Goal: Task Accomplishment & Management: Manage account settings

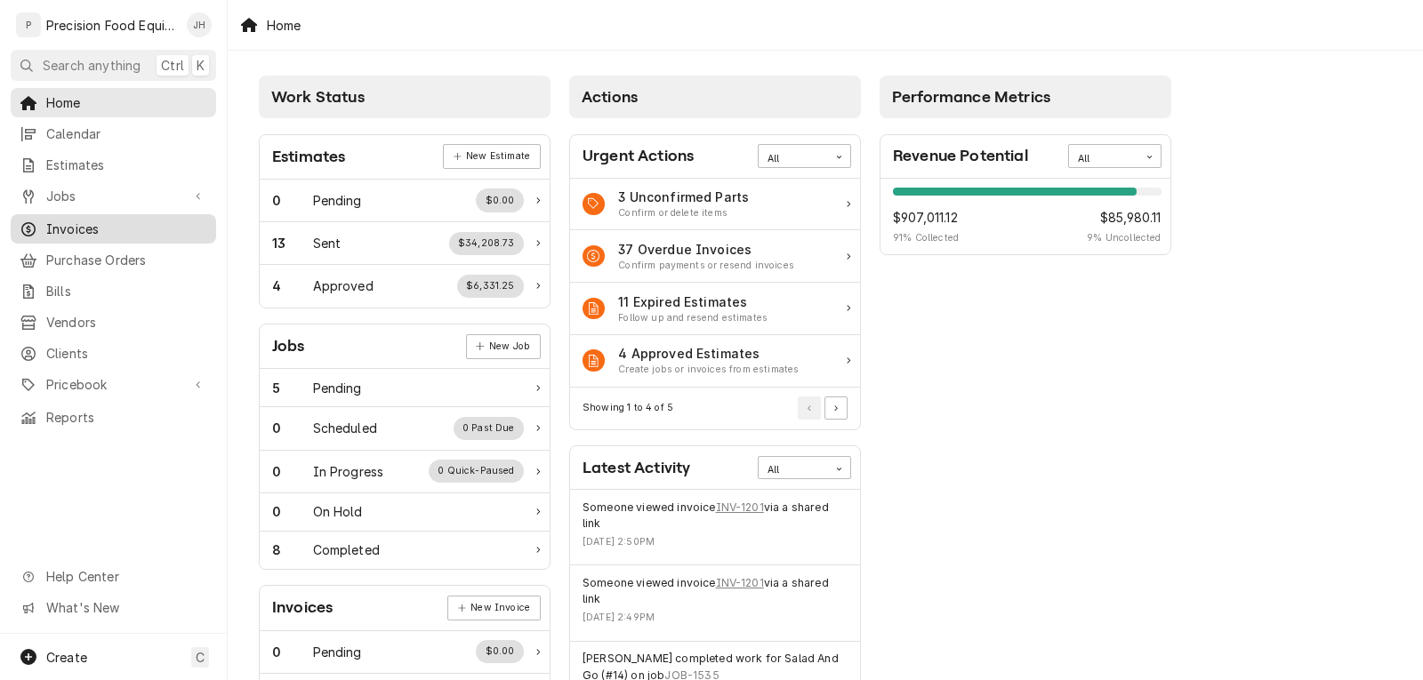
click at [89, 227] on span "Invoices" at bounding box center [126, 229] width 161 height 19
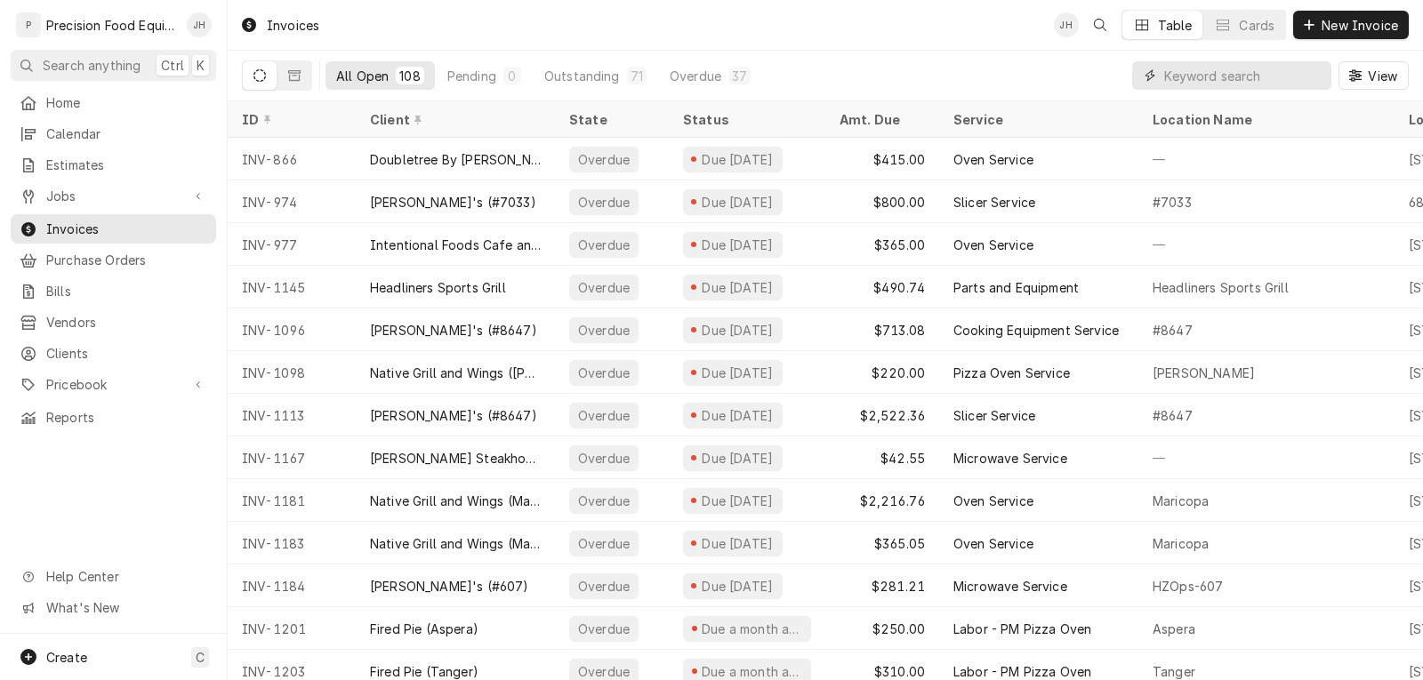
click at [1222, 81] on input "Dynamic Content Wrapper" at bounding box center [1243, 75] width 158 height 28
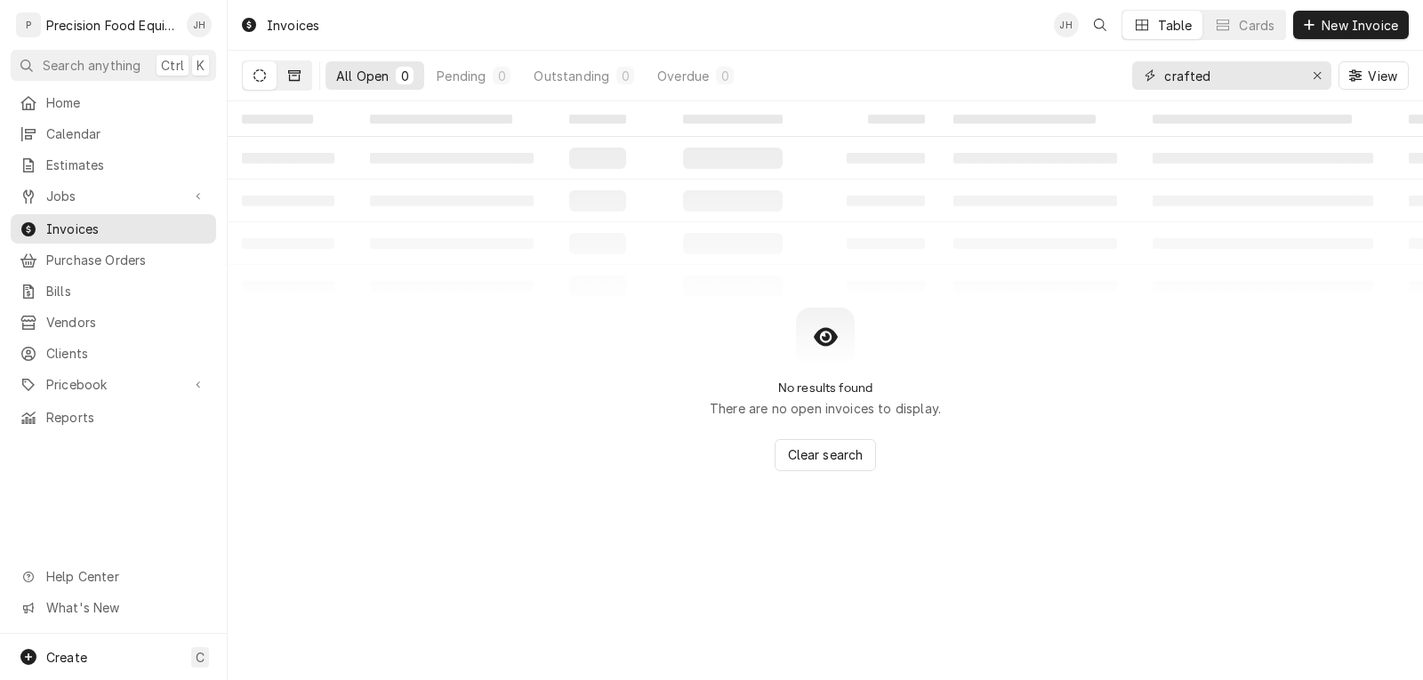
type input "crafted"
click at [300, 78] on icon "Dynamic Content Wrapper" at bounding box center [294, 75] width 12 height 11
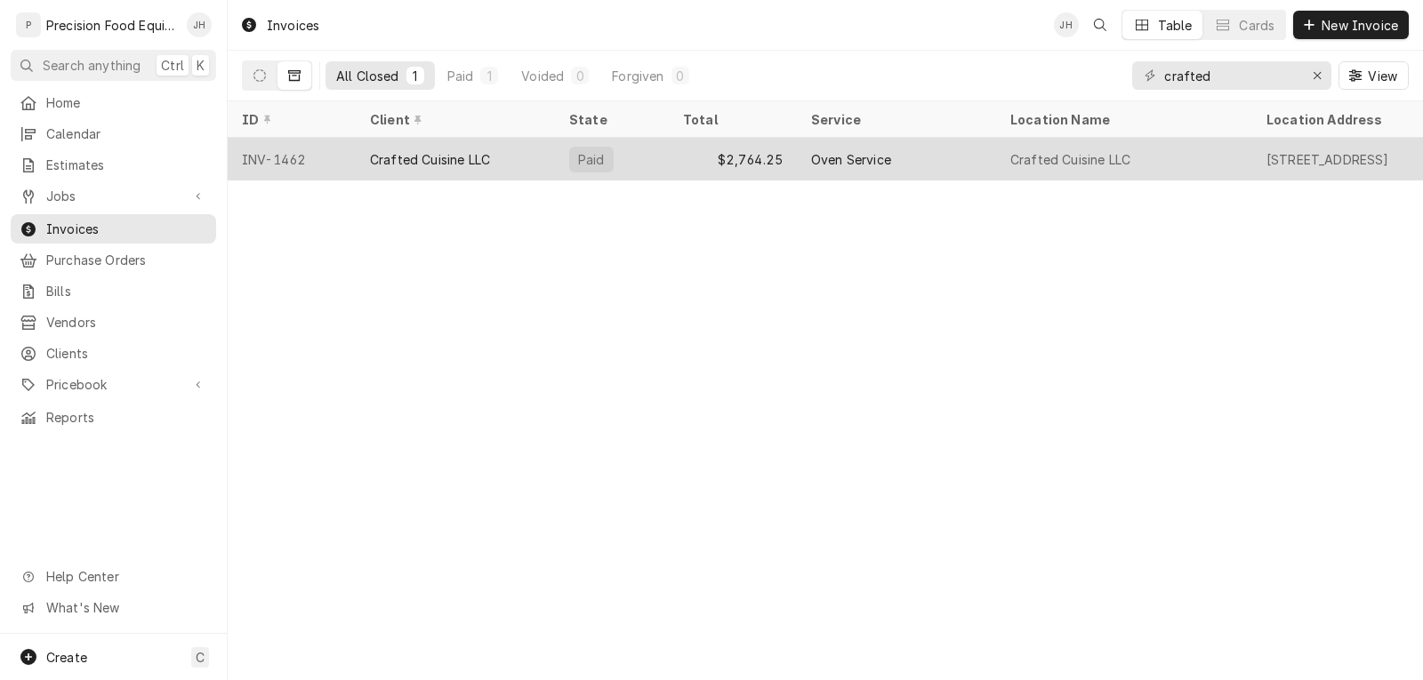
click at [734, 155] on div "$2,764.25" at bounding box center [733, 159] width 128 height 43
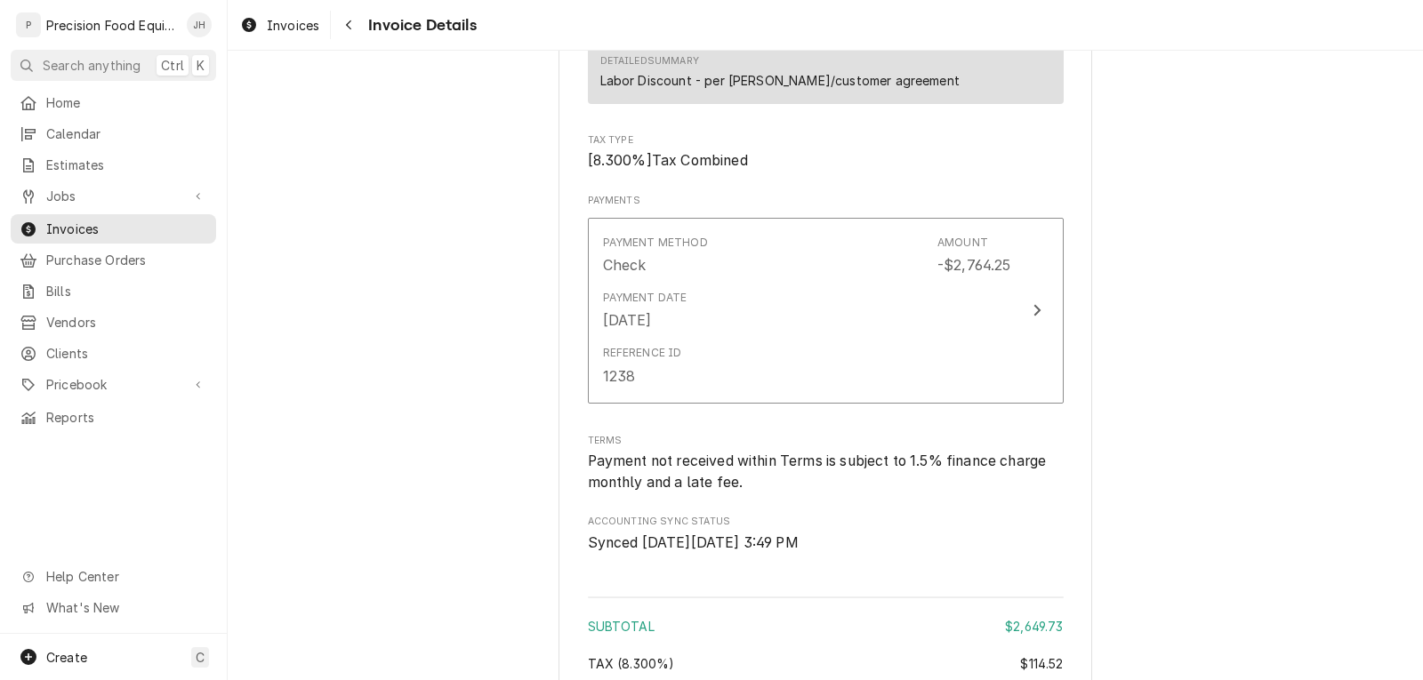
scroll to position [3023, 0]
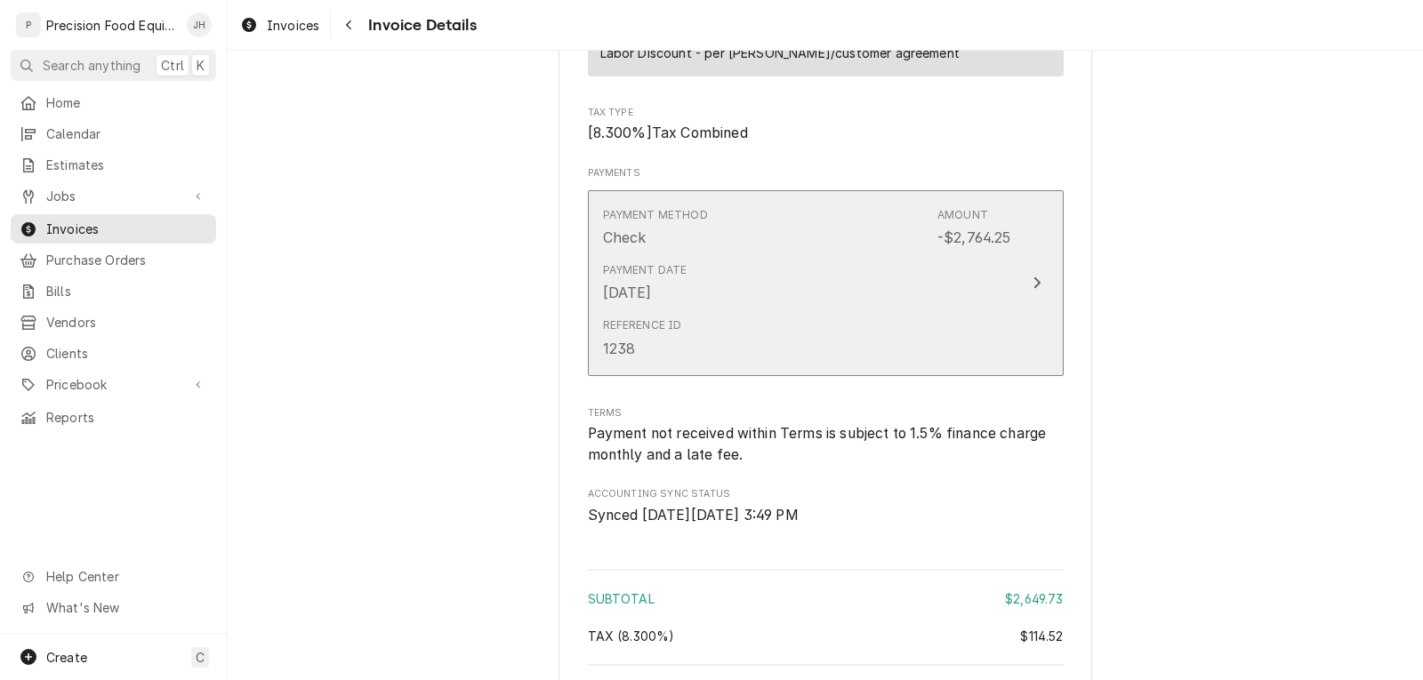
click at [838, 365] on div "Reference ID 1238" at bounding box center [807, 337] width 408 height 55
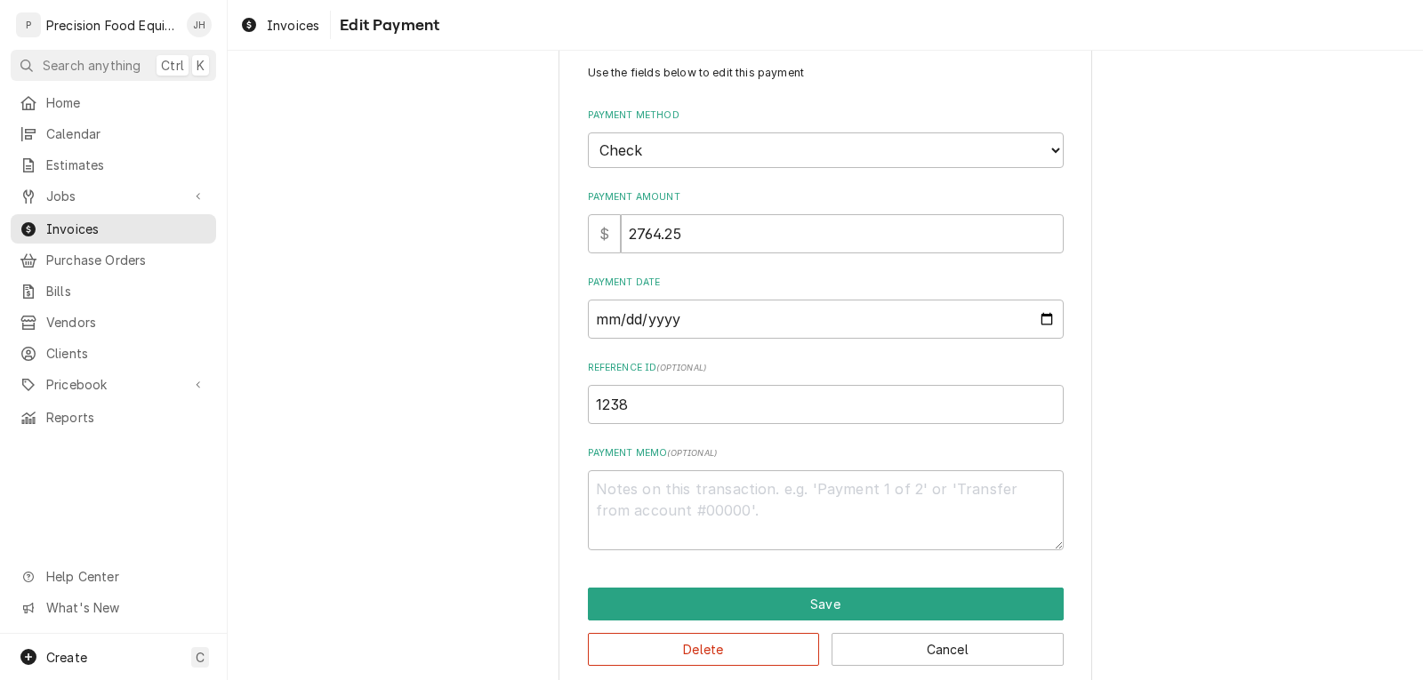
scroll to position [67, 0]
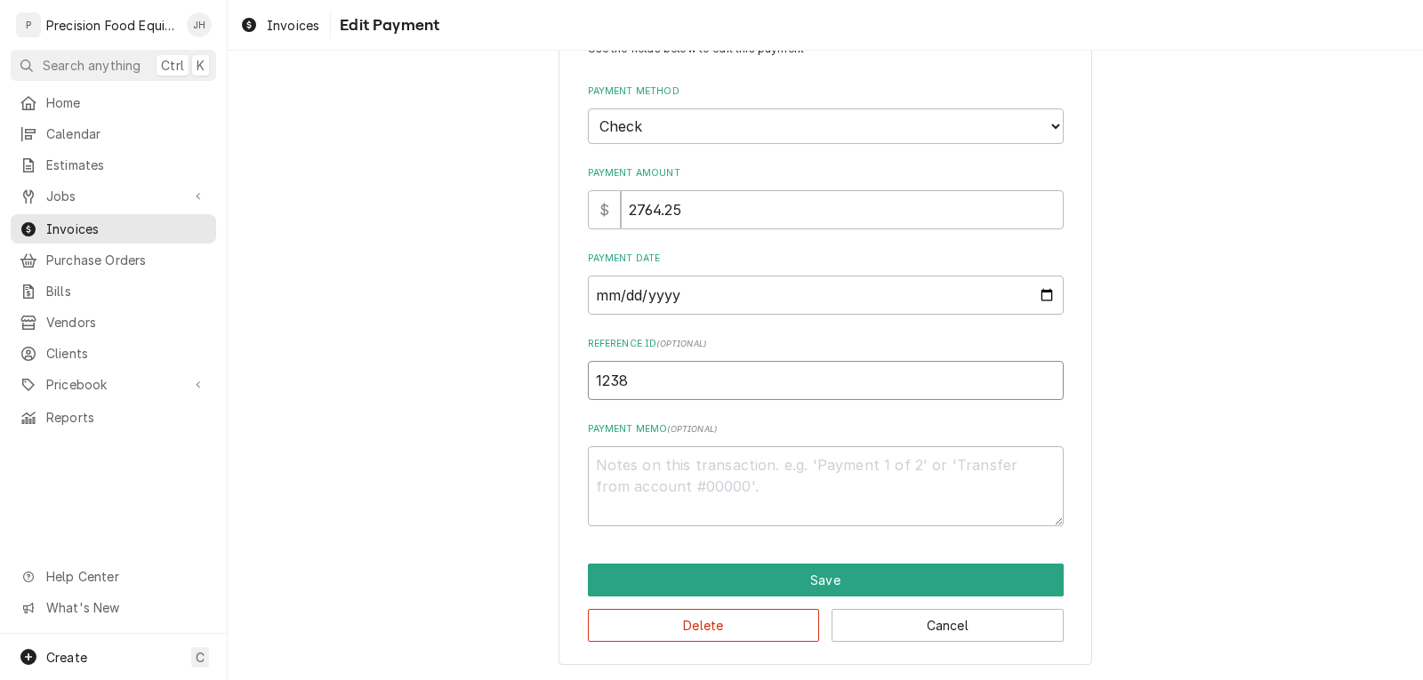
click at [650, 379] on input "1238" at bounding box center [826, 380] width 476 height 39
click at [1034, 296] on input "2025-10-01" at bounding box center [826, 295] width 476 height 39
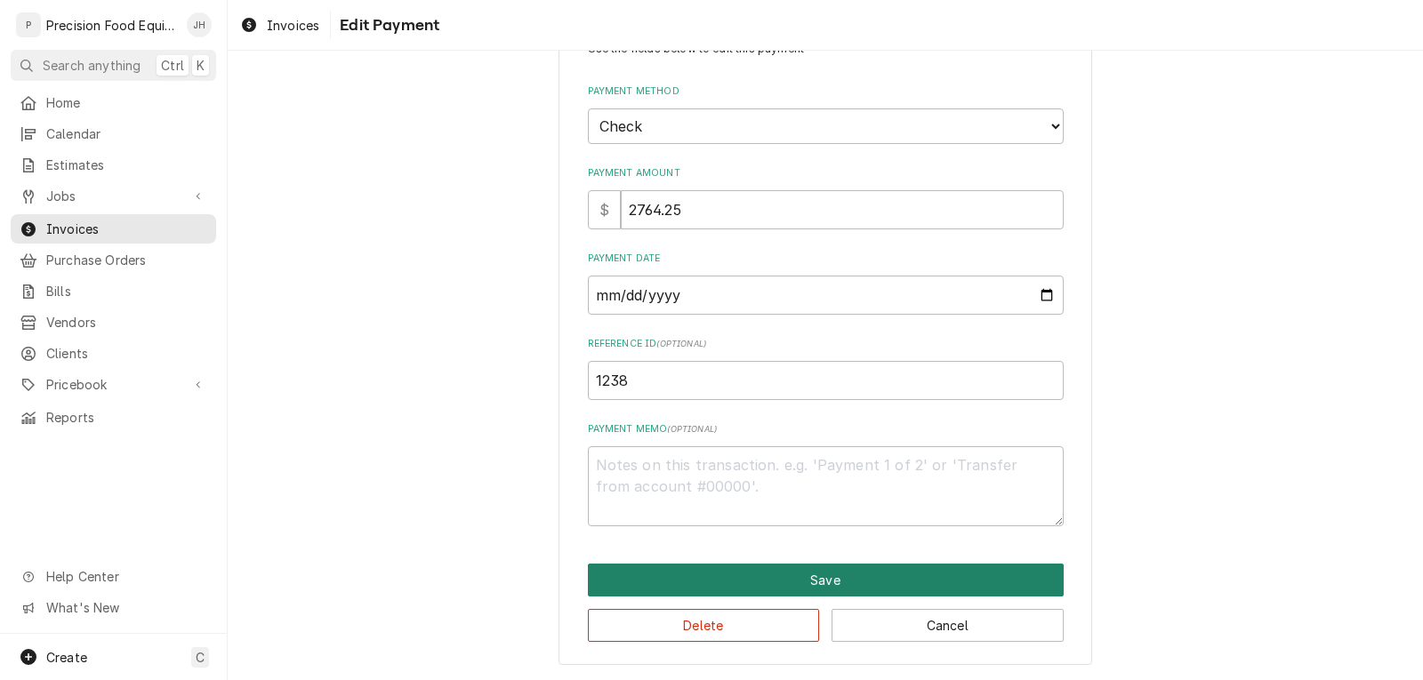
click at [804, 586] on button "Save" at bounding box center [826, 580] width 476 height 33
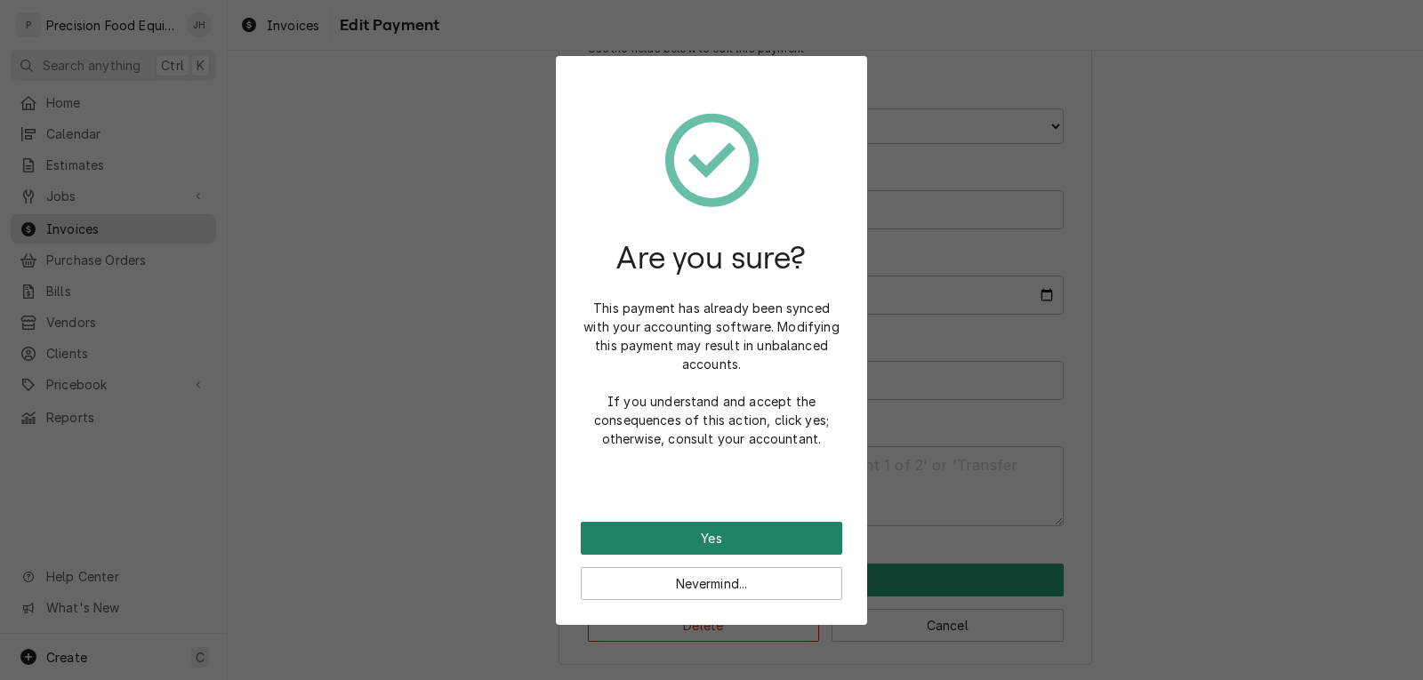
click at [737, 539] on button "Yes" at bounding box center [711, 538] width 261 height 33
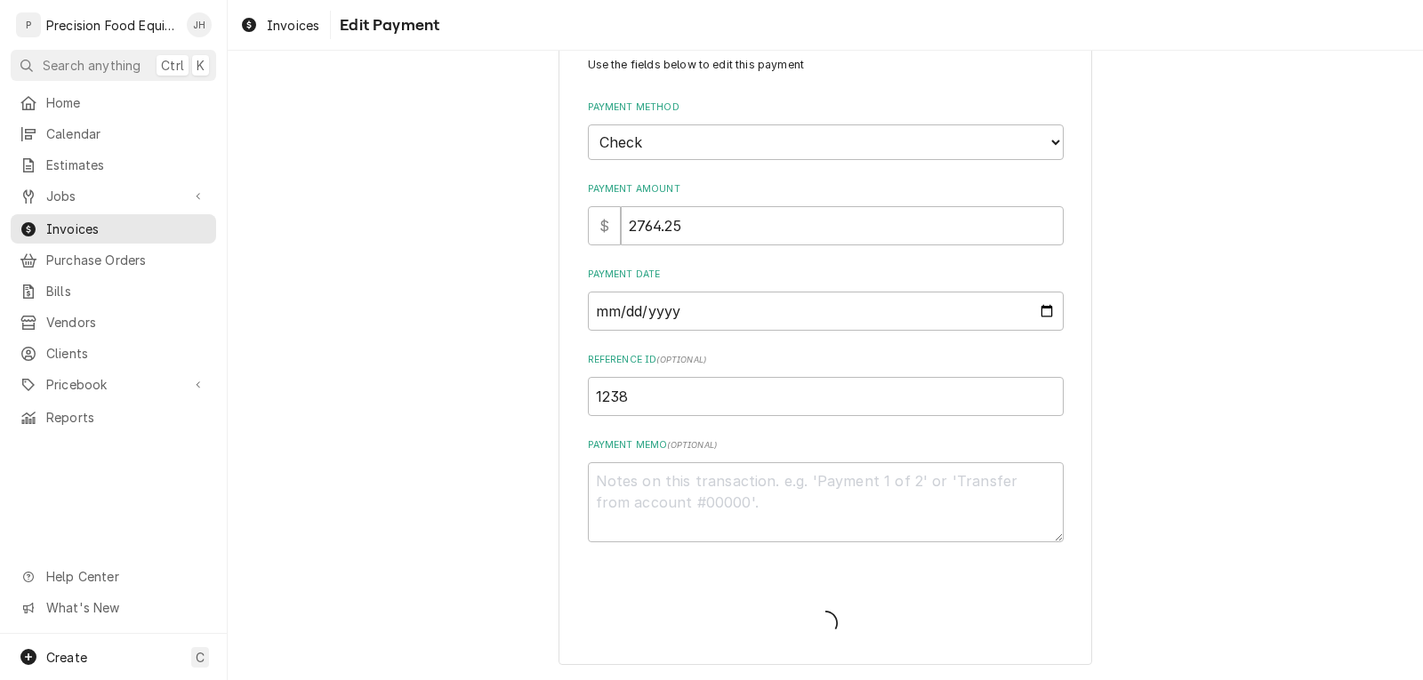
type textarea "x"
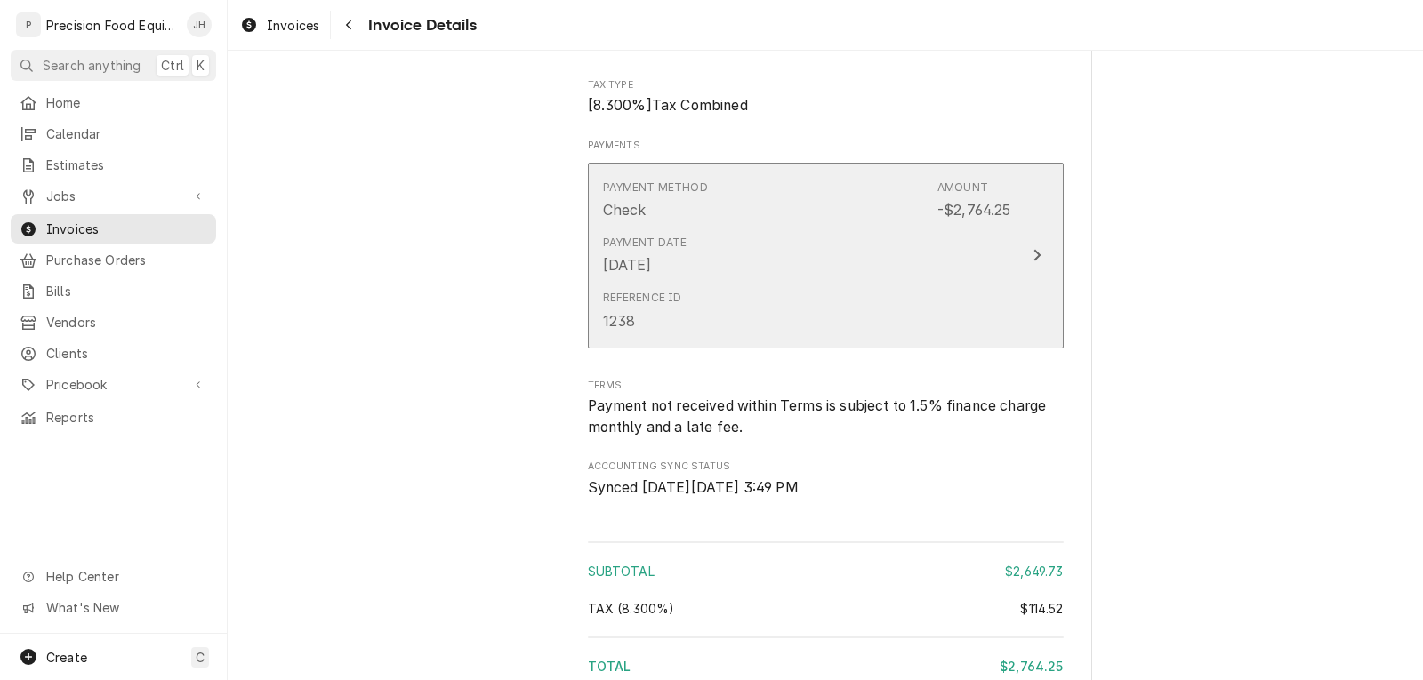
scroll to position [3023, 0]
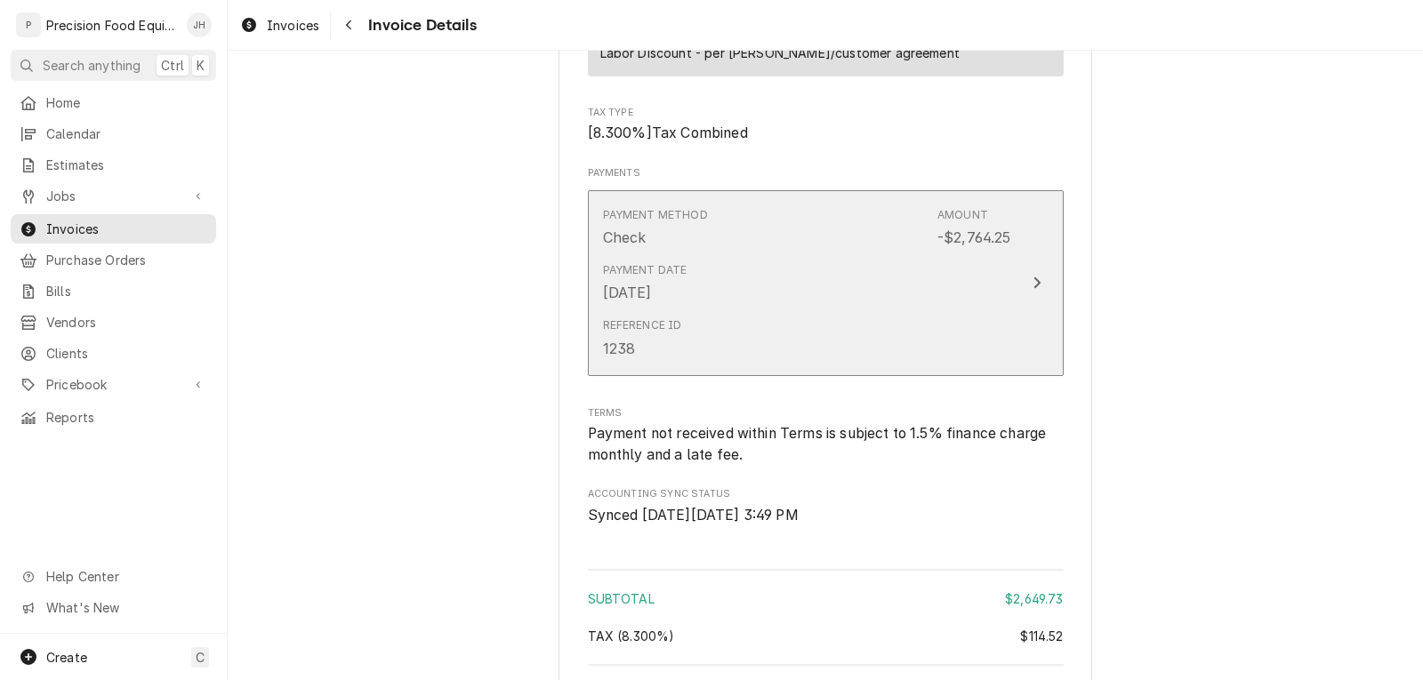
click at [842, 365] on div "Reference ID 1238" at bounding box center [807, 337] width 408 height 55
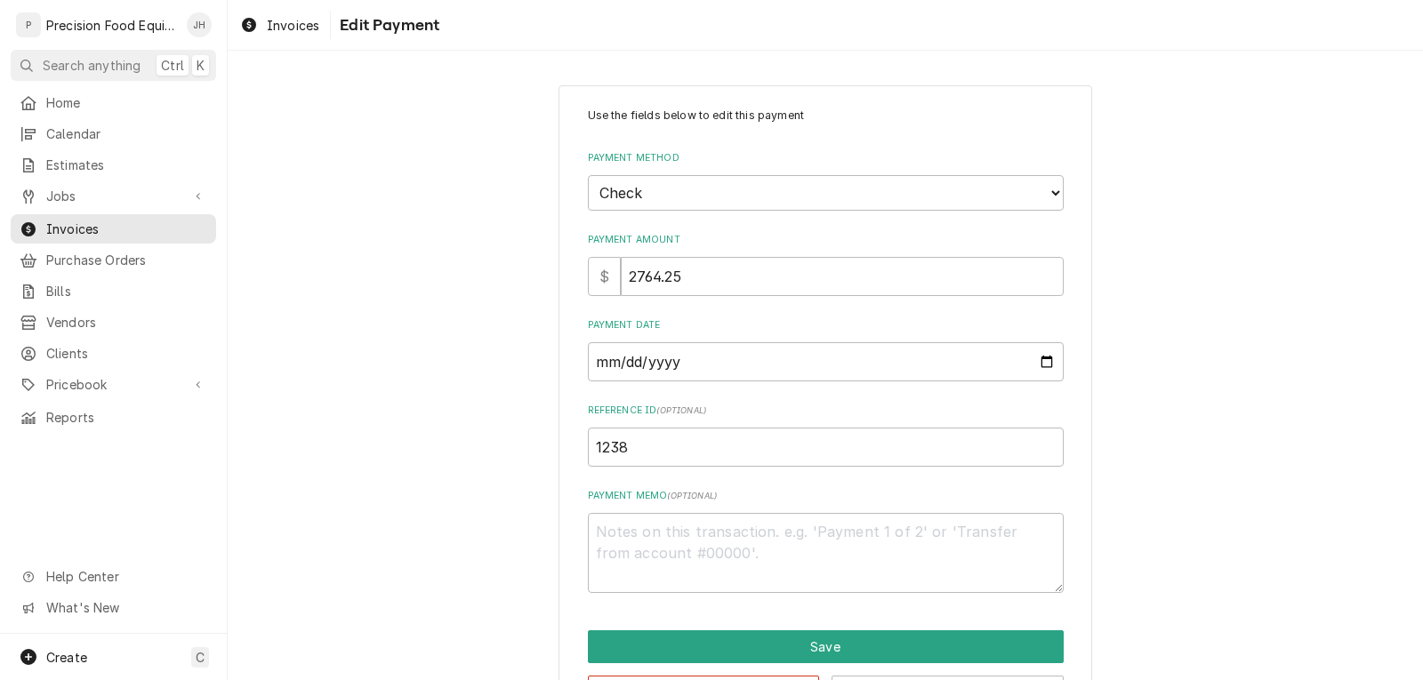
scroll to position [67, 0]
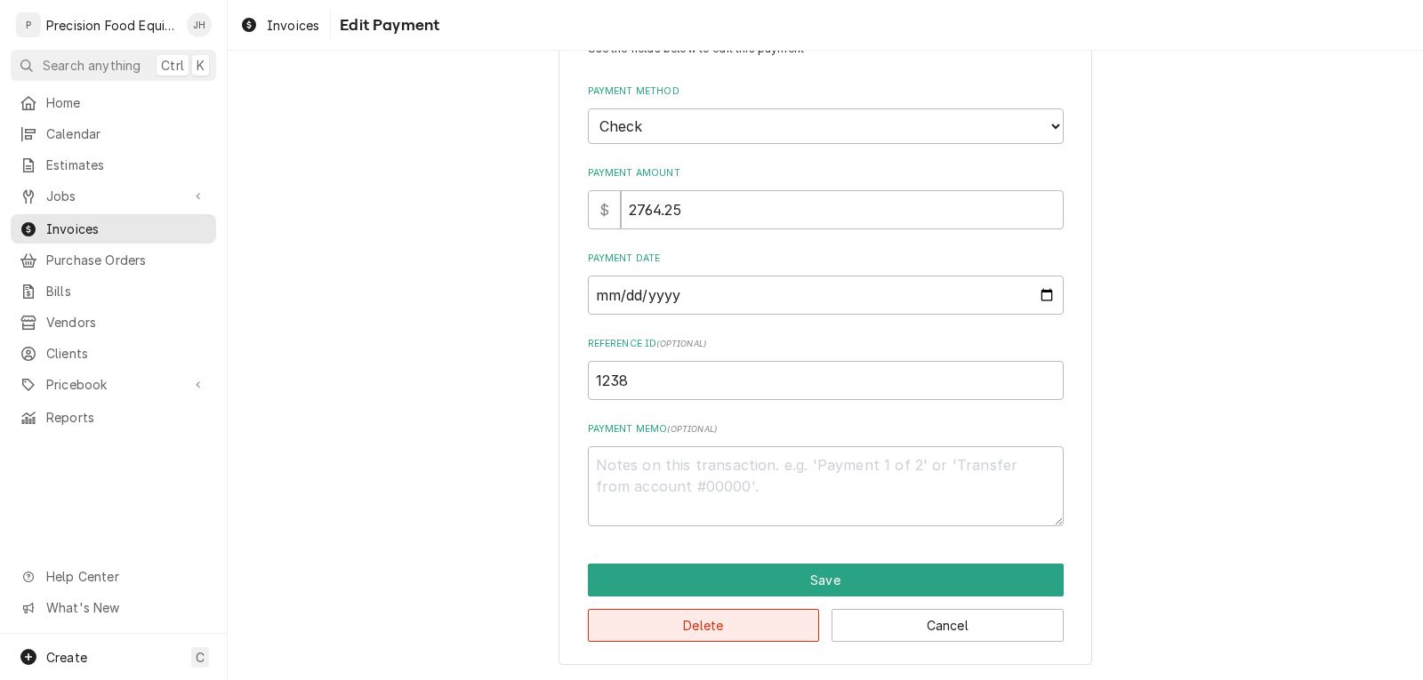
click at [718, 627] on button "Delete" at bounding box center [704, 625] width 232 height 33
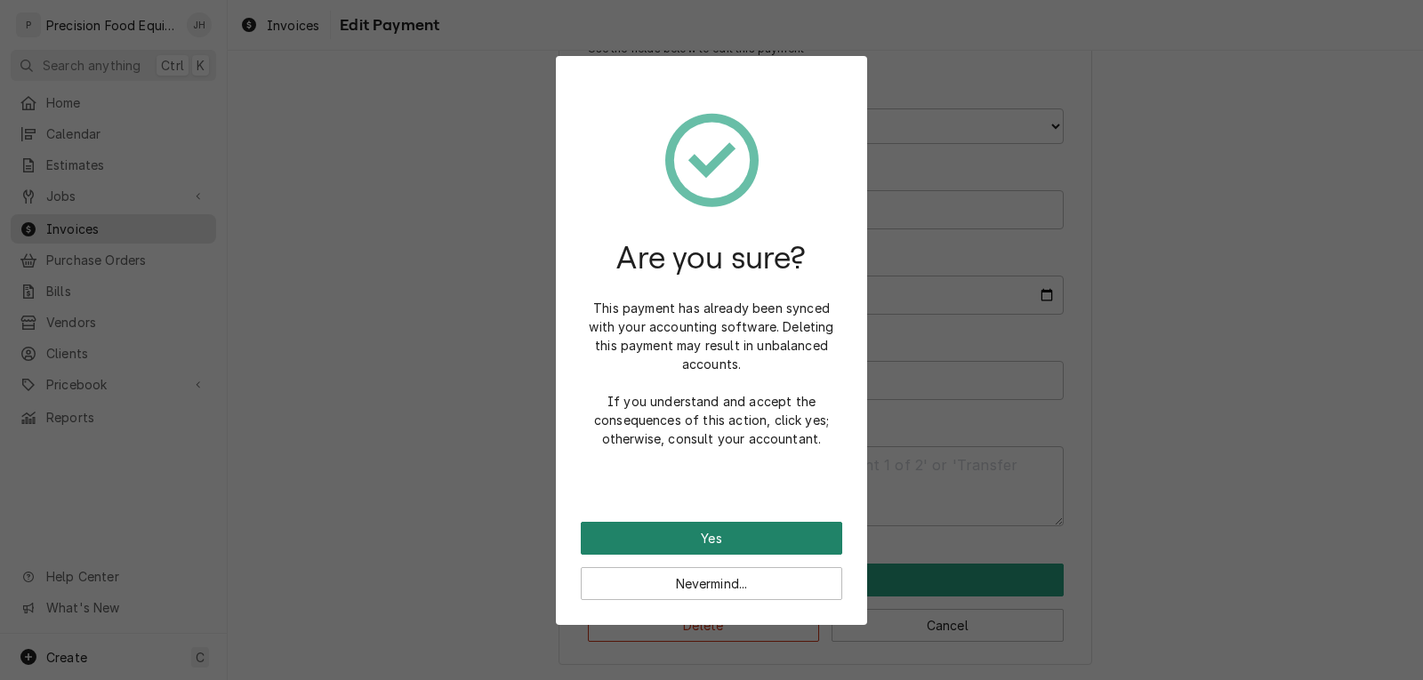
click at [730, 538] on button "Yes" at bounding box center [711, 538] width 261 height 33
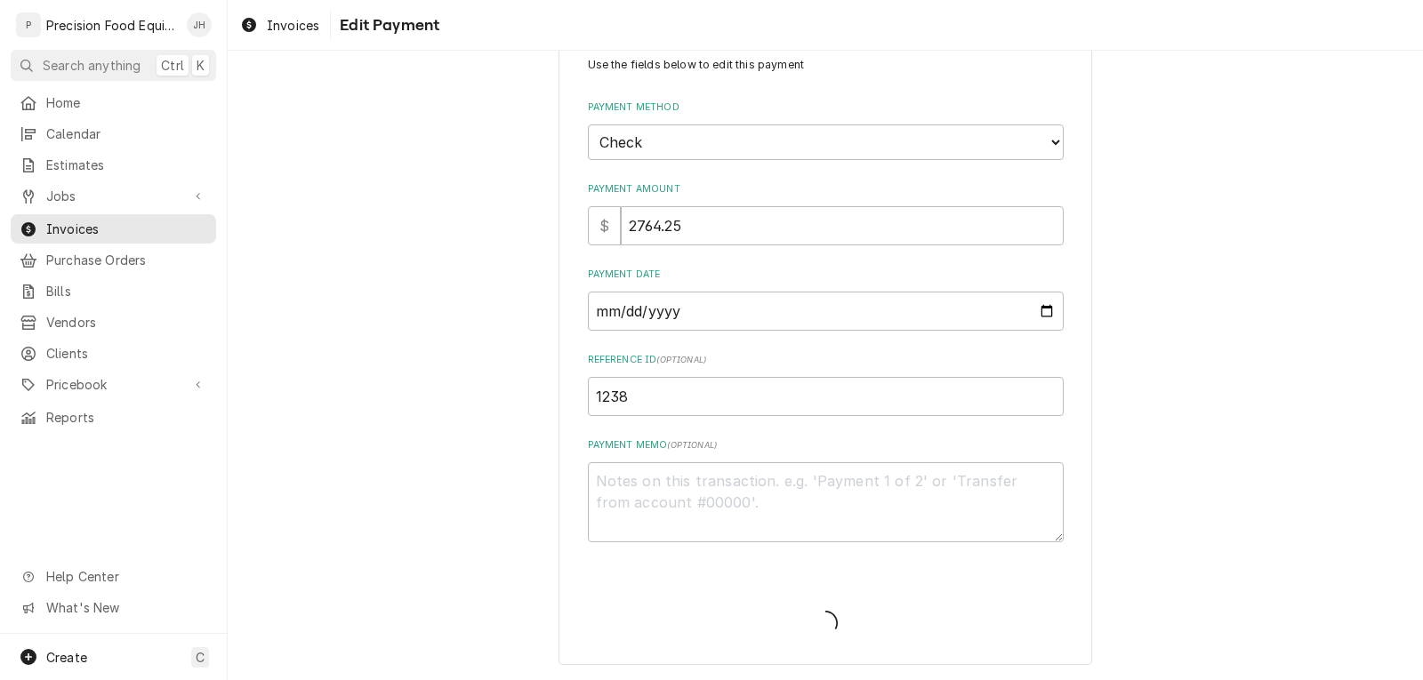
scroll to position [51, 0]
type textarea "x"
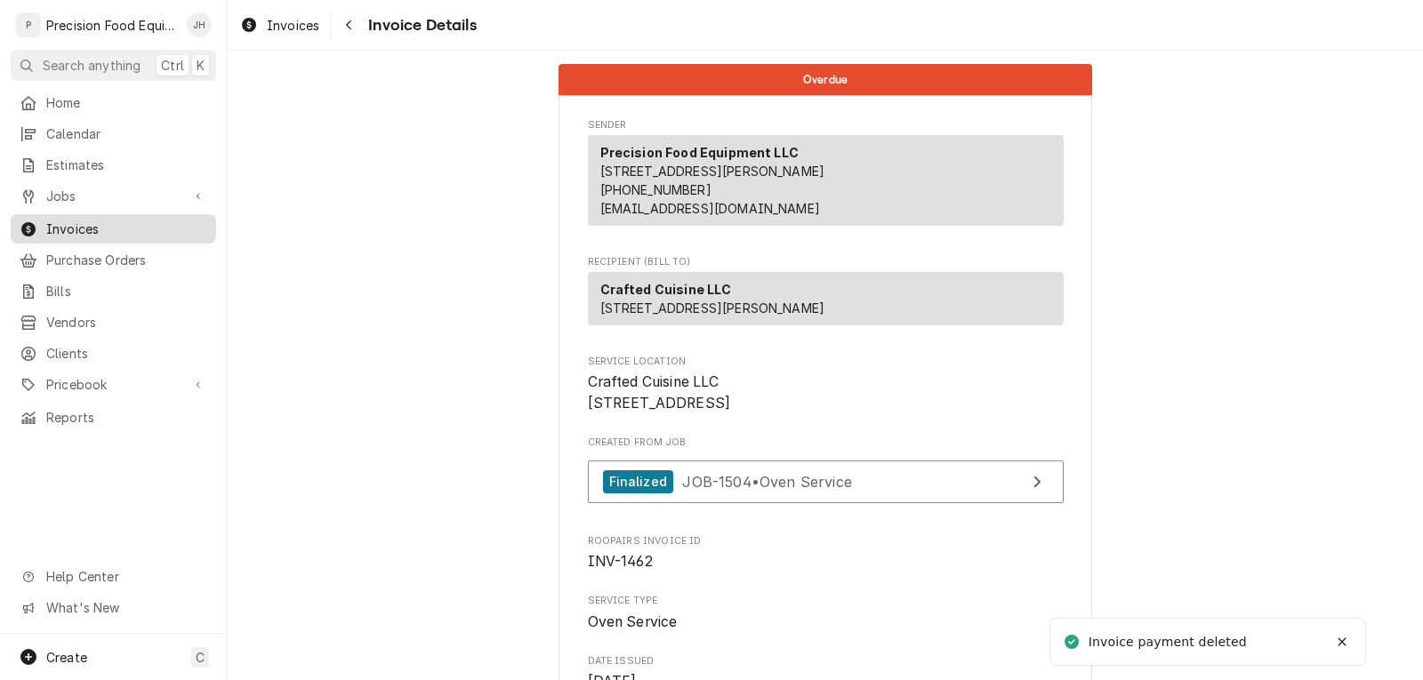
click at [74, 222] on span "Invoices" at bounding box center [126, 229] width 161 height 19
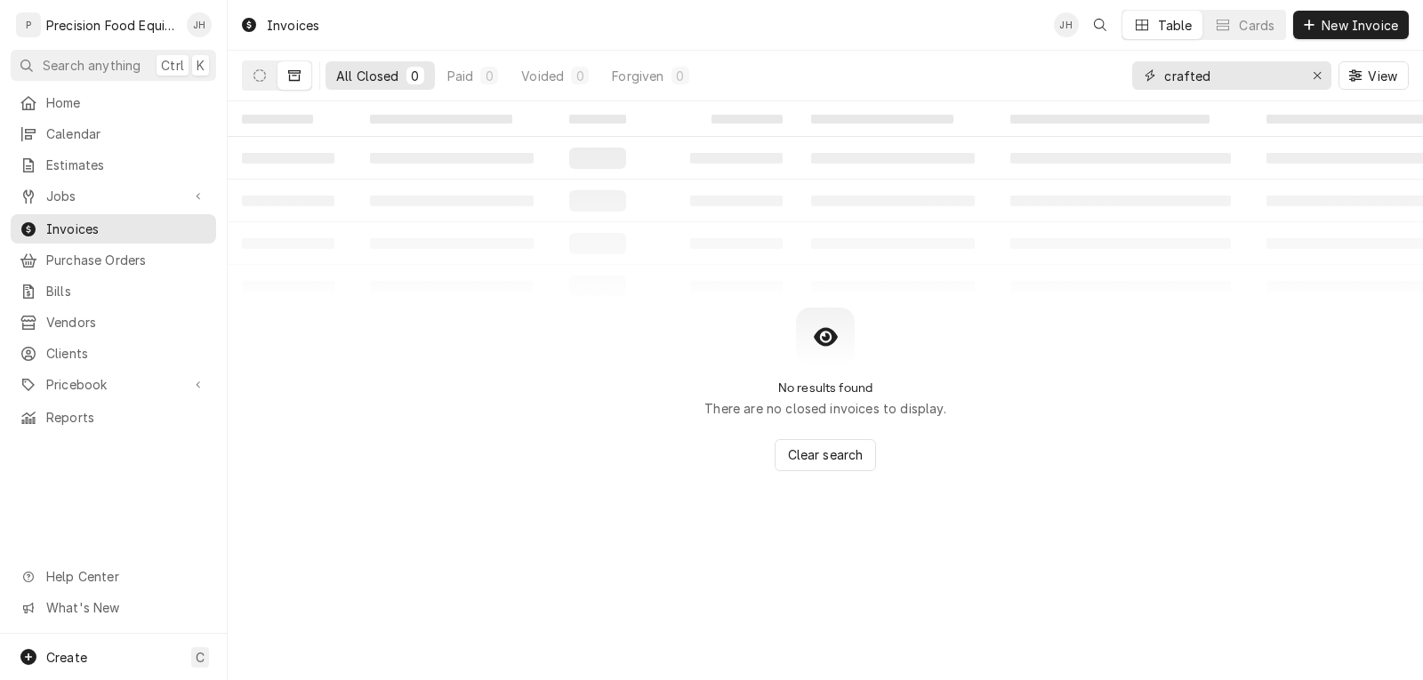
drag, startPoint x: 1217, startPoint y: 82, endPoint x: 1071, endPoint y: 84, distance: 146.7
click at [1071, 84] on div "All Closed 0 Paid 0 Voided 0 Forgiven 0 crafted View" at bounding box center [825, 76] width 1167 height 50
type input "c"
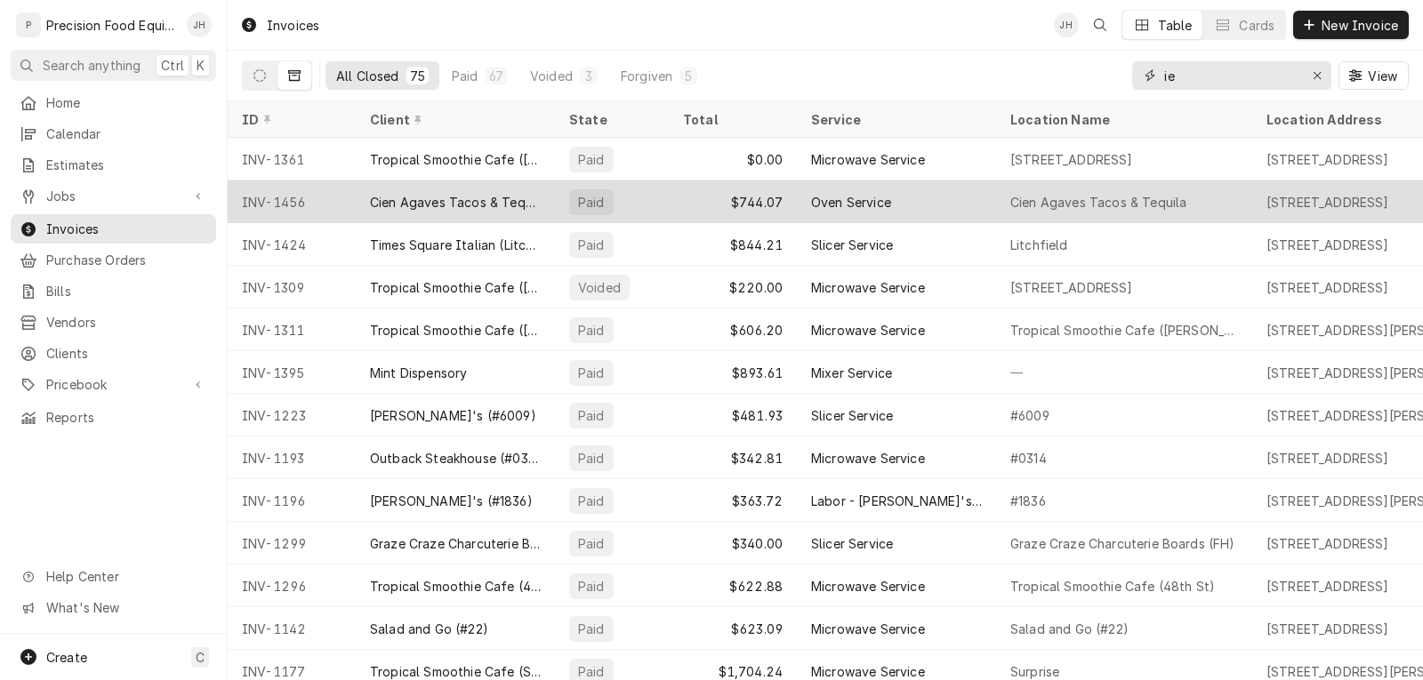
type input "ie"
click at [939, 192] on div "Oven Service" at bounding box center [896, 201] width 199 height 43
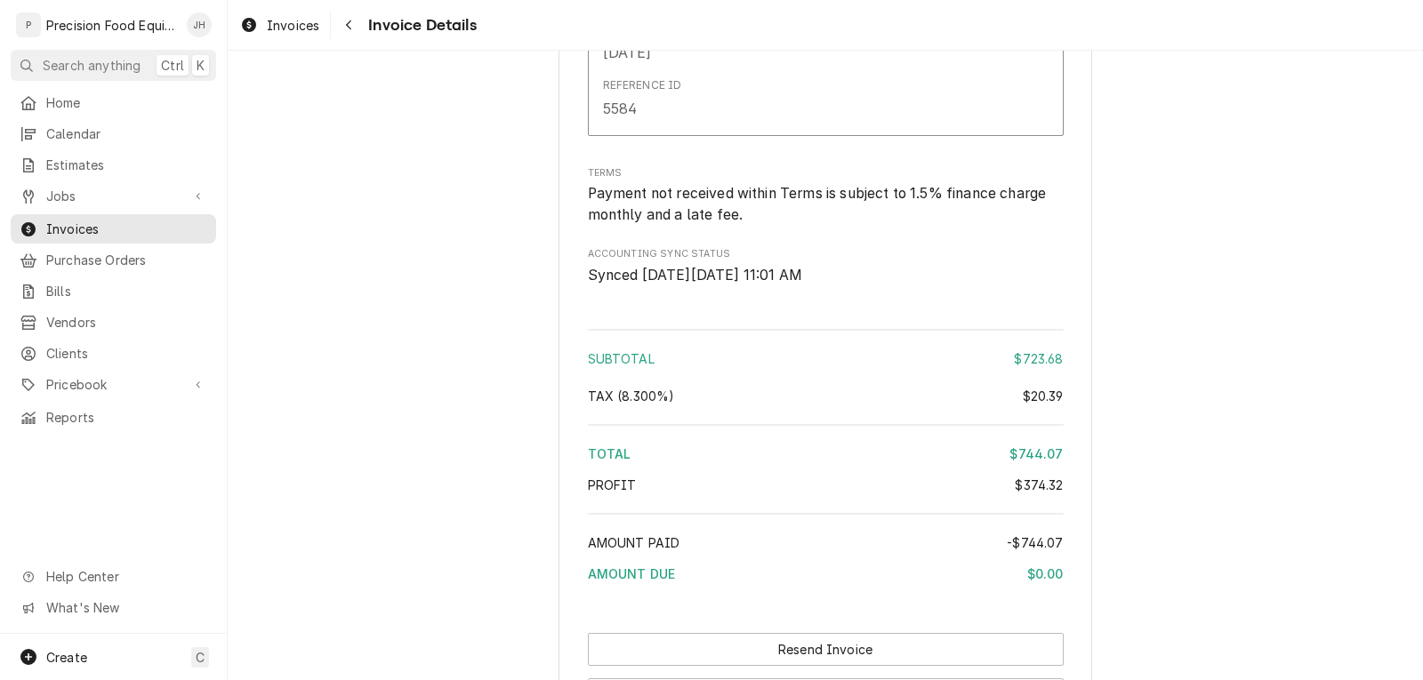
scroll to position [2578, 0]
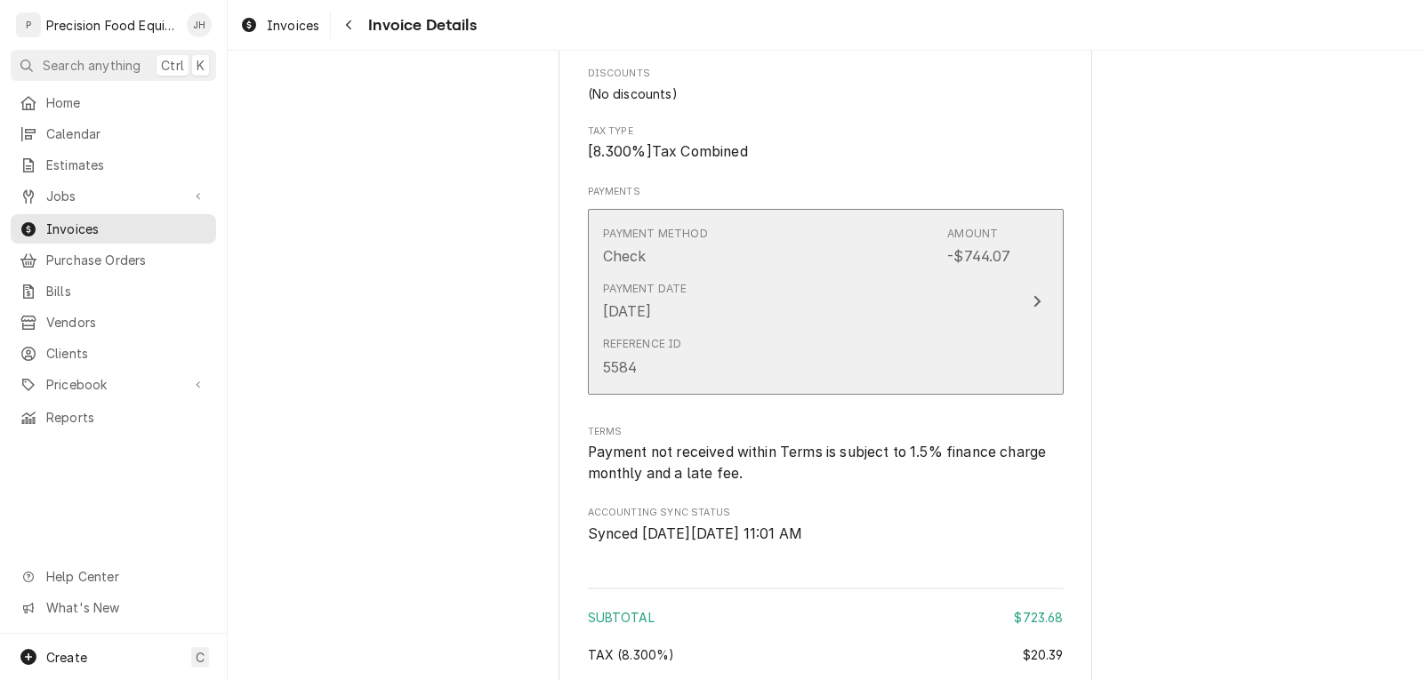
click at [856, 329] on div "Payment Date [DATE]" at bounding box center [807, 301] width 408 height 55
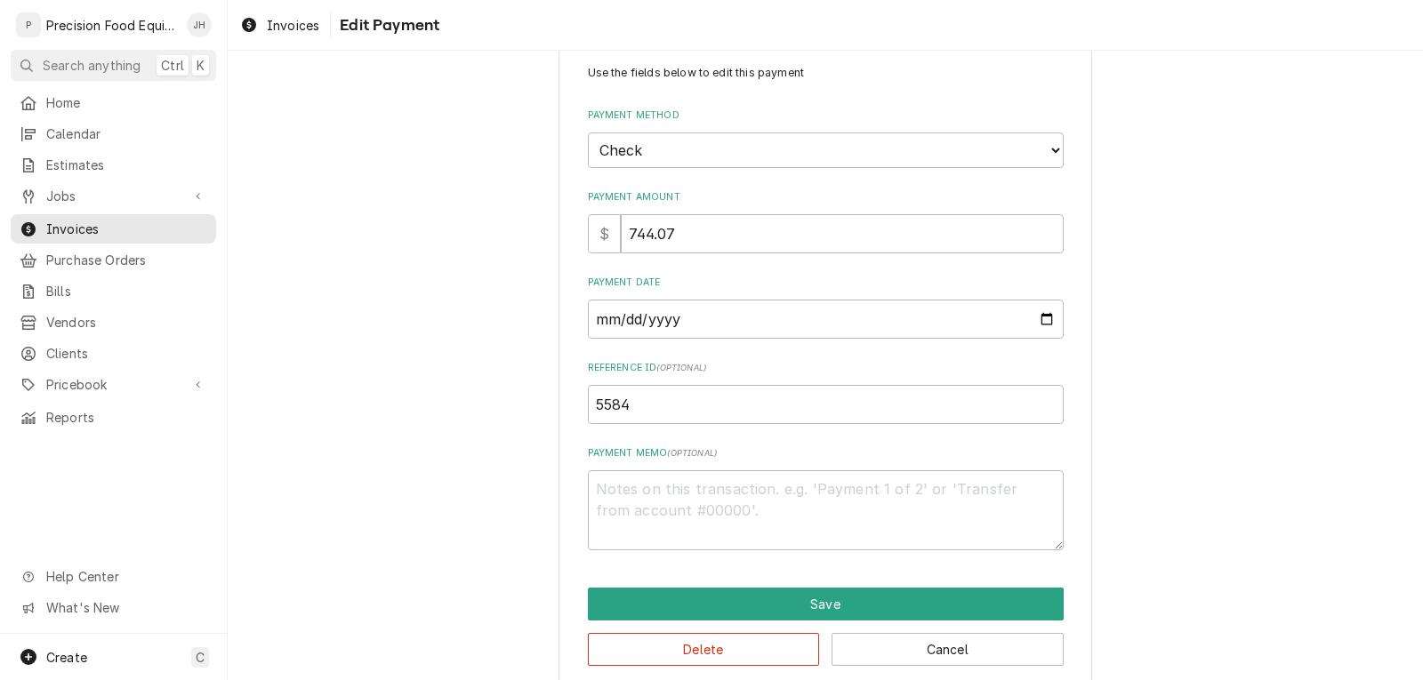
scroll to position [67, 0]
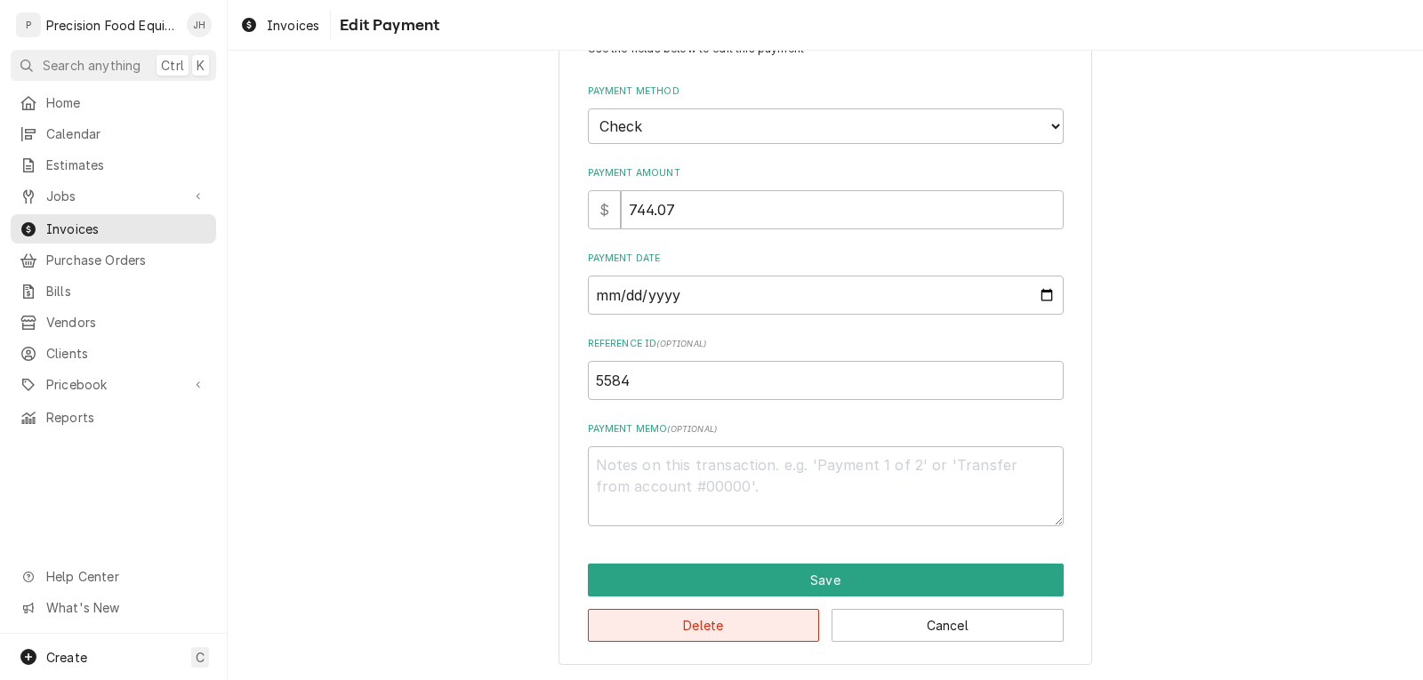
click at [704, 635] on button "Delete" at bounding box center [704, 625] width 232 height 33
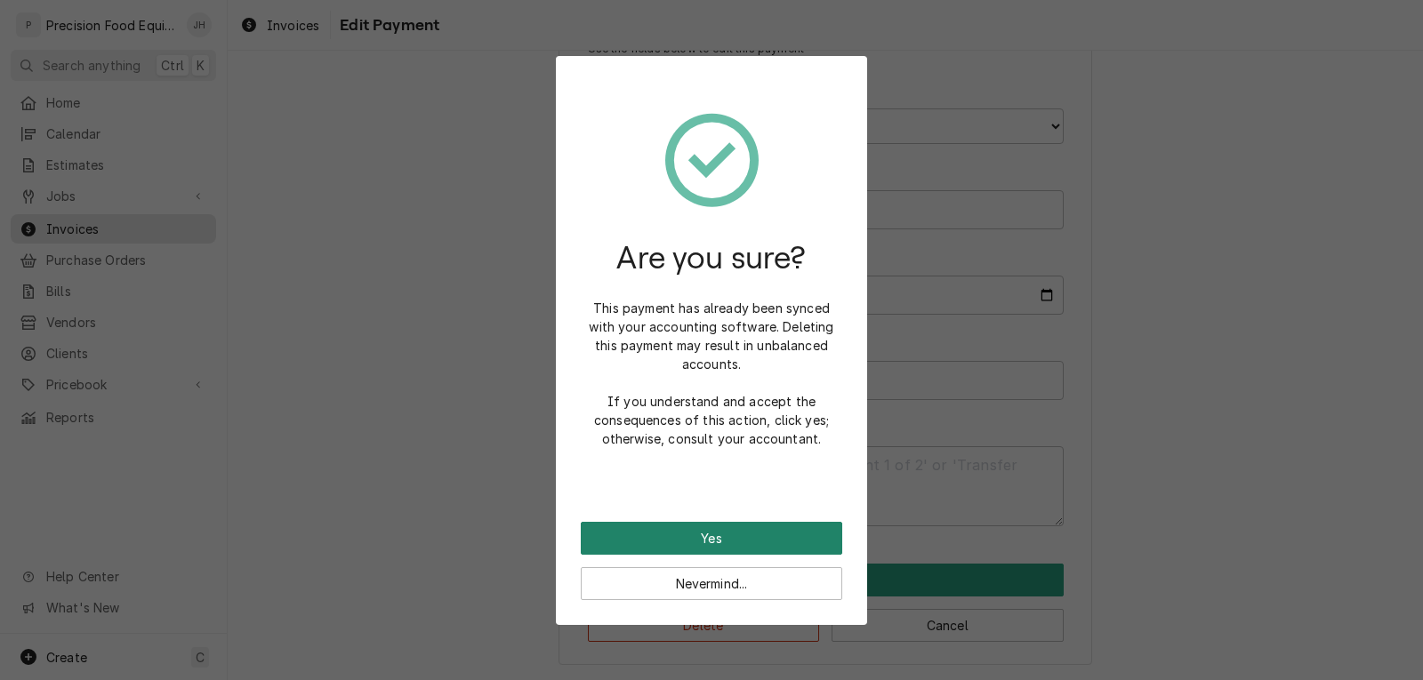
click at [681, 537] on button "Yes" at bounding box center [711, 538] width 261 height 33
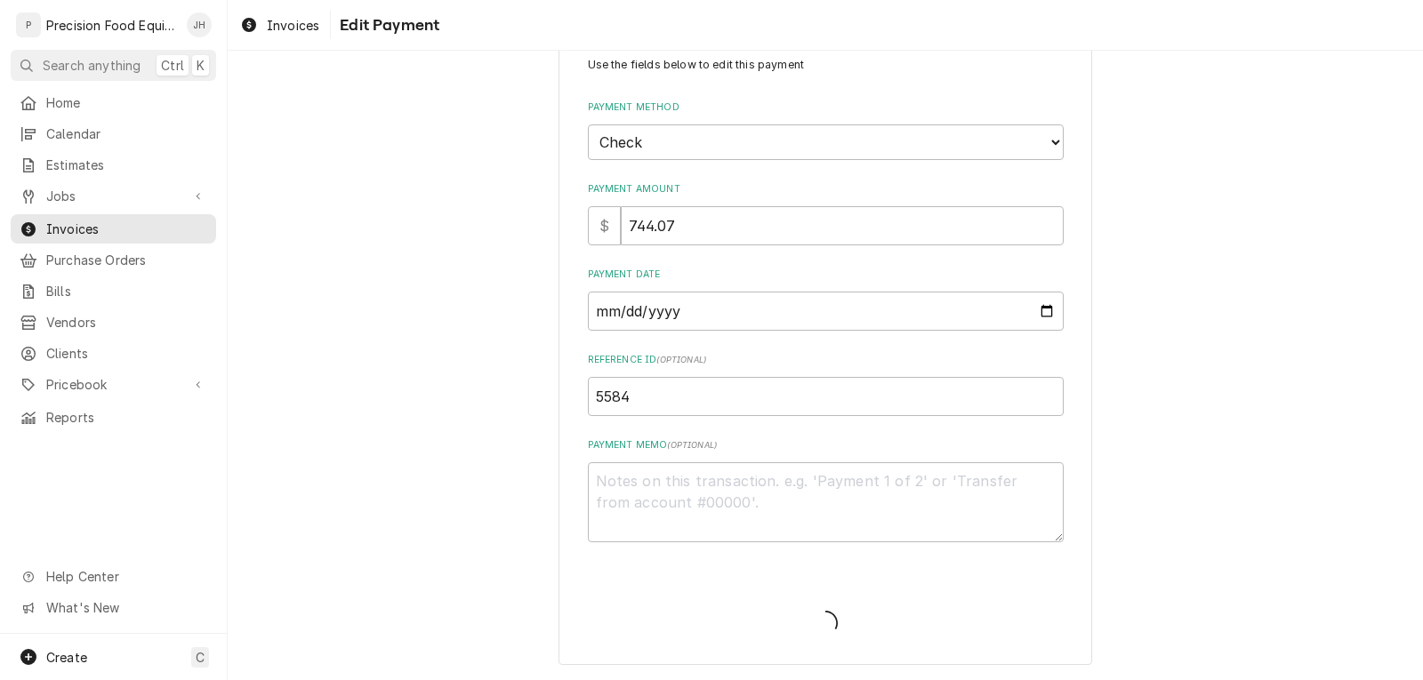
type textarea "x"
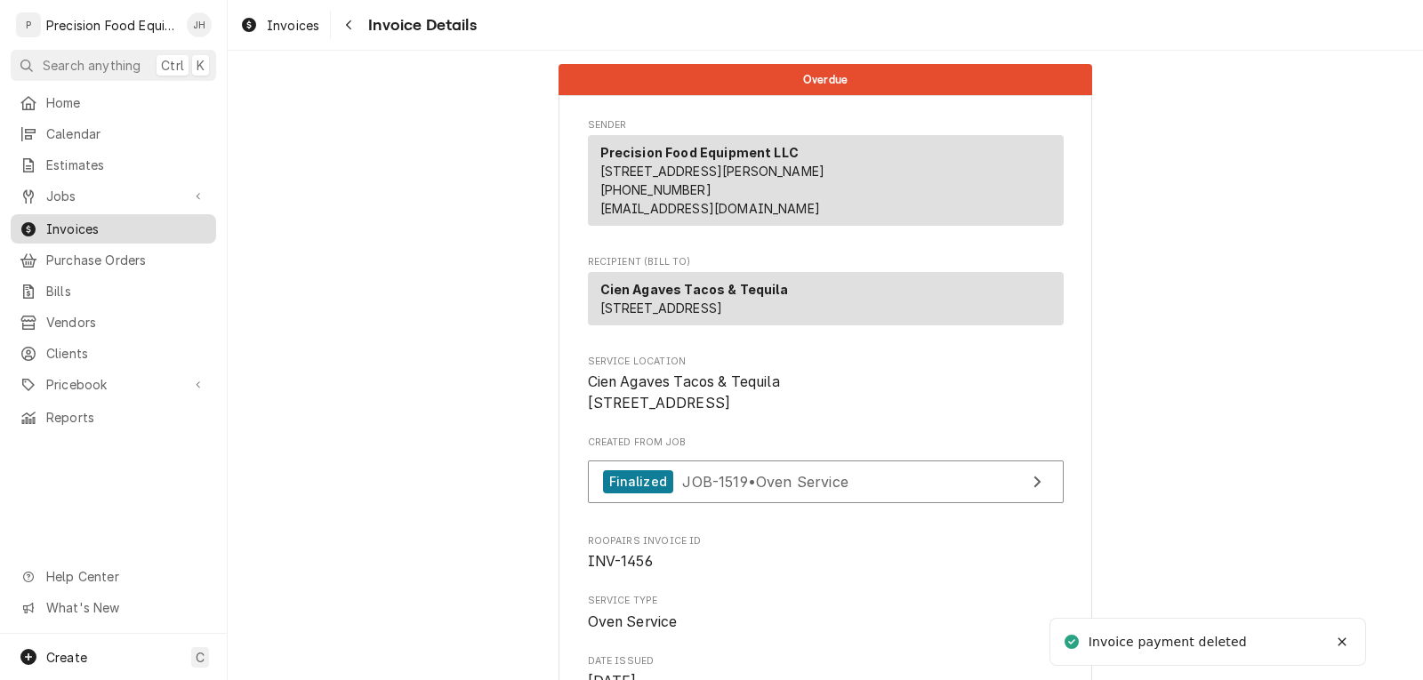
click at [81, 220] on span "Invoices" at bounding box center [126, 229] width 161 height 19
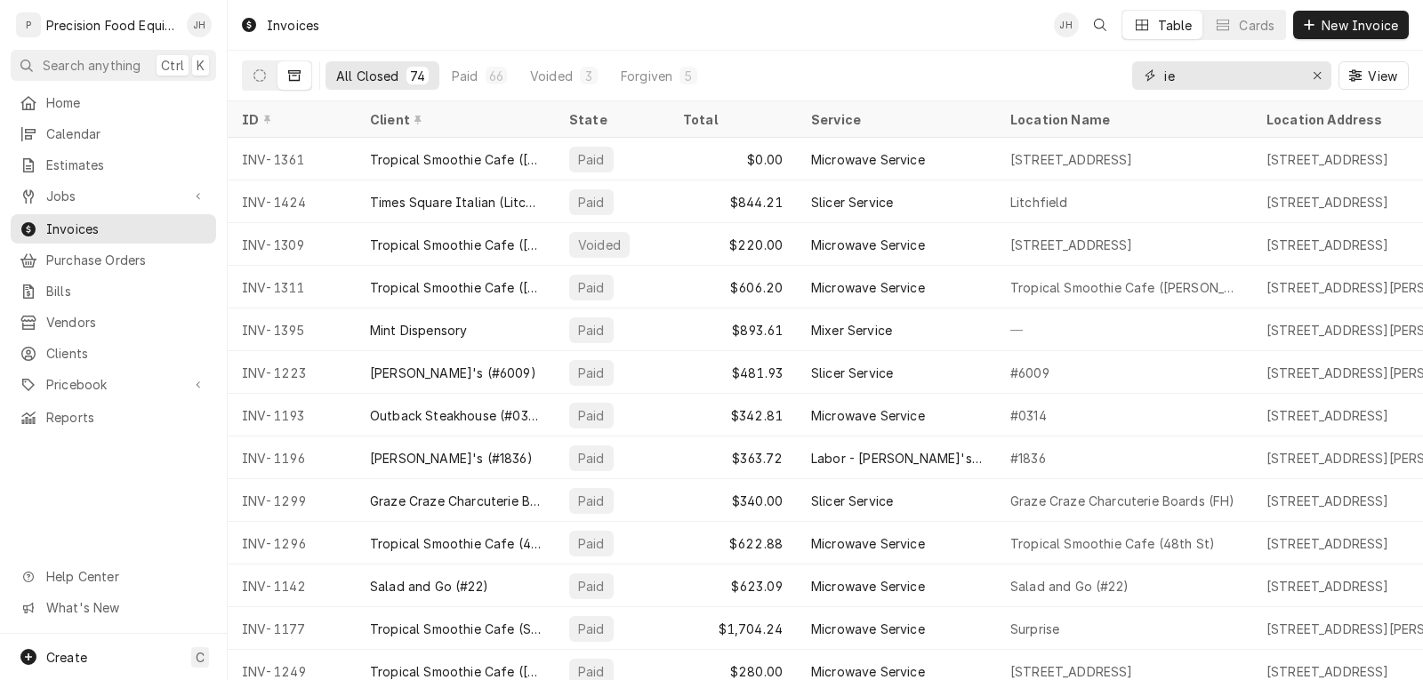
drag, startPoint x: 1175, startPoint y: 83, endPoint x: 1132, endPoint y: 88, distance: 43.0
click at [1132, 88] on div "ie" at bounding box center [1231, 75] width 199 height 28
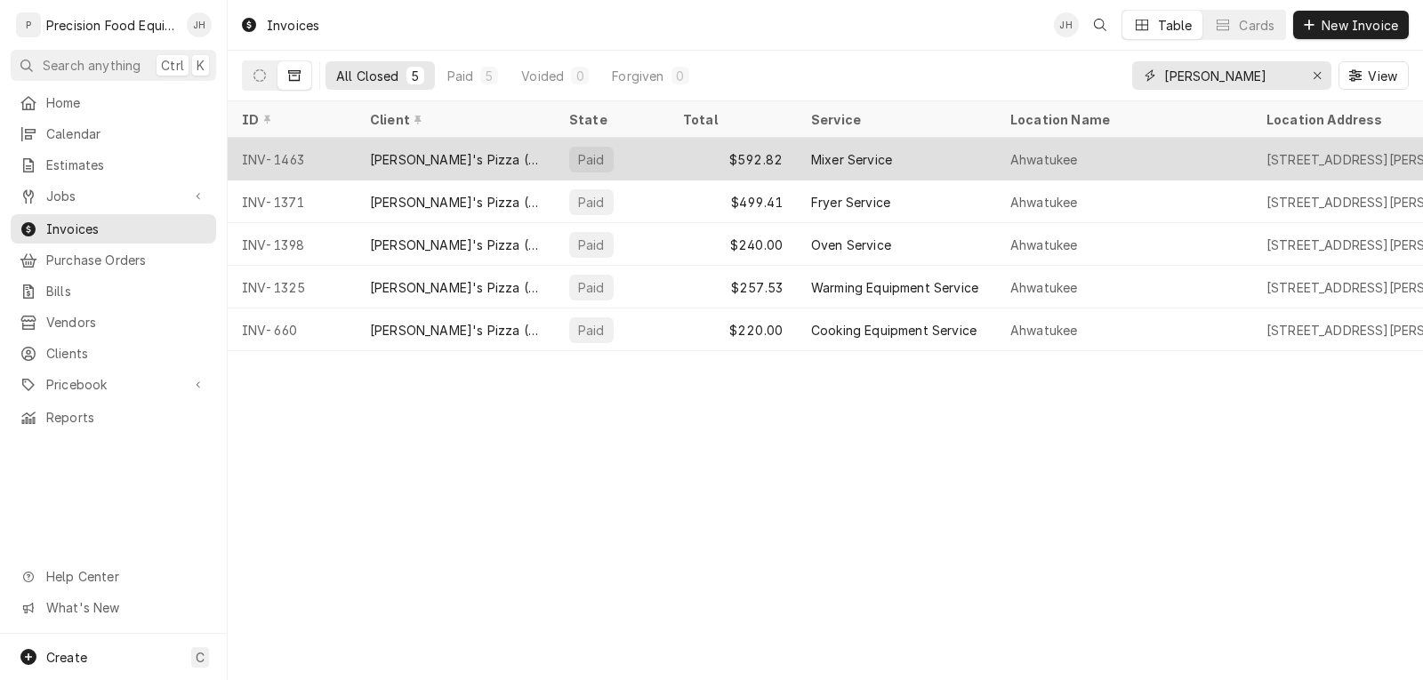
type input "nello"
click at [867, 154] on div "Mixer Service" at bounding box center [851, 159] width 81 height 19
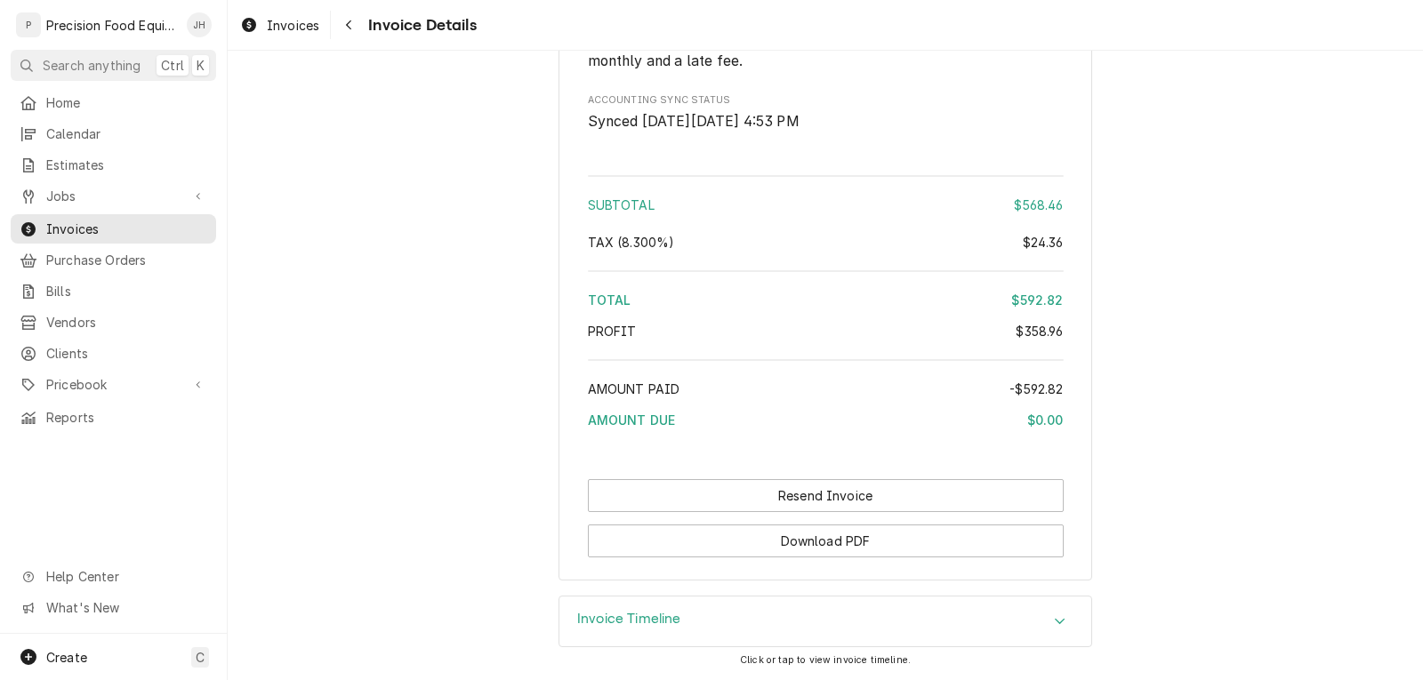
scroll to position [1975, 0]
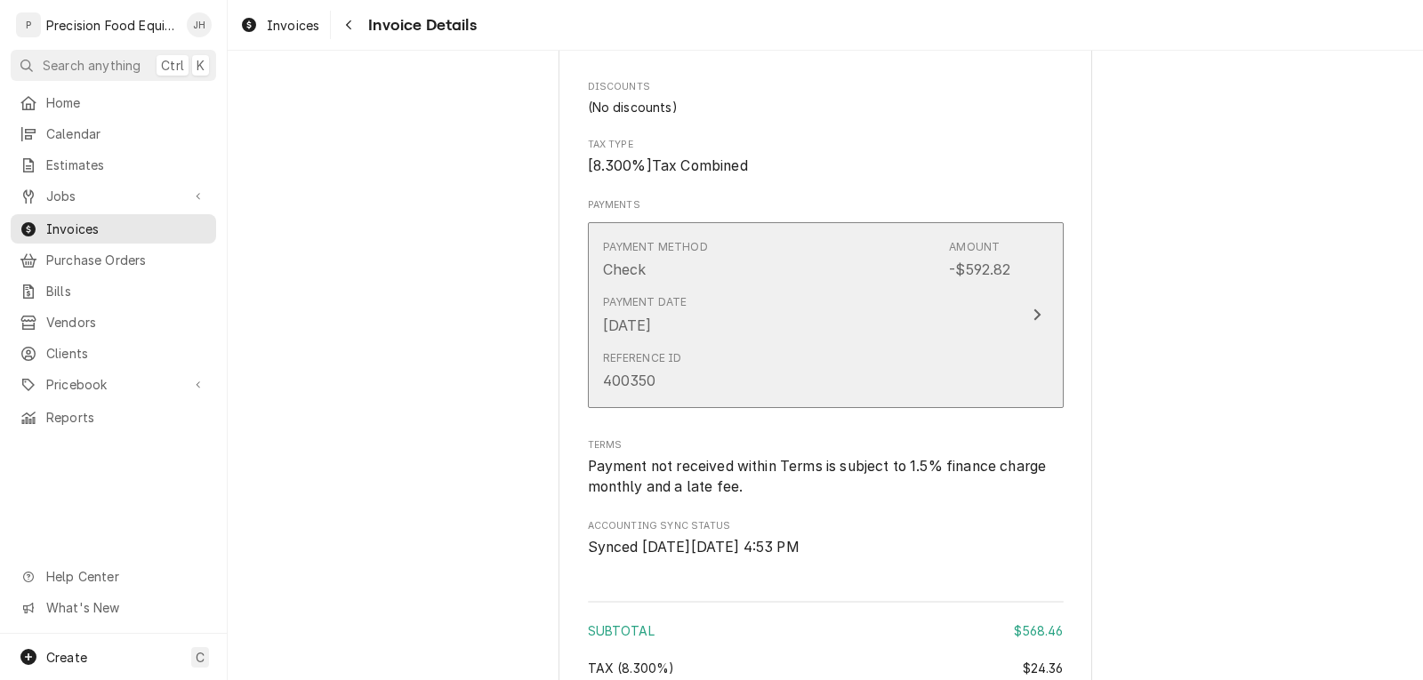
click at [815, 287] on div "Payment Method Check Amount -$592.82" at bounding box center [807, 259] width 408 height 55
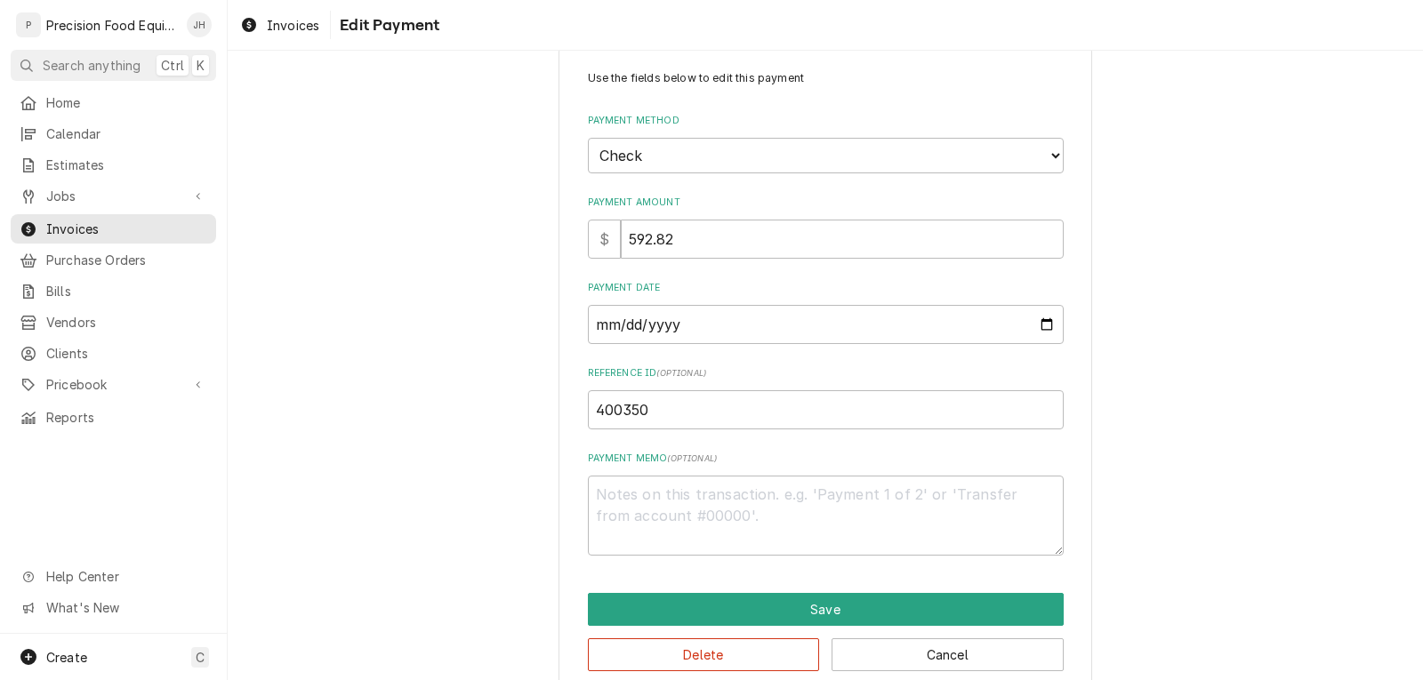
scroll to position [67, 0]
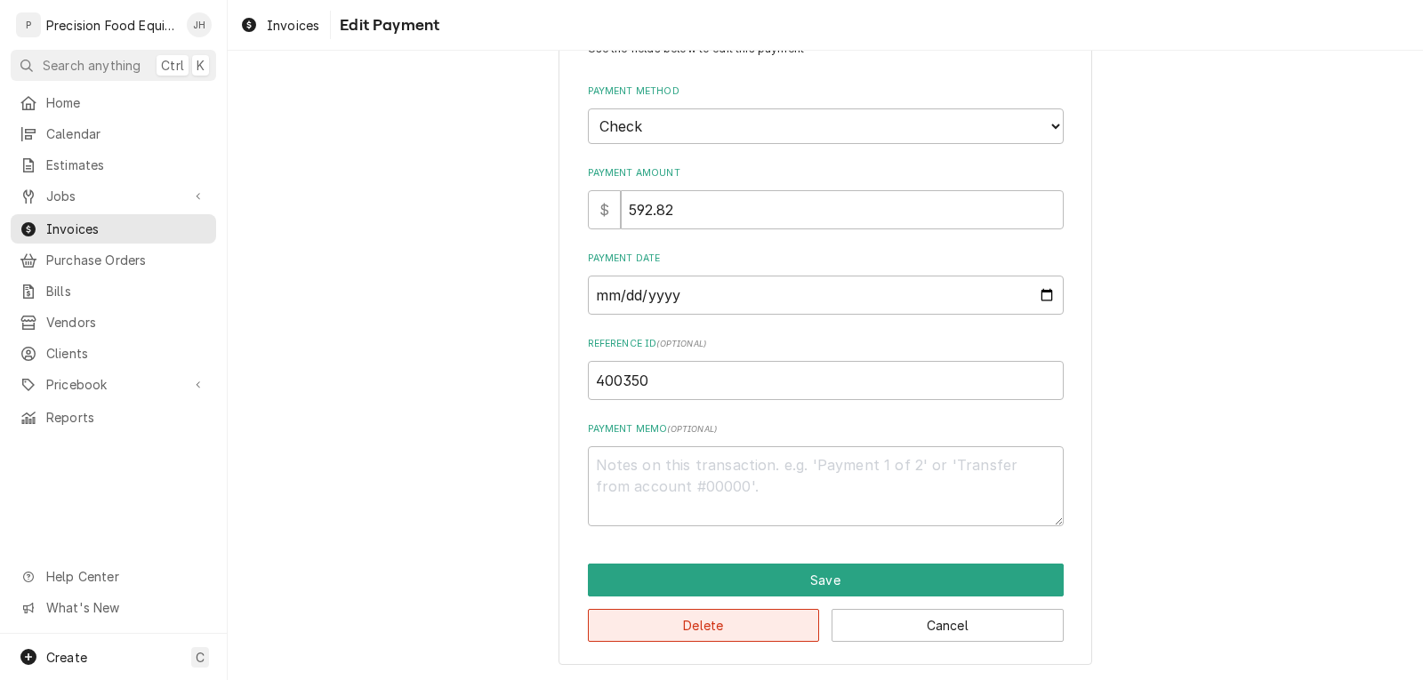
click at [756, 631] on button "Delete" at bounding box center [704, 625] width 232 height 33
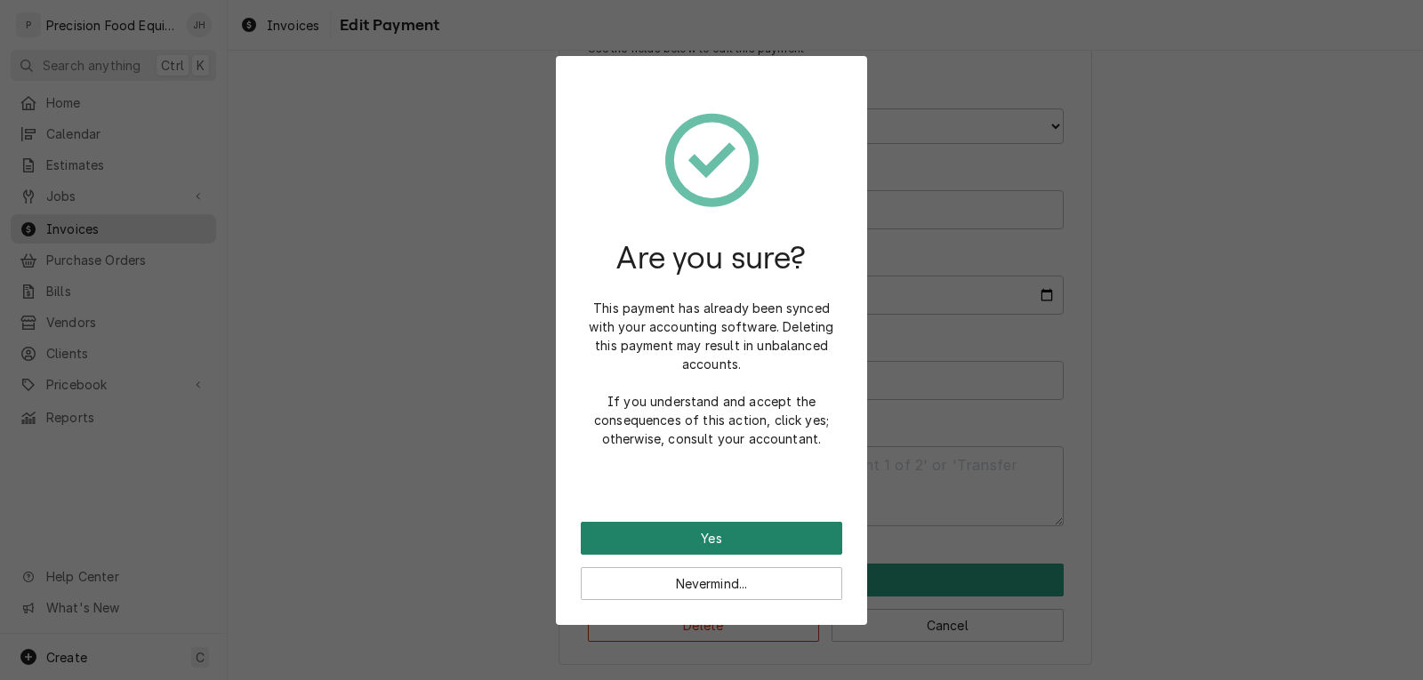
click at [771, 541] on button "Yes" at bounding box center [711, 538] width 261 height 33
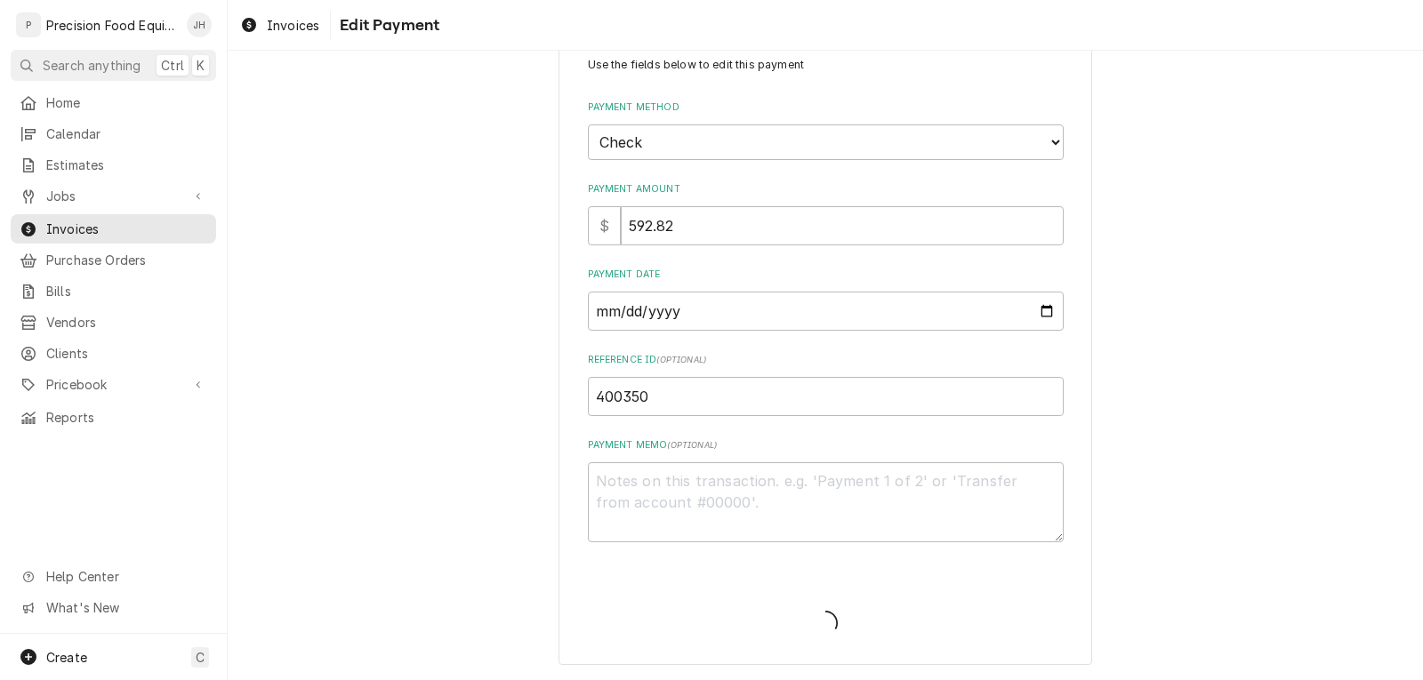
scroll to position [51, 0]
type textarea "x"
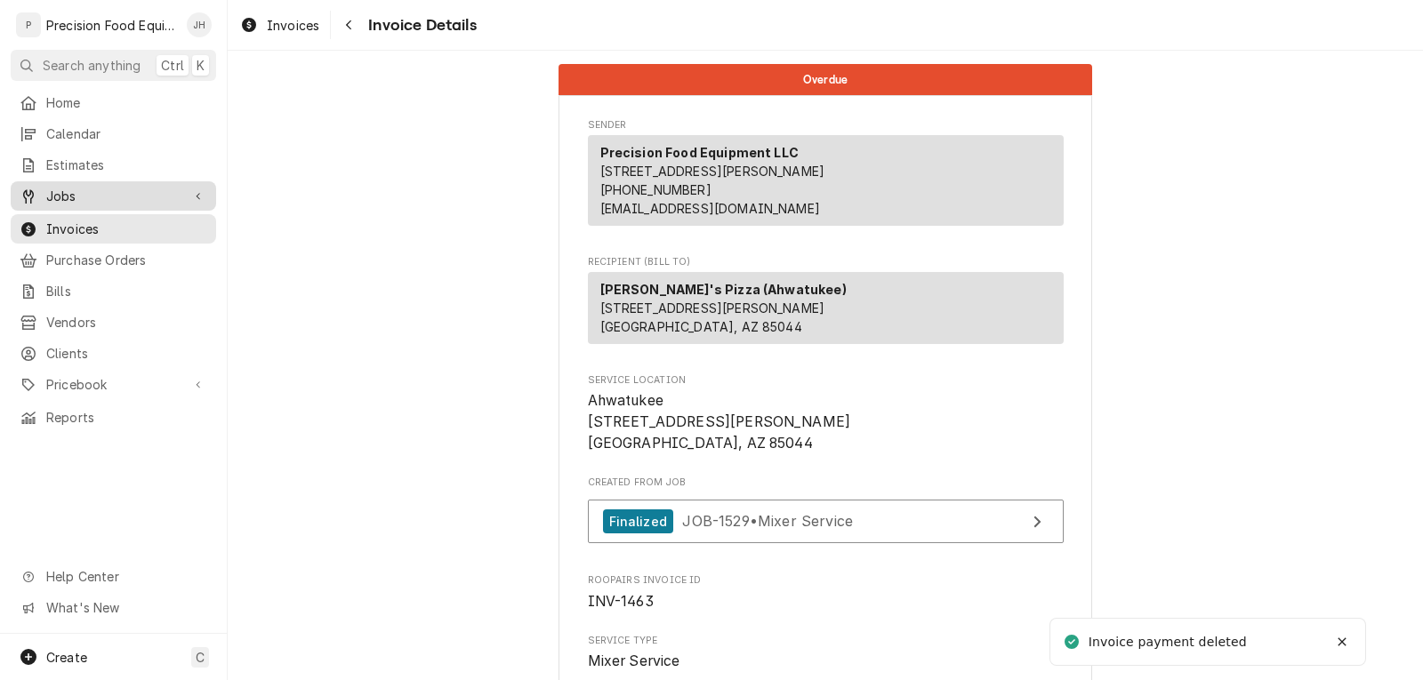
click at [77, 192] on span "Jobs" at bounding box center [113, 196] width 134 height 19
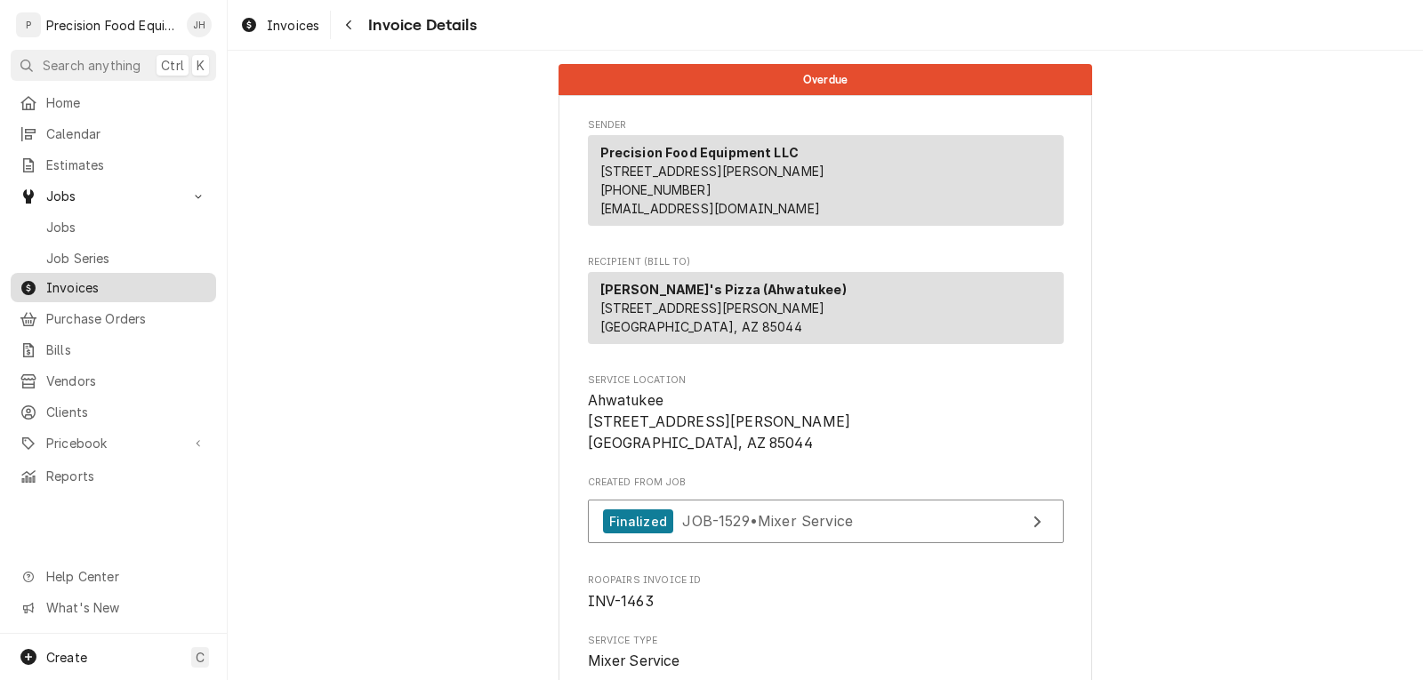
click at [78, 278] on span "Invoices" at bounding box center [126, 287] width 161 height 19
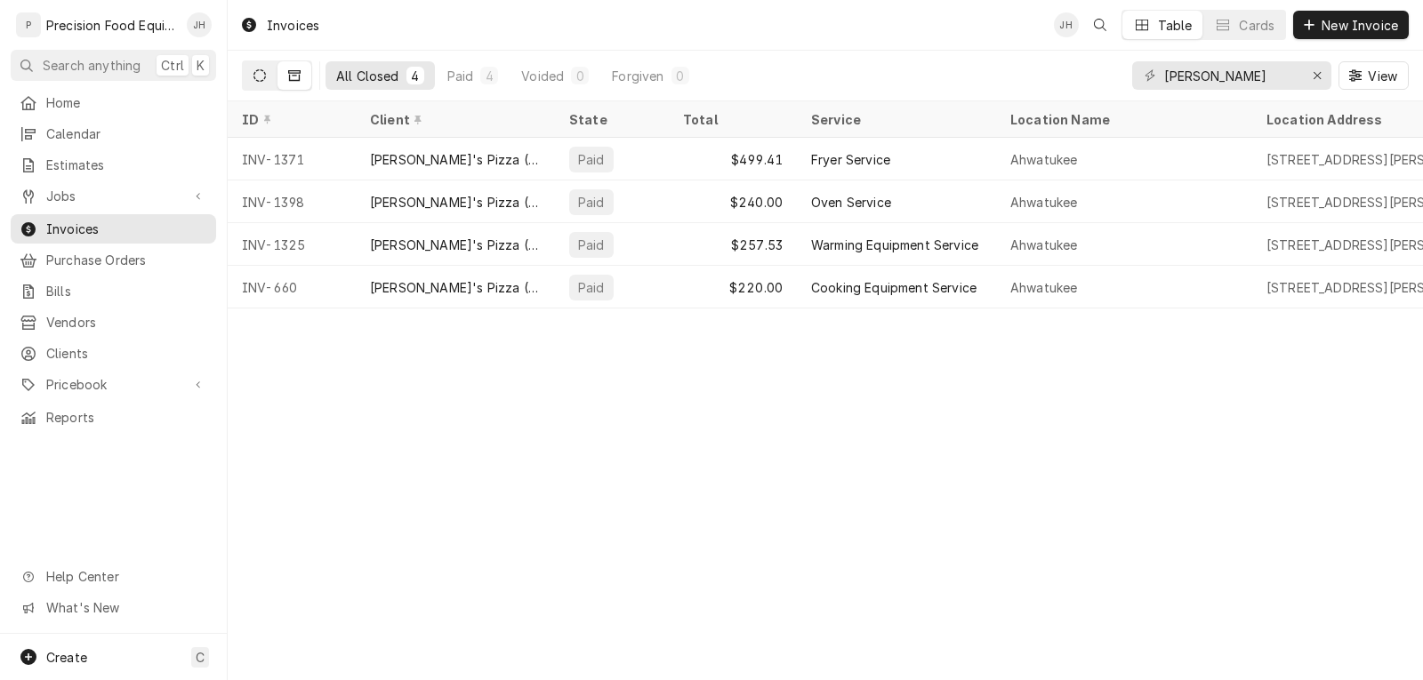
click at [262, 73] on icon "Dynamic Content Wrapper" at bounding box center [259, 75] width 12 height 12
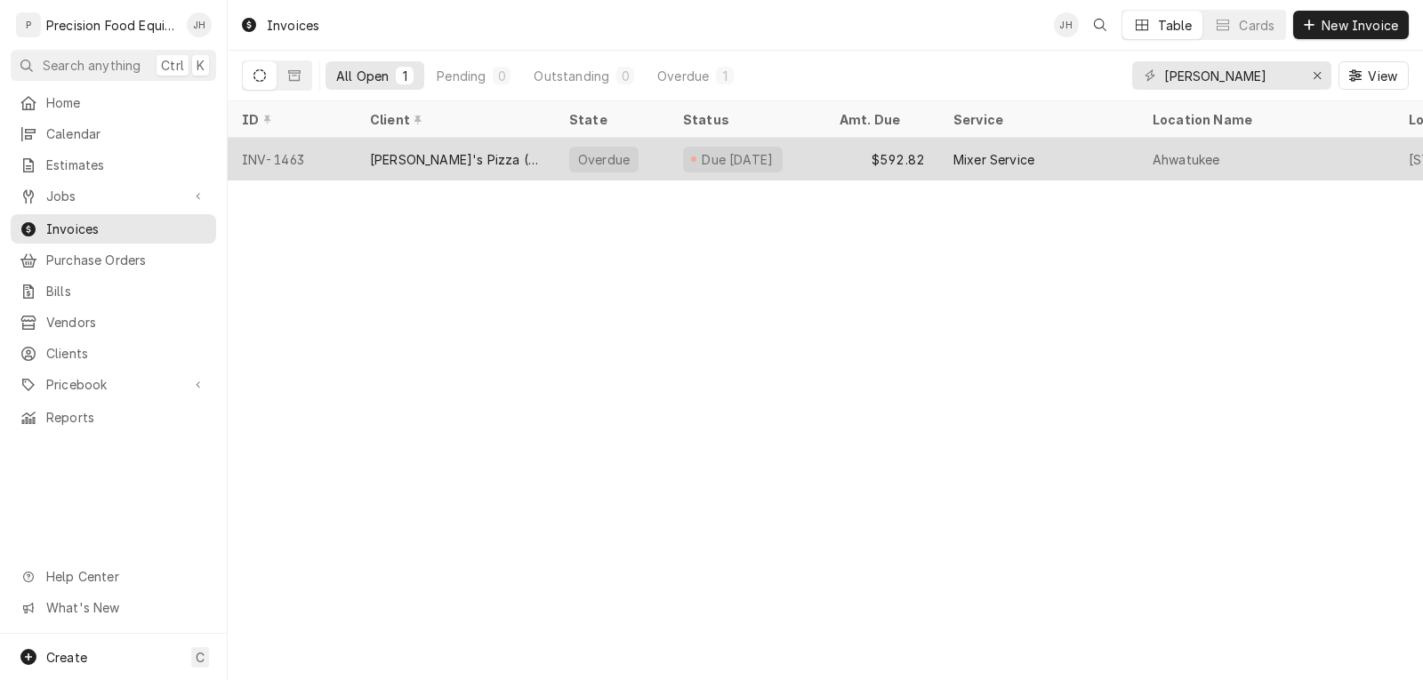
click at [477, 161] on div "[PERSON_NAME]'s Pizza (Ahwatukee)" at bounding box center [455, 159] width 171 height 19
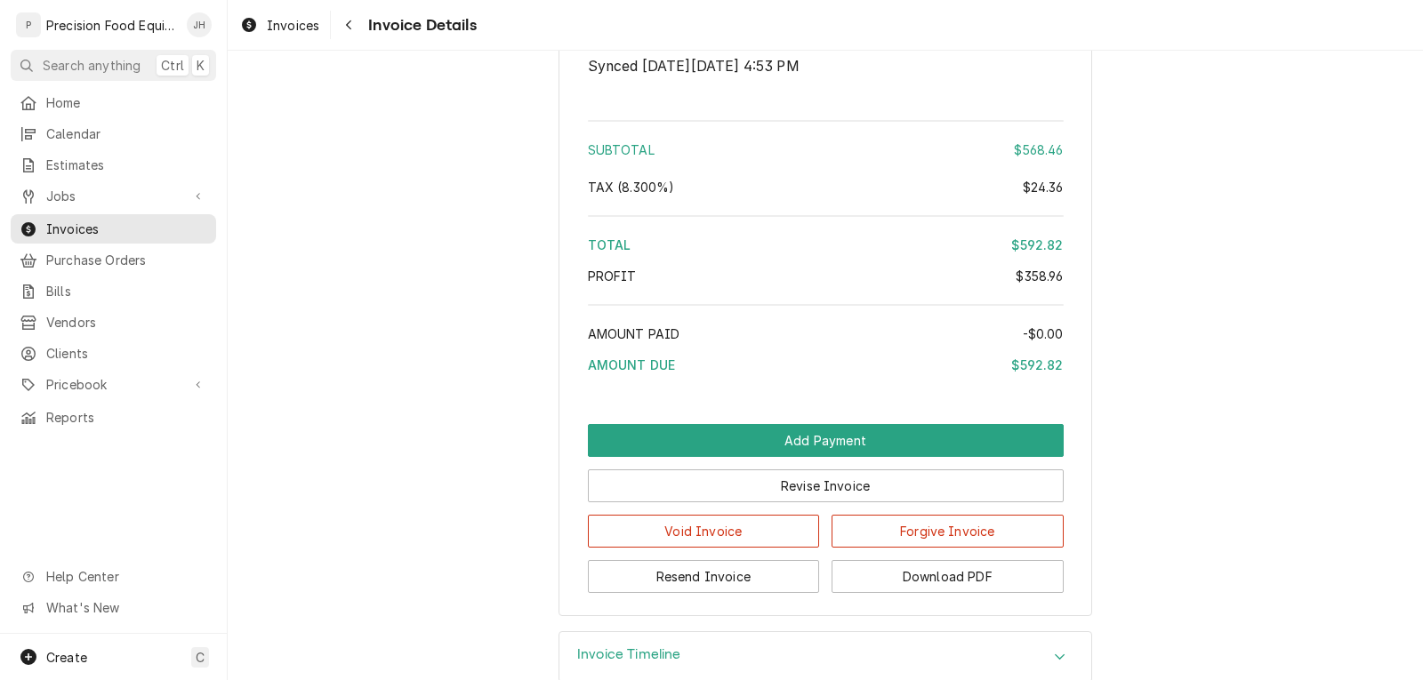
scroll to position [2223, 0]
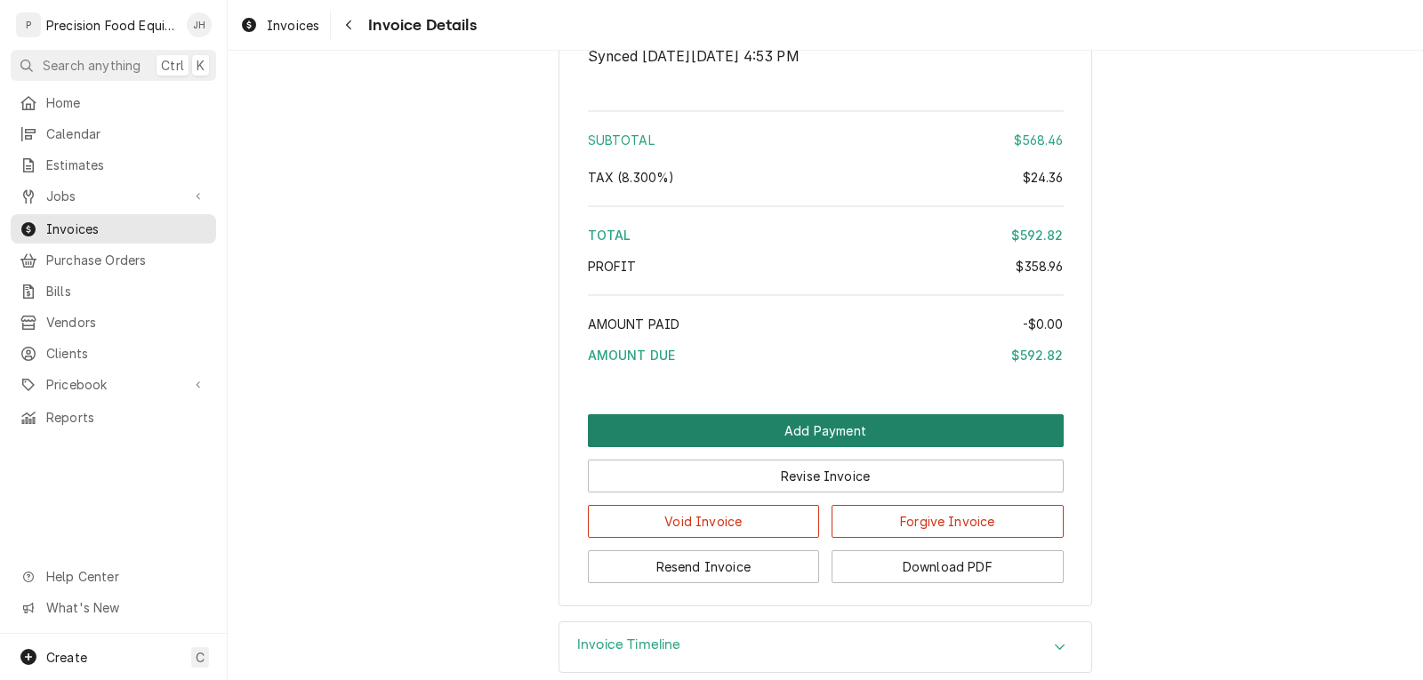
click at [883, 447] on button "Add Payment" at bounding box center [826, 430] width 476 height 33
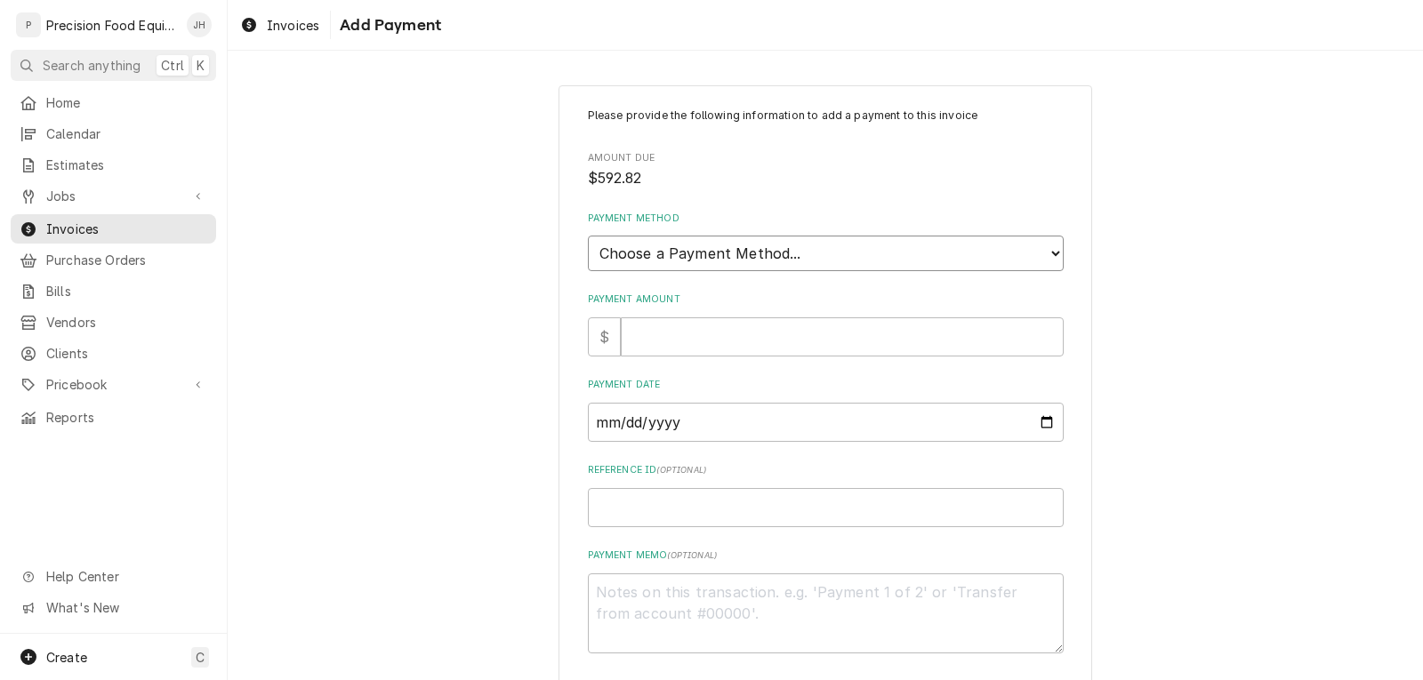
click at [739, 251] on select "Choose a Payment Method... Cash Check Credit/Debit Card ACH/eCheck Other" at bounding box center [826, 254] width 476 height 36
select select "2"
click at [588, 236] on select "Choose a Payment Method... Cash Check Credit/Debit Card ACH/eCheck Other" at bounding box center [826, 254] width 476 height 36
click at [672, 336] on input "Payment Amount" at bounding box center [842, 336] width 443 height 39
type textarea "x"
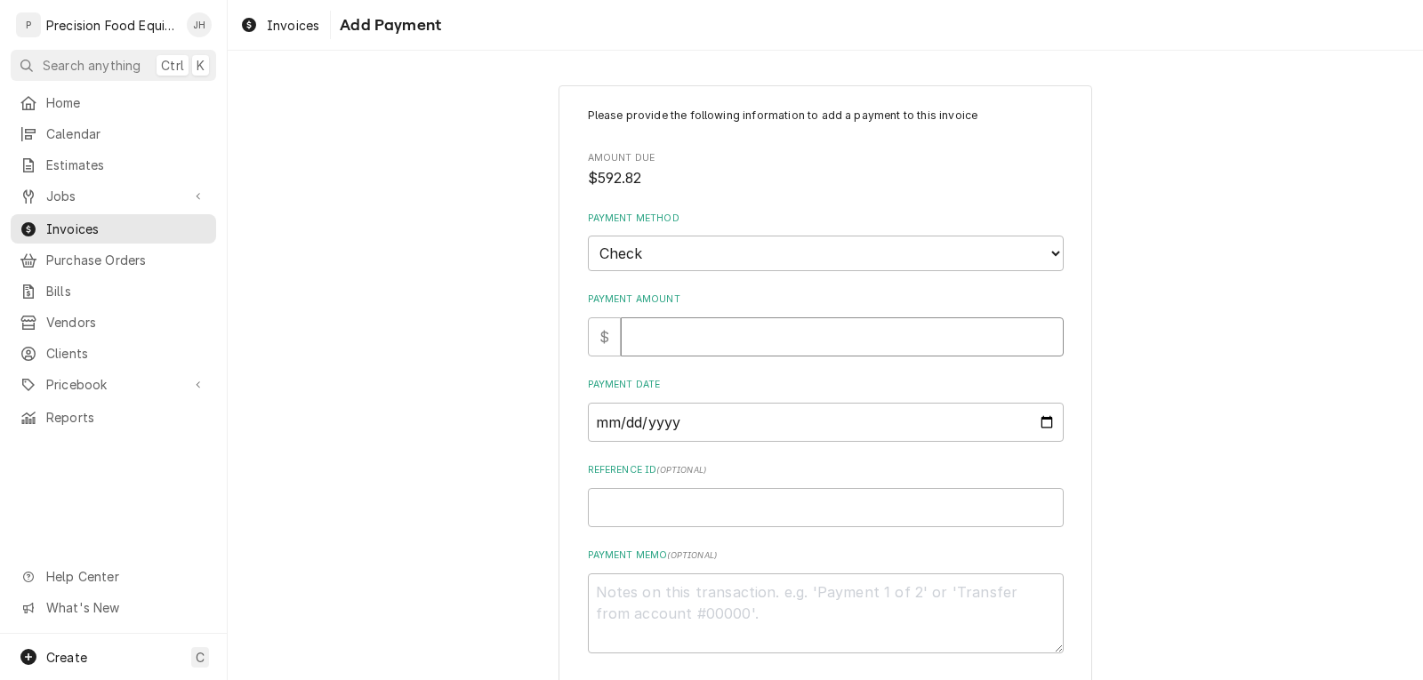
type input "5"
type textarea "x"
type input "59"
type textarea "x"
type input "592"
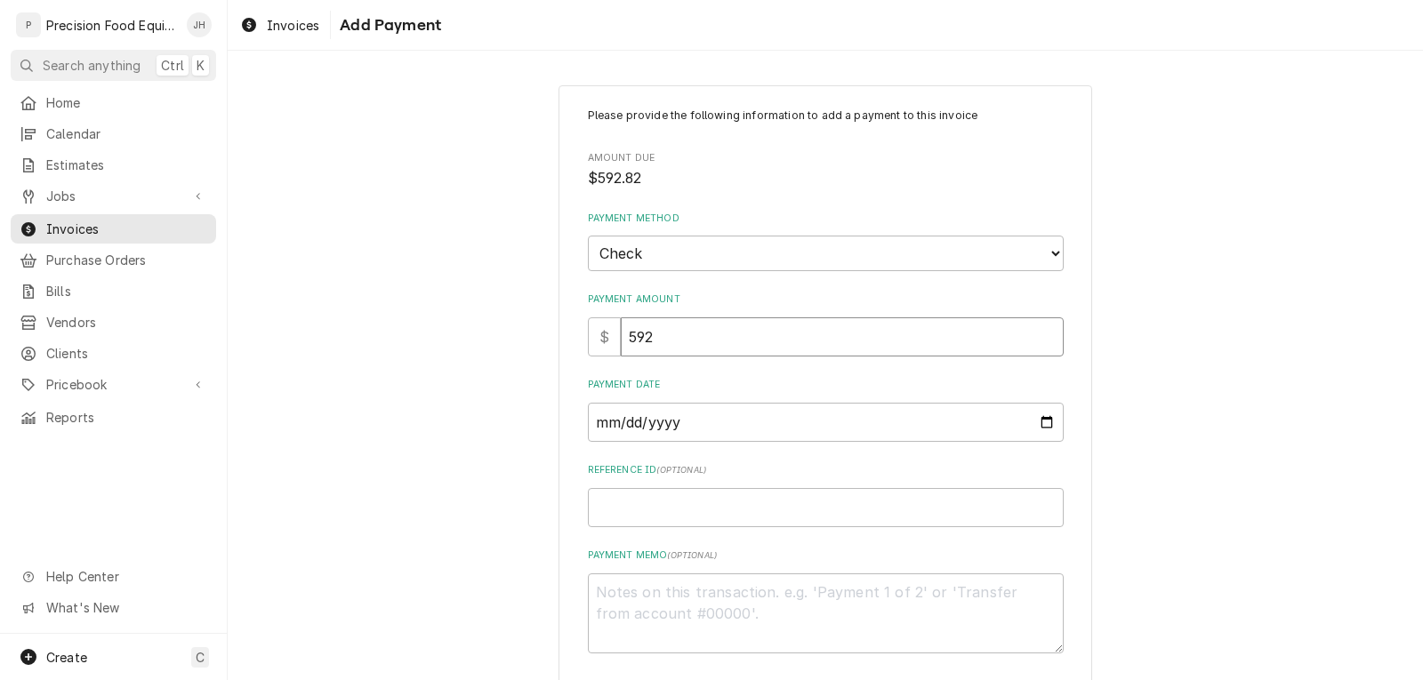
type textarea "x"
type input "592.8"
type textarea "x"
type input "592.82"
click at [1040, 415] on input "Payment Date" at bounding box center [826, 422] width 476 height 39
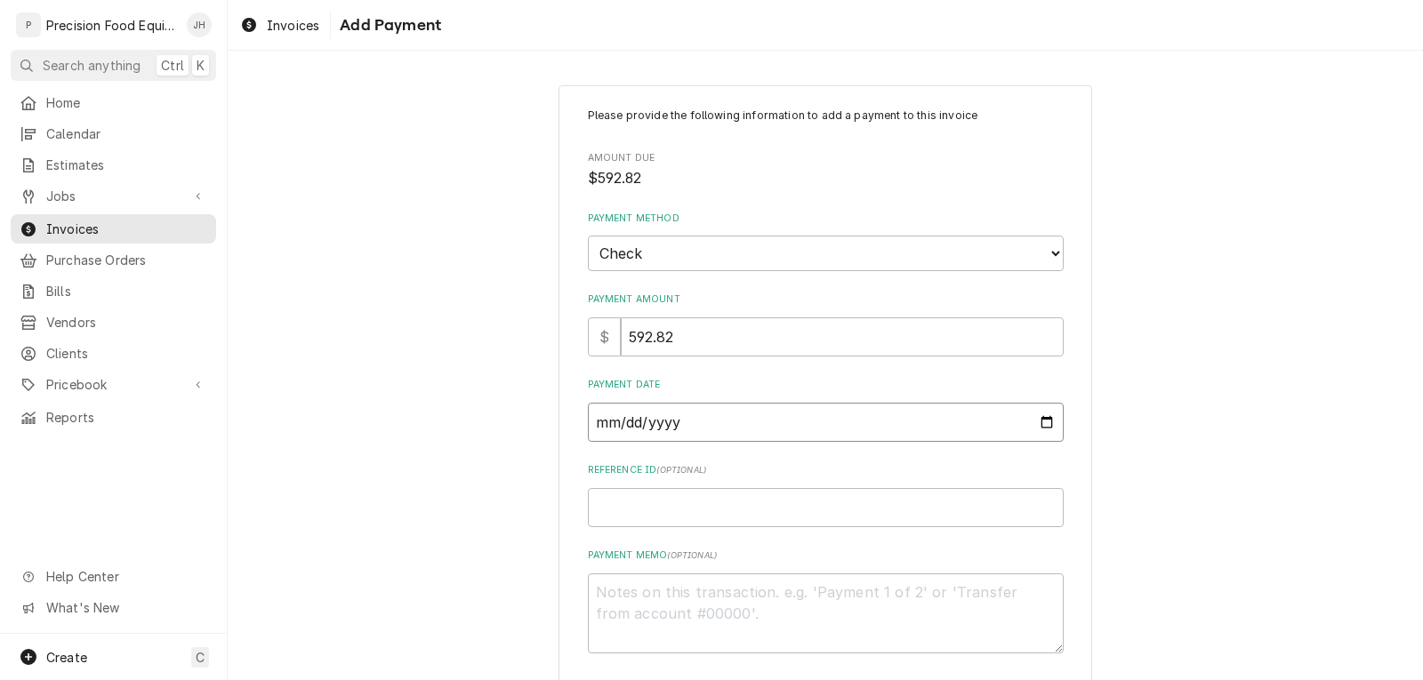
type textarea "x"
type input "2025-09-30"
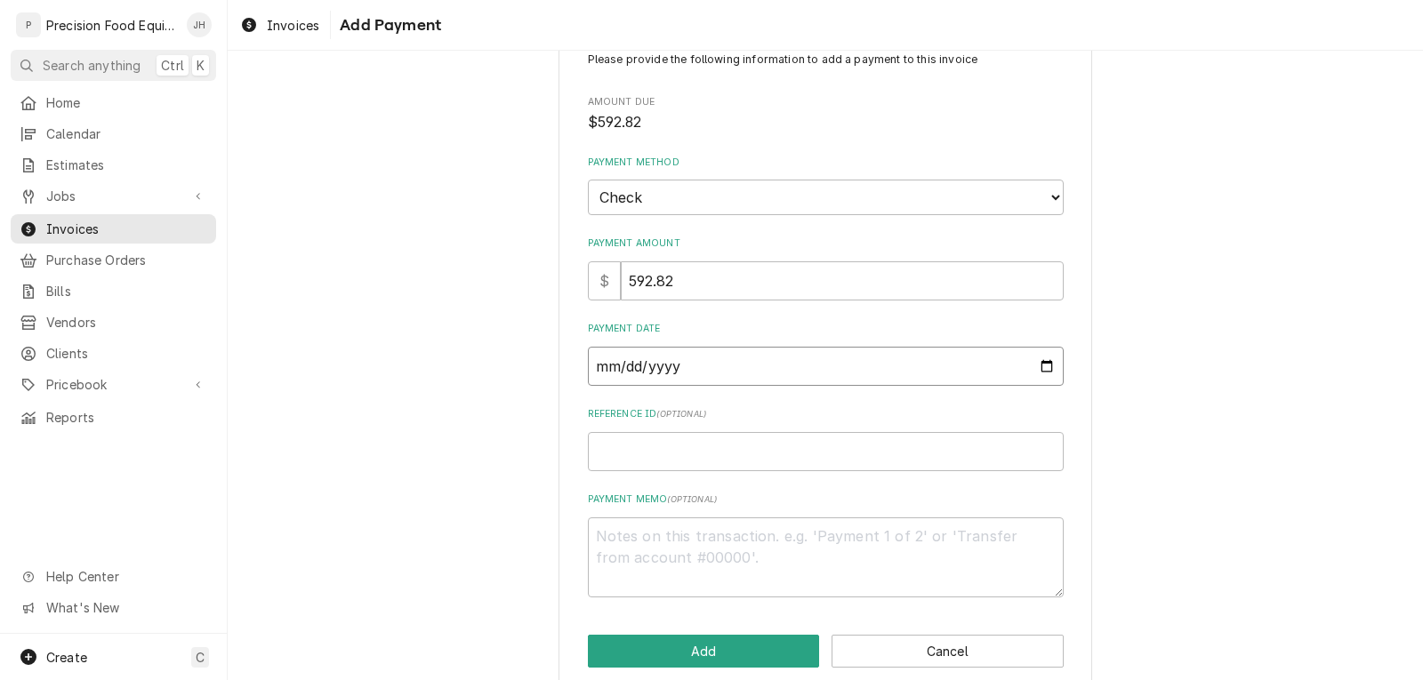
scroll to position [82, 0]
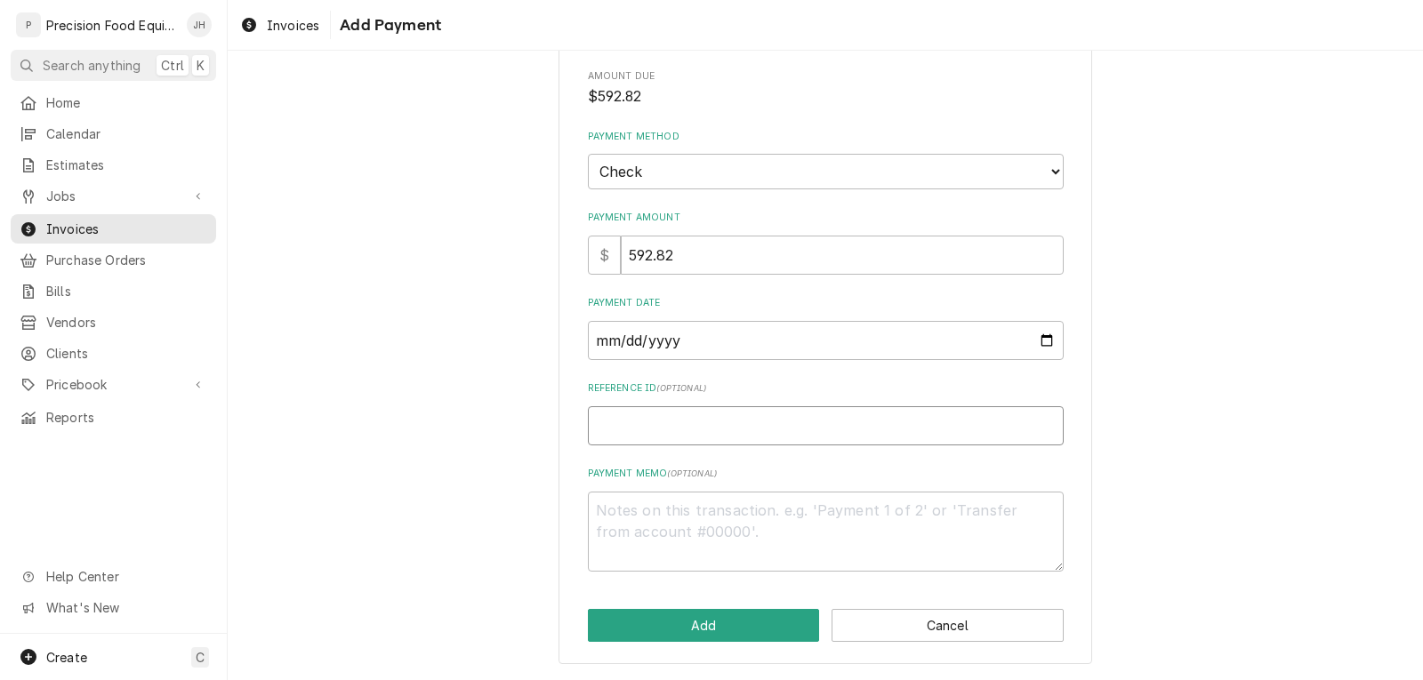
click at [691, 417] on input "Reference ID ( optional )" at bounding box center [826, 425] width 476 height 39
type textarea "x"
type input "4"
type textarea "x"
type input "40"
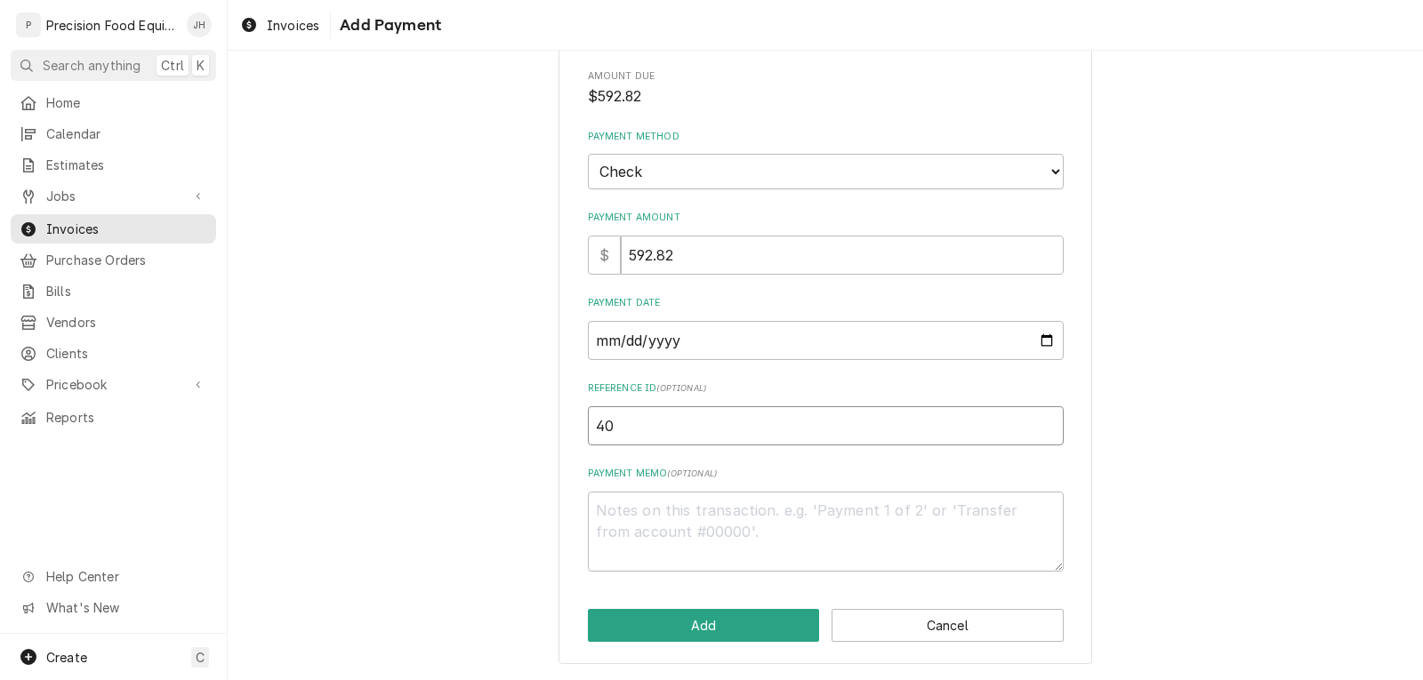
type textarea "x"
type input "400"
type textarea "x"
type input "4003"
type textarea "x"
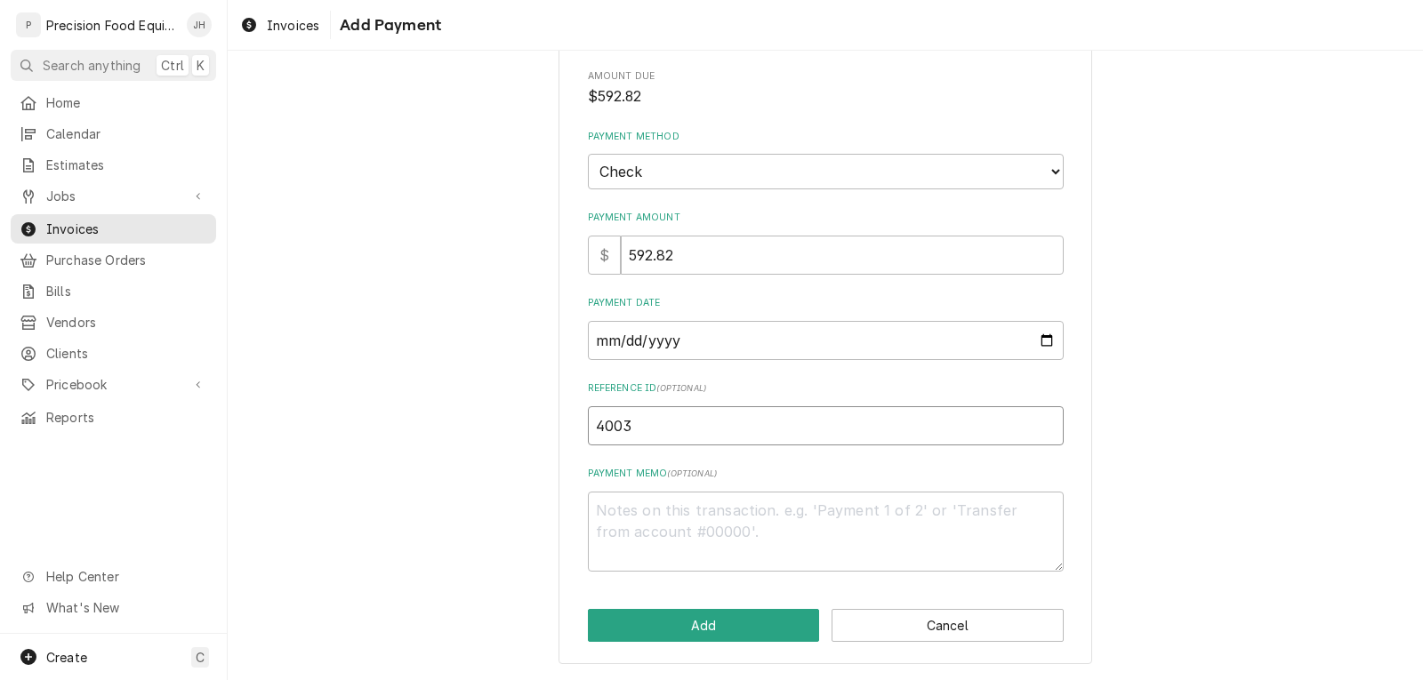
type input "40035"
type textarea "x"
type input "400350"
click at [690, 628] on button "Add" at bounding box center [704, 625] width 232 height 33
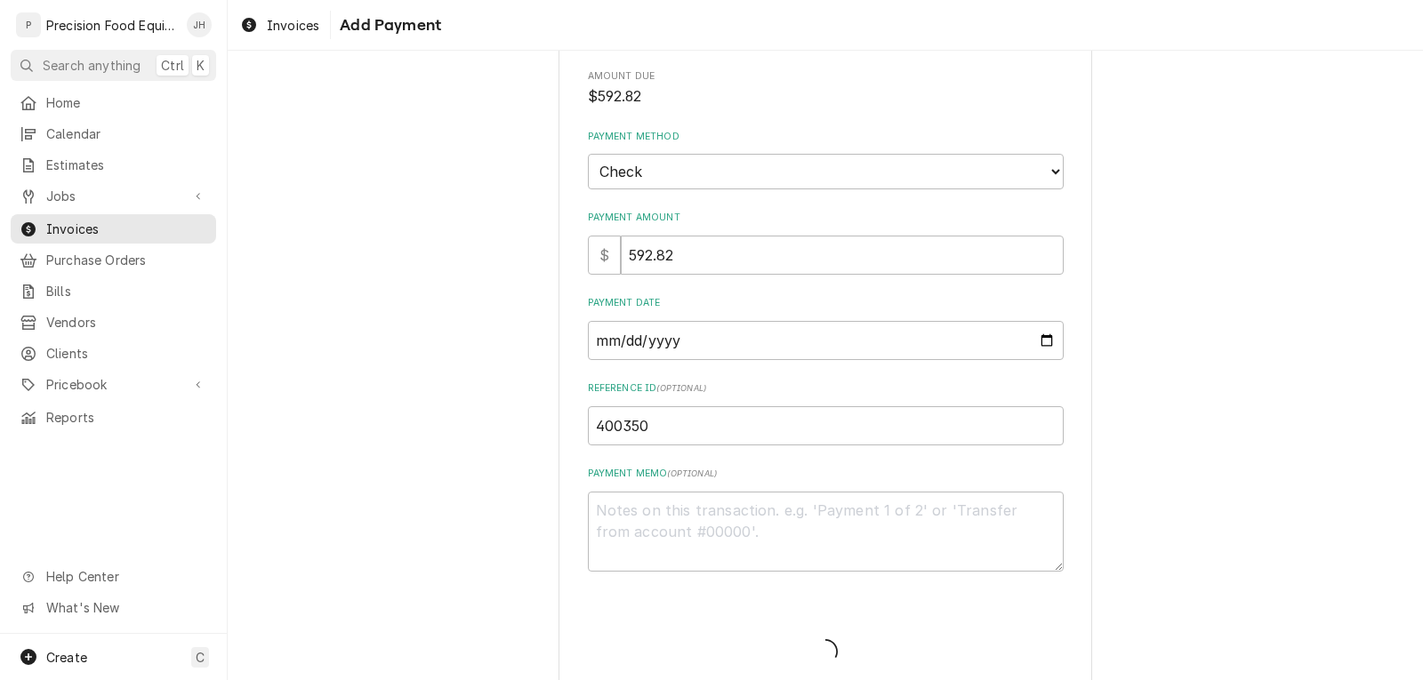
type textarea "x"
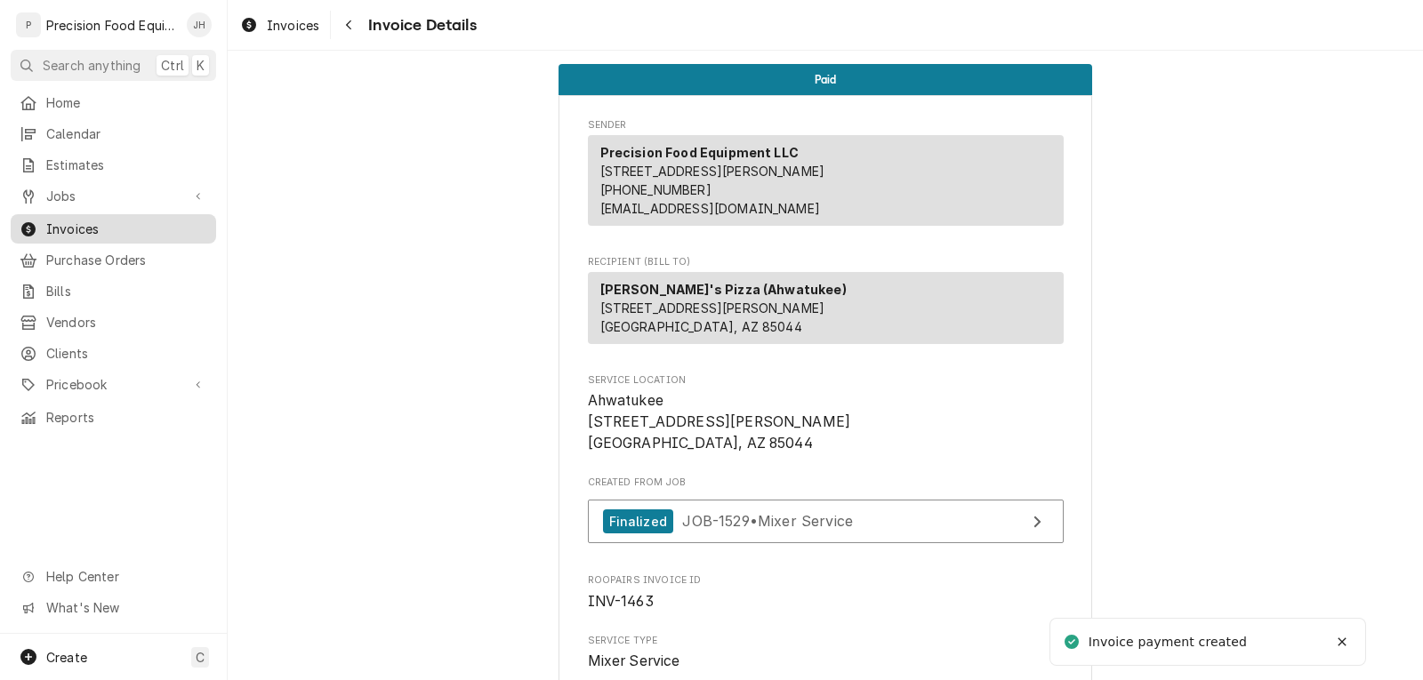
click at [79, 220] on span "Invoices" at bounding box center [126, 229] width 161 height 19
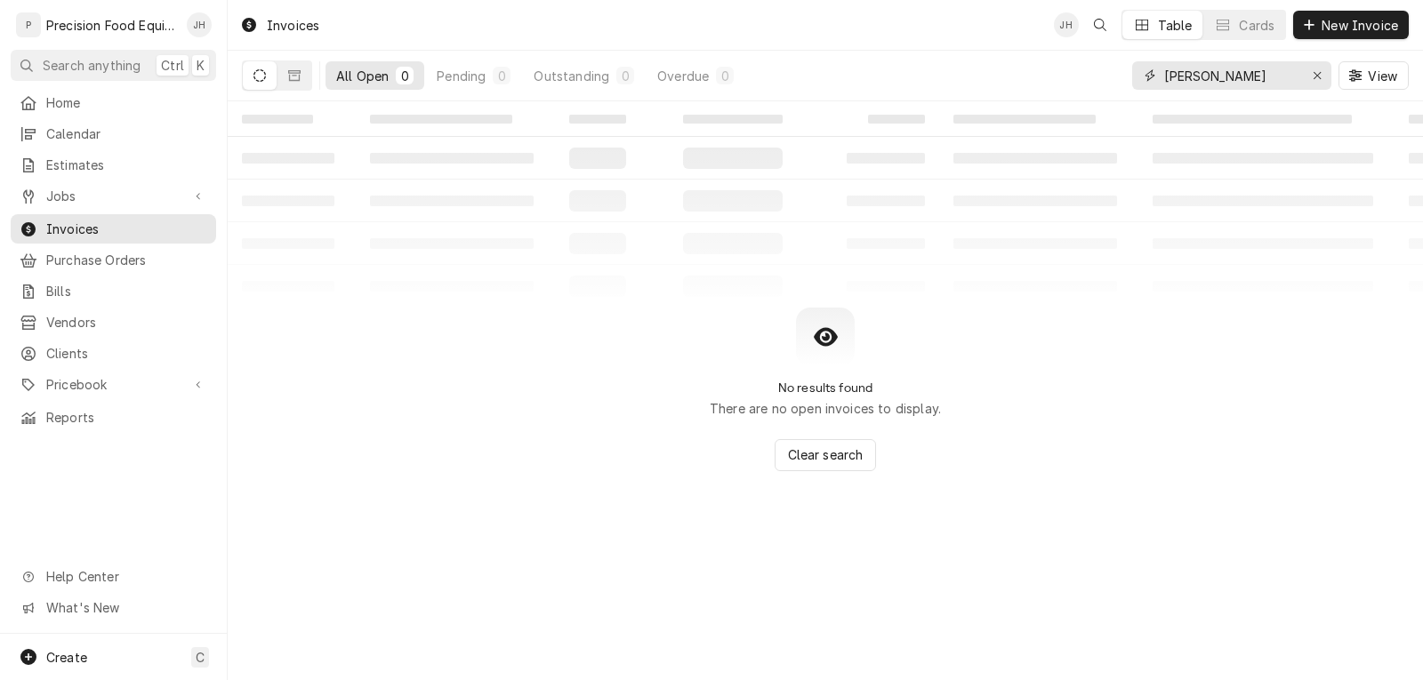
drag, startPoint x: 1195, startPoint y: 80, endPoint x: 1096, endPoint y: 81, distance: 98.7
click at [1096, 81] on div "All Open 0 Pending 0 Outstanding 0 Overdue 0 [PERSON_NAME] View" at bounding box center [825, 76] width 1167 height 50
type input "c"
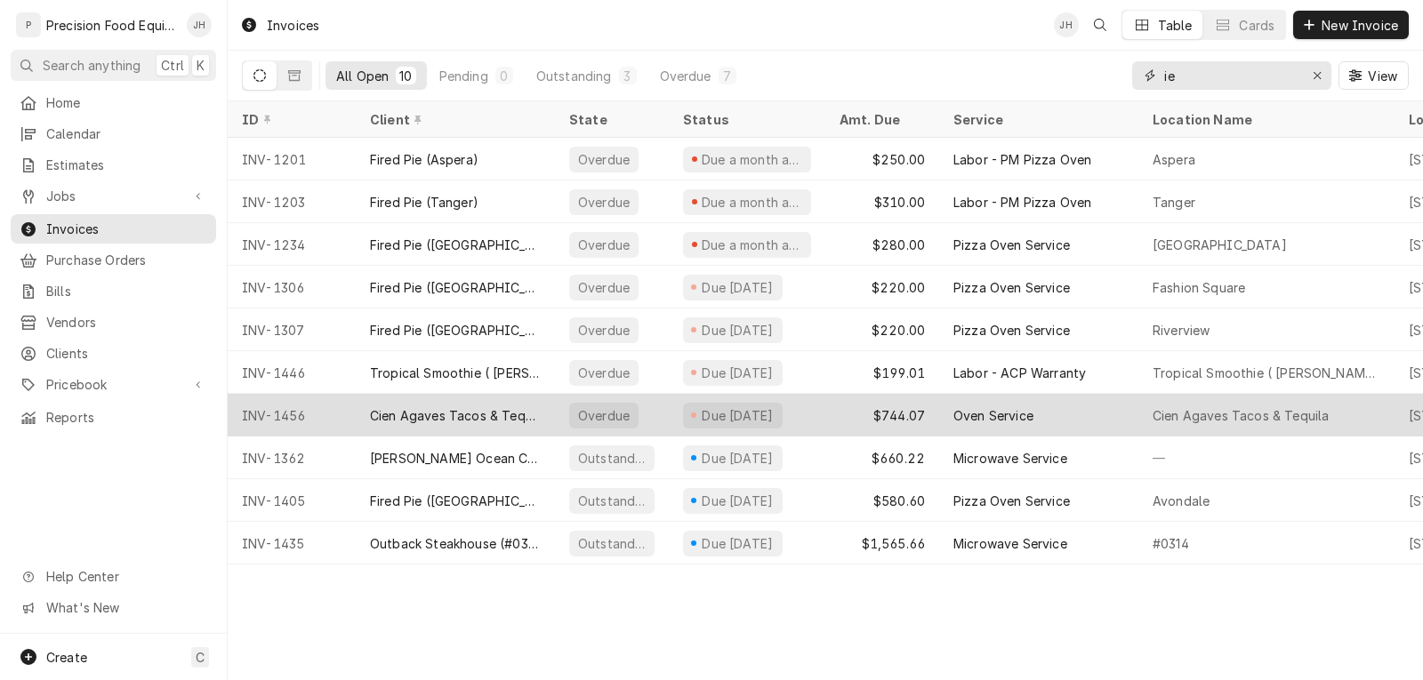
type input "ie"
click at [782, 413] on div "Due [DATE]" at bounding box center [733, 416] width 100 height 26
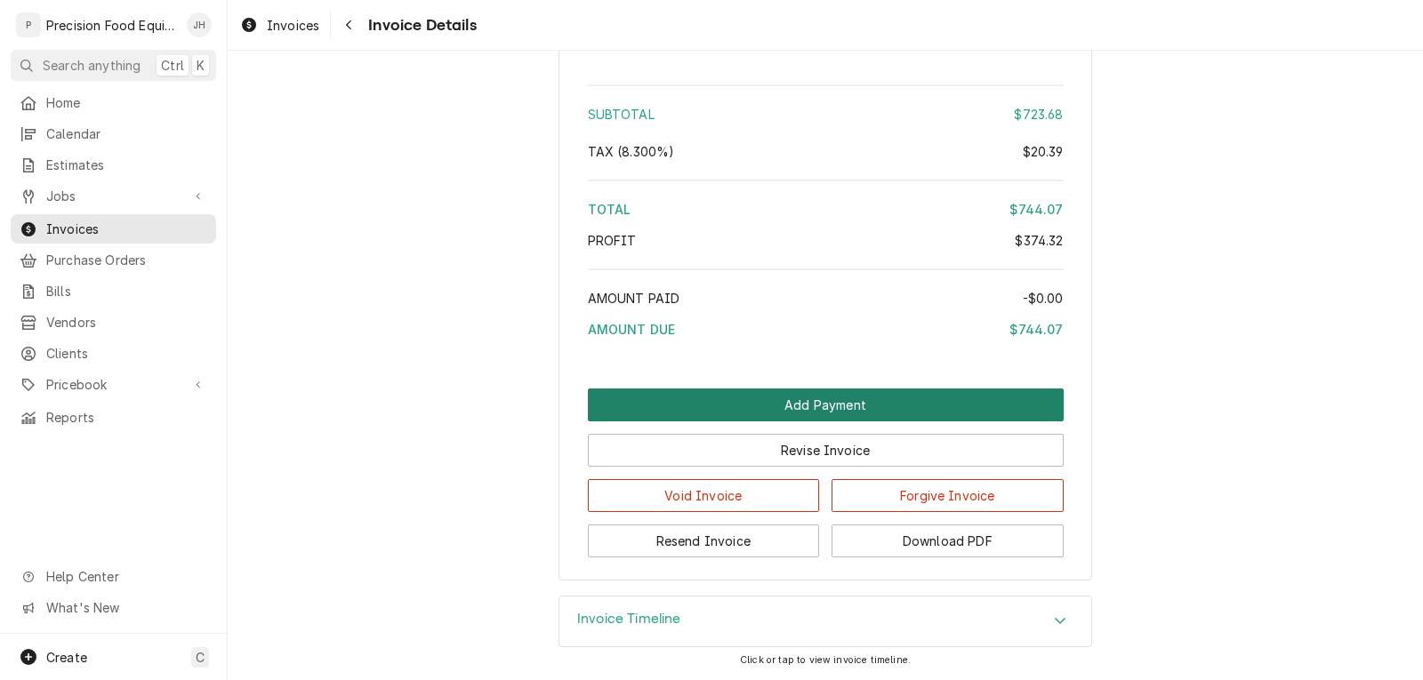
scroll to position [2897, 0]
click at [879, 412] on button "Add Payment" at bounding box center [826, 405] width 476 height 33
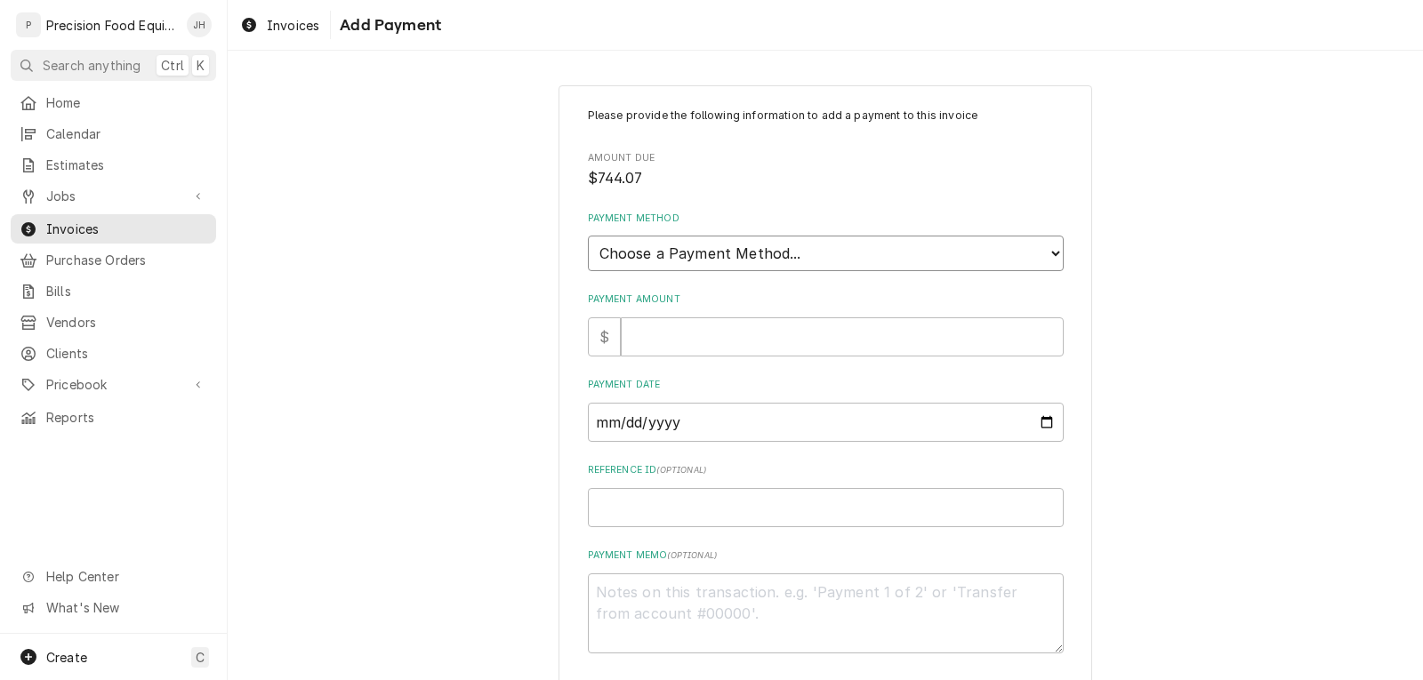
click at [822, 244] on select "Choose a Payment Method... Cash Check Credit/Debit Card ACH/eCheck Other" at bounding box center [826, 254] width 476 height 36
select select "2"
click at [588, 236] on select "Choose a Payment Method... Cash Check Credit/Debit Card ACH/eCheck Other" at bounding box center [826, 254] width 476 height 36
type textarea "x"
type input "7"
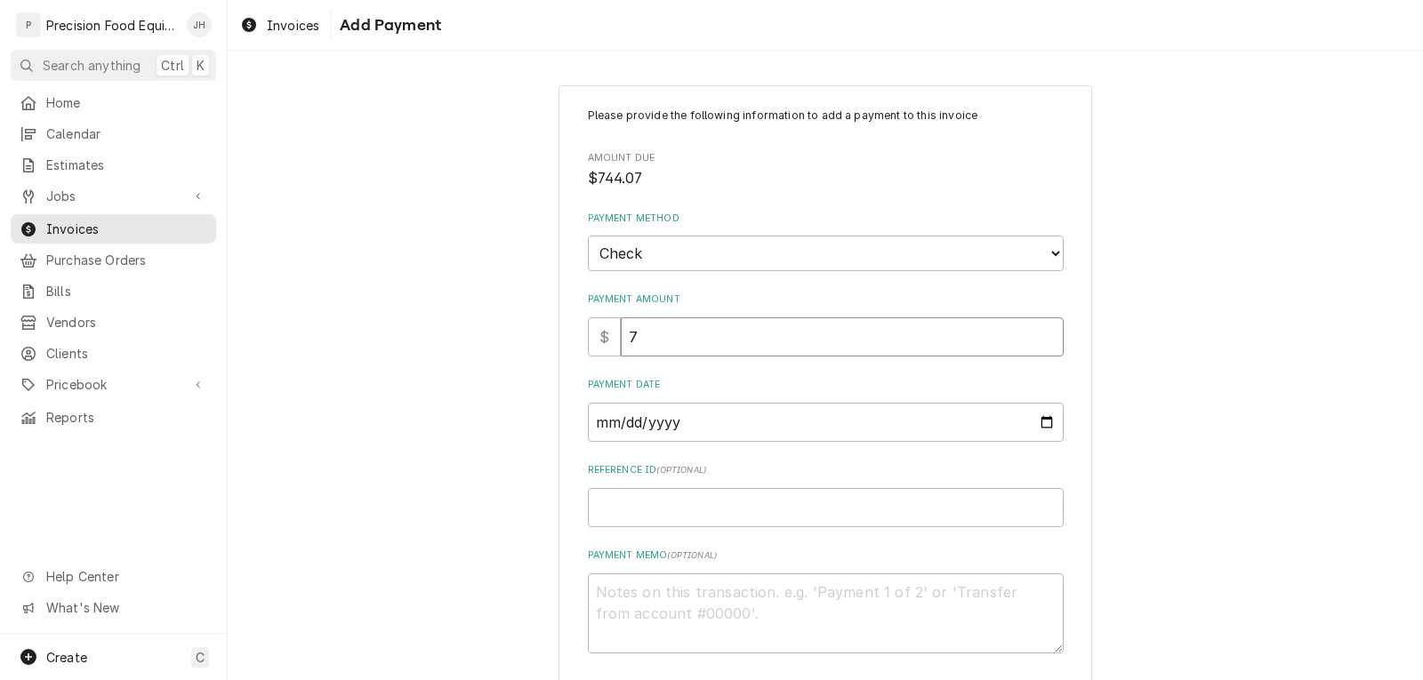
type textarea "x"
type input "74"
type textarea "x"
type input "744"
type textarea "x"
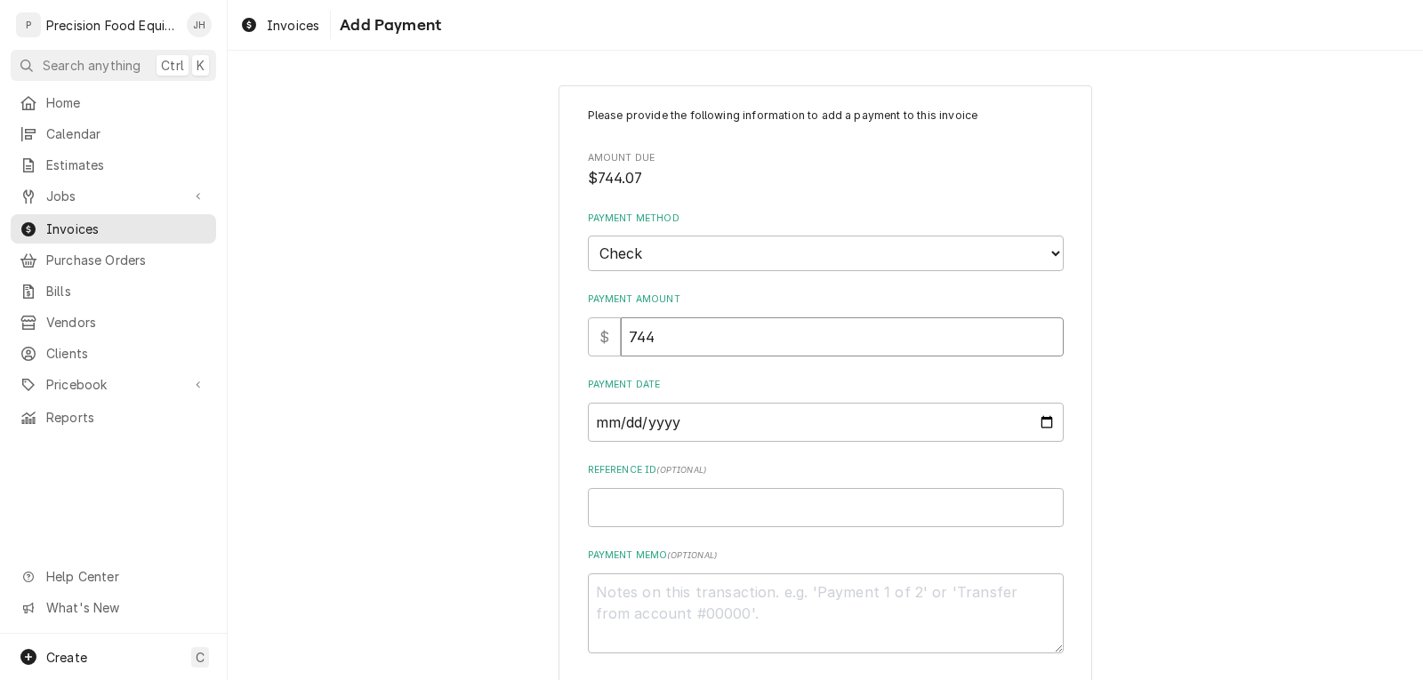
type input "744.0"
type textarea "x"
type input "744.07"
click at [1036, 420] on input "Payment Date" at bounding box center [826, 422] width 476 height 39
type textarea "x"
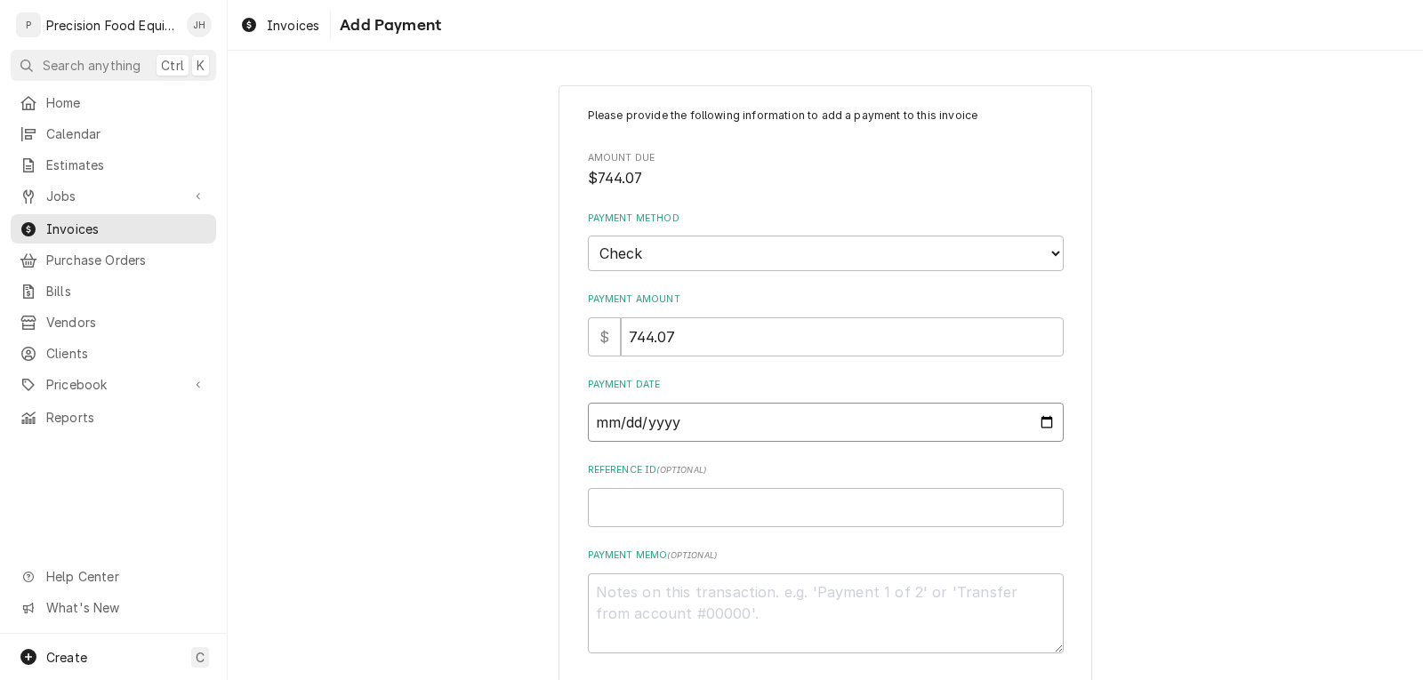
type input "2025-09-30"
type textarea "x"
type input "5"
type textarea "x"
type input "55"
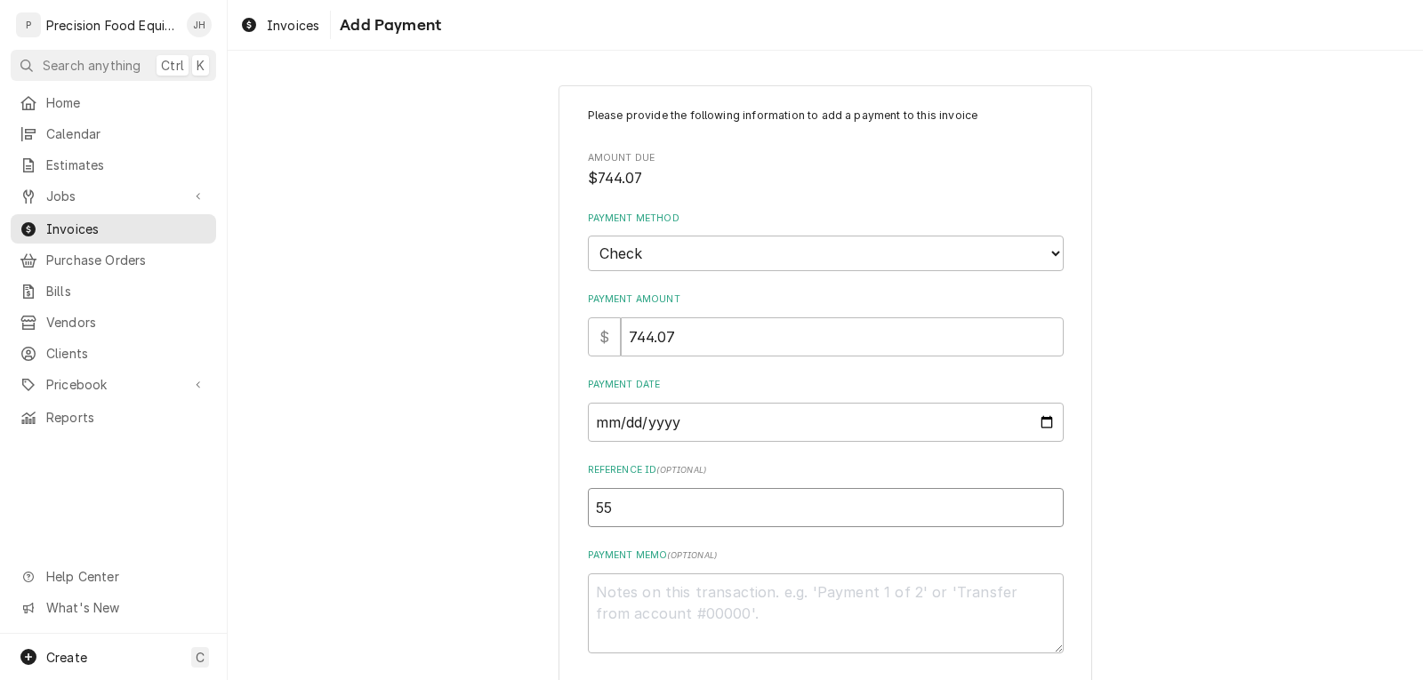
type textarea "x"
type input "558"
type textarea "x"
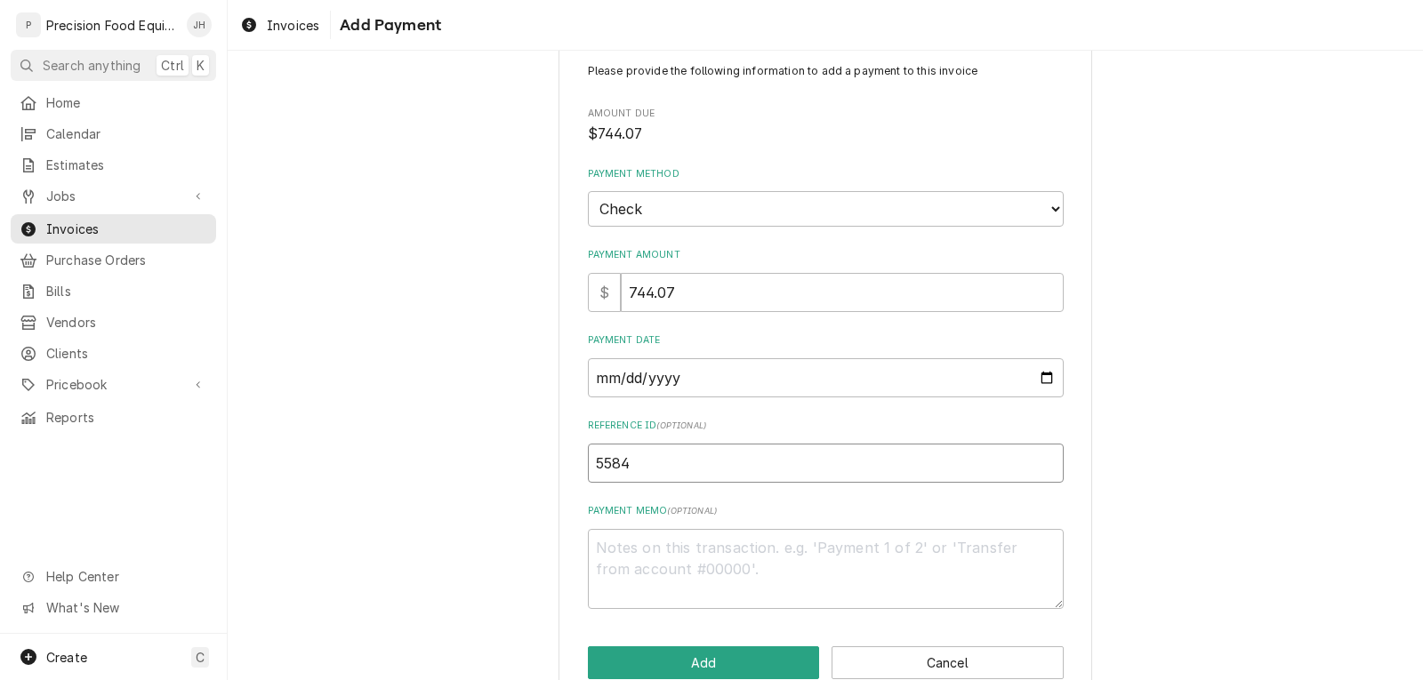
scroll to position [82, 0]
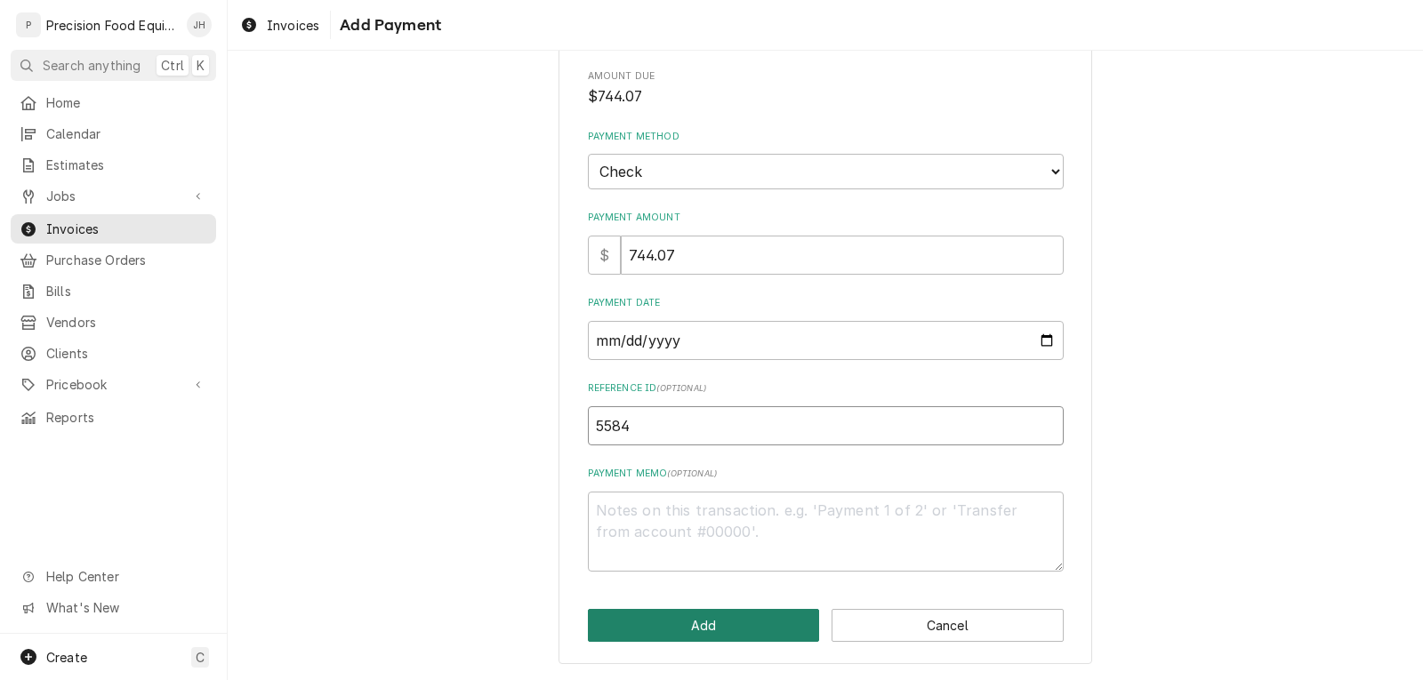
type input "5584"
click at [719, 630] on button "Add" at bounding box center [704, 625] width 232 height 33
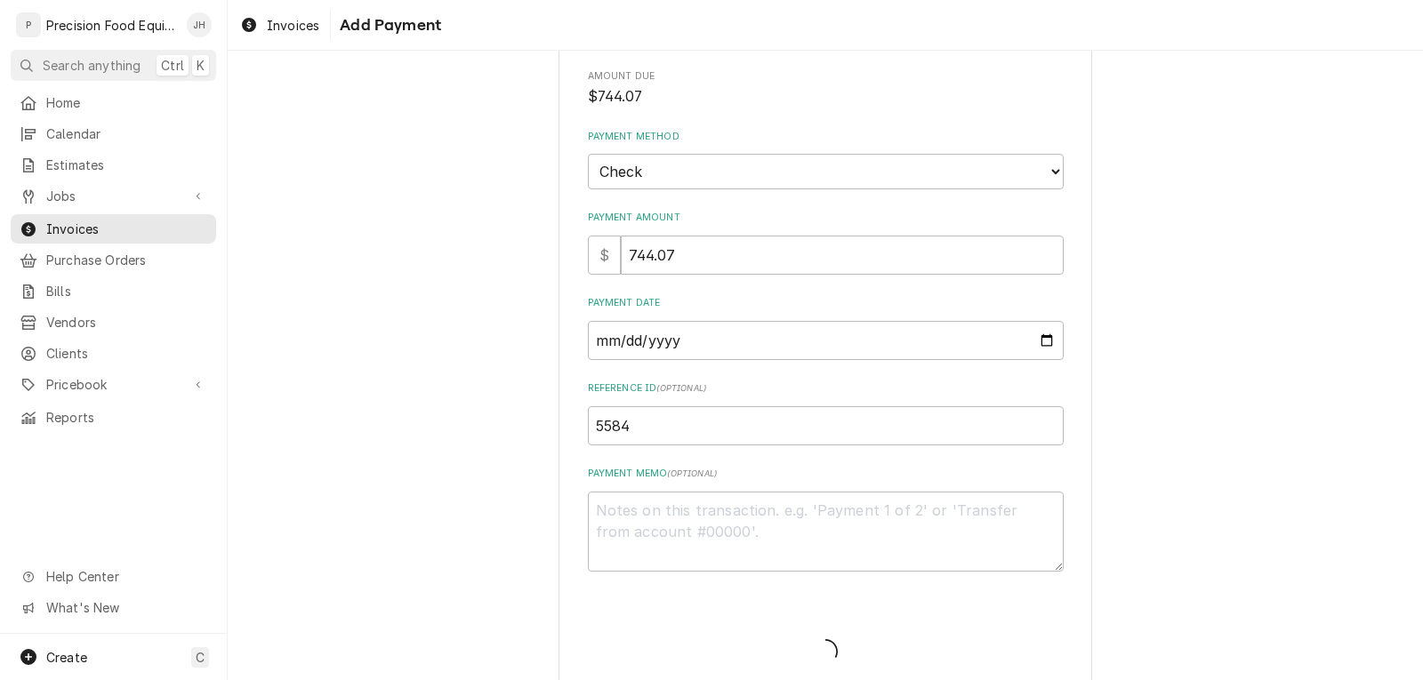
type textarea "x"
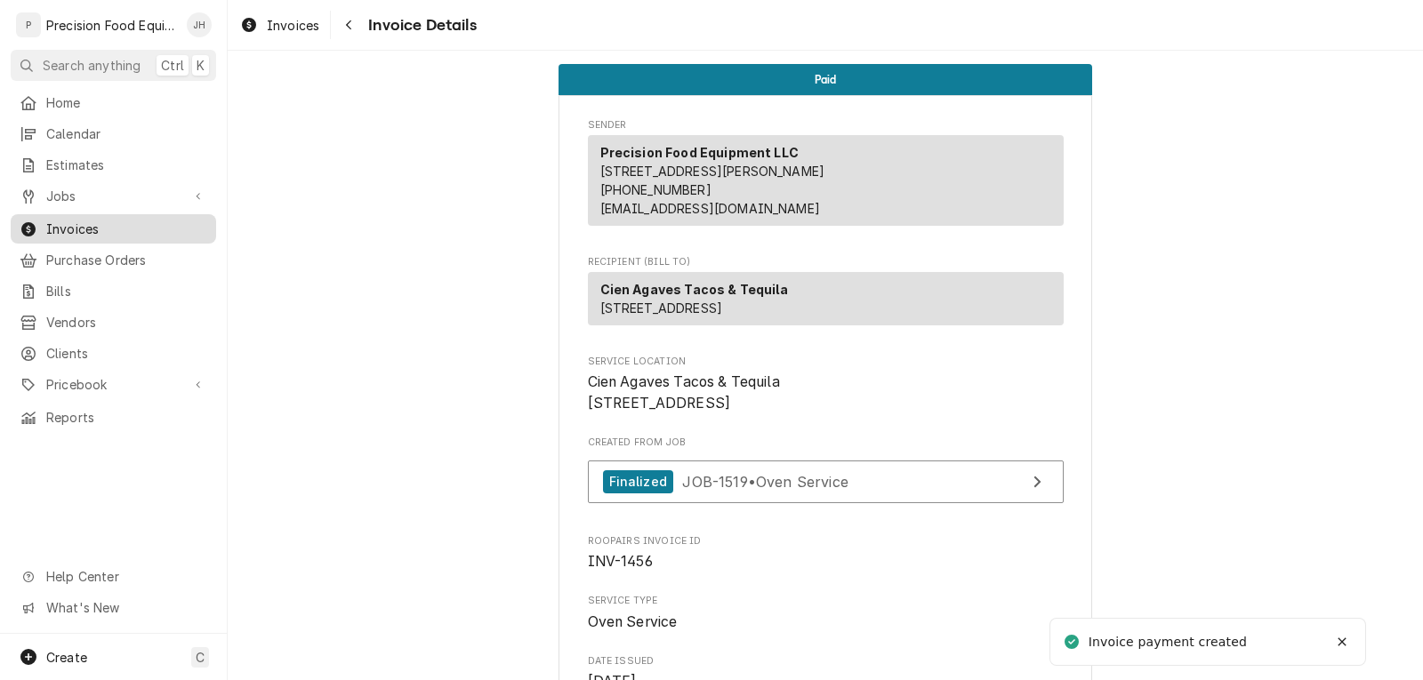
click at [108, 222] on span "Invoices" at bounding box center [126, 229] width 161 height 19
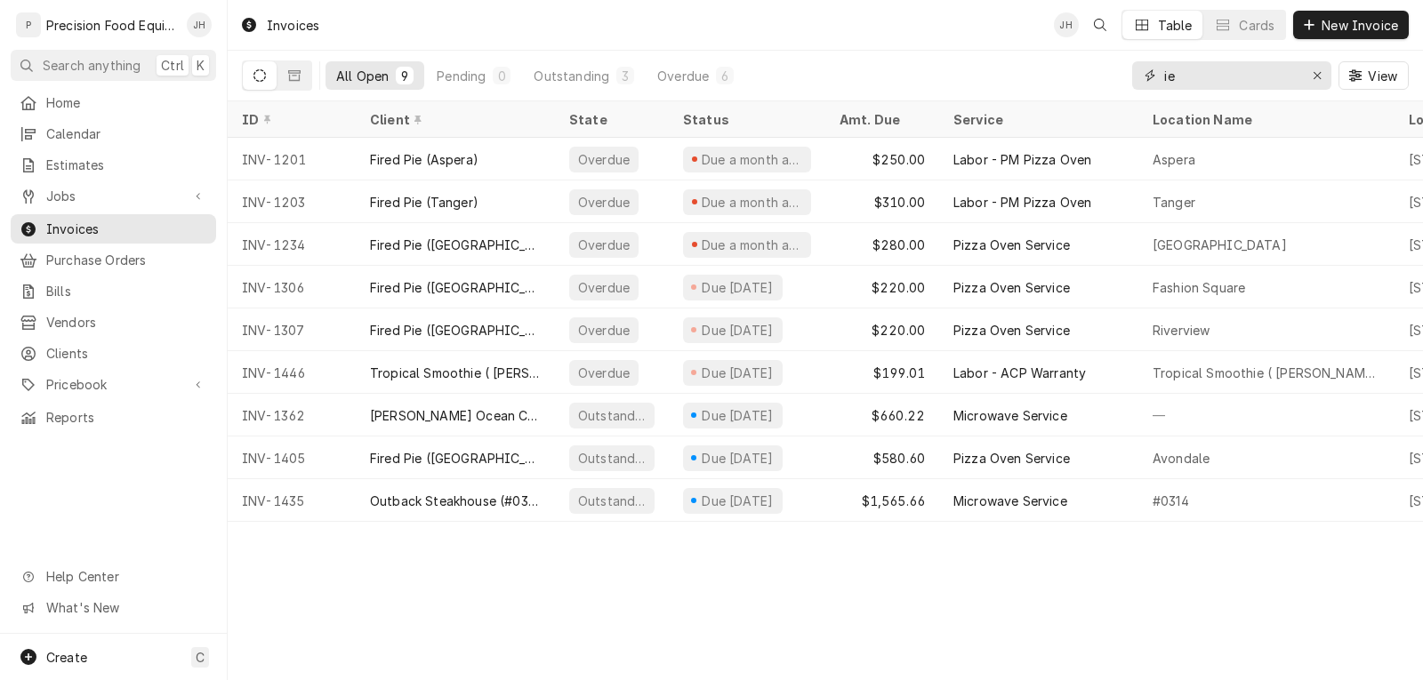
drag, startPoint x: 1184, startPoint y: 73, endPoint x: 1117, endPoint y: 84, distance: 68.6
click at [1118, 84] on div "All Open 9 Pending 0 Outstanding 3 Overdue 6 ie View" at bounding box center [825, 76] width 1167 height 50
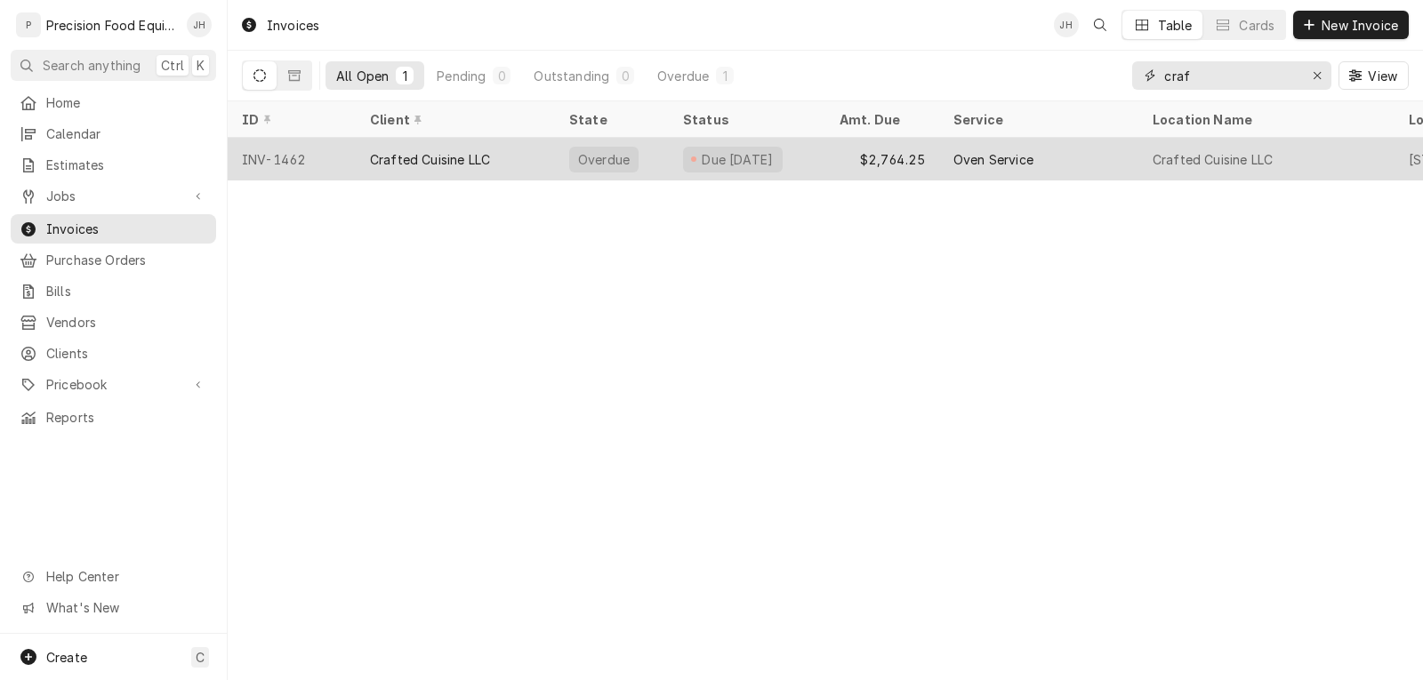
type input "craf"
click at [517, 152] on div "Crafted Cuisine LLC" at bounding box center [455, 159] width 199 height 43
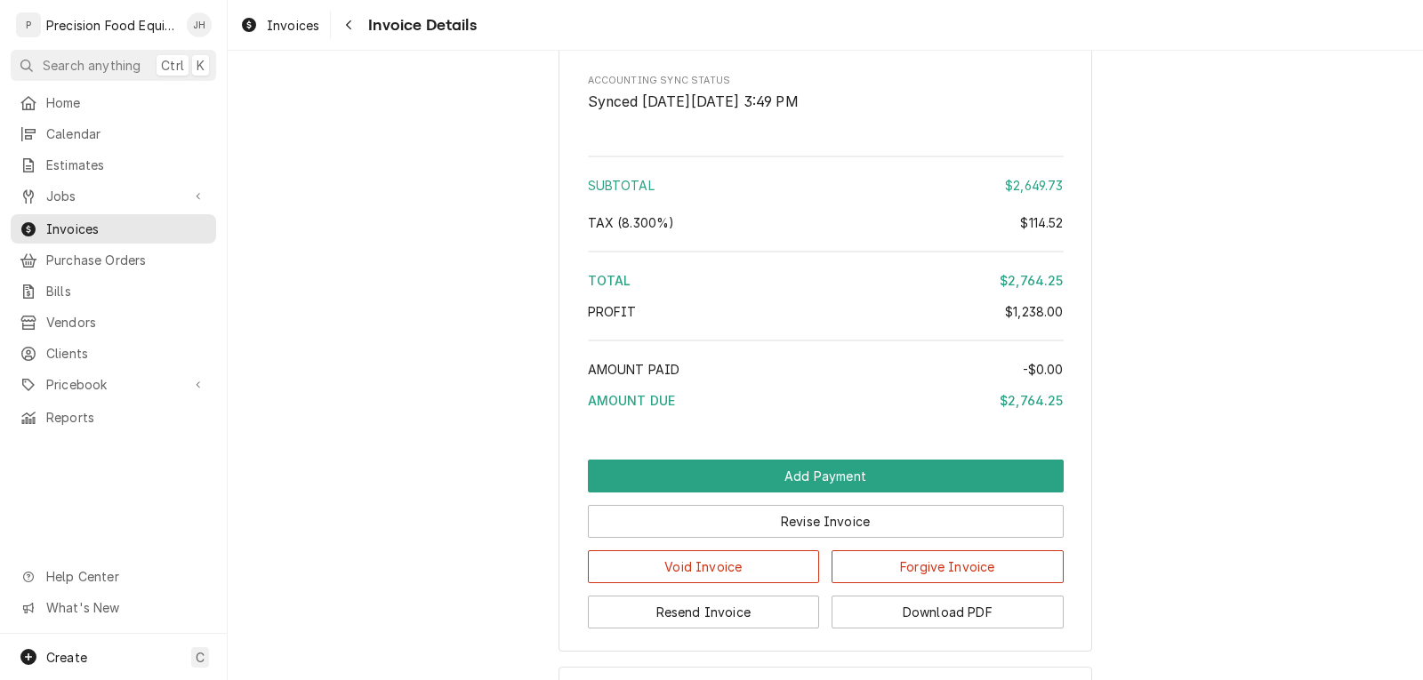
scroll to position [3323, 0]
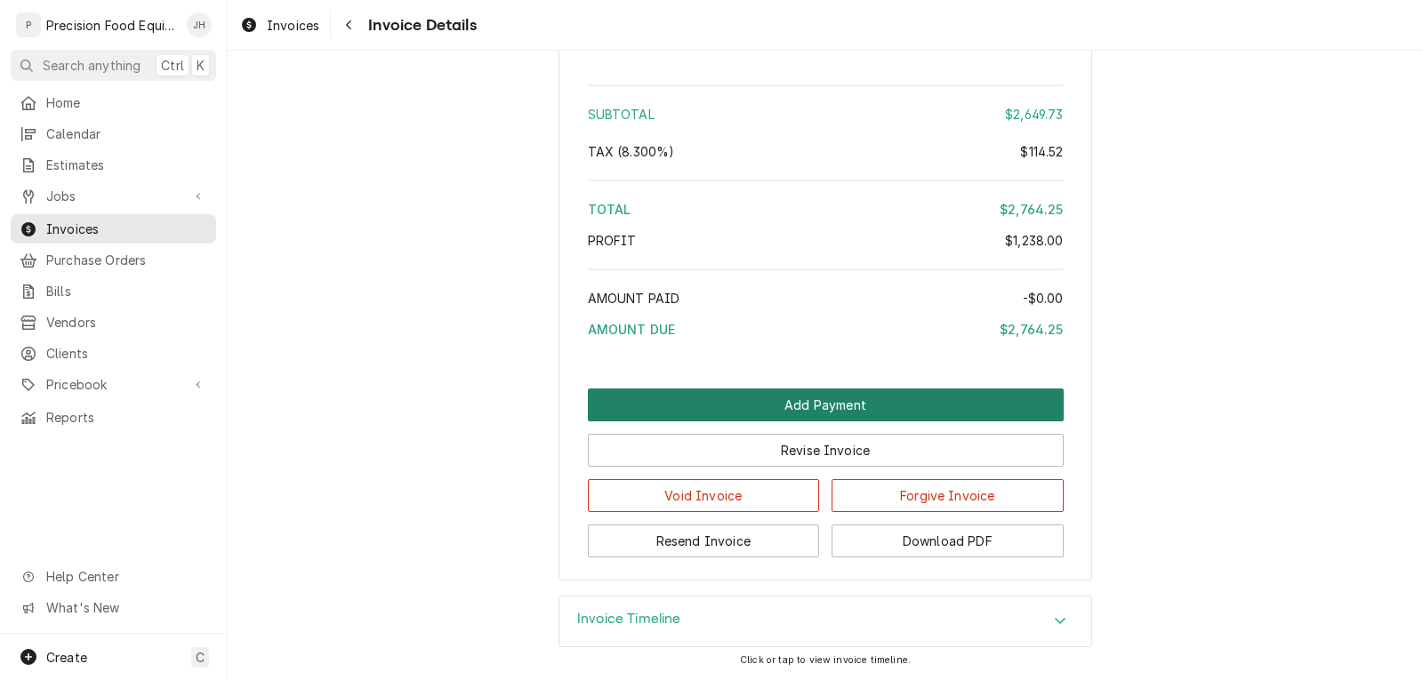
click at [802, 404] on button "Add Payment" at bounding box center [826, 405] width 476 height 33
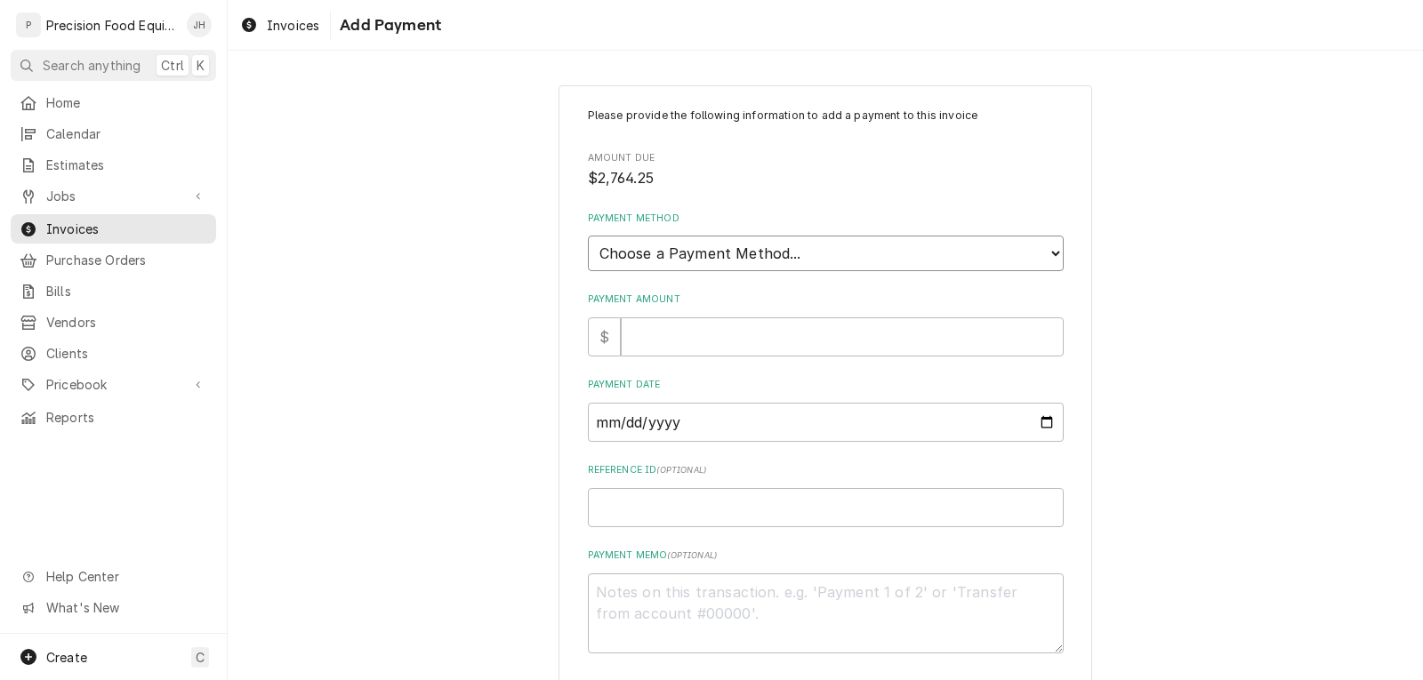
click at [691, 247] on select "Choose a Payment Method... Cash Check Credit/Debit Card ACH/eCheck Other" at bounding box center [826, 254] width 476 height 36
select select "2"
click at [588, 236] on select "Choose a Payment Method... Cash Check Credit/Debit Card ACH/eCheck Other" at bounding box center [826, 254] width 476 height 36
click at [654, 328] on input "Payment Amount" at bounding box center [842, 336] width 443 height 39
type textarea "x"
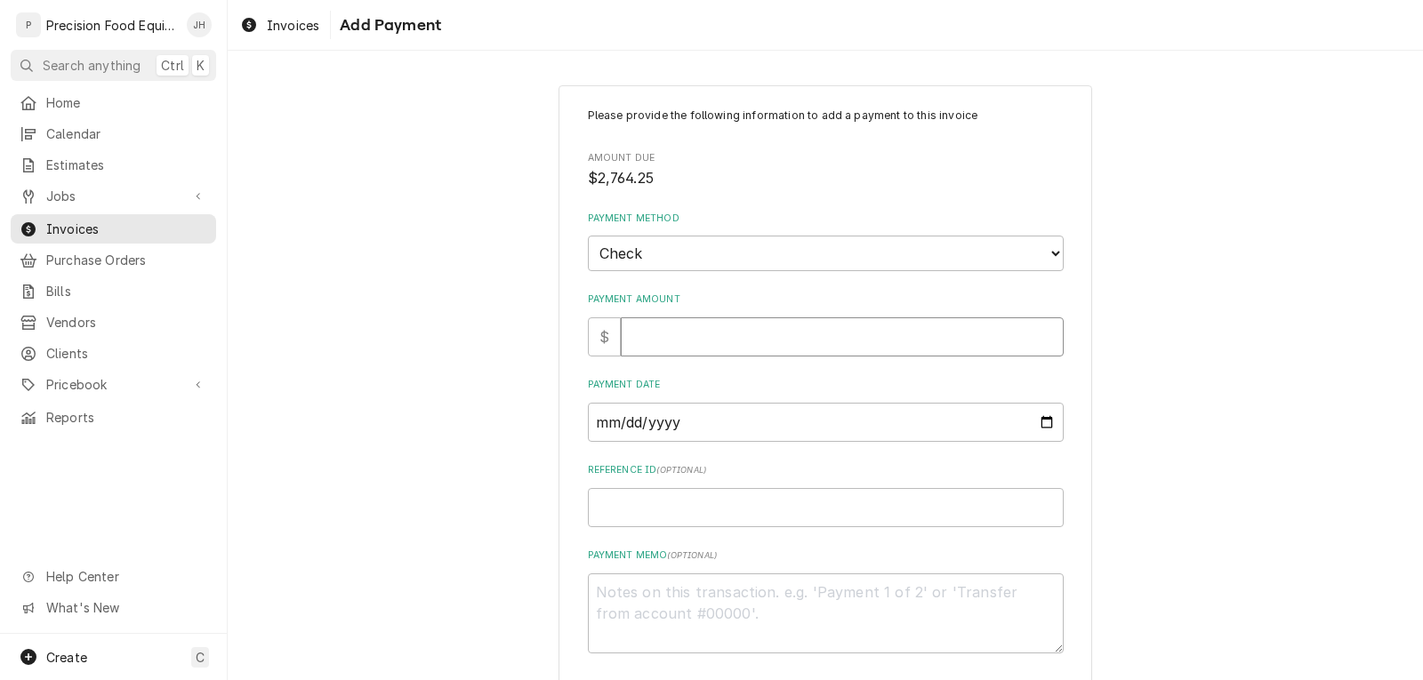
type input "2"
type textarea "x"
type input "27"
type textarea "x"
type input "276"
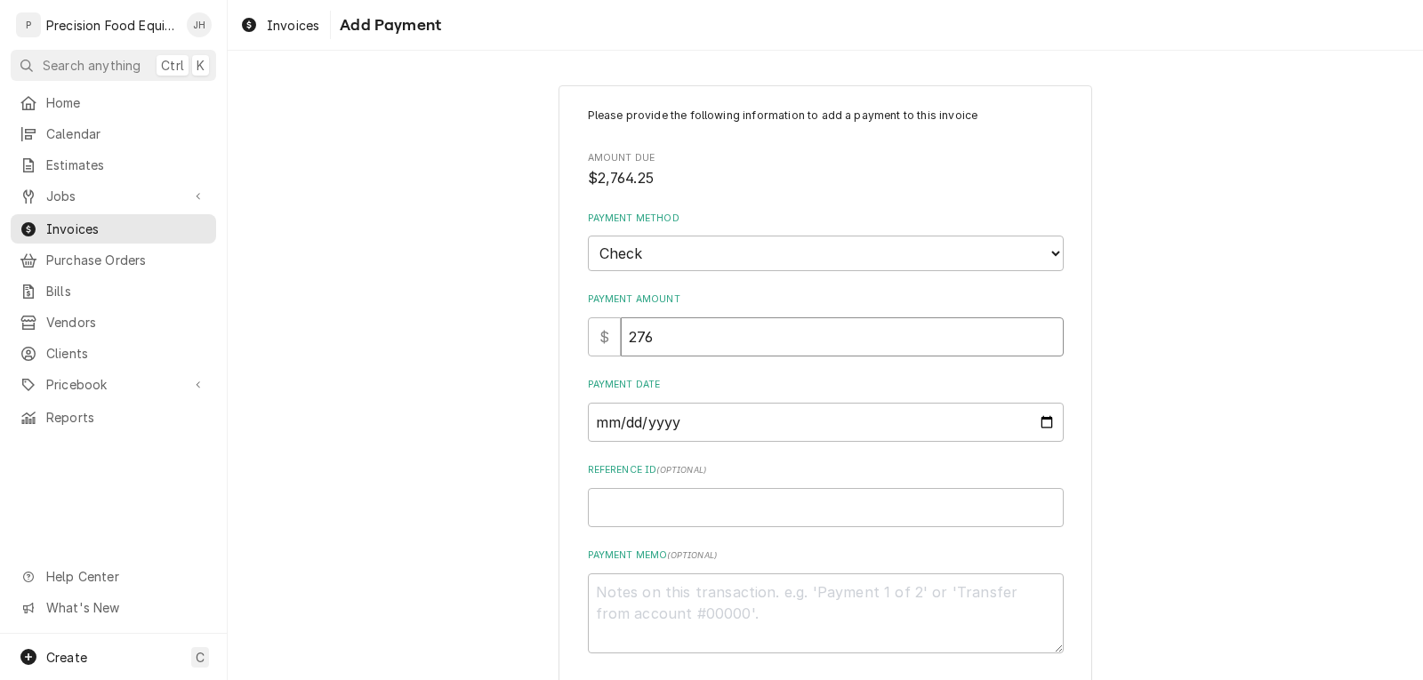
type textarea "x"
type input "2764"
type textarea "x"
type input "2764.2"
type textarea "x"
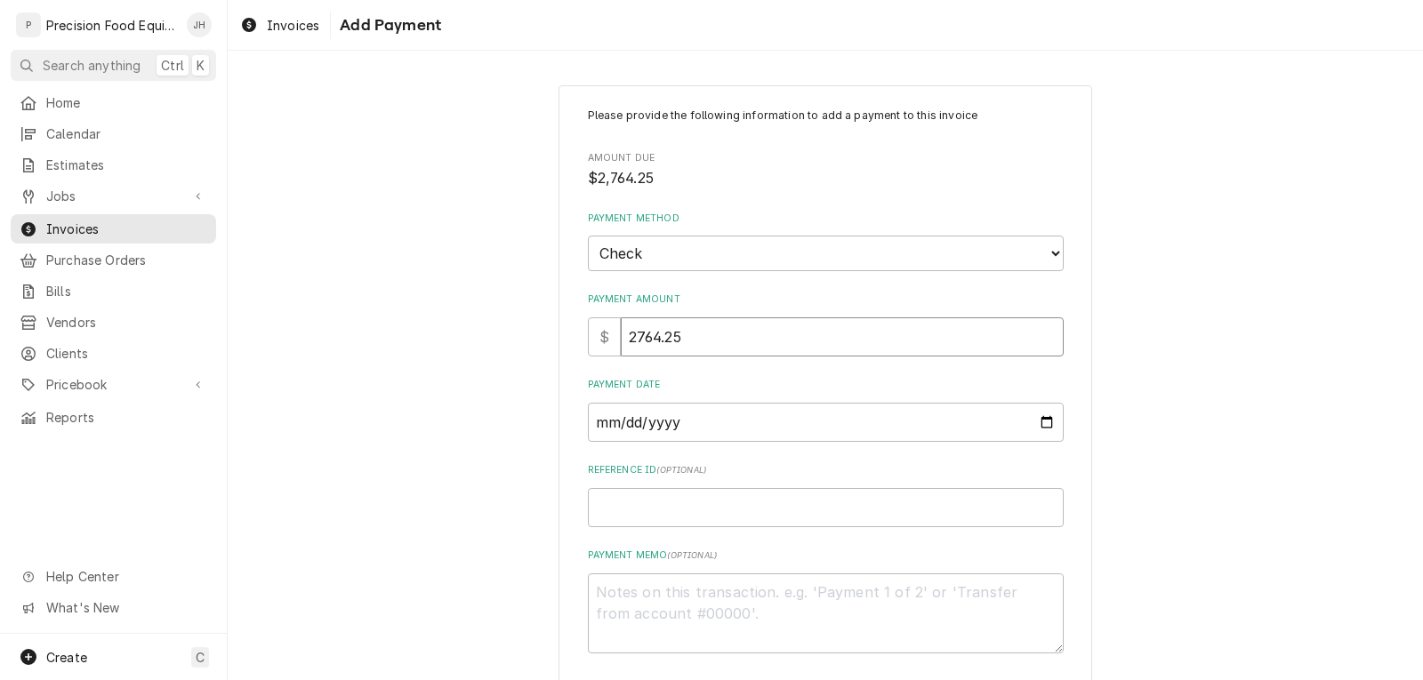
type input "2764.25"
click at [1039, 420] on input "Payment Date" at bounding box center [826, 422] width 476 height 39
type input "2025-10-01"
click at [764, 515] on input "Reference ID ( optional )" at bounding box center [826, 507] width 476 height 39
type textarea "x"
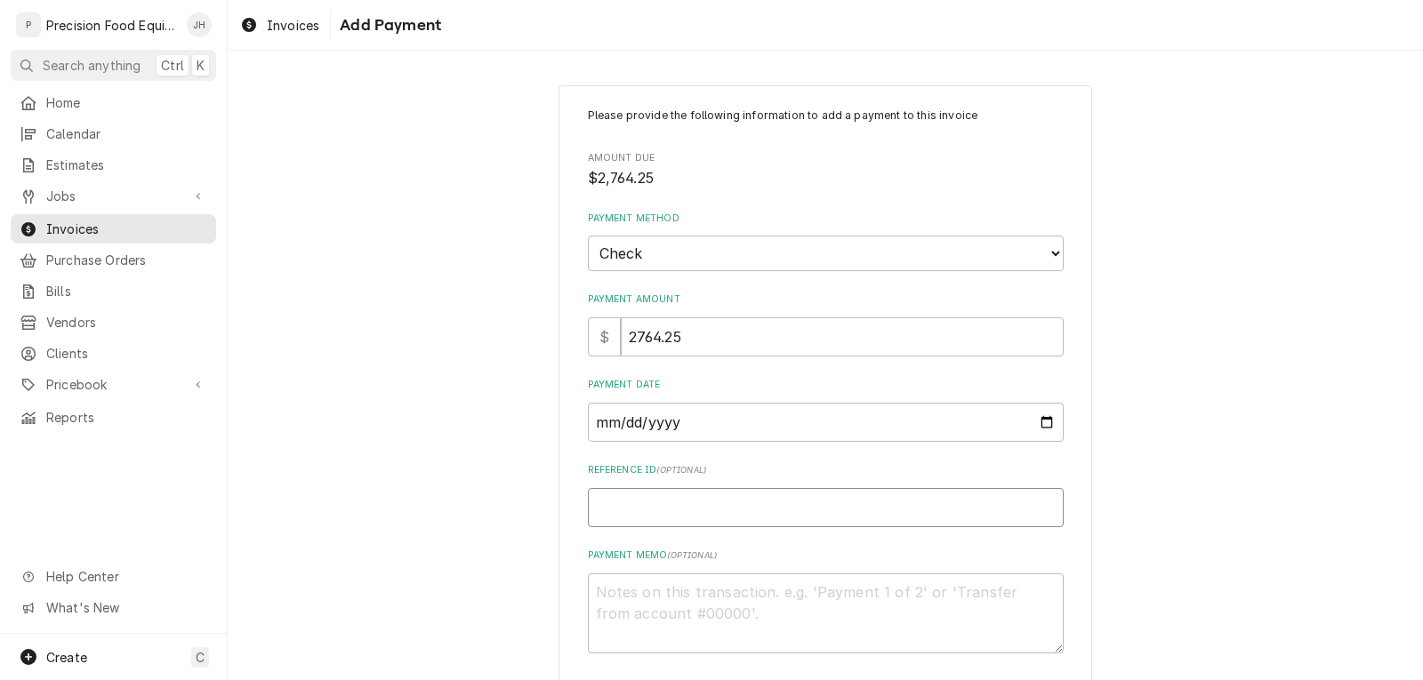
type input "1"
type textarea "x"
type input "12"
type textarea "x"
type input "123"
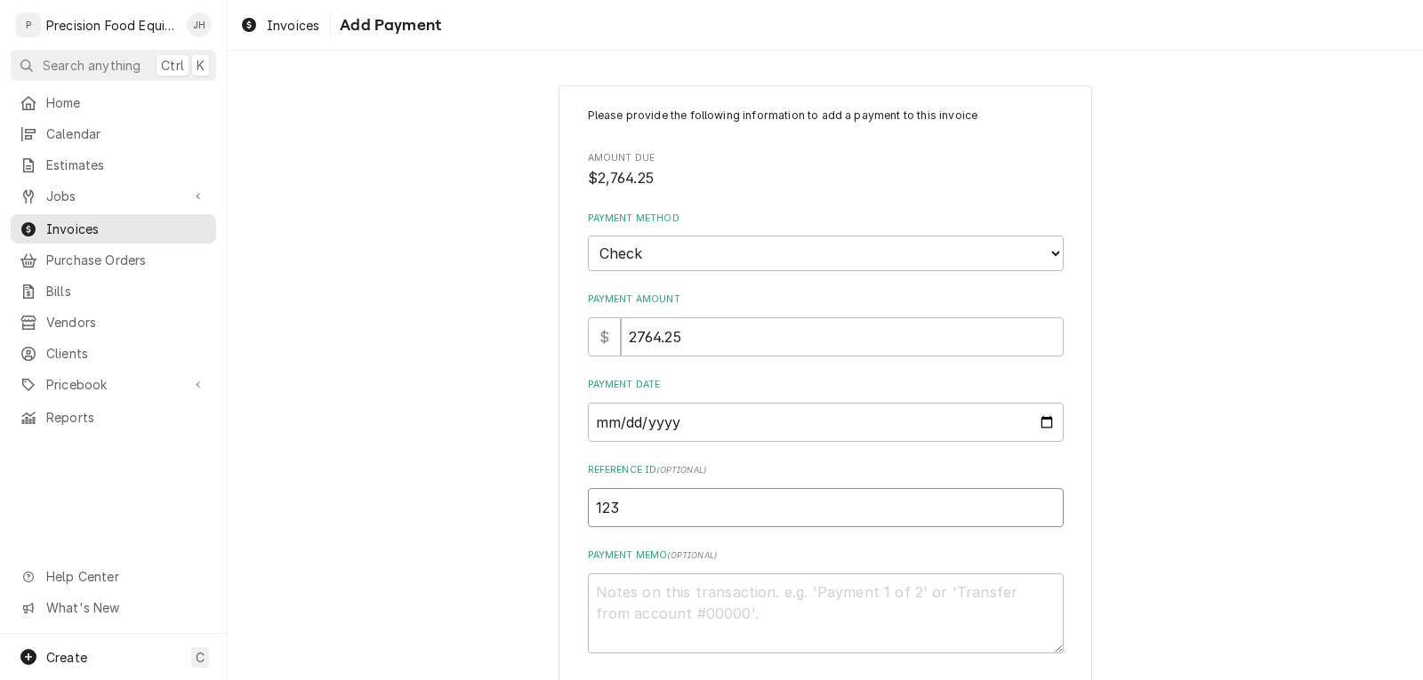
type textarea "x"
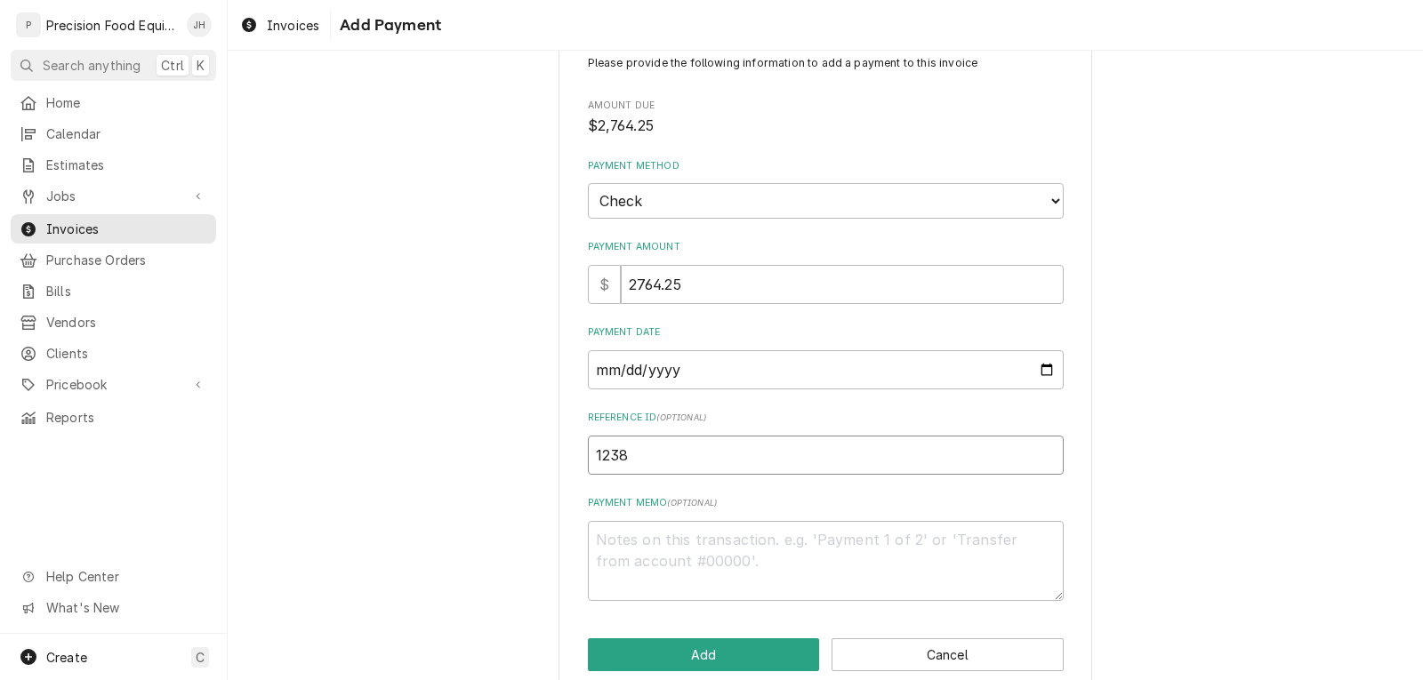
scroll to position [82, 0]
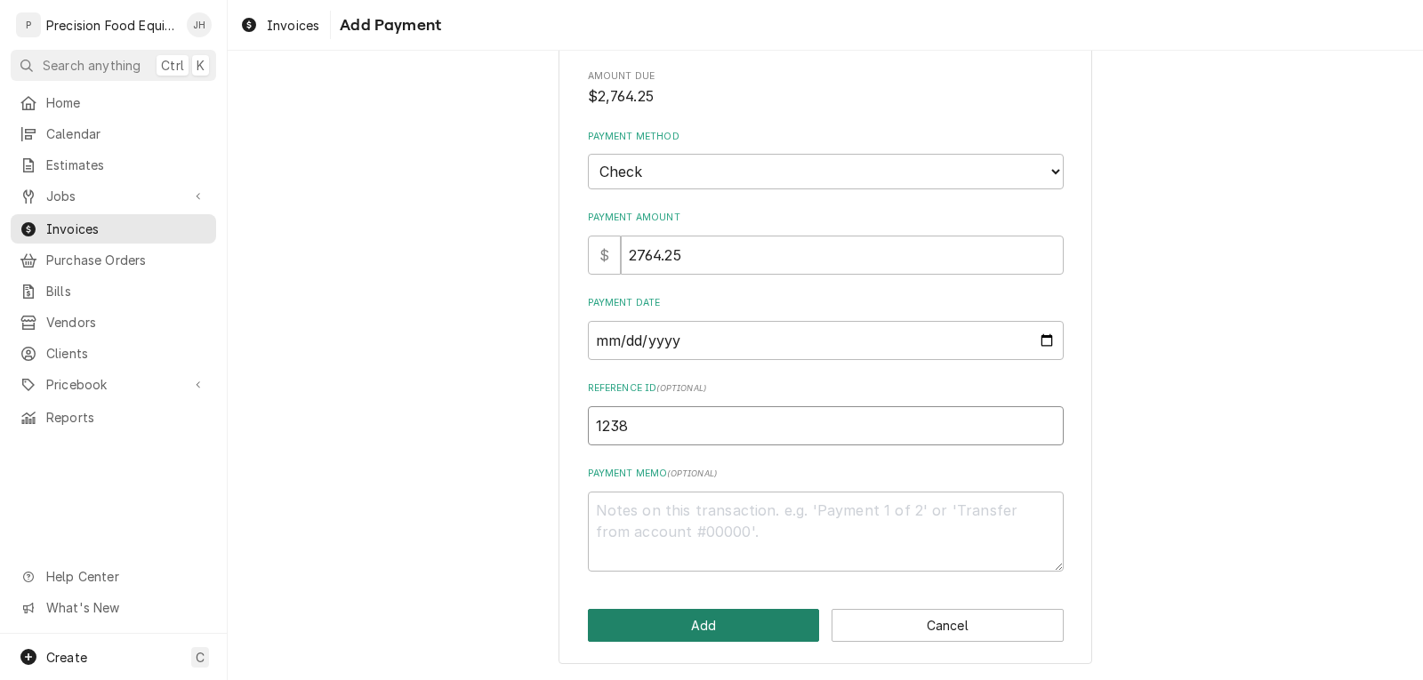
type input "1238"
click at [716, 625] on button "Add" at bounding box center [704, 625] width 232 height 33
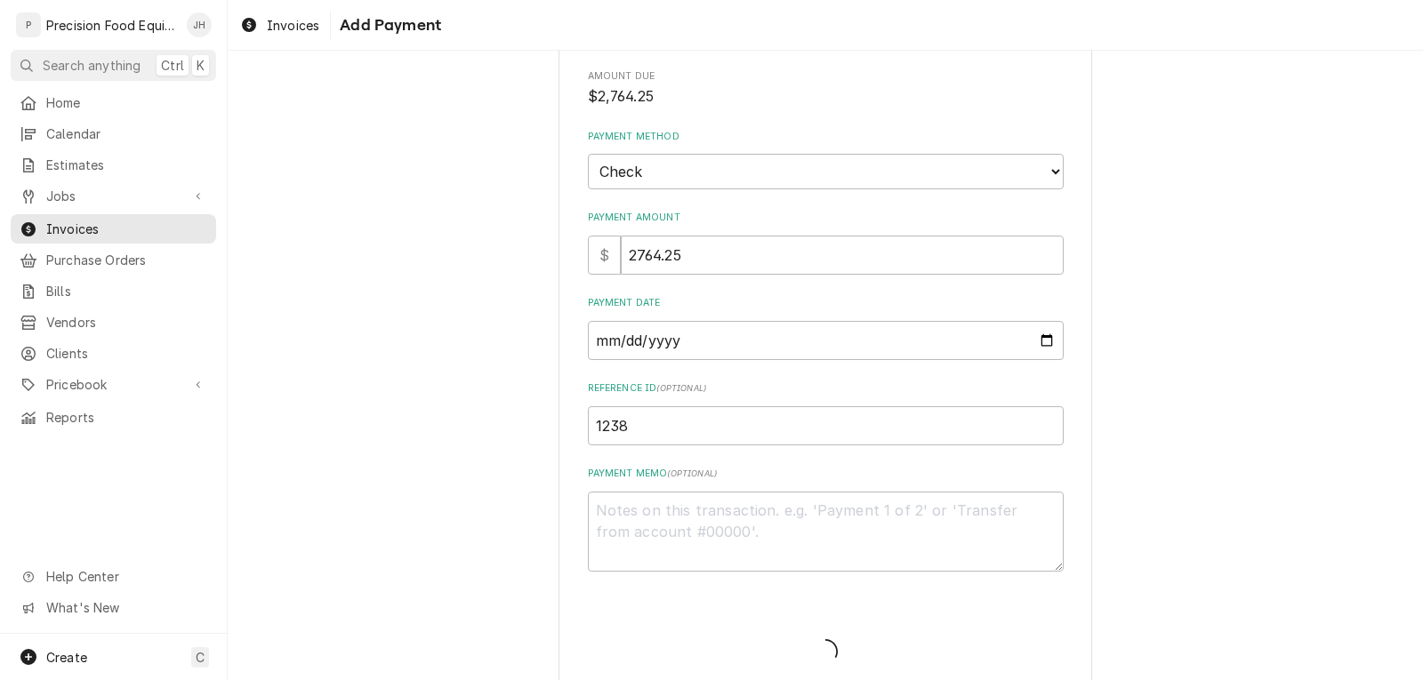
type textarea "x"
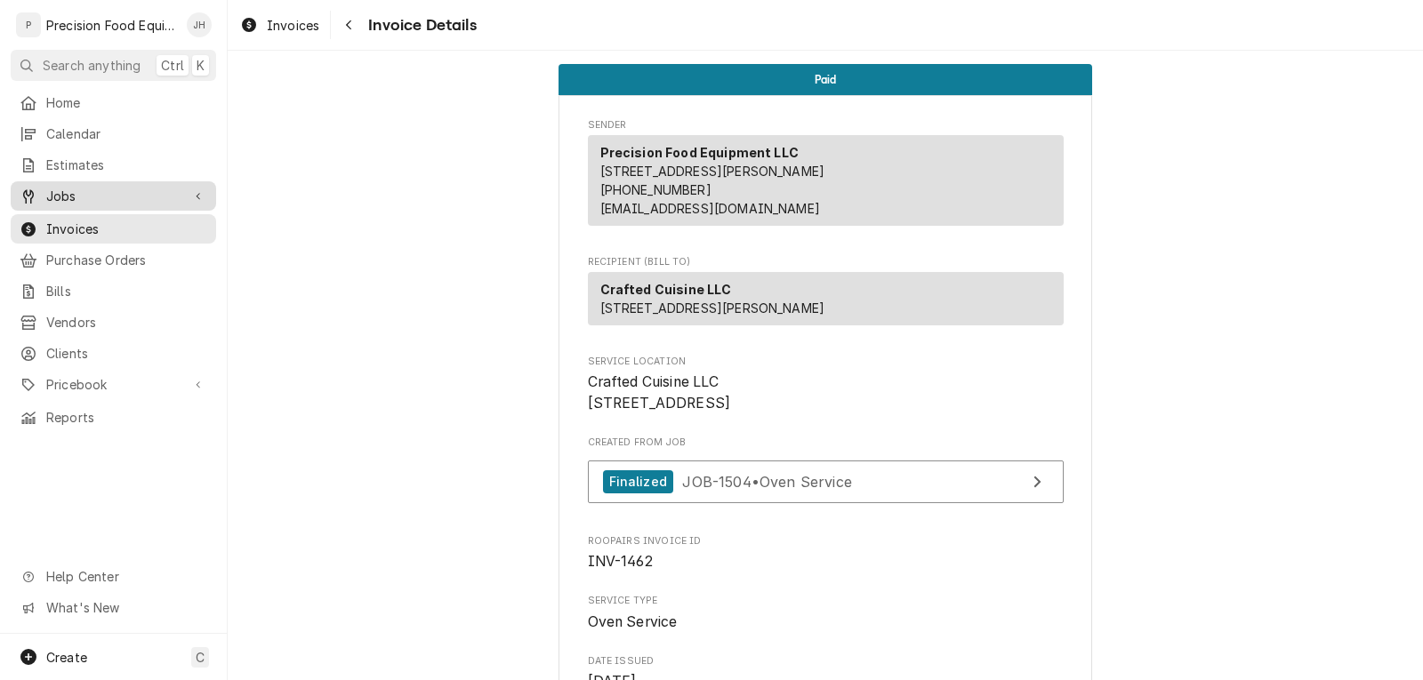
click at [86, 191] on span "Jobs" at bounding box center [113, 196] width 134 height 19
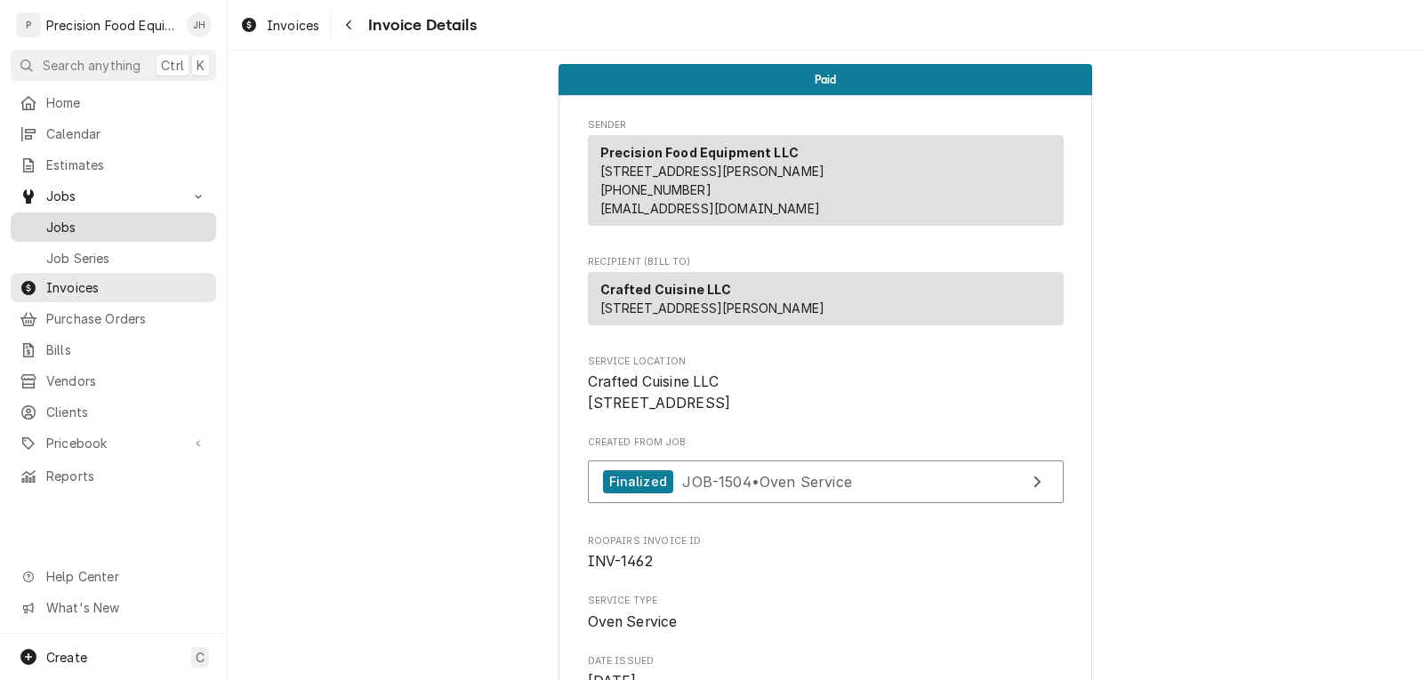
click at [116, 218] on span "Jobs" at bounding box center [126, 227] width 161 height 19
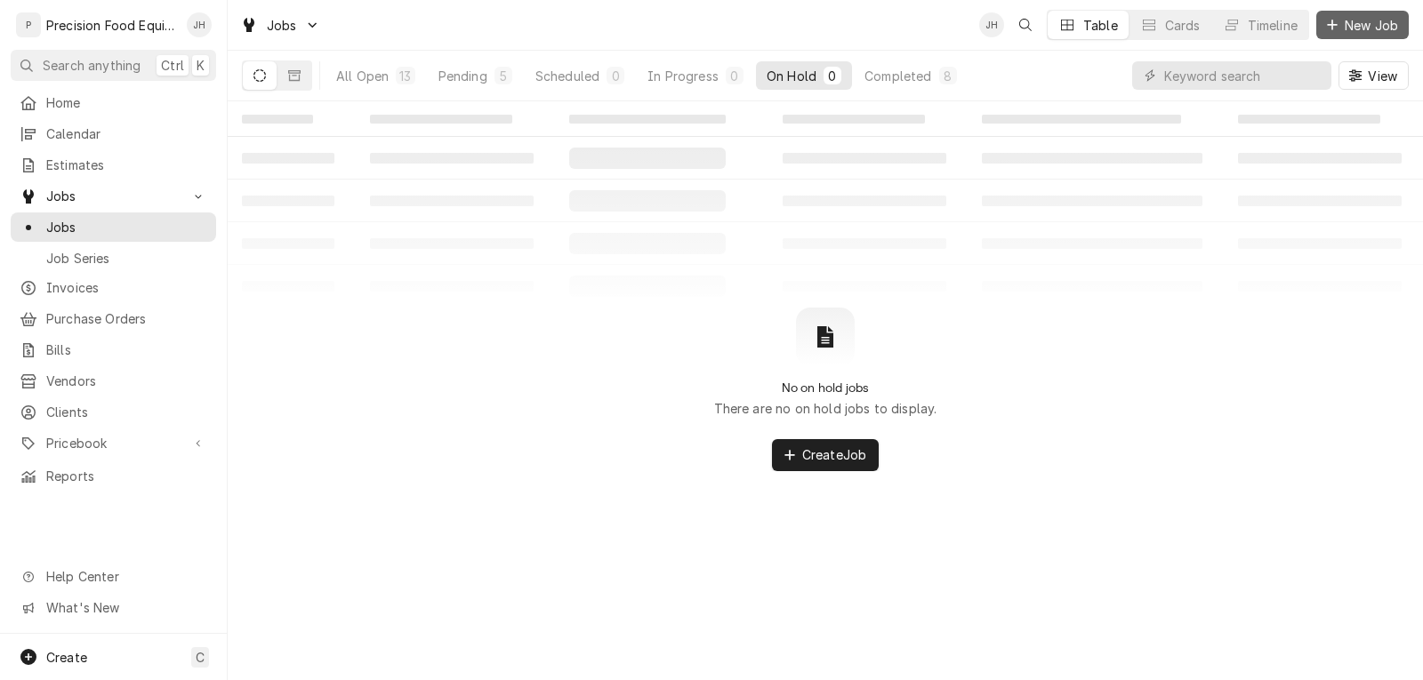
click at [1362, 23] on span "New Job" at bounding box center [1371, 25] width 60 height 19
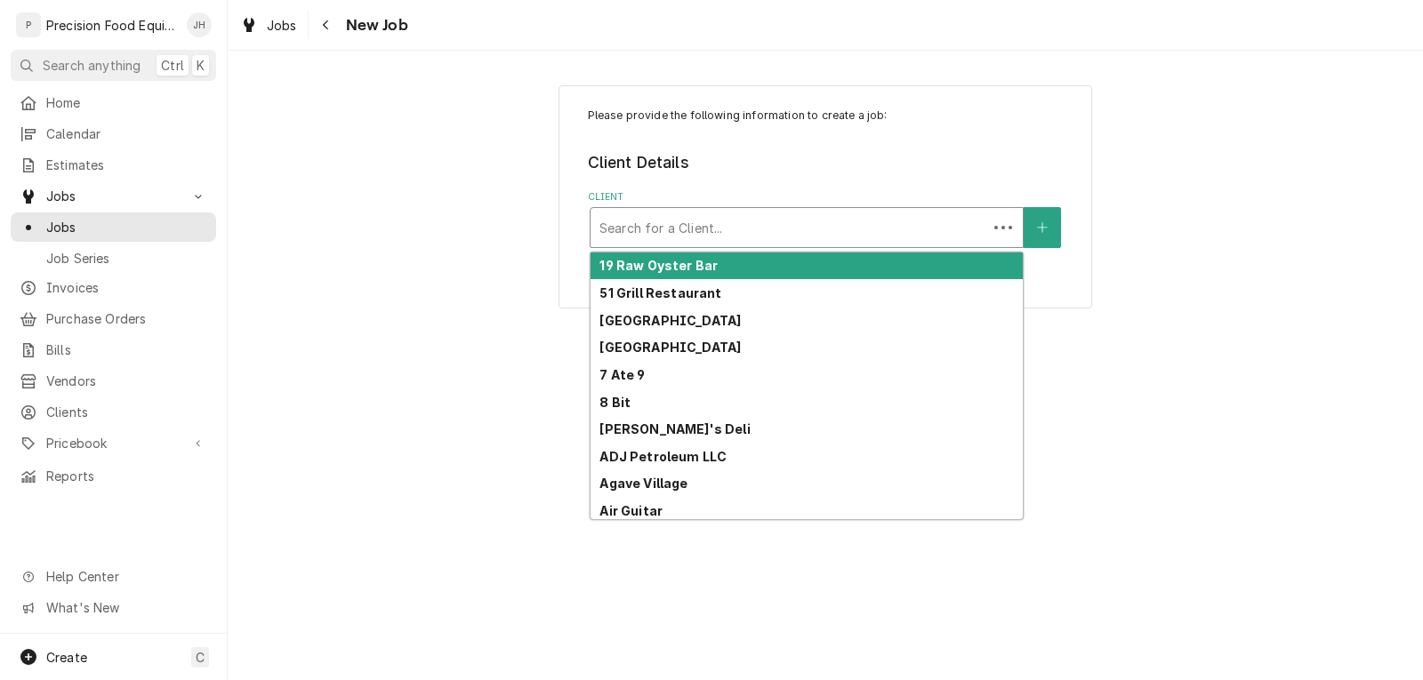
click at [699, 229] on div "Client" at bounding box center [788, 228] width 379 height 32
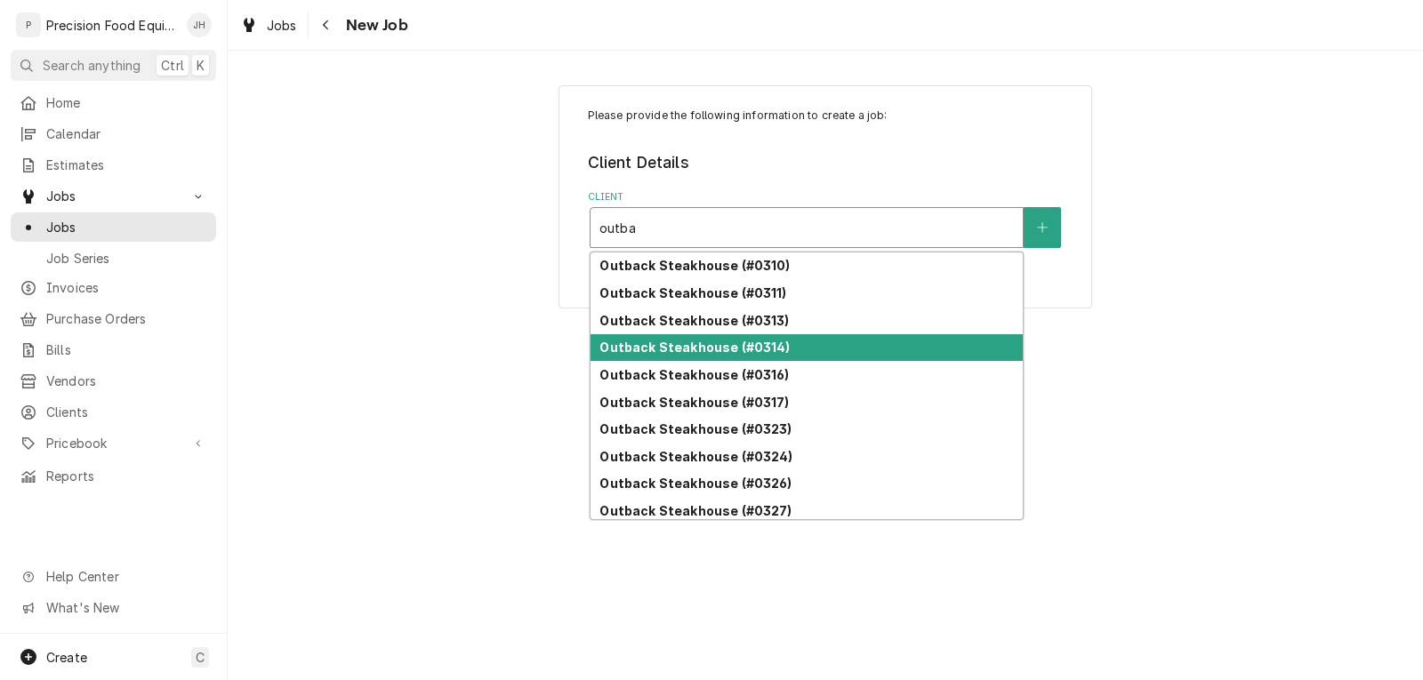
scroll to position [33, 0]
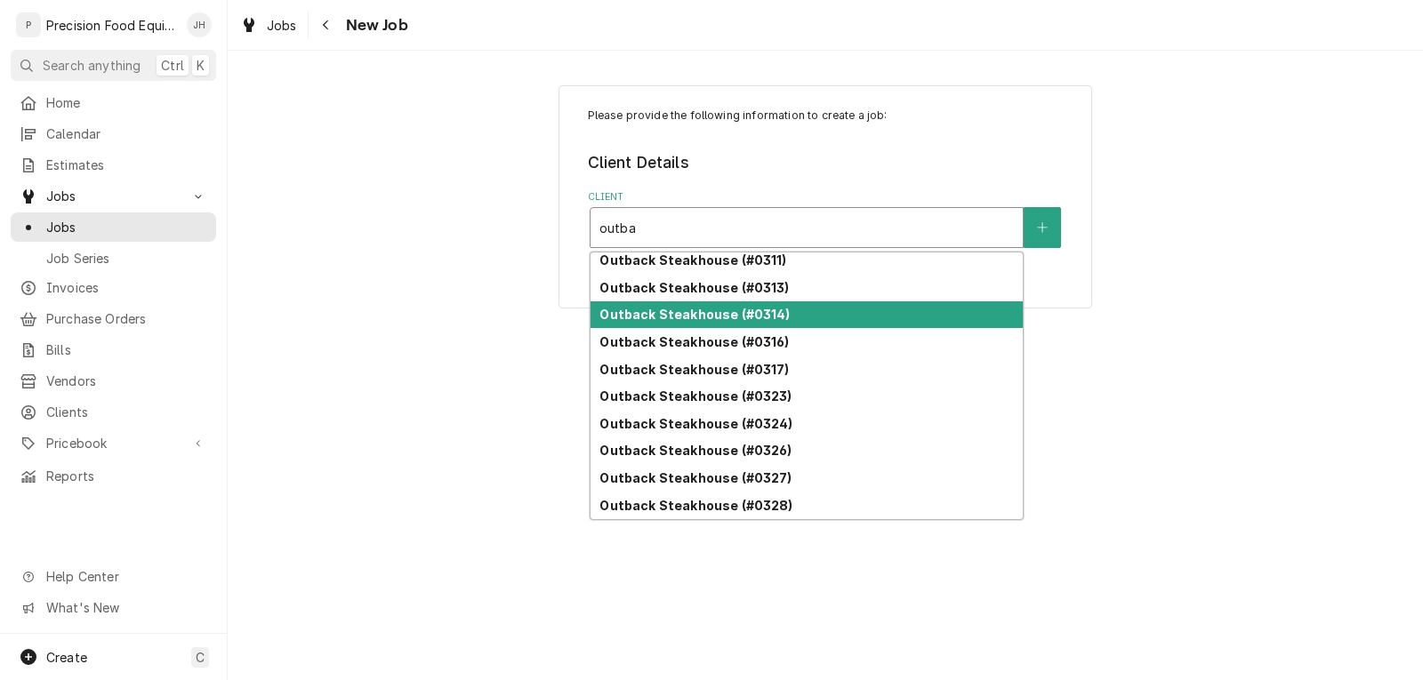
type input "outba"
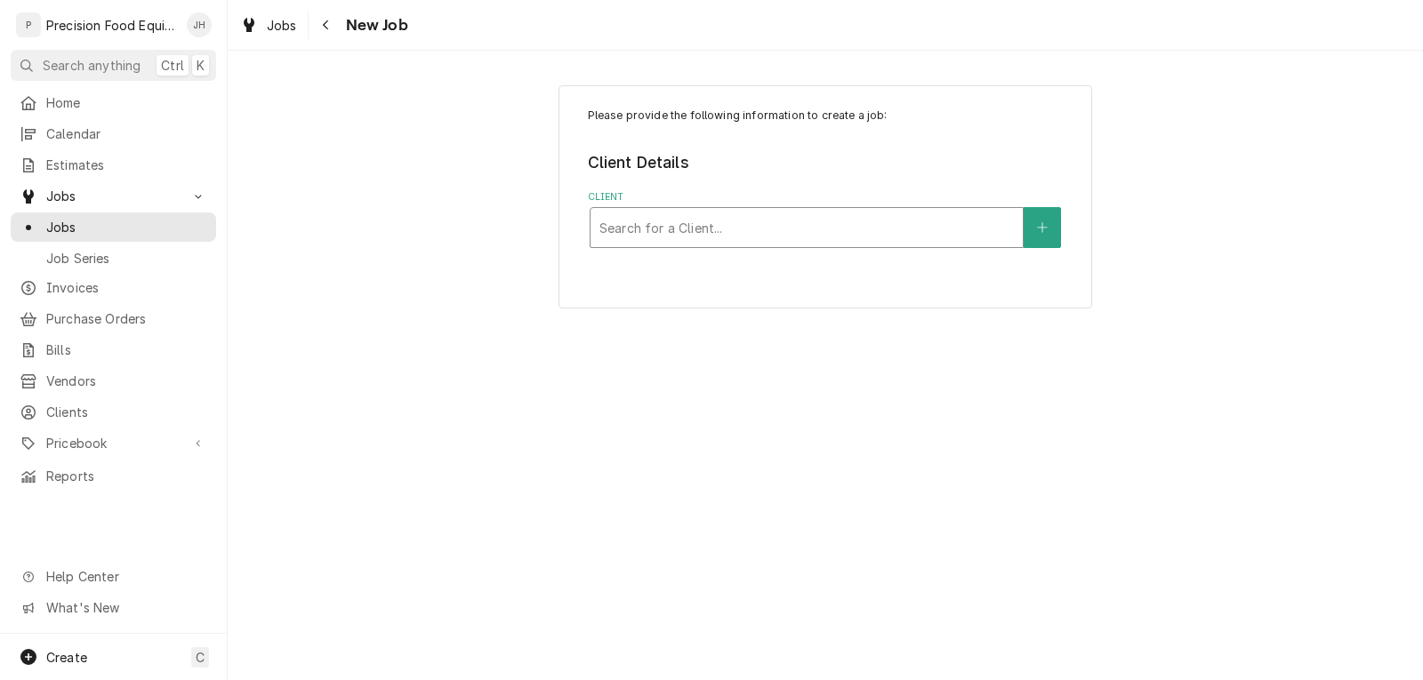
click at [714, 227] on div "Client" at bounding box center [806, 228] width 414 height 32
type input "0317"
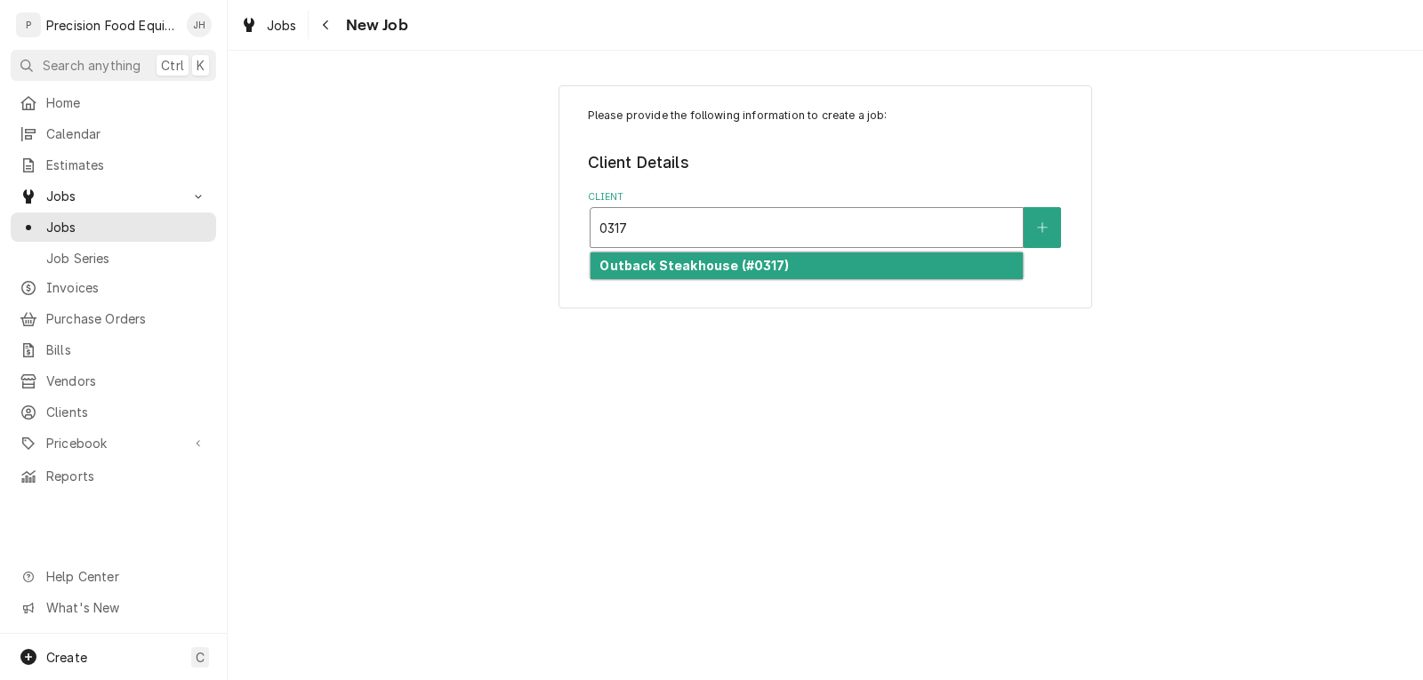
click at [707, 265] on strong "Outback Steakhouse (#0317)" at bounding box center [693, 265] width 189 height 15
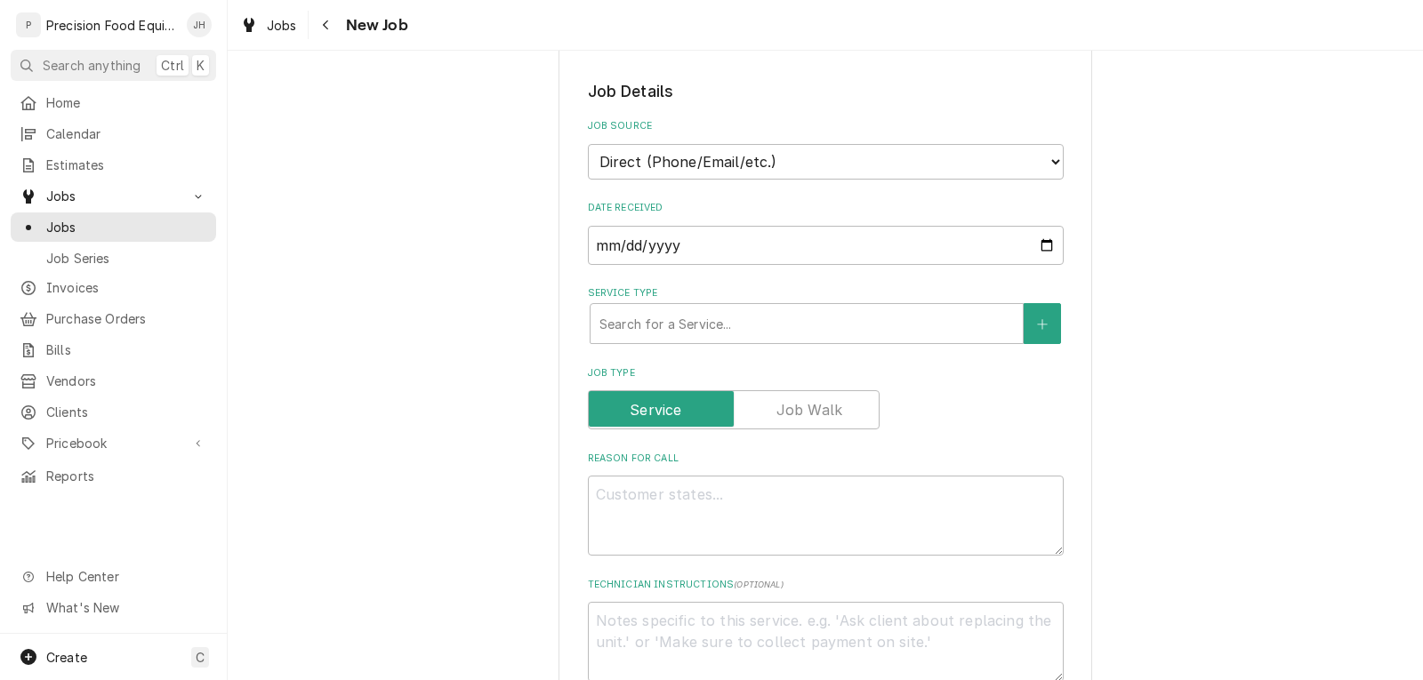
scroll to position [356, 0]
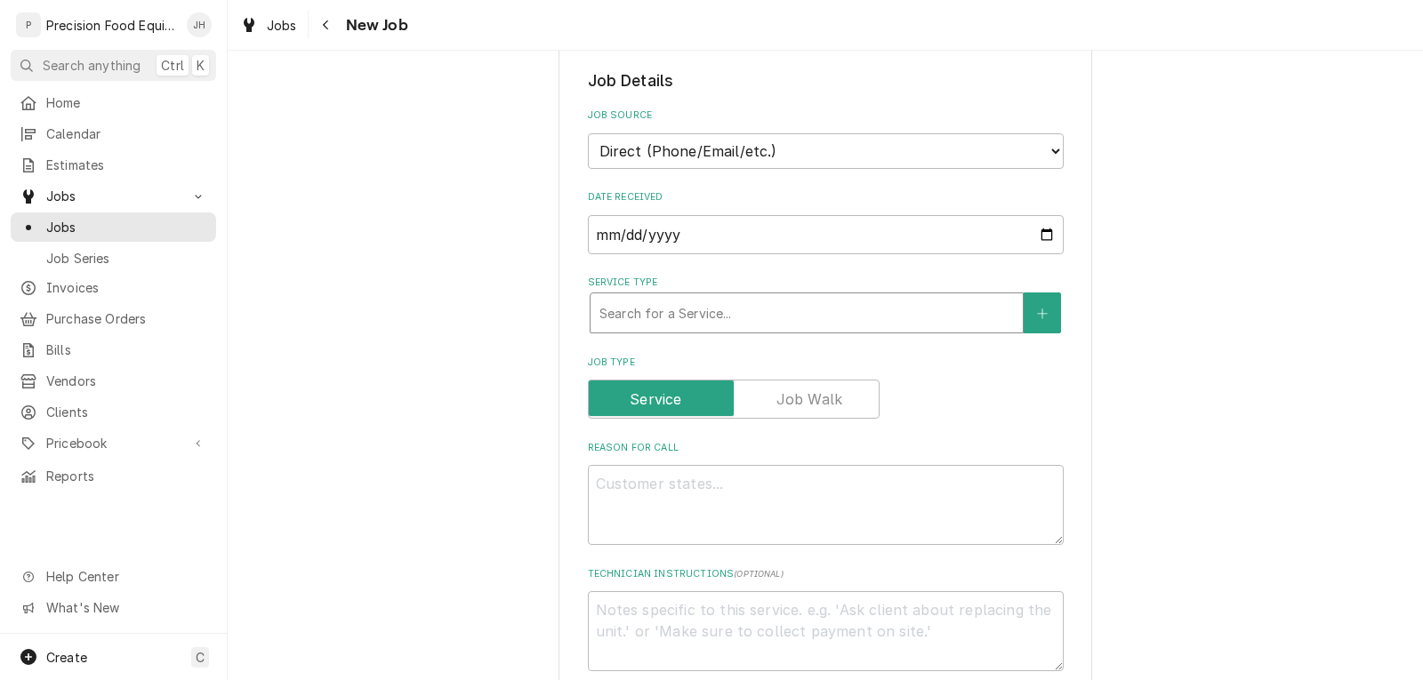
click at [654, 317] on div "Service Type" at bounding box center [806, 313] width 414 height 32
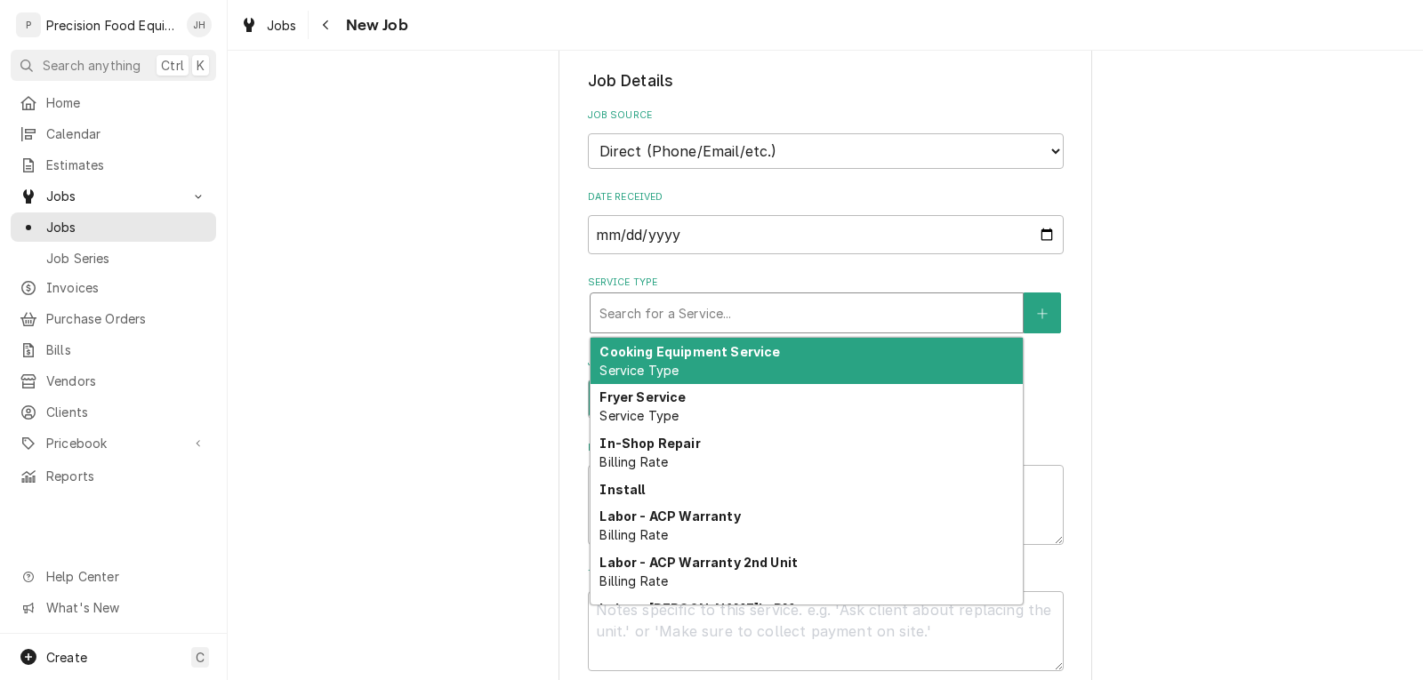
type textarea "x"
type input "m"
type textarea "x"
type input "mi"
type textarea "x"
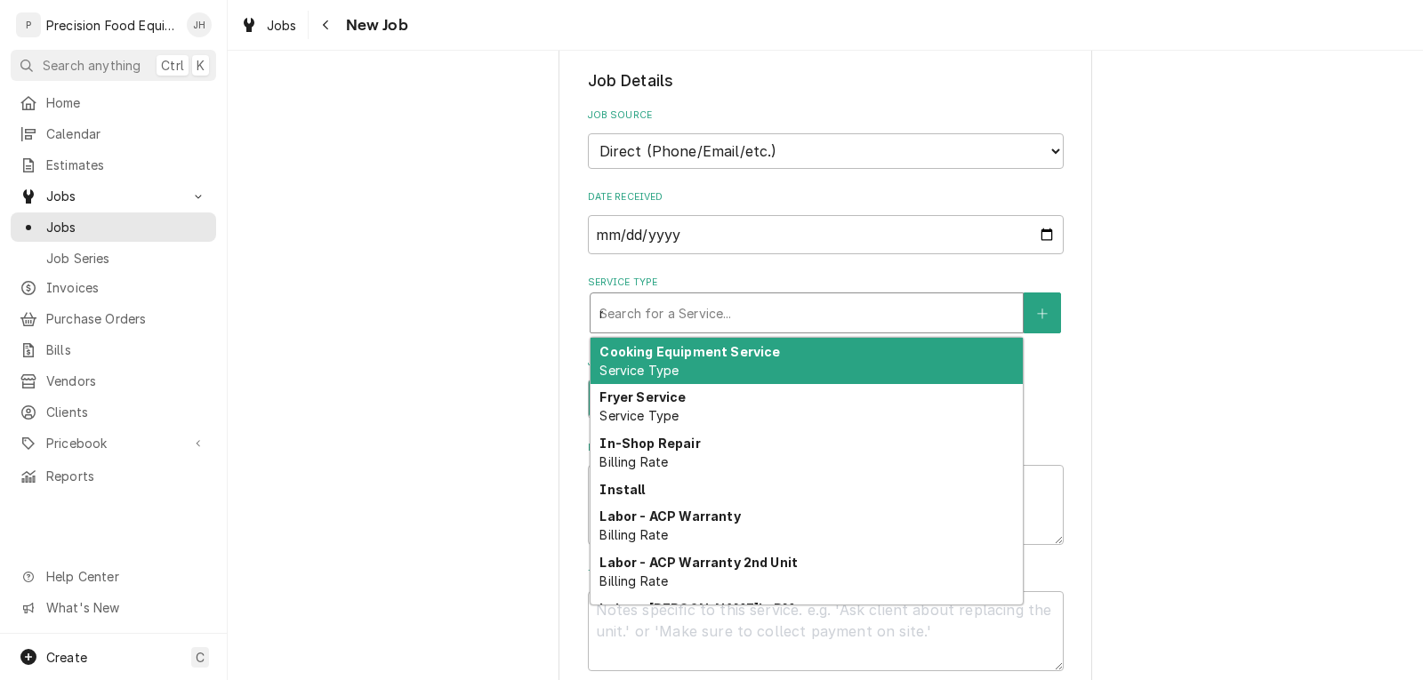
type input "mic"
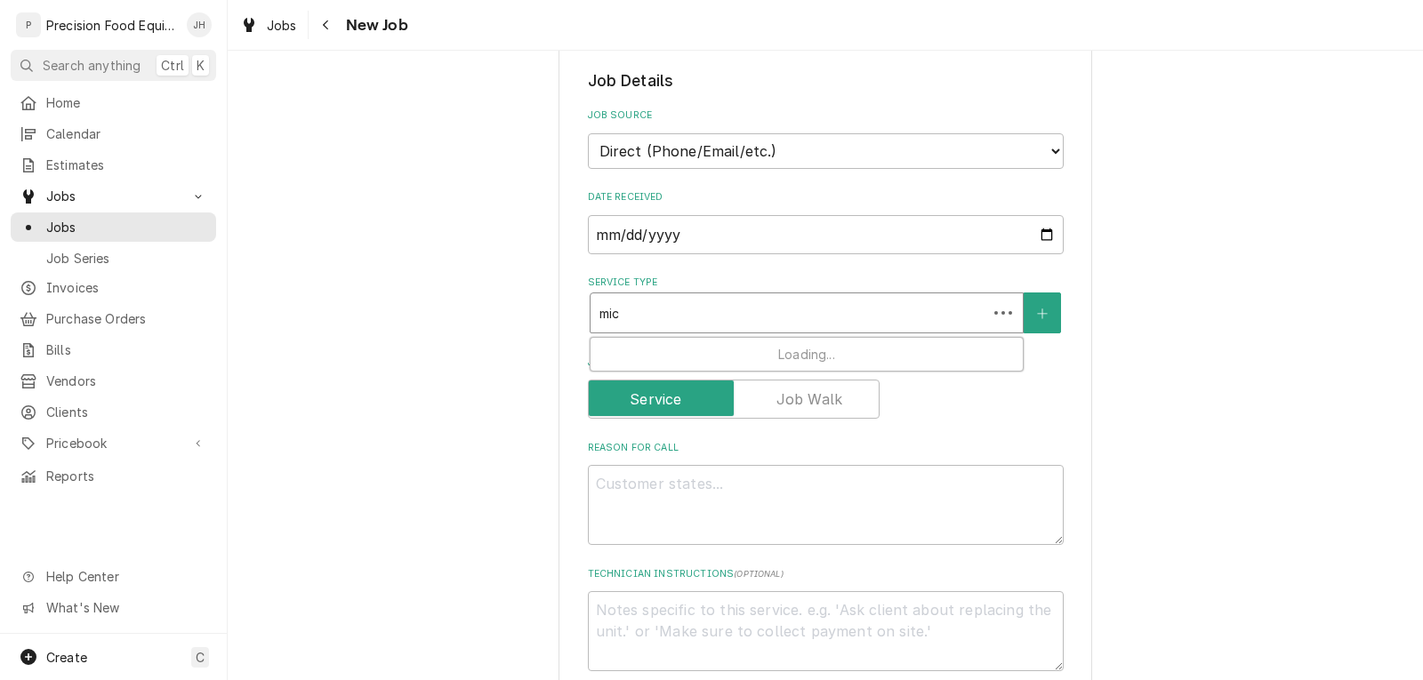
type textarea "x"
type input "micr"
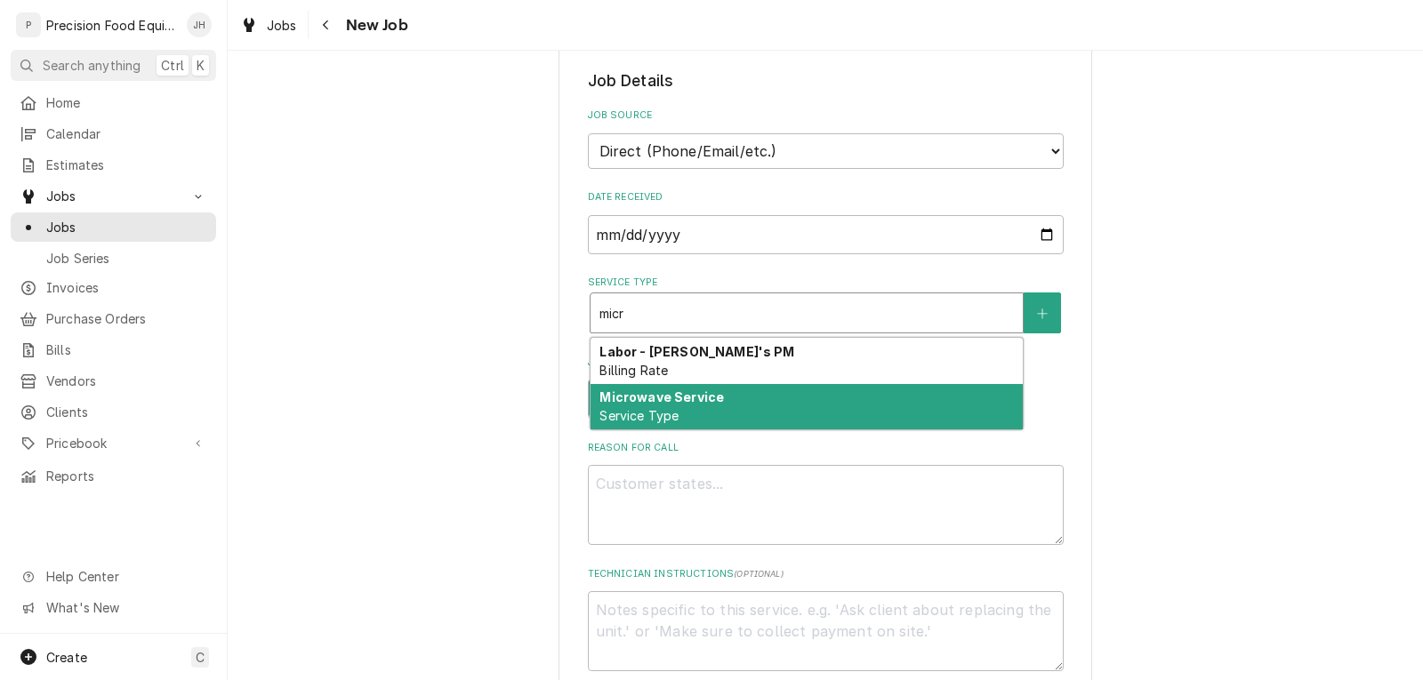
click at [669, 404] on strong "Microwave Service" at bounding box center [661, 396] width 124 height 15
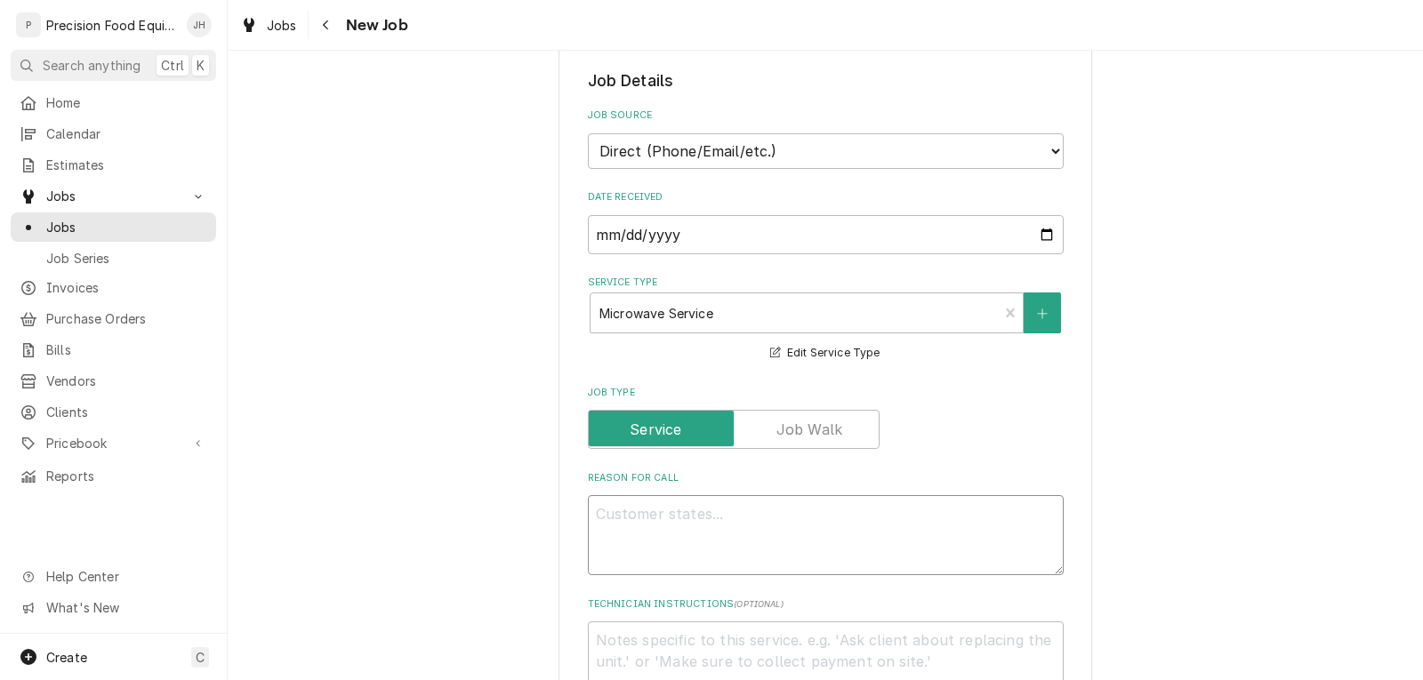
click at [658, 516] on textarea "Reason For Call" at bounding box center [826, 535] width 476 height 80
type textarea "x"
type textarea "3"
type textarea "x"
type textarea "3"
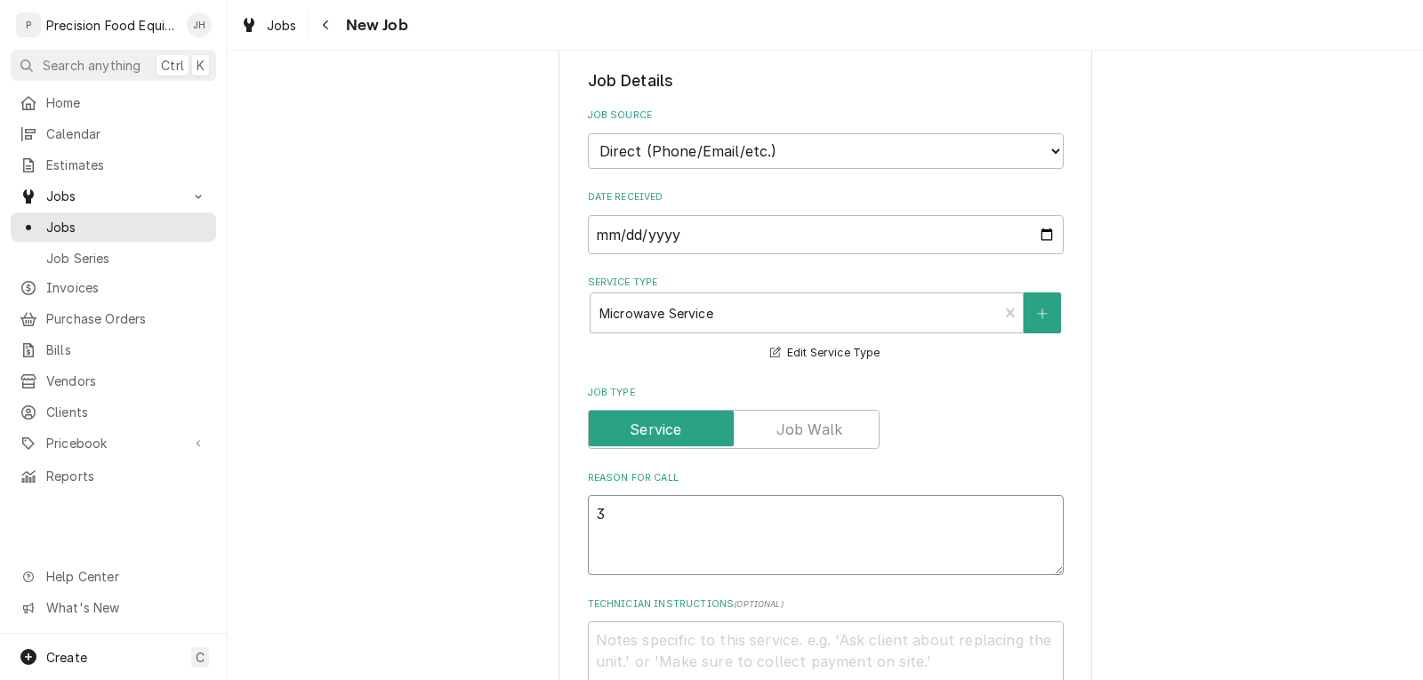
type textarea "x"
type textarea "3 m"
type textarea "x"
type textarea "3 mi"
type textarea "x"
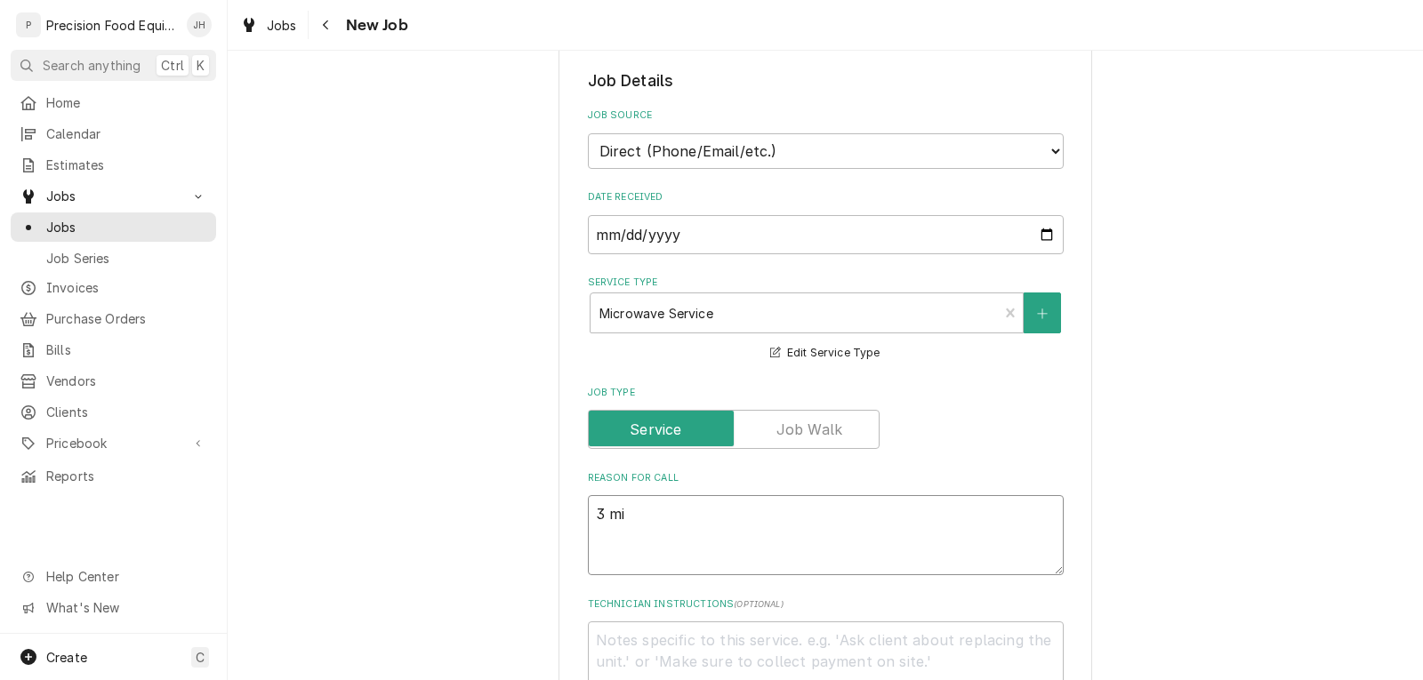
type textarea "3 mic"
type textarea "x"
type textarea "3 micr"
type textarea "x"
type textarea "3 micro"
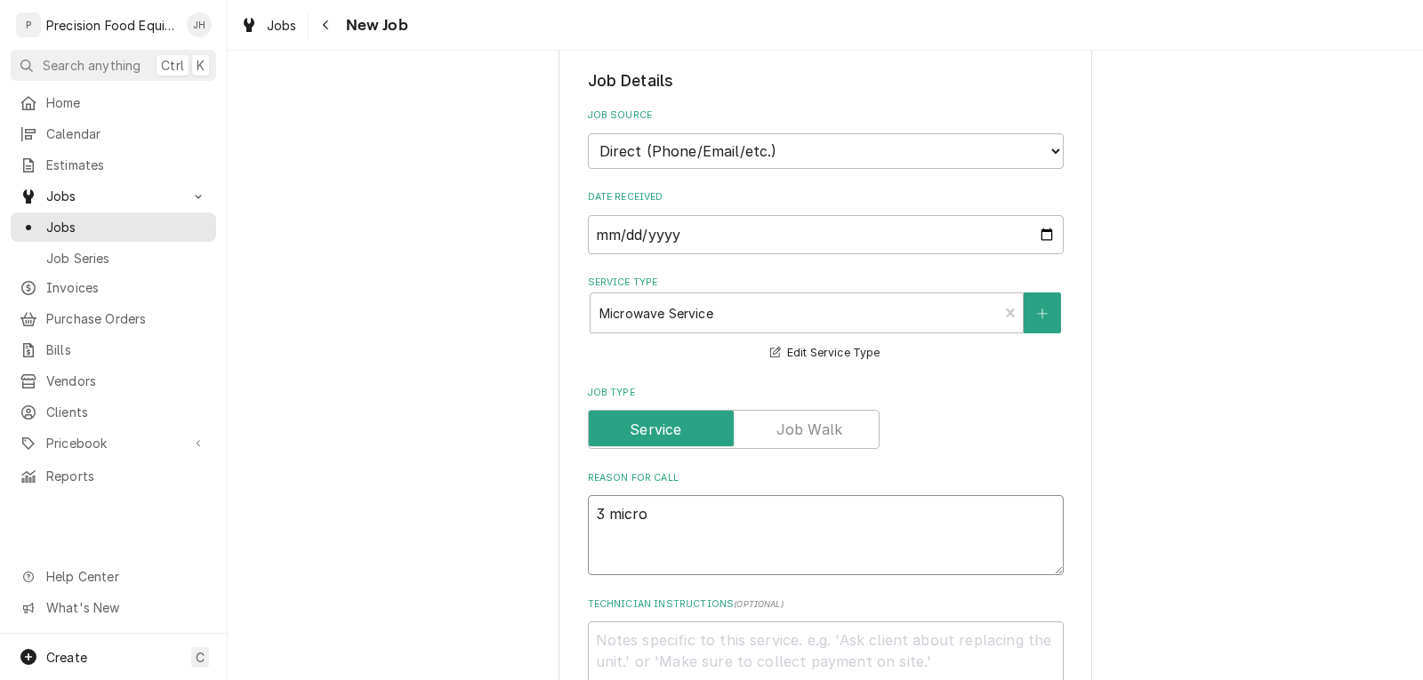
type textarea "x"
type textarea "3 microw"
type textarea "x"
type textarea "3 microwa"
type textarea "x"
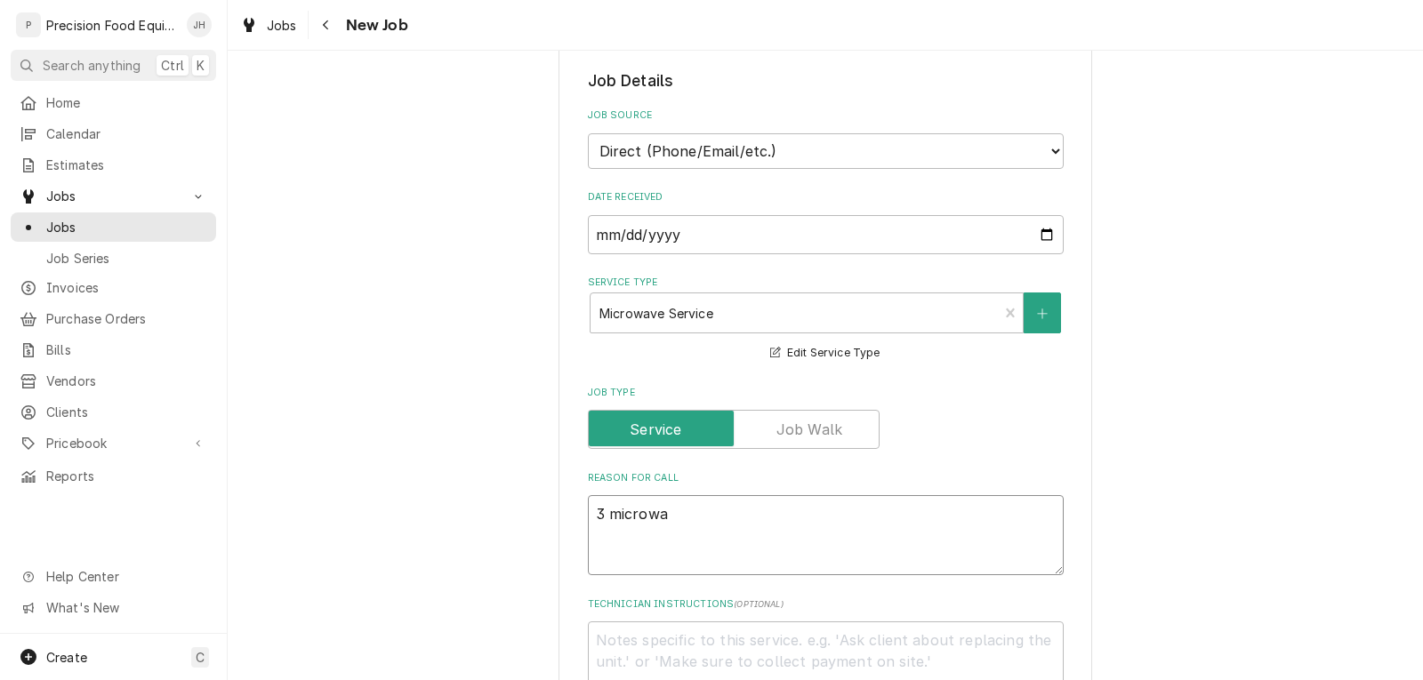
type textarea "3 microwav"
type textarea "x"
type textarea "3 microwave"
type textarea "x"
type textarea "3 microwaves"
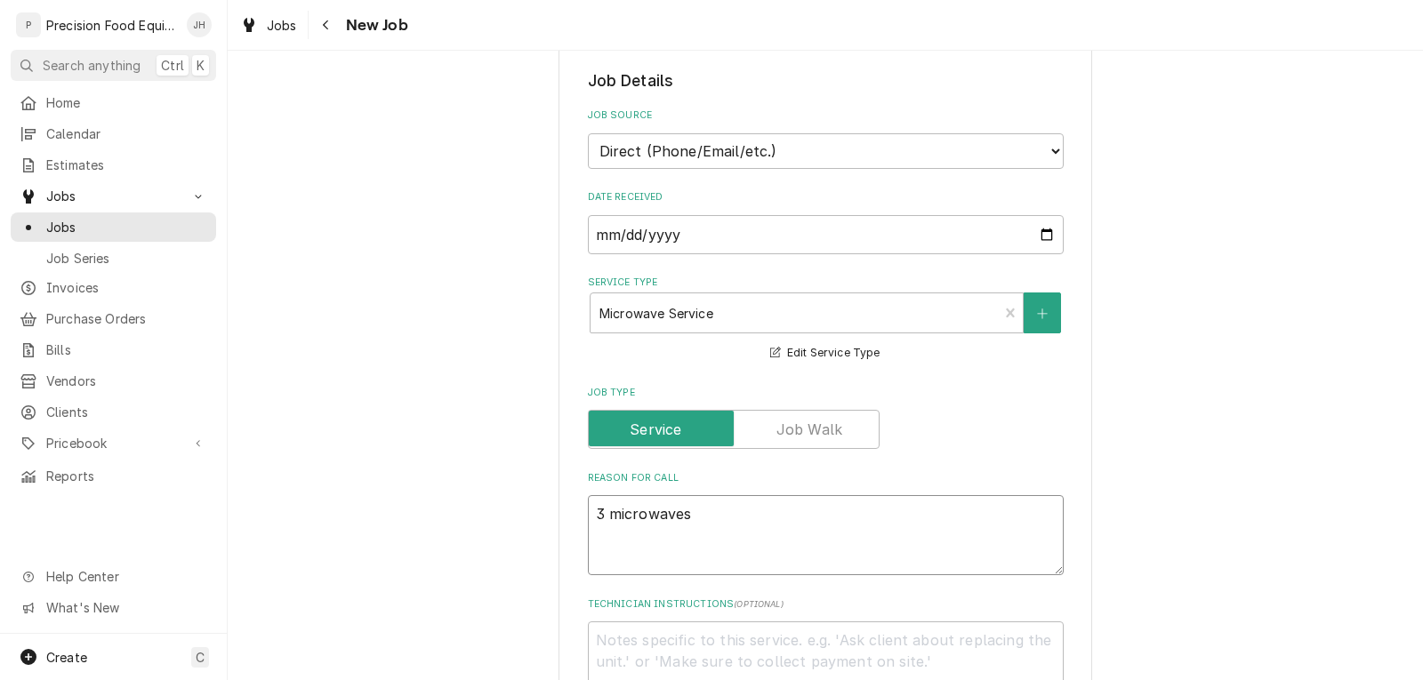
type textarea "x"
type textarea "3 microwaves"
type textarea "x"
type textarea "3 microwaves a"
type textarea "x"
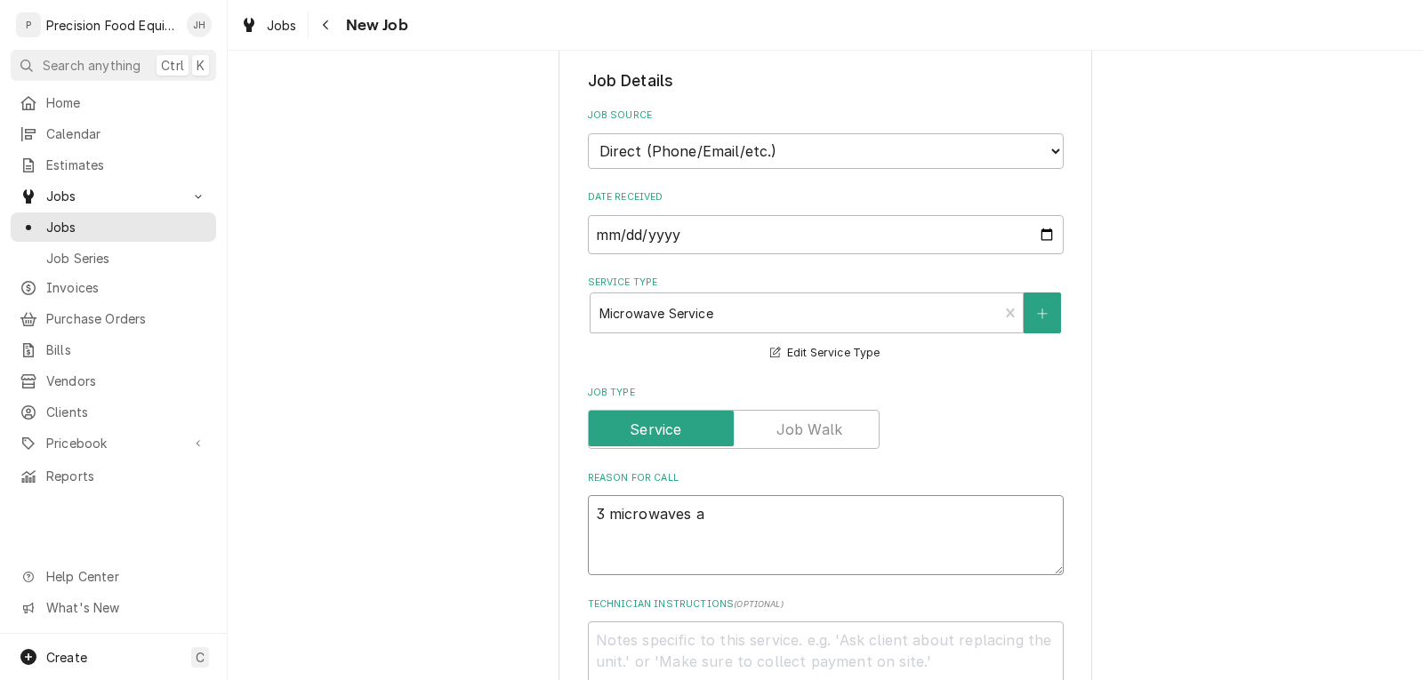
type textarea "3 microwaves ar"
type textarea "x"
type textarea "3 microwaves are"
type textarea "x"
type textarea "3 microwaves are"
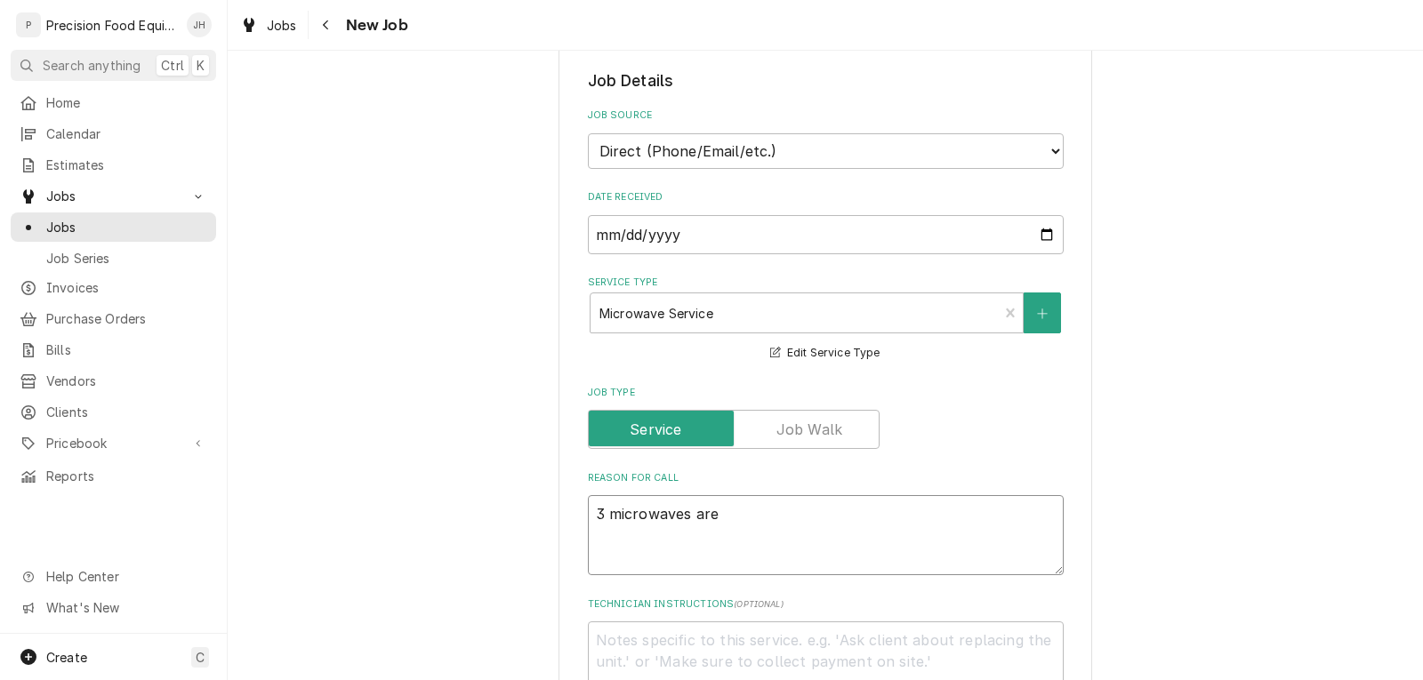
type textarea "x"
type textarea "3 microwaves are n"
type textarea "x"
type textarea "3 microwaves are no"
type textarea "x"
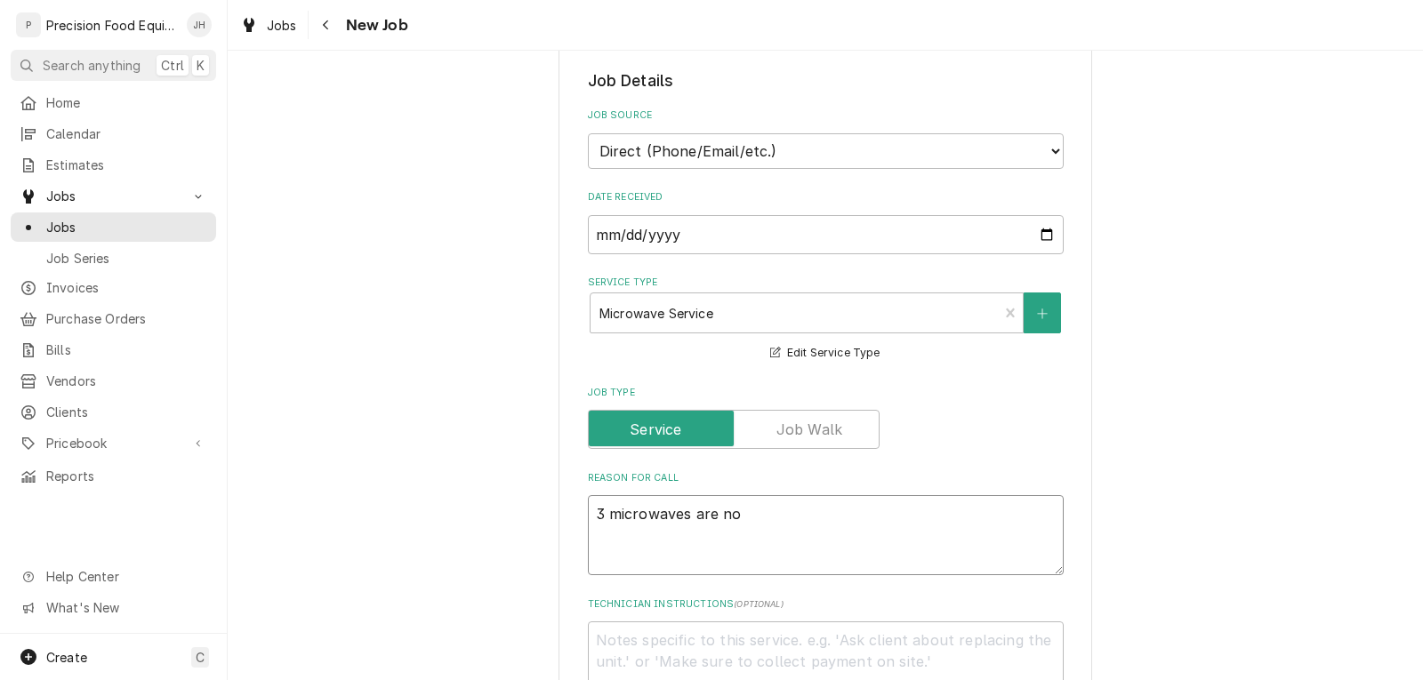
type textarea "3 microwaves are not"
type textarea "x"
type textarea "3 microwaves are not"
type textarea "x"
type textarea "3 microwaves are not h"
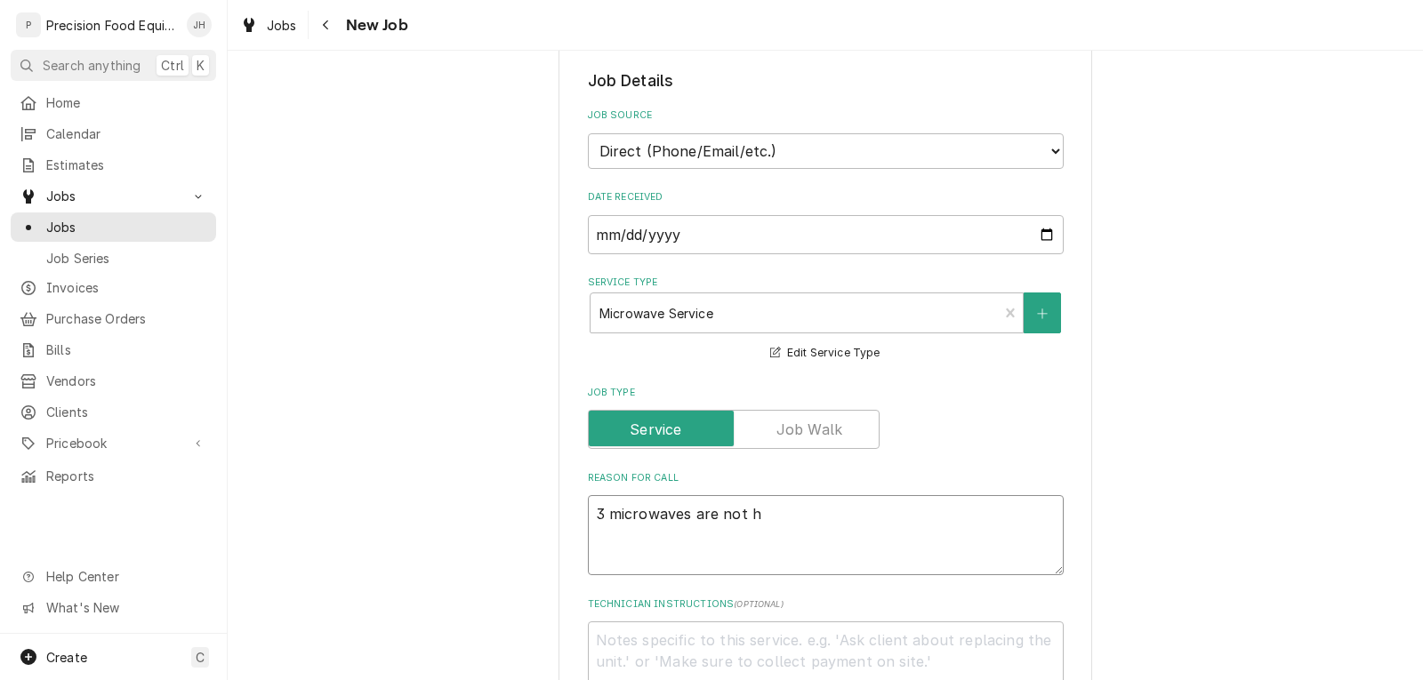
type textarea "x"
type textarea "3 microwaves are not he"
type textarea "x"
type textarea "3 microwaves are not hea"
type textarea "x"
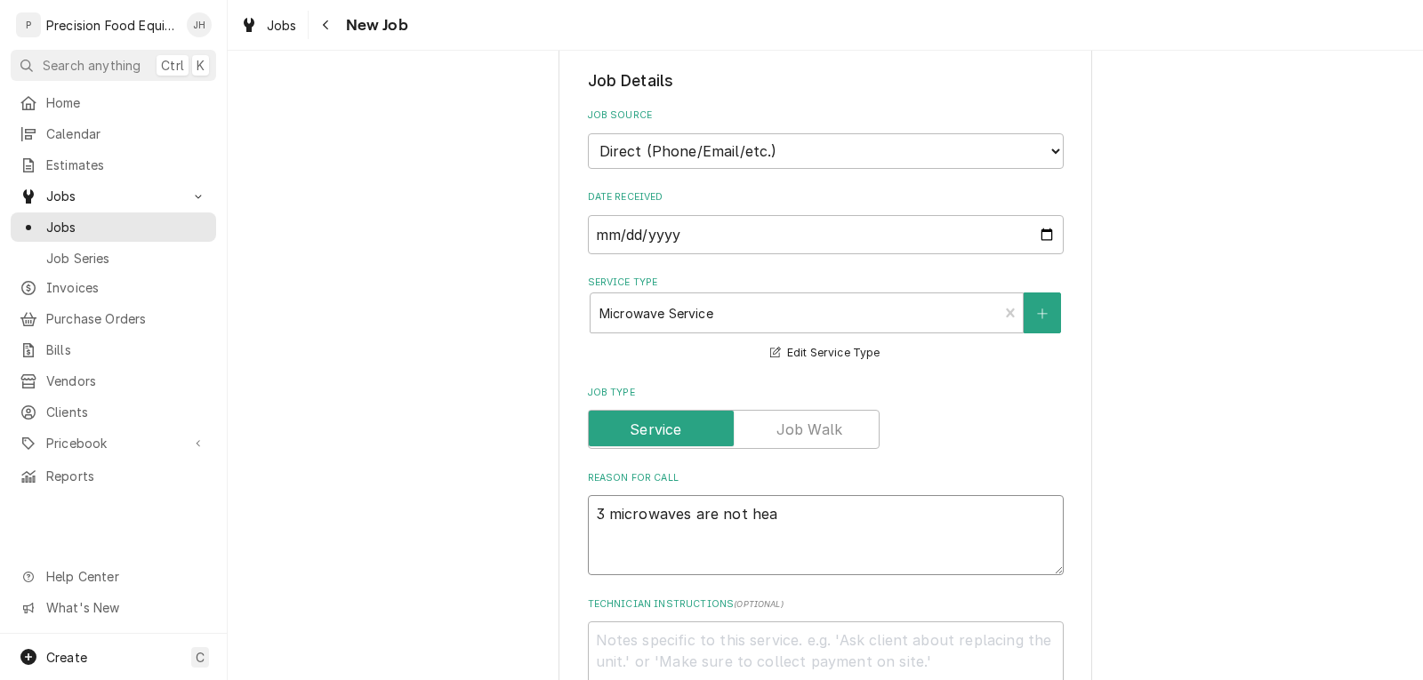
type textarea "3 microwaves are not heat"
type textarea "x"
type textarea "3 microwaves are not heati"
type textarea "x"
type textarea "3 microwaves are not heatin"
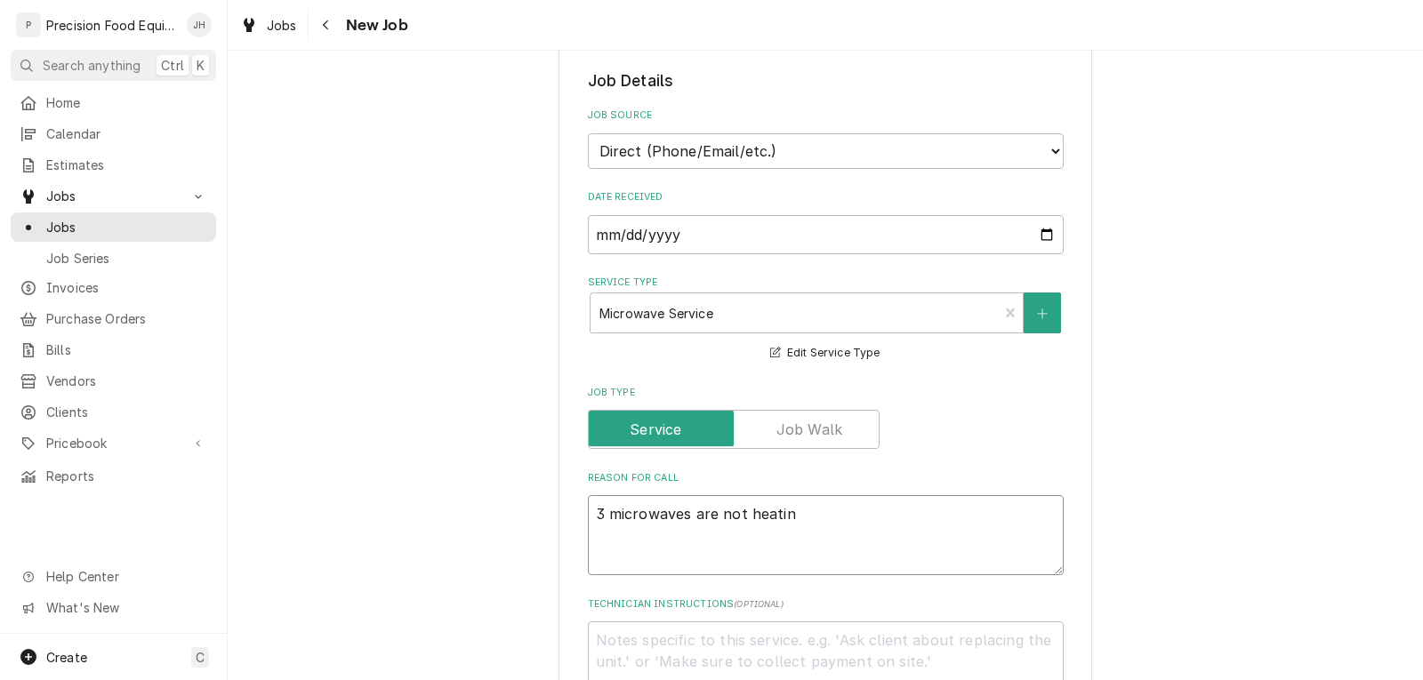
type textarea "x"
type textarea "3 microwaves are not heating"
type textarea "x"
type textarea "3 microwaves are not heating."
type textarea "x"
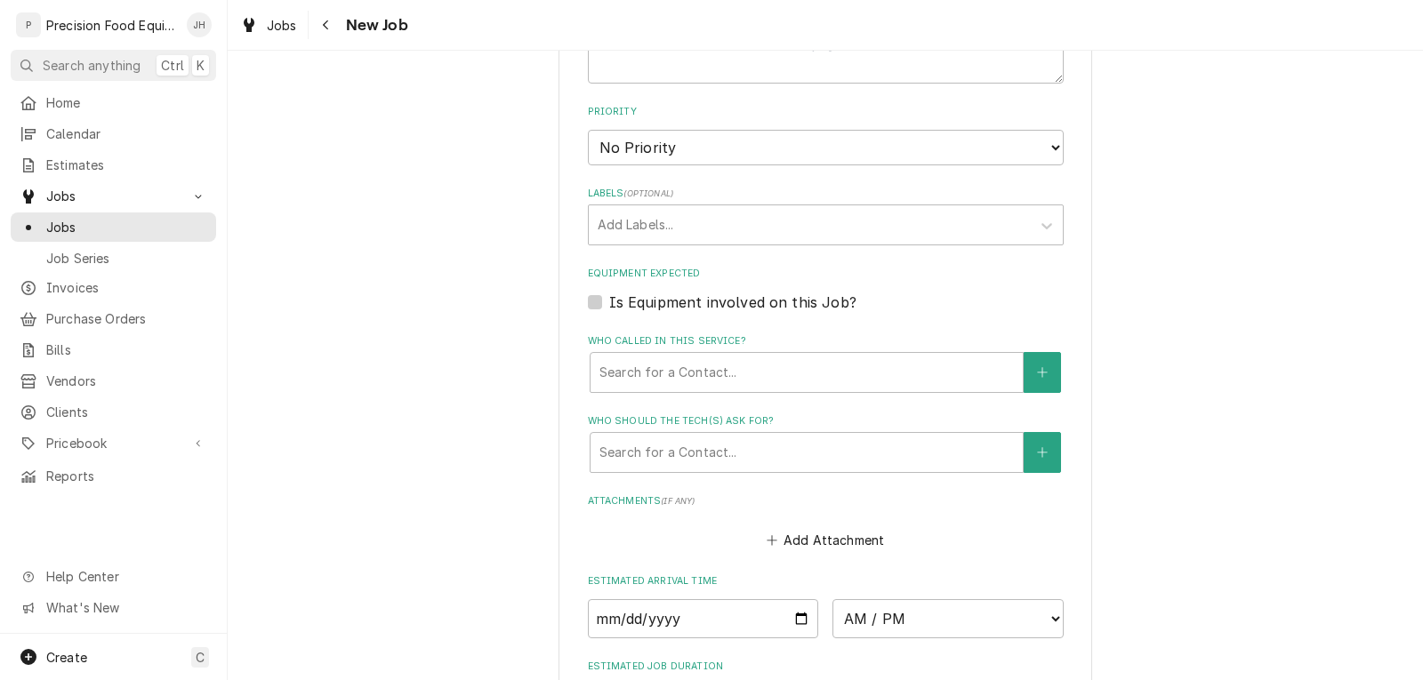
scroll to position [978, 0]
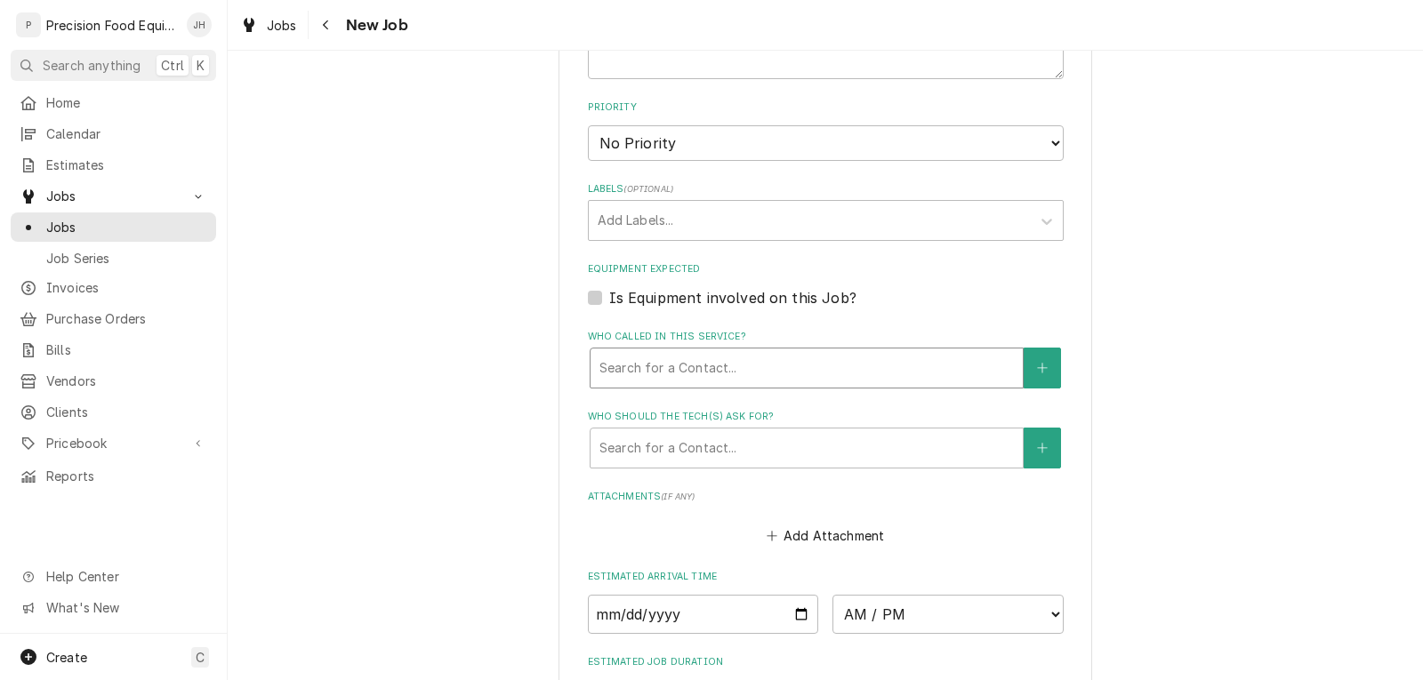
type textarea "3 microwaves are not heating."
click at [682, 373] on div "Who called in this service?" at bounding box center [806, 368] width 414 height 32
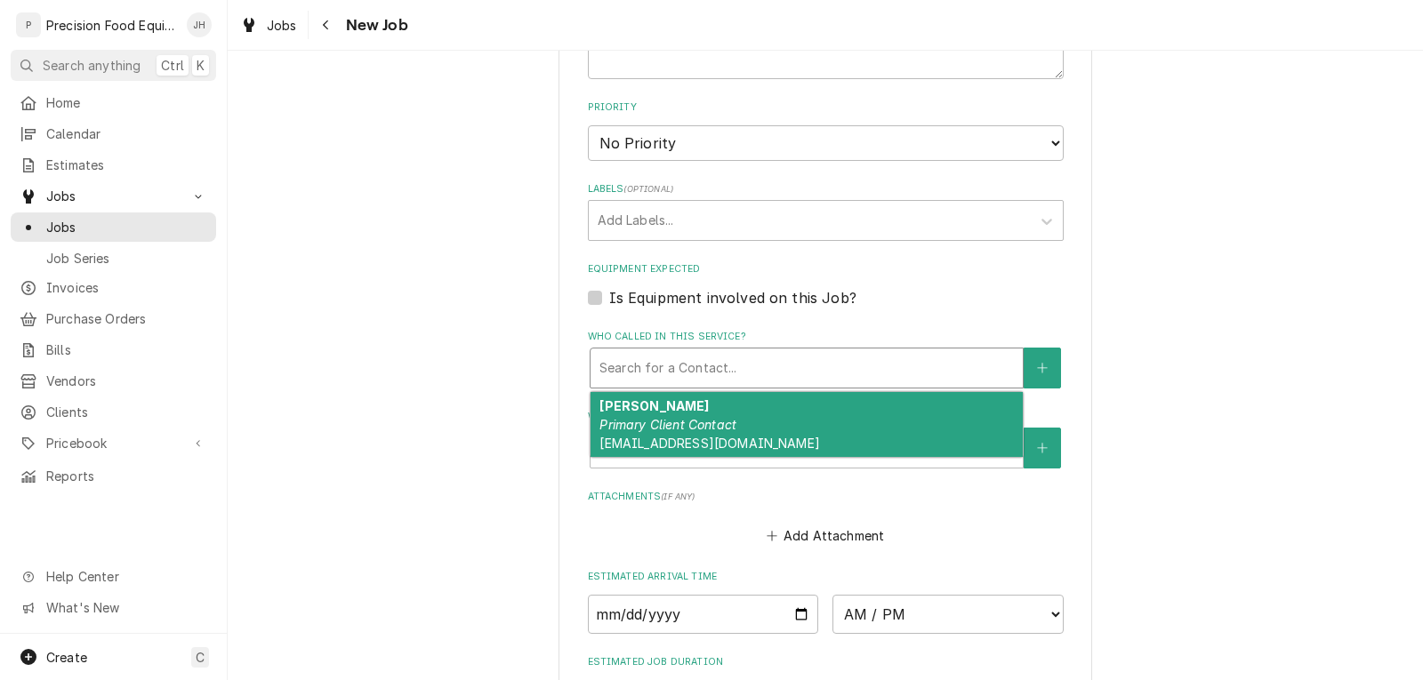
click at [668, 421] on em "Primary Client Contact" at bounding box center [667, 424] width 137 height 15
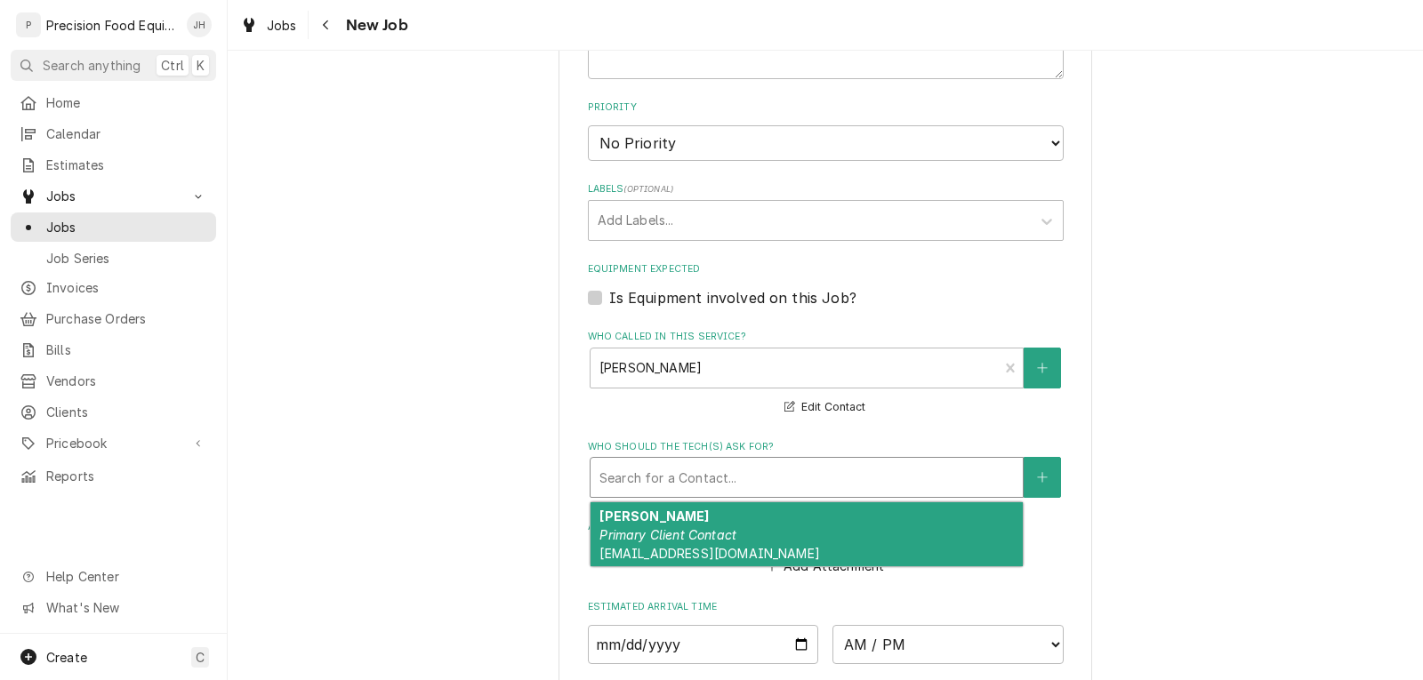
click at [666, 477] on div "Who should the tech(s) ask for?" at bounding box center [806, 477] width 414 height 32
click at [666, 527] on em "Primary Client Contact" at bounding box center [667, 534] width 137 height 15
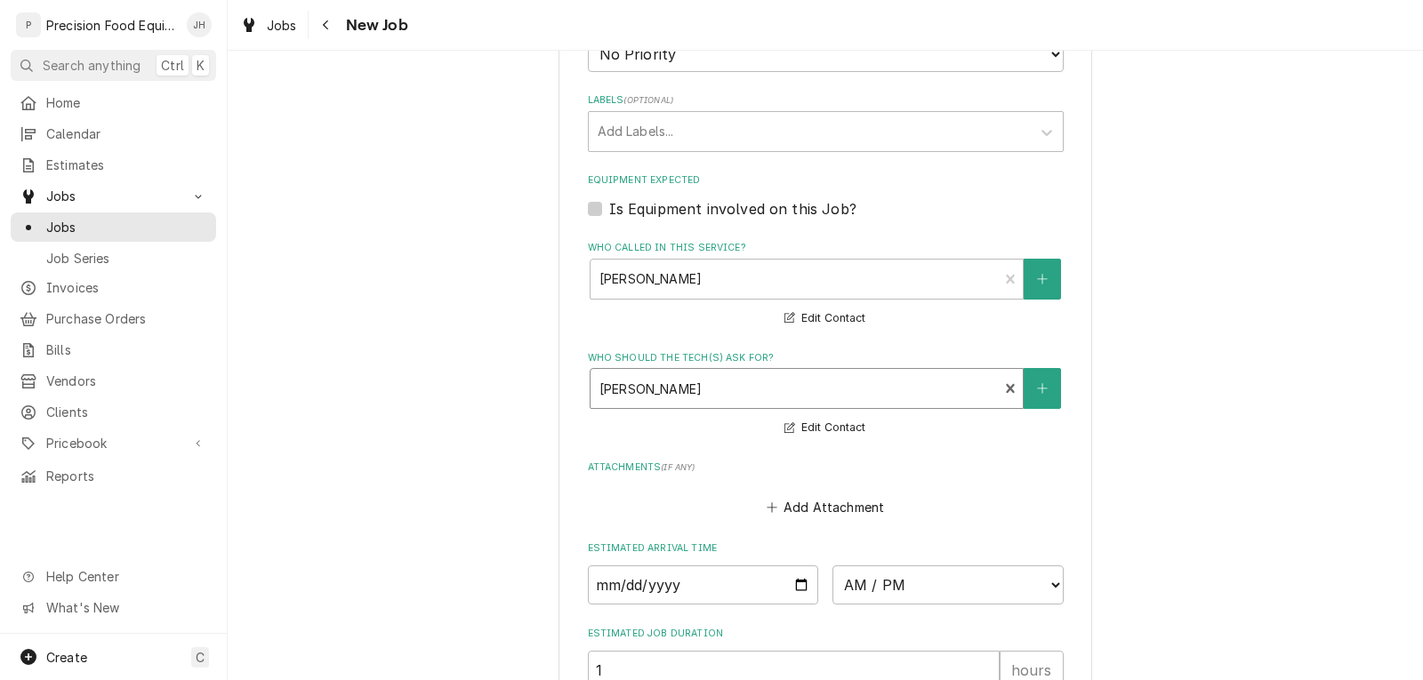
scroll to position [1311, 0]
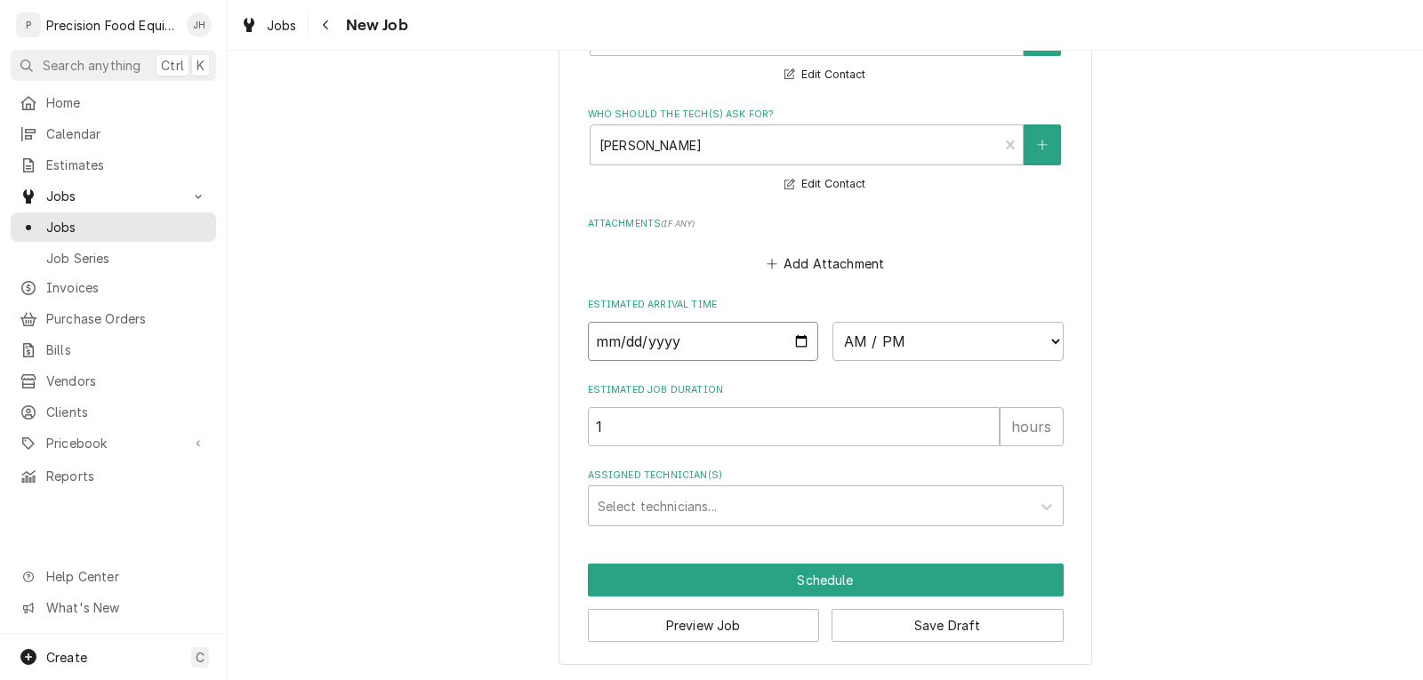
click at [789, 340] on input "Date" at bounding box center [703, 341] width 231 height 39
type textarea "x"
type input "2025-10-15"
type textarea "x"
click at [874, 344] on select "AM / PM 6:00 AM 6:15 AM 6:30 AM 6:45 AM 7:00 AM 7:15 AM 7:30 AM 7:45 AM 8:00 AM…" at bounding box center [947, 341] width 231 height 39
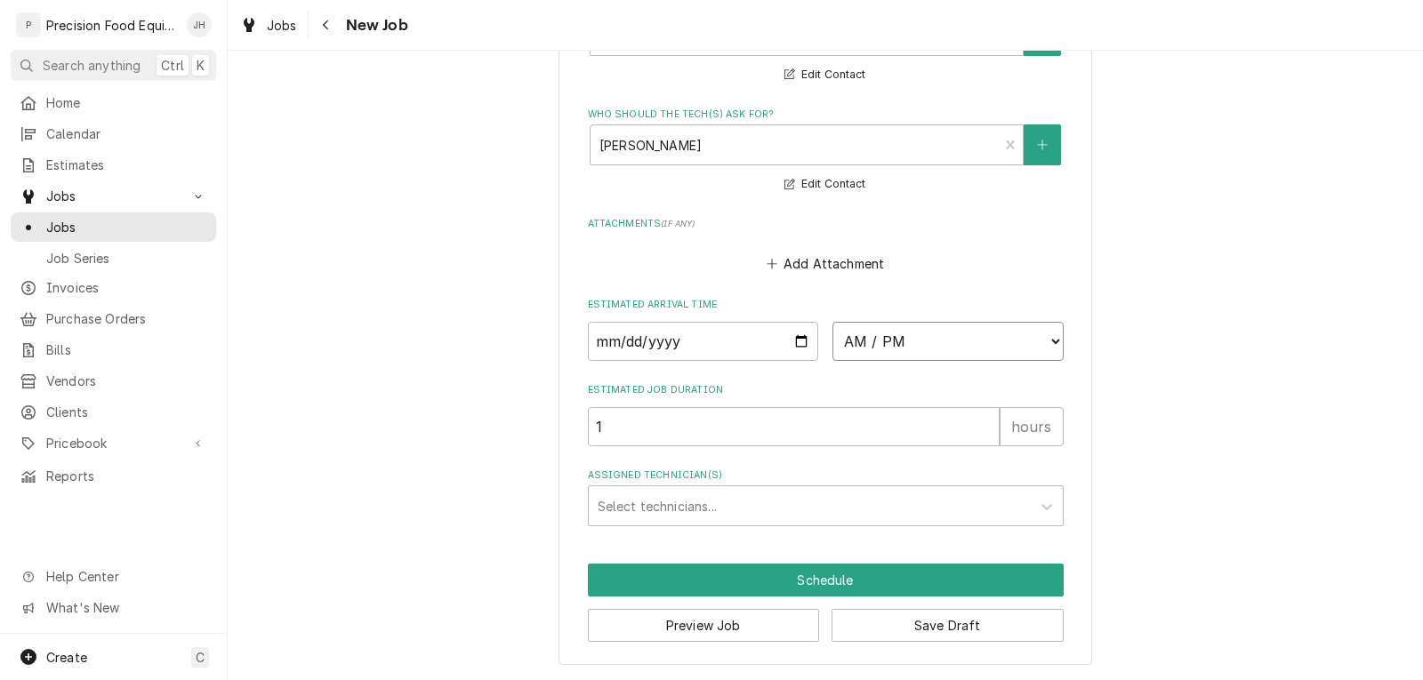
select select "10:00:00"
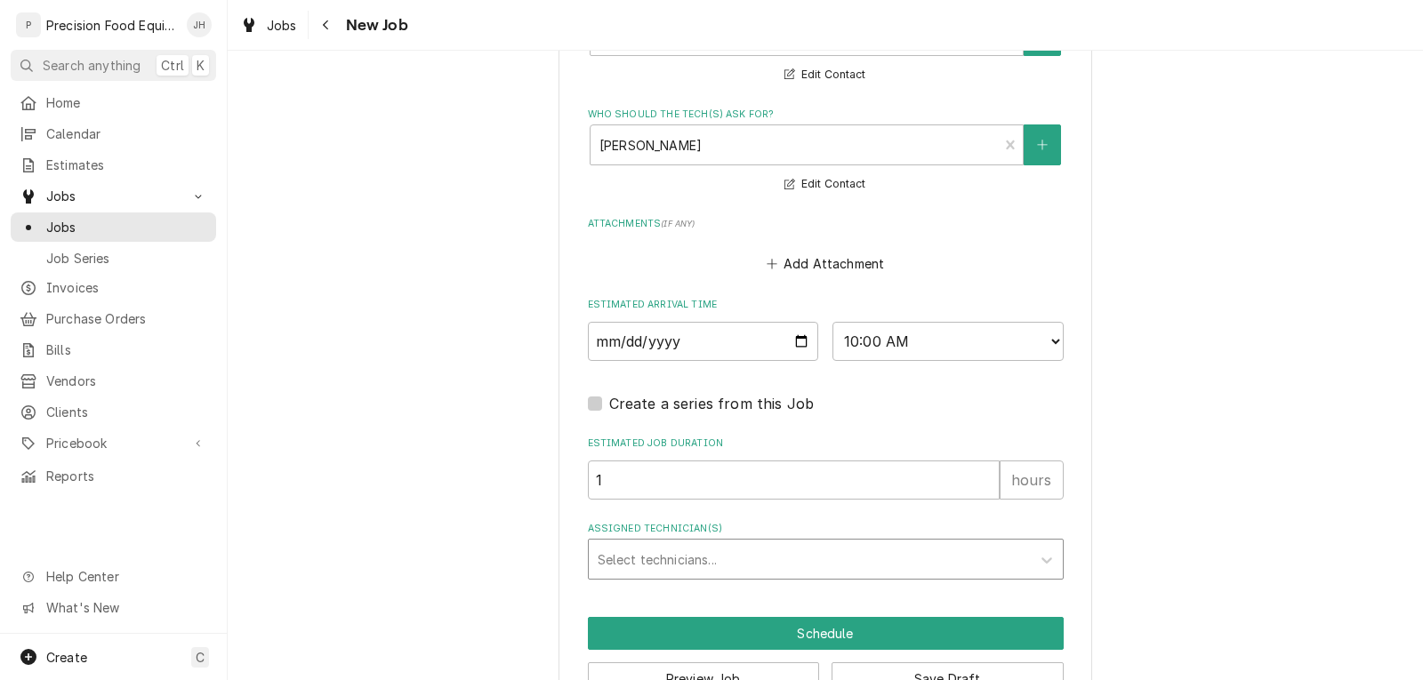
click at [649, 558] on div "Assigned Technician(s)" at bounding box center [809, 559] width 424 height 32
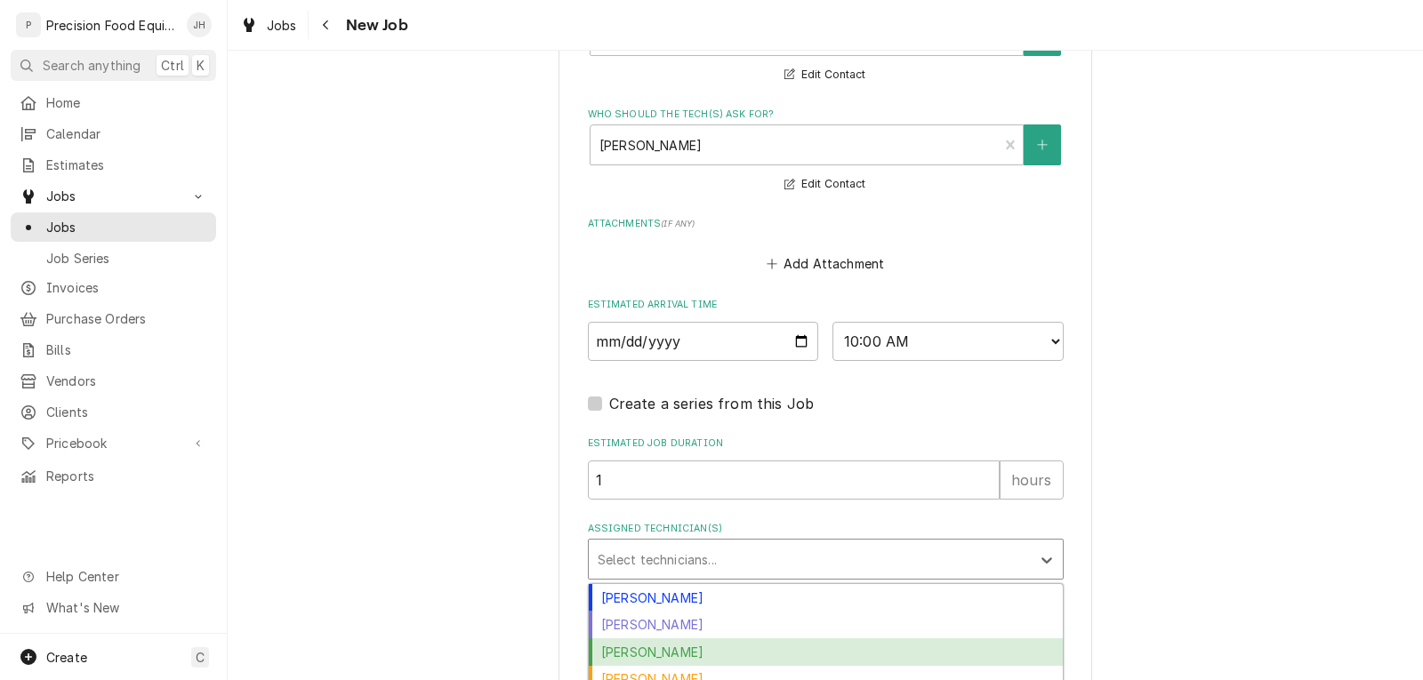
click at [649, 648] on div "Jason Hertel" at bounding box center [826, 652] width 474 height 28
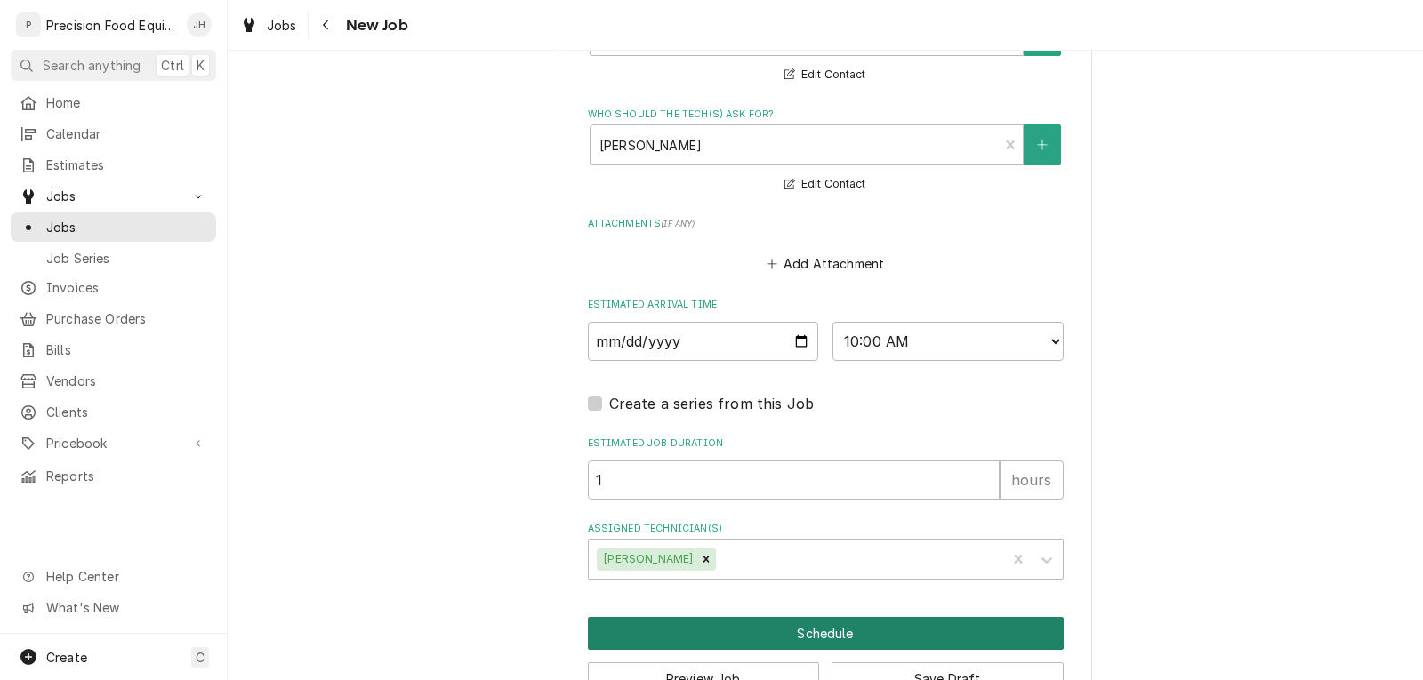
click at [807, 637] on button "Schedule" at bounding box center [826, 633] width 476 height 33
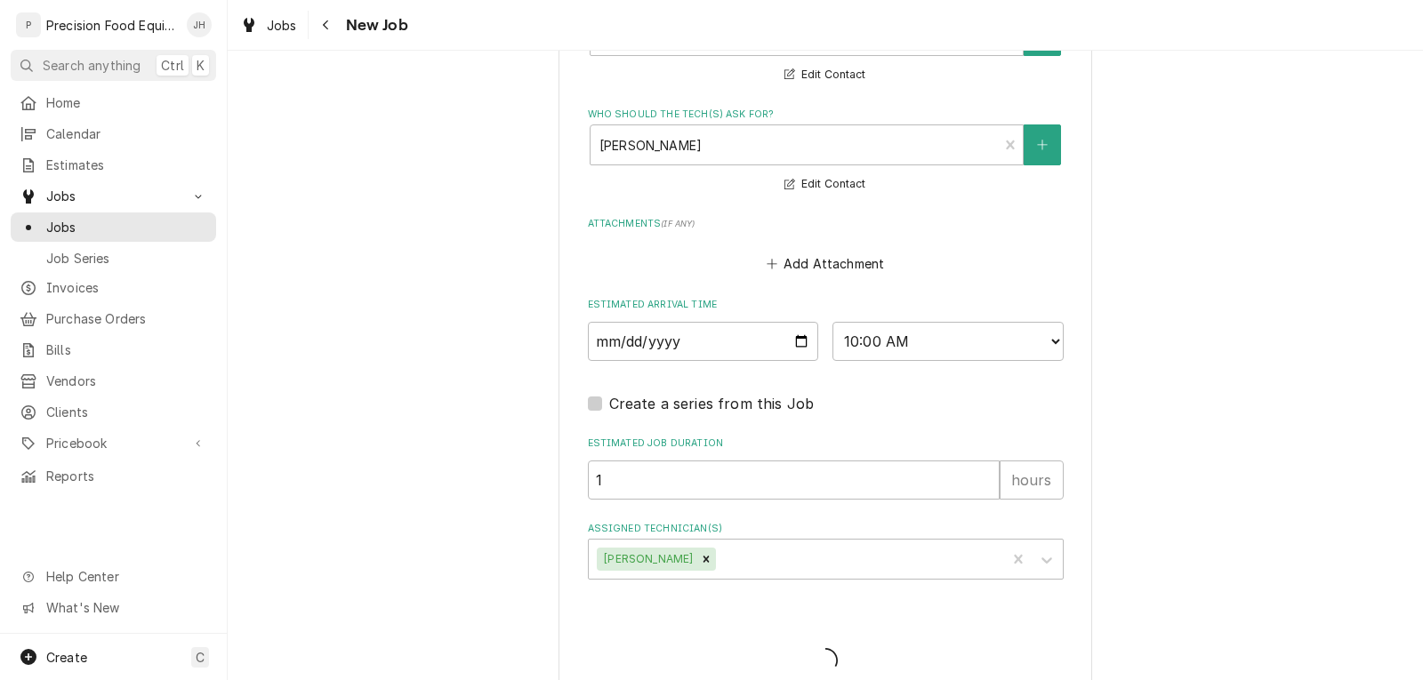
type textarea "x"
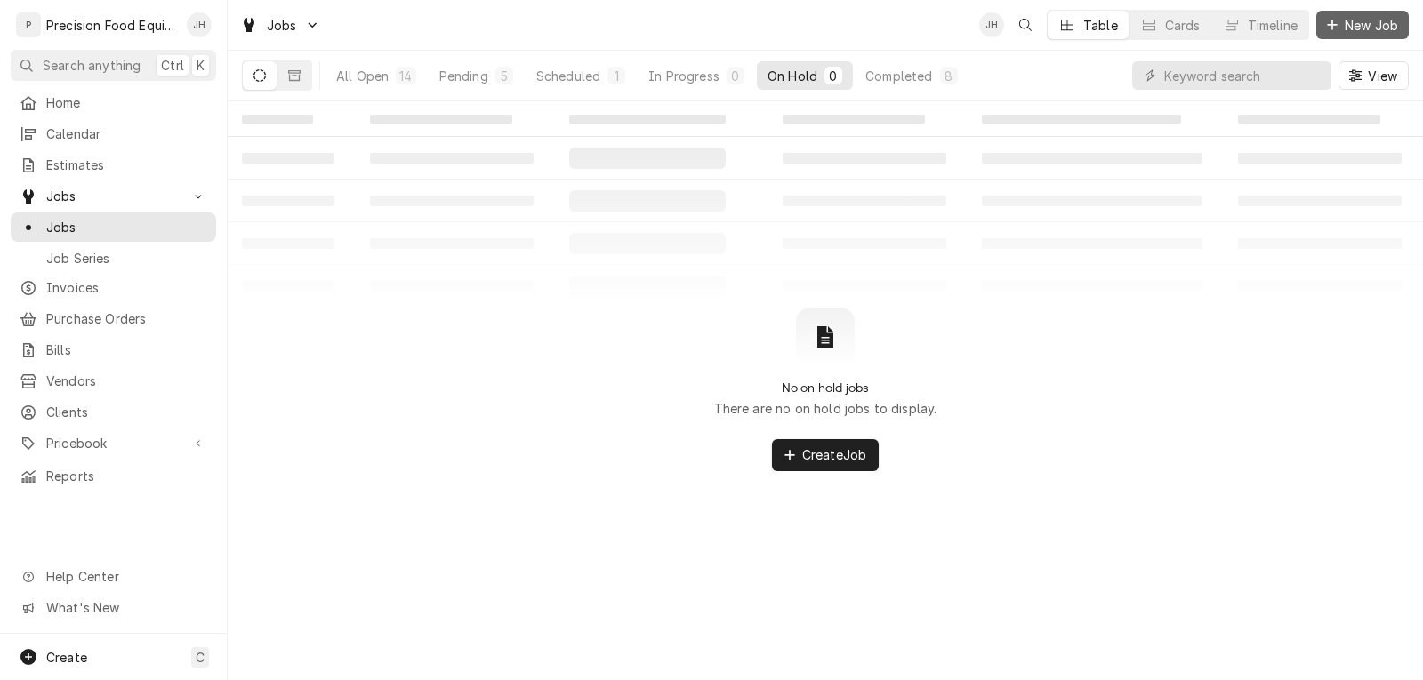
click at [1365, 30] on span "New Job" at bounding box center [1371, 25] width 60 height 19
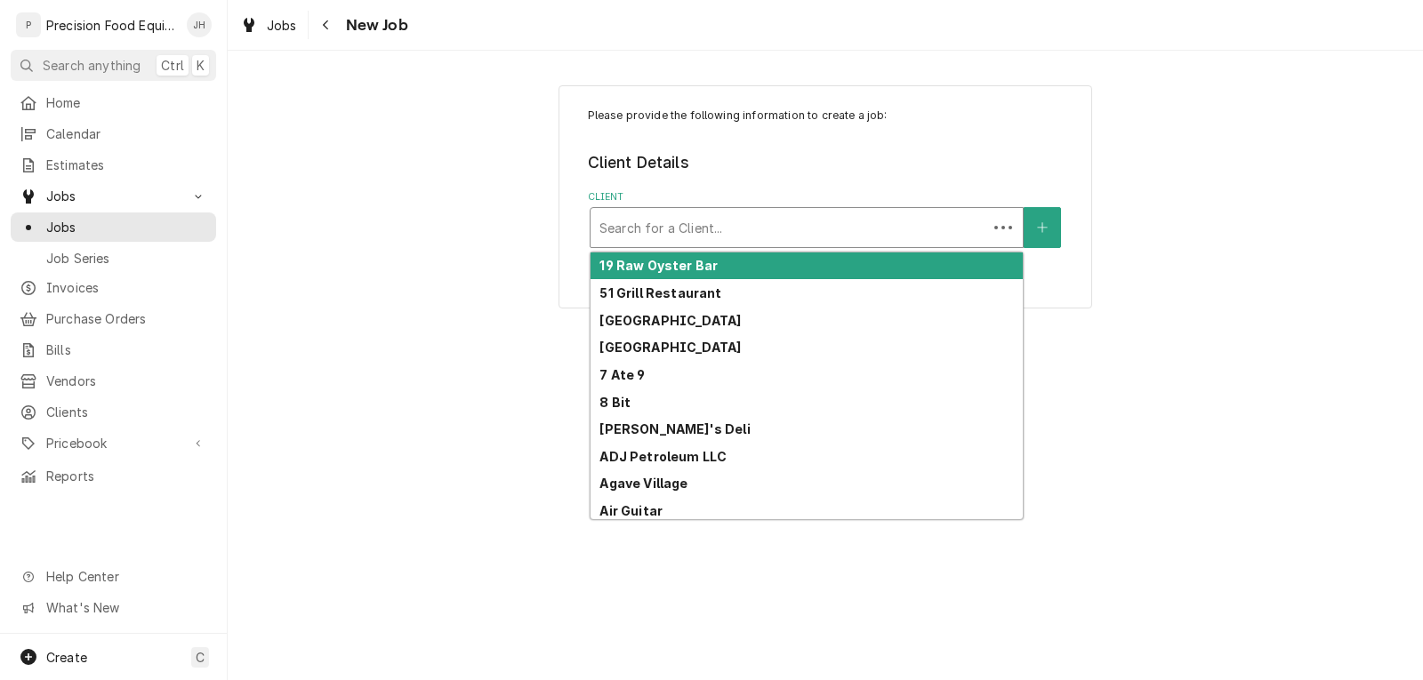
click at [800, 241] on div "Client" at bounding box center [788, 228] width 379 height 32
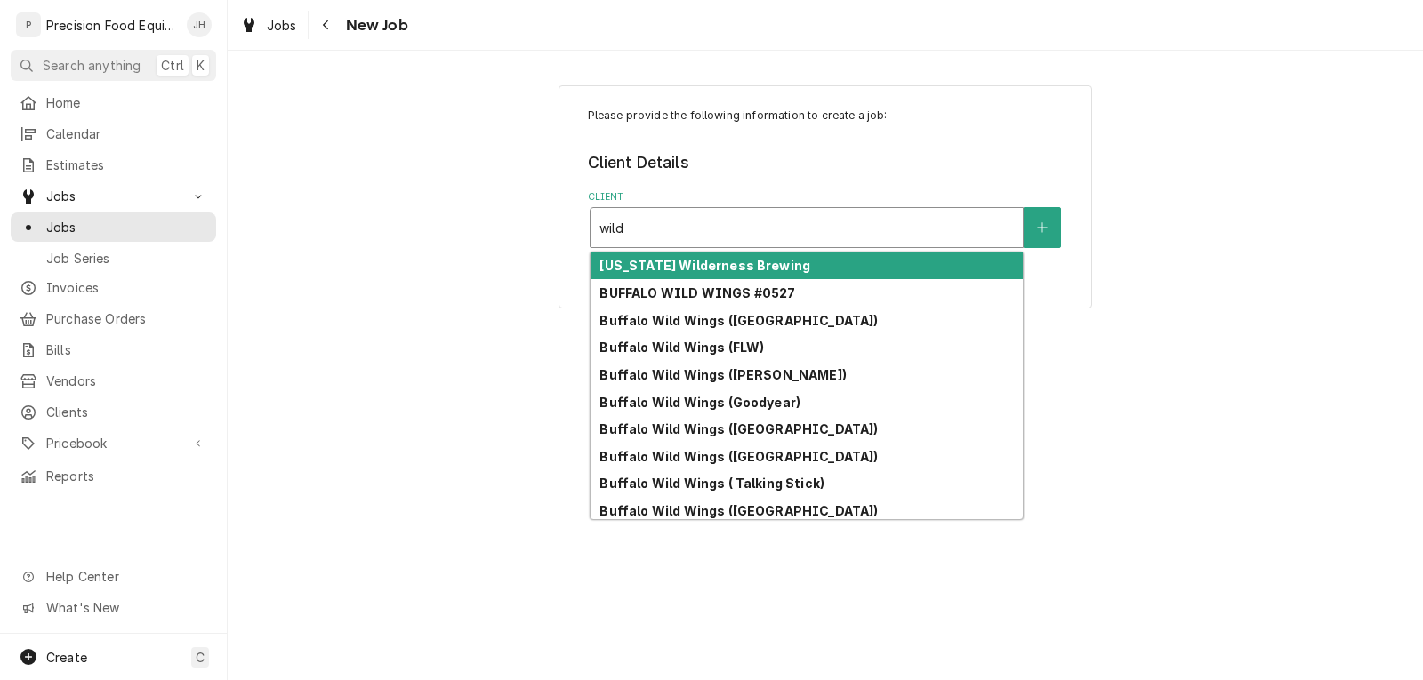
type input "wildf"
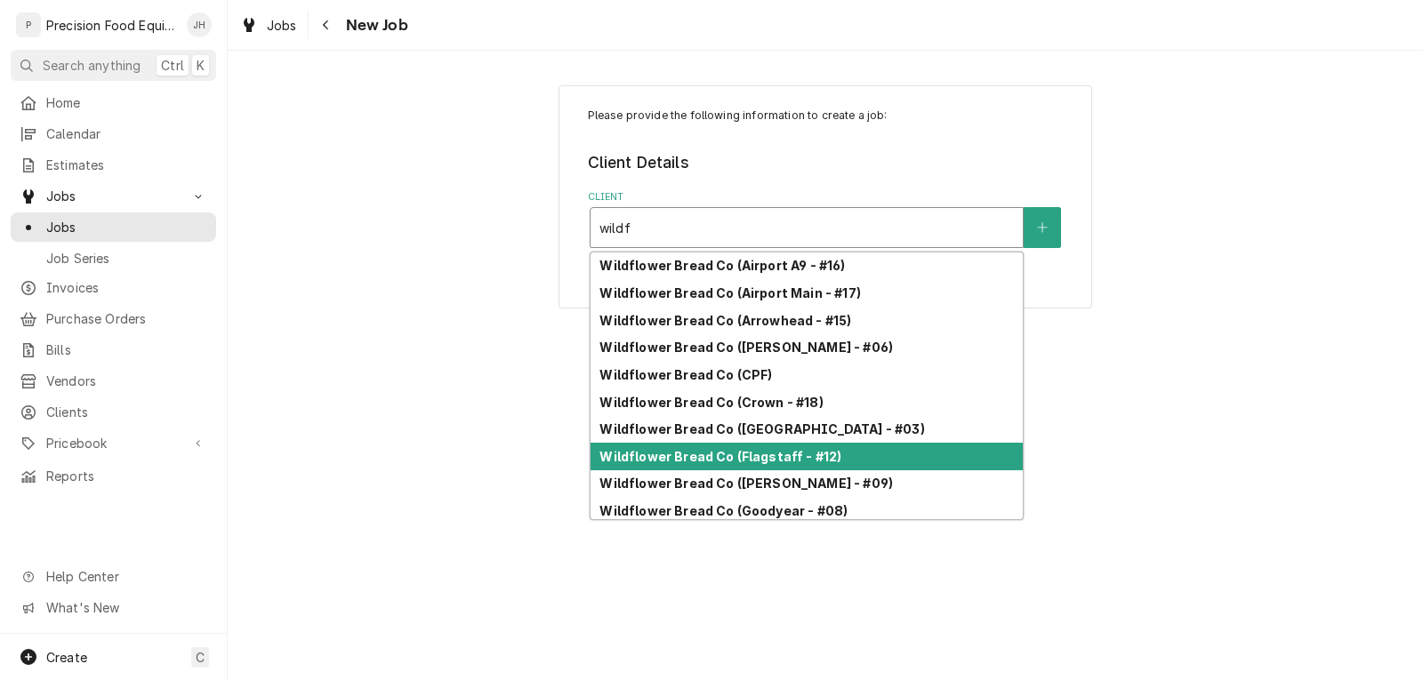
click at [753, 453] on strong "Wildflower Bread Co (Flagstaff - #12)" at bounding box center [720, 456] width 242 height 15
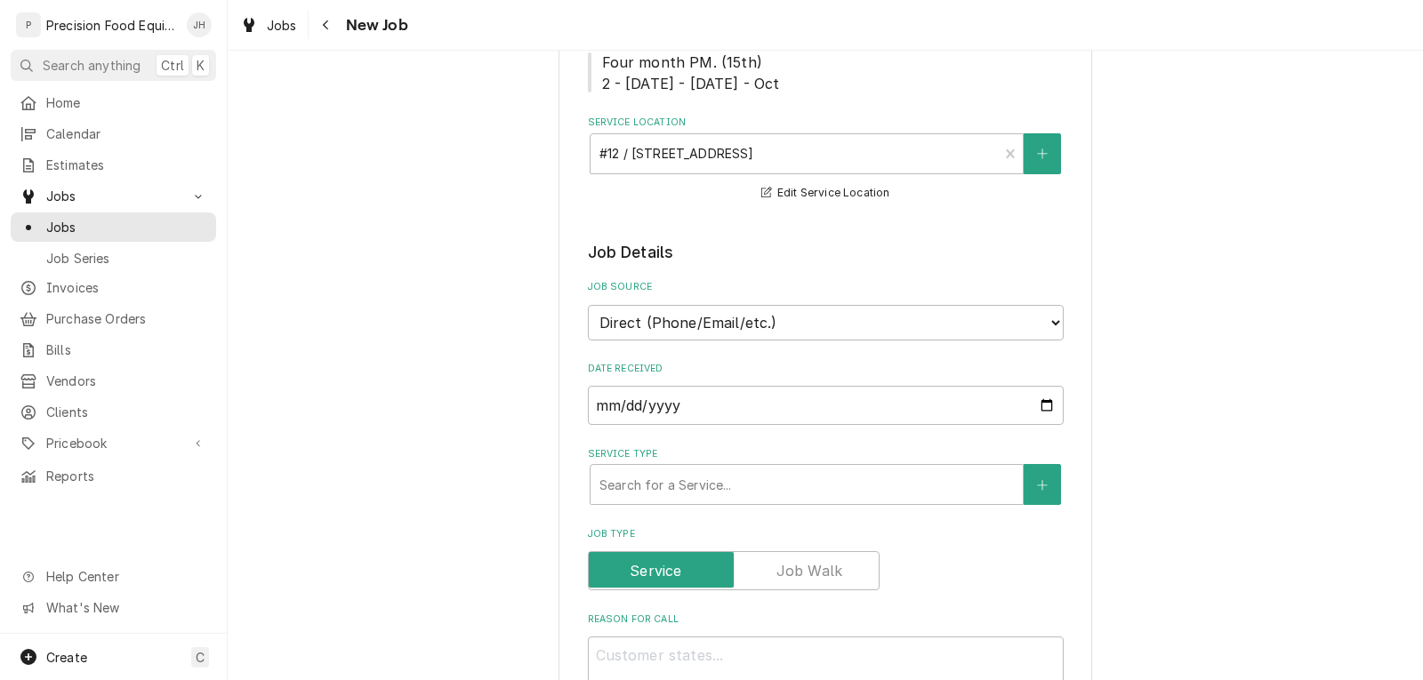
scroll to position [267, 0]
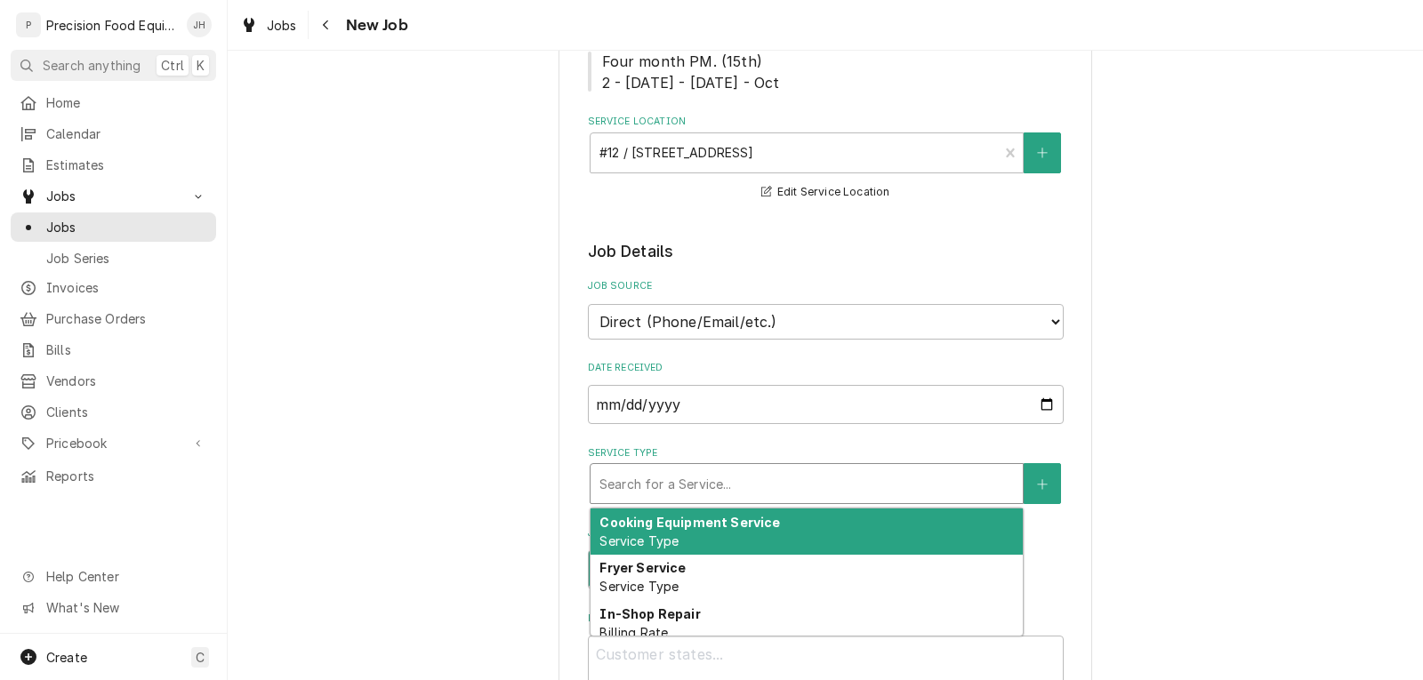
click at [698, 500] on div "Service Type" at bounding box center [806, 484] width 414 height 32
type textarea "x"
type input "p"
type textarea "x"
type input "pm"
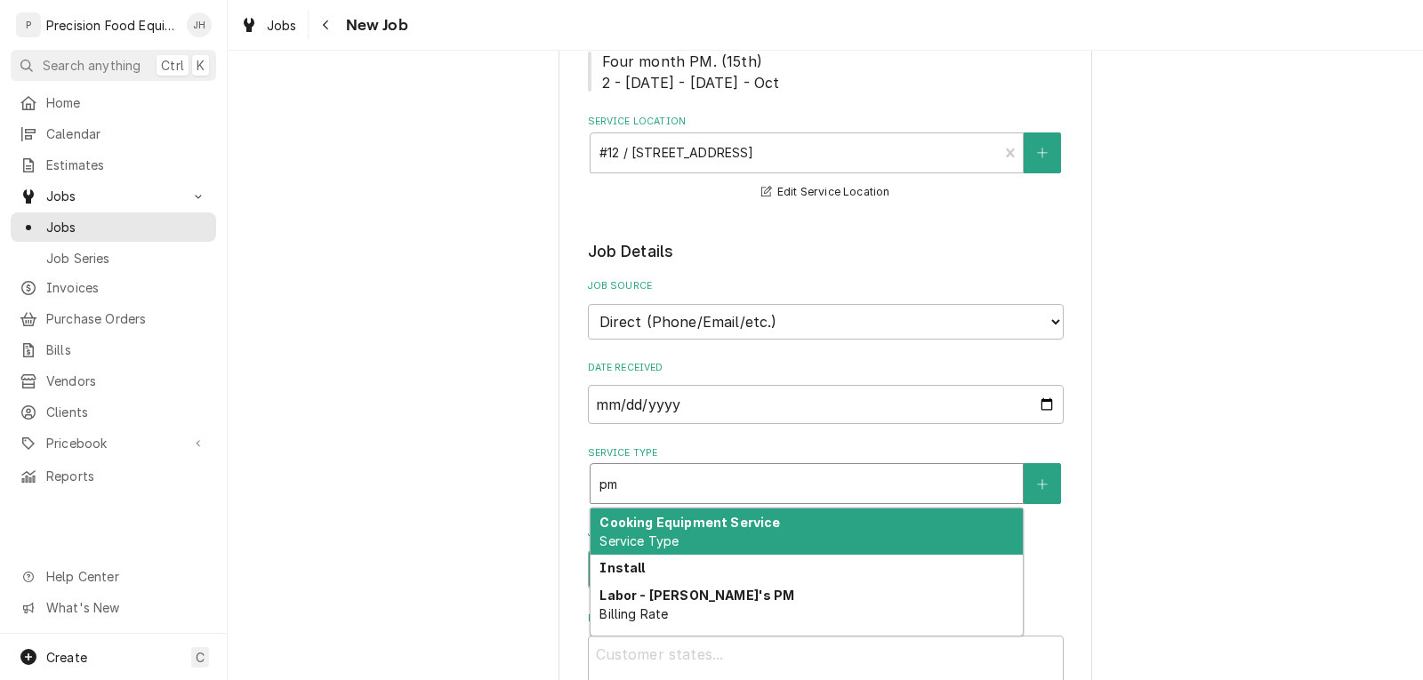
scroll to position [445, 0]
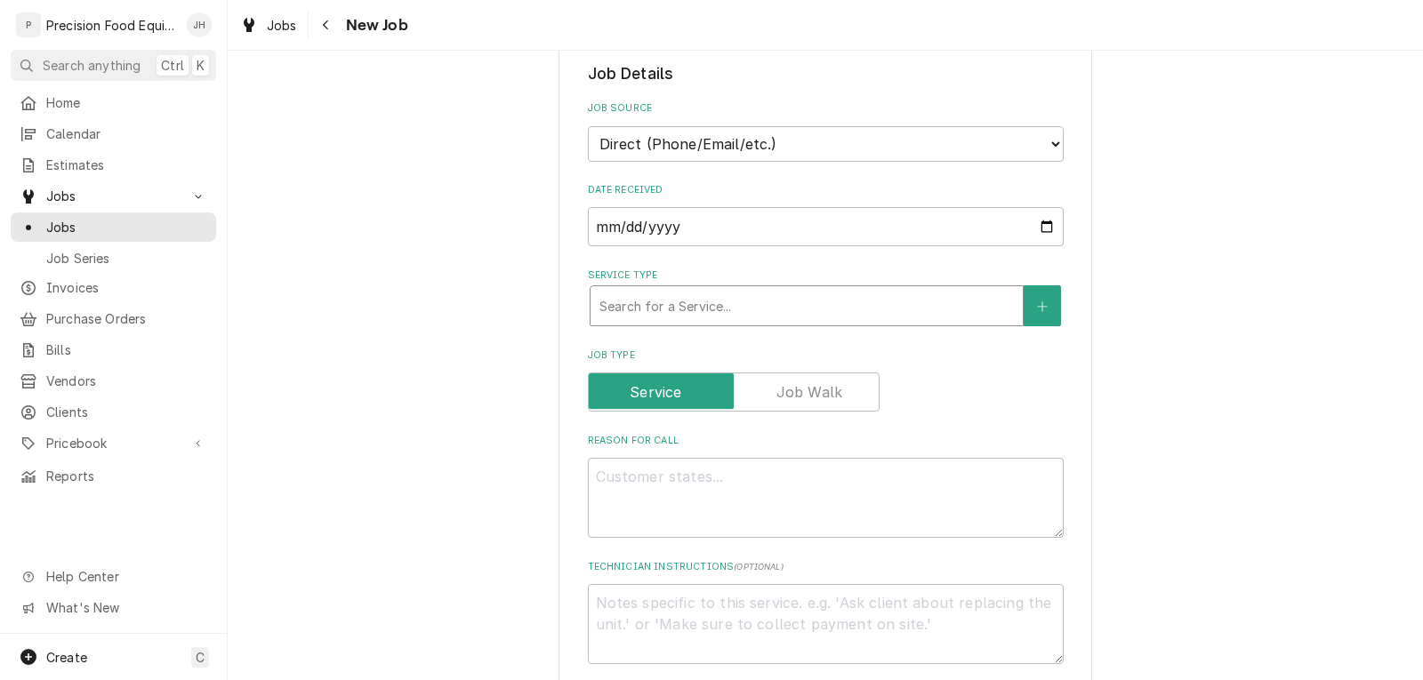
click at [713, 322] on div "Service Type" at bounding box center [806, 306] width 414 height 32
type textarea "x"
type input "w"
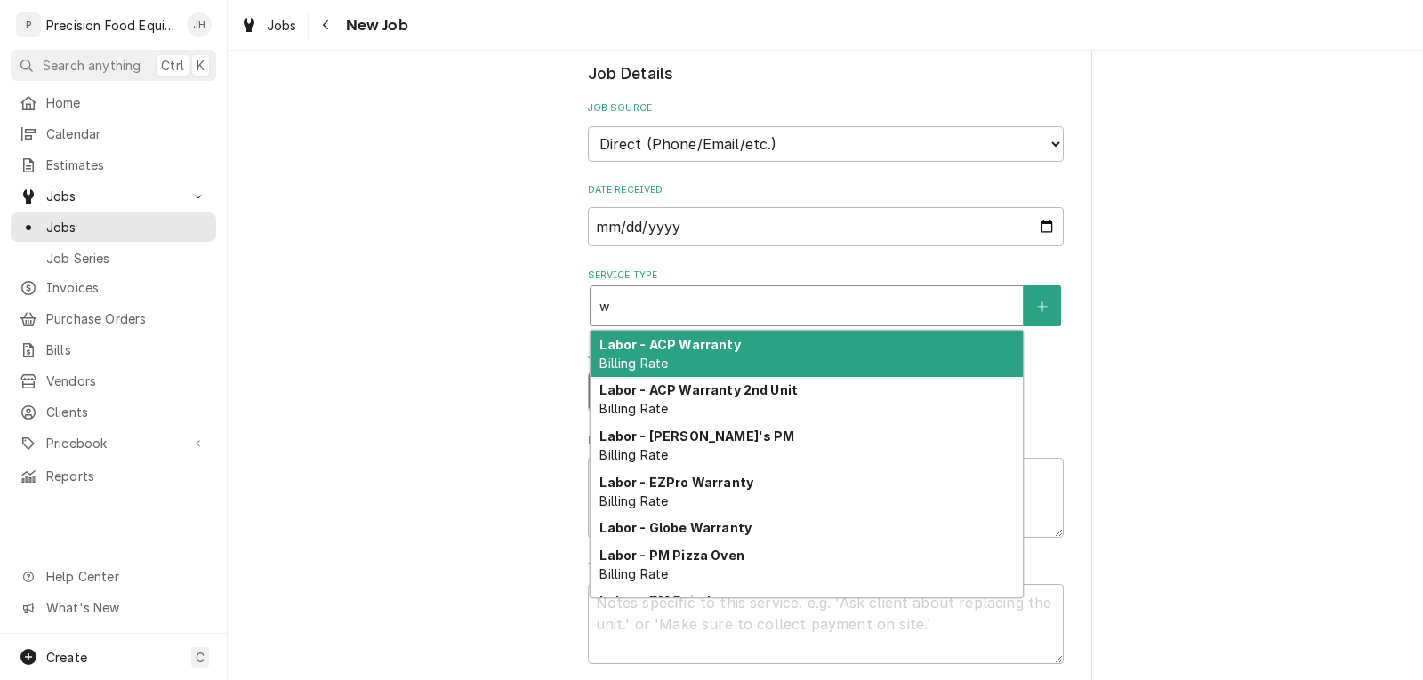
type textarea "x"
type input "wf"
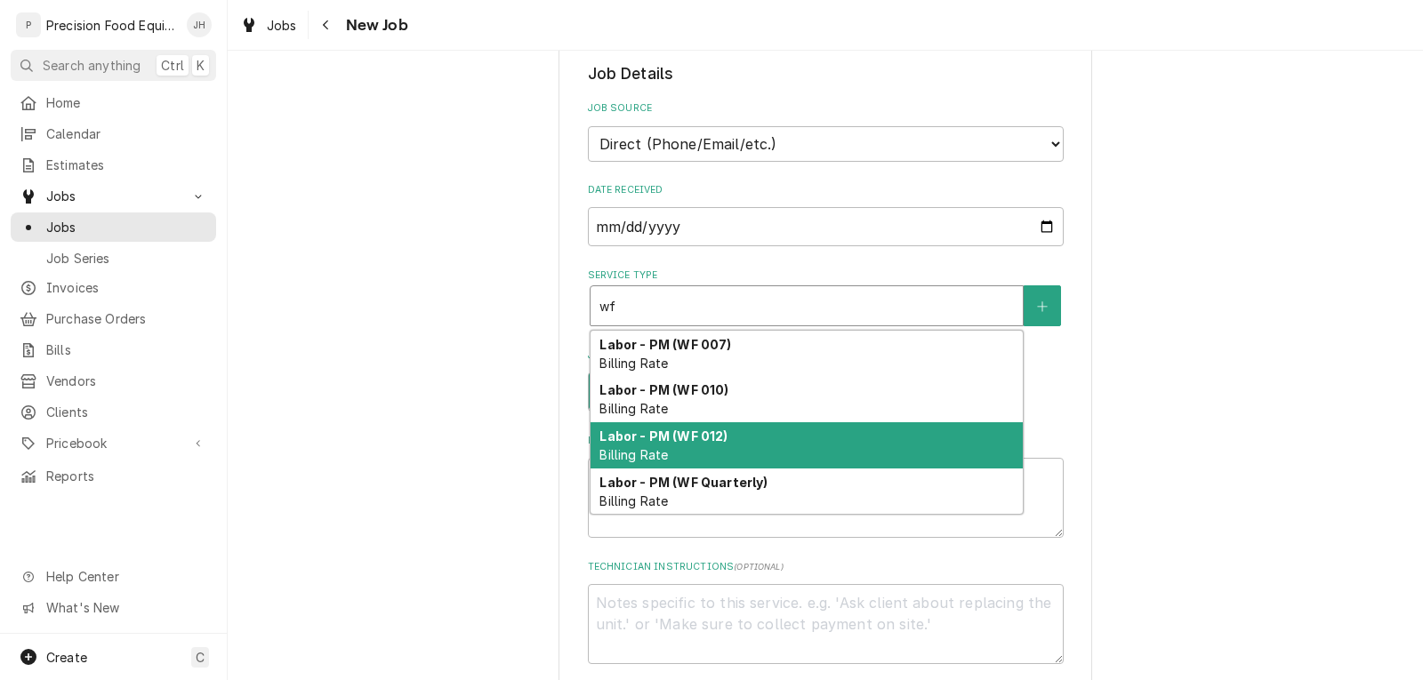
click at [706, 444] on strong "Labor - PM (WF 012)" at bounding box center [663, 436] width 128 height 15
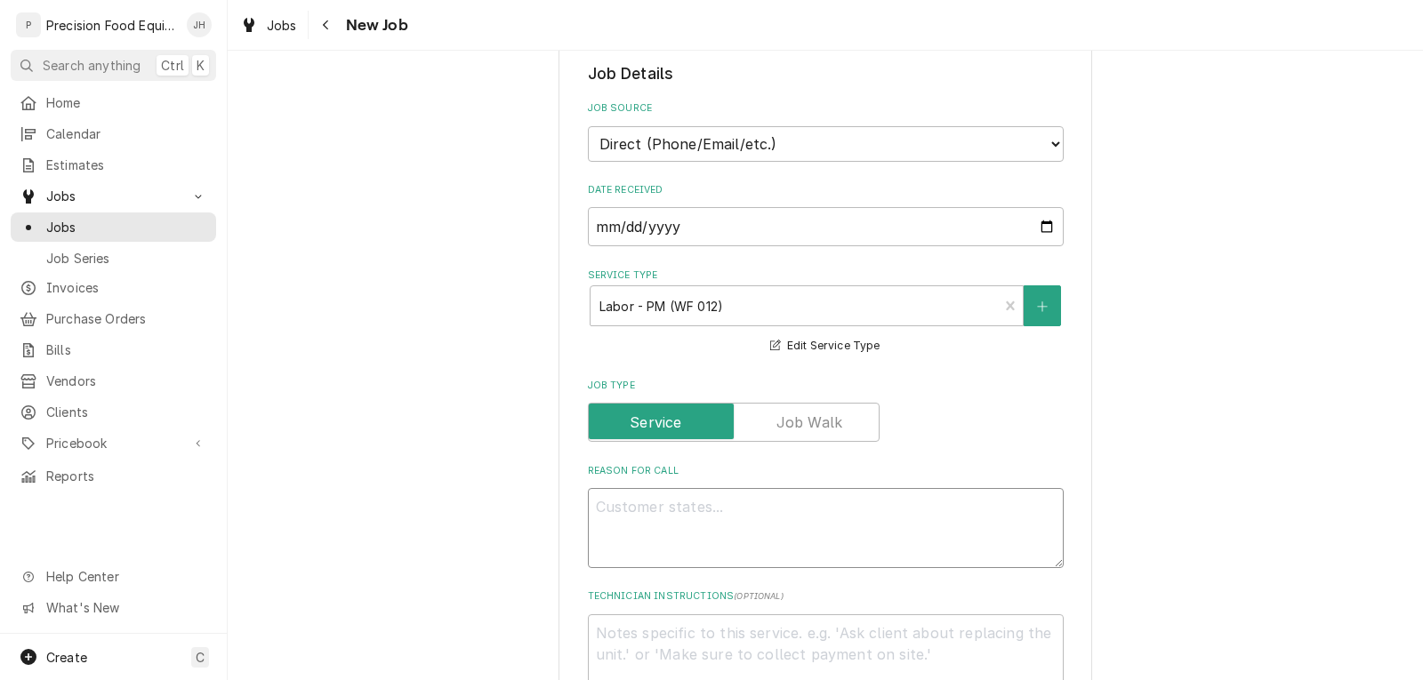
click at [709, 559] on textarea "Reason For Call" at bounding box center [826, 528] width 476 height 80
type textarea "x"
type textarea "S"
type textarea "x"
type textarea "Sc"
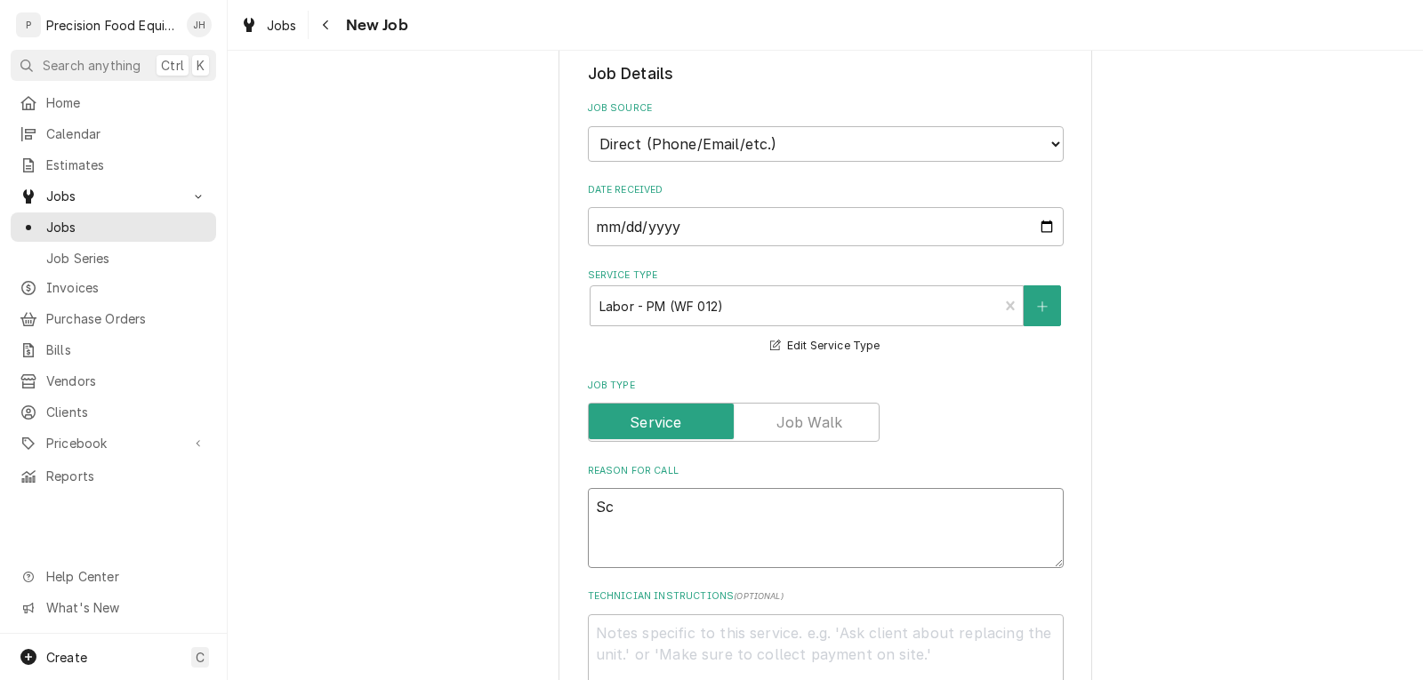
type textarea "x"
type textarea "Sch"
type textarea "x"
type textarea "Sche"
type textarea "x"
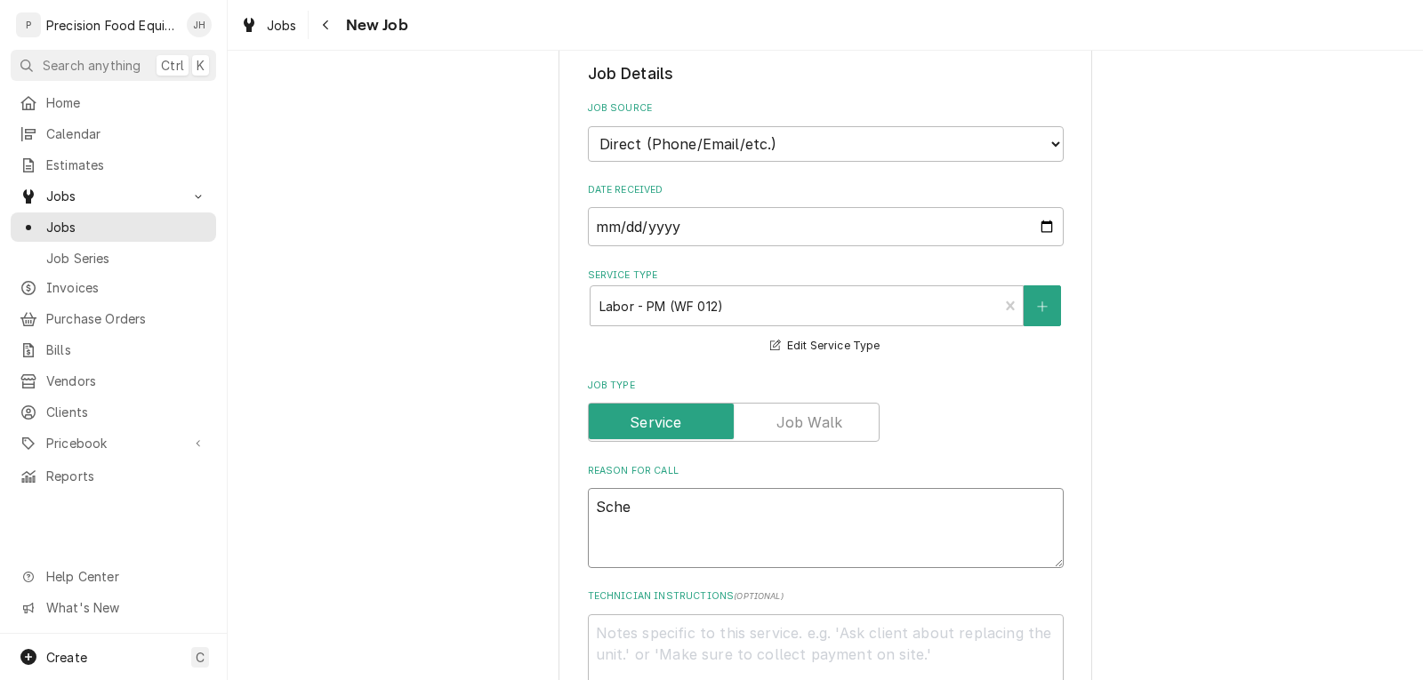
type textarea "Sched"
type textarea "x"
type textarea "Schedu"
type textarea "x"
type textarea "Schedul"
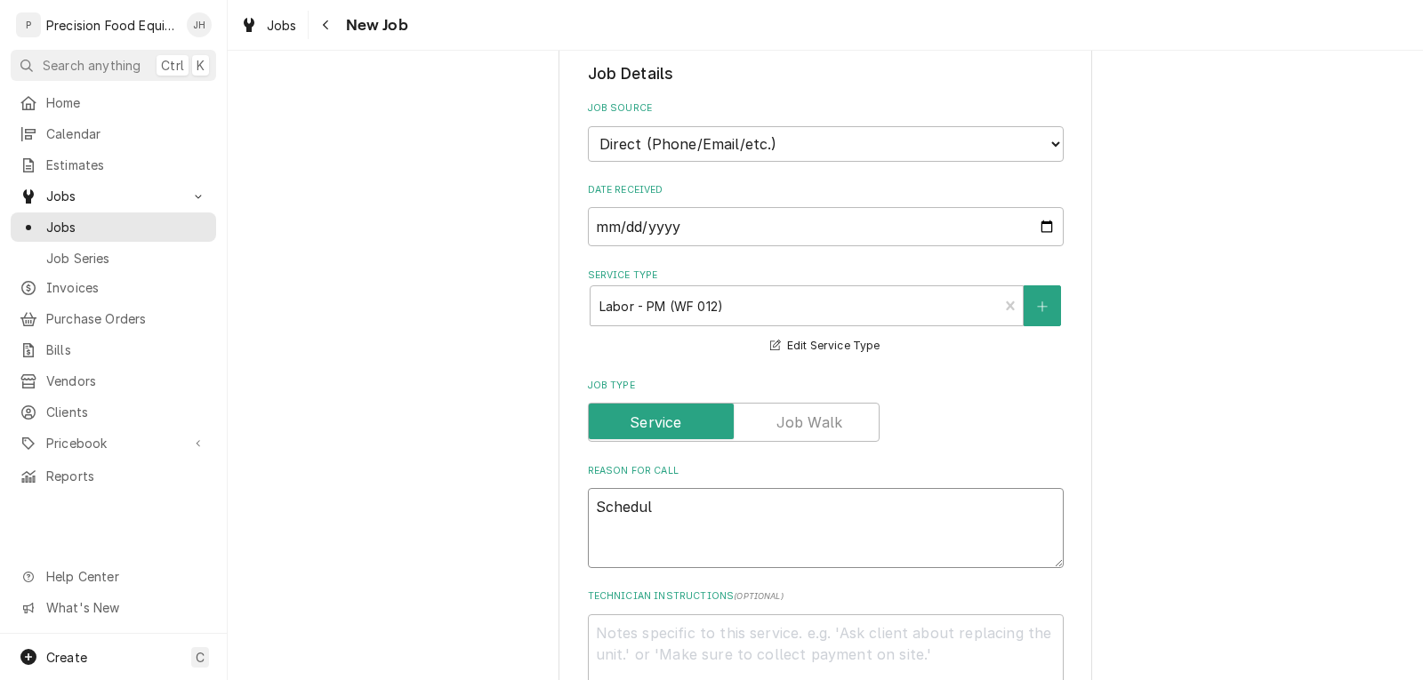
type textarea "x"
type textarea "Schedule"
type textarea "x"
type textarea "Schedul"
type textarea "x"
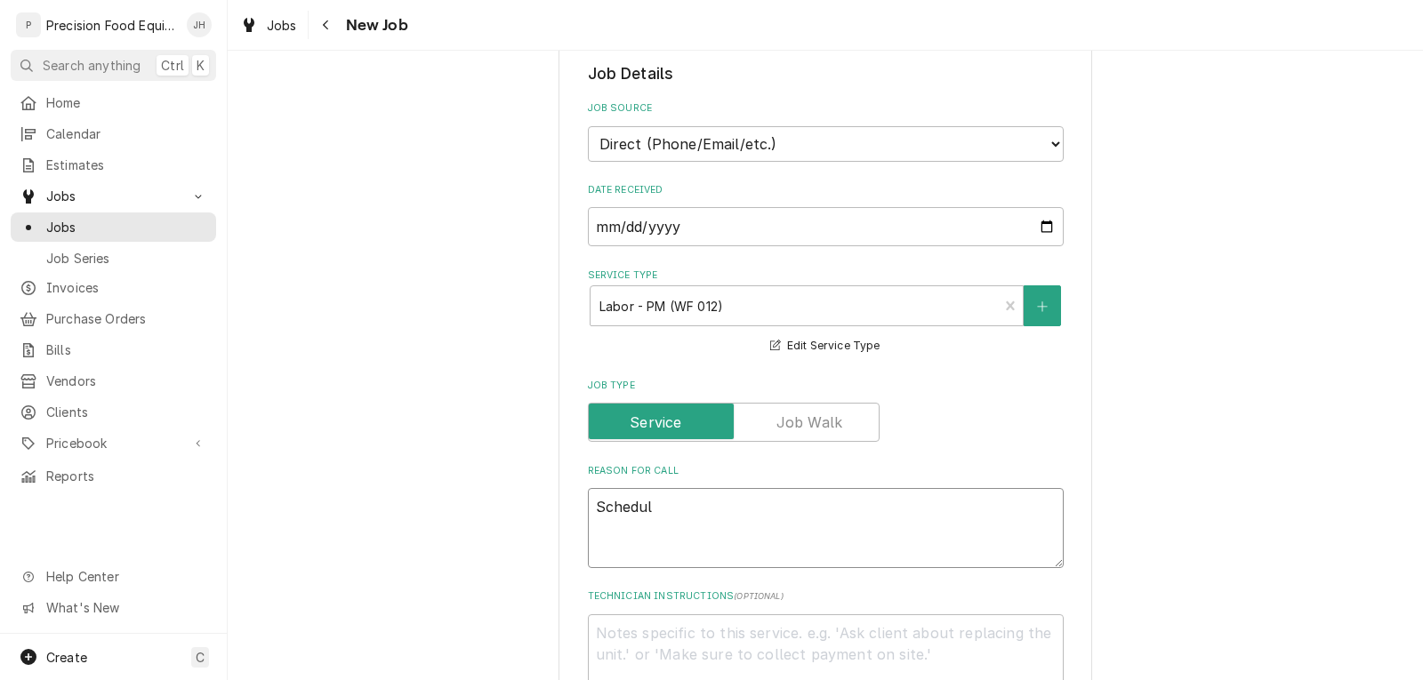
type textarea "Scheduld"
type textarea "x"
type textarea "Schedul"
type textarea "x"
type textarea "Schedule"
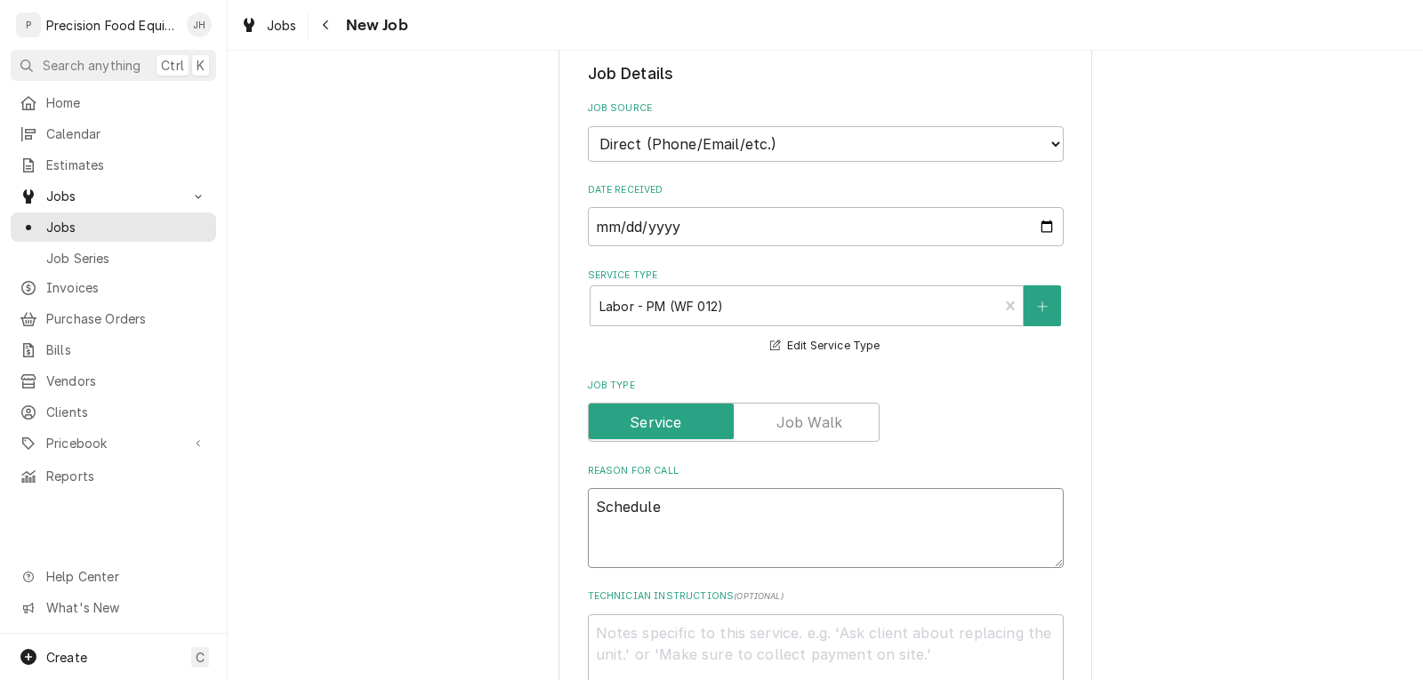
type textarea "x"
type textarea "Scheduled"
type textarea "x"
type textarea "Scheduled"
type textarea "x"
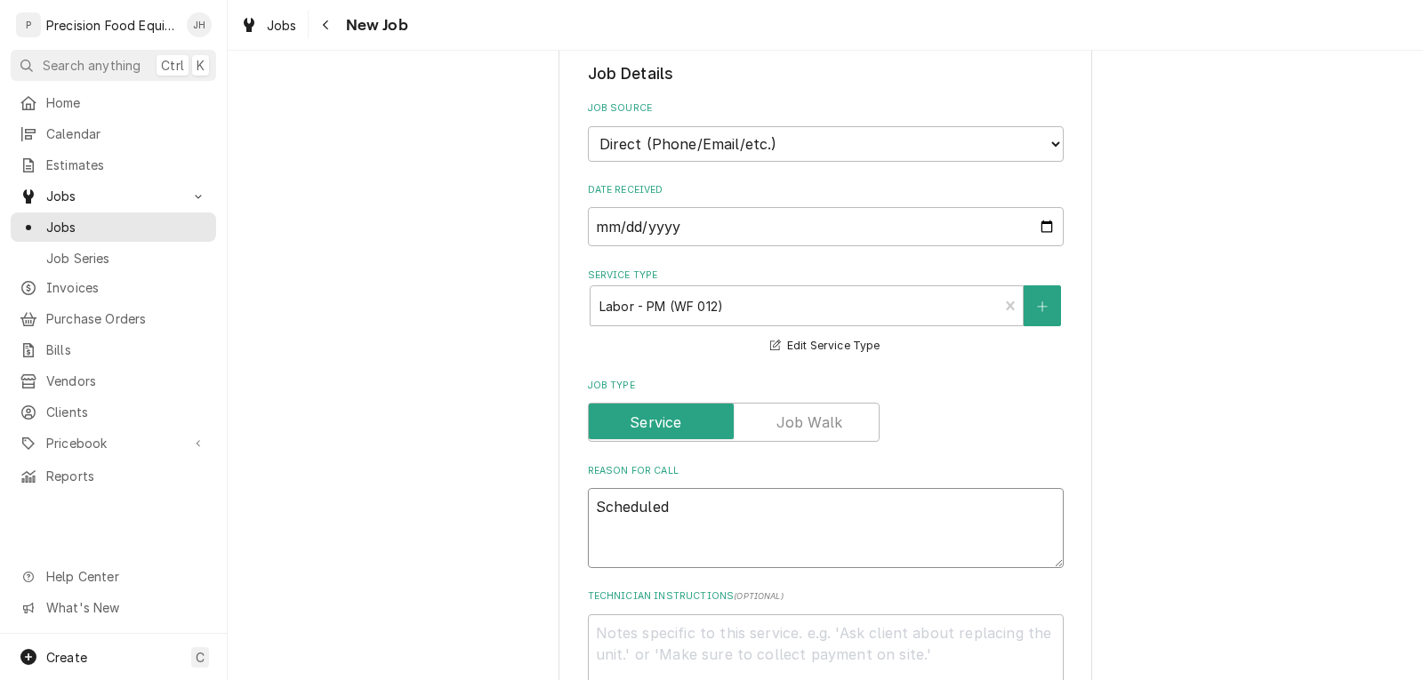
type textarea "Scheduled P"
type textarea "x"
type textarea "Scheduled PM"
type textarea "x"
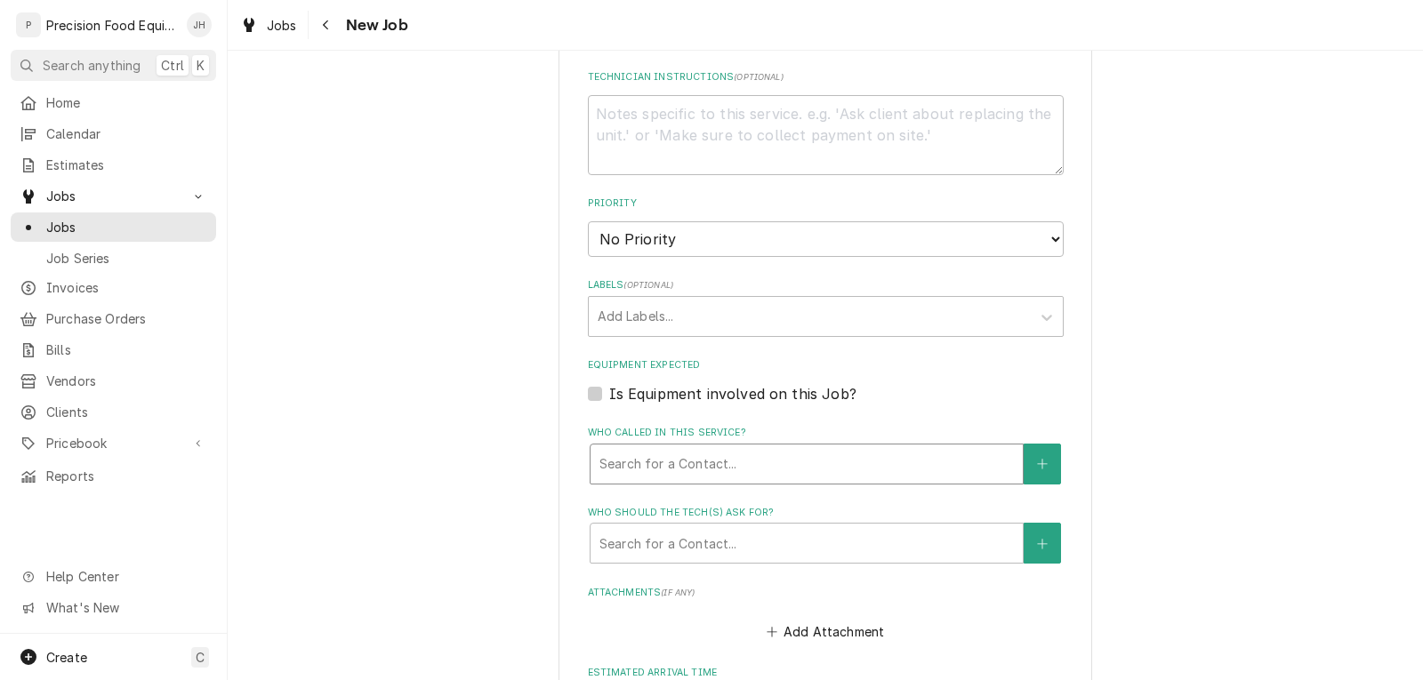
scroll to position [978, 0]
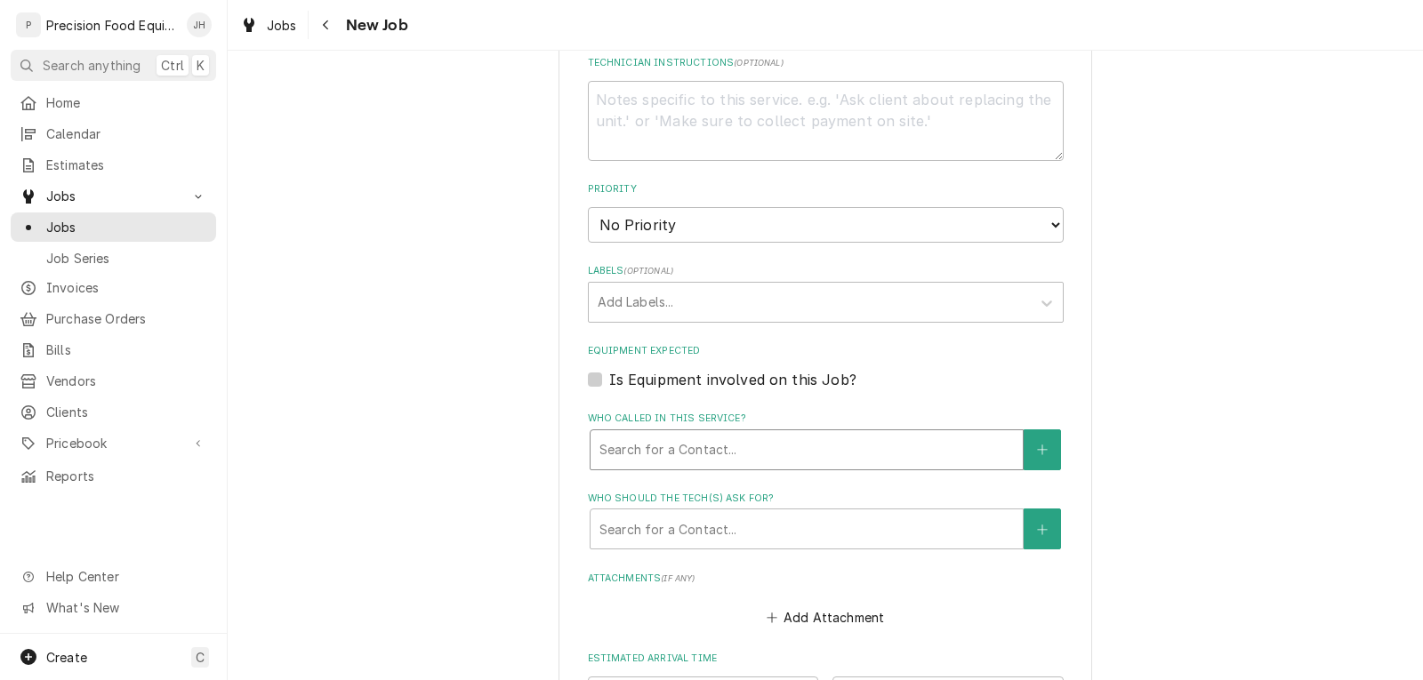
type textarea "Scheduled PM"
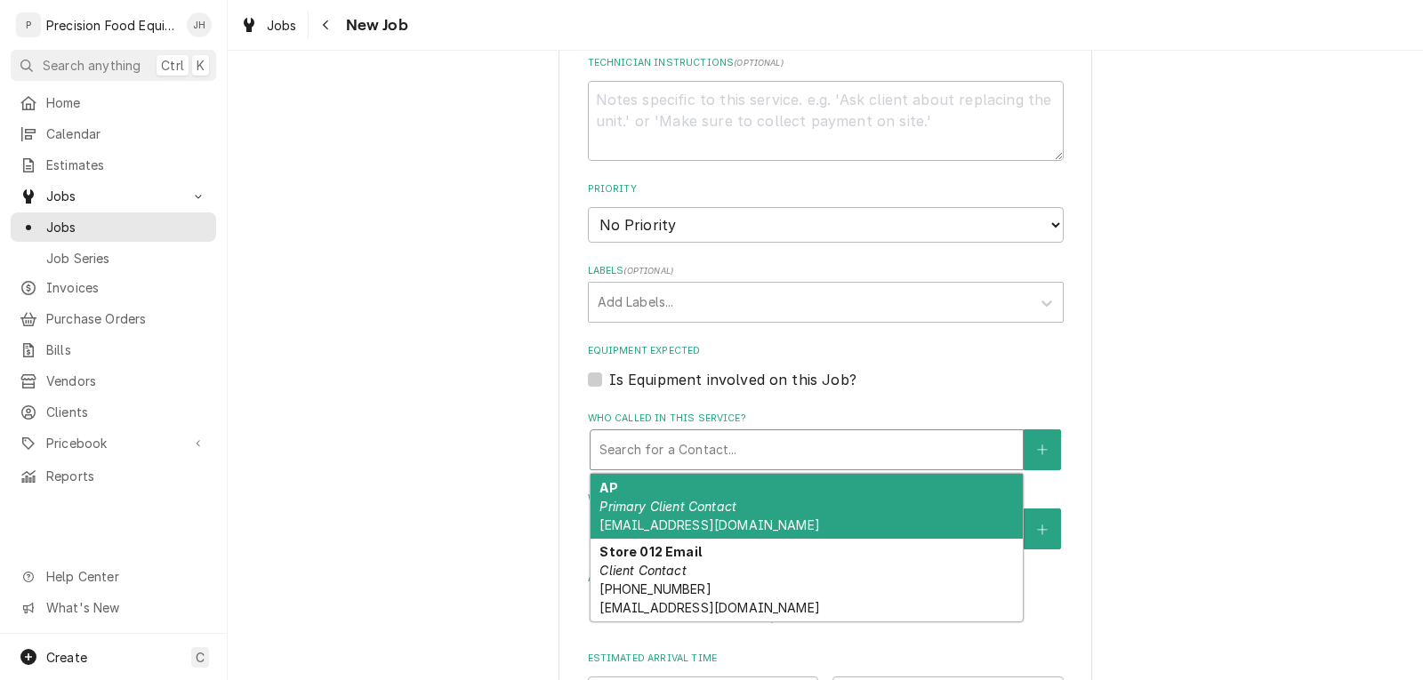
click at [706, 466] on div "Who called in this service?" at bounding box center [806, 450] width 414 height 32
click at [1204, 314] on div "Please provide the following information to create a job: Client Details Client…" at bounding box center [825, 63] width 1195 height 1944
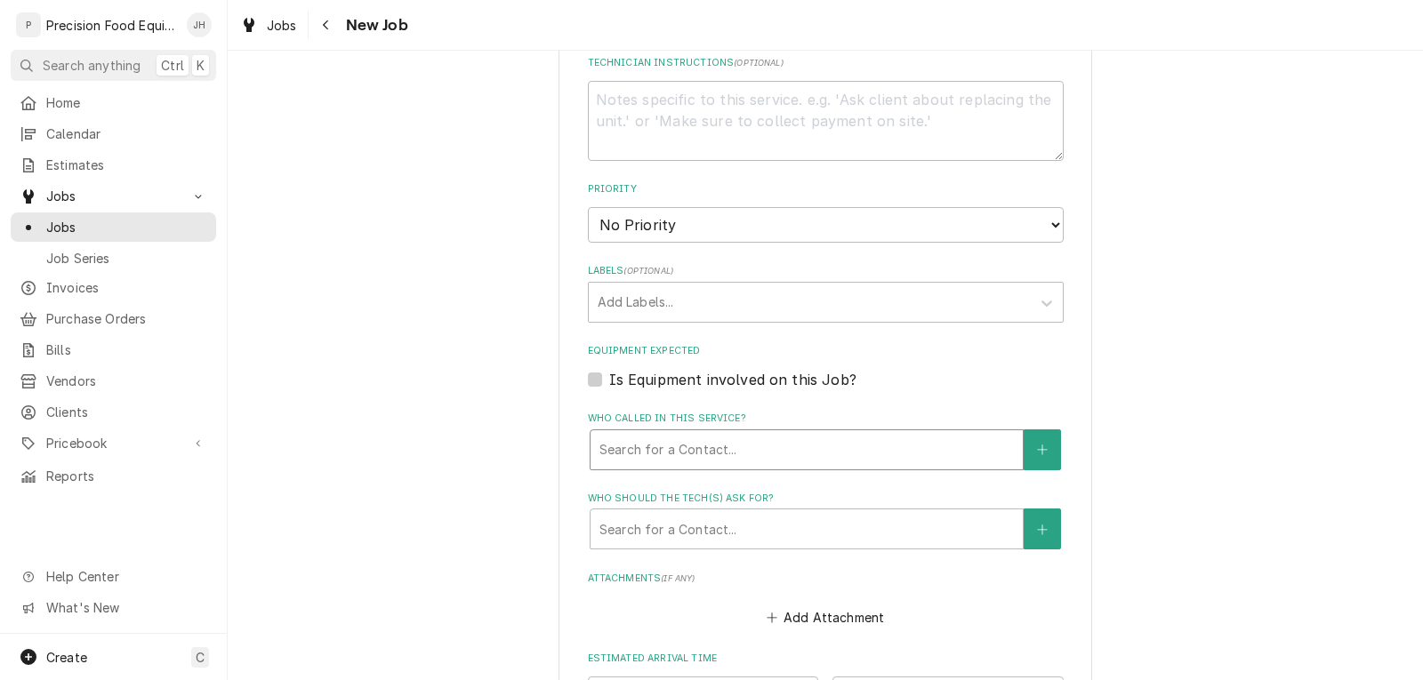
scroll to position [1334, 0]
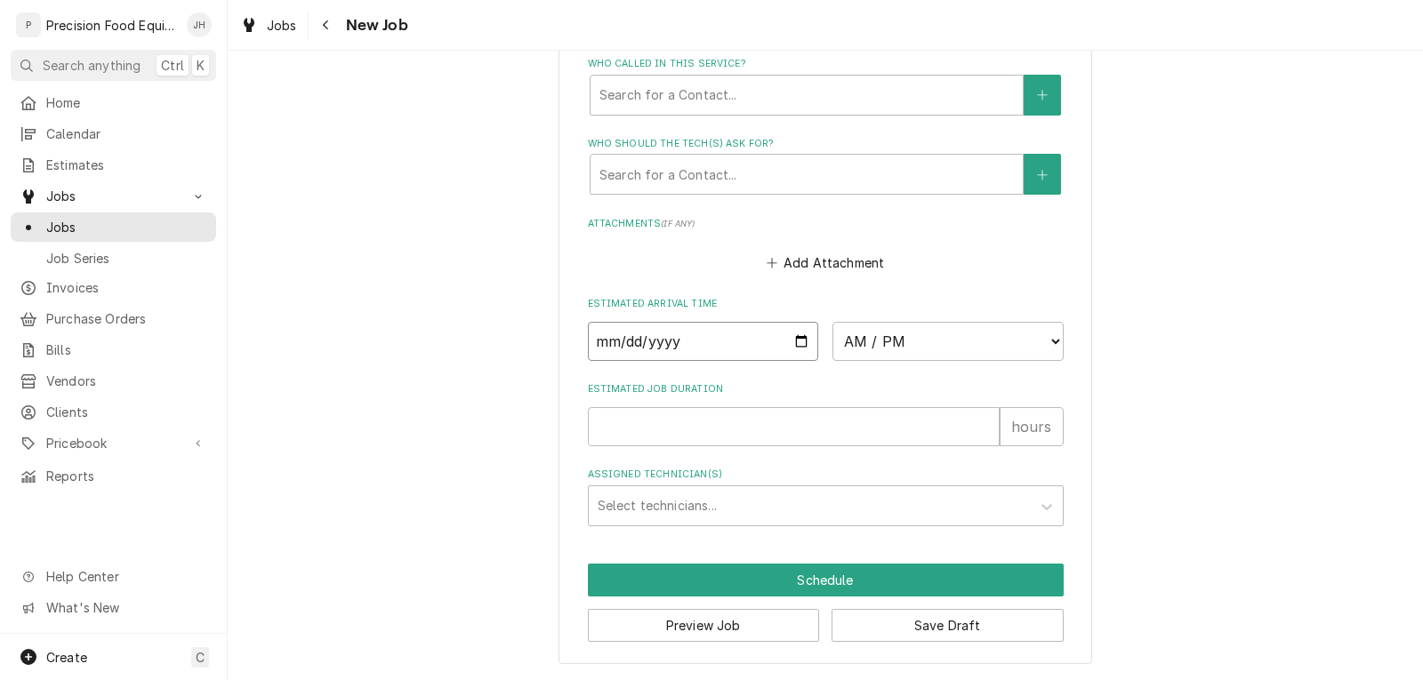
click at [797, 361] on input "Date" at bounding box center [703, 341] width 231 height 39
type textarea "x"
type input "[DATE]"
type textarea "x"
click at [897, 361] on select "AM / PM 6:00 AM 6:15 AM 6:30 AM 6:45 AM 7:00 AM 7:15 AM 7:30 AM 7:45 AM 8:00 AM…" at bounding box center [947, 341] width 231 height 39
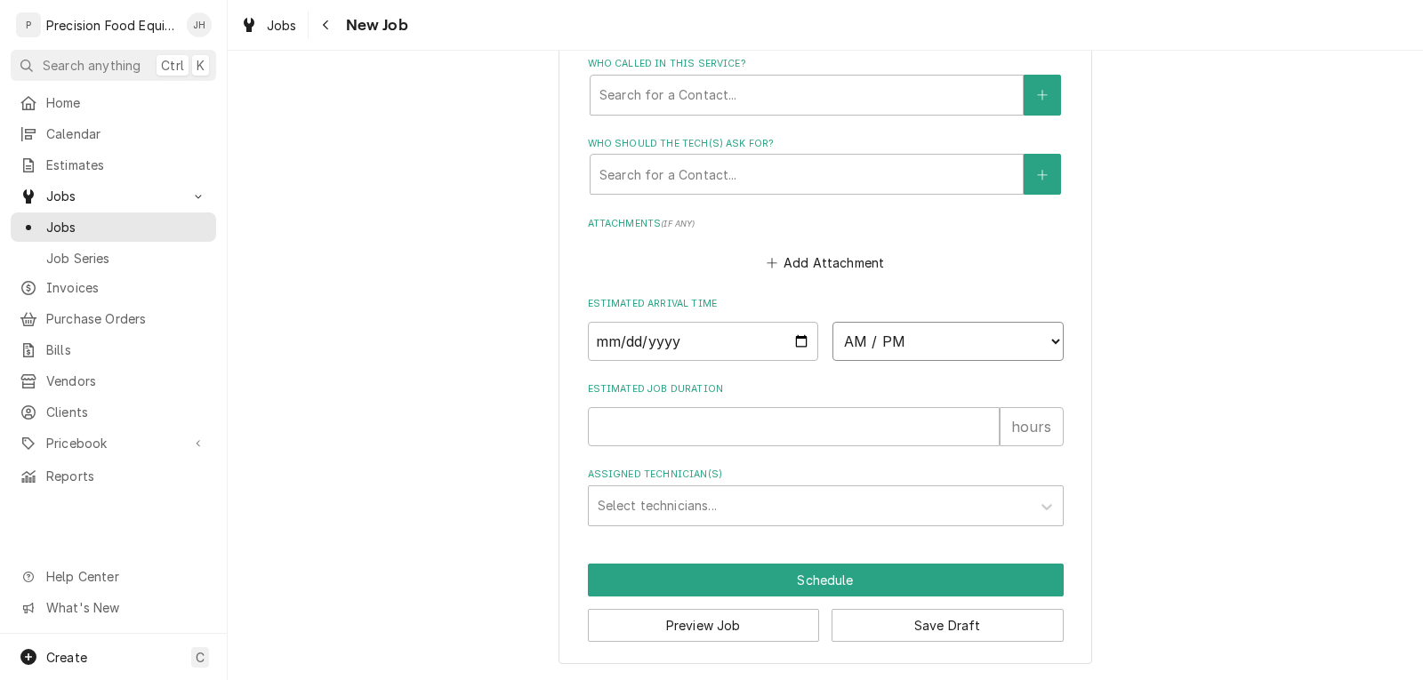
select select "12:00:00"
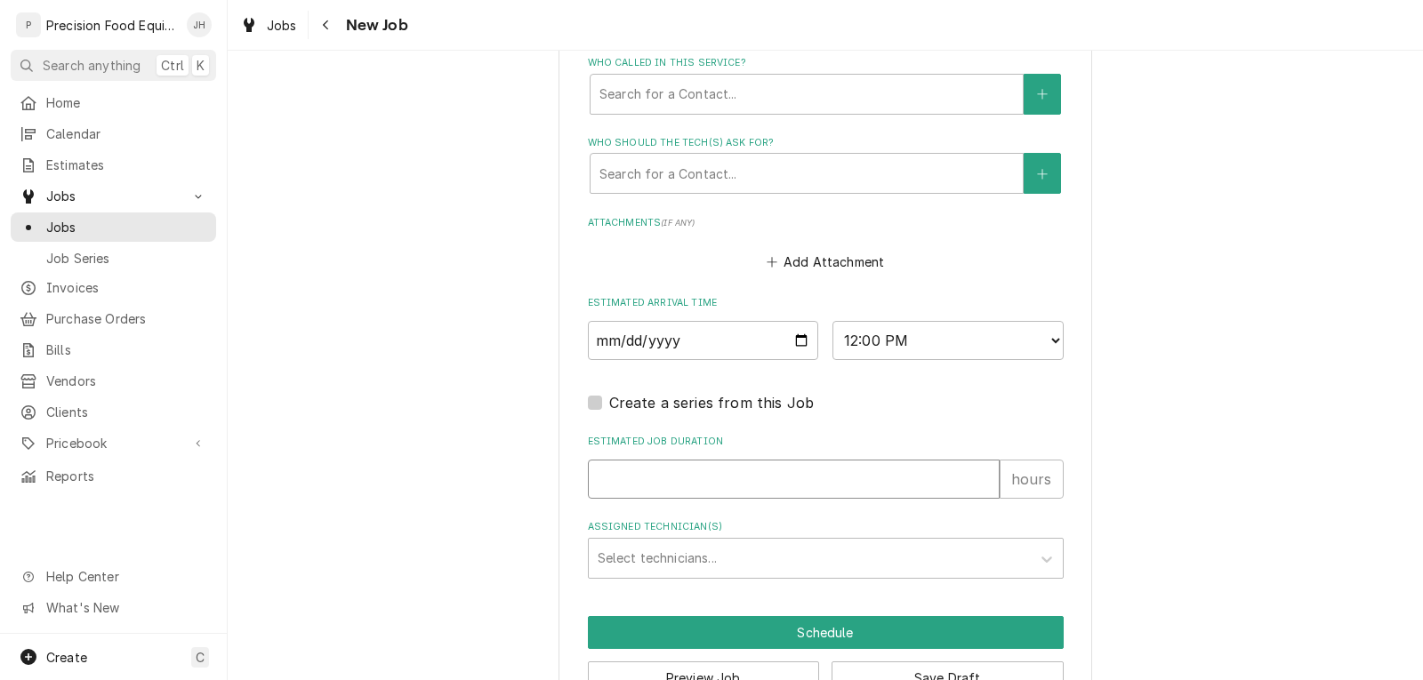
click at [706, 499] on input "Estimated Job Duration" at bounding box center [794, 479] width 412 height 39
type textarea "x"
type input "1"
type textarea "x"
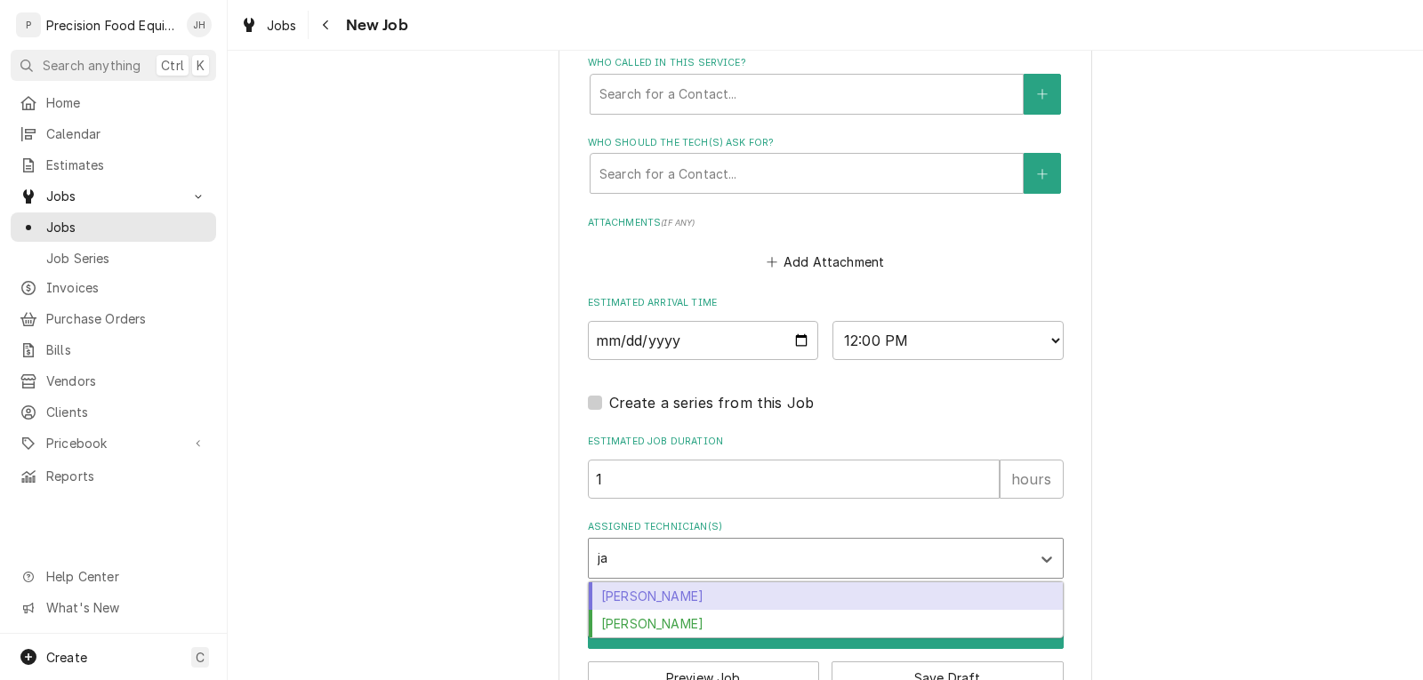
type input "jas"
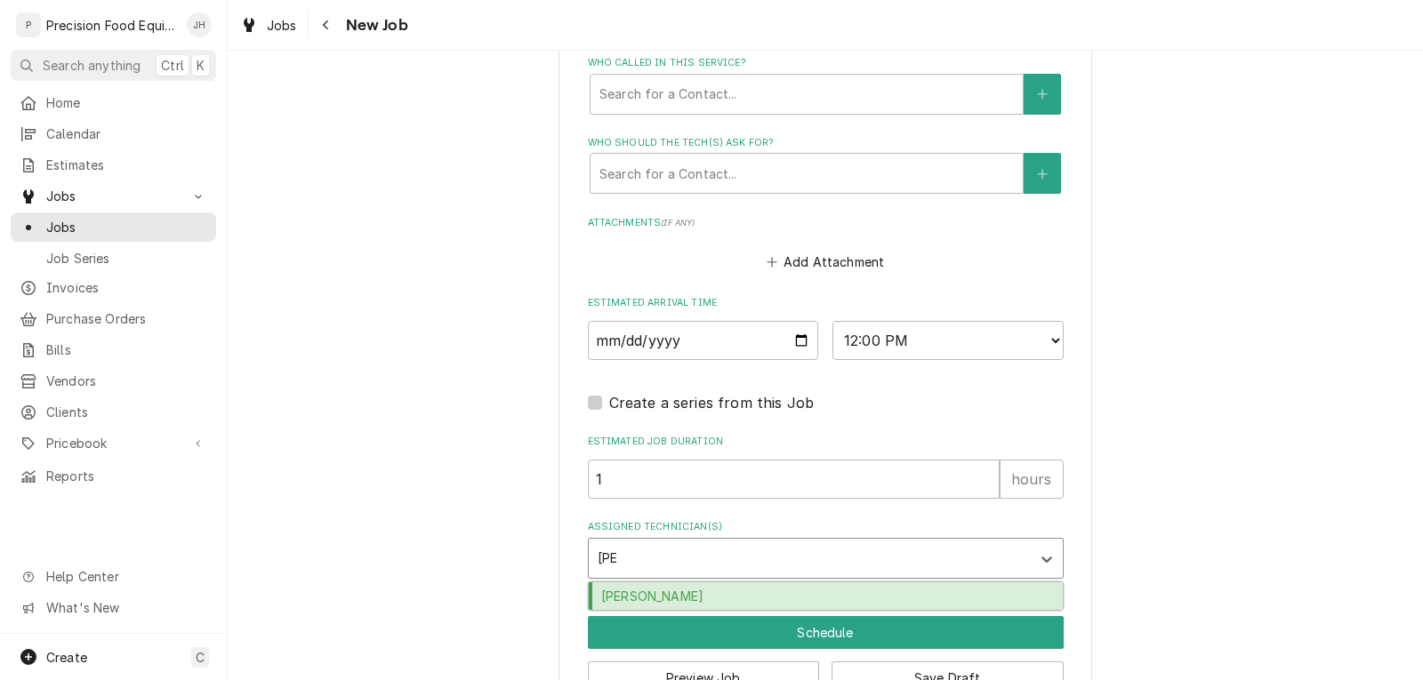
click at [678, 610] on div "Jason Hertel" at bounding box center [826, 596] width 474 height 28
type textarea "x"
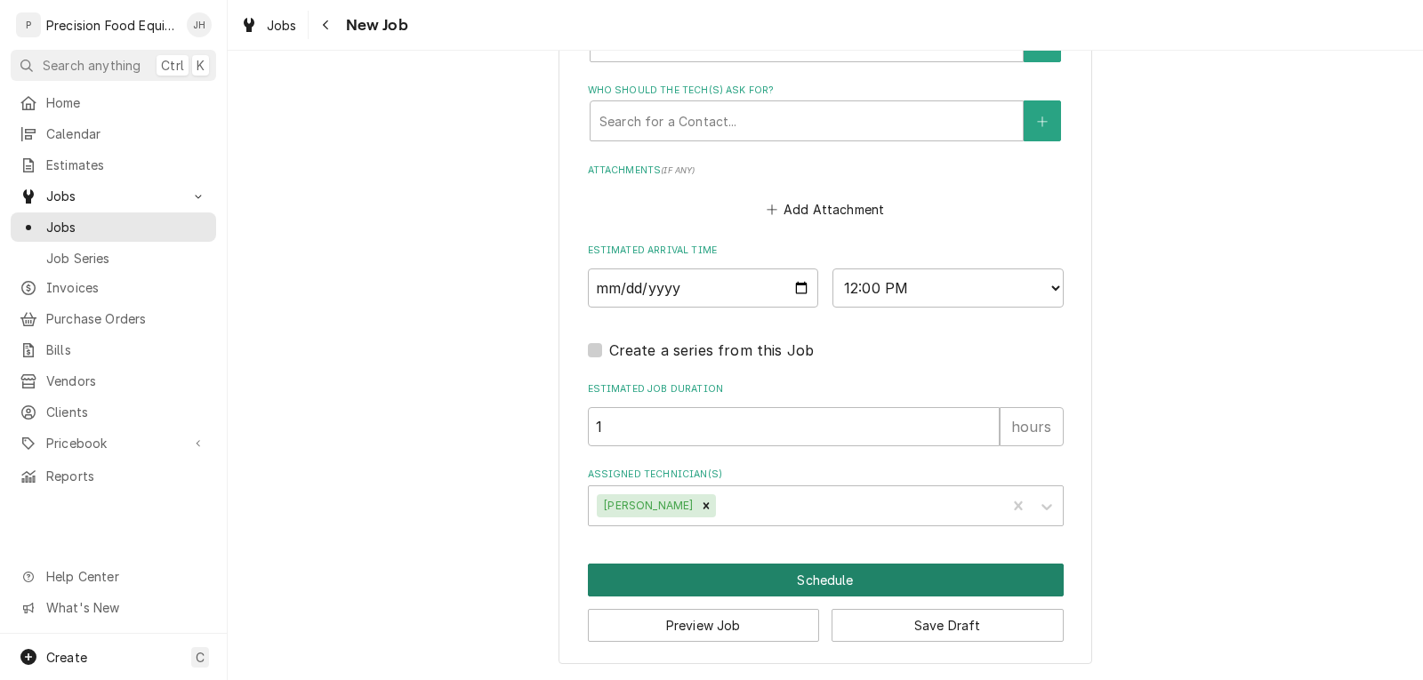
click at [825, 588] on button "Schedule" at bounding box center [826, 580] width 476 height 33
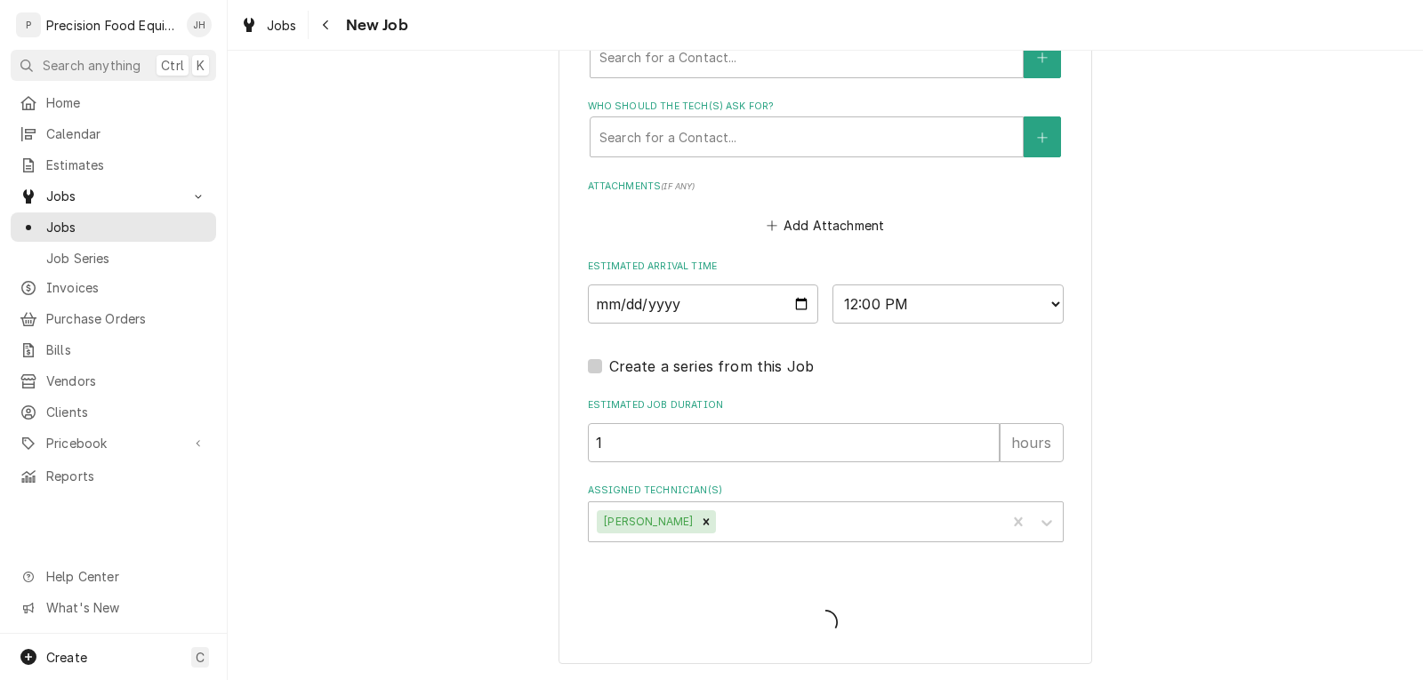
type textarea "x"
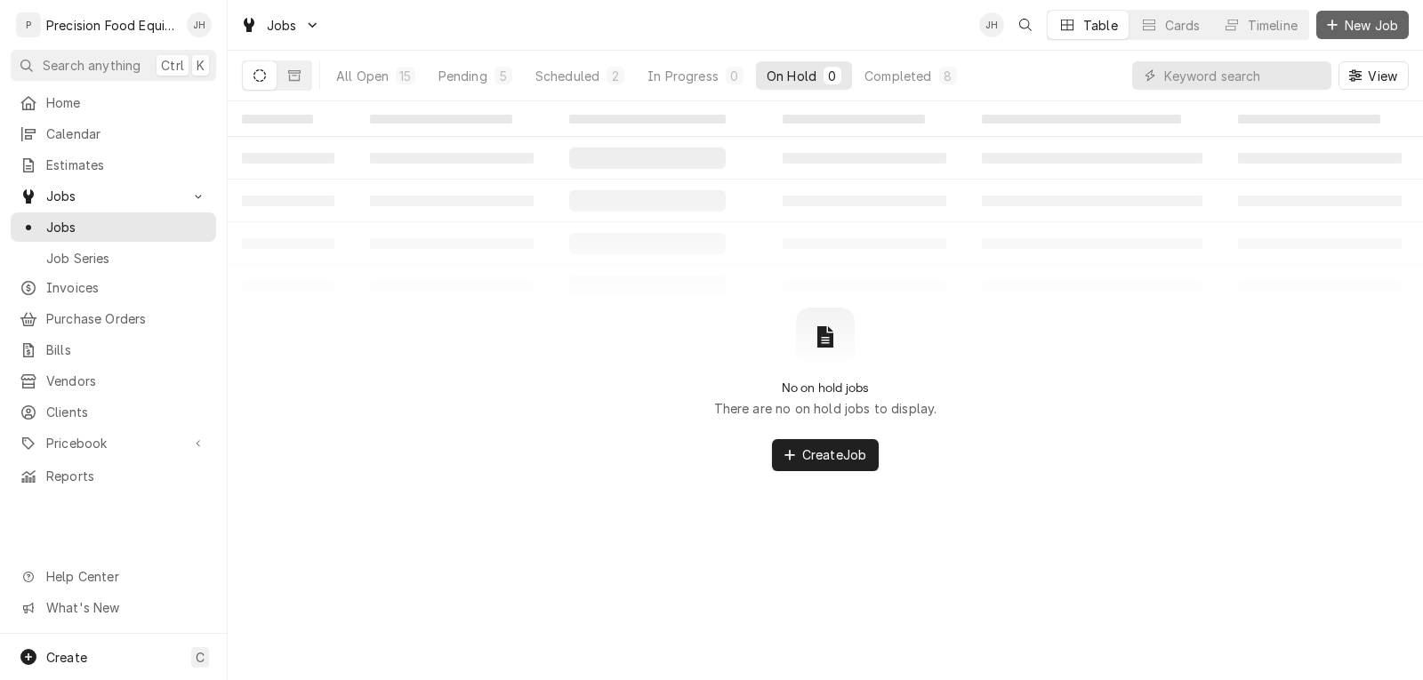
click at [1376, 17] on span "New Job" at bounding box center [1371, 25] width 60 height 19
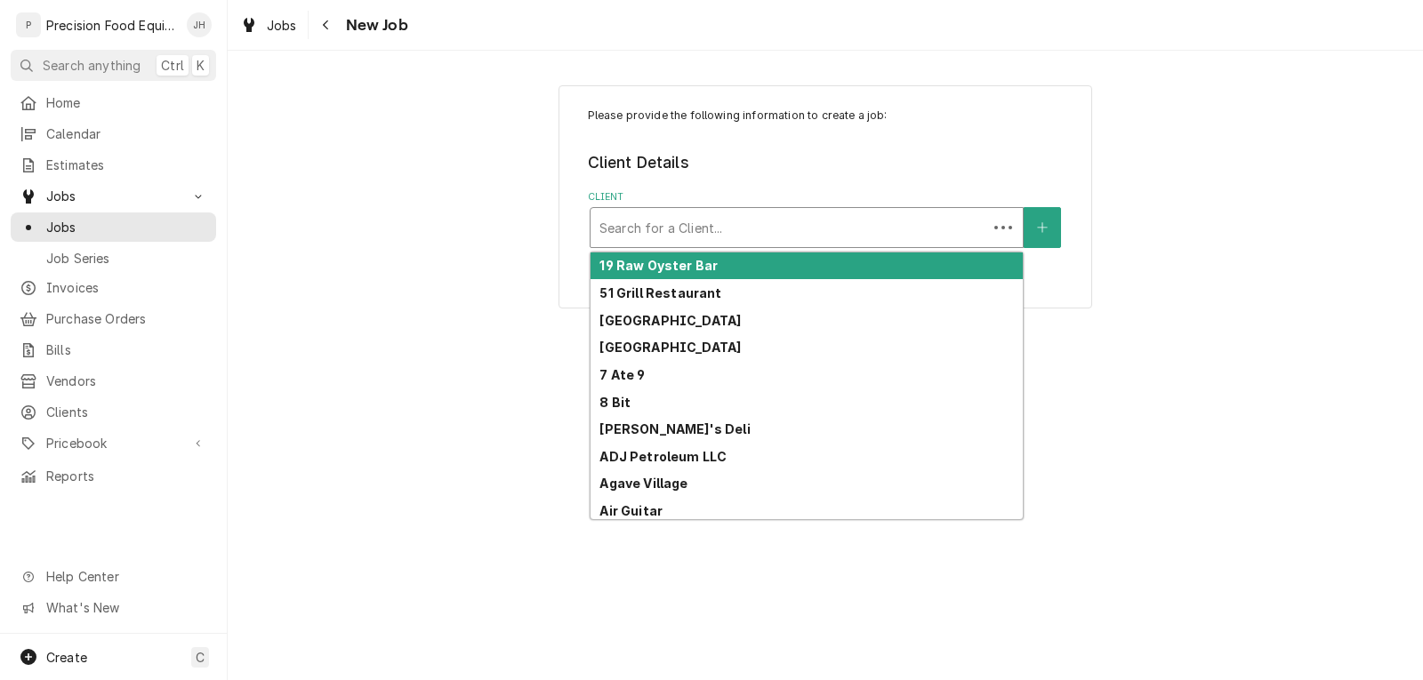
click at [710, 229] on div "Client" at bounding box center [788, 228] width 379 height 32
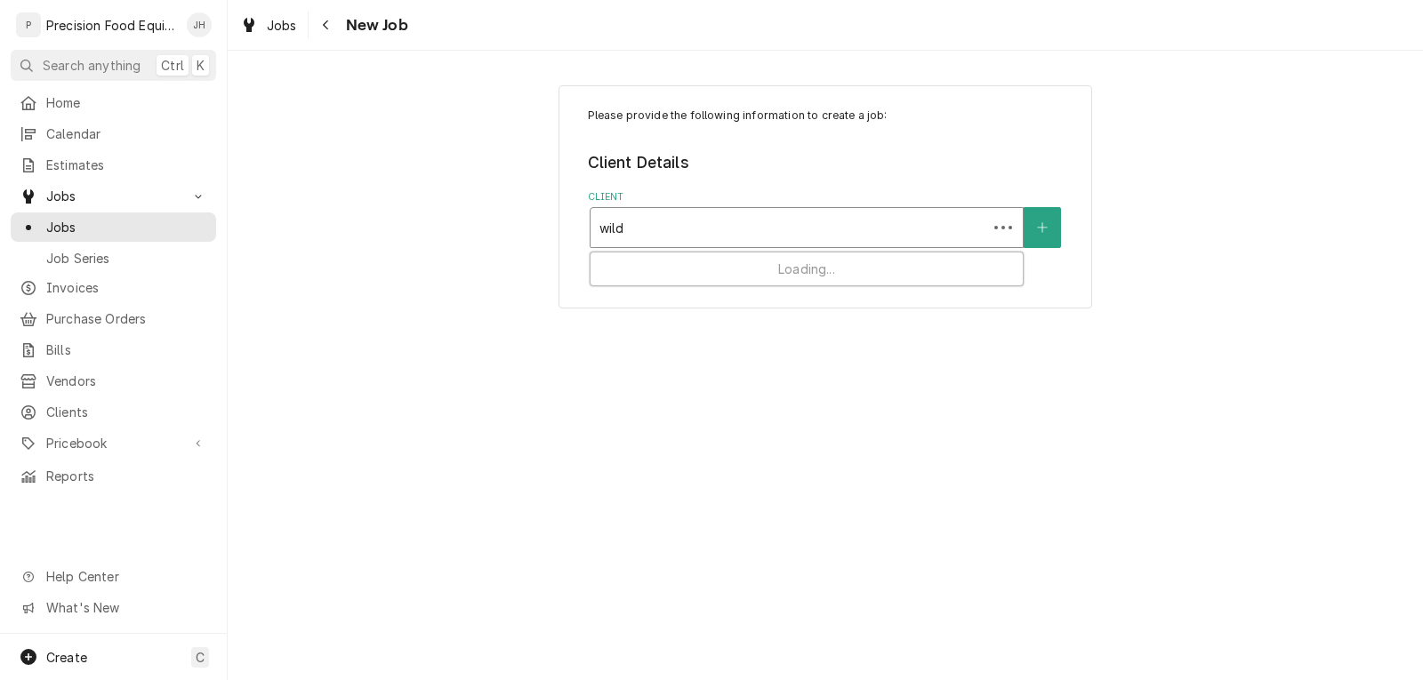
type input "wildf"
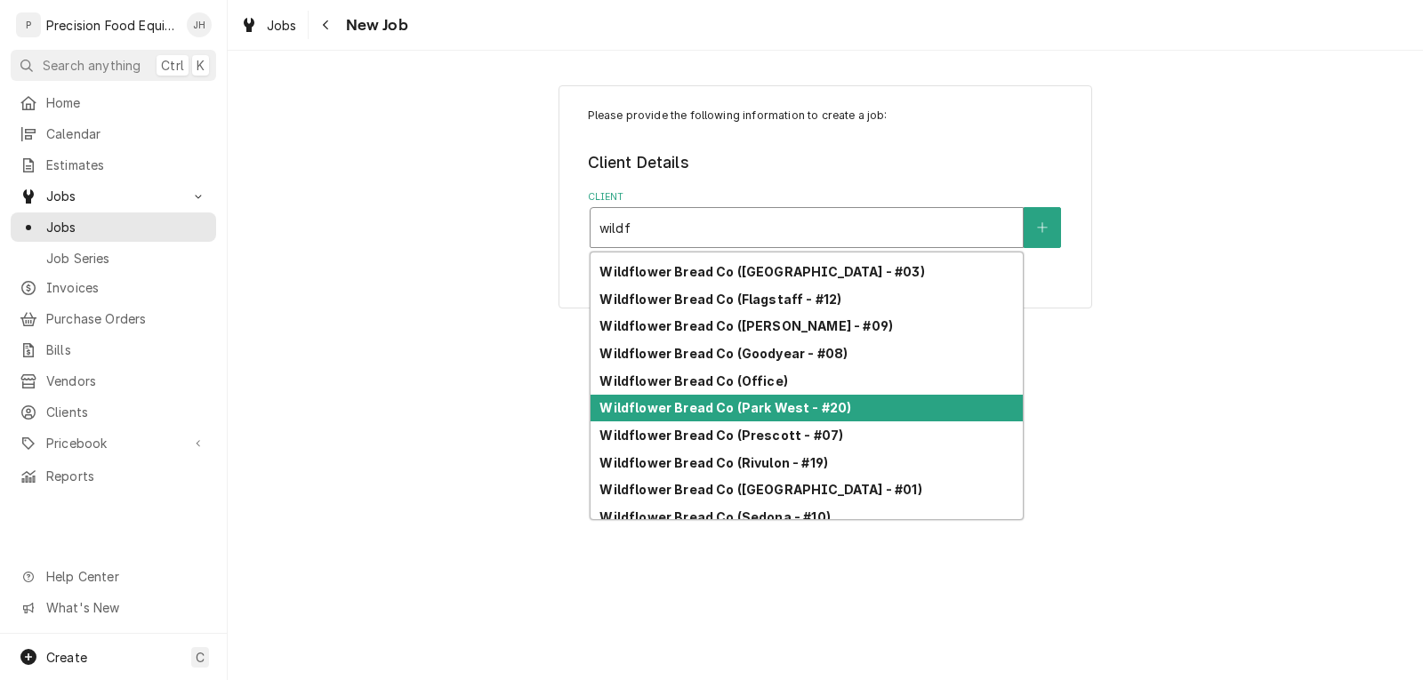
scroll to position [223, 0]
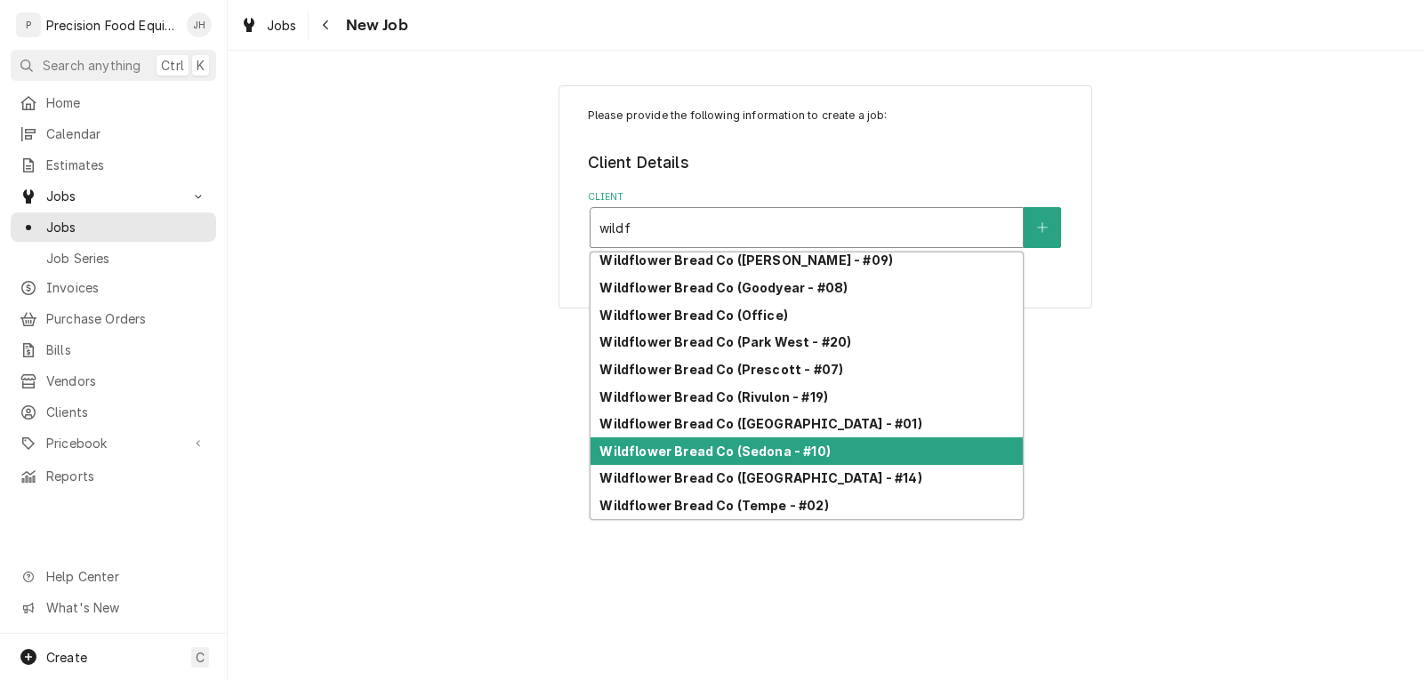
click at [814, 452] on strong "Wildflower Bread Co (Sedona - #10)" at bounding box center [714, 451] width 230 height 15
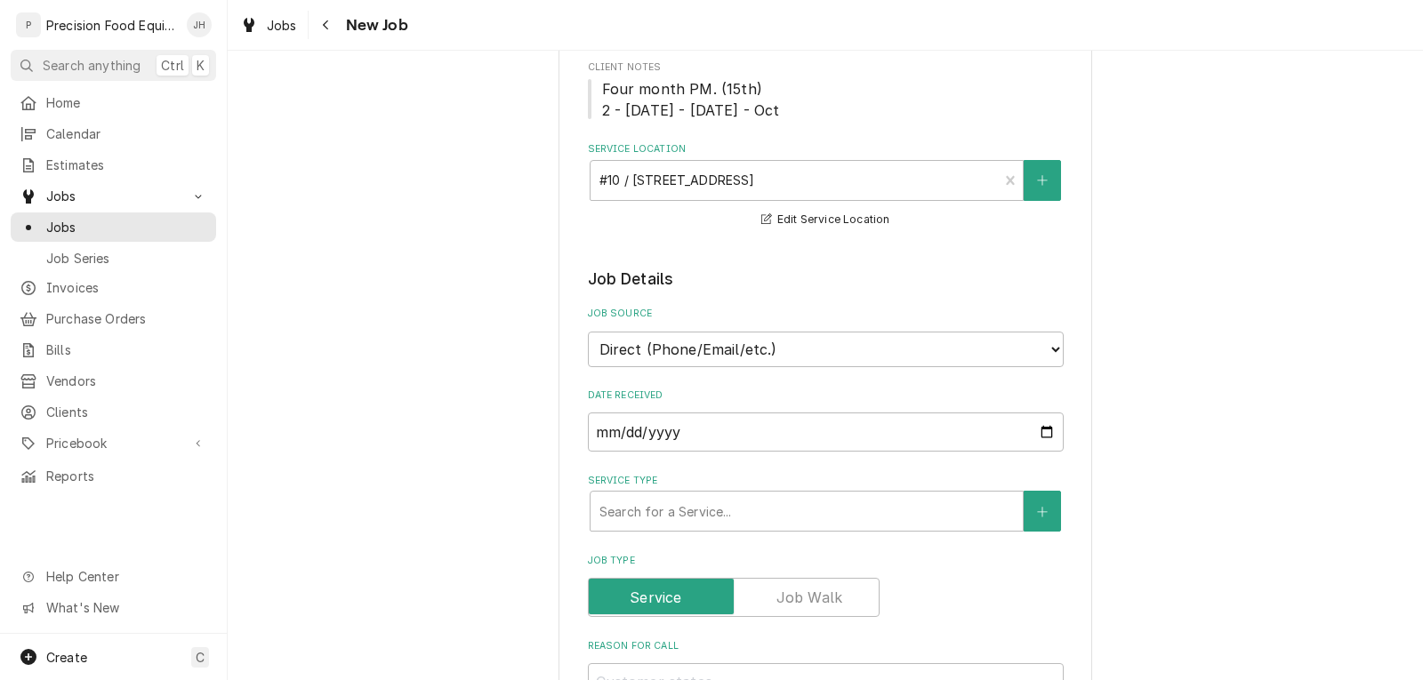
scroll to position [267, 0]
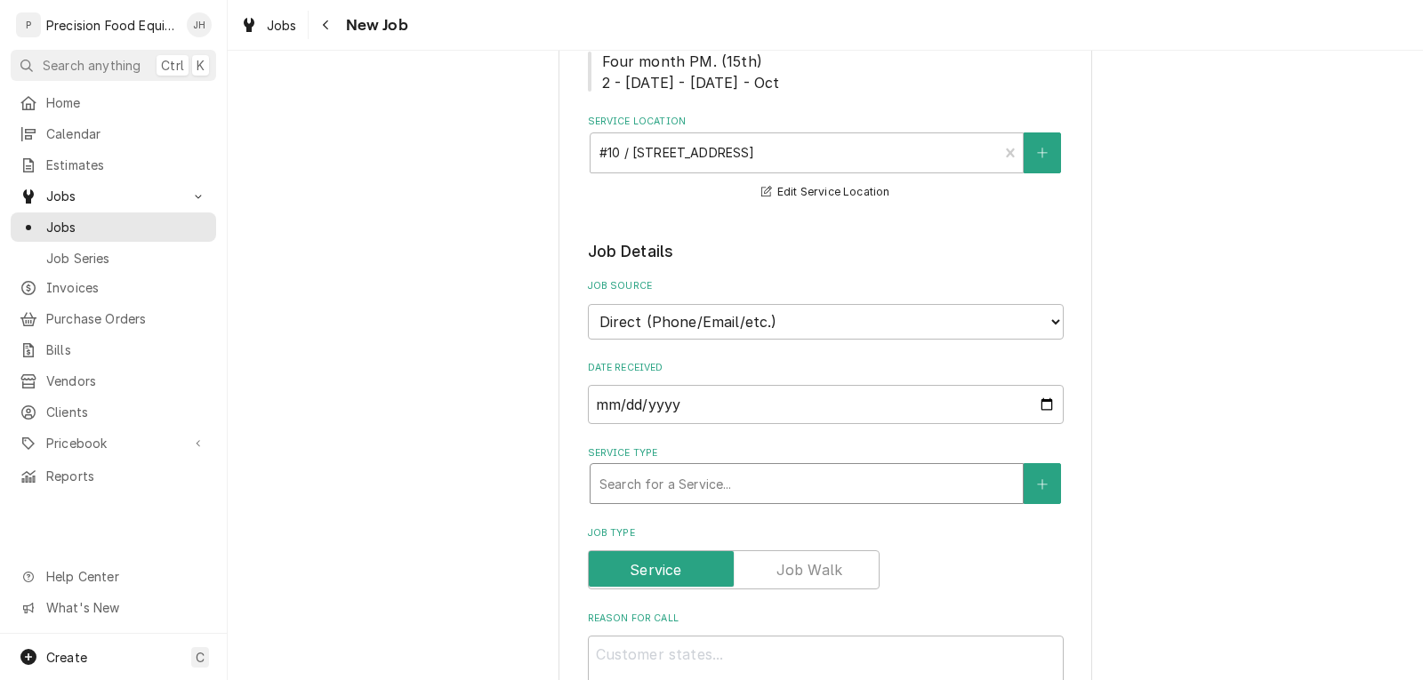
click at [711, 500] on div "Service Type" at bounding box center [806, 484] width 414 height 32
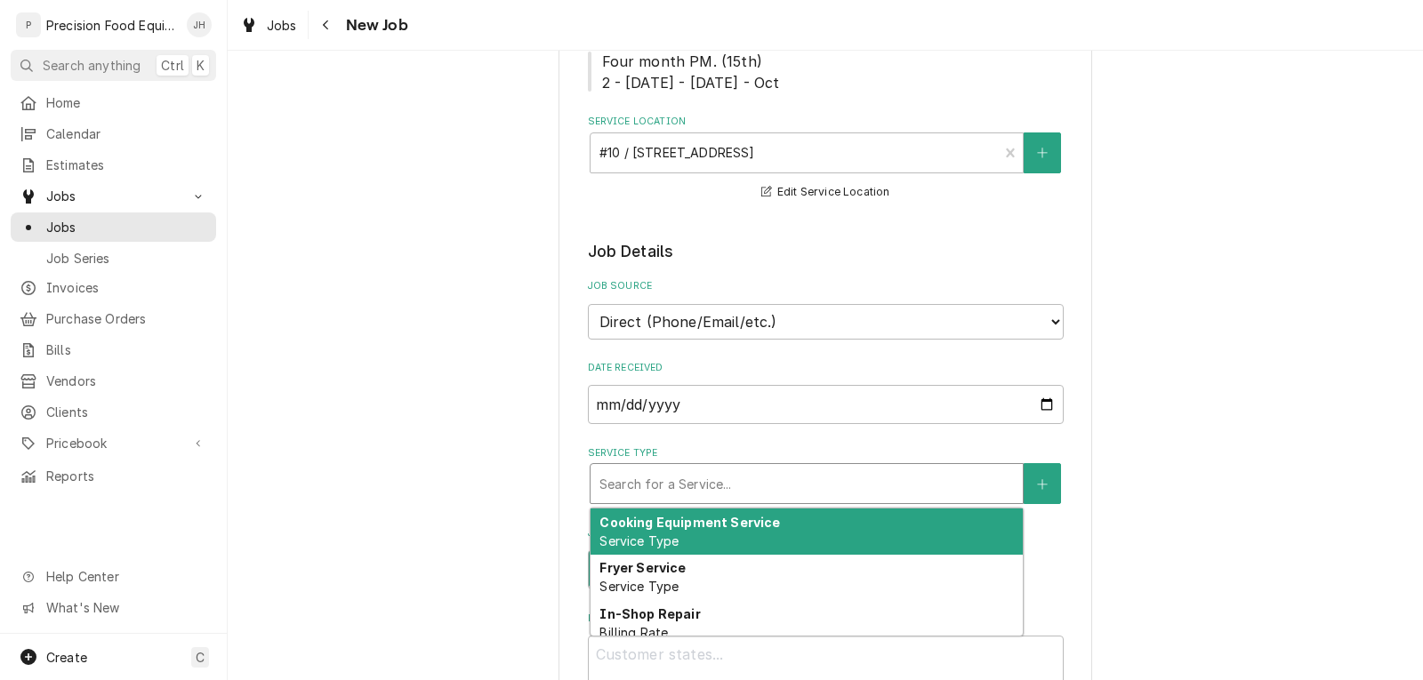
type textarea "x"
type input "0"
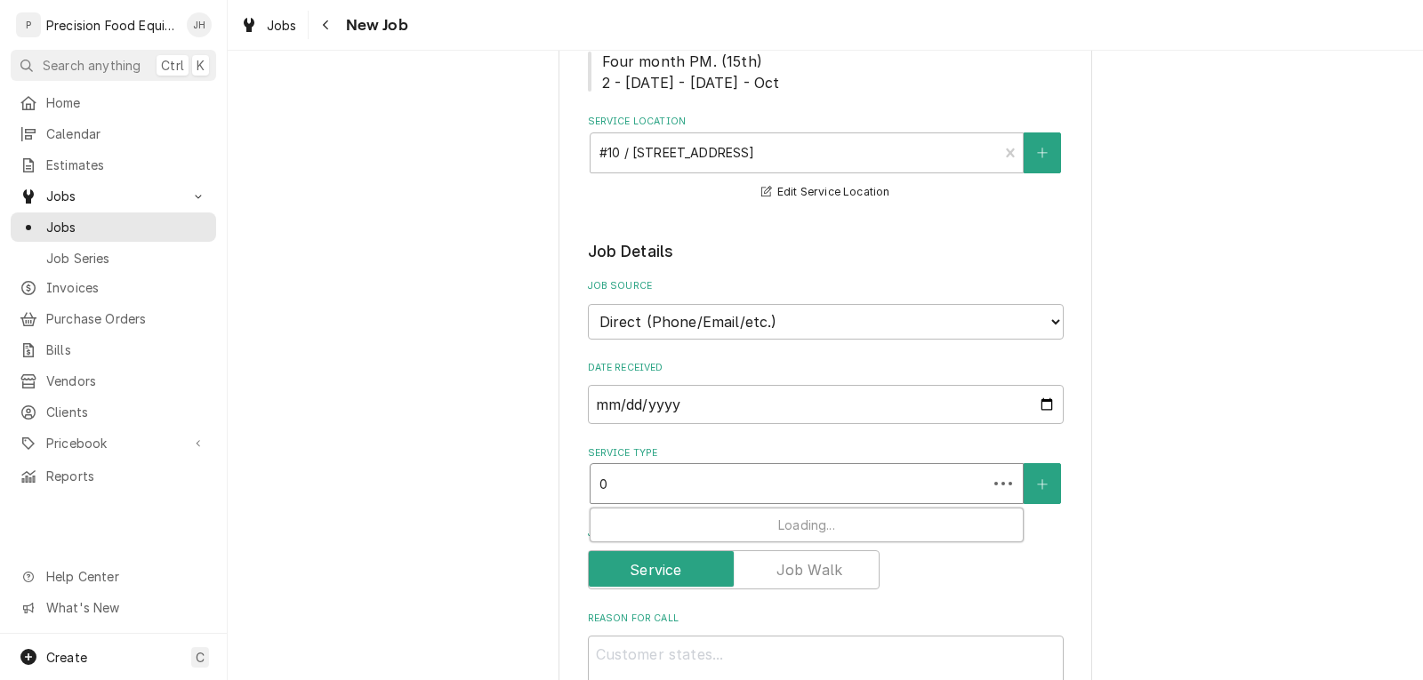
type textarea "x"
type input "01"
type textarea "x"
type input "010"
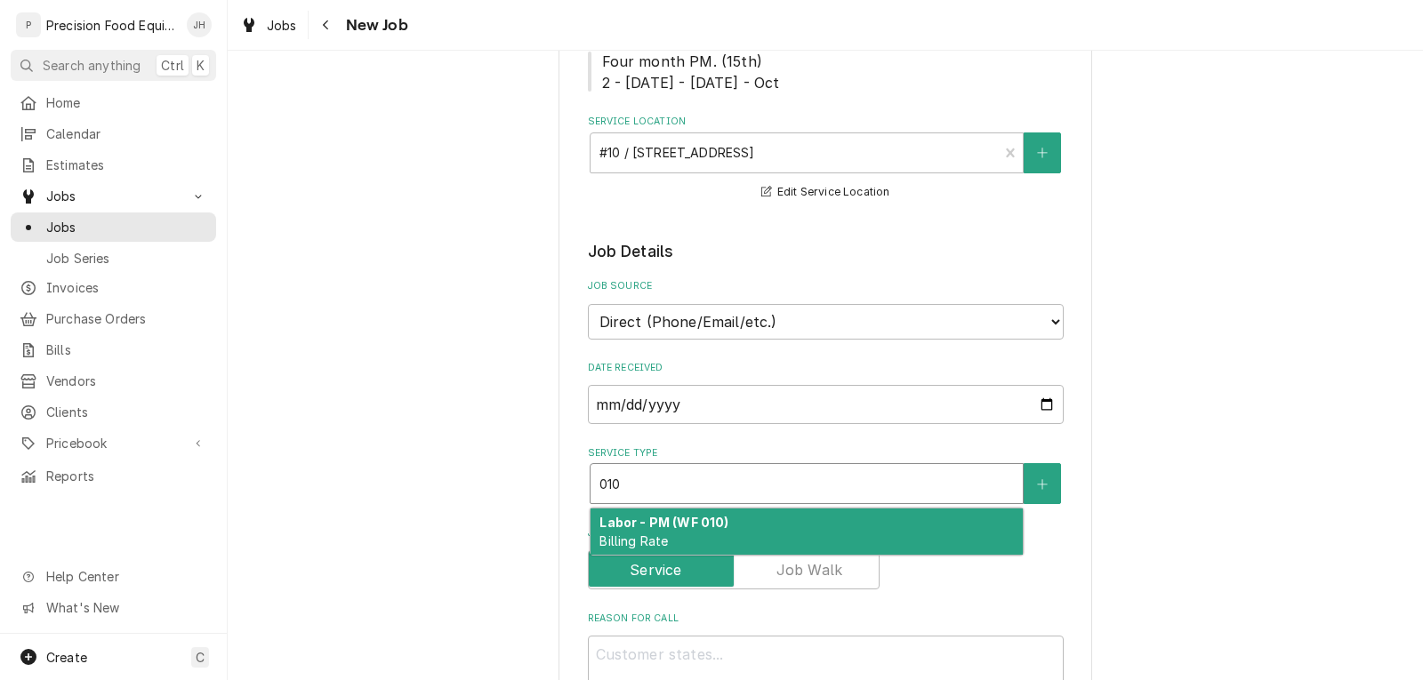
click at [722, 555] on div "Labor - PM (WF 010) Billing Rate" at bounding box center [806, 532] width 432 height 46
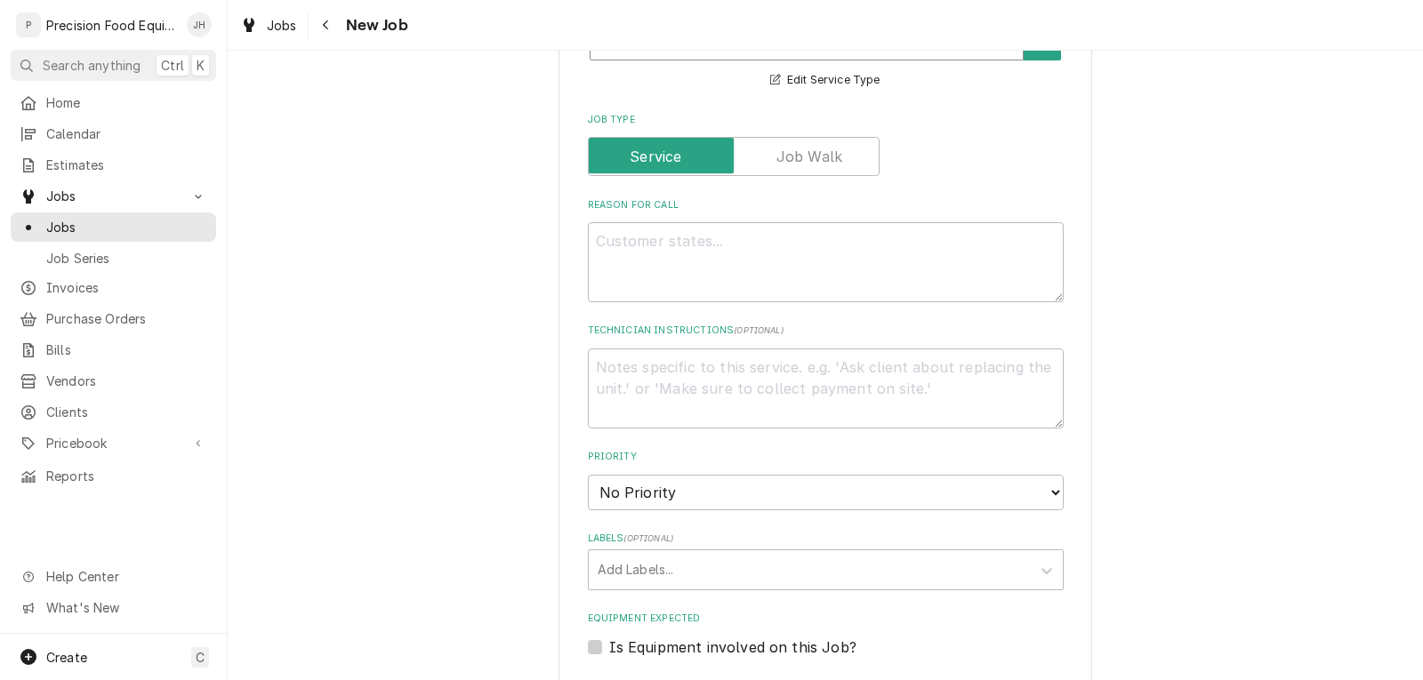
scroll to position [711, 0]
click at [602, 301] on textarea "Reason For Call" at bounding box center [826, 261] width 476 height 80
type textarea "x"
type textarea "S"
type textarea "x"
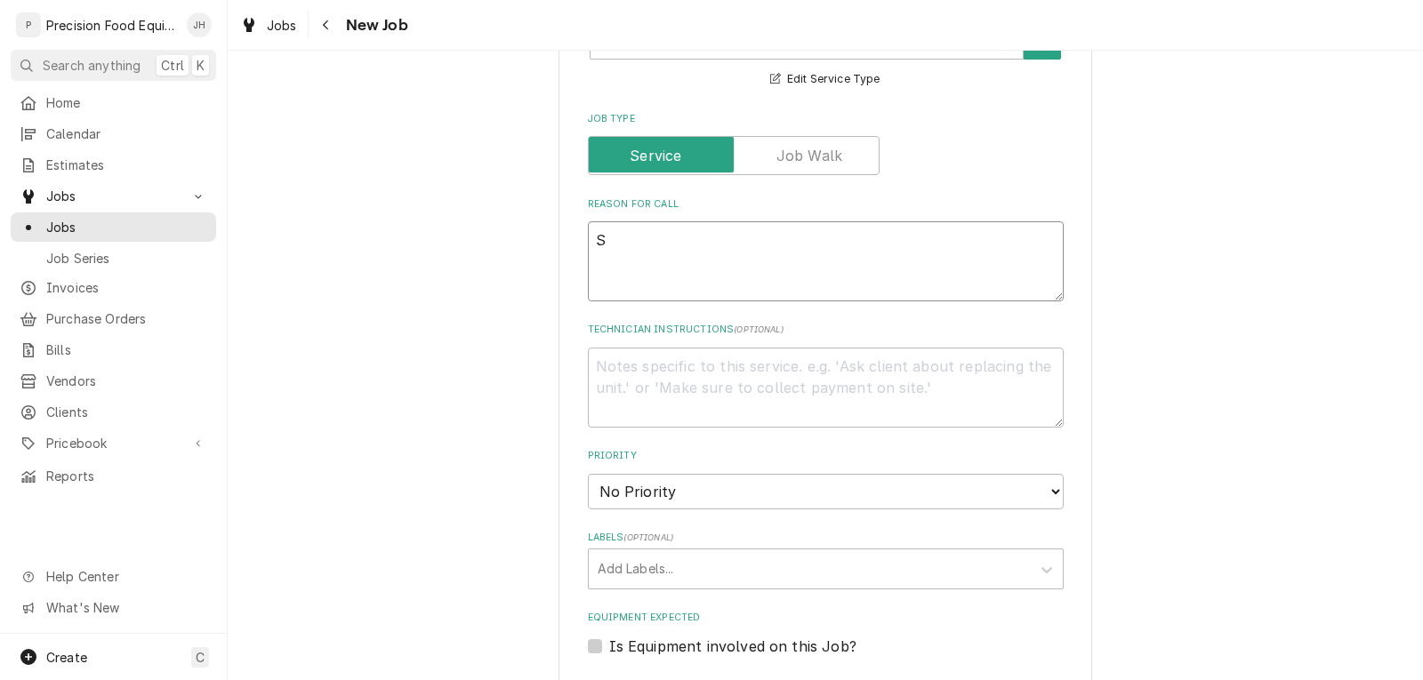
type textarea "Sc"
type textarea "x"
type textarea "Sch"
type textarea "x"
type textarea "Sche"
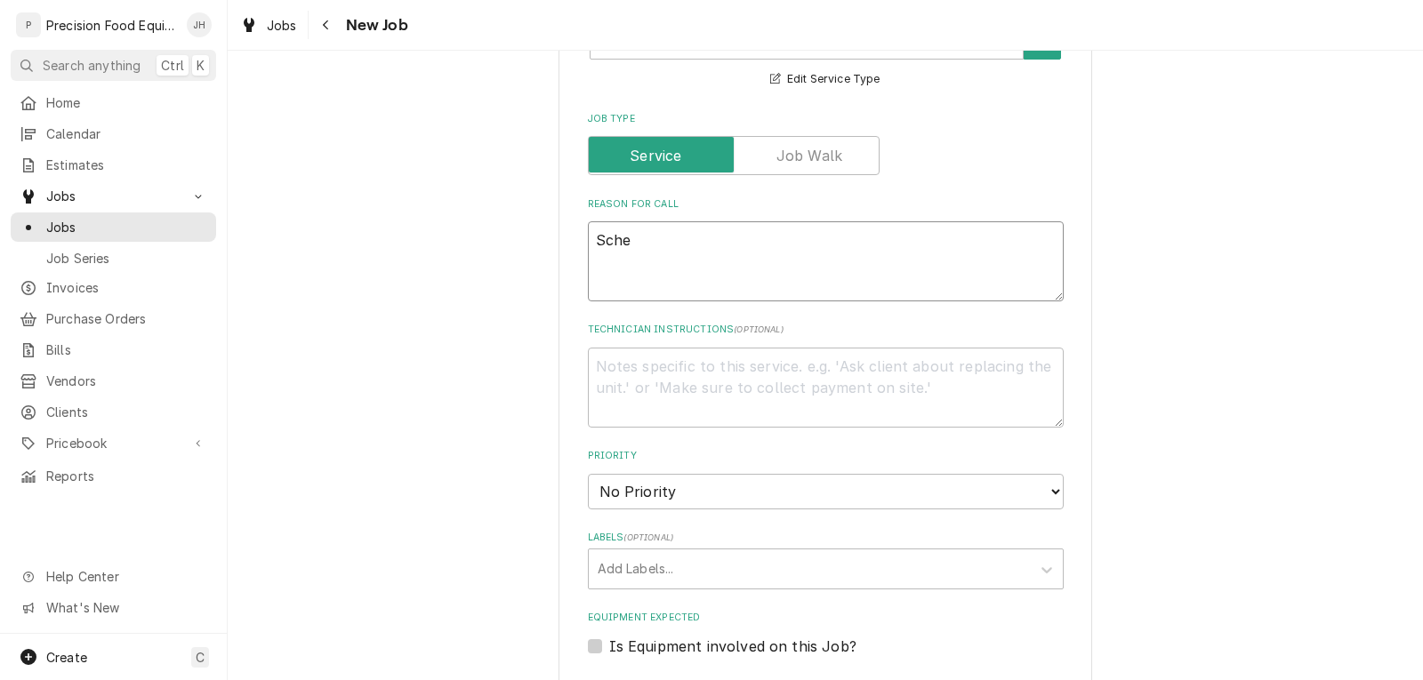
type textarea "x"
type textarea "Sched"
type textarea "x"
type textarea "Schedu"
type textarea "x"
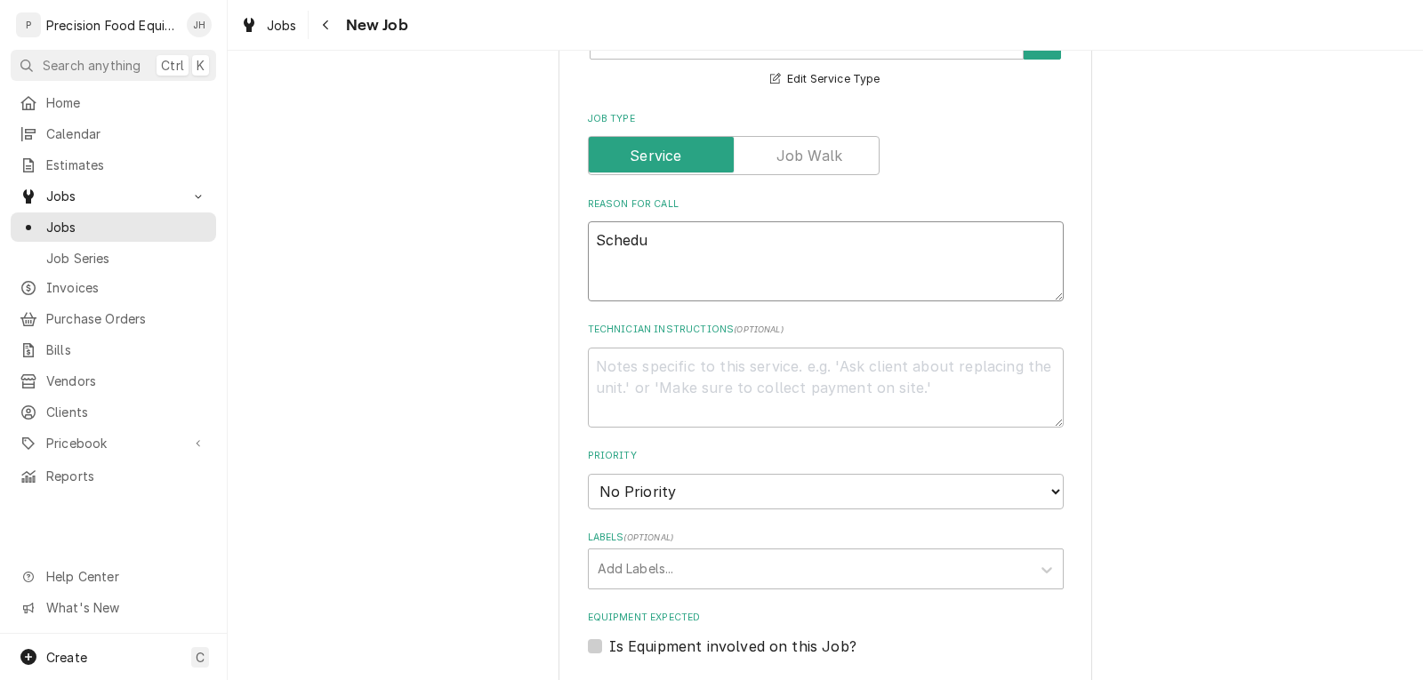
type textarea "Schedul"
type textarea "x"
type textarea "Schedule"
type textarea "x"
type textarea "Scheduled"
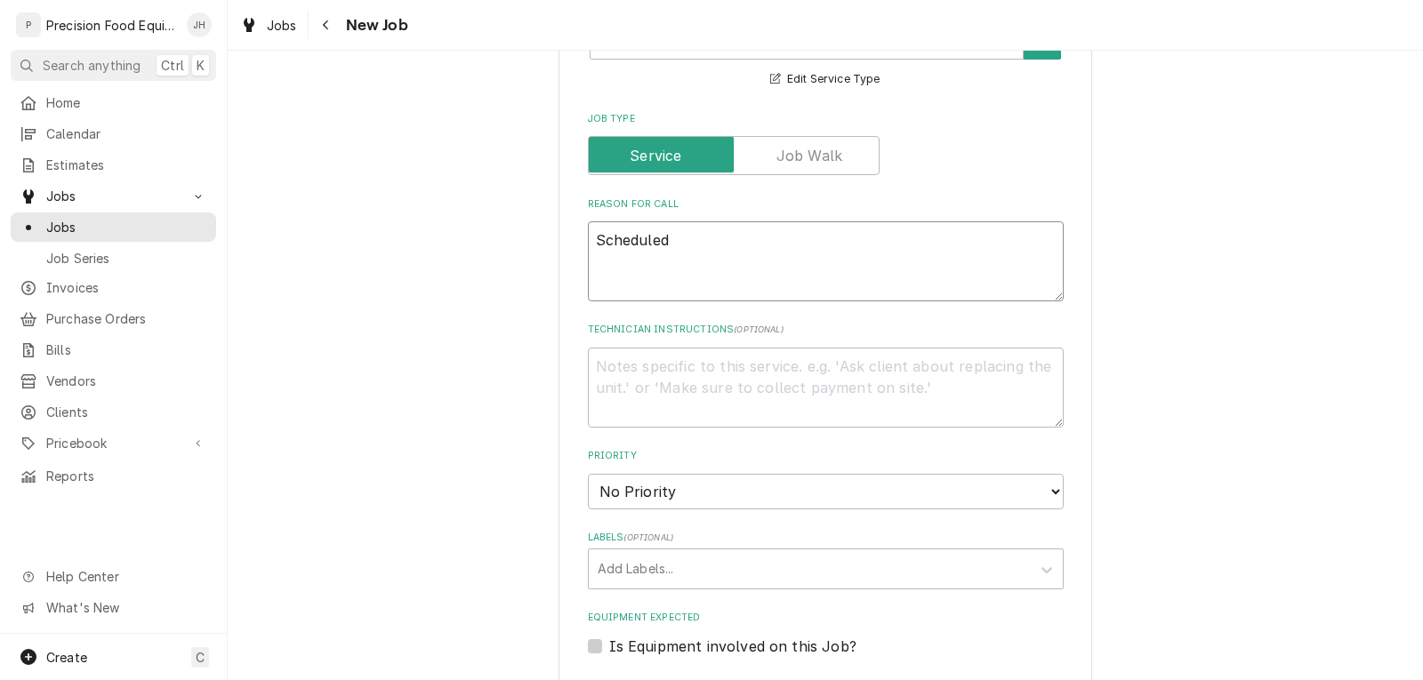
type textarea "x"
type textarea "Scheduled"
type textarea "x"
type textarea "Scheduled P"
type textarea "x"
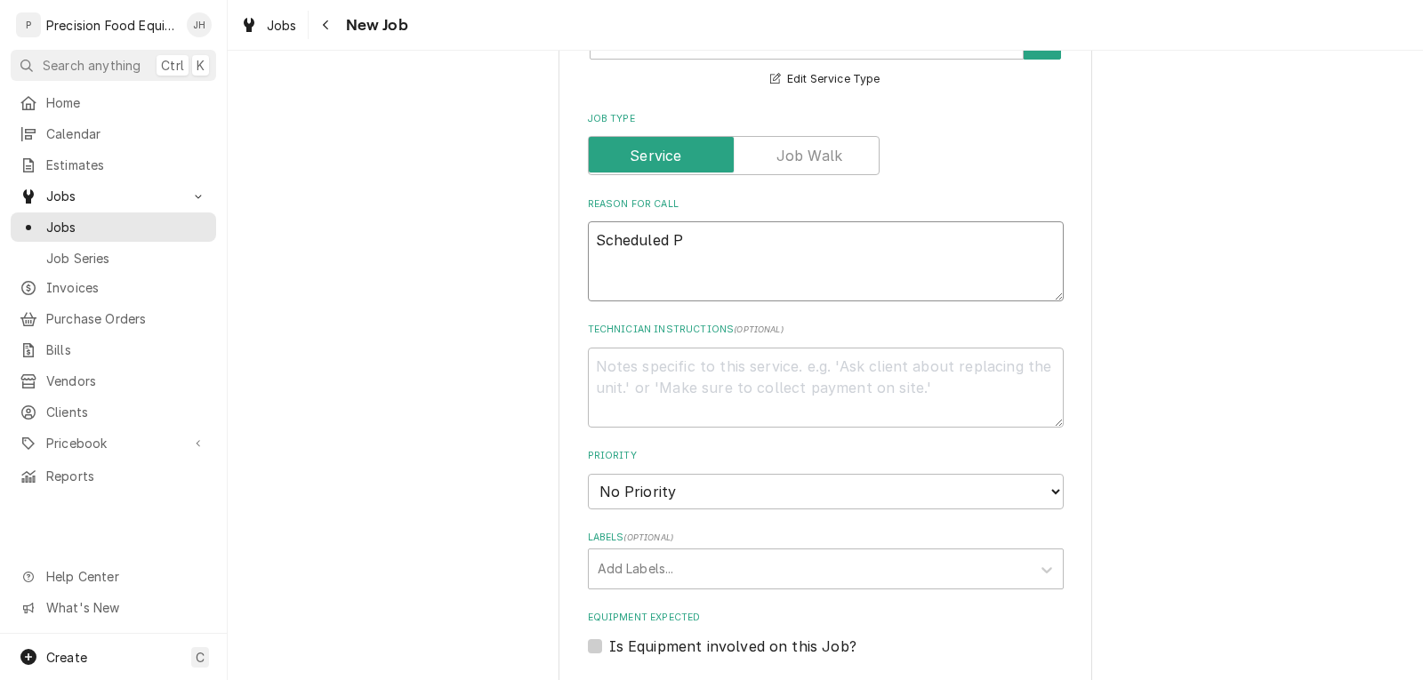
type textarea "Scheduled PM"
type textarea "x"
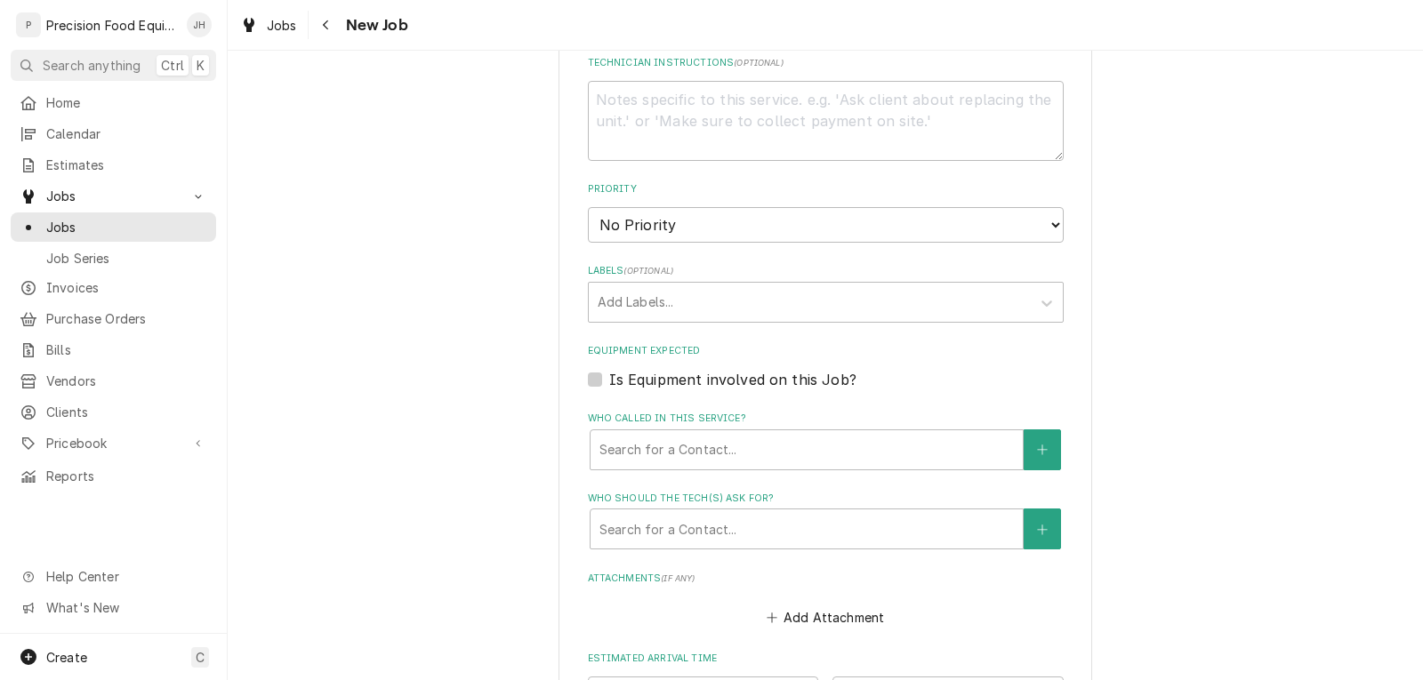
scroll to position [1156, 0]
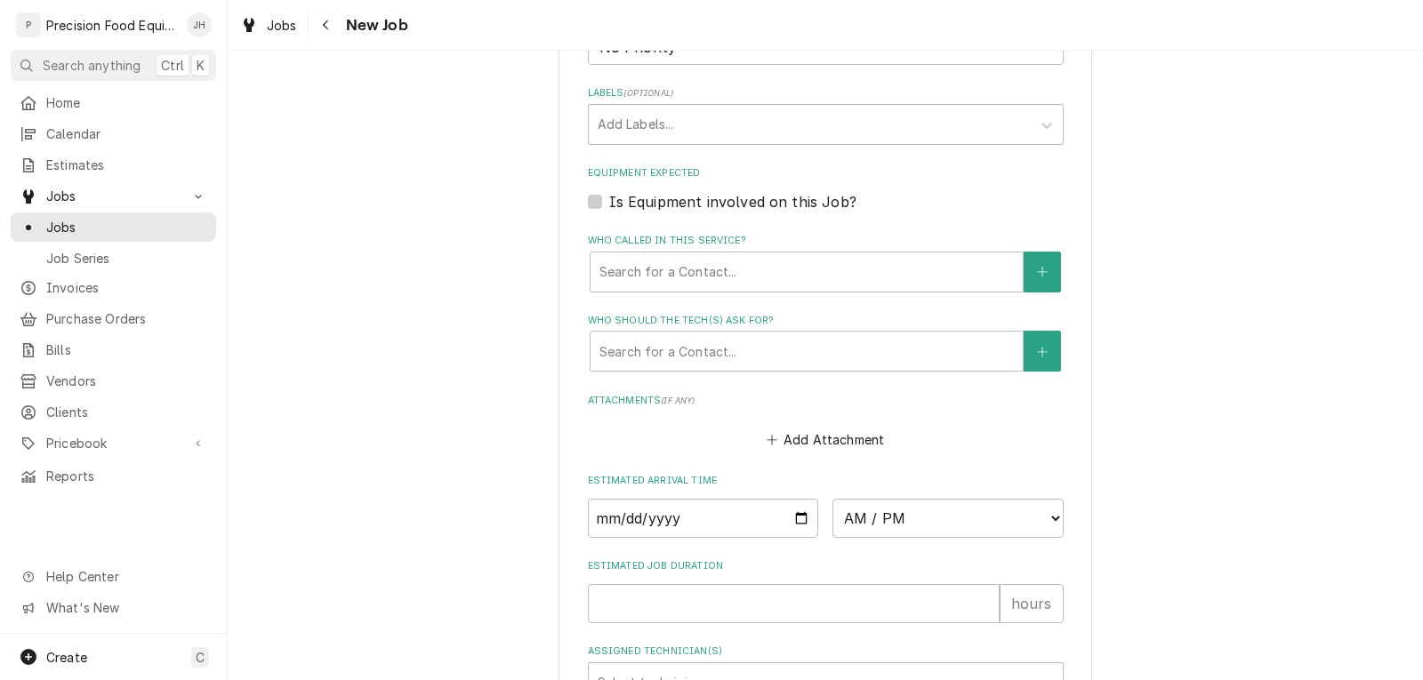
type textarea "Scheduled PM"
click at [798, 538] on input "Date" at bounding box center [703, 518] width 231 height 39
type input "[DATE]"
type textarea "x"
click at [987, 538] on select "AM / PM 6:00 AM 6:15 AM 6:30 AM 6:45 AM 7:00 AM 7:15 AM 7:30 AM 7:45 AM 8:00 AM…" at bounding box center [947, 518] width 231 height 39
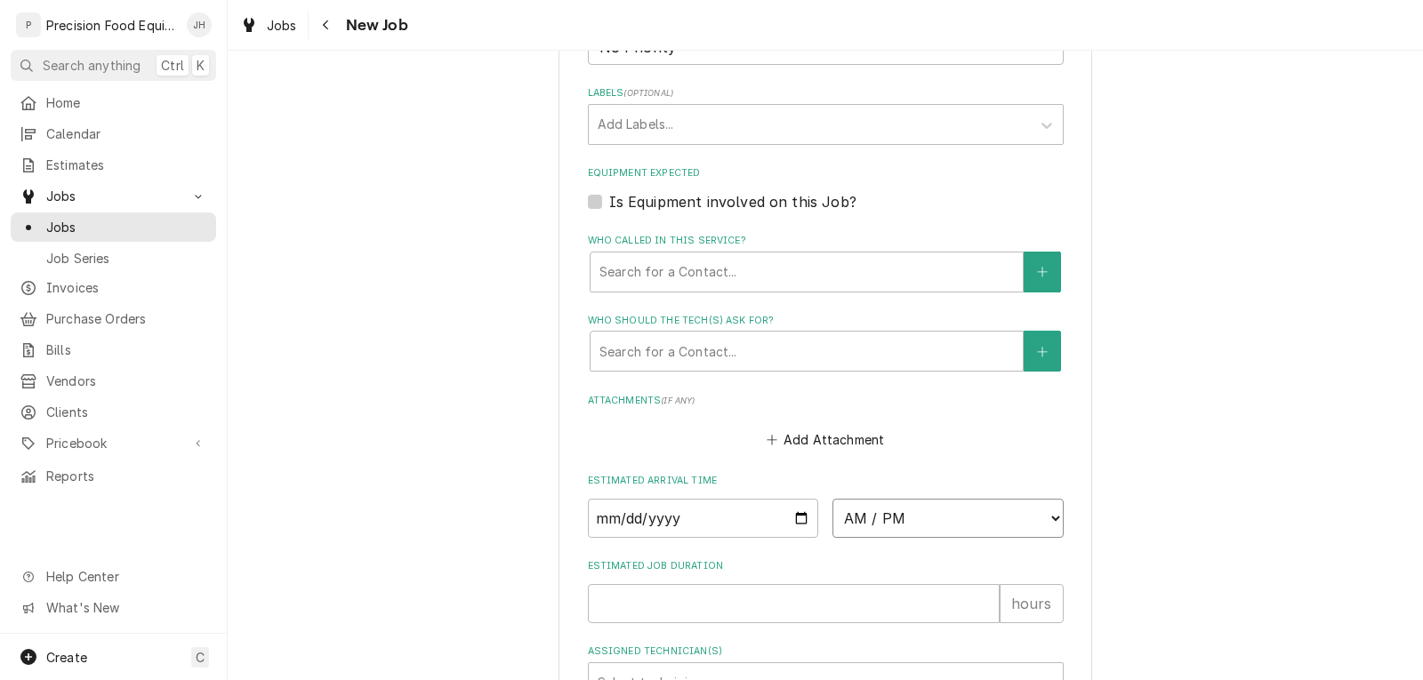
select select "14:30:00"
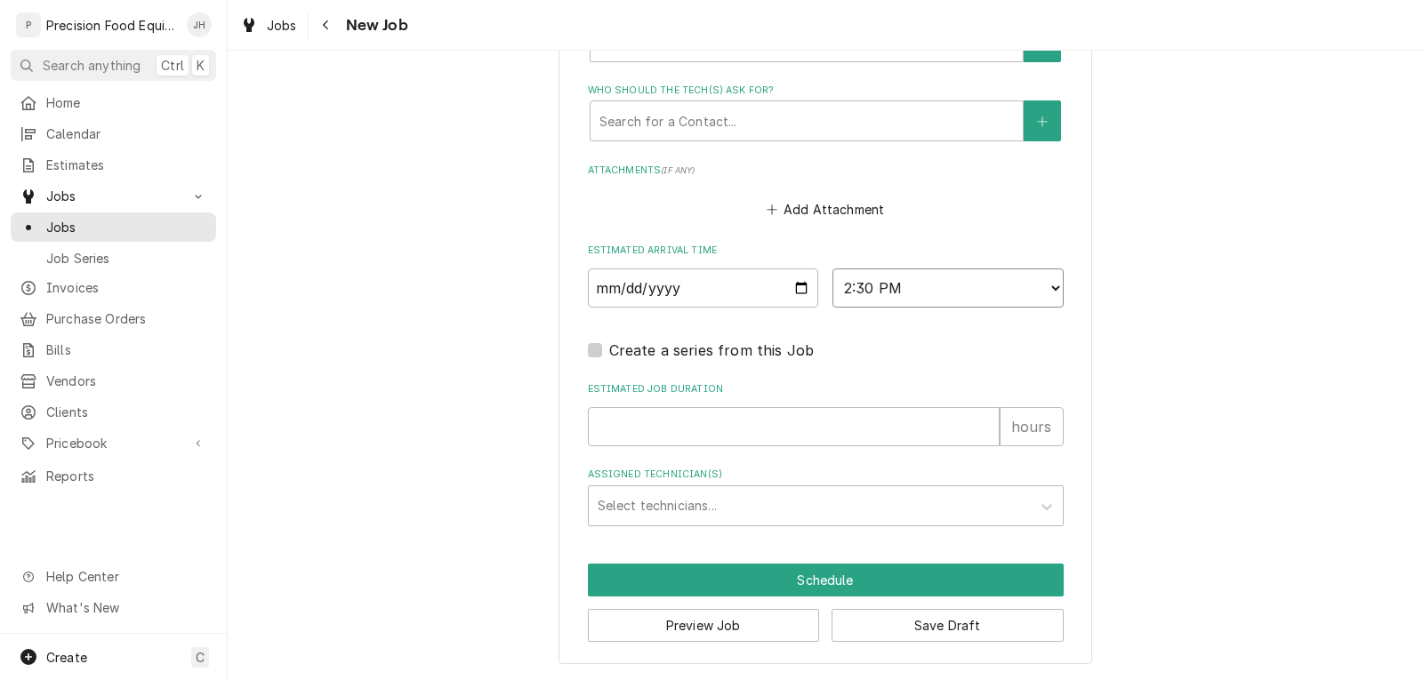
scroll to position [1423, 0]
click at [702, 439] on input "Estimated Job Duration" at bounding box center [794, 426] width 412 height 39
type textarea "x"
type input "1"
type textarea "x"
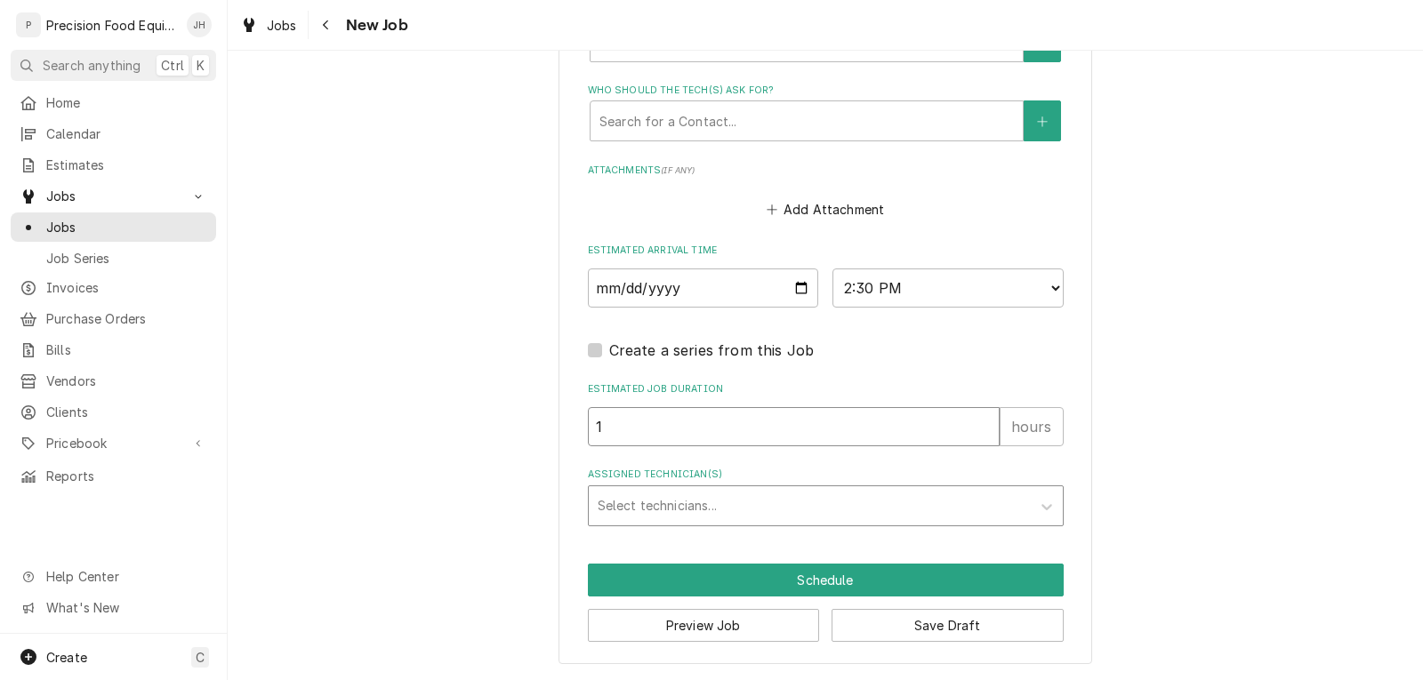
type input "1"
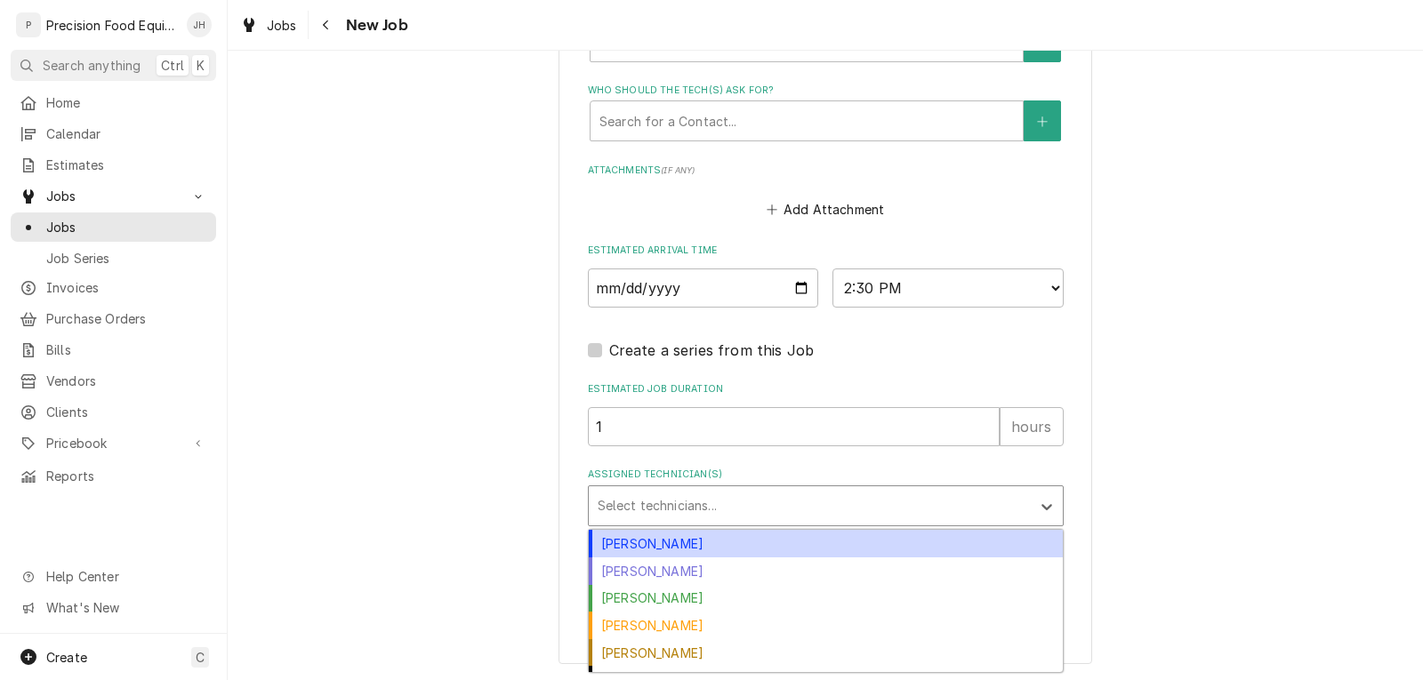
click at [666, 520] on div "Assigned Technician(s)" at bounding box center [809, 506] width 424 height 32
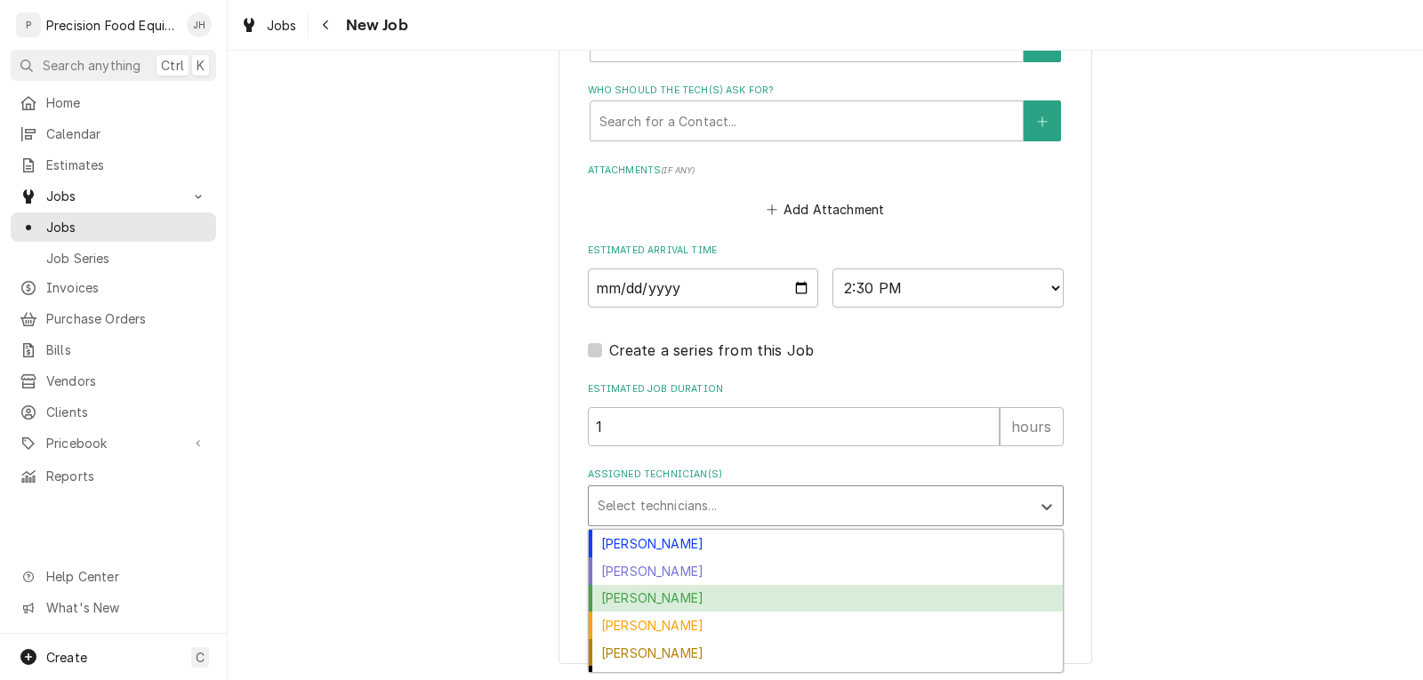
click at [668, 596] on div "[PERSON_NAME]" at bounding box center [826, 599] width 474 height 28
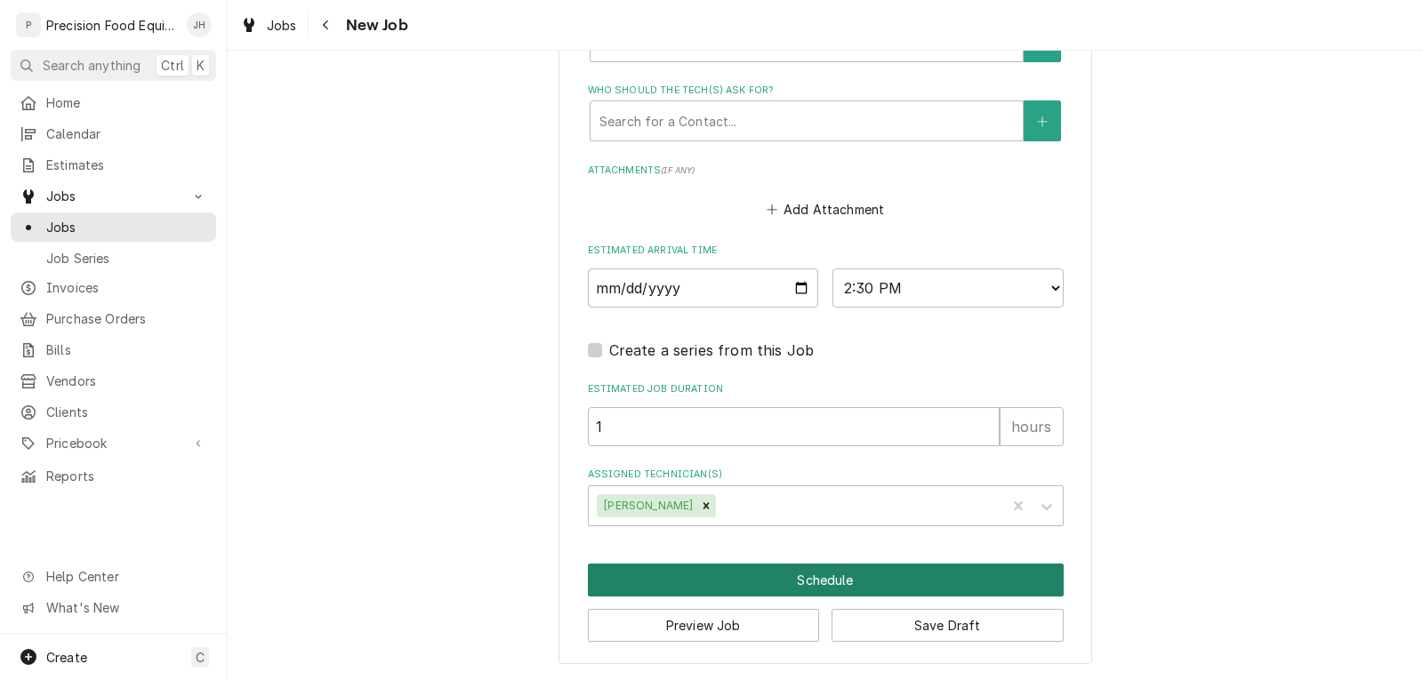
click at [829, 585] on button "Schedule" at bounding box center [826, 580] width 476 height 33
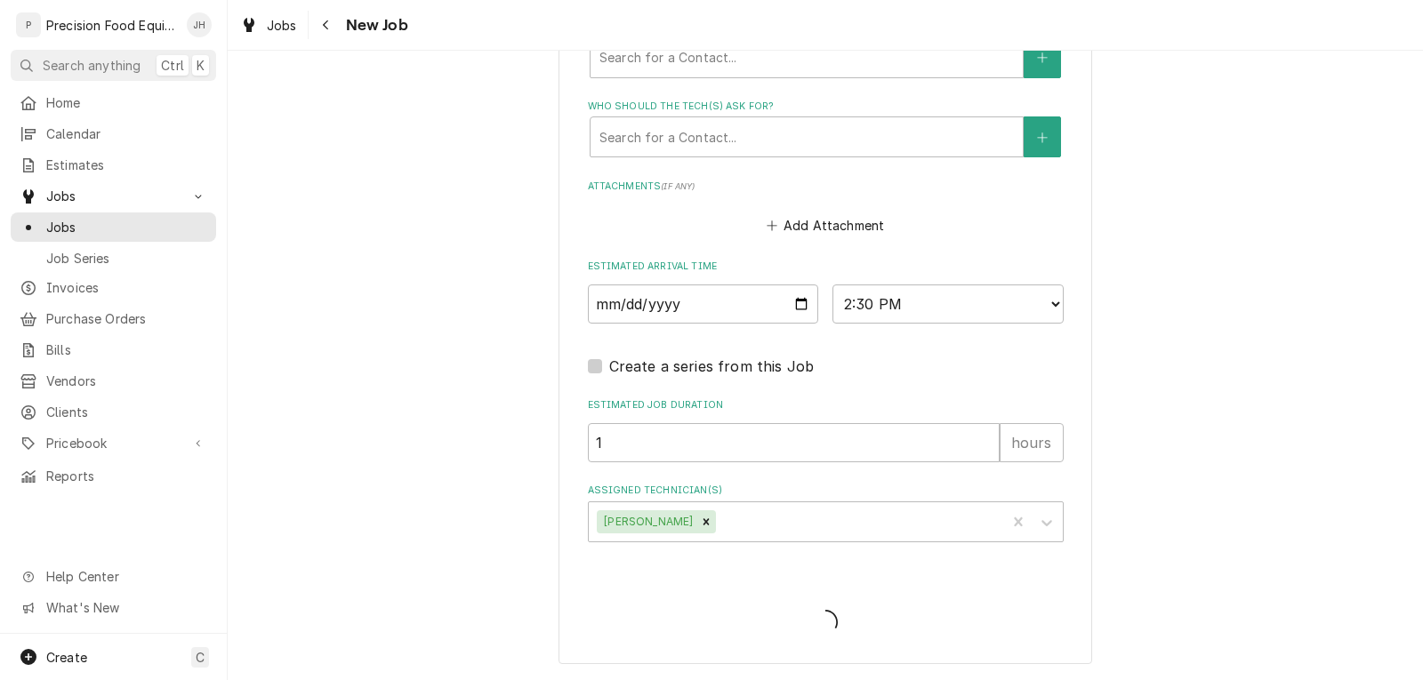
type textarea "x"
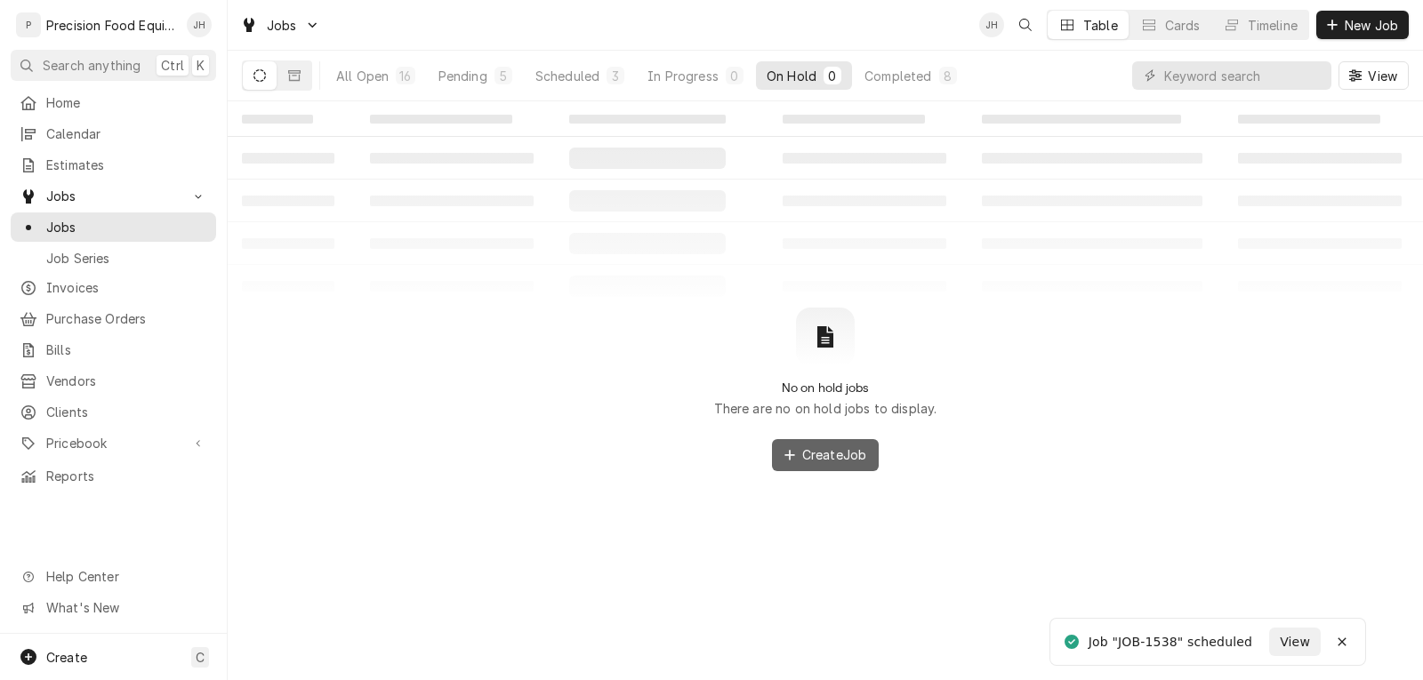
click at [814, 460] on span "Create Job" at bounding box center [833, 454] width 71 height 19
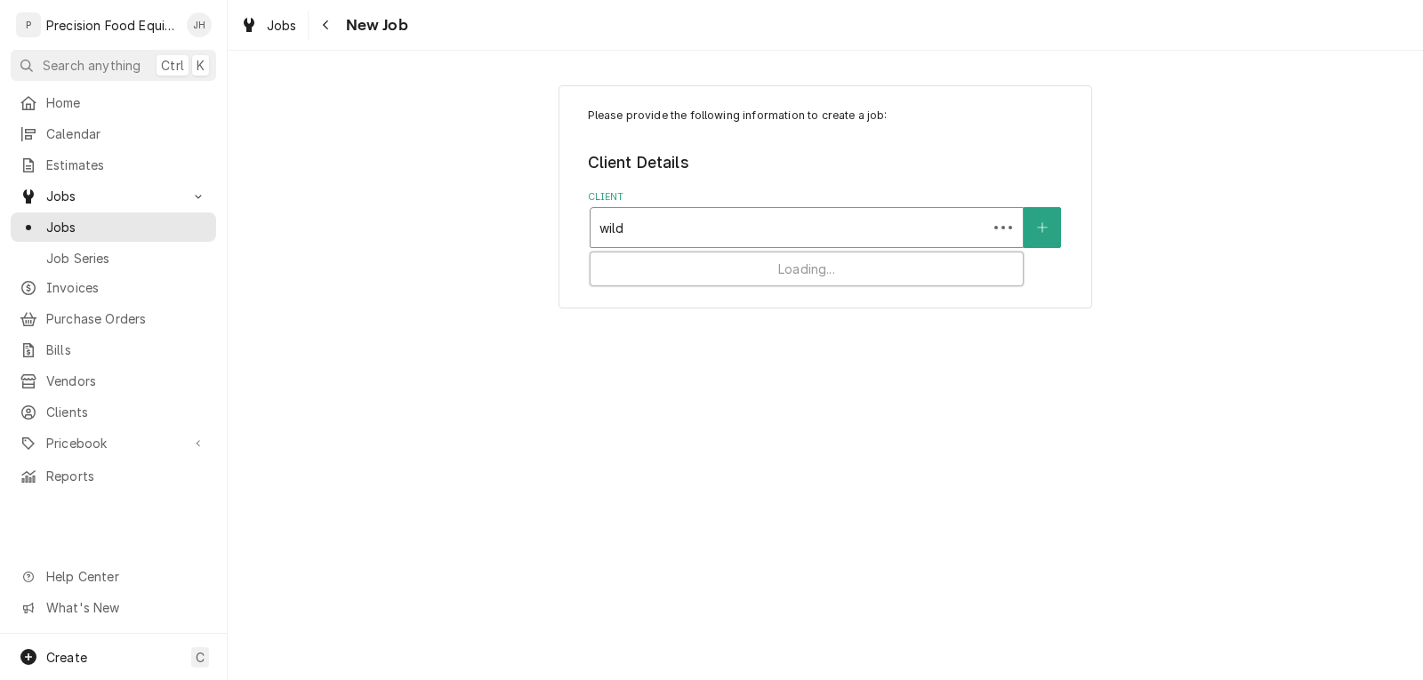
type input "wildf"
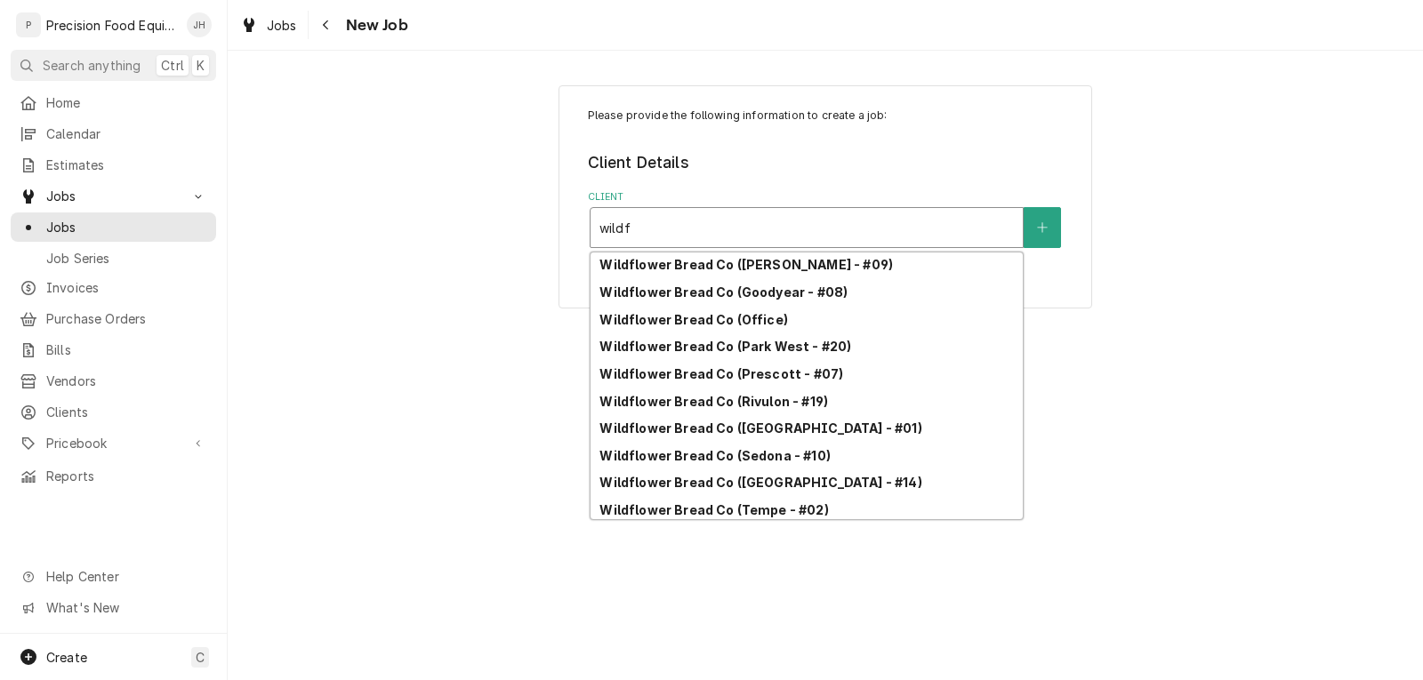
scroll to position [223, 0]
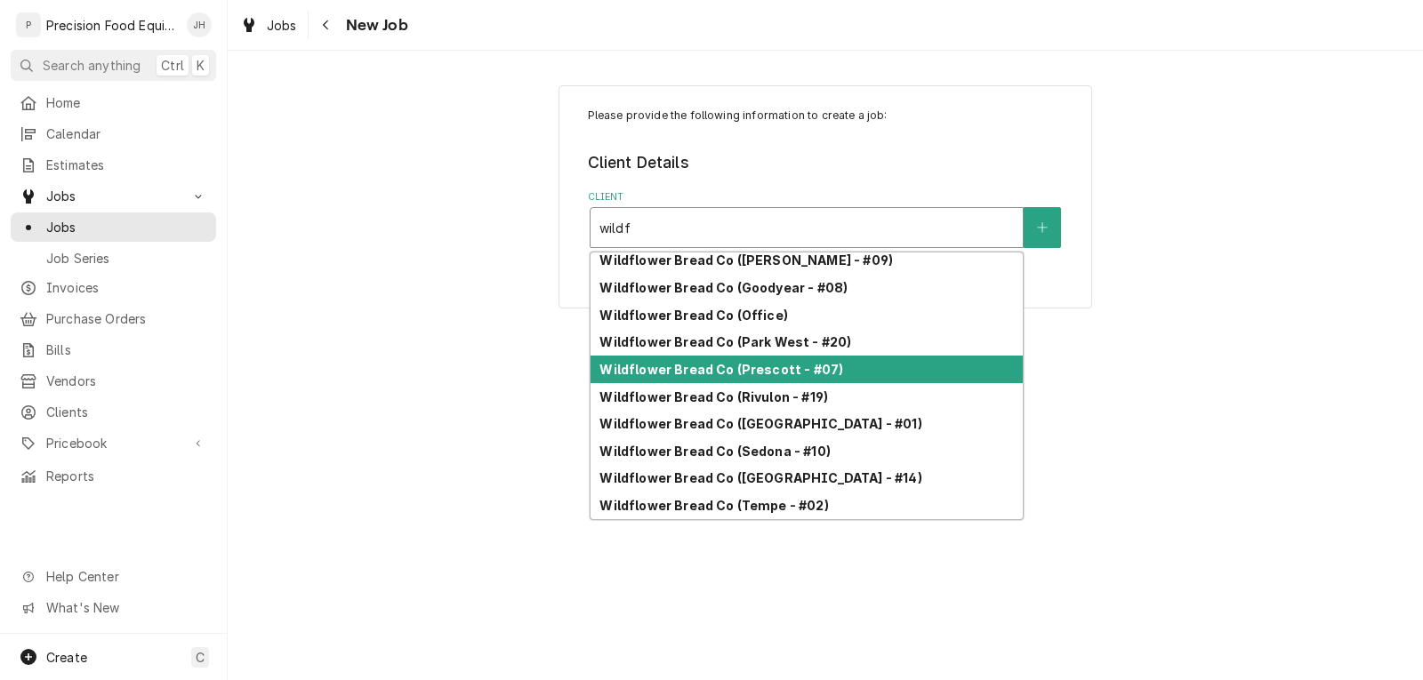
click at [756, 372] on strong "Wildflower Bread Co (Prescott - #07)" at bounding box center [721, 369] width 244 height 15
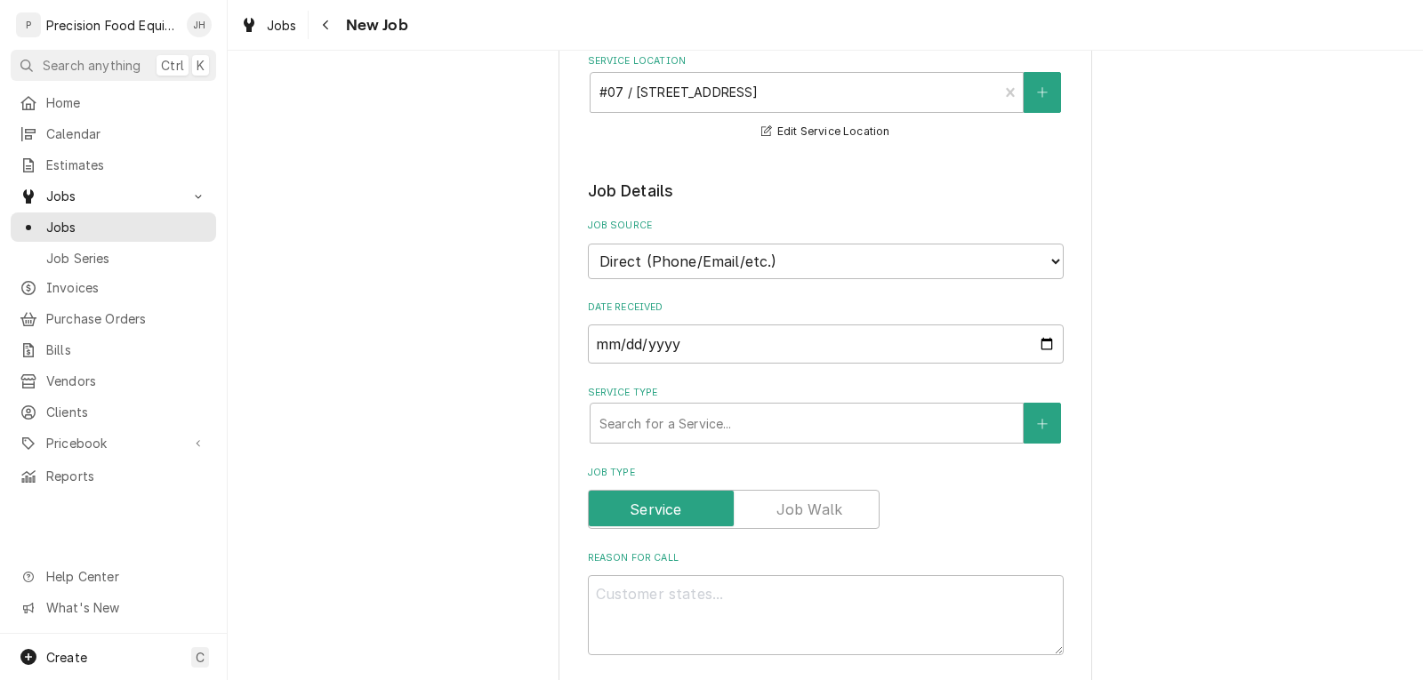
scroll to position [445, 0]
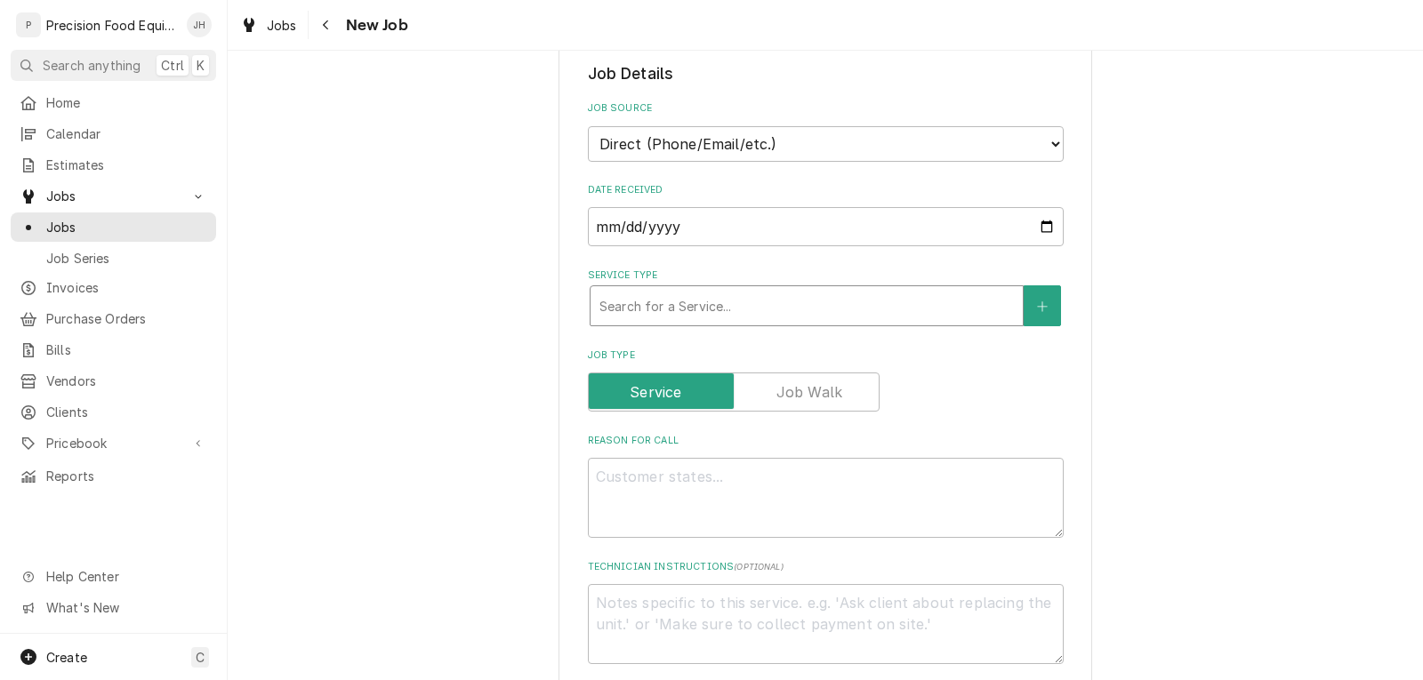
click at [698, 322] on div "Service Type" at bounding box center [806, 306] width 414 height 32
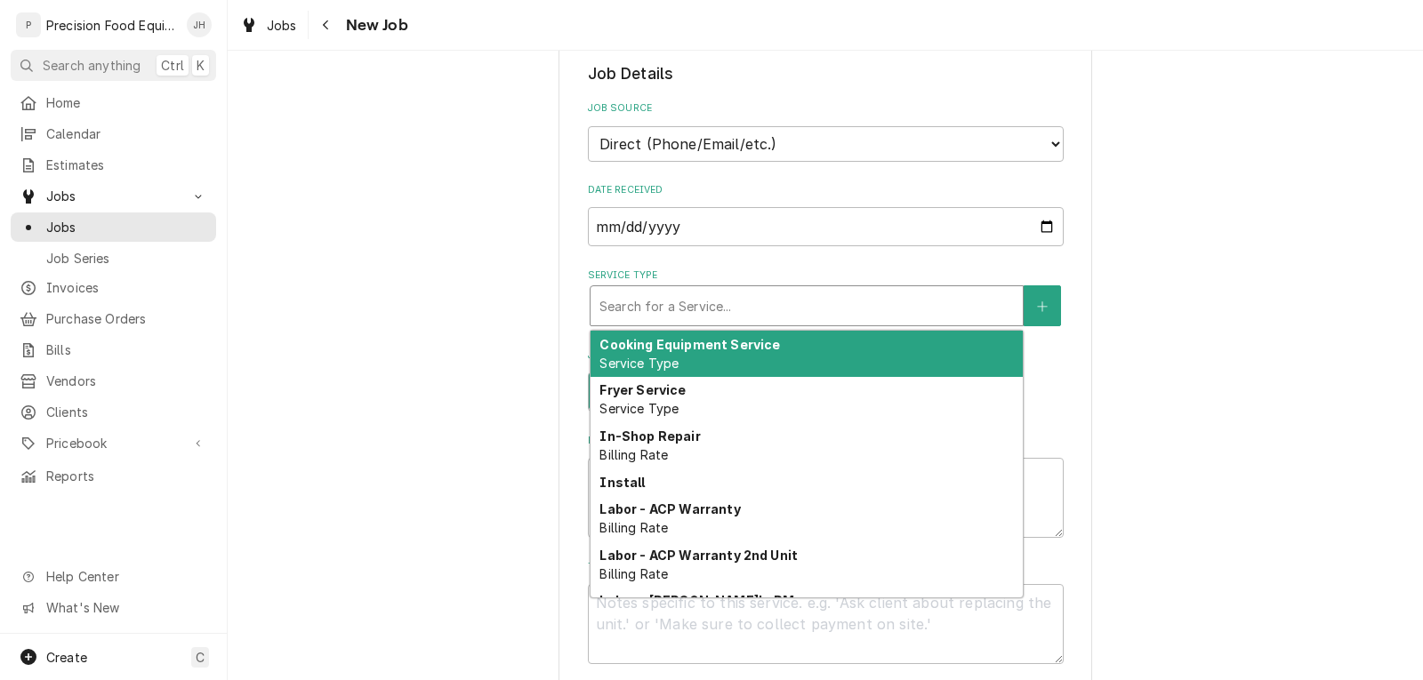
type textarea "x"
type input "0"
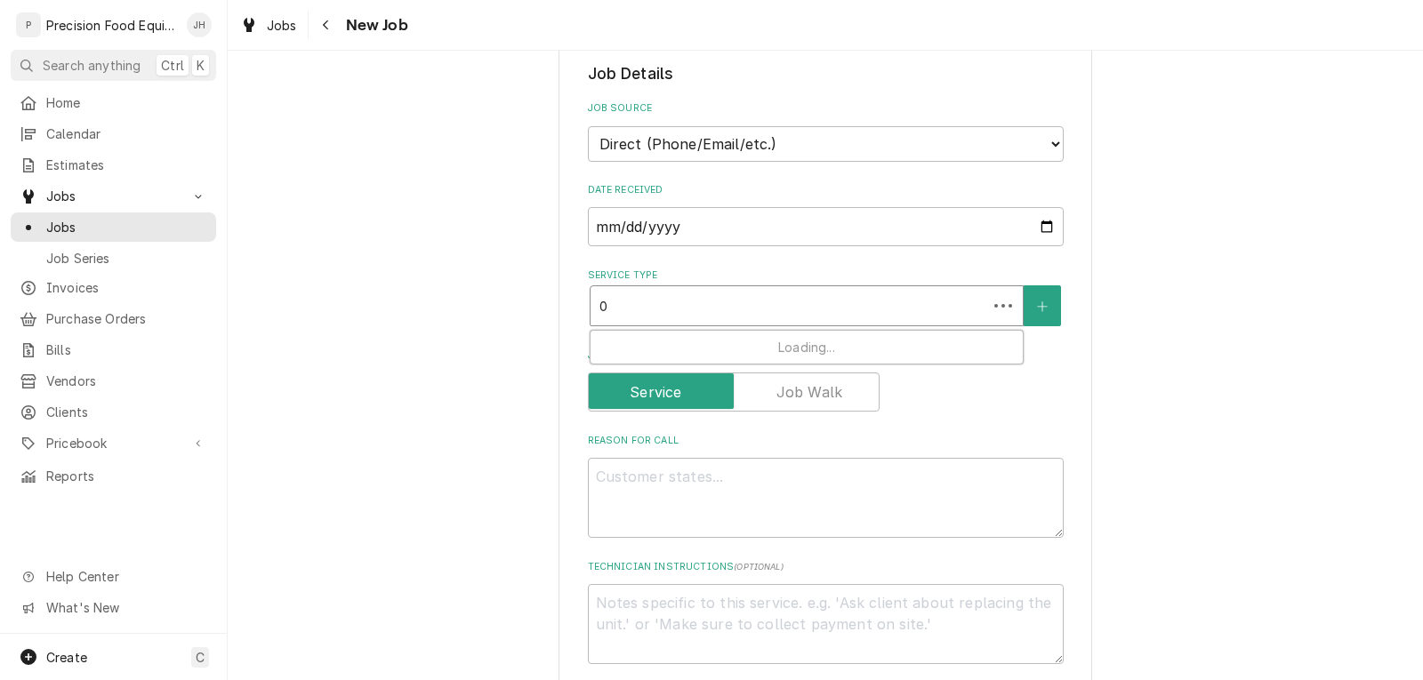
type textarea "x"
type input "00"
type textarea "x"
type input "007"
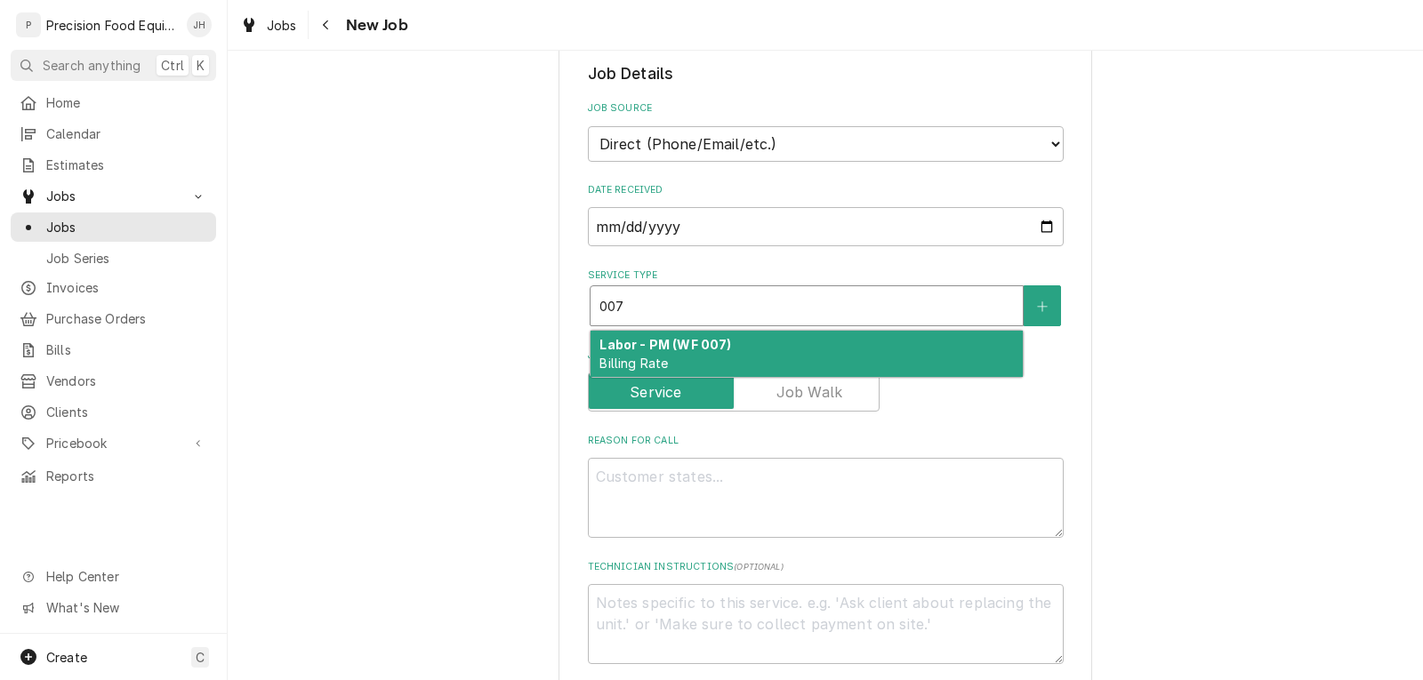
click at [707, 352] on strong "Labor - PM (WF 007)" at bounding box center [665, 344] width 132 height 15
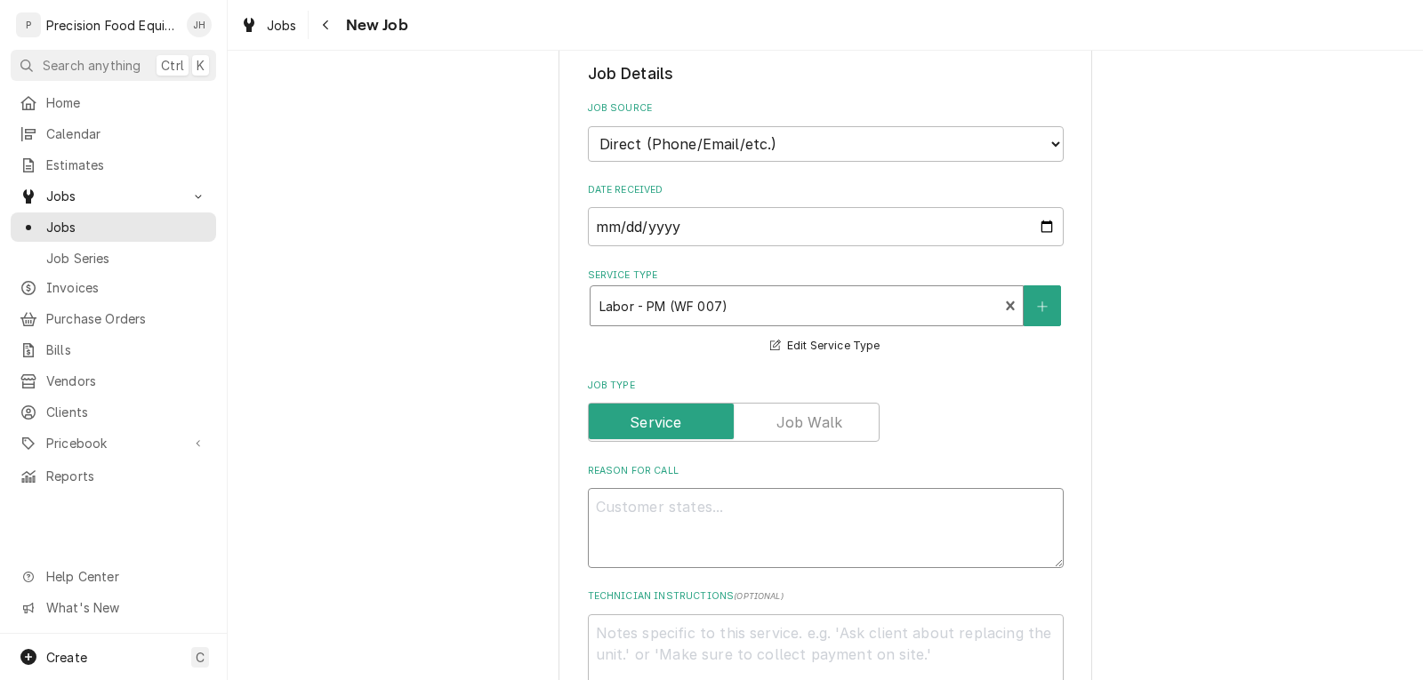
click at [687, 555] on textarea "Reason For Call" at bounding box center [826, 528] width 476 height 80
type textarea "x"
type textarea "S"
type textarea "x"
type textarea "Sc"
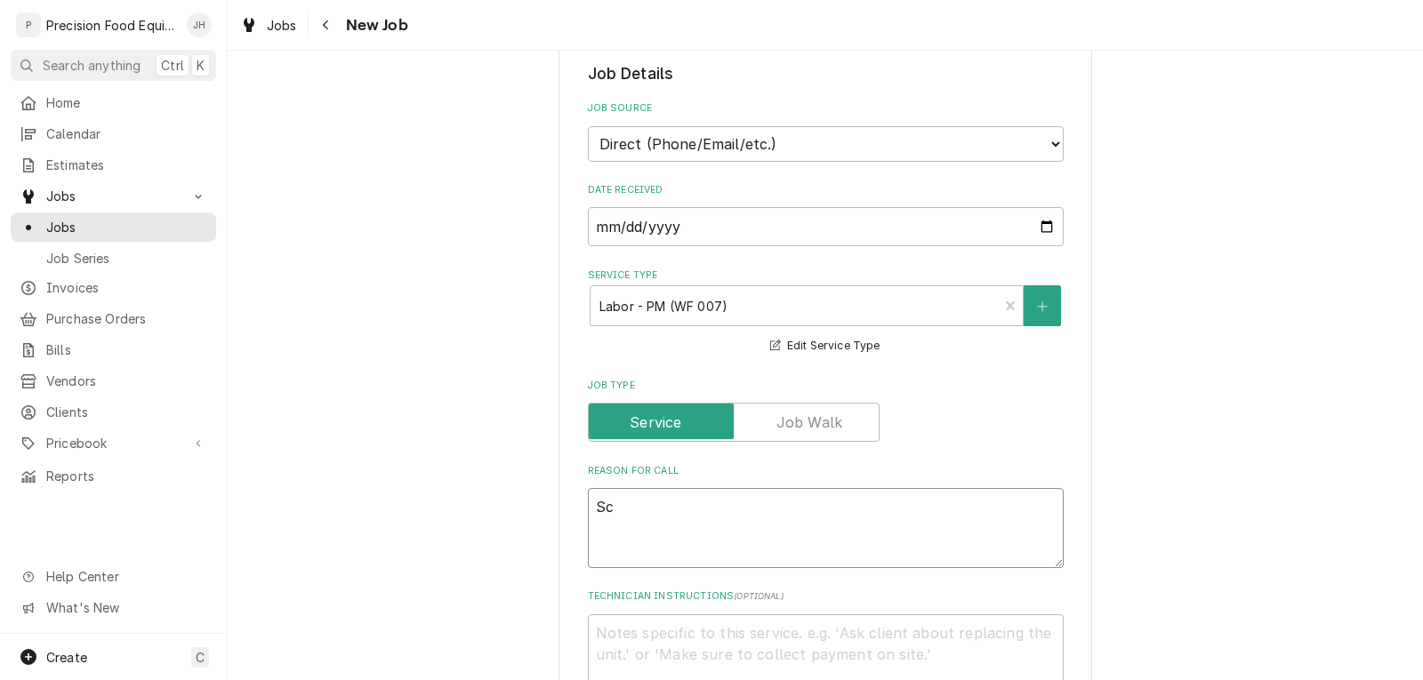
type textarea "x"
type textarea "Sch"
type textarea "x"
type textarea "Sche"
type textarea "x"
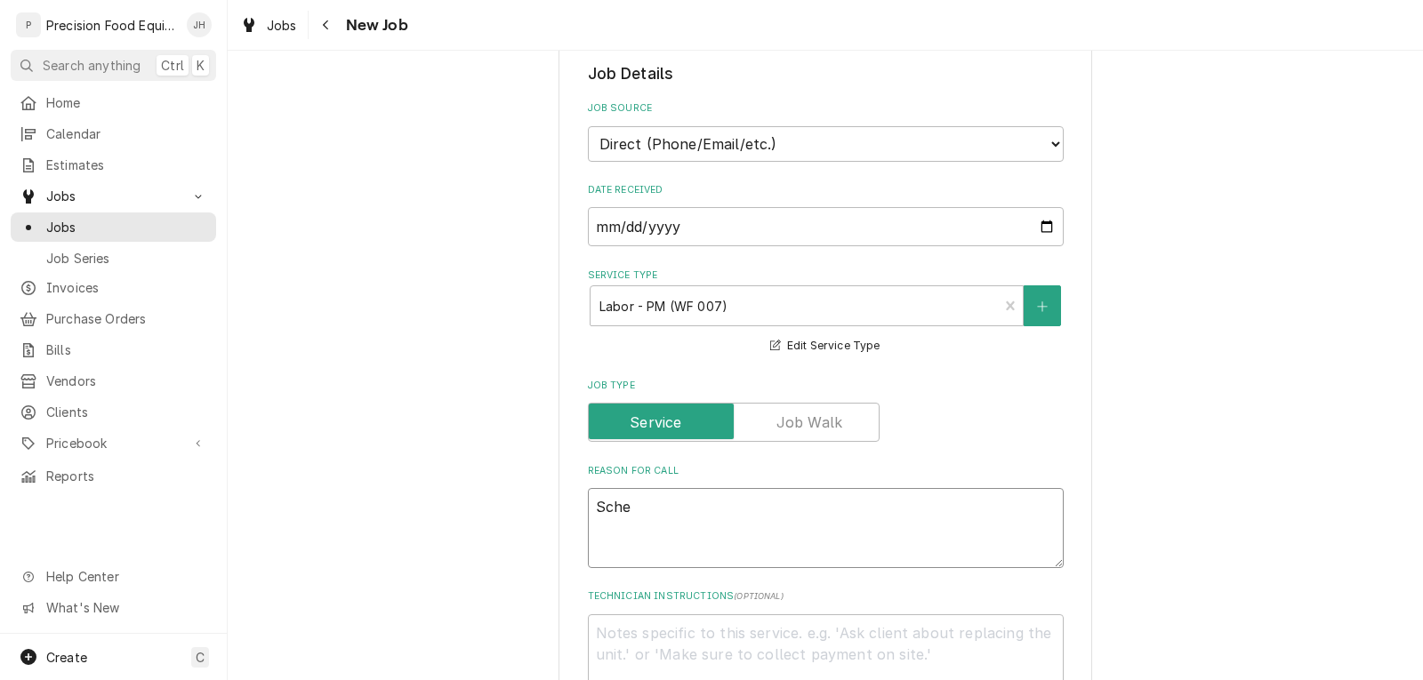
type textarea "Sched"
type textarea "x"
type textarea "Schedu"
type textarea "x"
type textarea "Schedul"
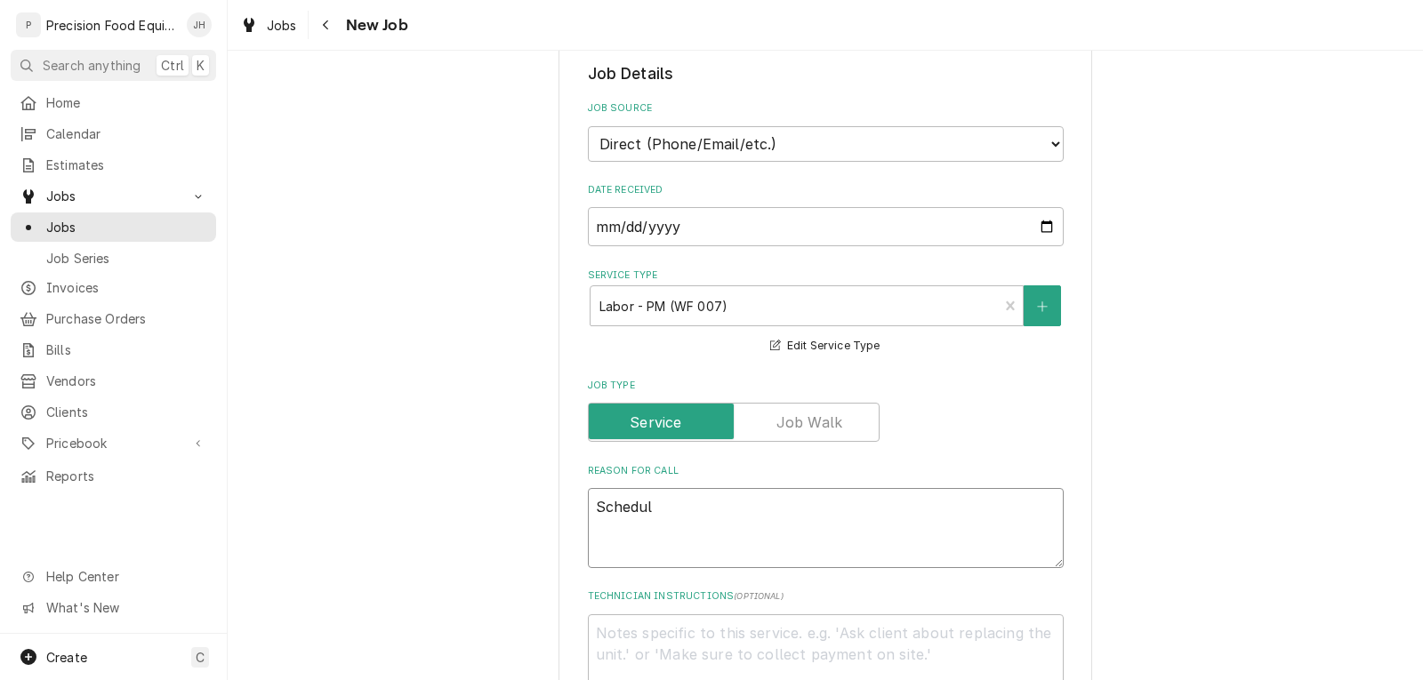
type textarea "x"
type textarea "Schedule"
type textarea "x"
type textarea "Scheduled"
type textarea "x"
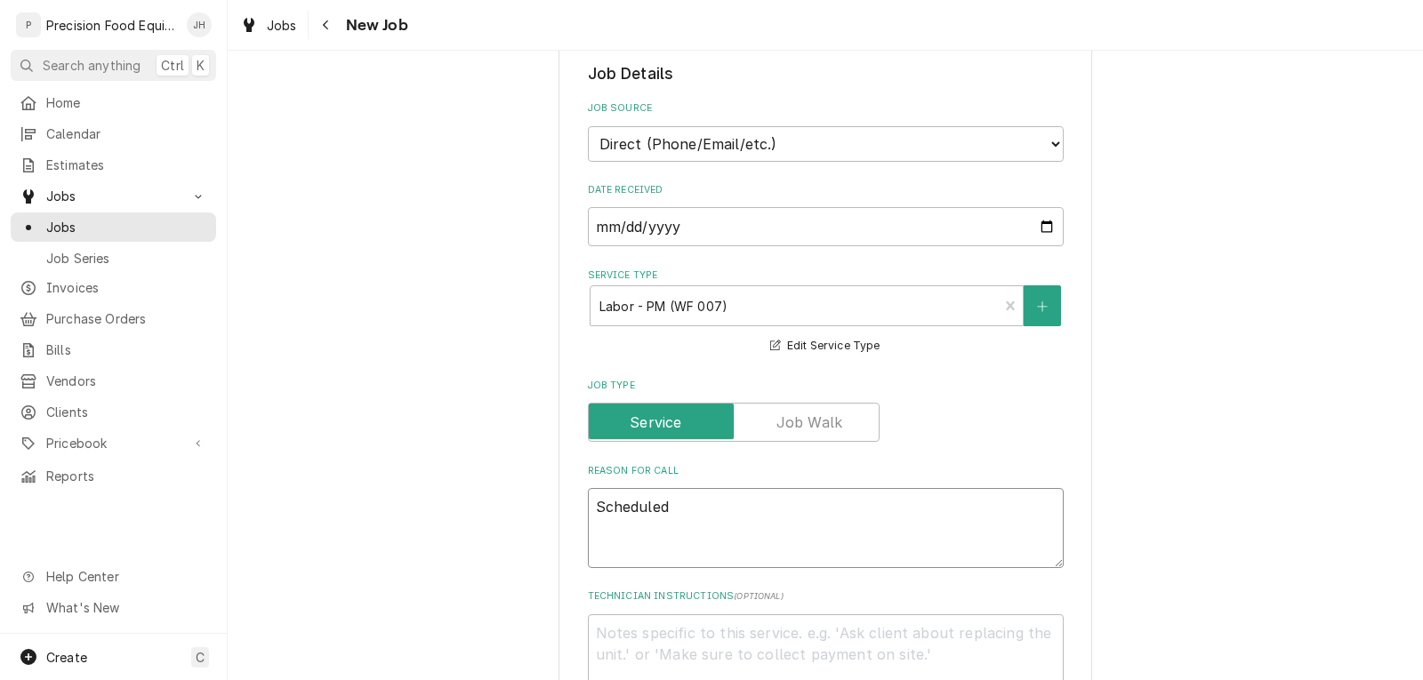
type textarea "Scheduled"
type textarea "x"
type textarea "Scheduled P"
type textarea "x"
type textarea "Scheduled PM"
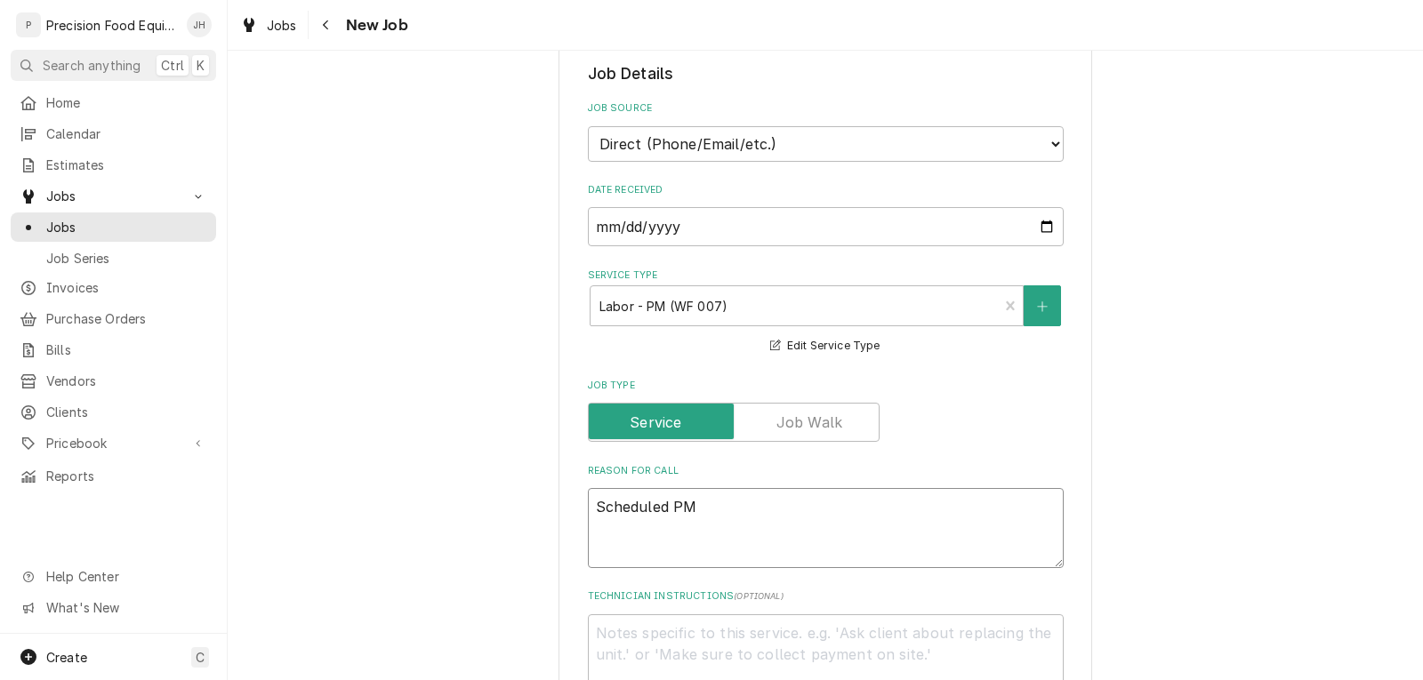
type textarea "x"
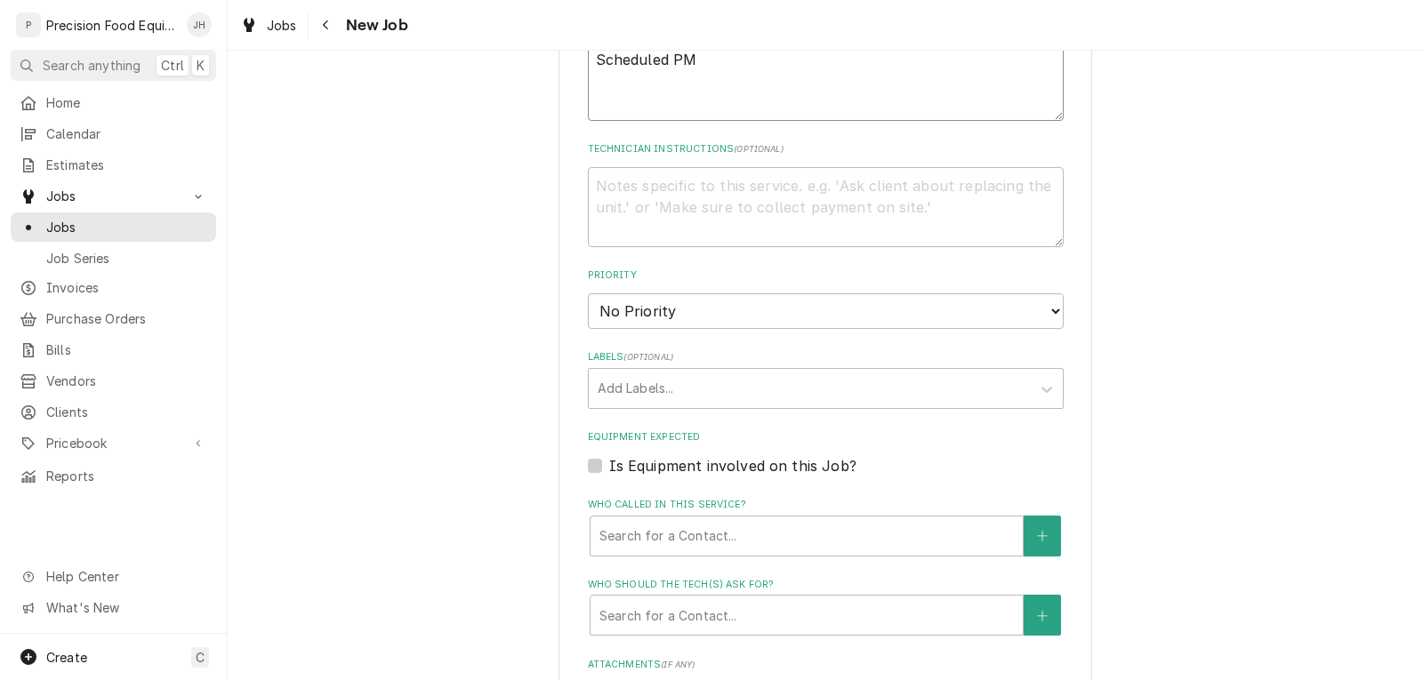
scroll to position [1156, 0]
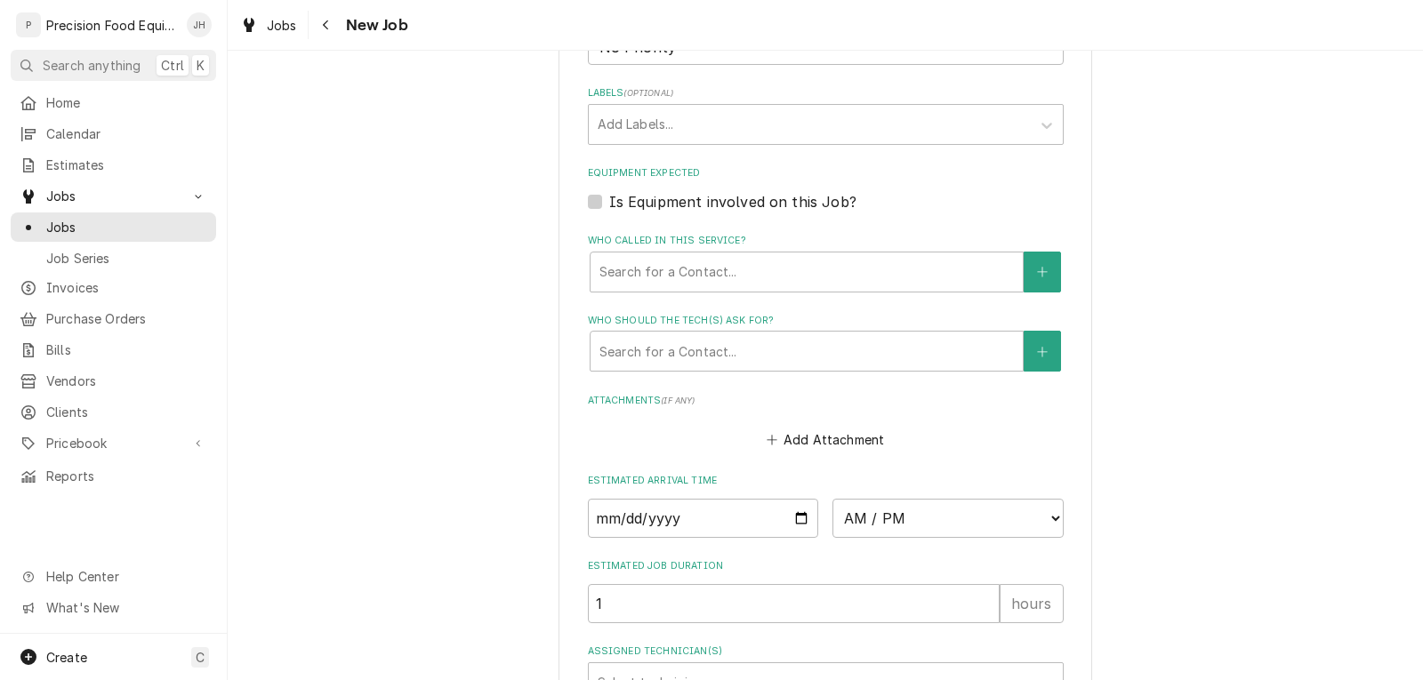
type textarea "Scheduled PM"
click at [790, 538] on input "Date" at bounding box center [703, 518] width 231 height 39
type input "2025-10-15"
type textarea "x"
click at [930, 538] on select "AM / PM 6:00 AM 6:15 AM 6:30 AM 6:45 AM 7:00 AM 7:15 AM 7:30 AM 7:45 AM 8:00 AM…" at bounding box center [947, 518] width 231 height 39
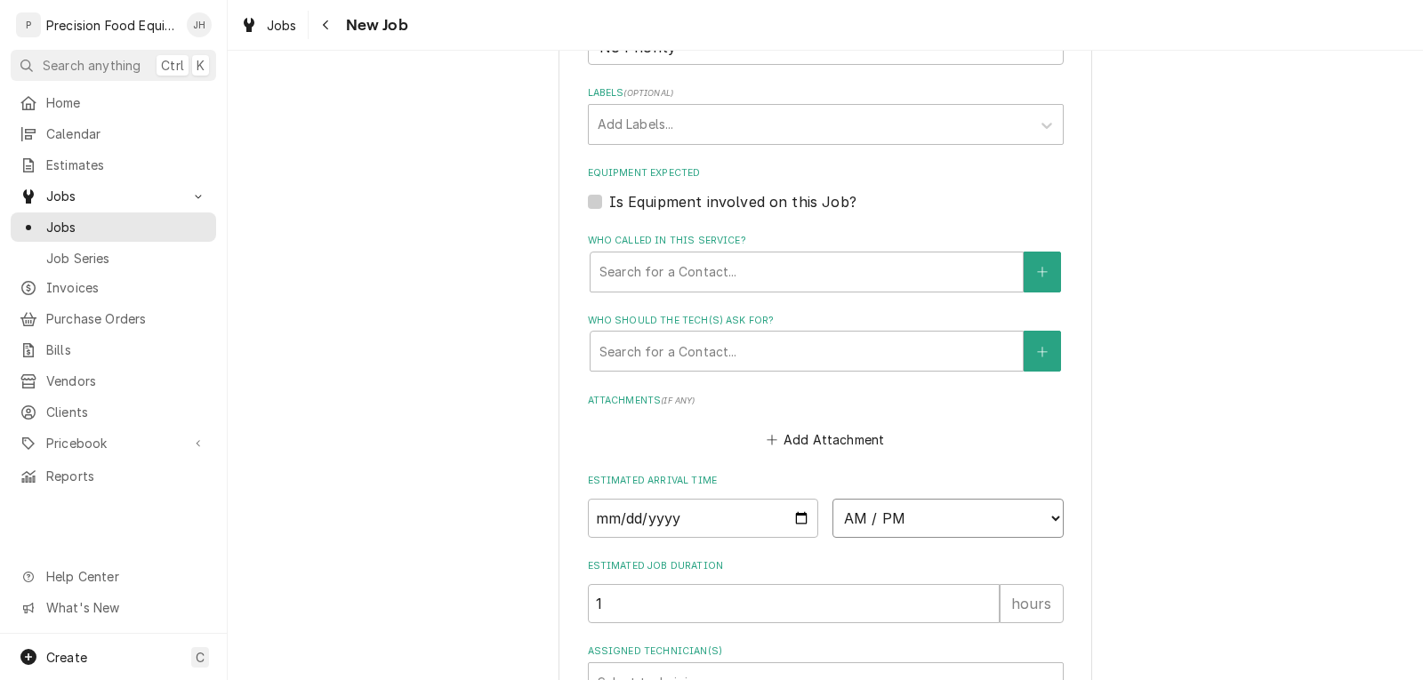
select select "17:45:00"
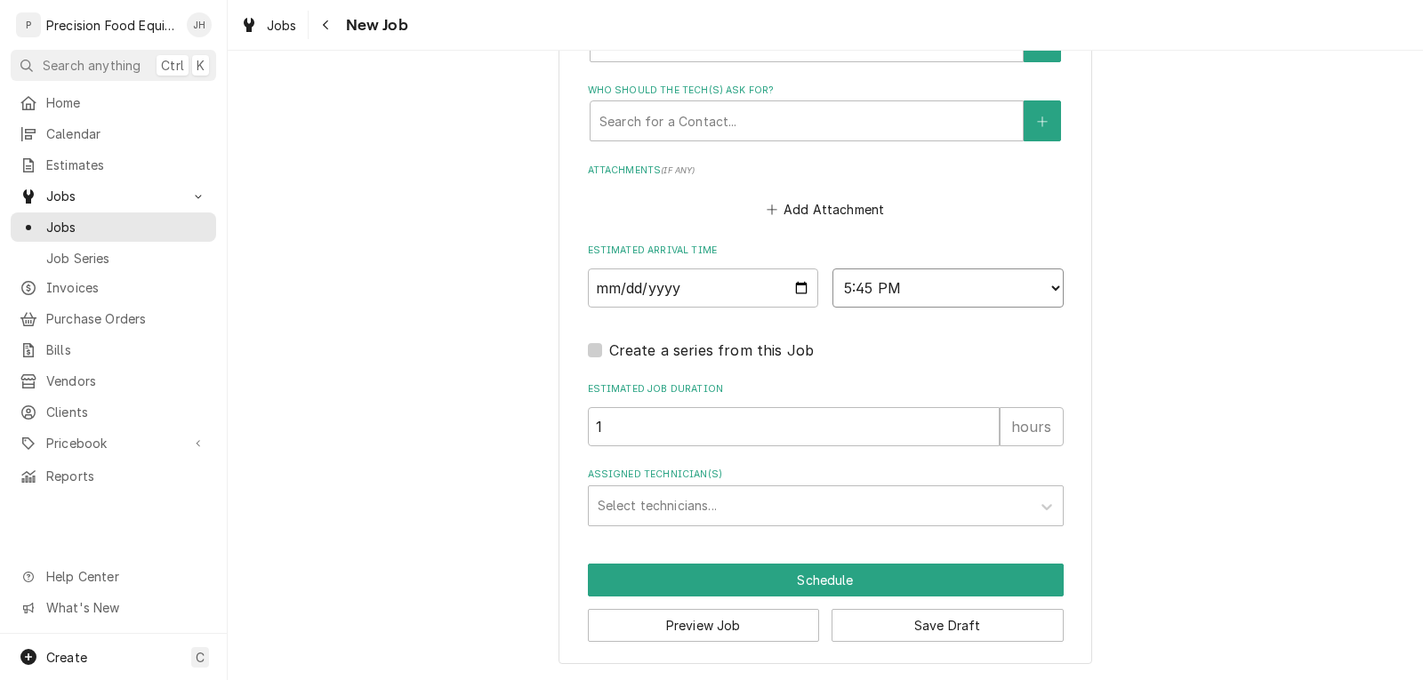
scroll to position [1423, 0]
click at [771, 513] on div "Assigned Technician(s)" at bounding box center [809, 506] width 424 height 32
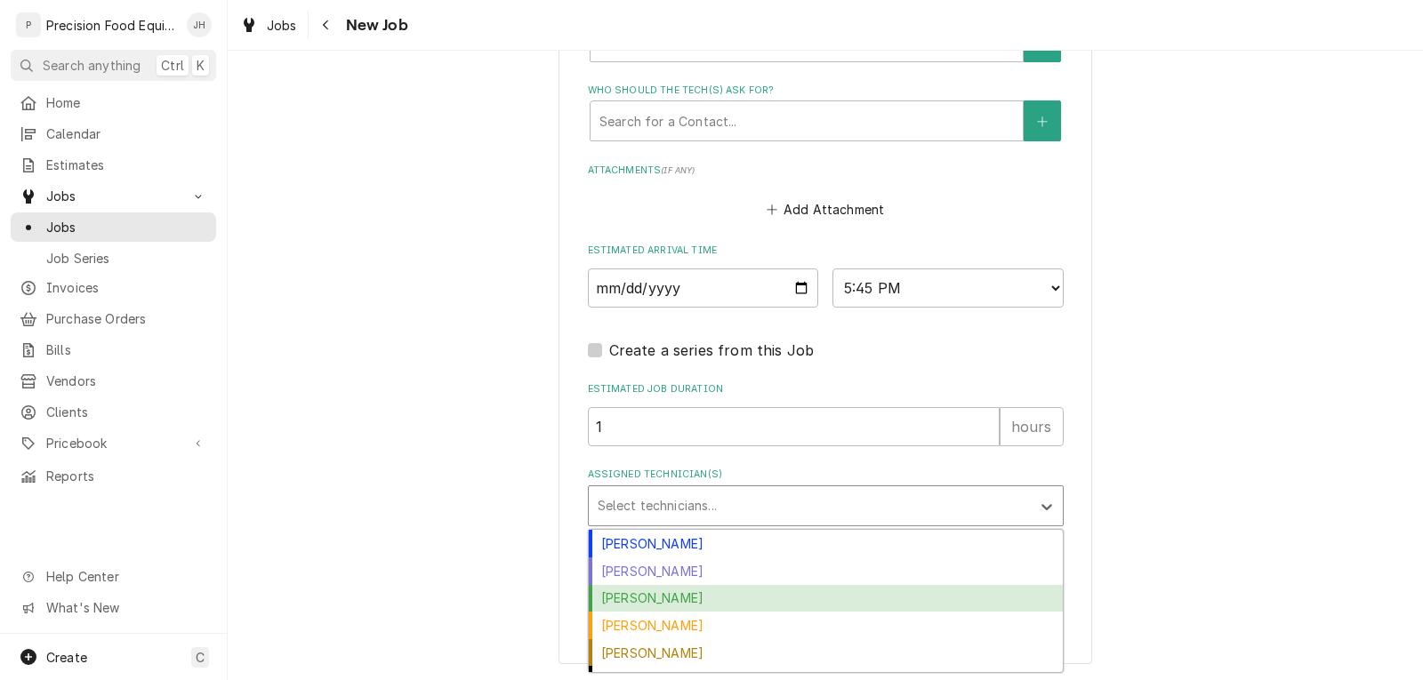
click at [707, 606] on div "Jason Hertel" at bounding box center [826, 599] width 474 height 28
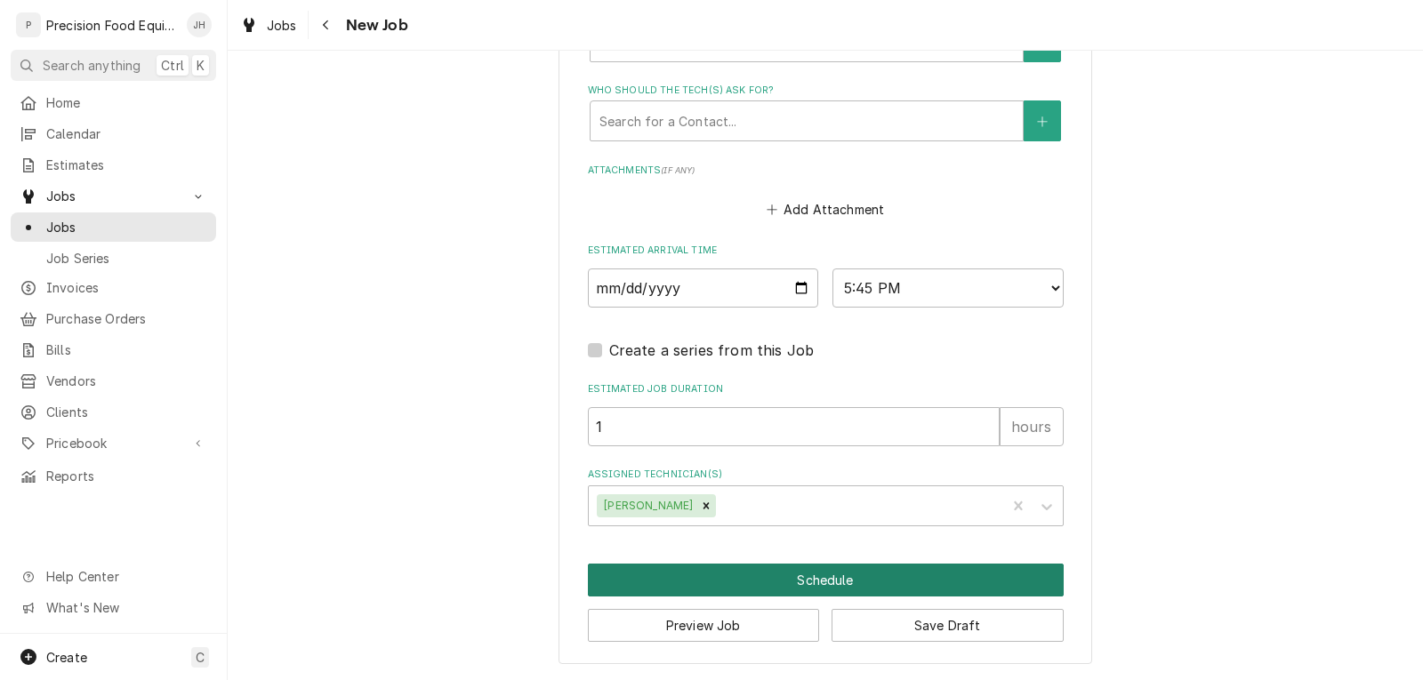
click at [810, 586] on button "Schedule" at bounding box center [826, 580] width 476 height 33
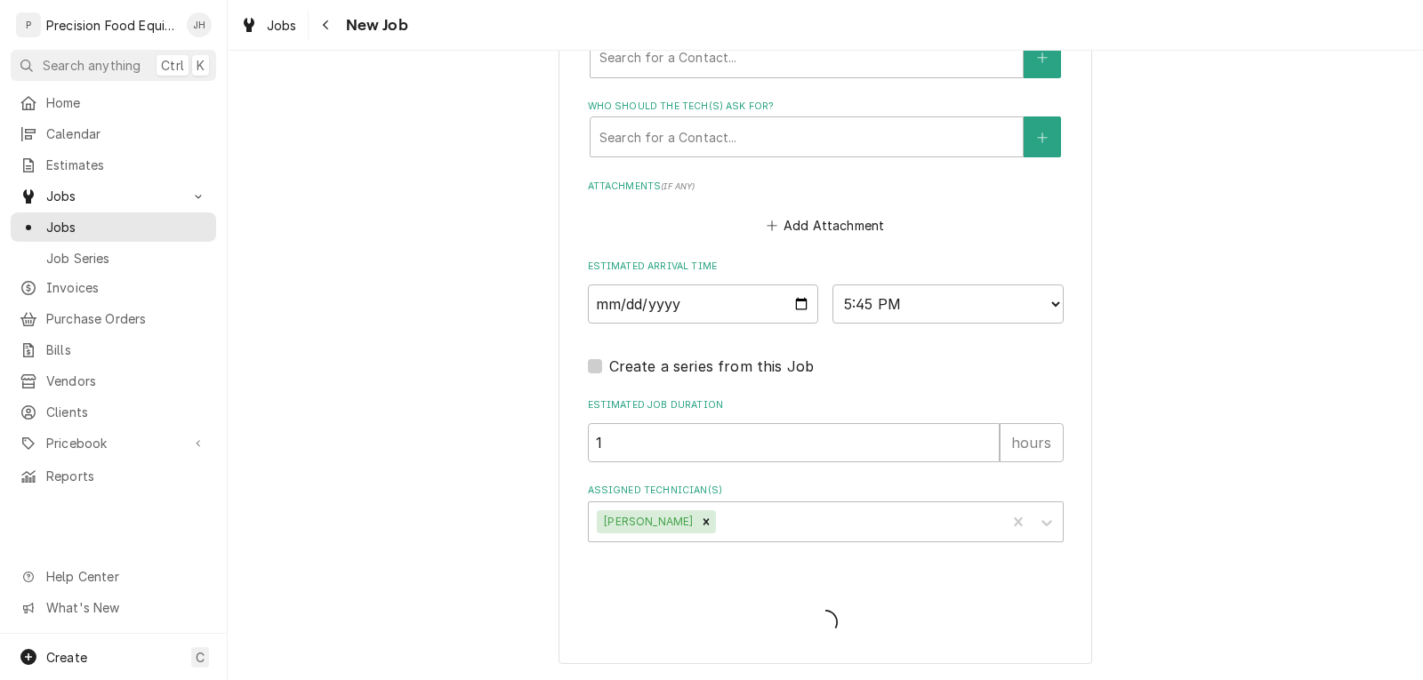
type textarea "x"
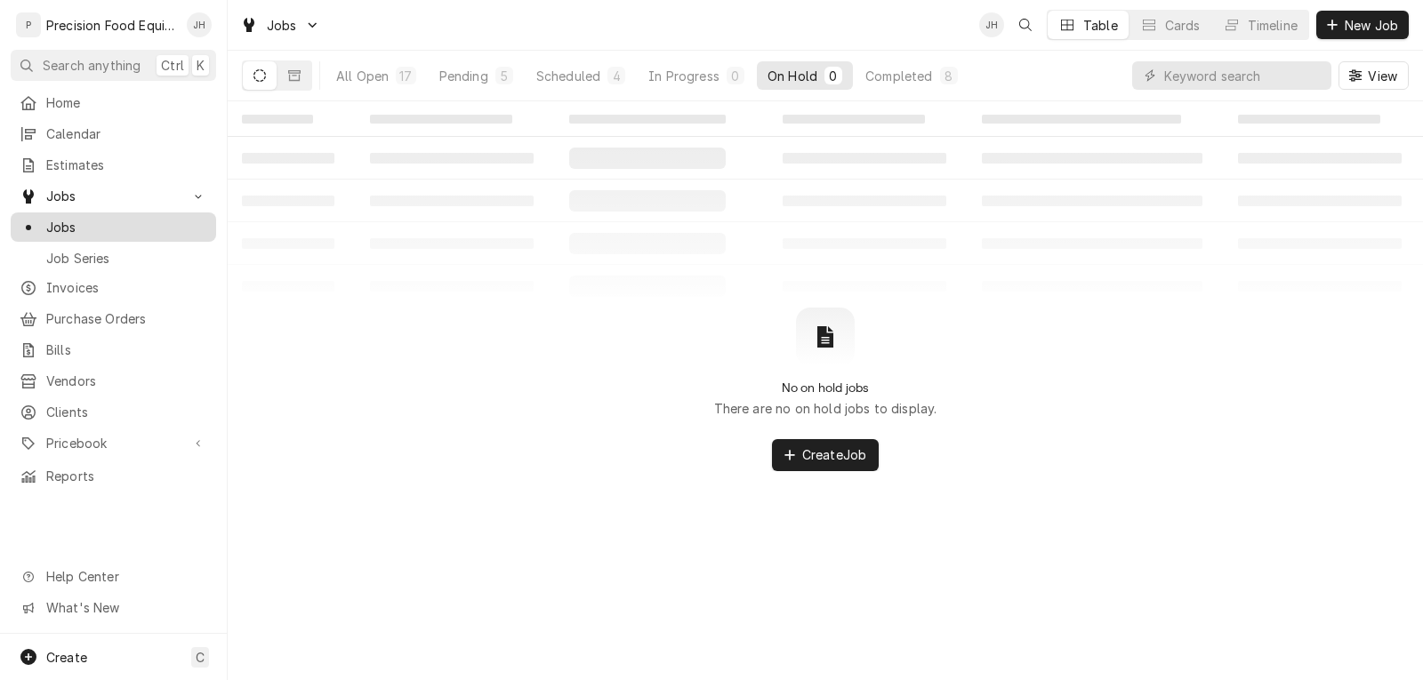
click at [58, 221] on span "Jobs" at bounding box center [126, 227] width 161 height 19
click at [82, 287] on span "Invoices" at bounding box center [126, 287] width 161 height 19
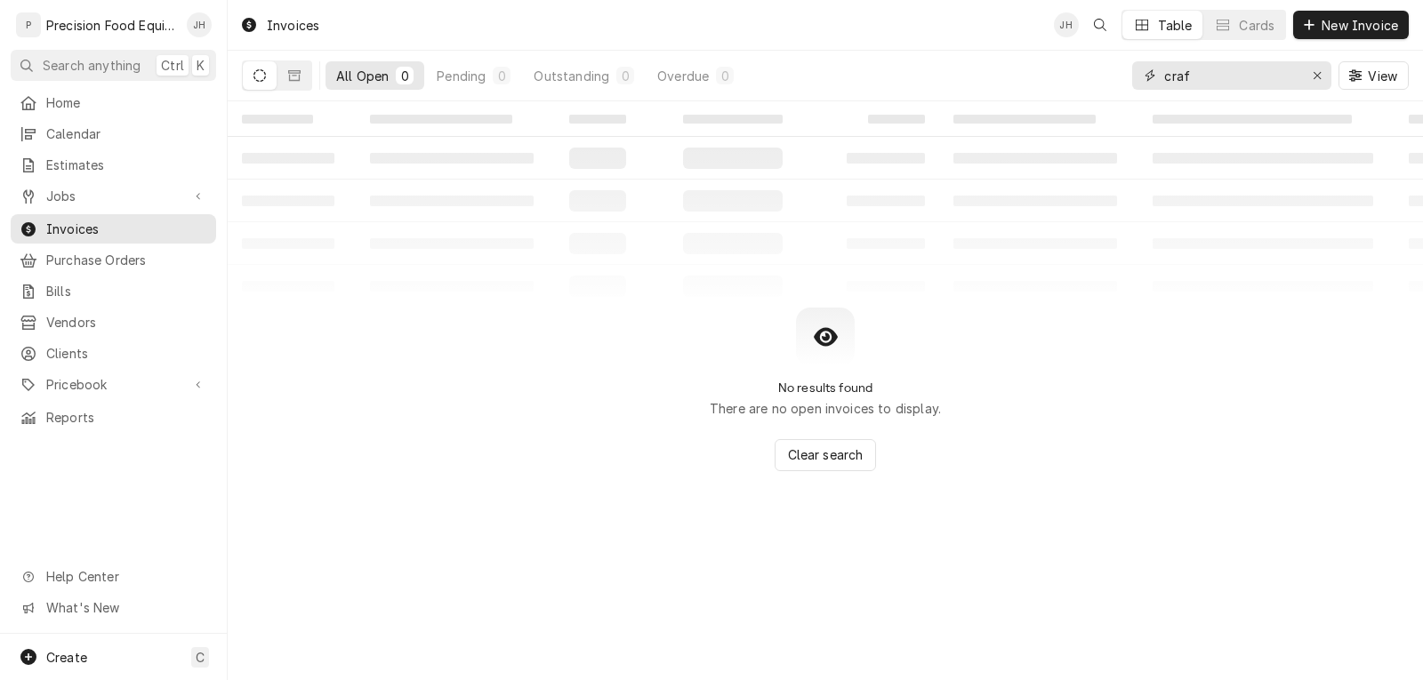
drag, startPoint x: 1224, startPoint y: 85, endPoint x: 995, endPoint y: 76, distance: 229.6
click at [995, 76] on div "All Open 0 Pending 0 Outstanding 0 Overdue 0 craf View" at bounding box center [825, 76] width 1167 height 50
type input "1344"
click at [297, 80] on icon "Dynamic Content Wrapper" at bounding box center [294, 75] width 12 height 11
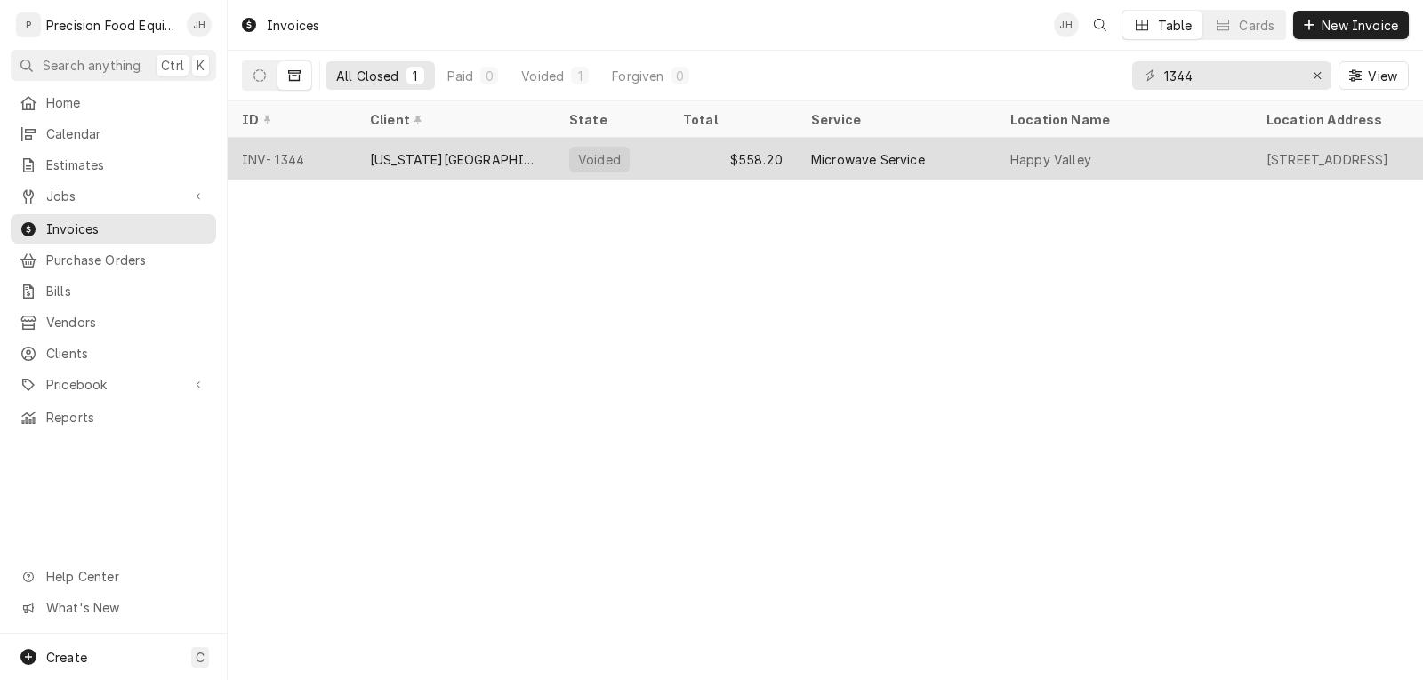
click at [456, 150] on div "[US_STATE][GEOGRAPHIC_DATA] ([GEOGRAPHIC_DATA])" at bounding box center [455, 159] width 171 height 19
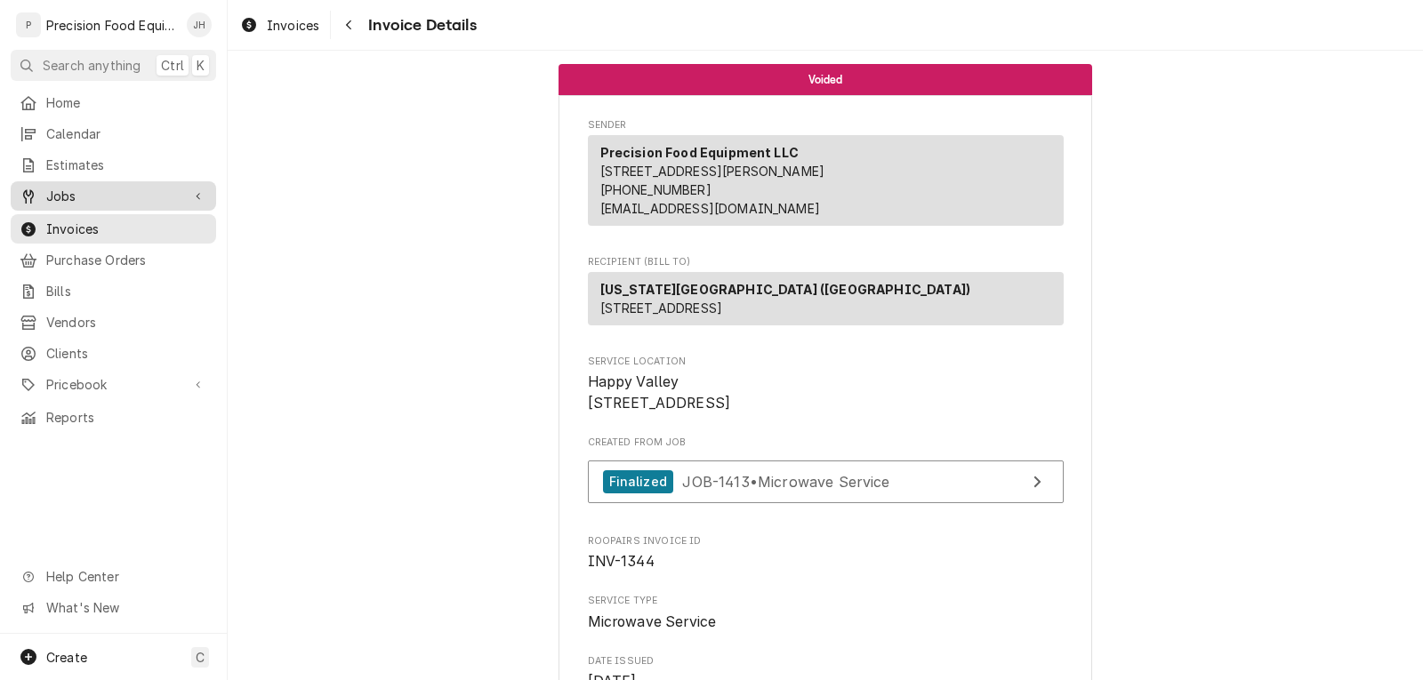
click at [73, 193] on span "Jobs" at bounding box center [113, 196] width 134 height 19
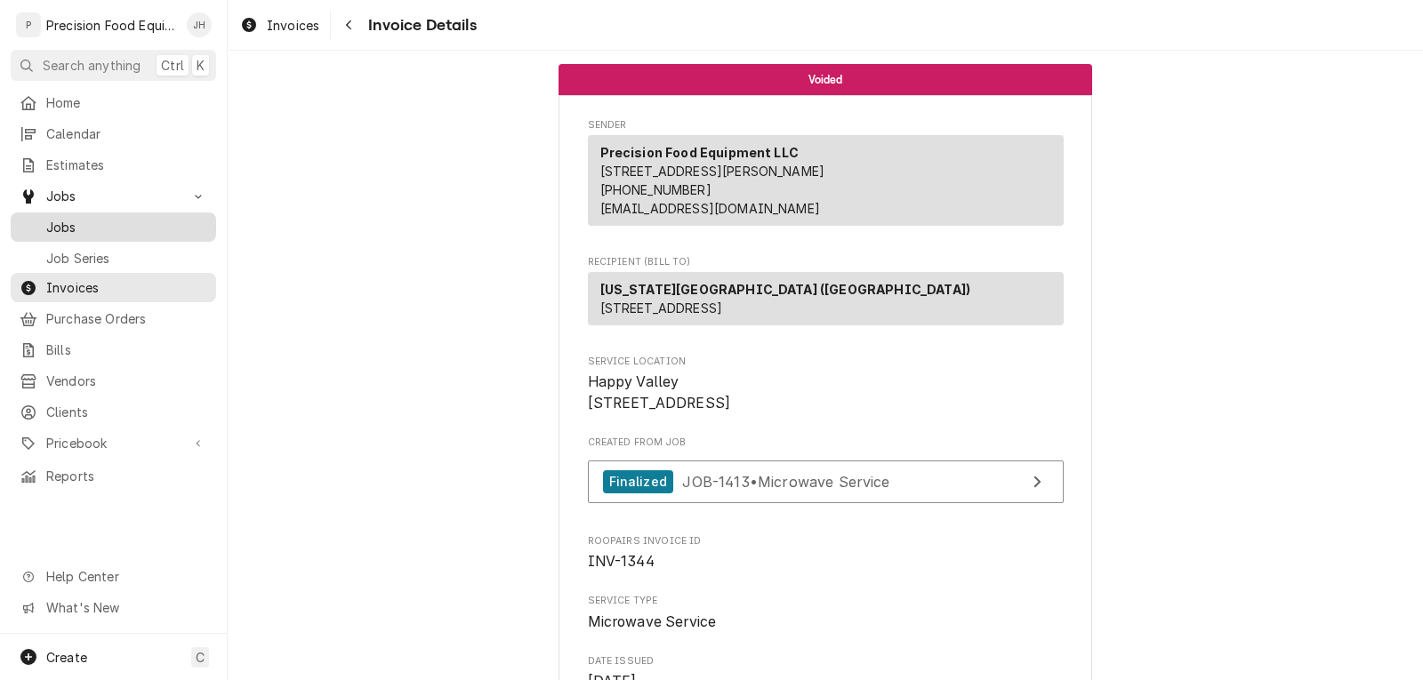
click at [99, 218] on span "Jobs" at bounding box center [126, 227] width 161 height 19
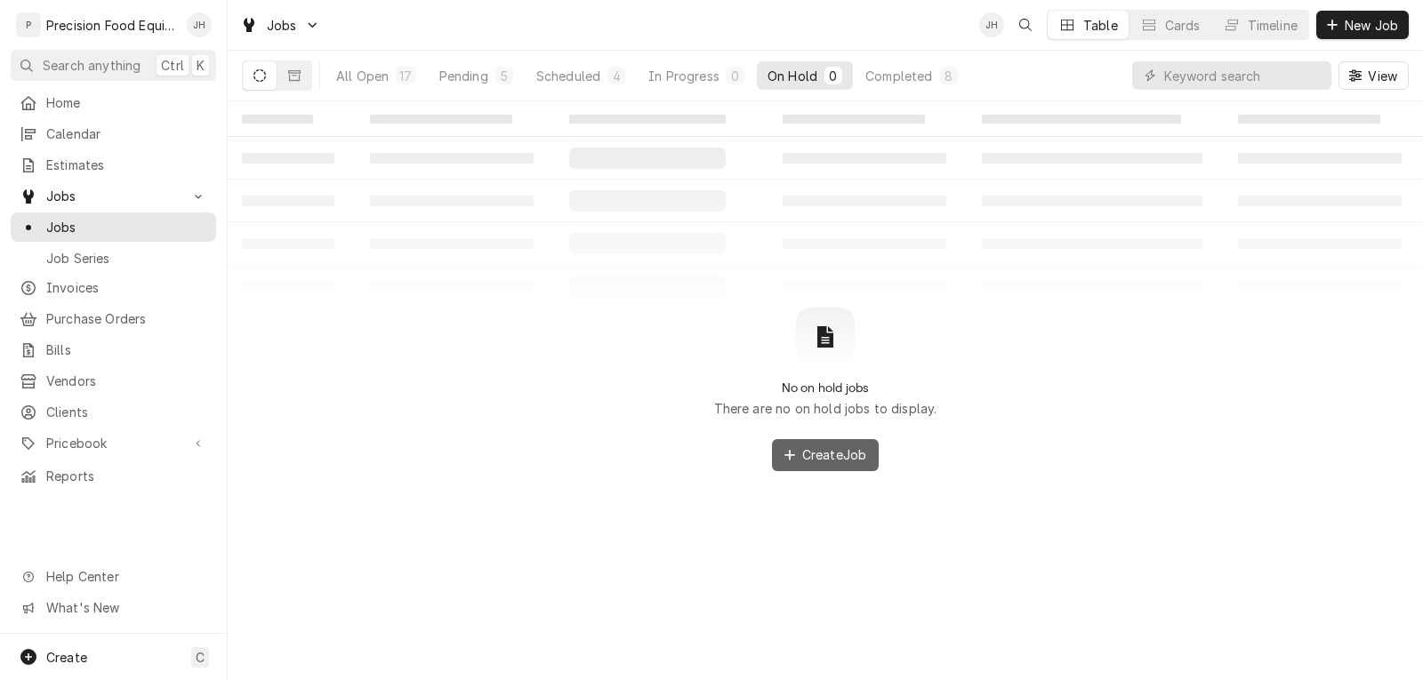
click at [865, 458] on span "Create Job" at bounding box center [833, 454] width 71 height 19
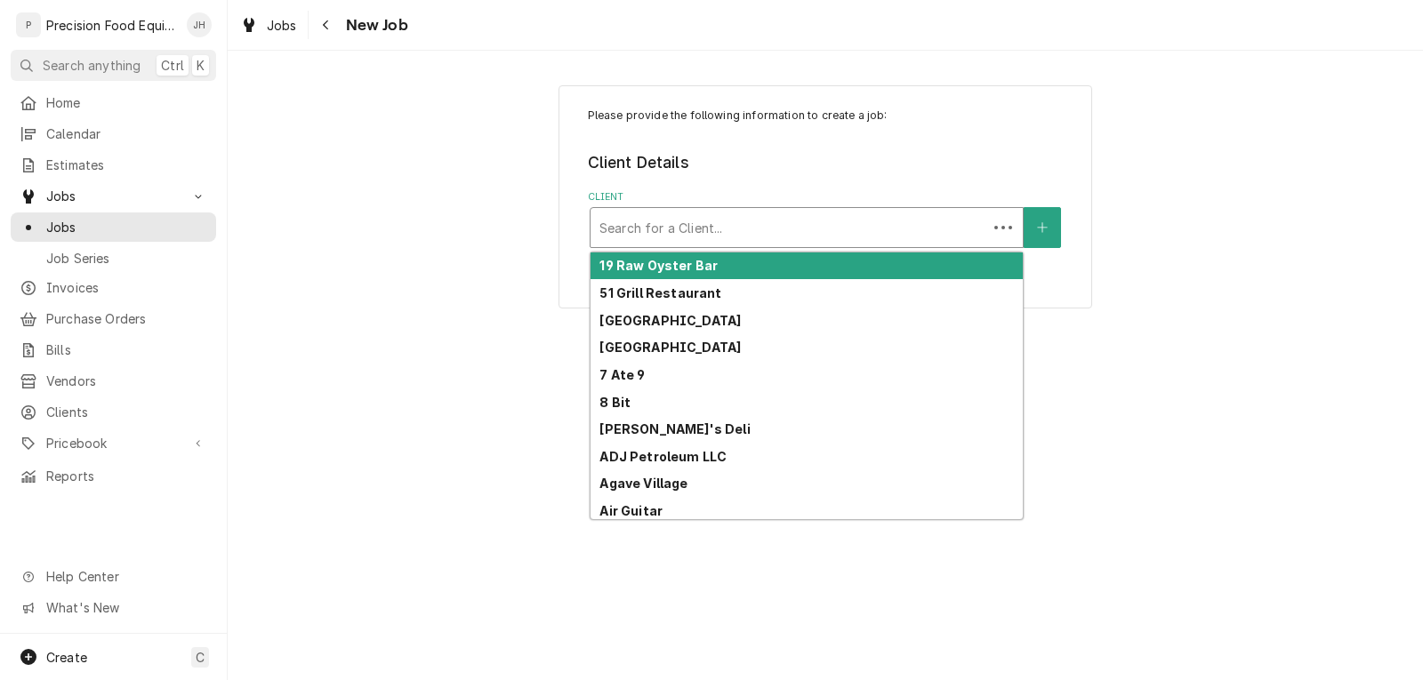
click at [788, 219] on div "Client" at bounding box center [788, 228] width 379 height 32
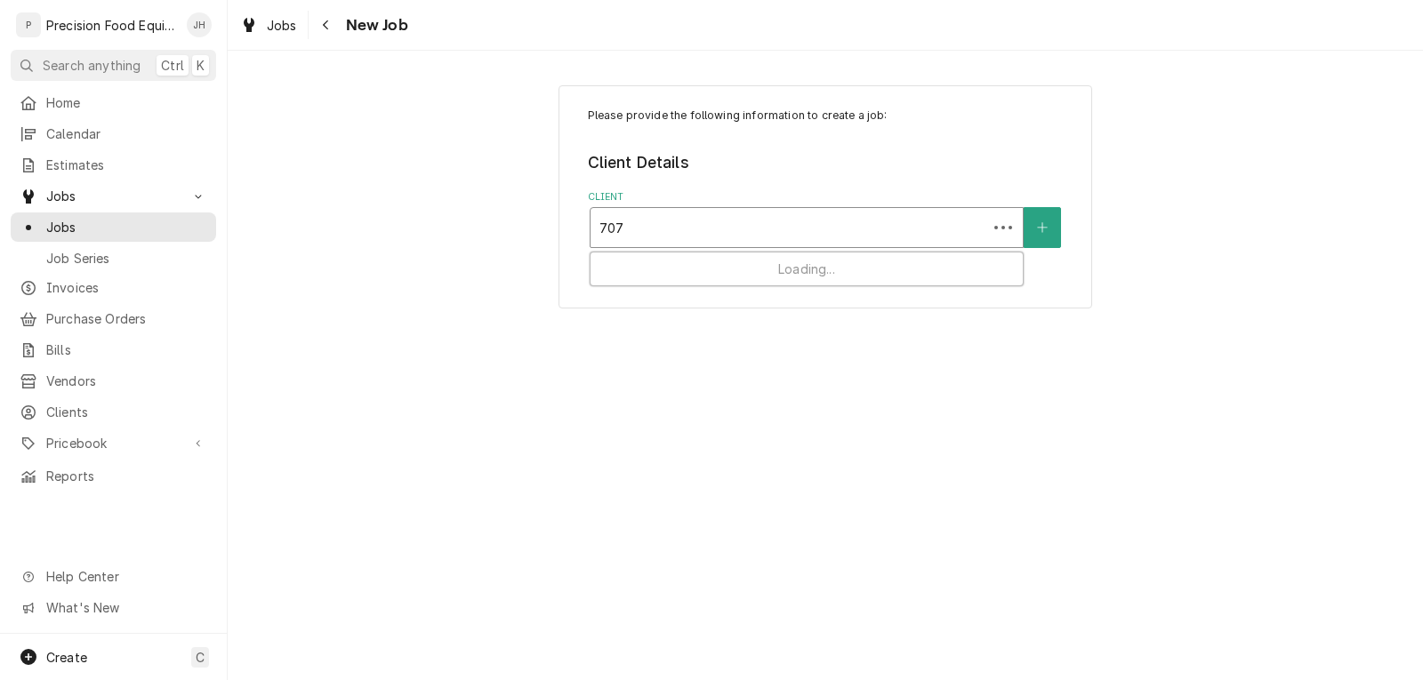
type input "7077"
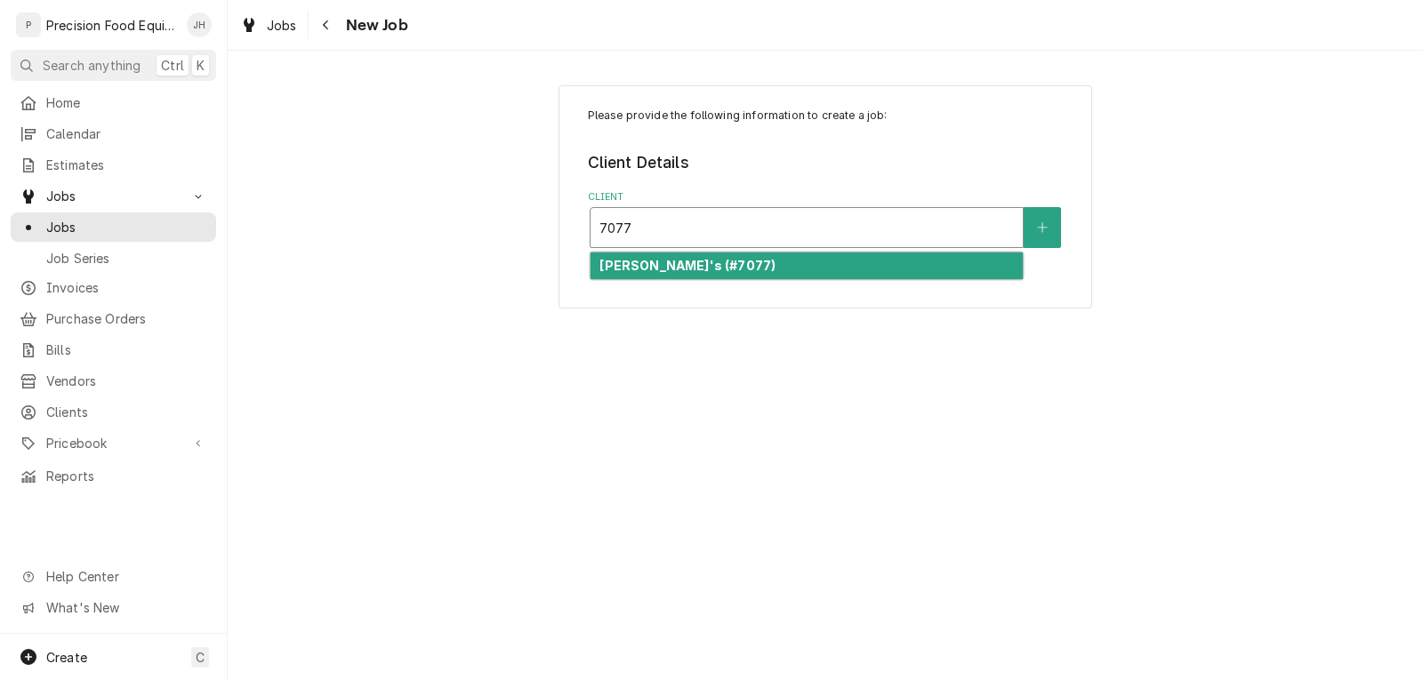
click at [827, 258] on div "[PERSON_NAME]'s (#7077)" at bounding box center [806, 267] width 432 height 28
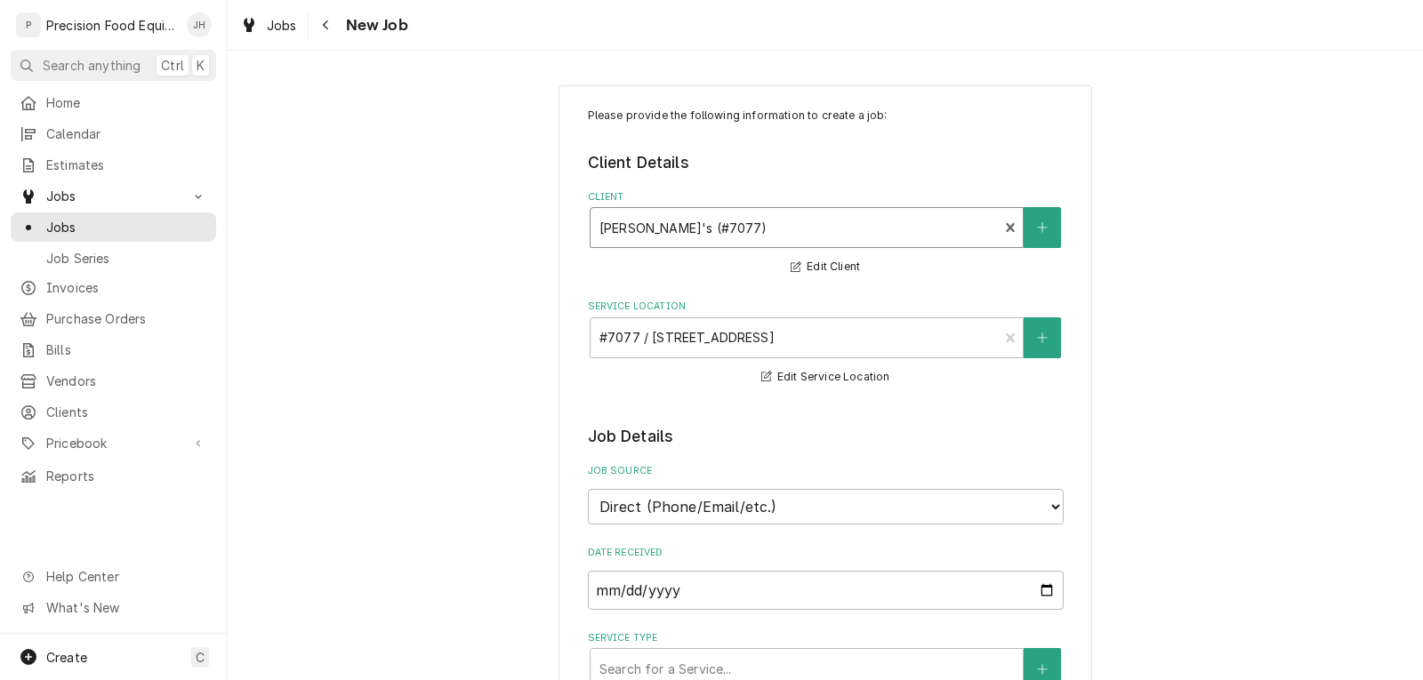
scroll to position [267, 0]
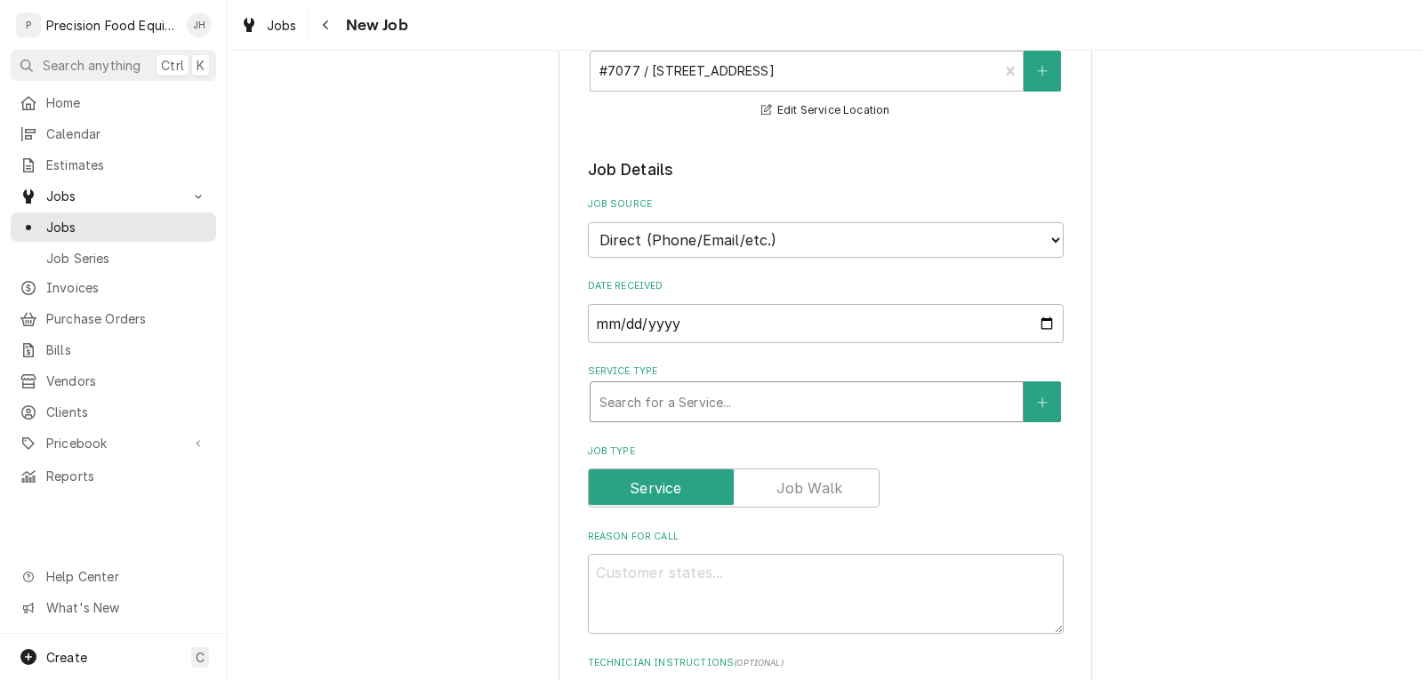
click at [714, 411] on div "Service Type" at bounding box center [806, 402] width 414 height 32
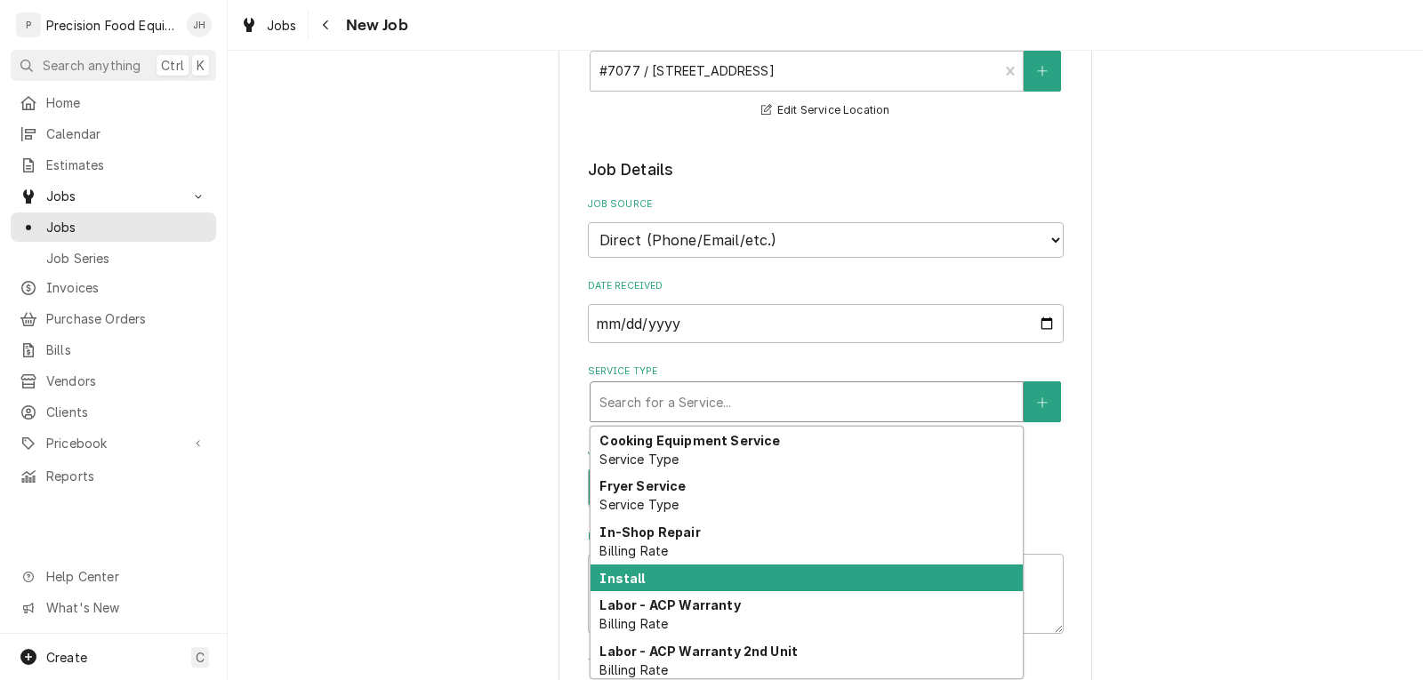
type textarea "x"
type input "m"
type textarea "x"
type input "mi"
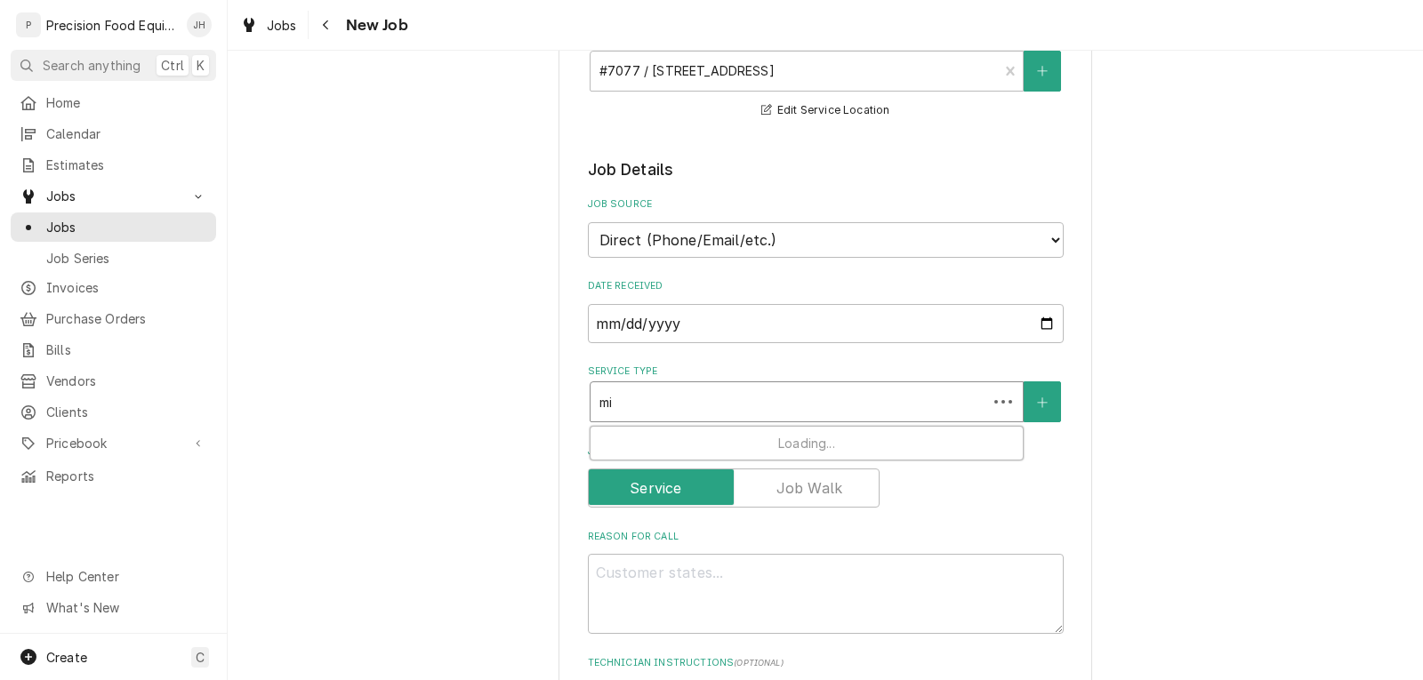
type textarea "x"
type input "mic"
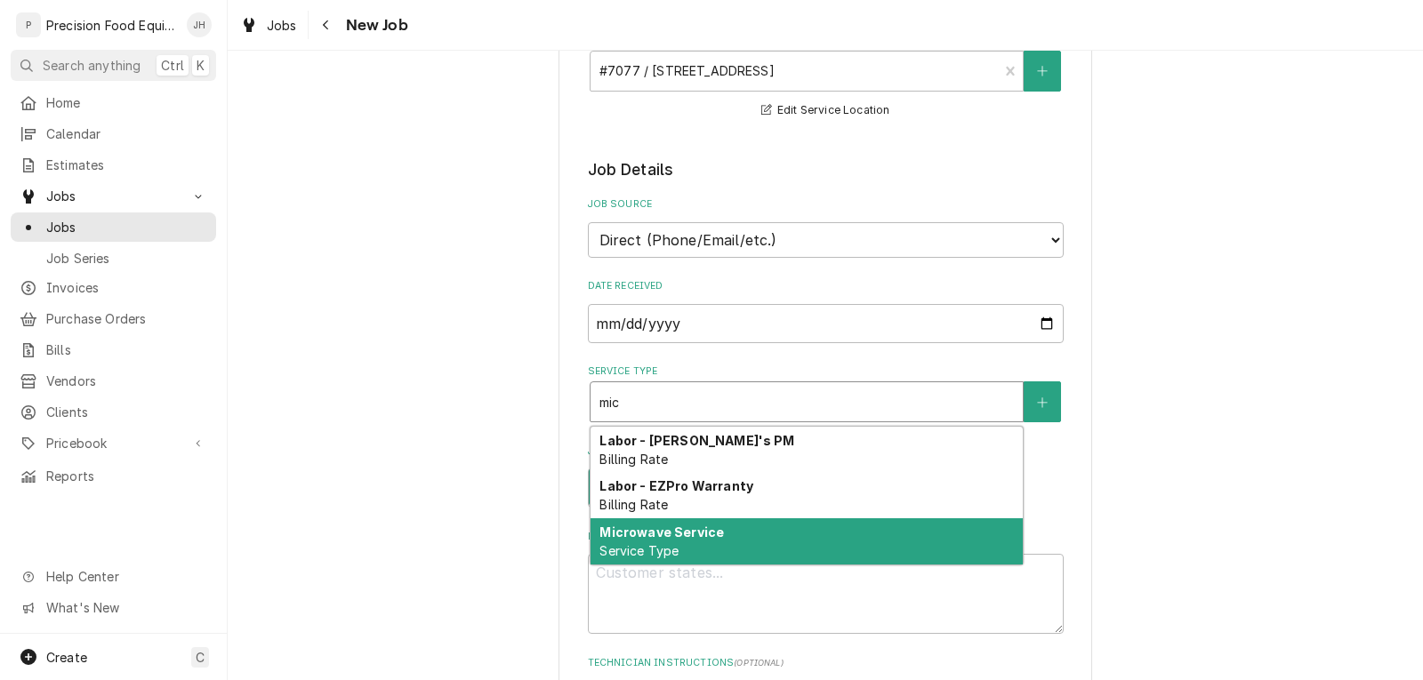
click at [720, 536] on div "Microwave Service Service Type" at bounding box center [806, 541] width 432 height 46
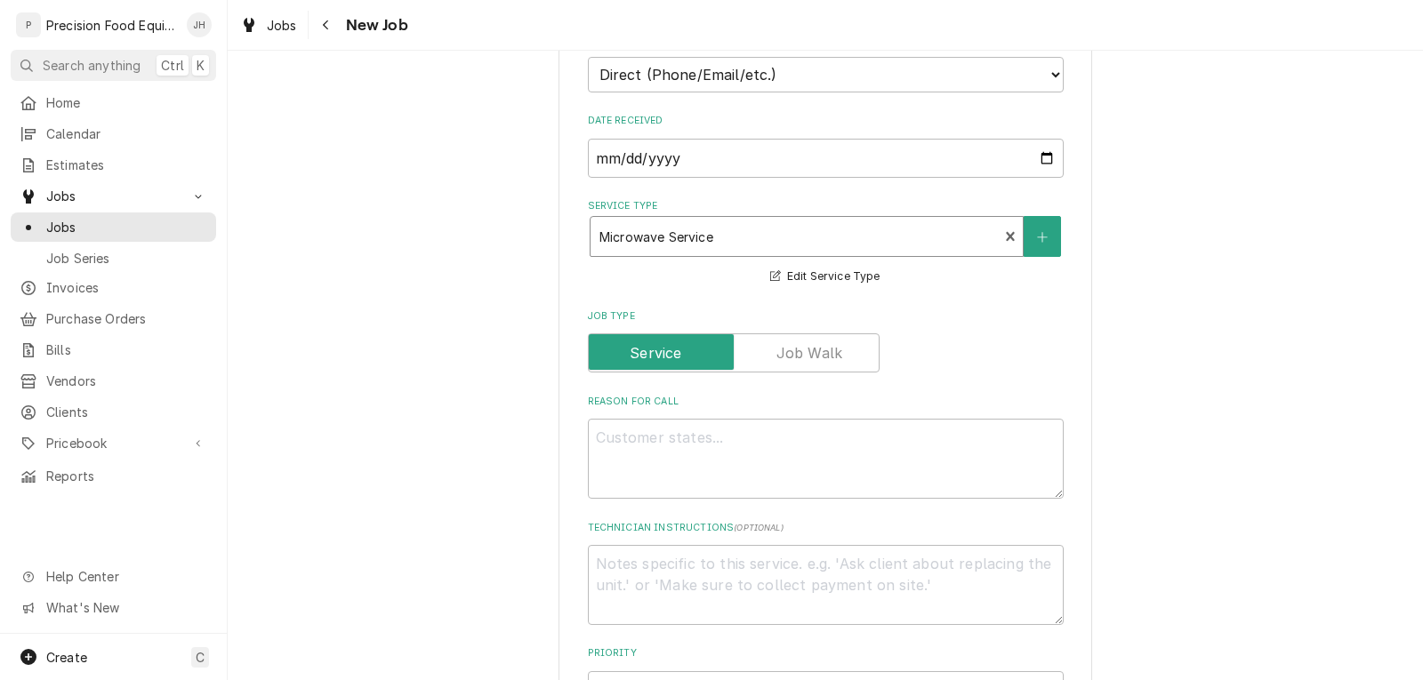
scroll to position [445, 0]
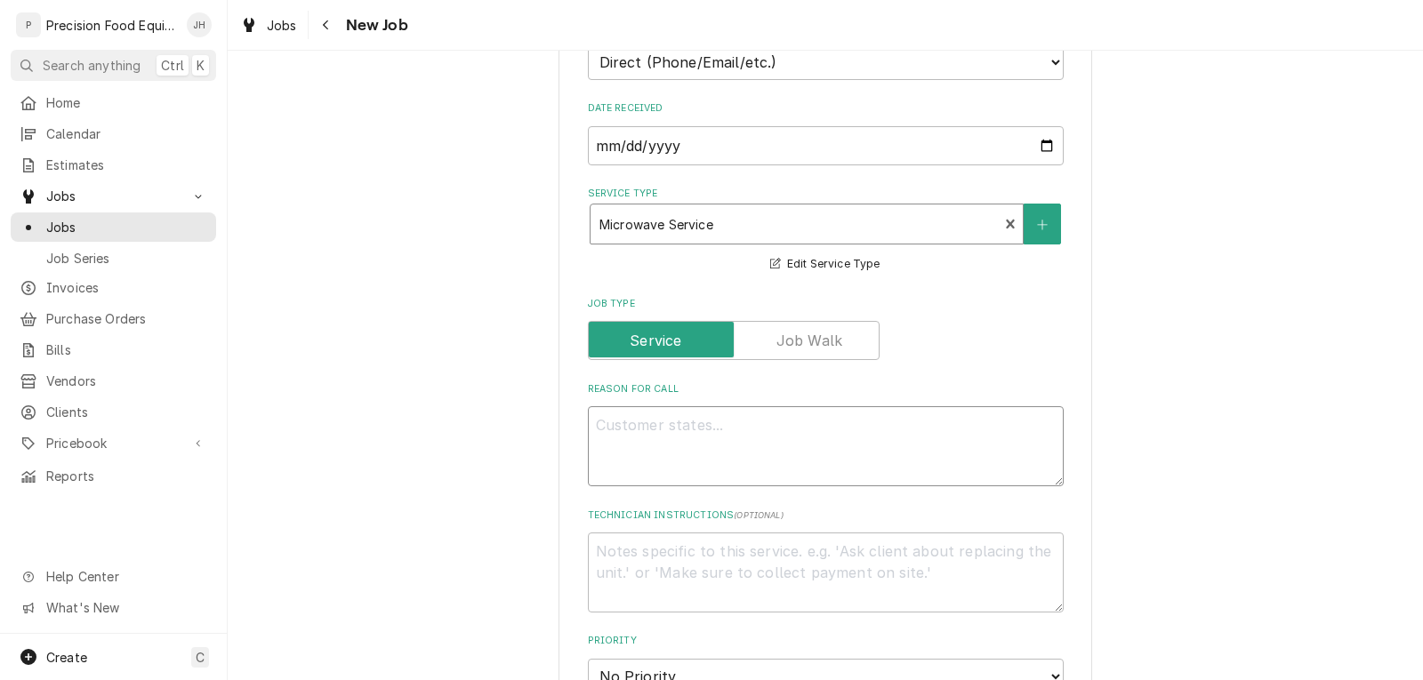
click at [654, 434] on textarea "Reason For Call" at bounding box center [826, 446] width 476 height 80
type textarea "x"
type textarea "M"
type textarea "x"
type textarea "MO"
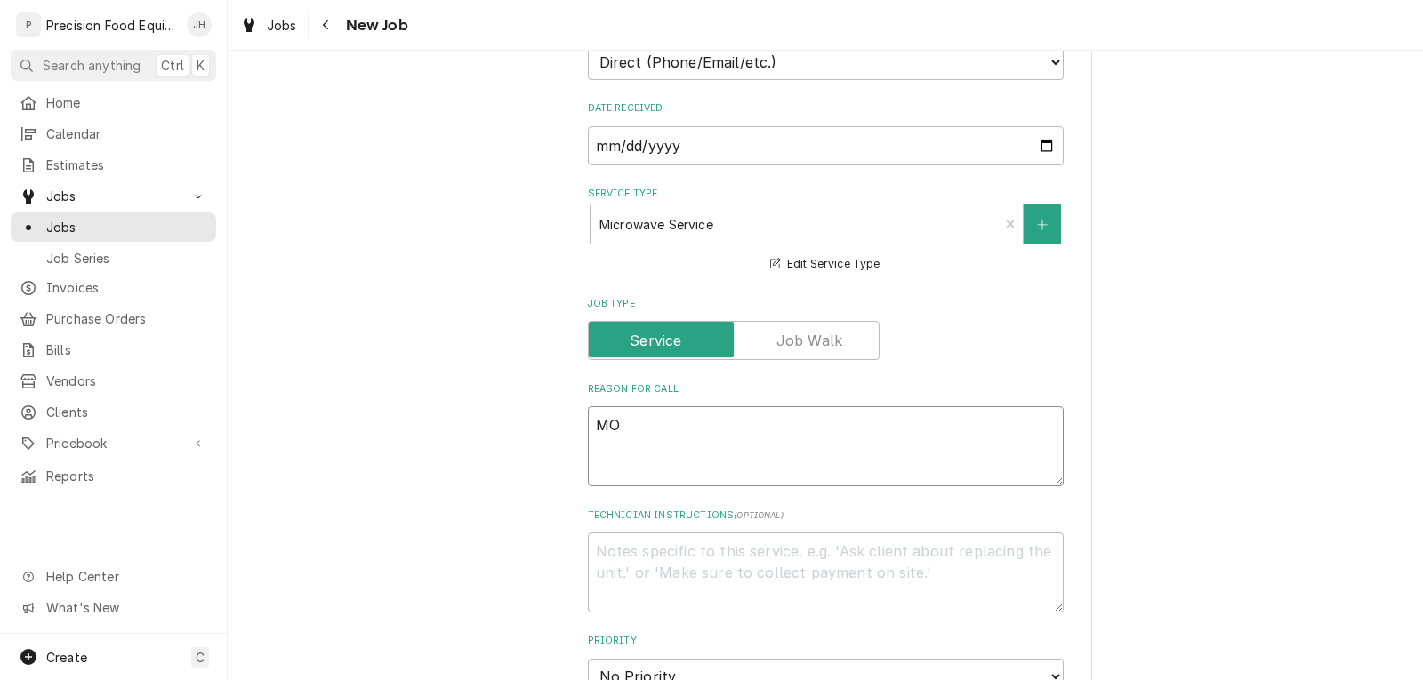
type textarea "x"
type textarea "MOC"
type textarea "x"
type textarea "MOC2"
type textarea "x"
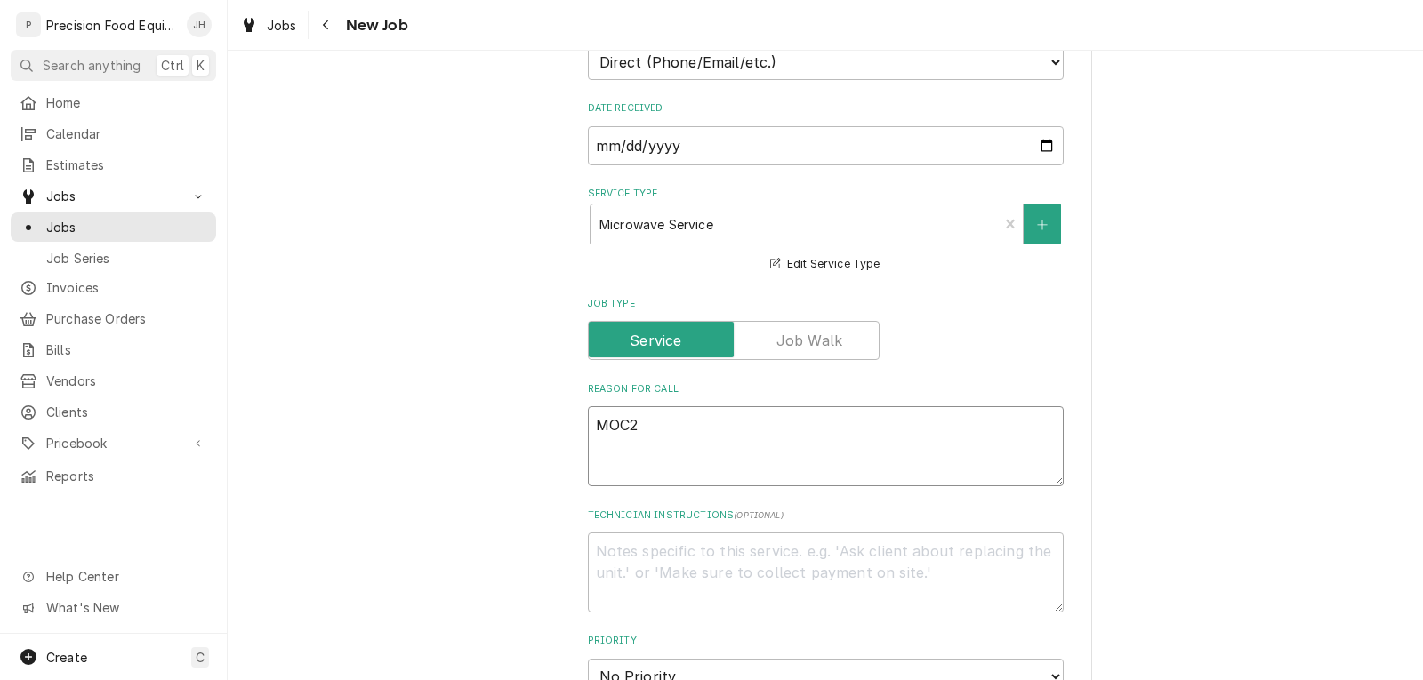
type textarea "MOC24"
type textarea "x"
type textarea "MOC24R"
type textarea "x"
type textarea "MOC24RB"
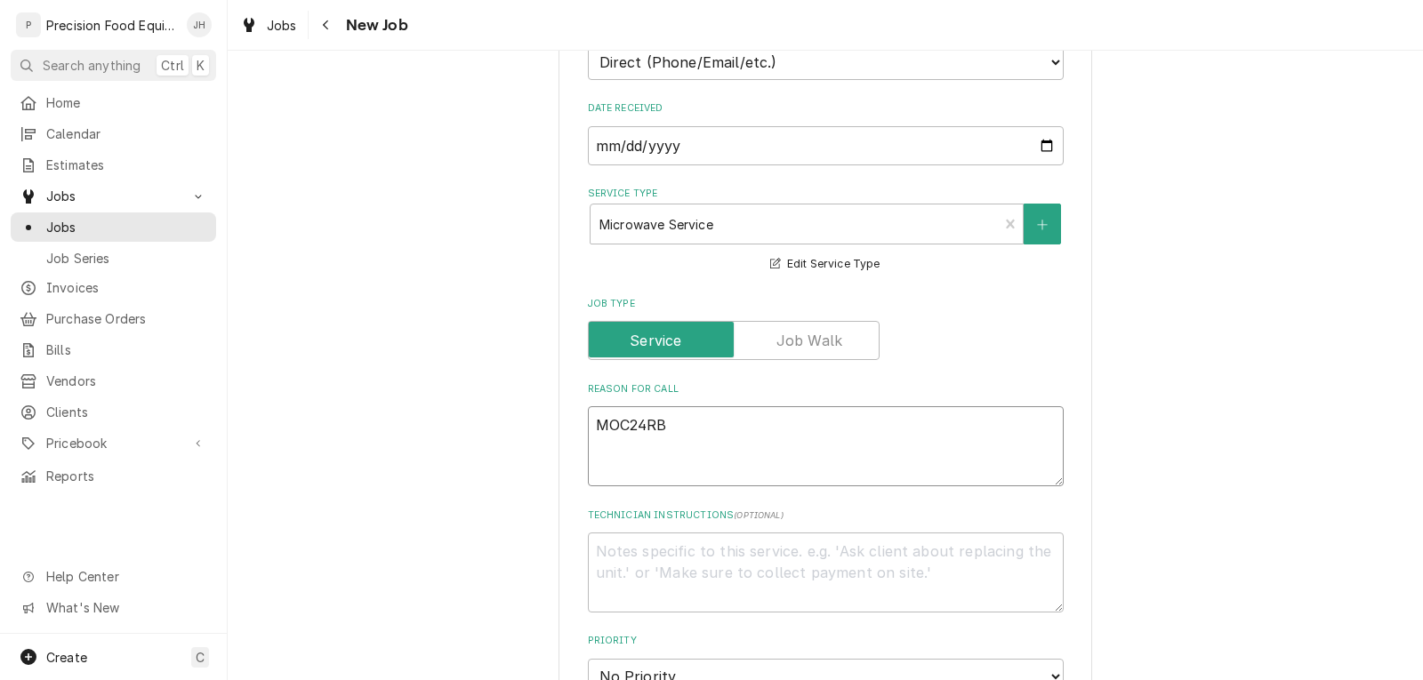
type textarea "x"
type textarea "AMOC24RB"
type textarea "x"
type textarea "AmMOC24RB"
type textarea "x"
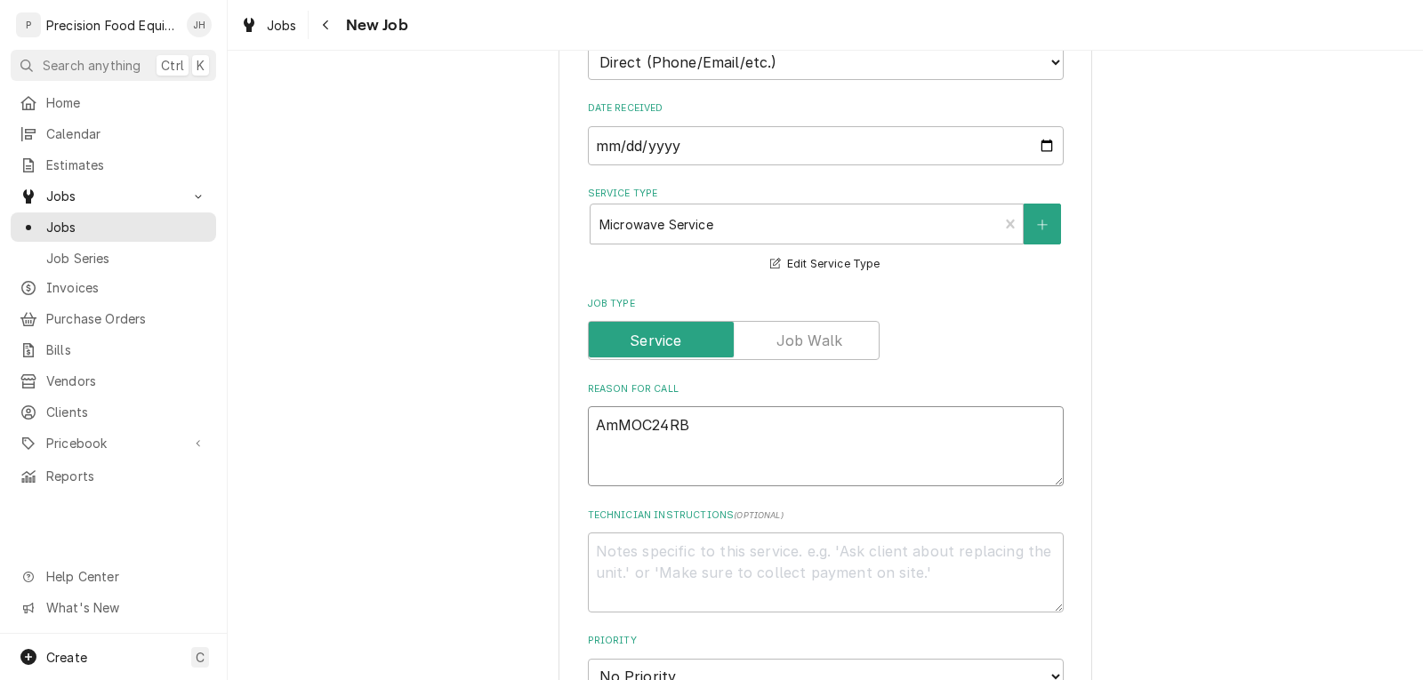
type textarea "AmaMOC24RB"
type textarea "x"
type textarea "AmanMOC24RB"
type textarea "x"
type textarea "AmanaMOC24RB"
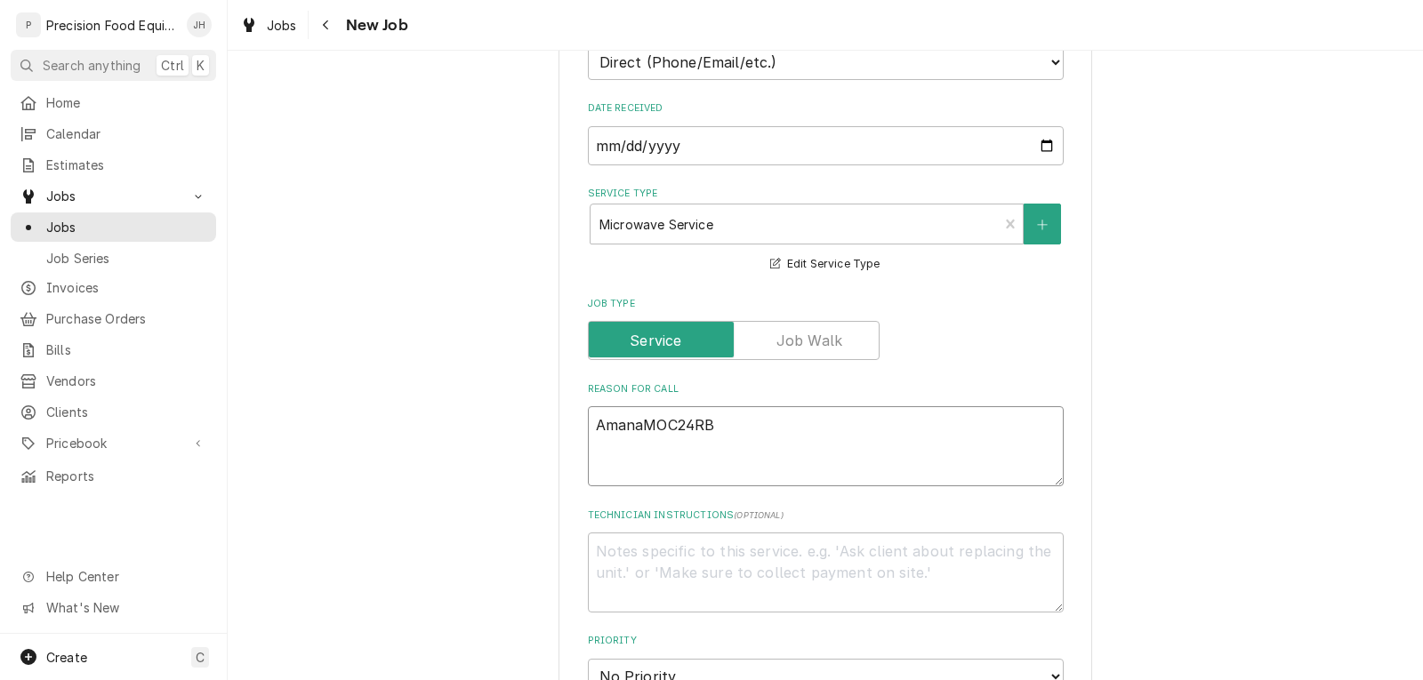
type textarea "x"
type textarea "Amana MOC24RB"
type textarea "x"
type textarea "Amana MOC24RB"
type textarea "x"
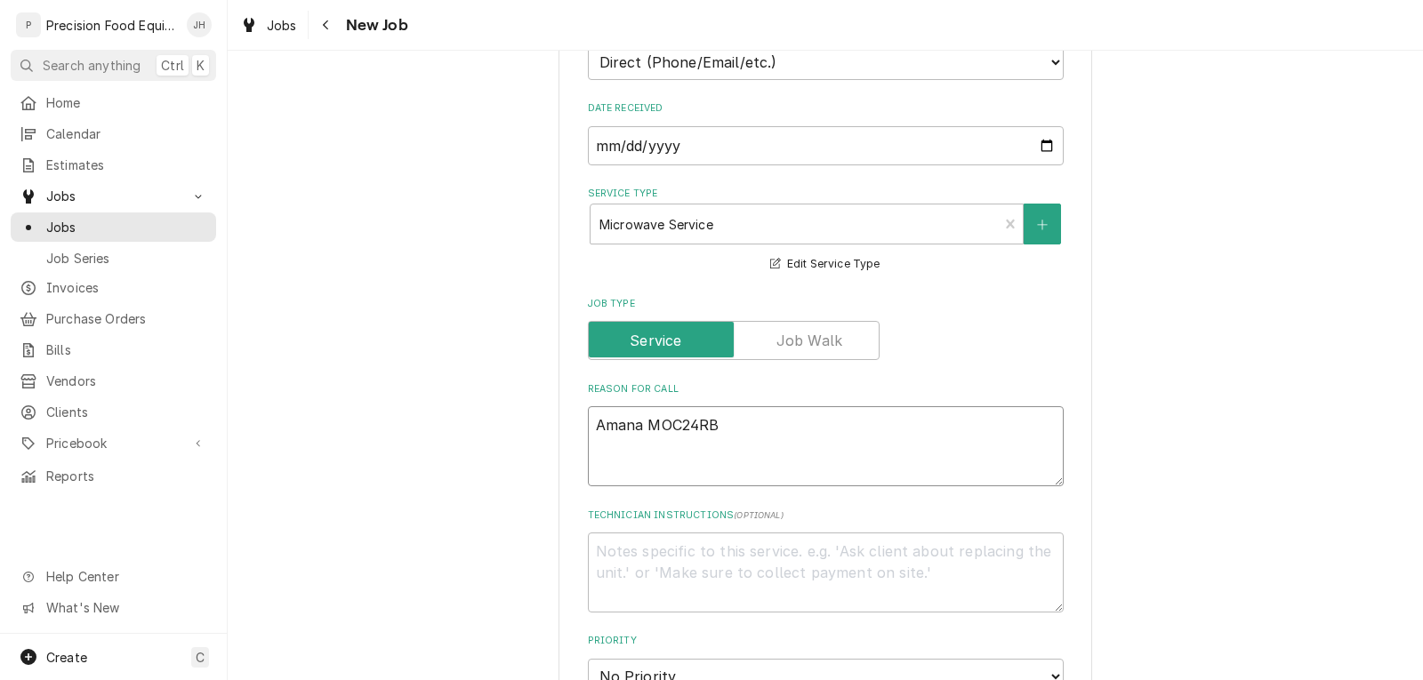
type textarea "Amana MOC24RB -"
type textarea "x"
type textarea "Amana MOC24RB -"
type textarea "x"
type textarea "Amana MOC24RB - M"
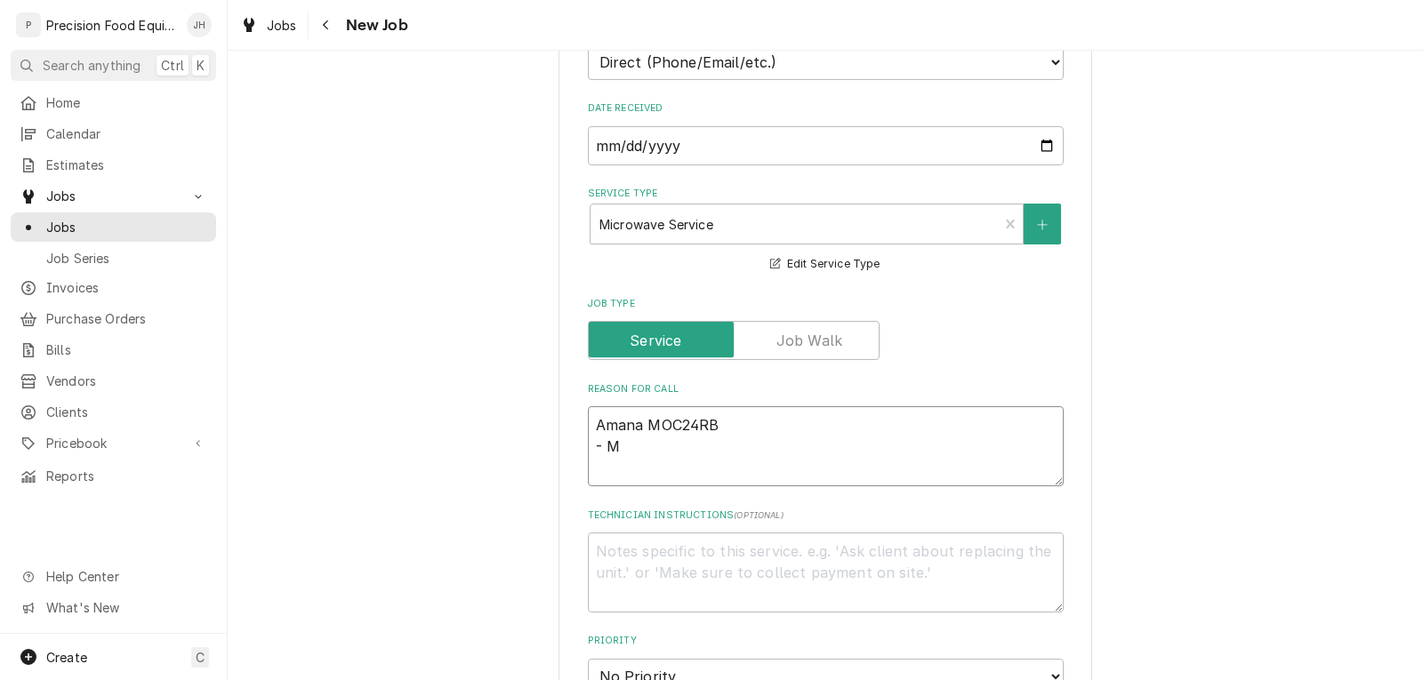
type textarea "x"
type textarea "Amana MOC24RB - Mi"
type textarea "x"
type textarea "Amana MOC24RB - Mic"
type textarea "x"
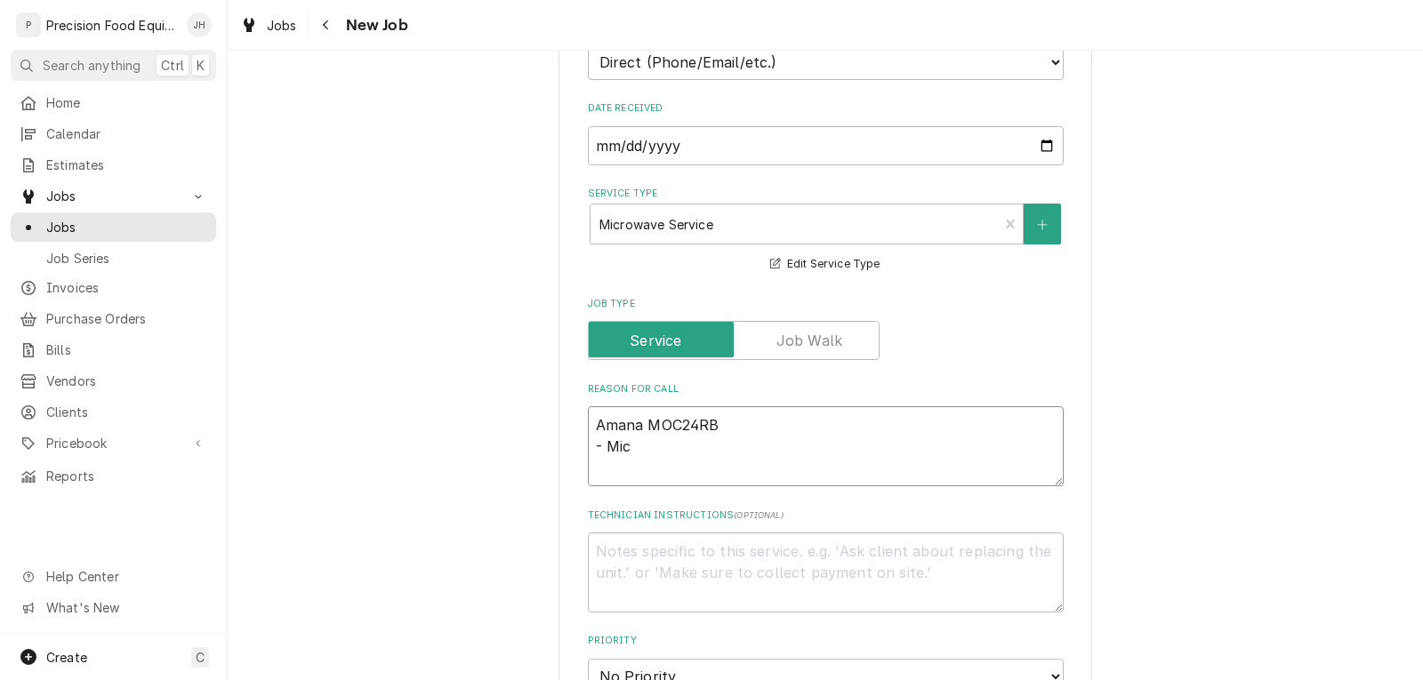
type textarea "Amana MOC24RB - Micr"
type textarea "x"
type textarea "Amana MOC24RB - Micro"
type textarea "x"
type textarea "Amana MOC24RB - Microw"
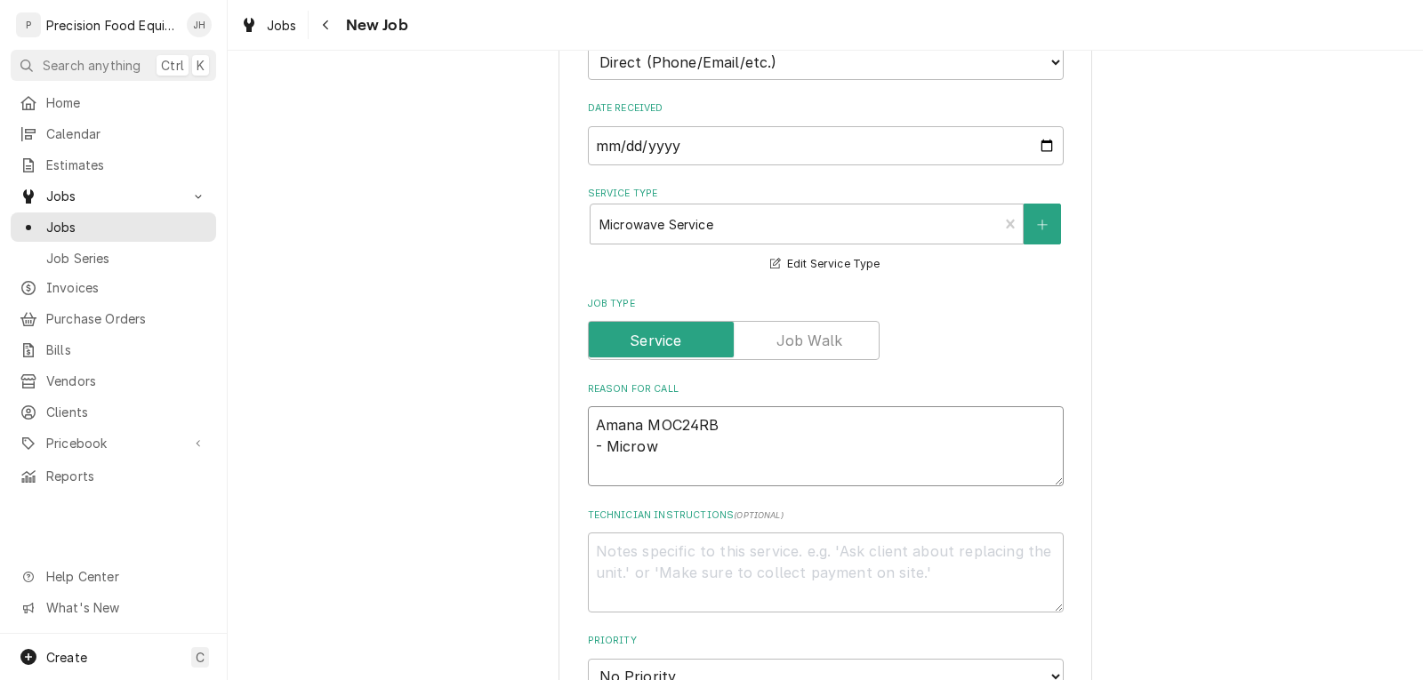
type textarea "x"
type textarea "Amana MOC24RB - Microwa"
type textarea "x"
type textarea "Amana MOC24RB - Microwav"
type textarea "x"
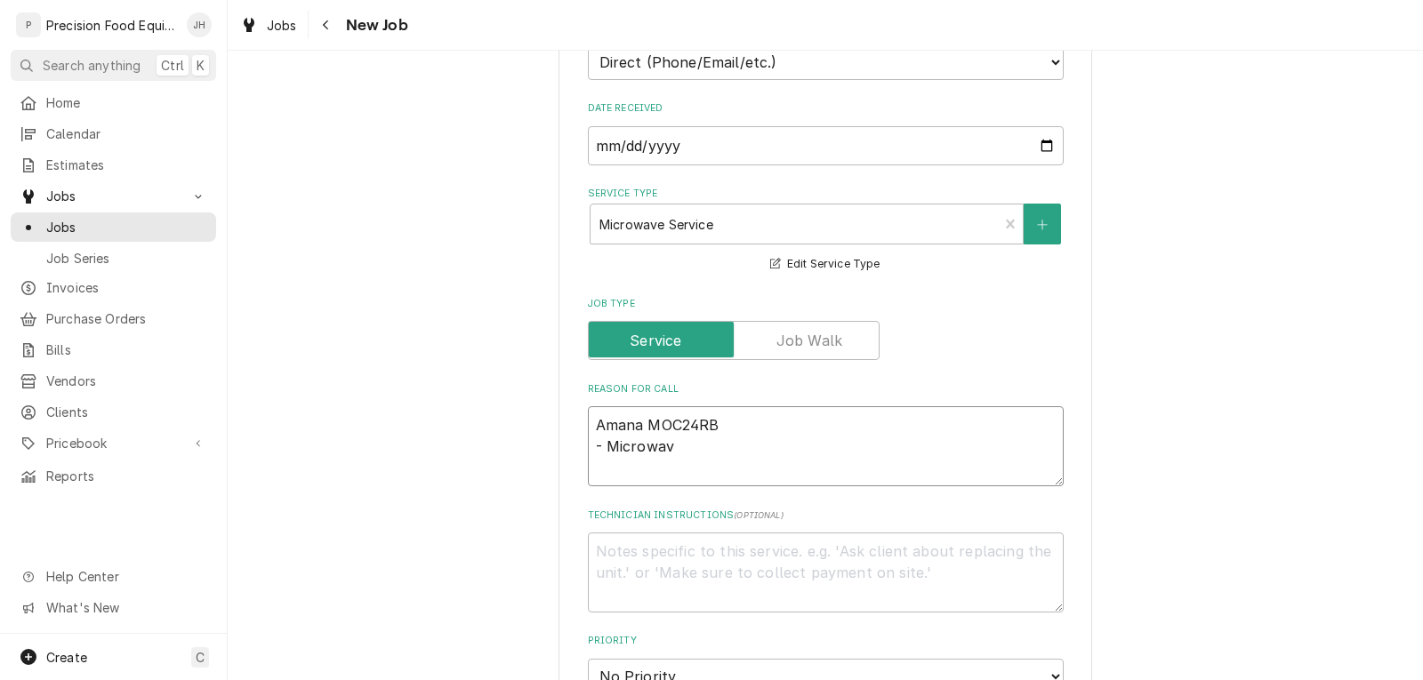
type textarea "Amana MOC24RB - Microwave"
type textarea "x"
type textarea "Amana MOC24RB - Microwave"
type textarea "x"
type textarea "Amana MOC24RB - Microwave s"
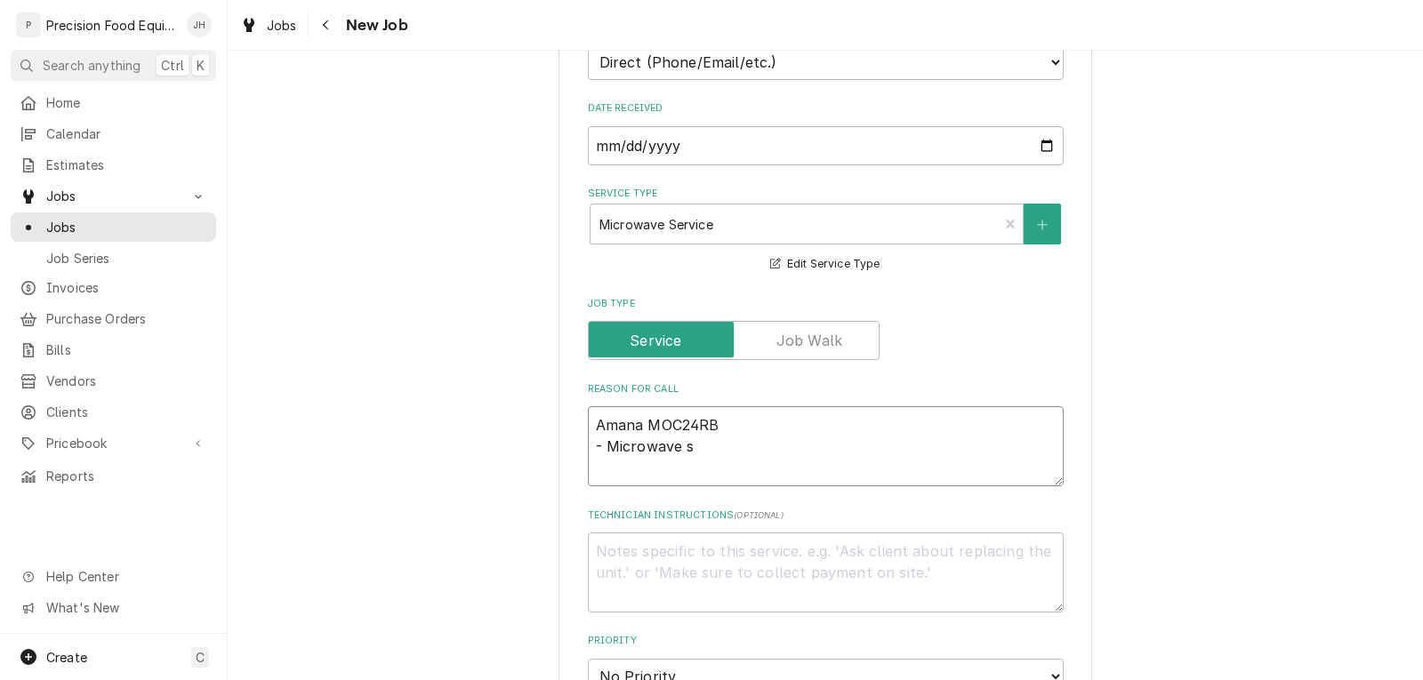
type textarea "x"
type textarea "Amana MOC24RB - Microwave sa"
type textarea "x"
type textarea "Amana MOC24RB - Microwave say"
type textarea "x"
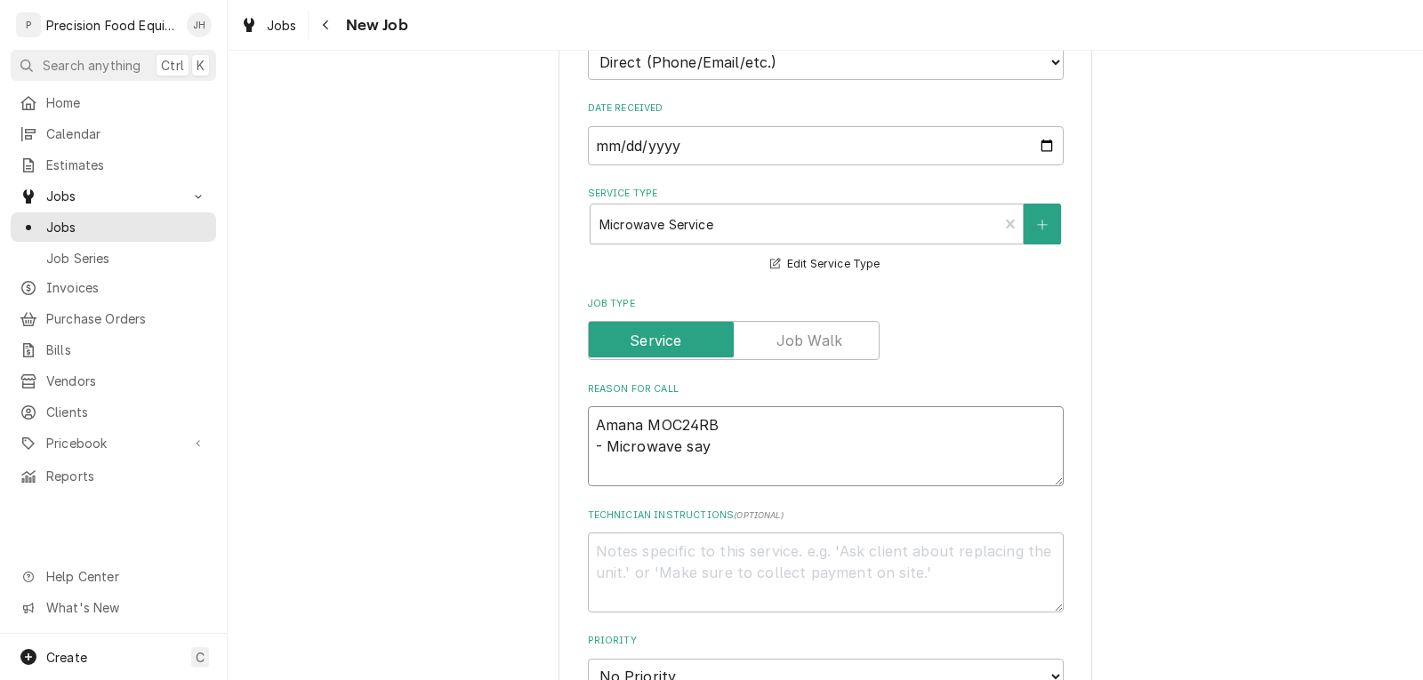
type textarea "Amana MOC24RB - Microwave says"
type textarea "x"
type textarea "Amana MOC24RB - Microwave says"
type textarea "x"
type textarea "Amana MOC24RB - Microwave says ""
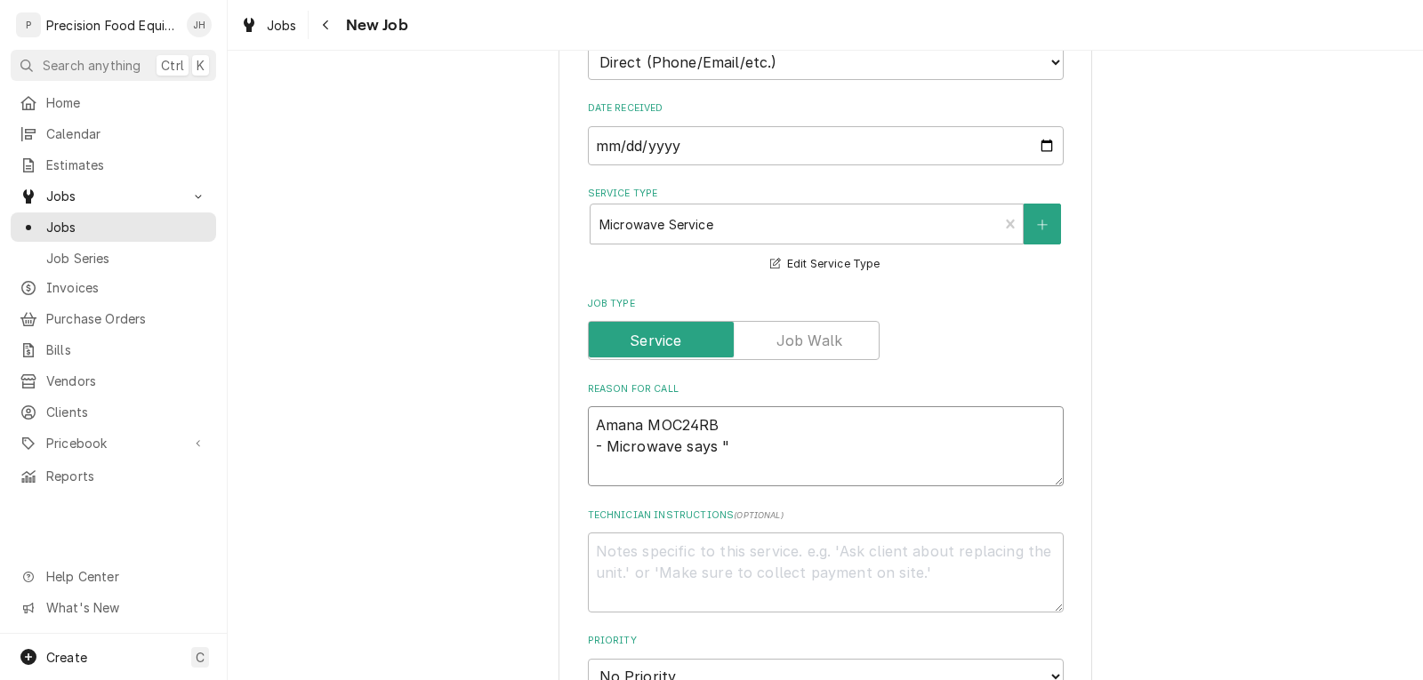
type textarea "x"
type textarea "Amana MOC24RB - Microwave says """
type textarea "x"
type textarea "Amana MOC24RB - Microwave says "C""
type textarea "x"
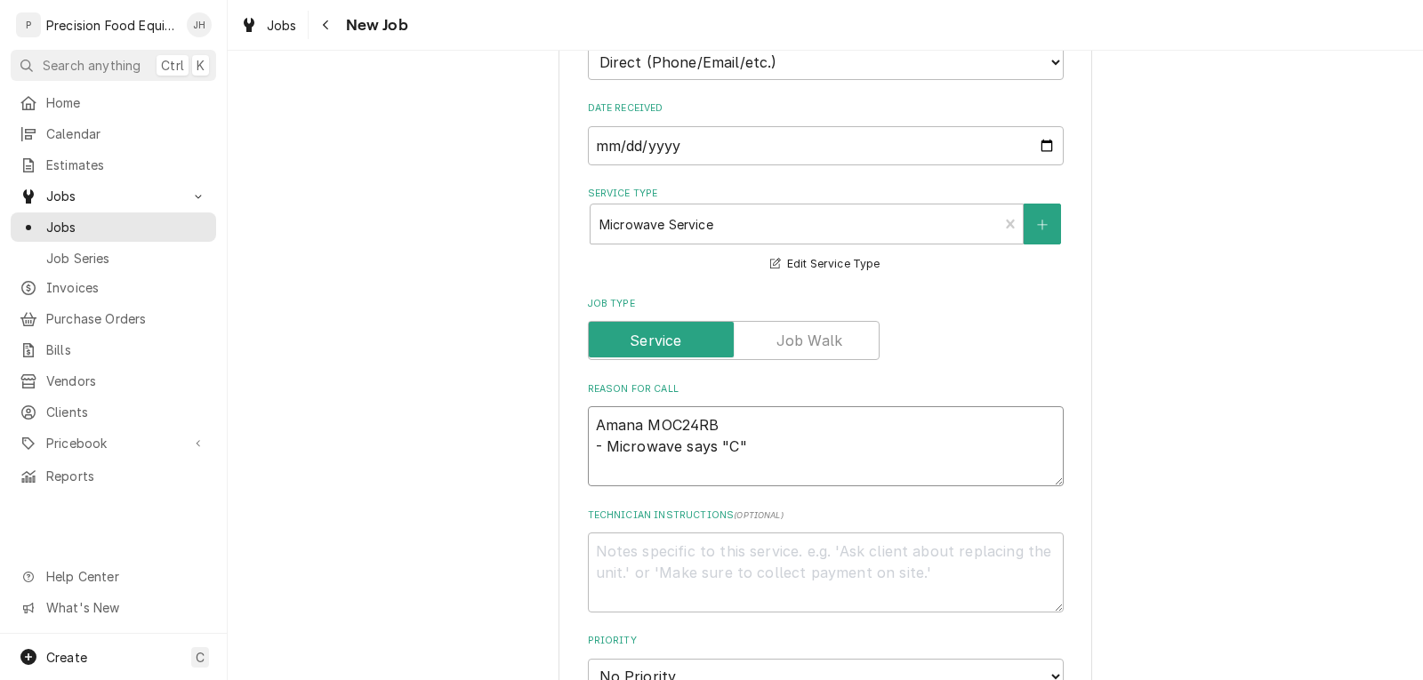
type textarea "Amana MOC24RB - Microwave says "Ca""
type textarea "x"
type textarea "Amana MOC24RB - Microwave says "Cal""
type textarea "x"
type textarea "Amana MOC24RB - Microwave says "Call""
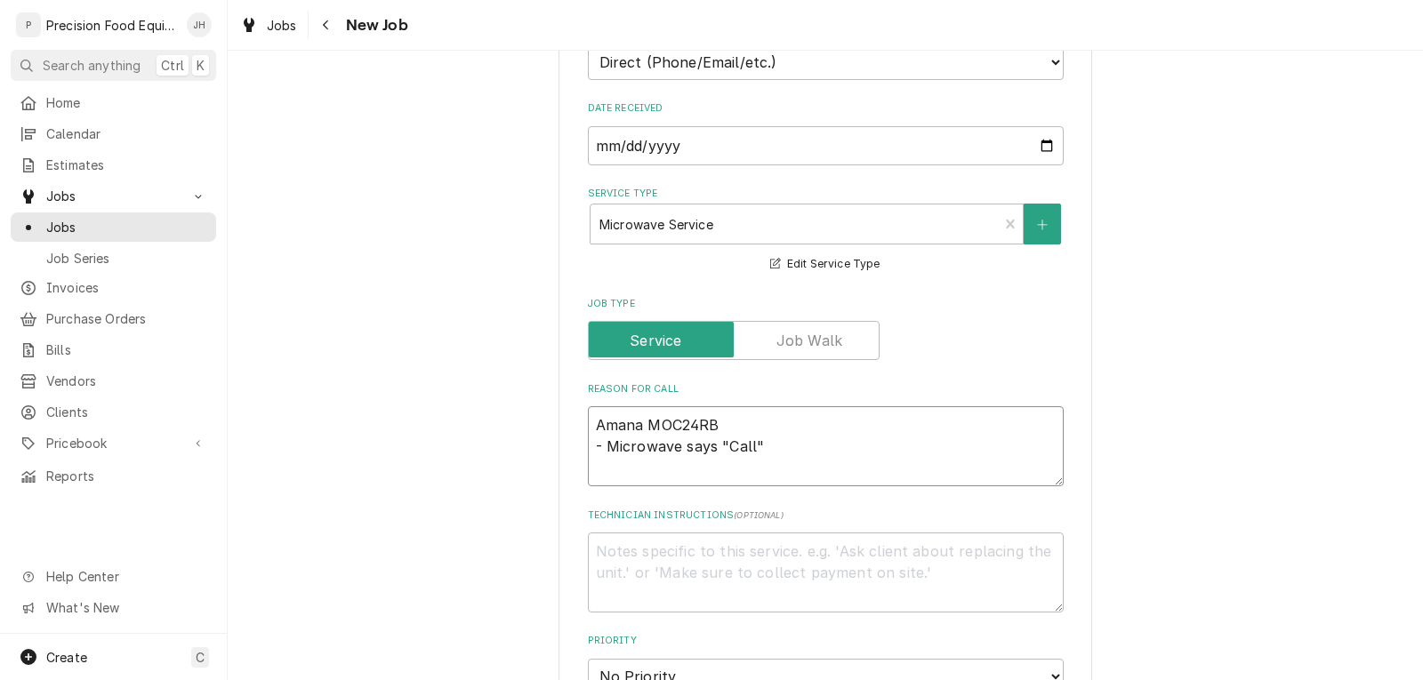
type textarea "x"
type textarea "Amana MOC24RB - Microwave says "Call ""
type textarea "x"
type textarea "Amana MOC24RB - Microwave says "Call S""
type textarea "x"
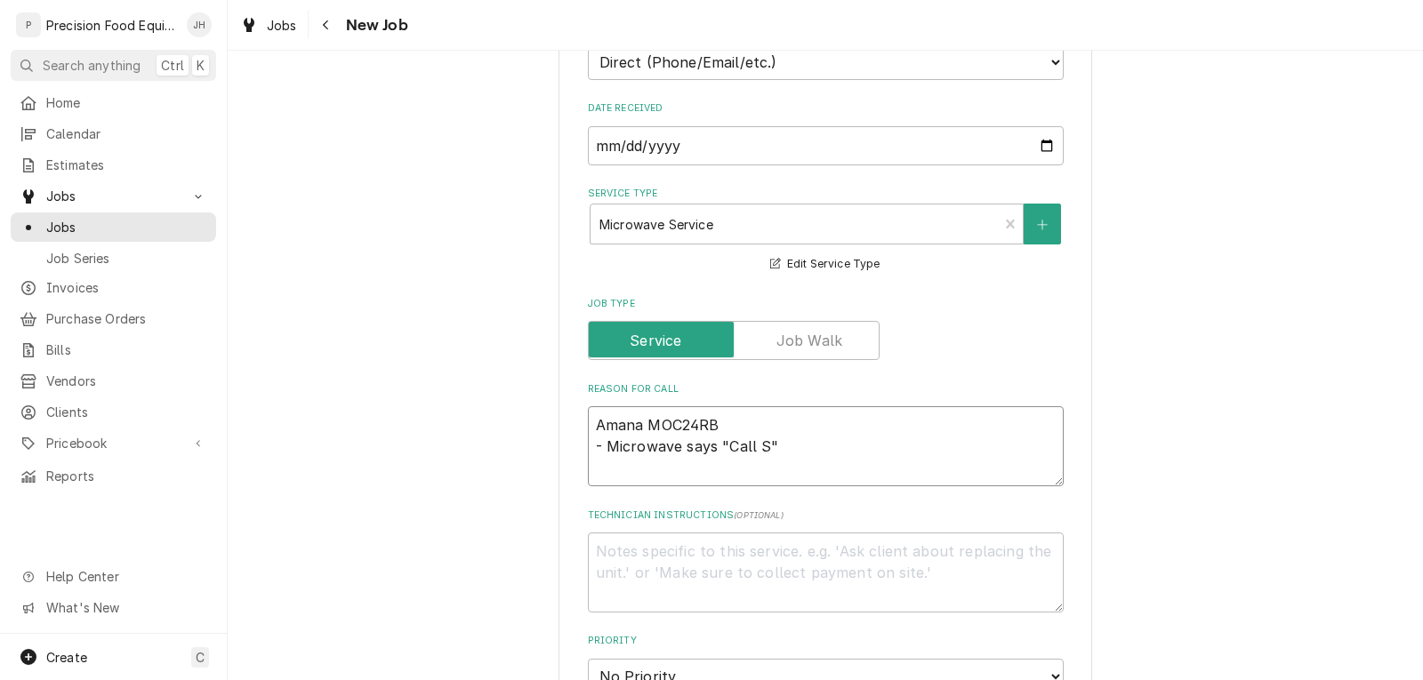
type textarea "Amana MOC24RB - Microwave says "Call Se""
type textarea "x"
type textarea "Amana MOC24RB - Microwave says "Call Ser""
type textarea "x"
type textarea "Amana MOC24RB - Microwave says "Call Serv""
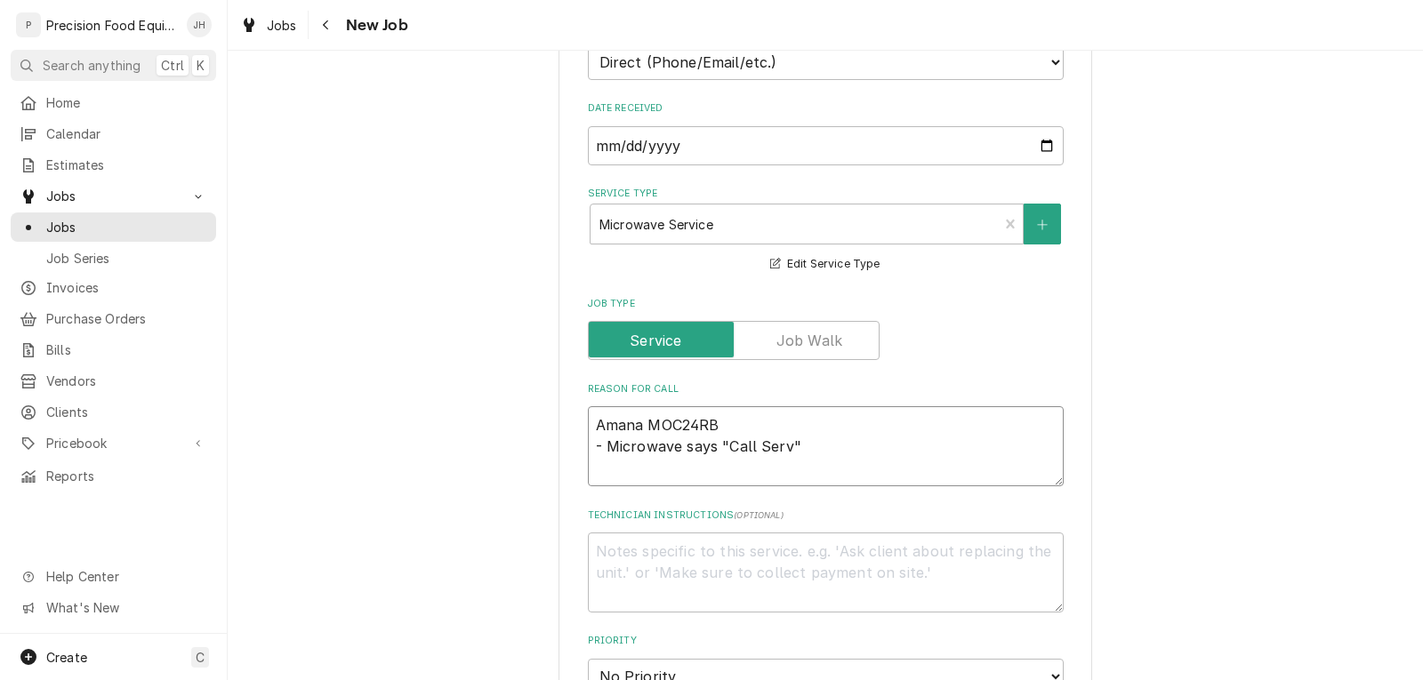
type textarea "x"
type textarea "Amana MOC24RB - Microwave says "Call Servi""
type textarea "x"
type textarea "Amana MOC24RB - Microwave says "Call Servic""
type textarea "x"
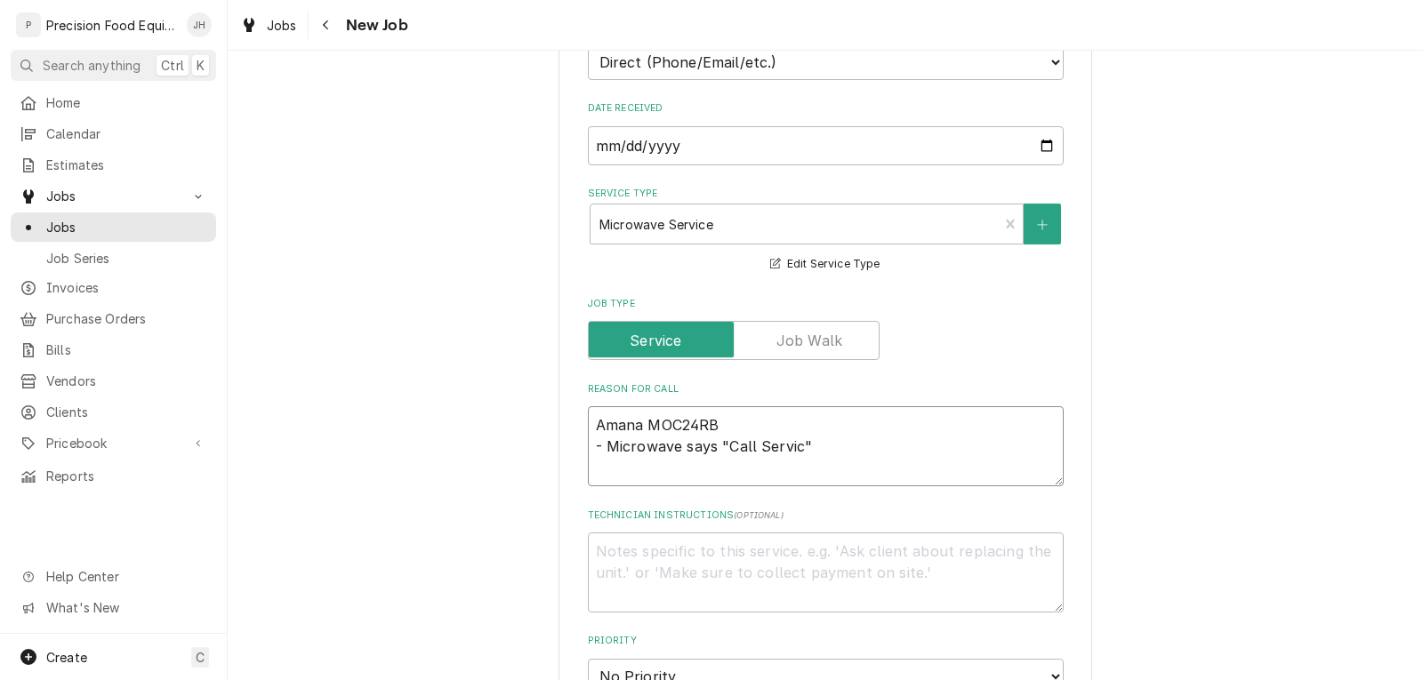
type textarea "Amana MOC24RB - Microwave says "Call Service""
type textarea "x"
type textarea "Amana MOC24RB - Microwave says "Call Service""
type textarea "x"
type textarea "Amana MOC24RB - Microwave says "Call Service" a"
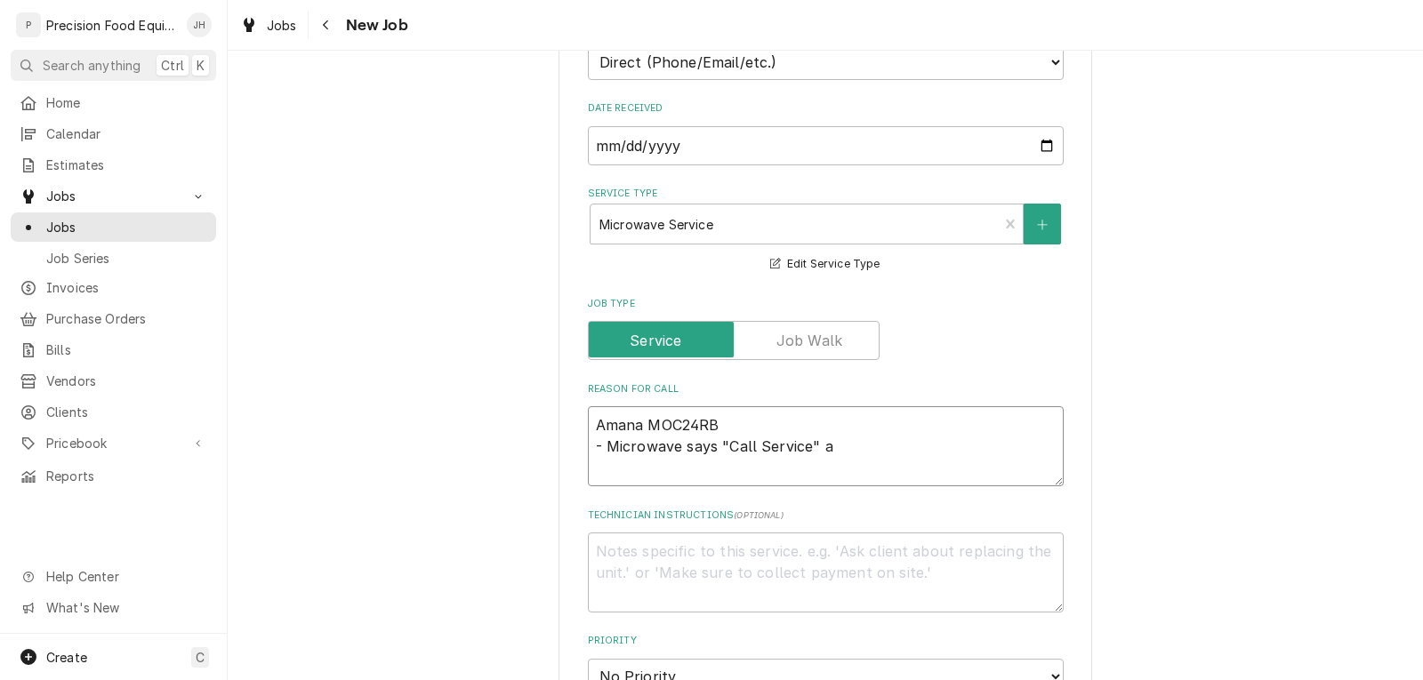
type textarea "x"
type textarea "Amana MOC24RB - Microwave says "Call Service" an"
type textarea "x"
type textarea "Amana MOC24RB - Microwave says "Call Service" and"
type textarea "x"
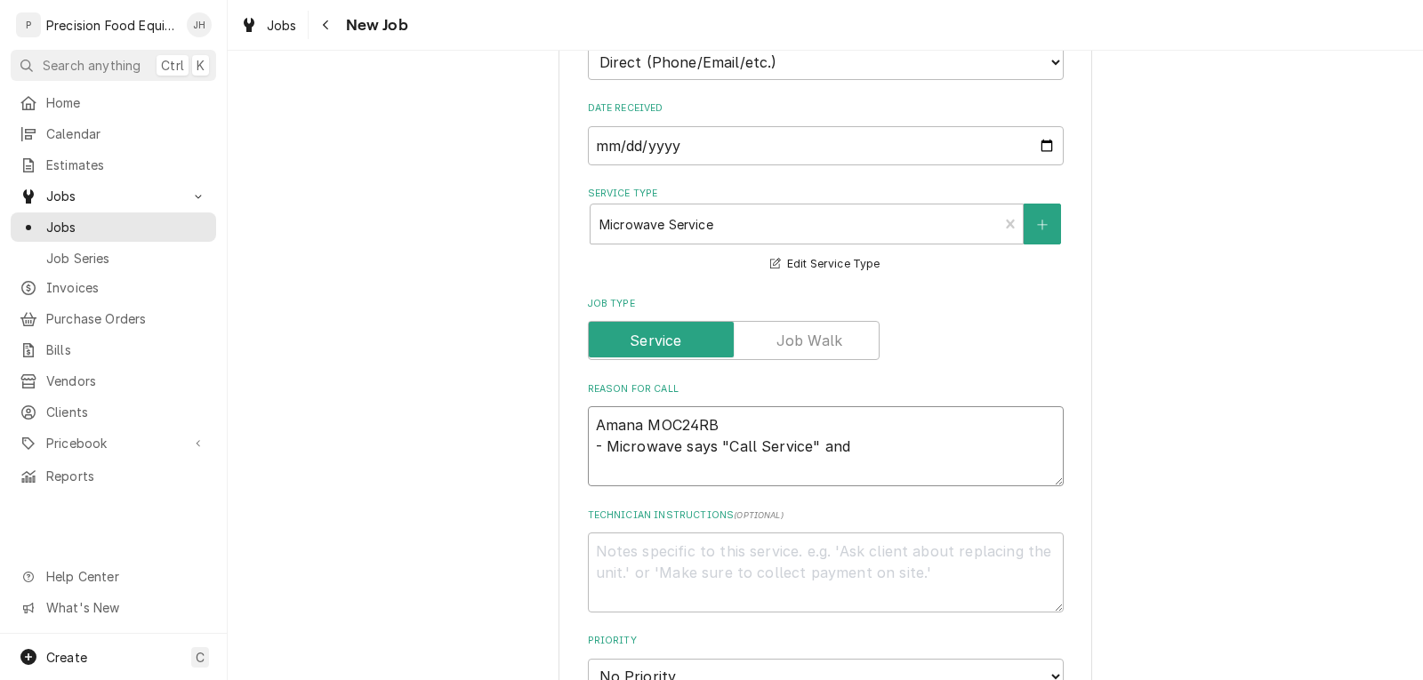
type textarea "Amana MOC24RB - Microwave says "Call Service" and"
type textarea "x"
type textarea "Amana MOC24RB - Microwave says "Call Service" and n"
type textarea "x"
type textarea "Amana MOC24RB - Microwave says "Call Service" and no"
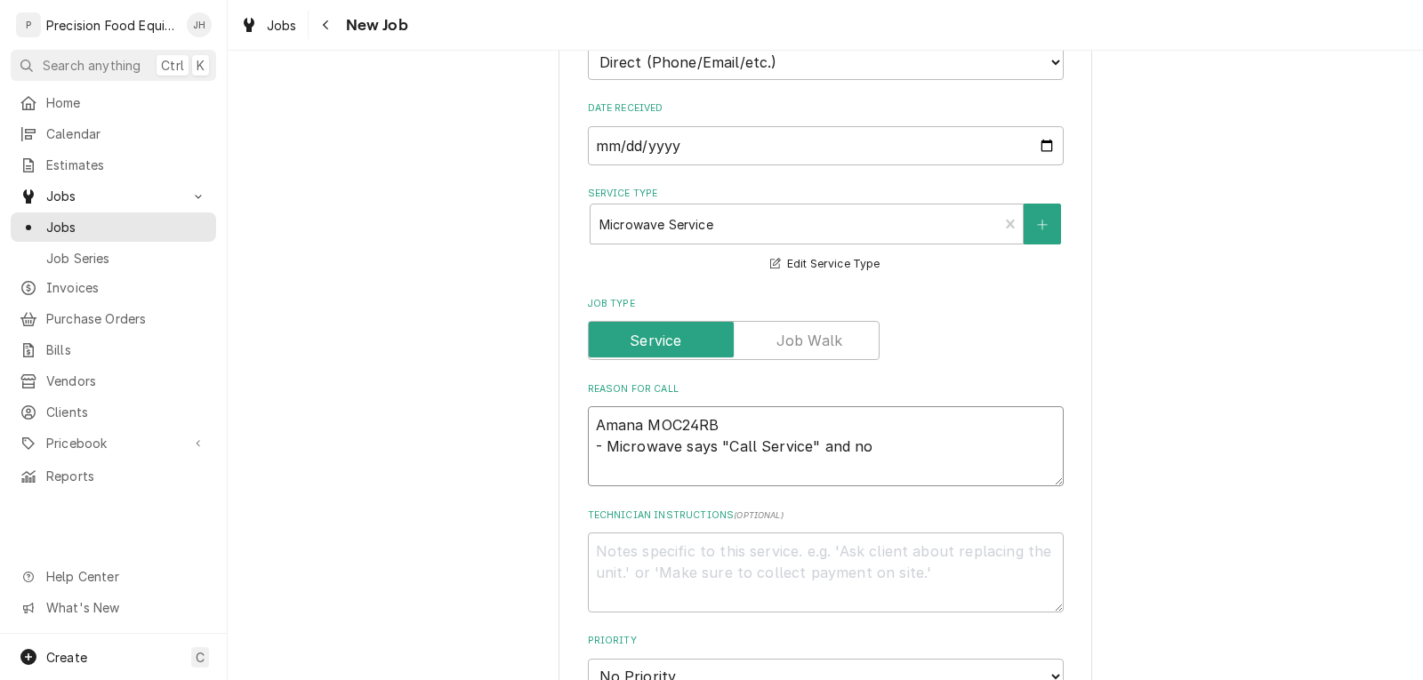
type textarea "x"
type textarea "Amana MOC24RB - Microwave says "Call Service" and not"
type textarea "x"
type textarea "Amana MOC24RB - Microwave says "Call Service" and not"
type textarea "x"
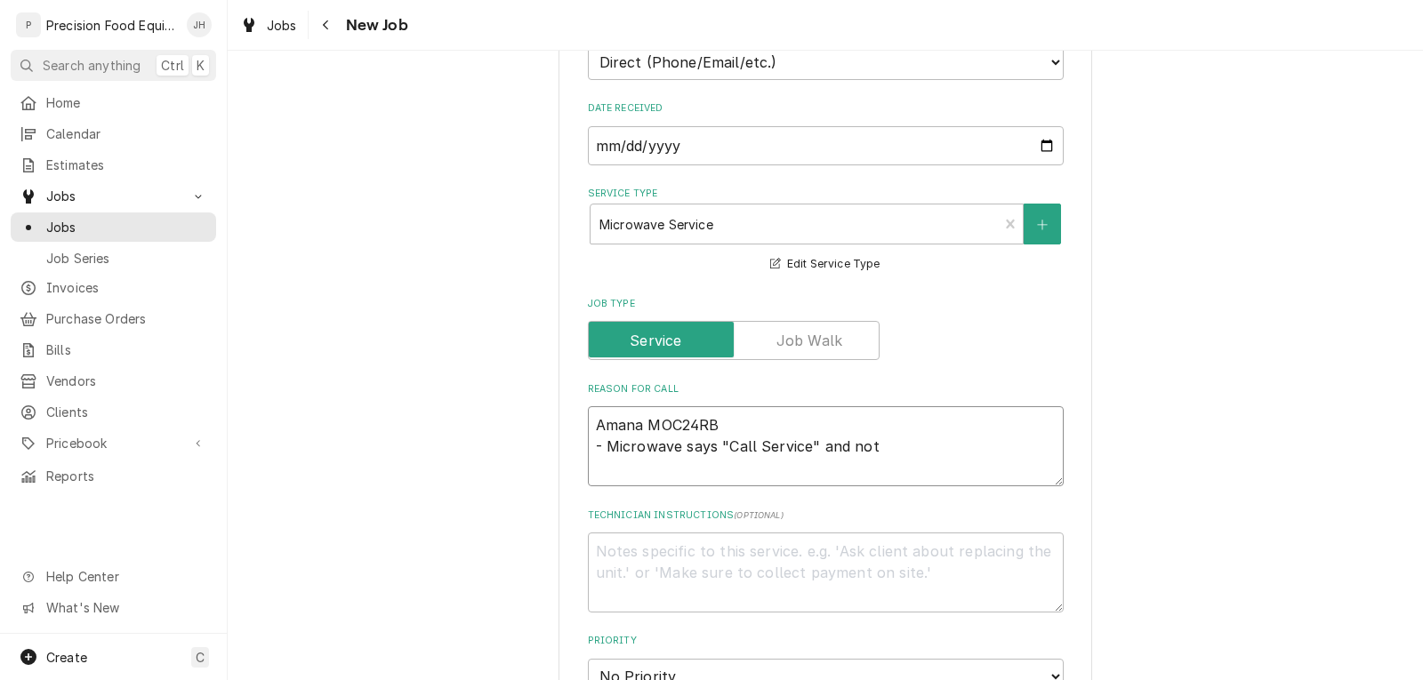
type textarea "Amana MOC24RB - Microwave says "Call Service" and not h"
type textarea "x"
type textarea "Amana MOC24RB - Microwave says "Call Service" and not he"
type textarea "x"
type textarea "Amana MOC24RB - Microwave says "Call Service" and not hea"
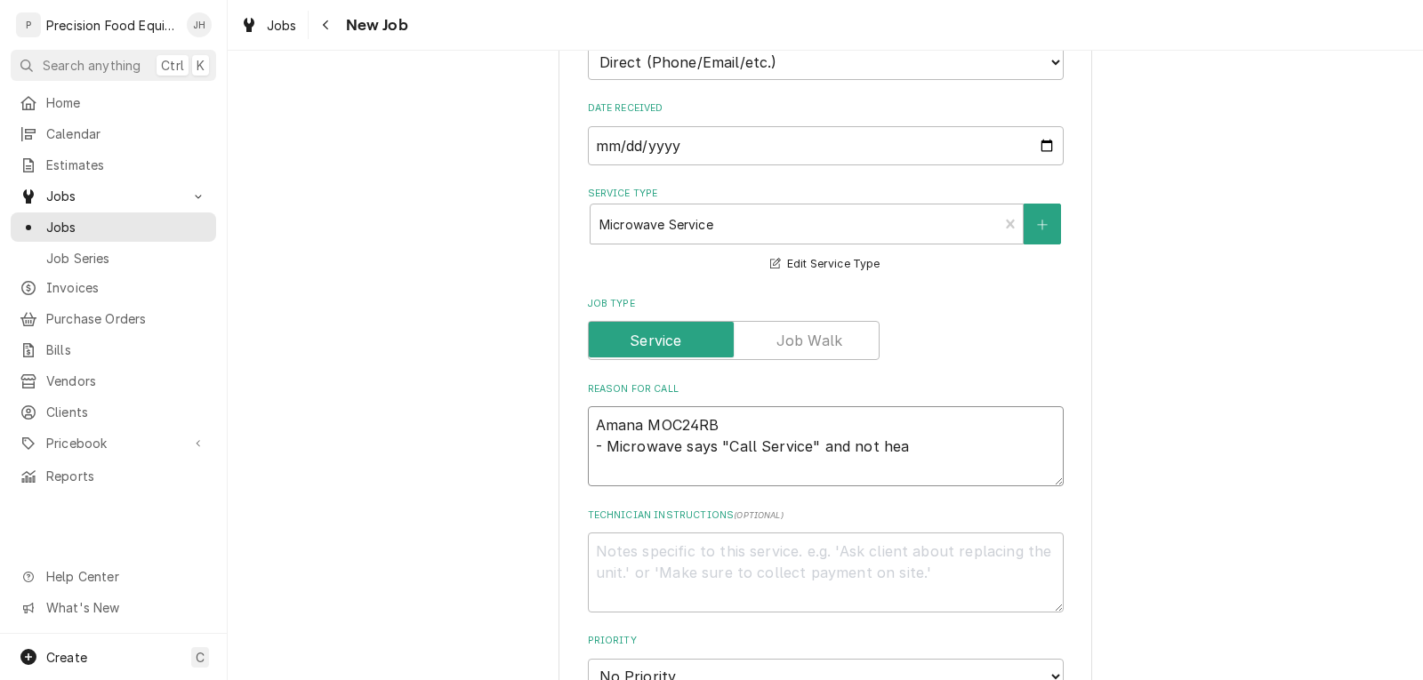
type textarea "x"
type textarea "Amana MOC24RB - Microwave says "Call Service" and not heat"
type textarea "x"
type textarea "Amana MOC24RB - Microwave says "Call Service" and not heati"
type textarea "x"
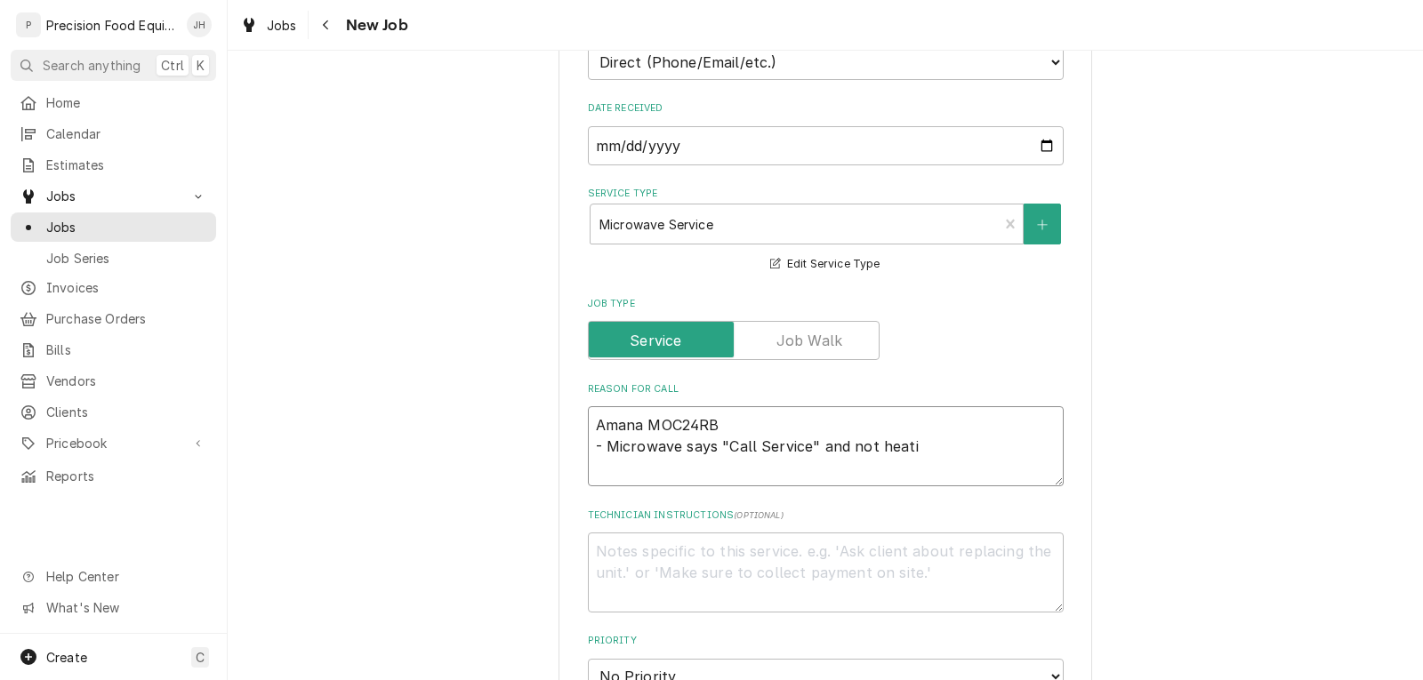
type textarea "Amana MOC24RB - Microwave says "Call Service" and not heatin"
type textarea "x"
type textarea "Amana MOC24RB - Microwave says "Call Service" and not heating"
type textarea "x"
type textarea "Amana MOC24RB - Microwave says "Call Service" and not heating."
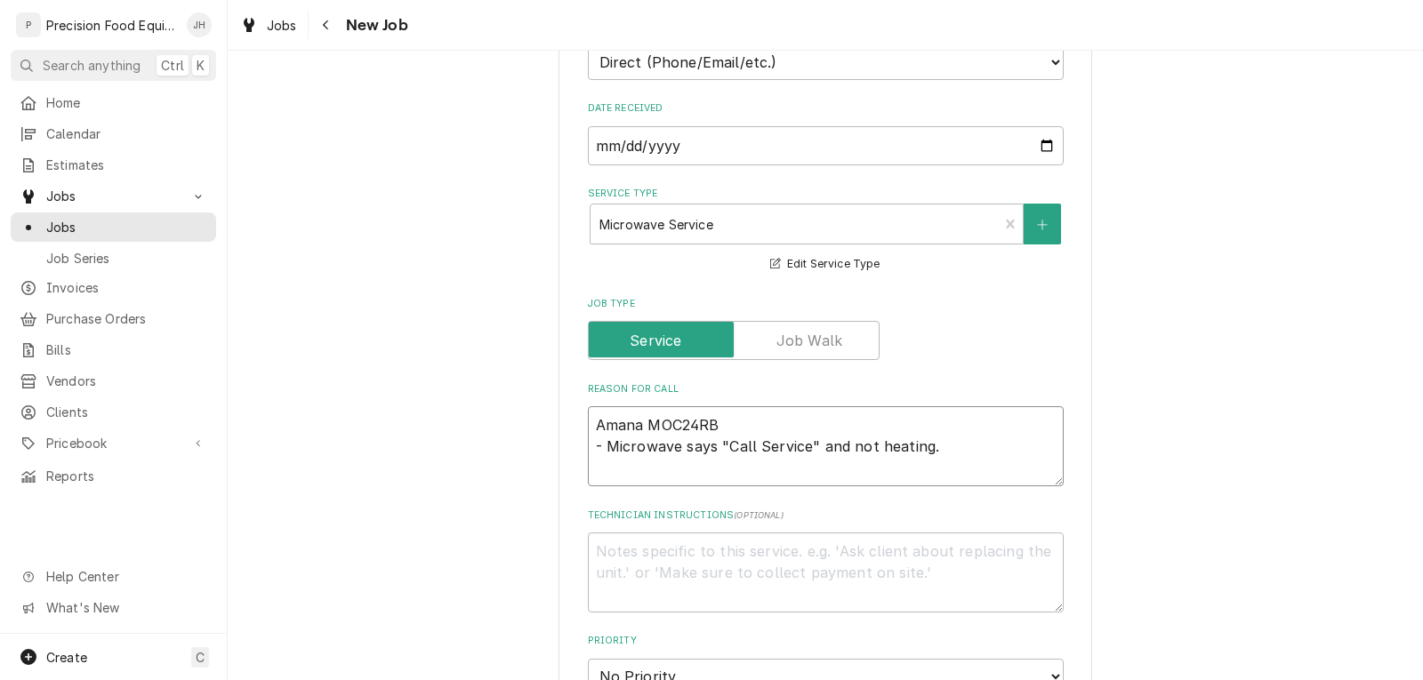
type textarea "x"
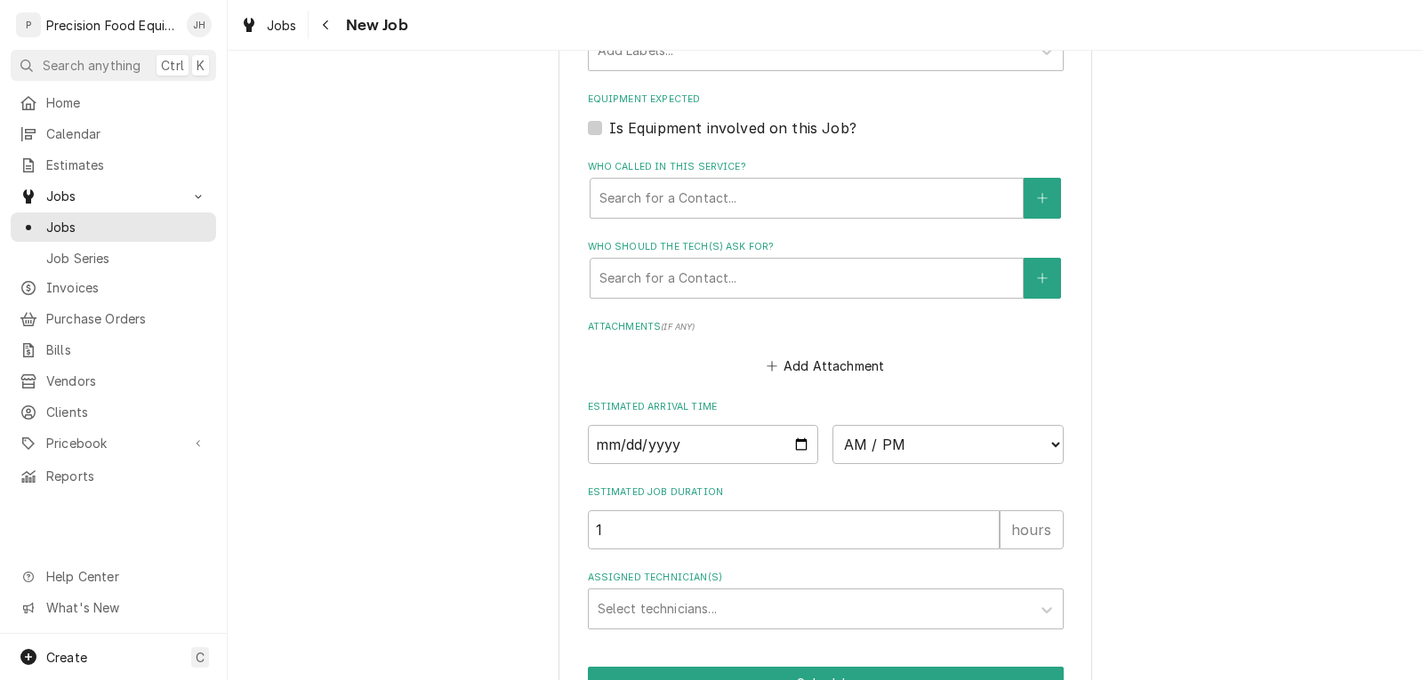
scroll to position [1156, 0]
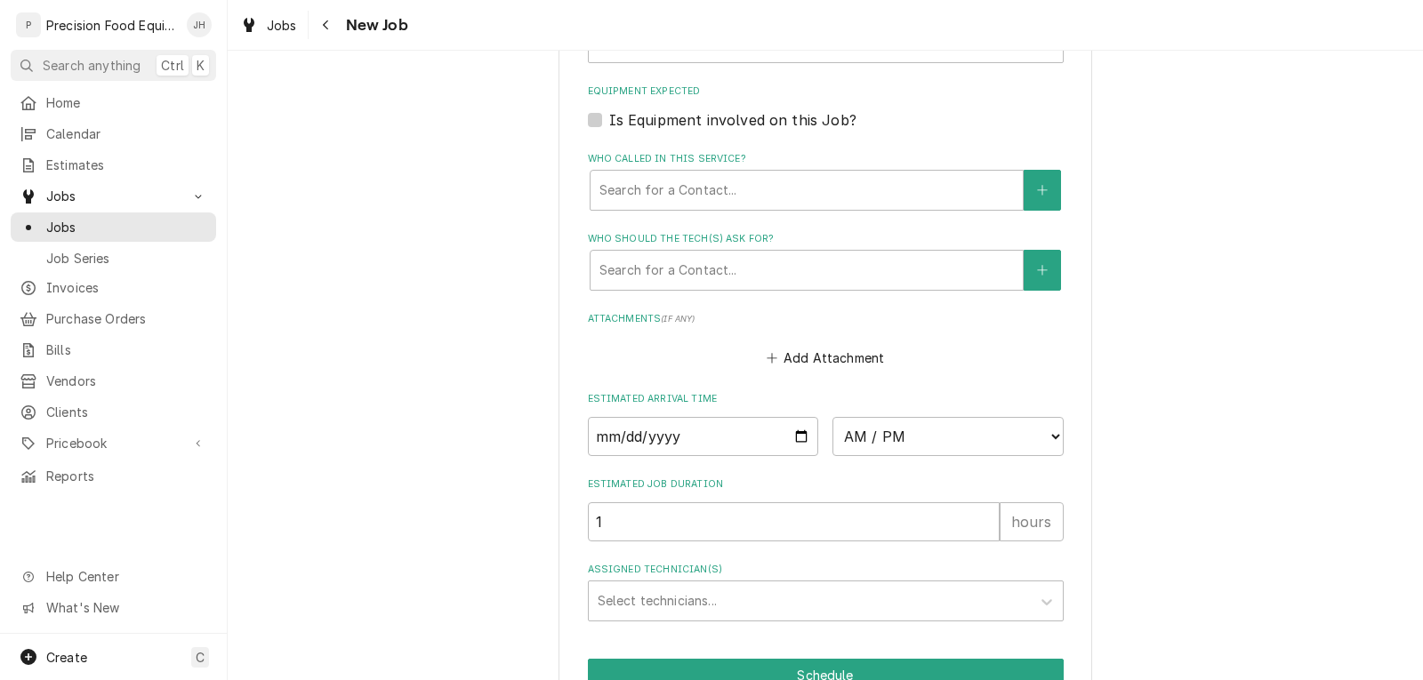
type textarea "Amana MOC24RB - Microwave says "Call Service" and not heating."
click at [793, 441] on input "Date" at bounding box center [703, 436] width 231 height 39
type textarea "x"
type input "2025-10-03"
type textarea "x"
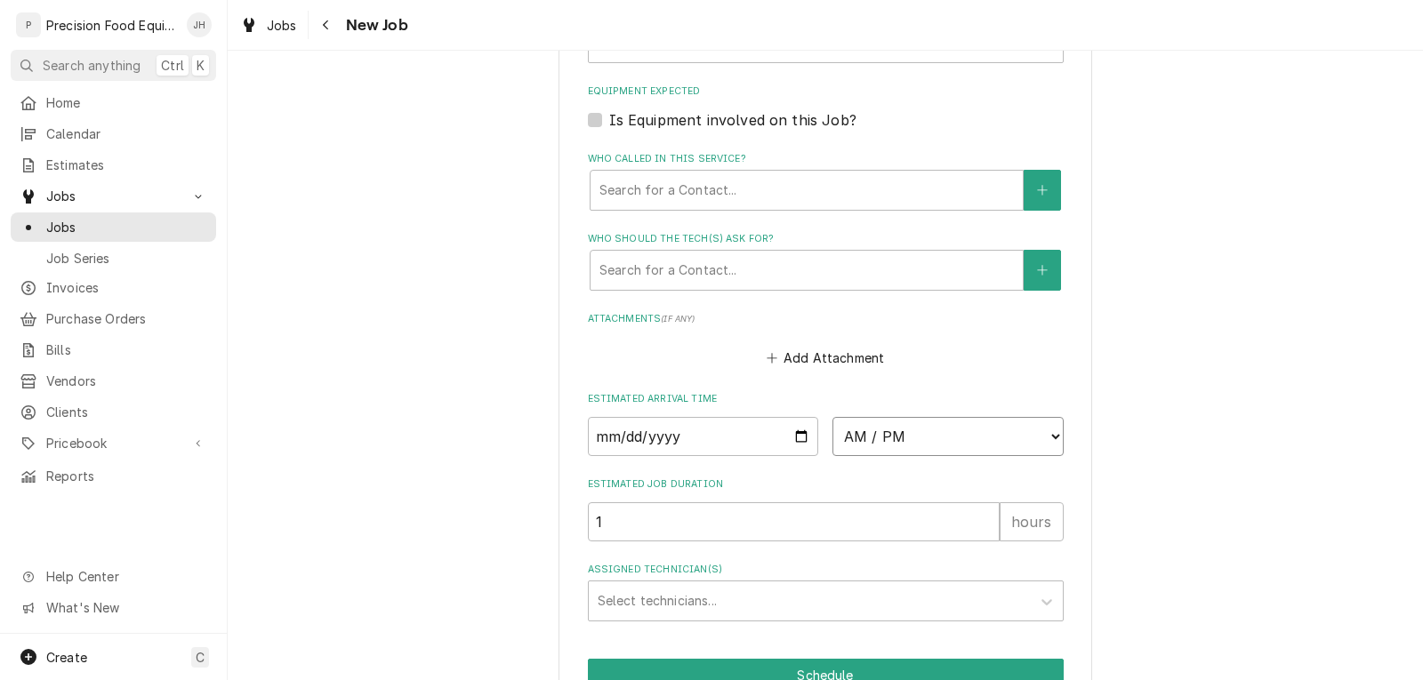
click at [930, 435] on select "AM / PM 6:00 AM 6:15 AM 6:30 AM 6:45 AM 7:00 AM 7:15 AM 7:30 AM 7:45 AM 8:00 AM…" at bounding box center [947, 436] width 231 height 39
select select "08:15:00"
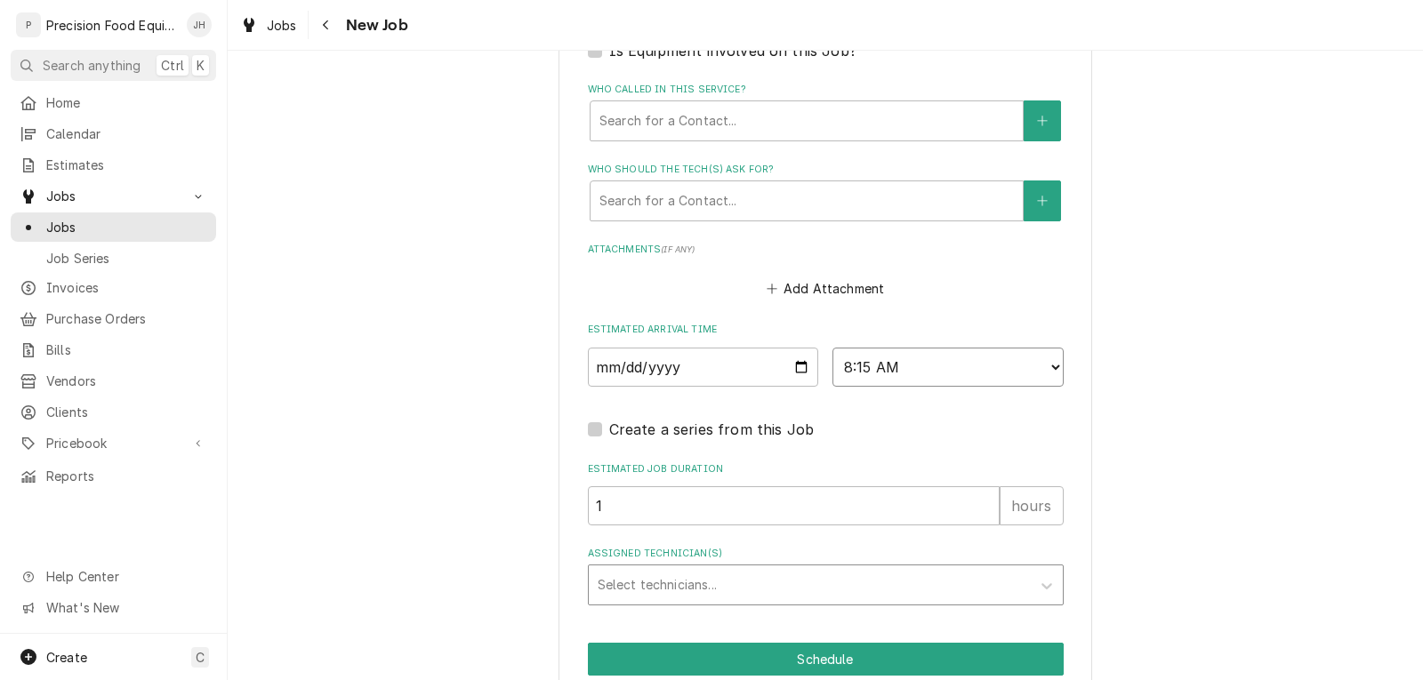
scroll to position [1304, 0]
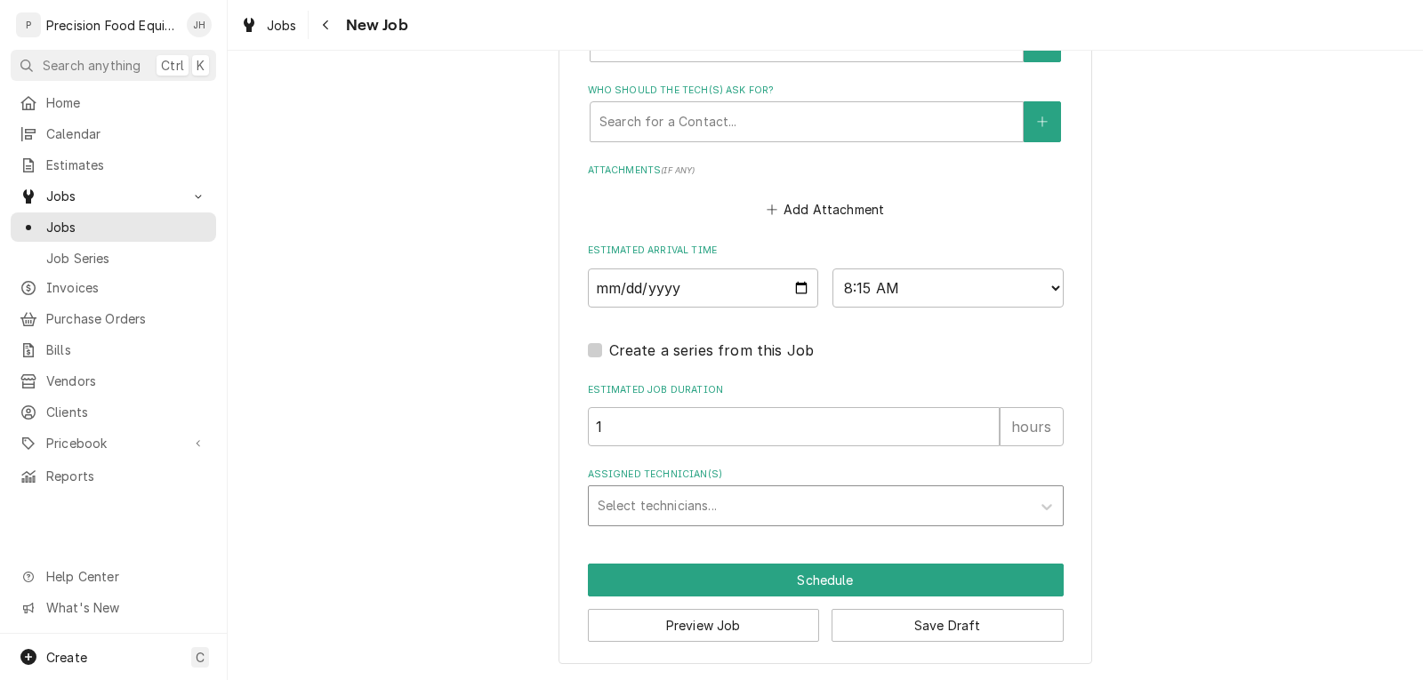
click at [681, 502] on div "Assigned Technician(s)" at bounding box center [809, 506] width 424 height 32
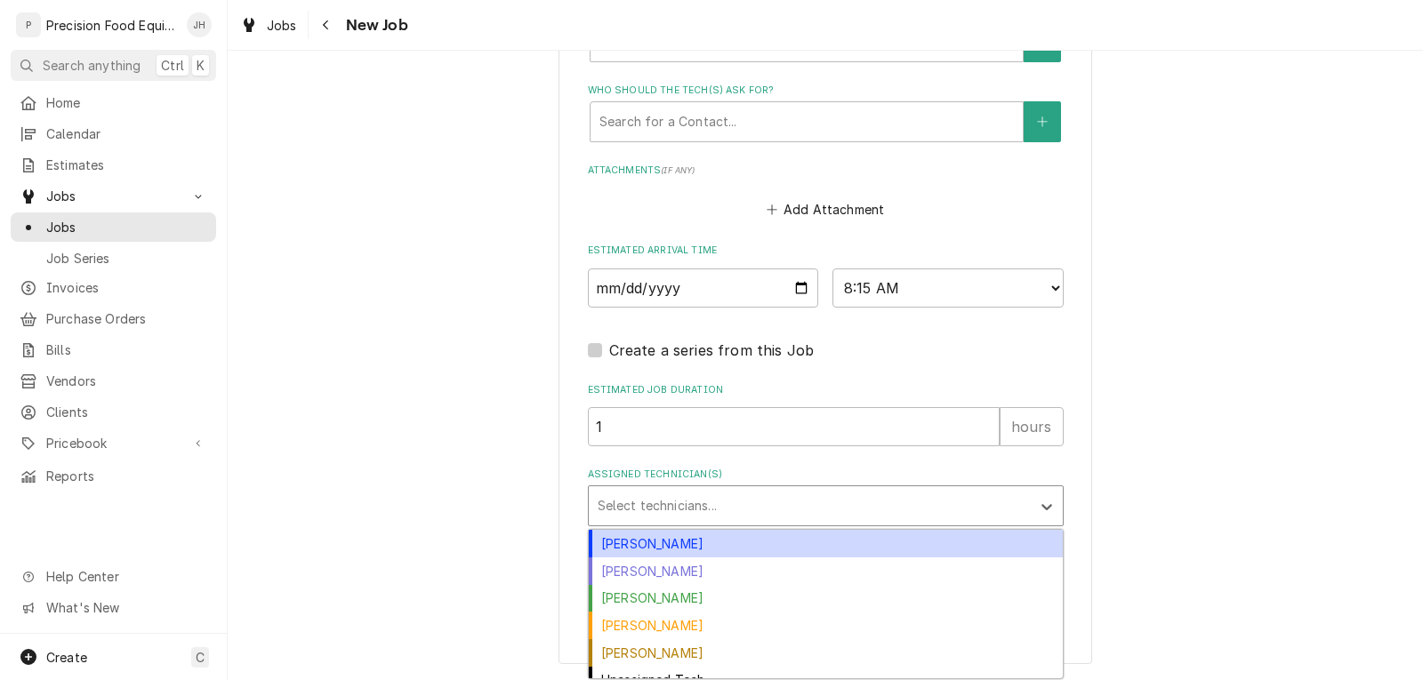
click at [667, 544] on div "Anthony Ellinger" at bounding box center [826, 544] width 474 height 28
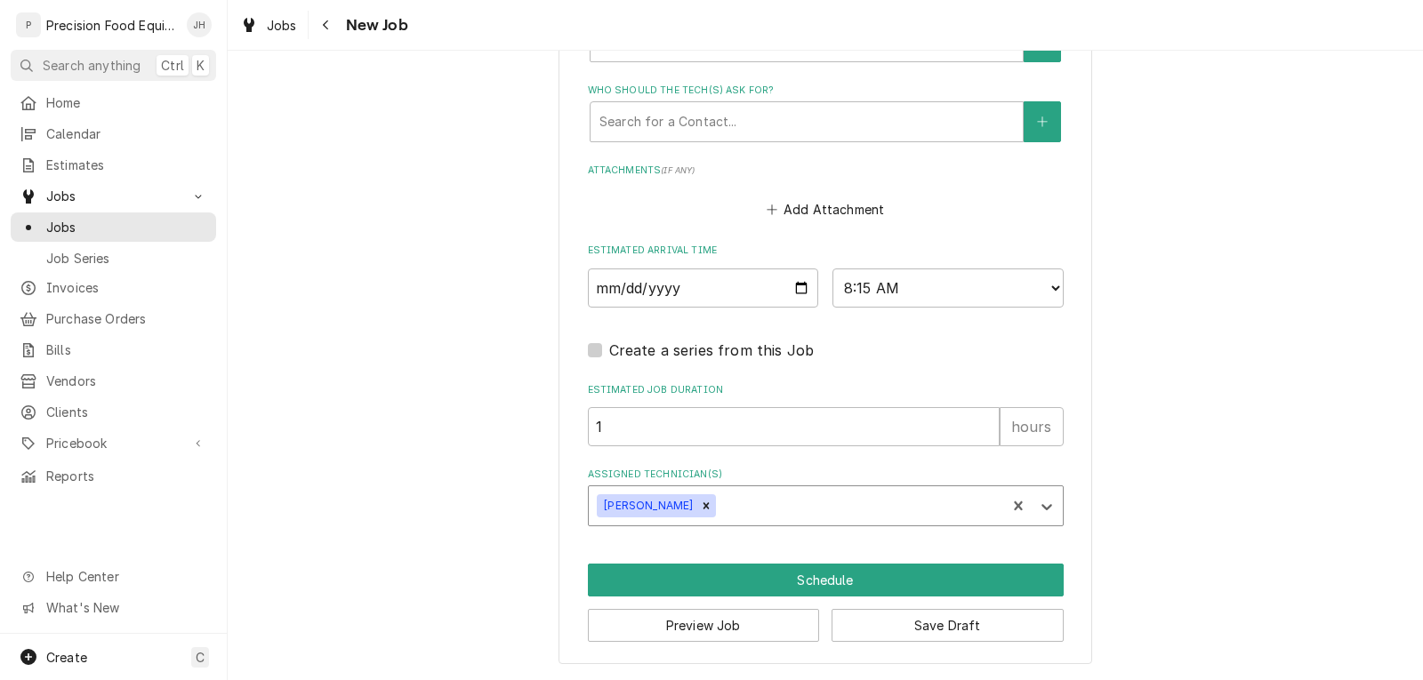
type textarea "x"
click at [904, 294] on select "AM / PM 6:00 AM 6:15 AM 6:30 AM 6:45 AM 7:00 AM 7:15 AM 7:30 AM 7:45 AM 8:00 AM…" at bounding box center [947, 288] width 231 height 39
click at [902, 297] on select "AM / PM 6:00 AM 6:15 AM 6:30 AM 6:45 AM 7:00 AM 7:15 AM 7:30 AM 7:45 AM 8:00 AM…" at bounding box center [947, 288] width 231 height 39
select select "08:00:00"
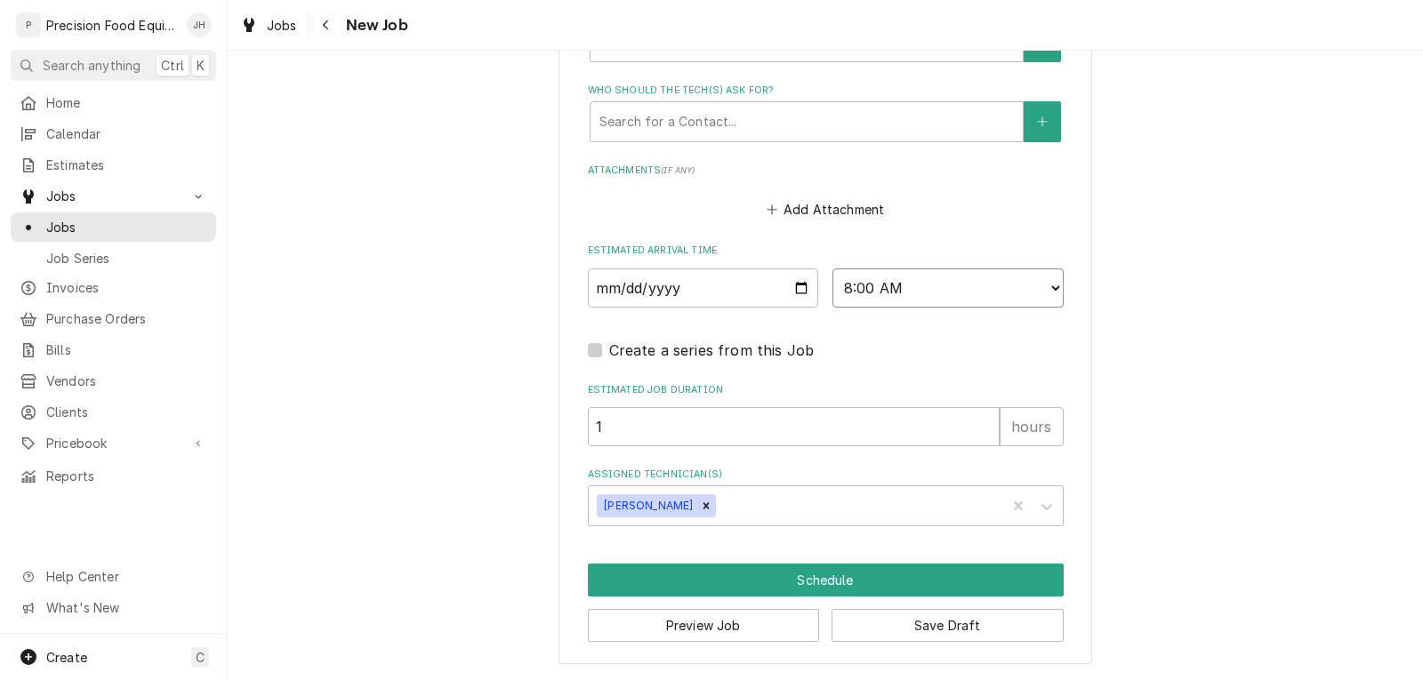
click at [832, 269] on select "AM / PM 6:00 AM 6:15 AM 6:30 AM 6:45 AM 7:00 AM 7:15 AM 7:30 AM 7:45 AM 8:00 AM…" at bounding box center [947, 288] width 231 height 39
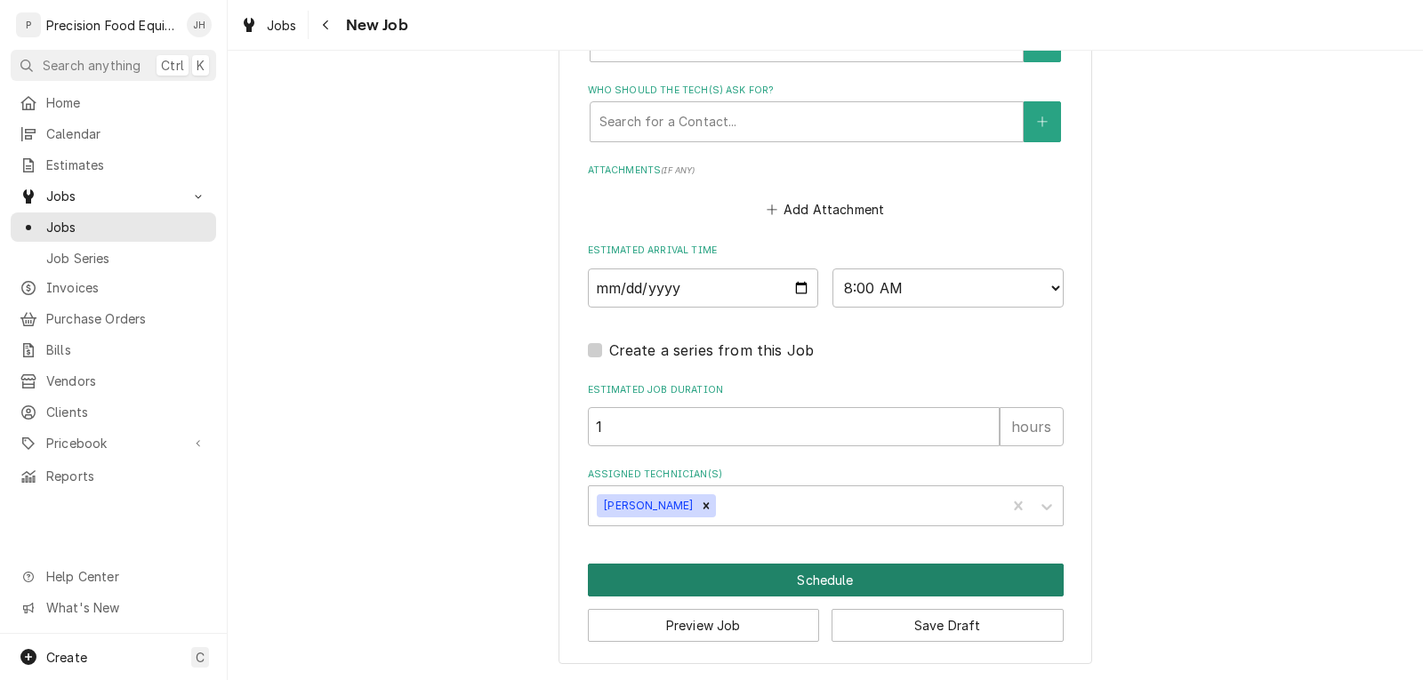
click at [784, 581] on button "Schedule" at bounding box center [826, 580] width 476 height 33
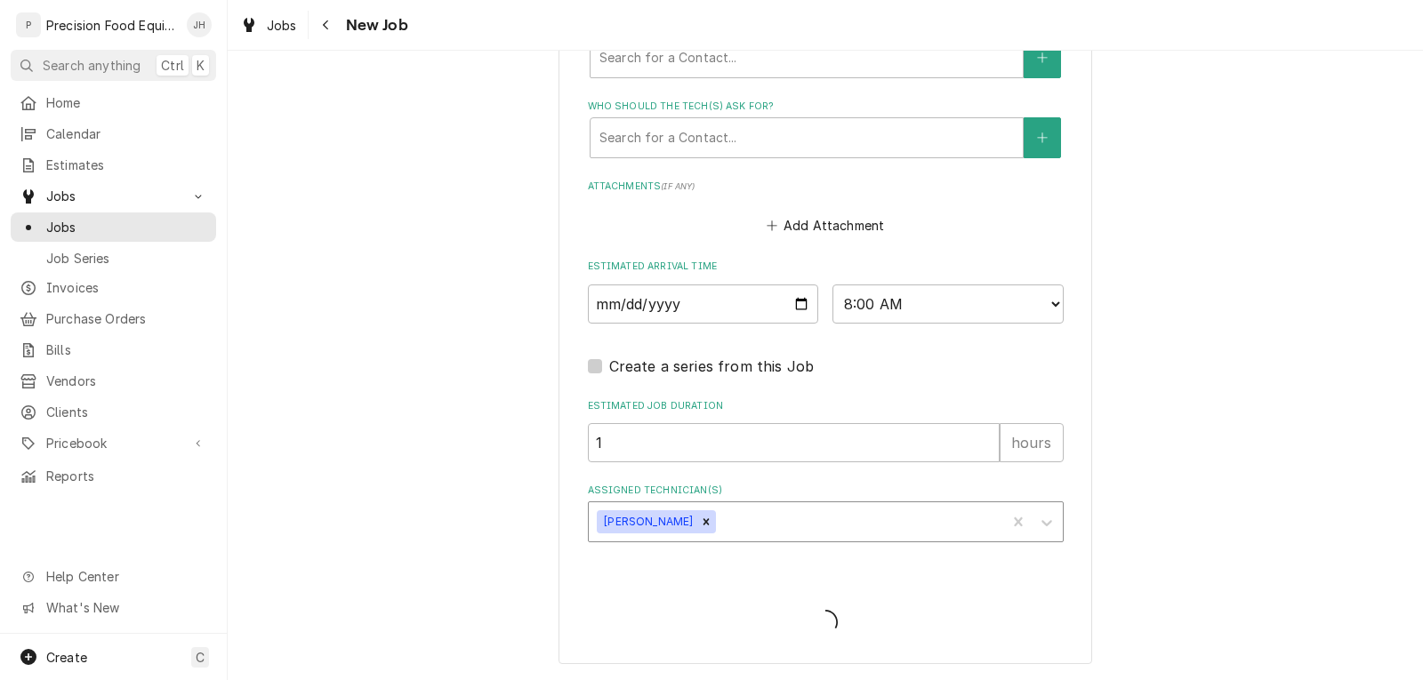
type textarea "x"
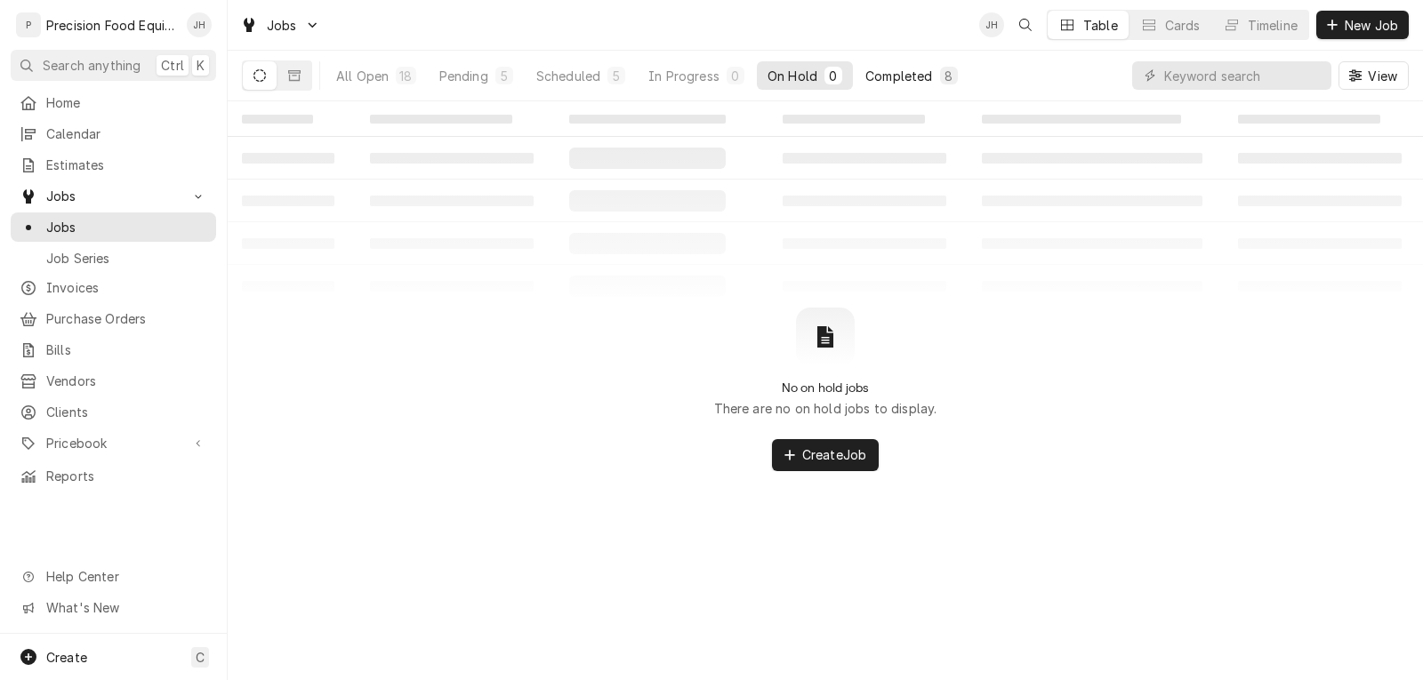
click at [906, 74] on div "Completed" at bounding box center [898, 76] width 67 height 19
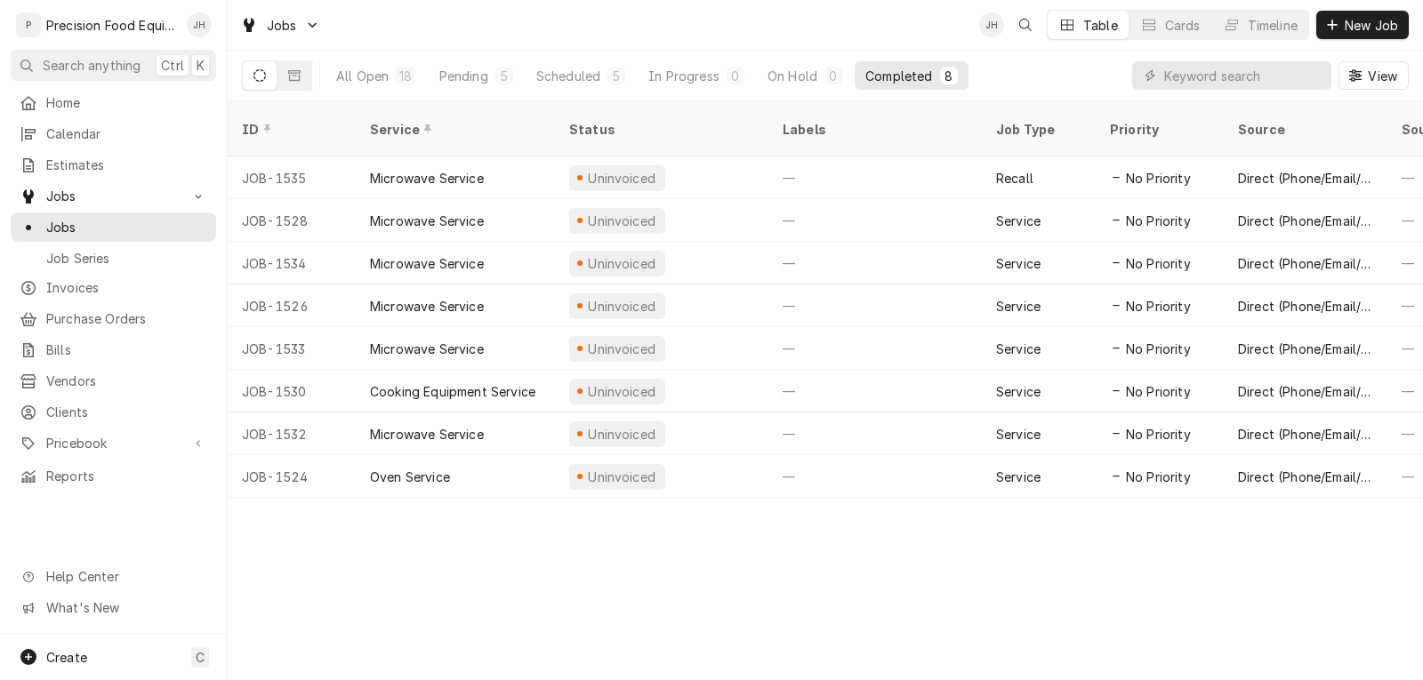
click at [1360, 77] on icon "Dynamic Content Wrapper" at bounding box center [1355, 75] width 12 height 12
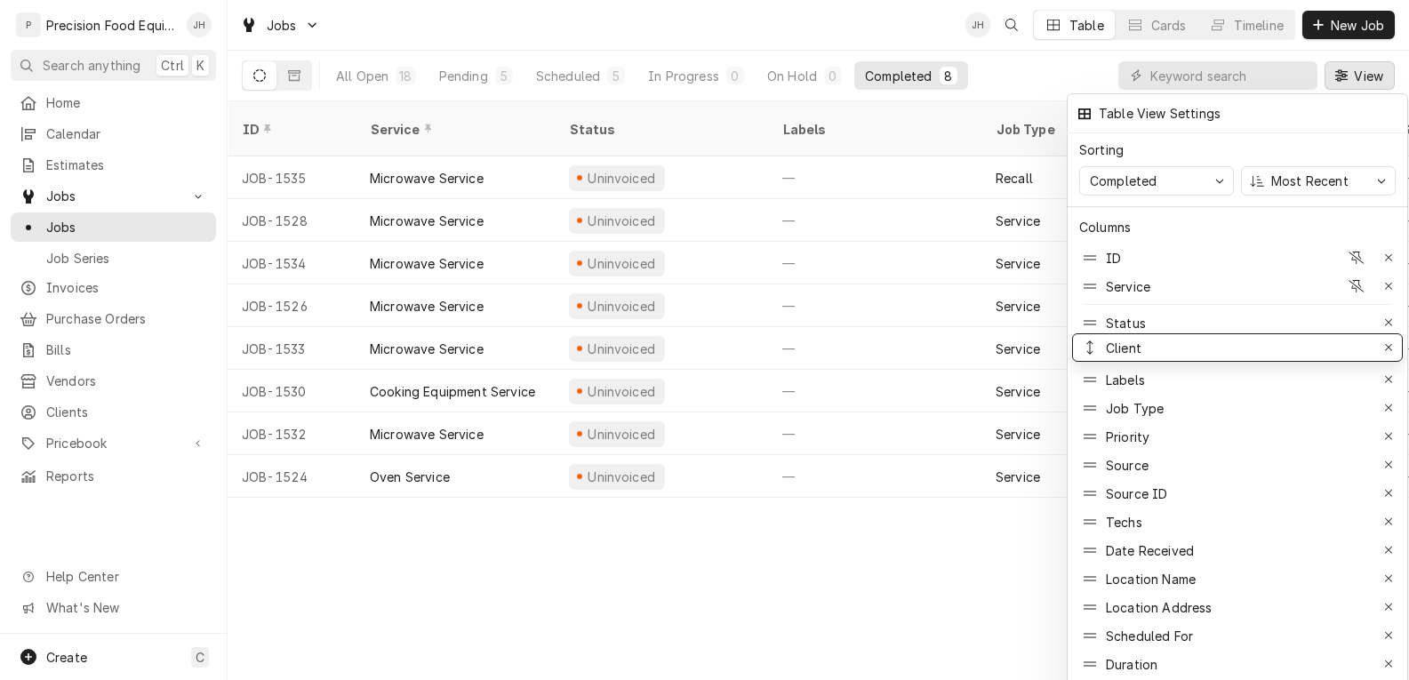
drag, startPoint x: 1149, startPoint y: 544, endPoint x: 1142, endPoint y: 341, distance: 202.8
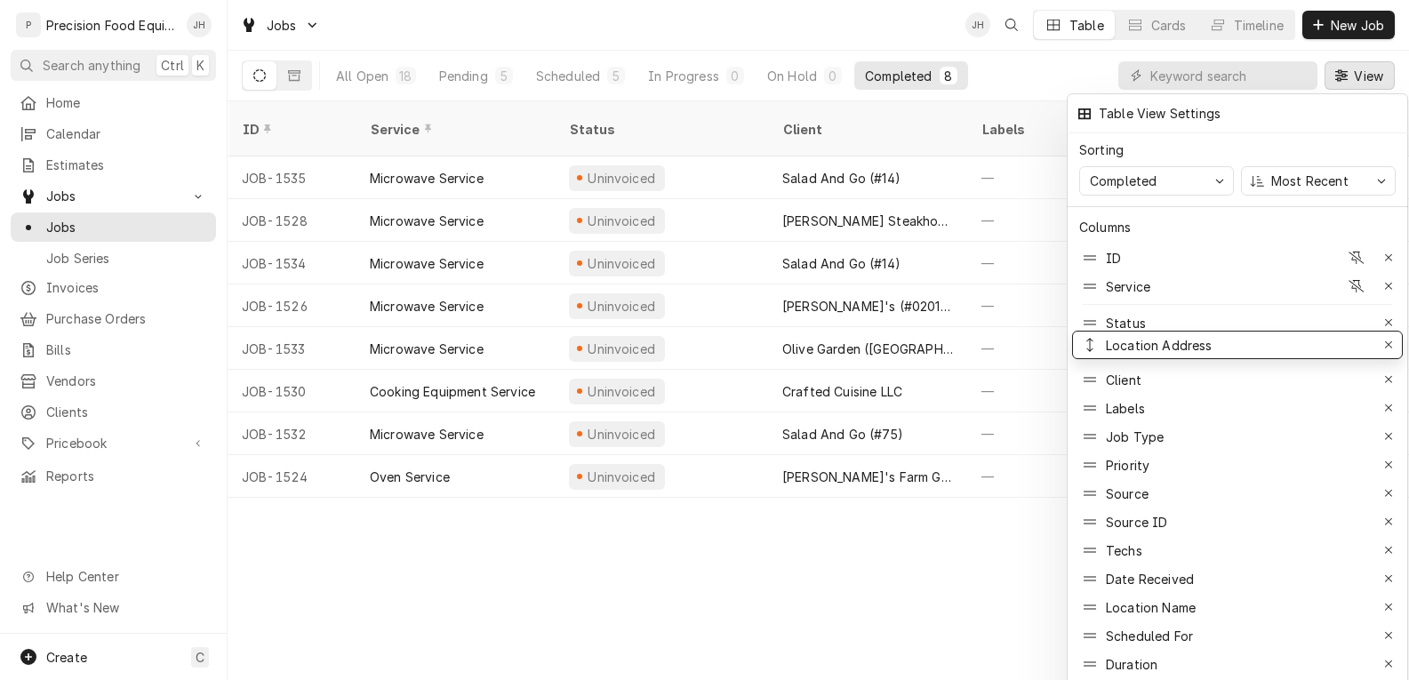
drag, startPoint x: 1152, startPoint y: 608, endPoint x: 1160, endPoint y: 347, distance: 261.5
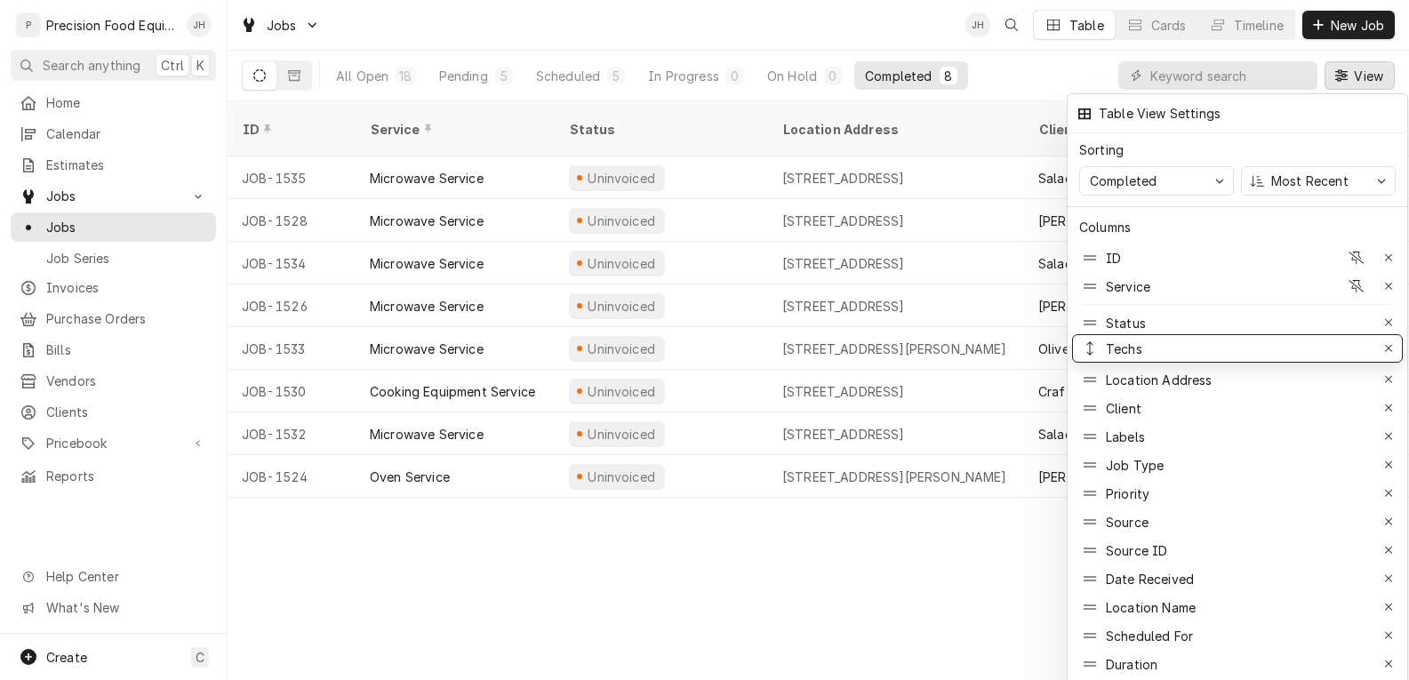
drag, startPoint x: 1130, startPoint y: 545, endPoint x: 1145, endPoint y: 343, distance: 202.4
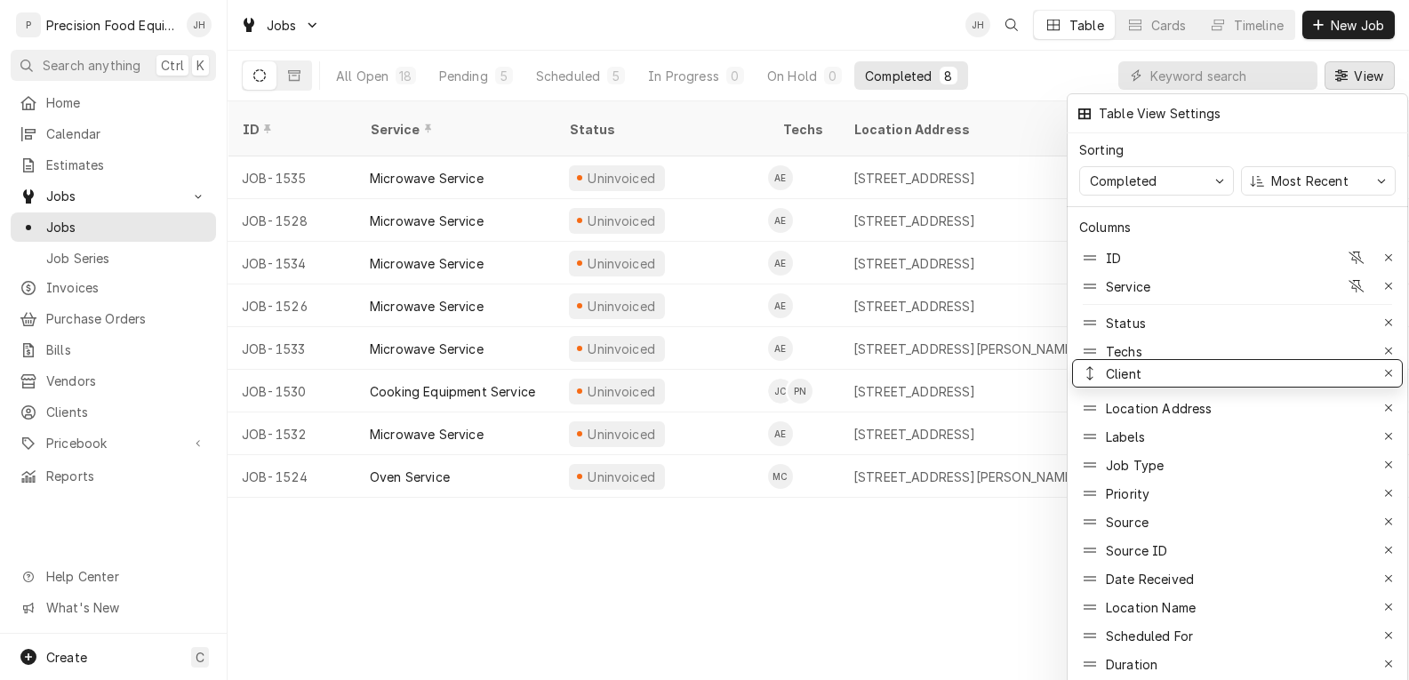
drag, startPoint x: 1137, startPoint y: 386, endPoint x: 1138, endPoint y: 356, distance: 30.2
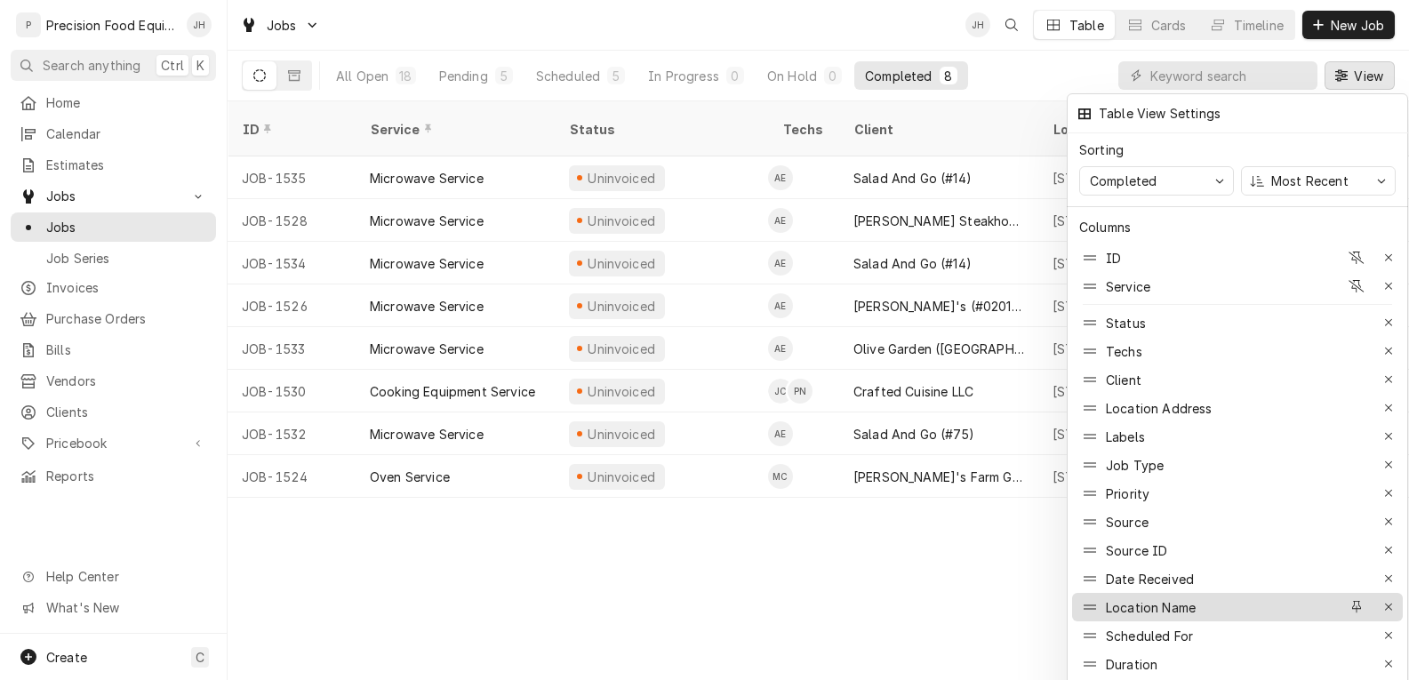
scroll to position [89, 0]
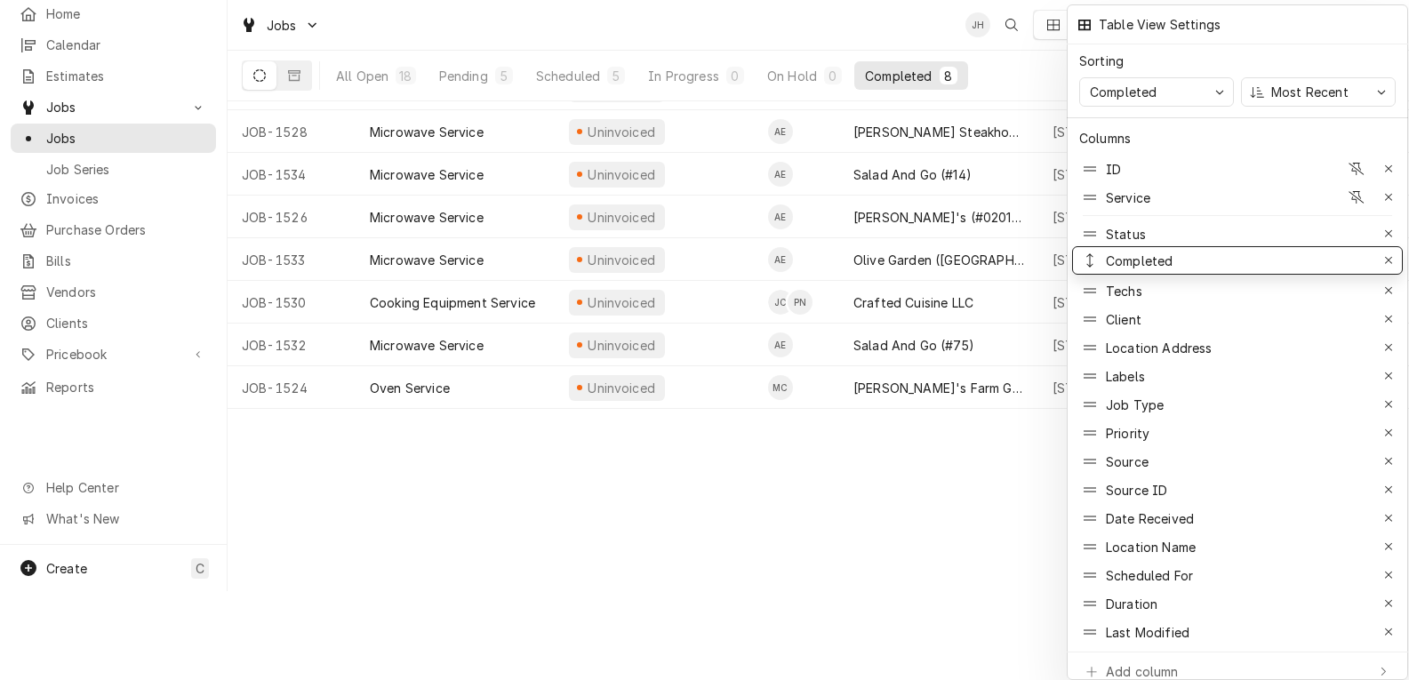
drag, startPoint x: 1167, startPoint y: 593, endPoint x: 1208, endPoint y: 250, distance: 345.7
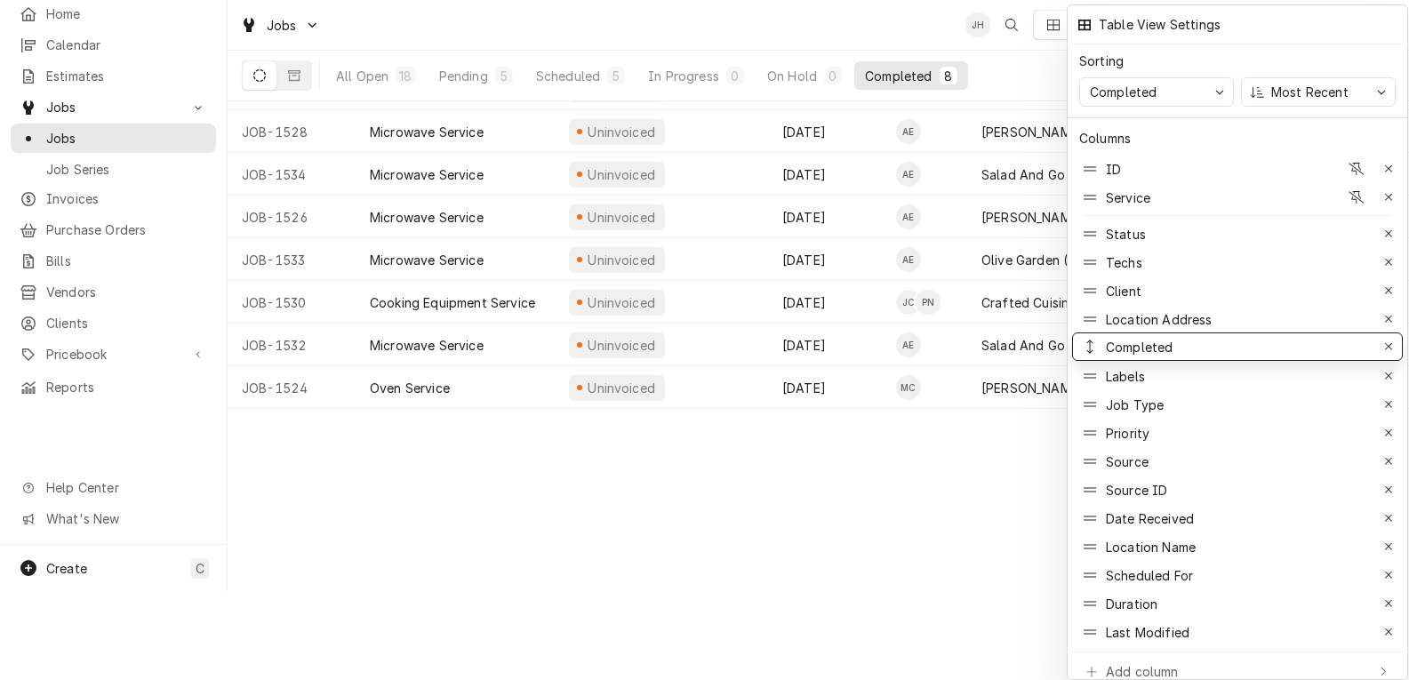
drag, startPoint x: 1208, startPoint y: 250, endPoint x: 1214, endPoint y: 334, distance: 84.6
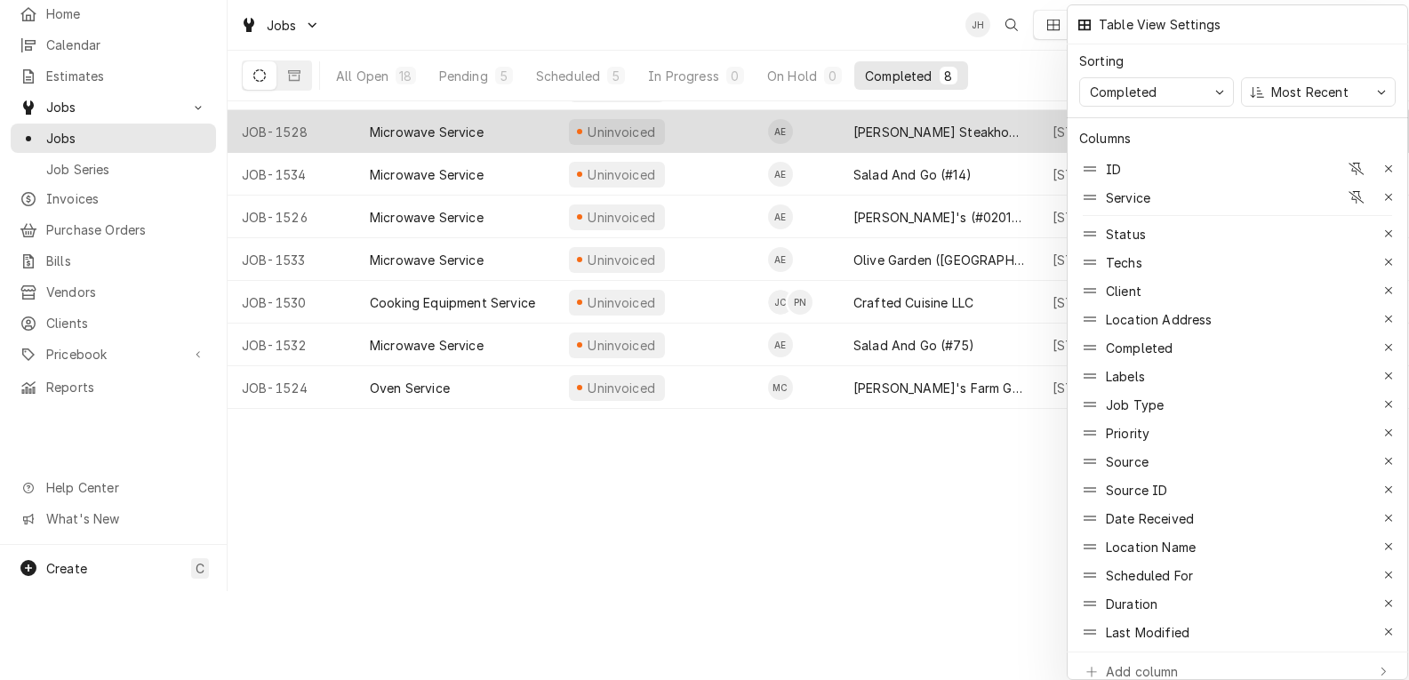
drag, startPoint x: 459, startPoint y: 114, endPoint x: 424, endPoint y: 115, distance: 34.7
click at [424, 115] on div at bounding box center [704, 340] width 1409 height 680
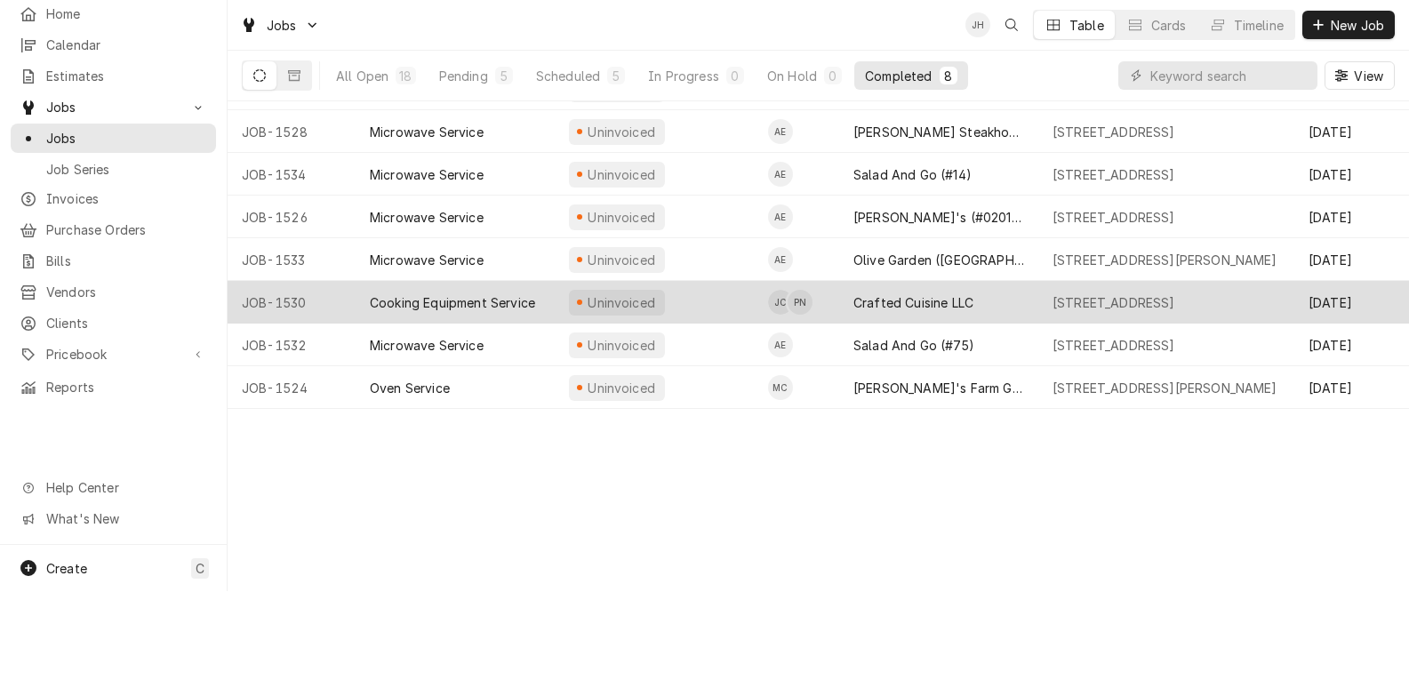
click at [477, 293] on div "Cooking Equipment Service" at bounding box center [452, 302] width 165 height 19
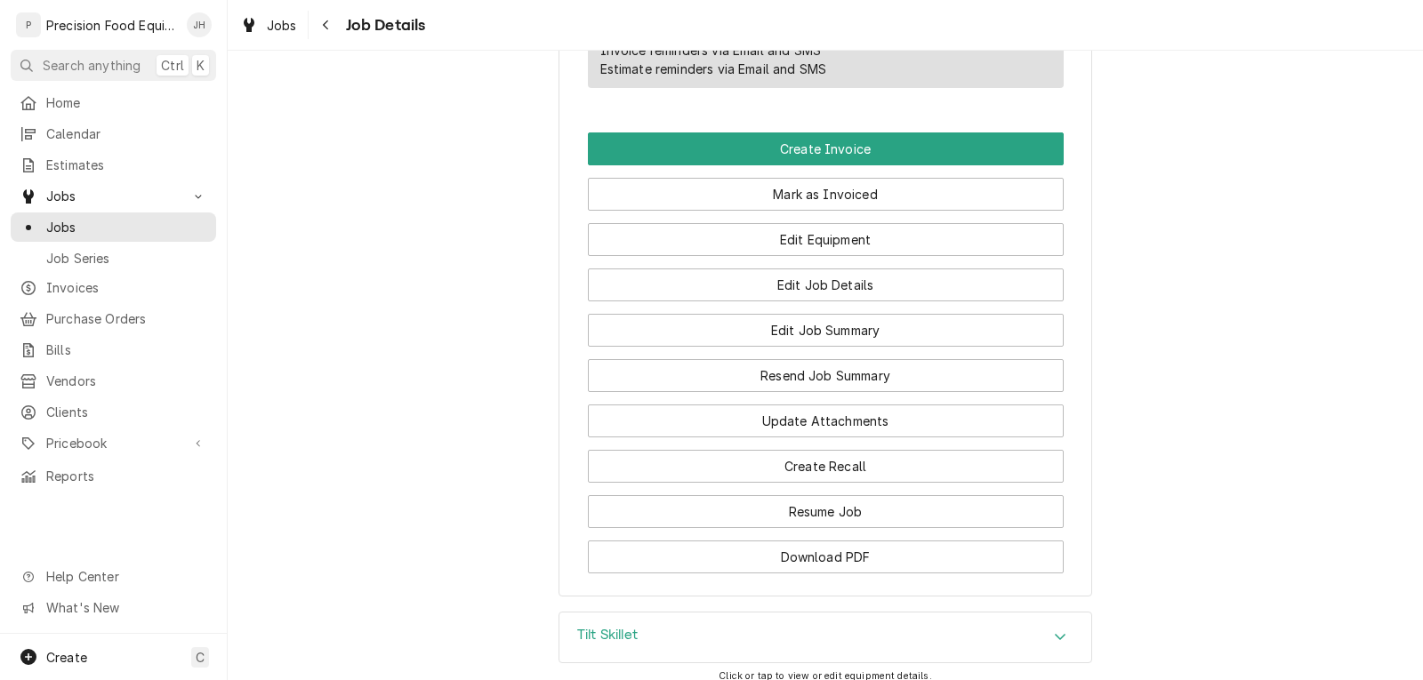
scroll to position [1423, 0]
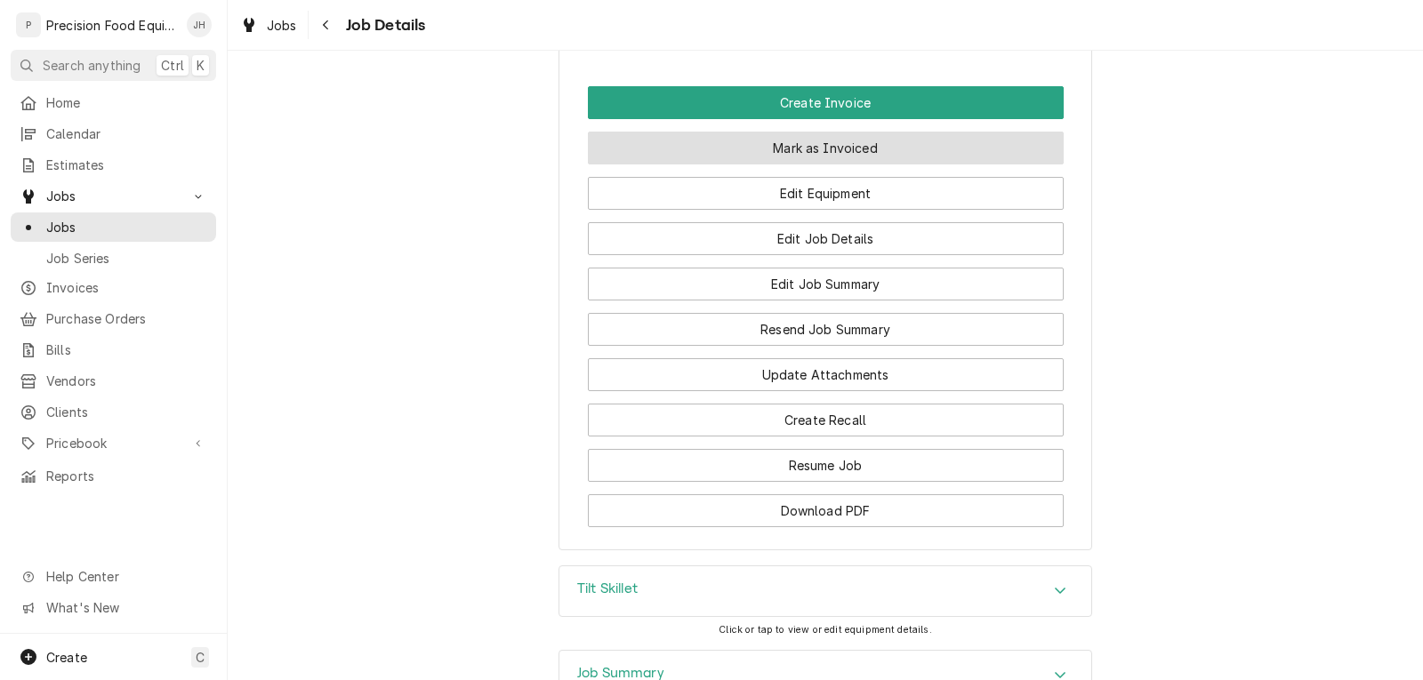
click at [830, 164] on button "Mark as Invoiced" at bounding box center [826, 148] width 476 height 33
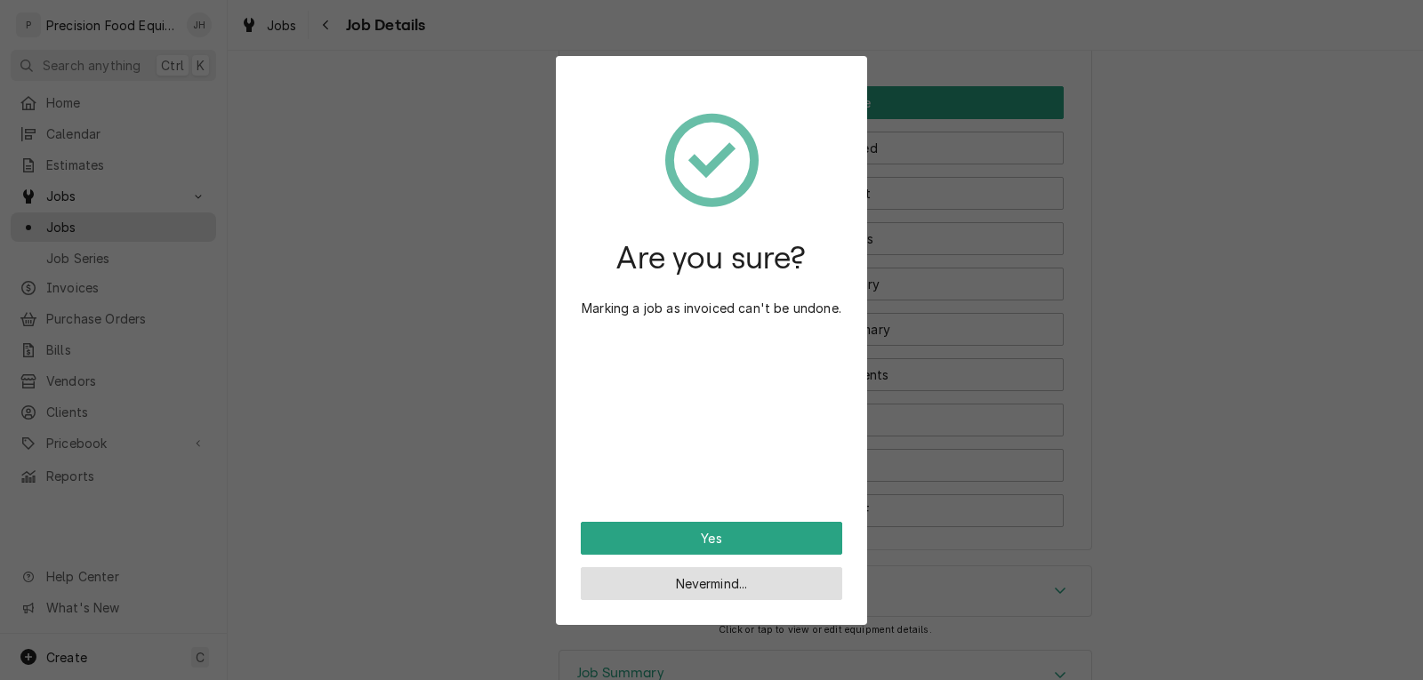
click at [724, 577] on button "Nevermind..." at bounding box center [711, 583] width 261 height 33
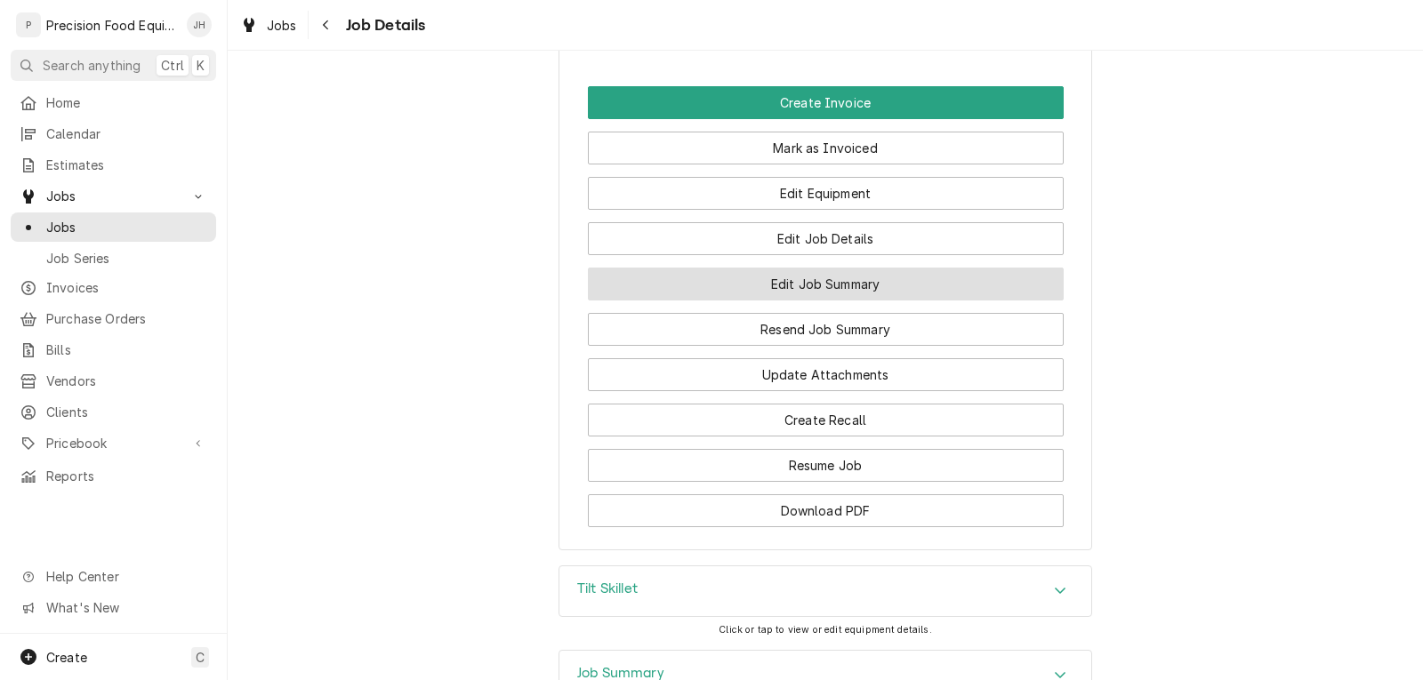
click at [793, 298] on button "Edit Job Summary" at bounding box center [826, 284] width 476 height 33
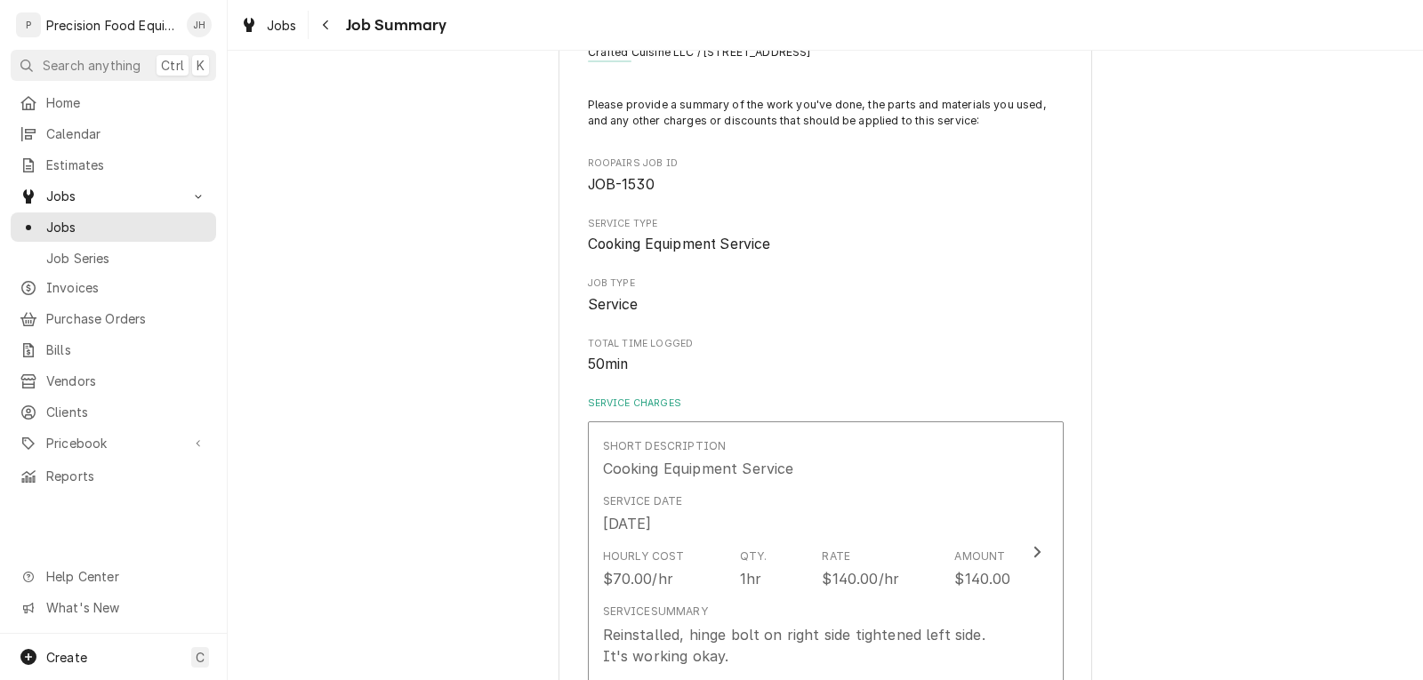
scroll to position [267, 0]
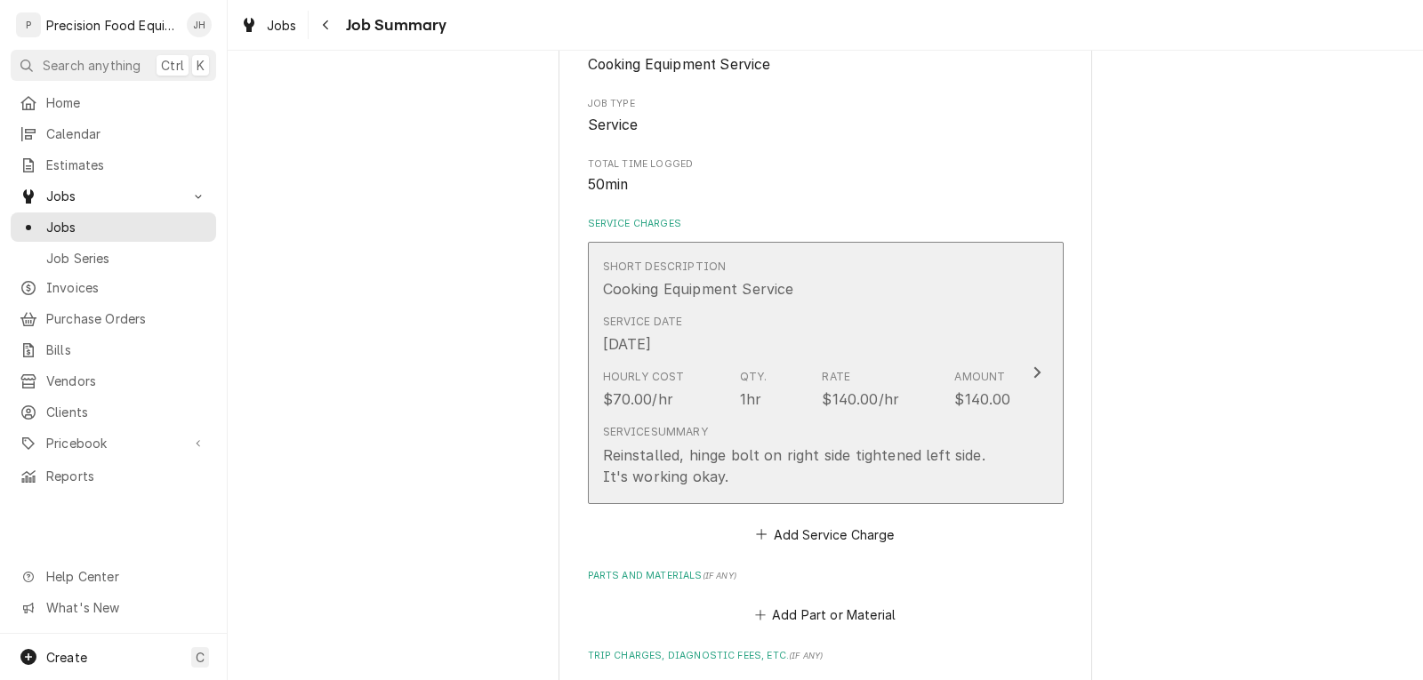
click at [906, 418] on div "Service Summary Reinstalled, hinge bolt on right side tightened left side. It's…" at bounding box center [807, 455] width 408 height 76
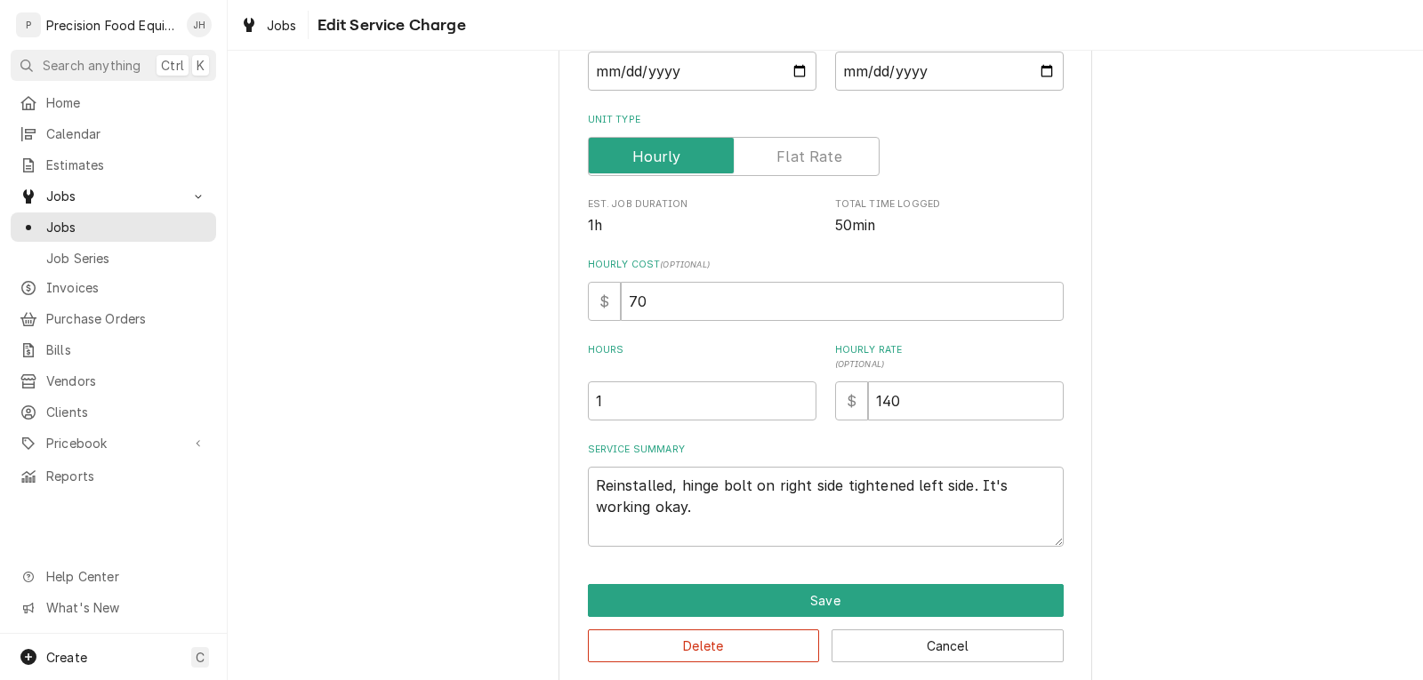
scroll to position [254, 0]
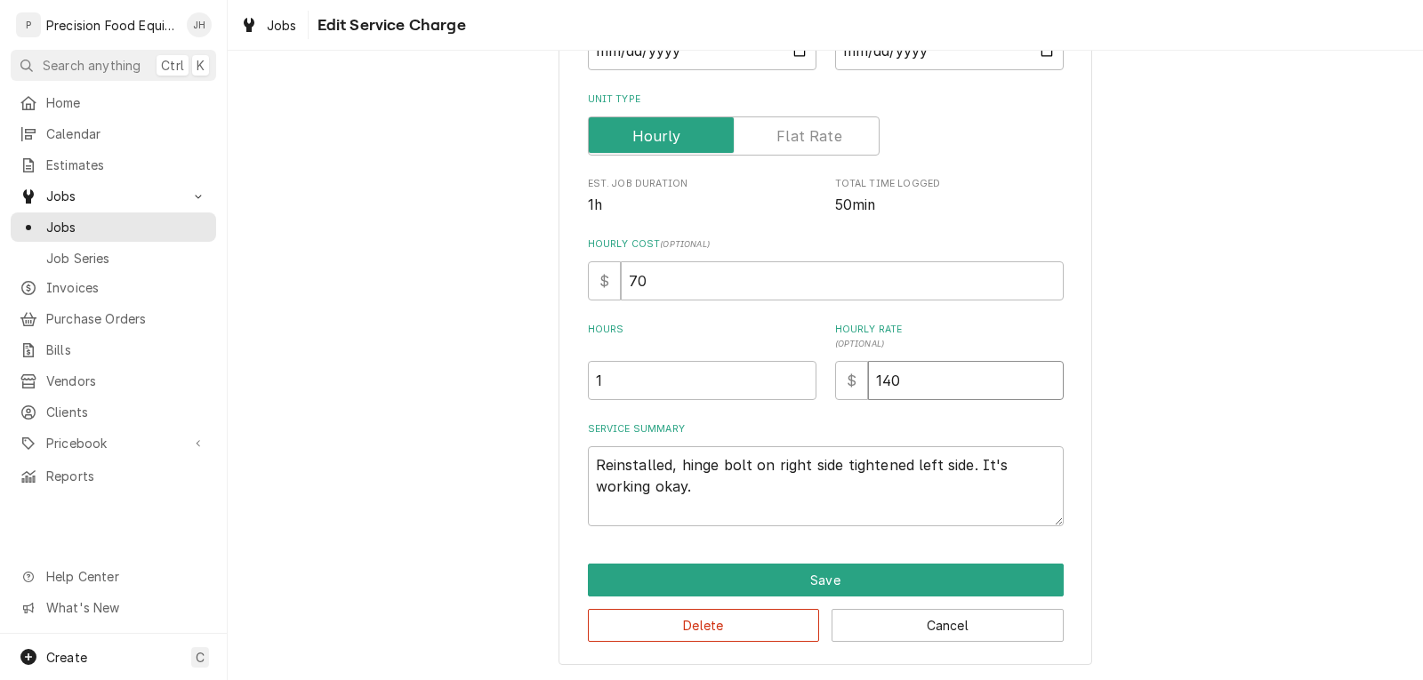
drag, startPoint x: 921, startPoint y: 385, endPoint x: 790, endPoint y: 414, distance: 134.0
click at [790, 414] on div "Use the fields below to edit this service charge Short Description Cooking Equi…" at bounding box center [826, 189] width 476 height 673
type textarea "x"
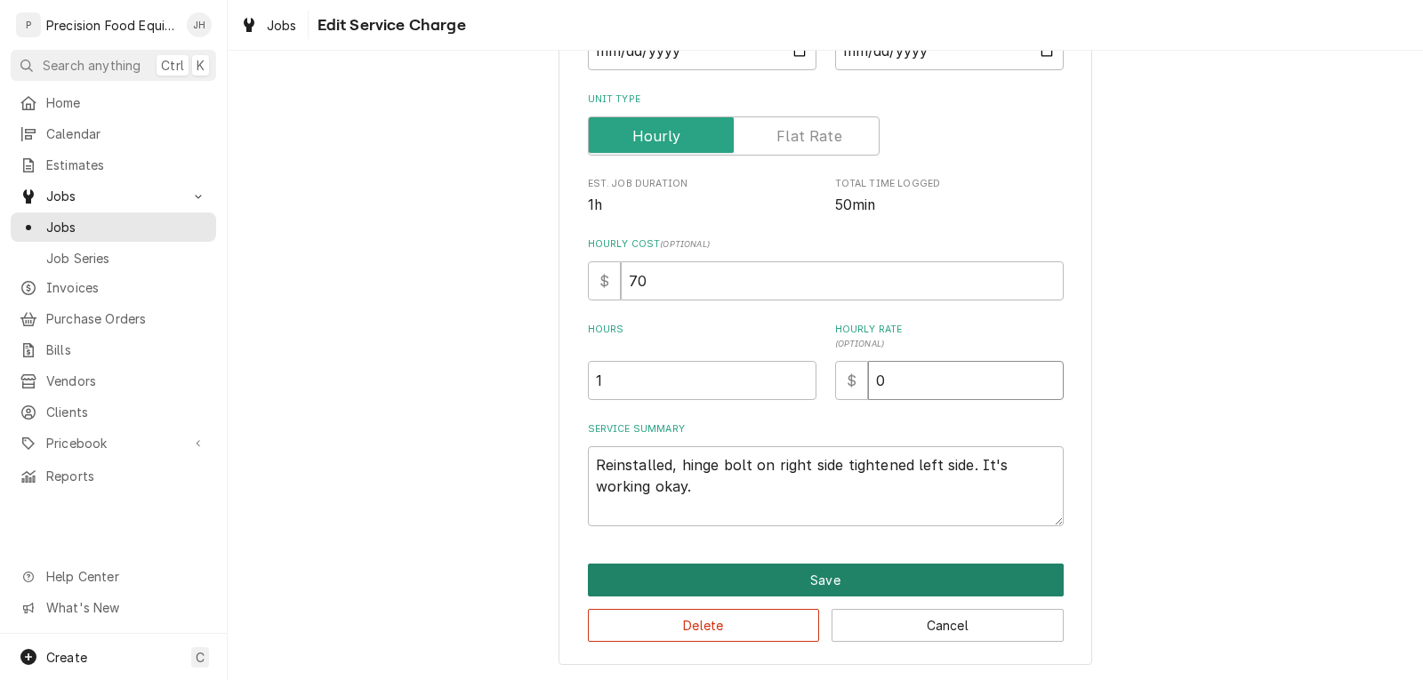
type input "0"
click at [813, 576] on button "Save" at bounding box center [826, 580] width 476 height 33
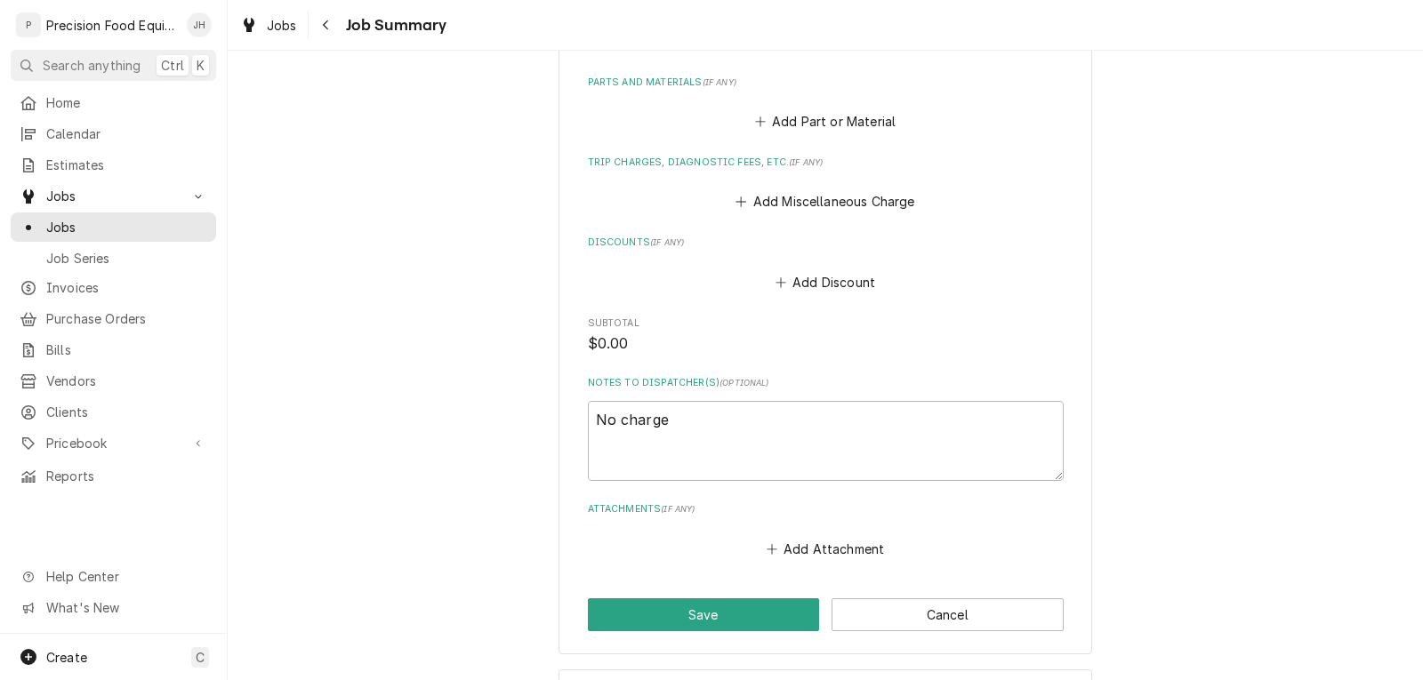
scroll to position [800, 0]
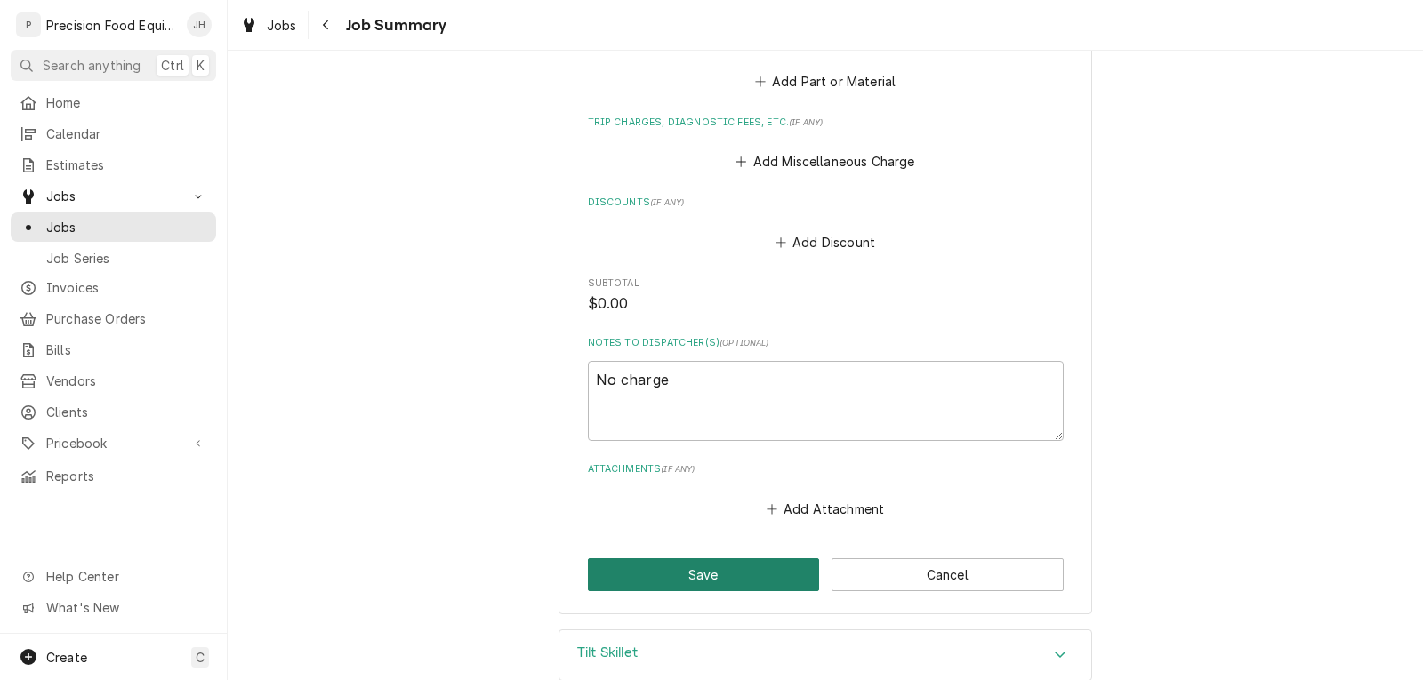
click at [741, 581] on button "Save" at bounding box center [704, 574] width 232 height 33
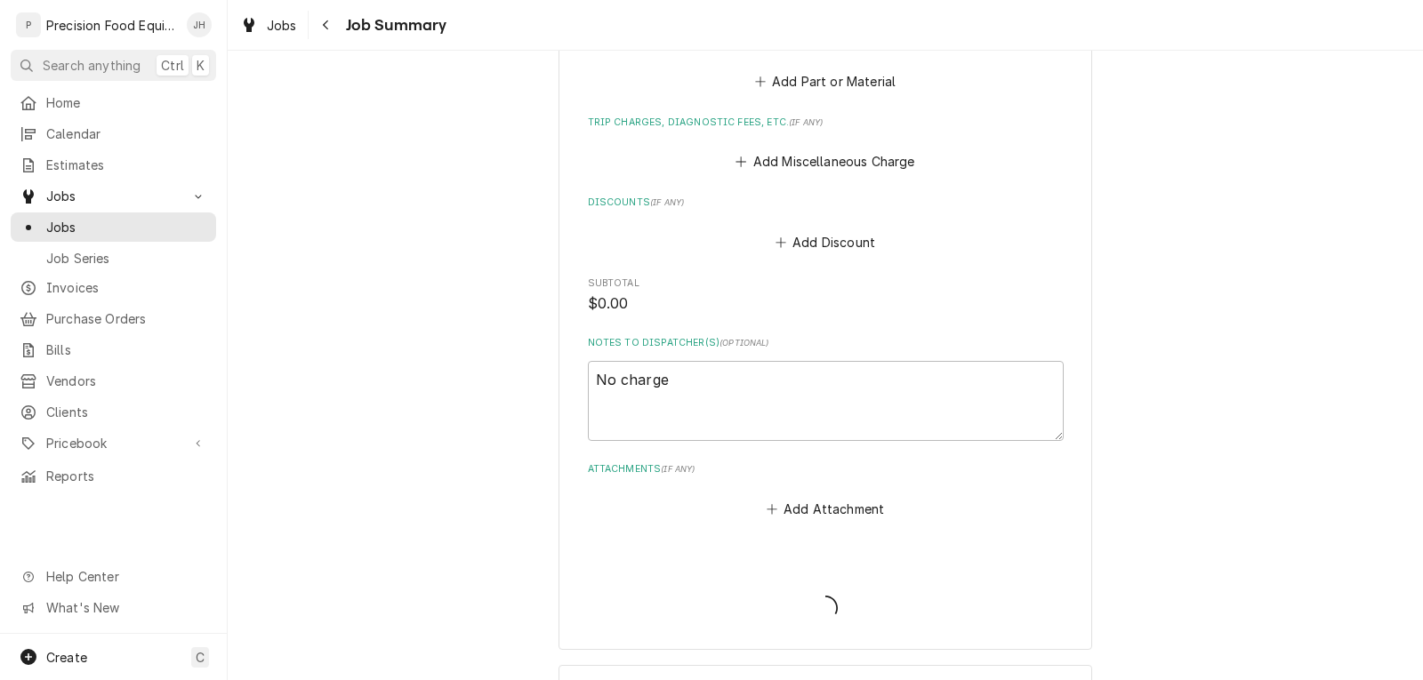
type textarea "x"
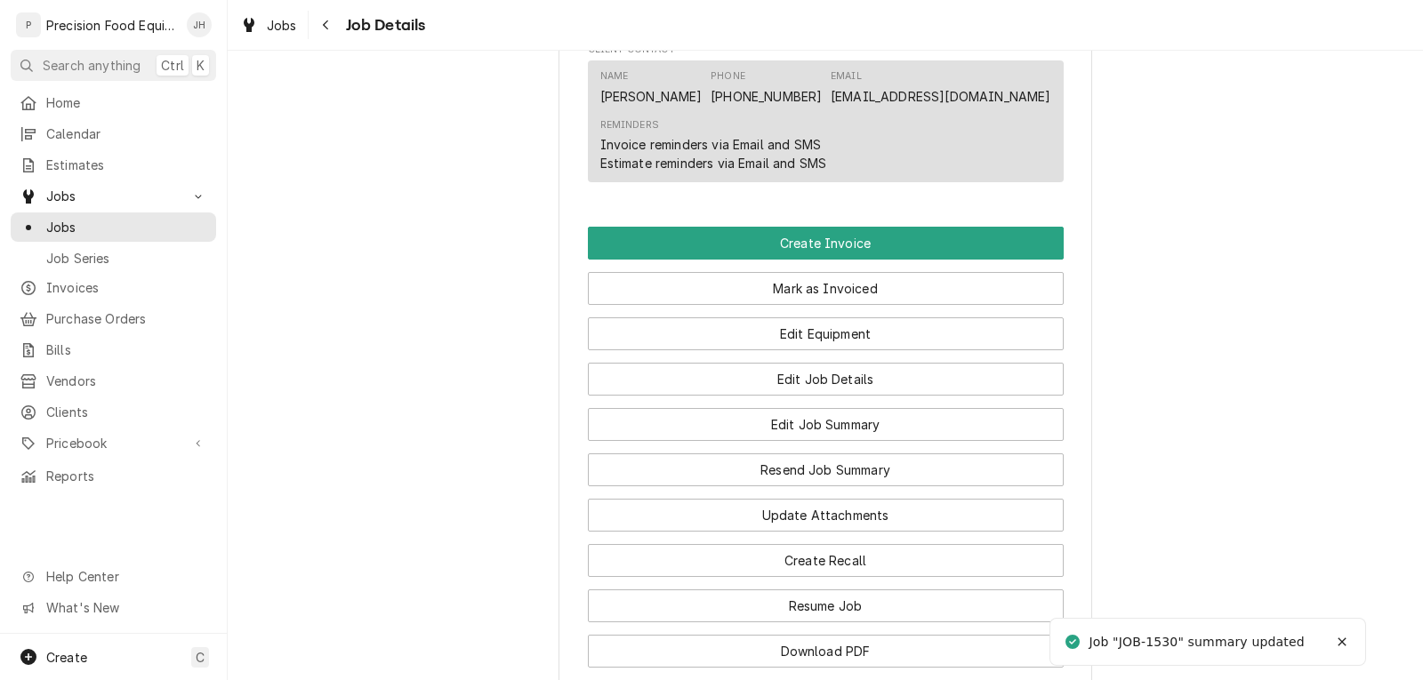
scroll to position [1334, 0]
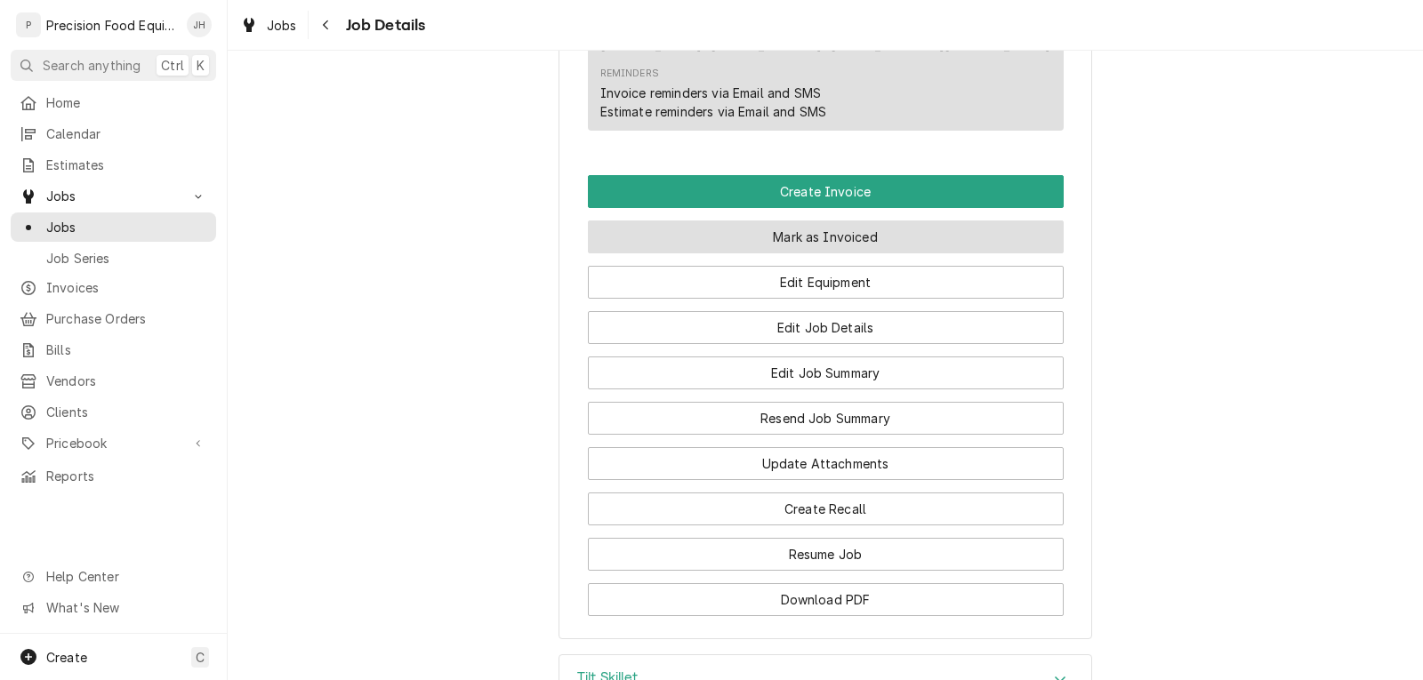
click at [807, 253] on button "Mark as Invoiced" at bounding box center [826, 237] width 476 height 33
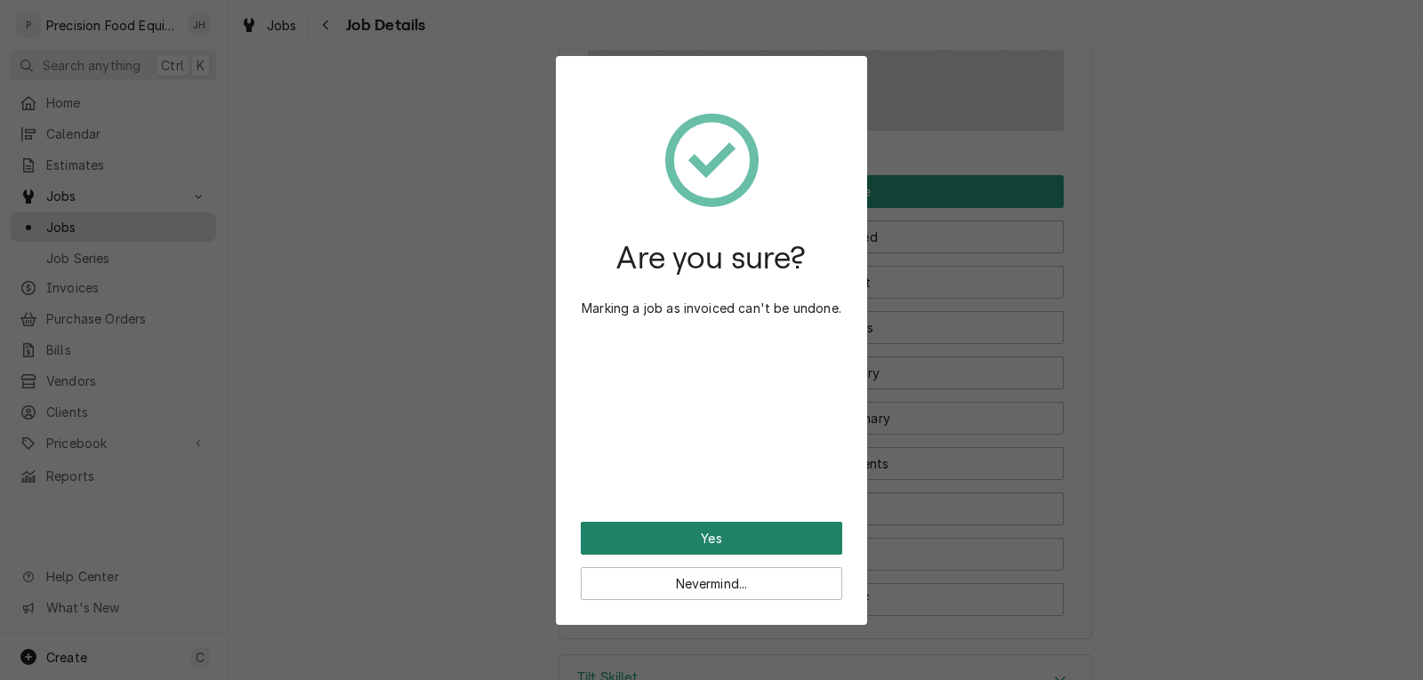
click at [690, 530] on button "Yes" at bounding box center [711, 538] width 261 height 33
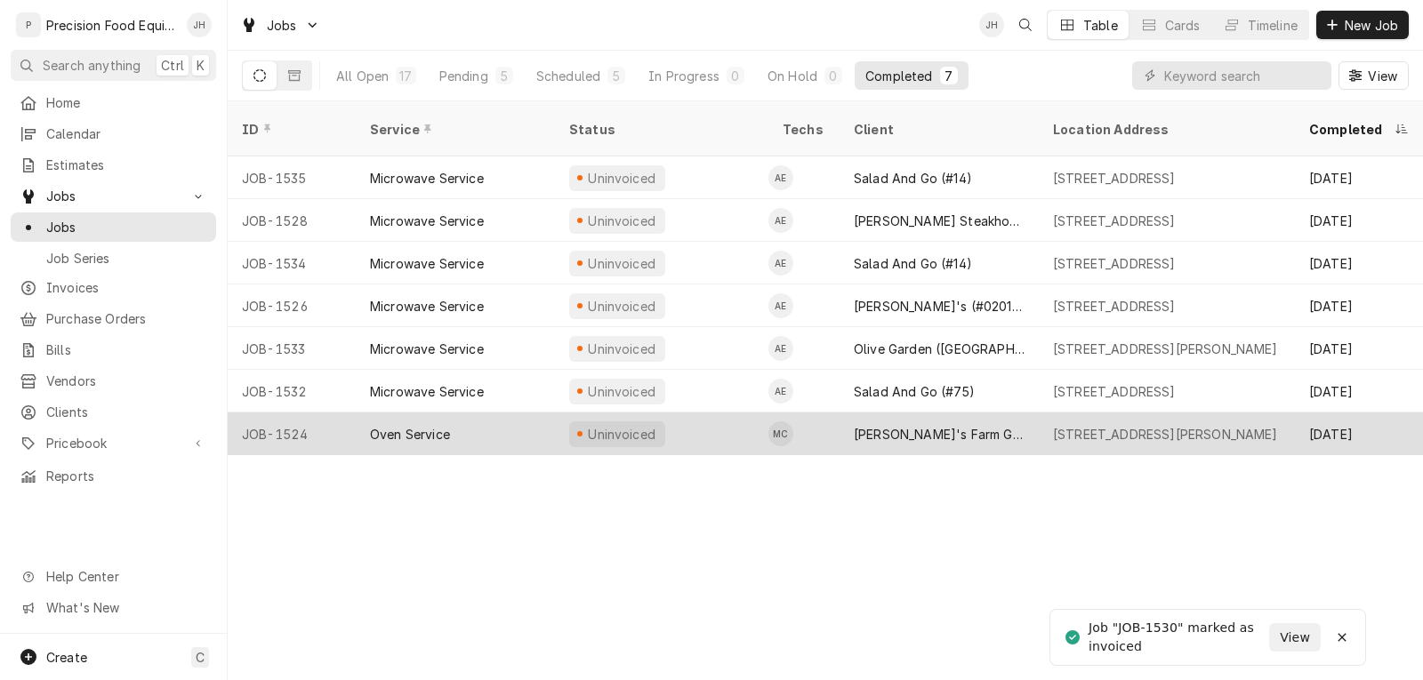
click at [701, 420] on div "Uninvoiced" at bounding box center [661, 434] width 213 height 43
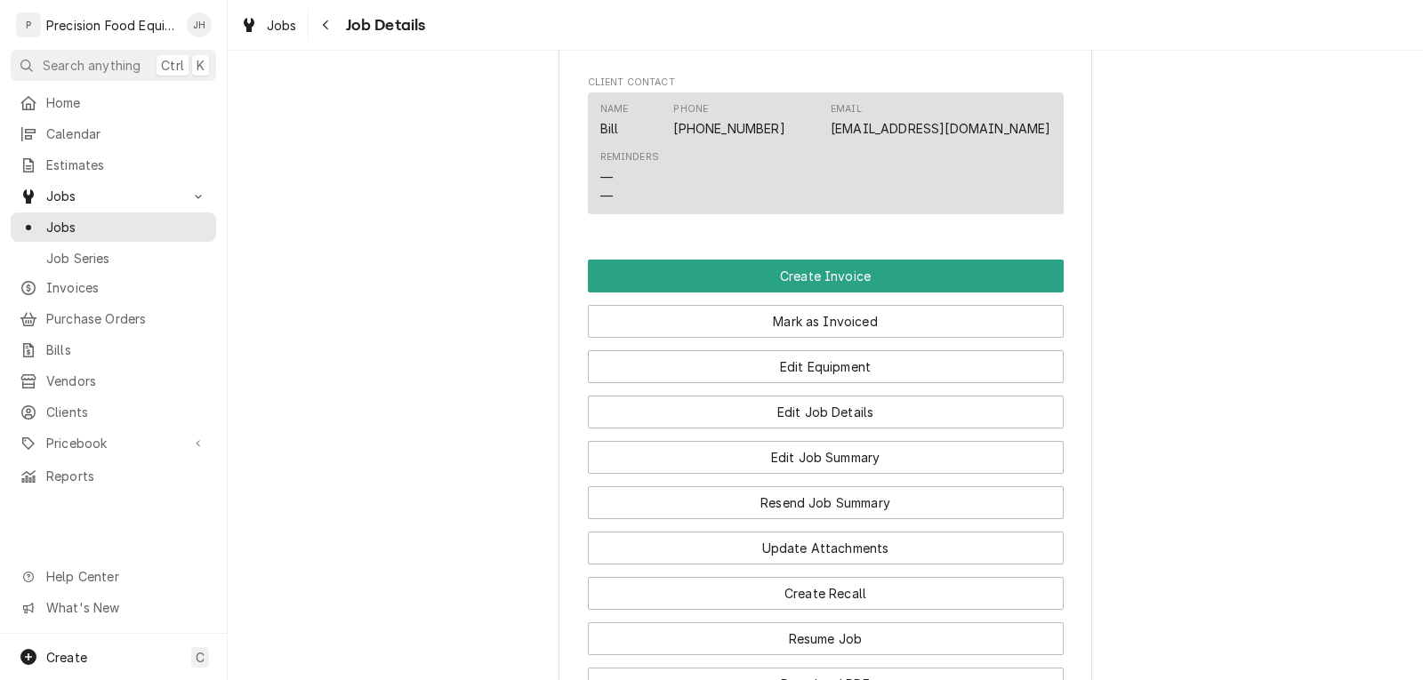
scroll to position [1245, 0]
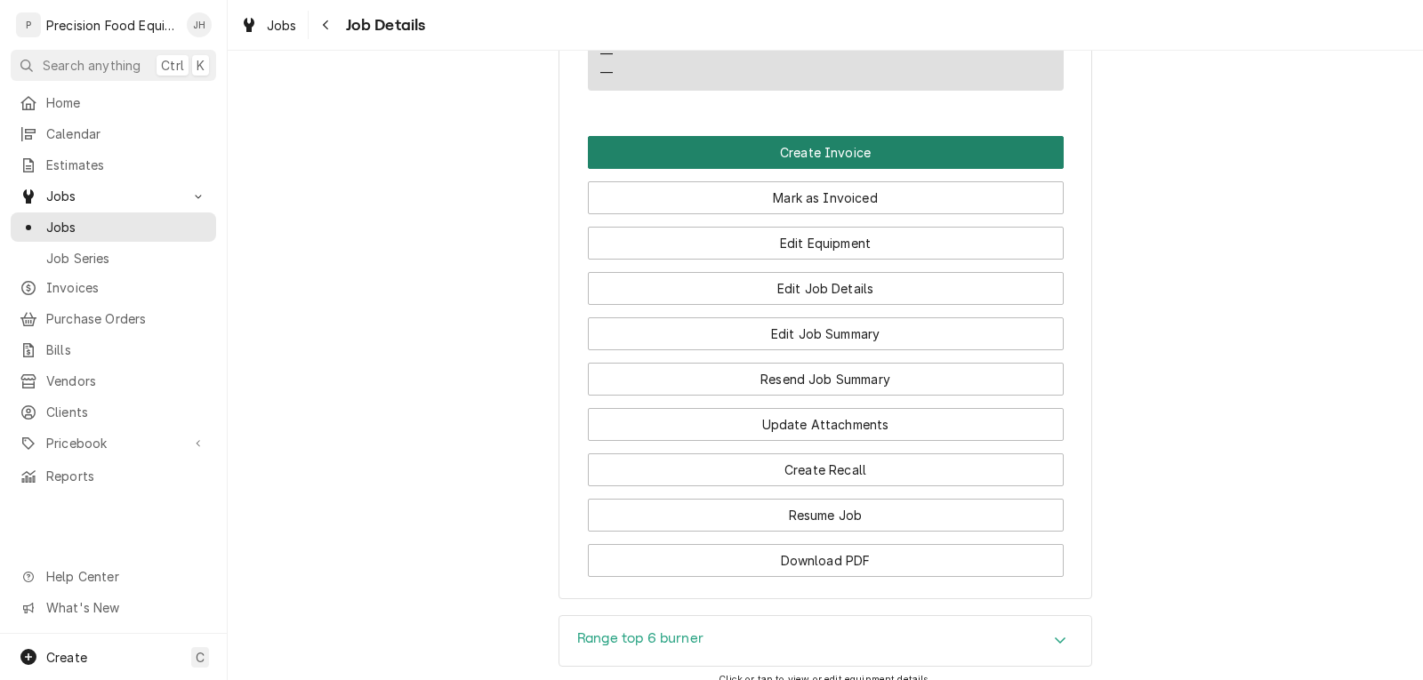
click at [849, 169] on button "Create Invoice" at bounding box center [826, 152] width 476 height 33
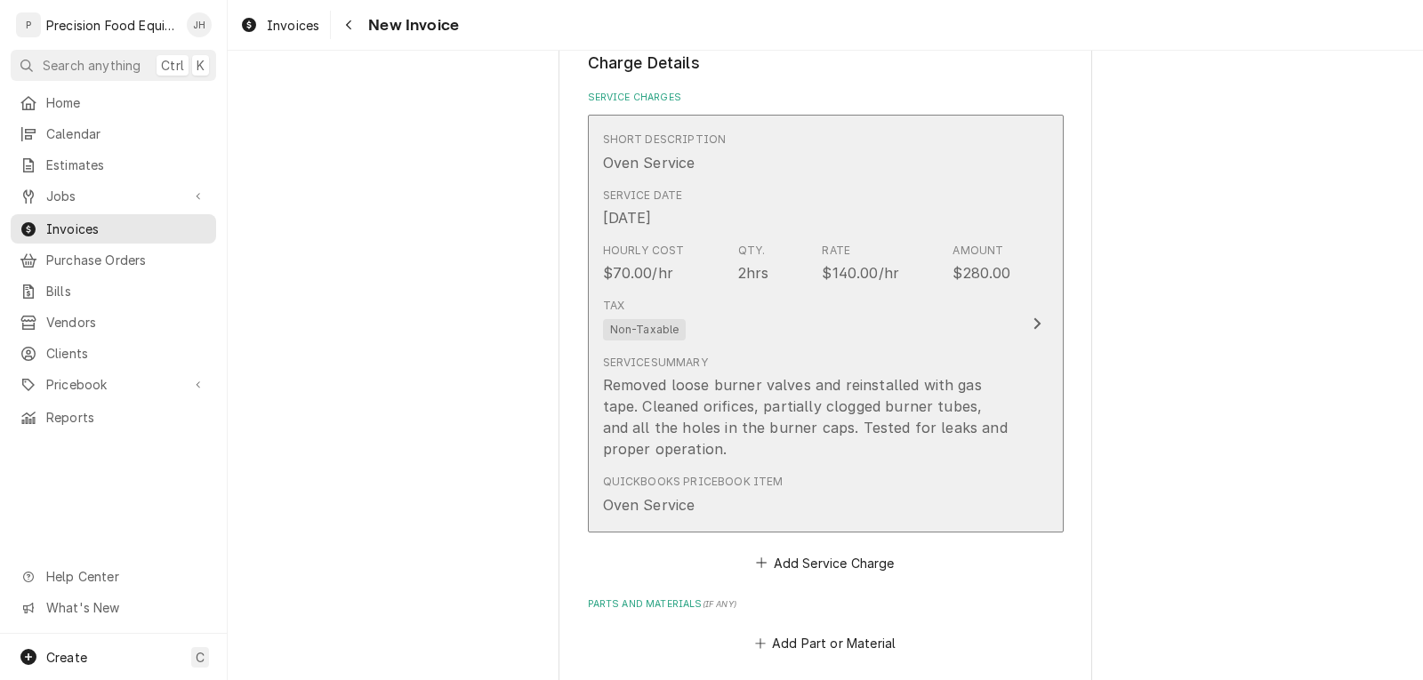
scroll to position [1067, 0]
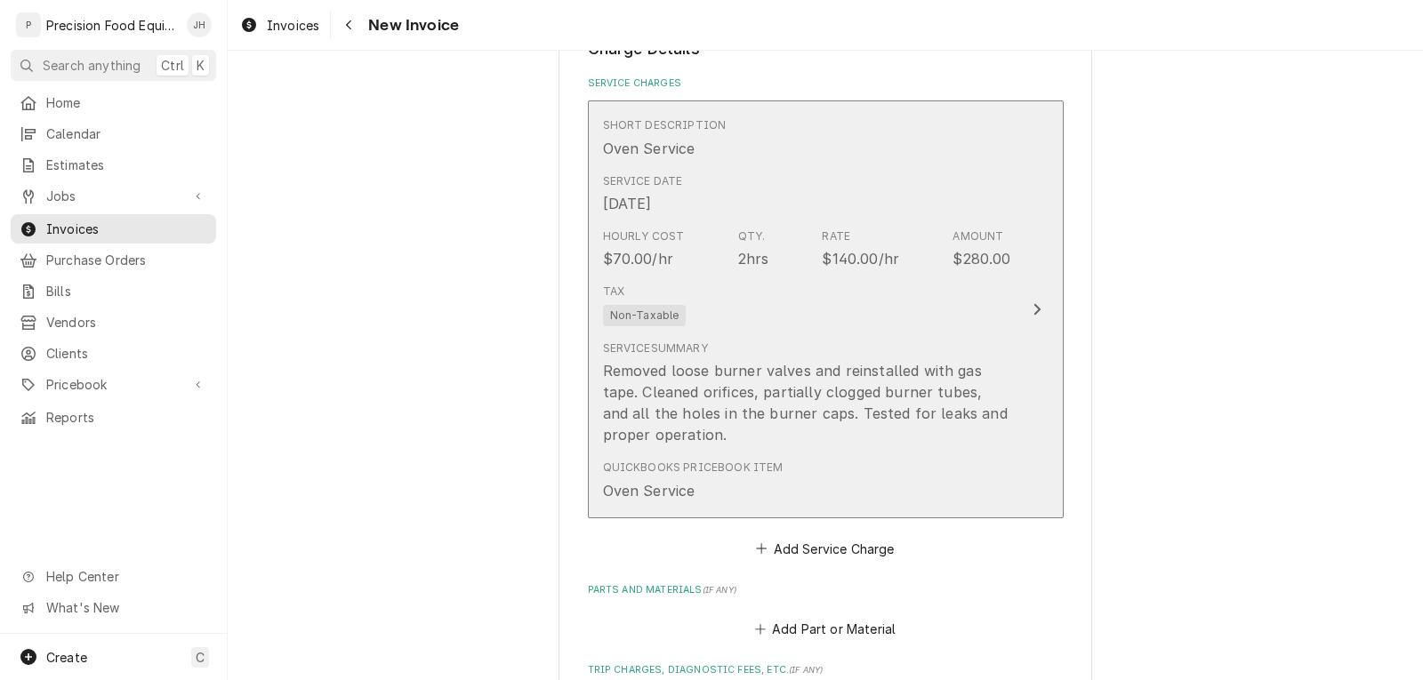
click at [855, 318] on div "Tax Non-Taxable" at bounding box center [807, 305] width 408 height 57
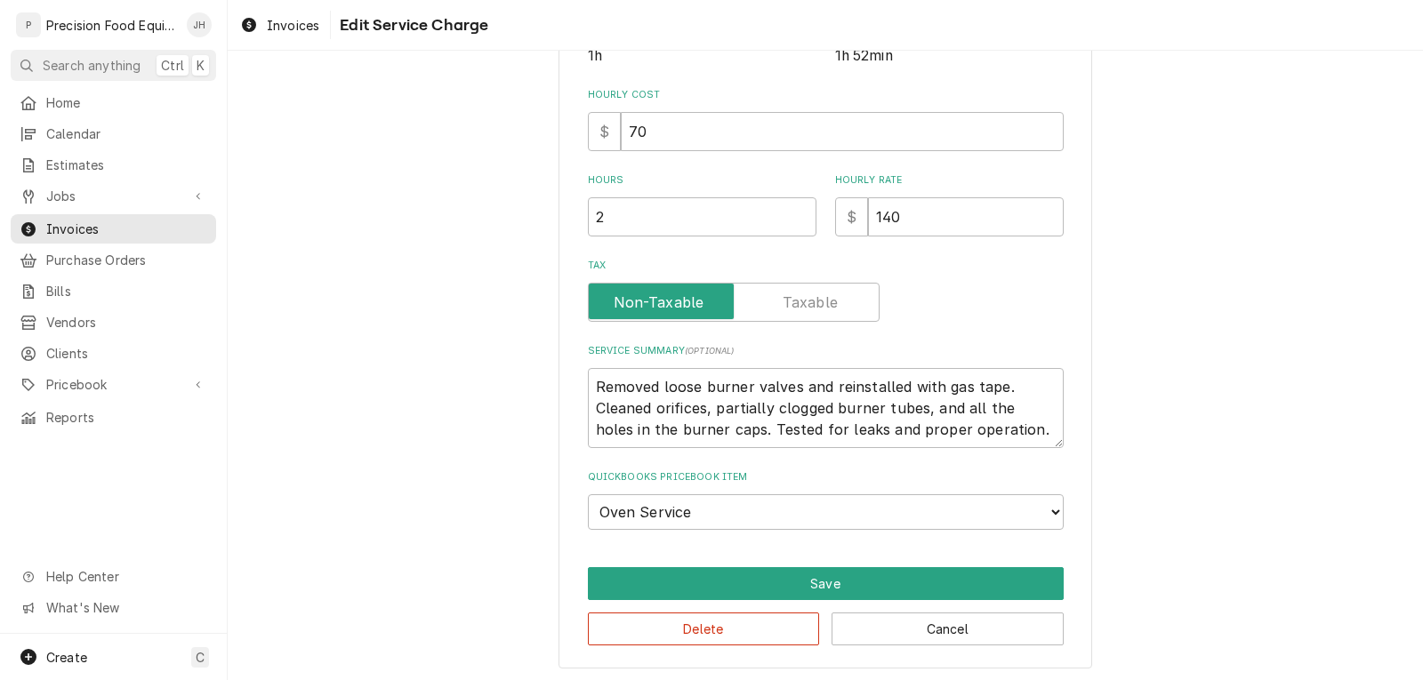
scroll to position [407, 0]
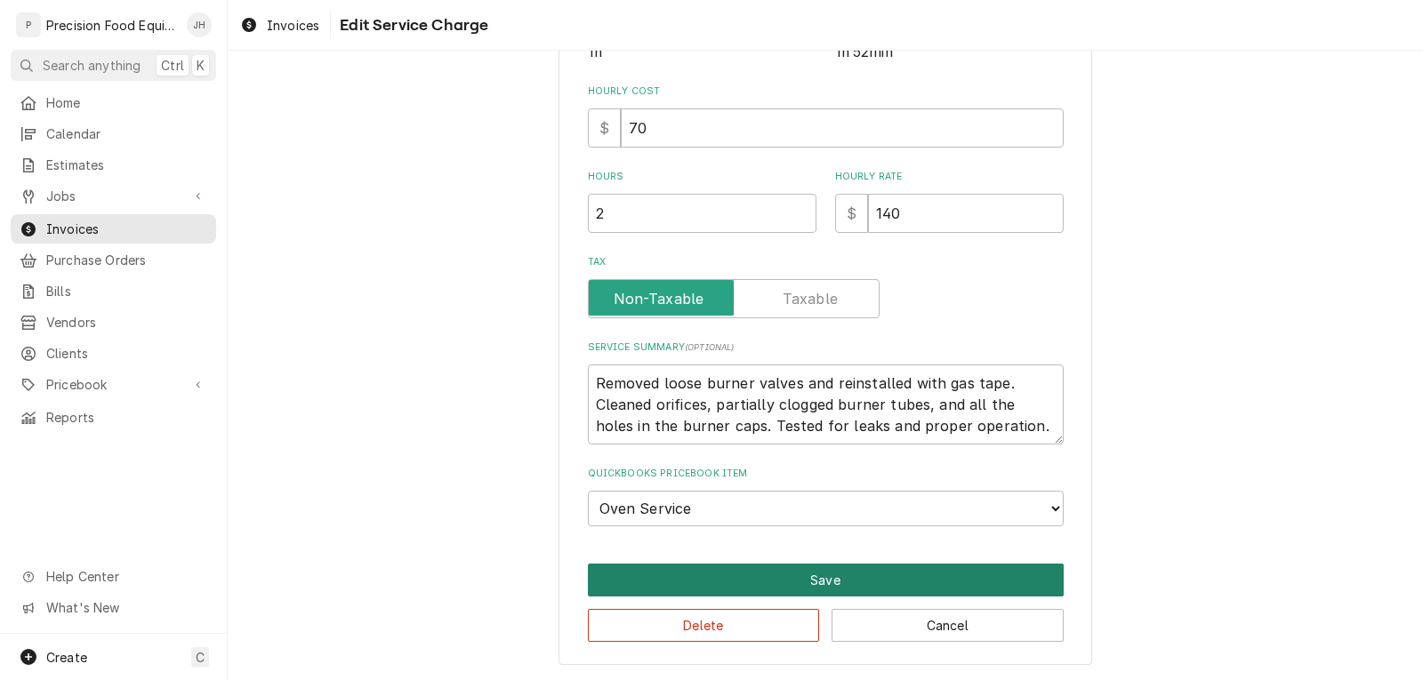
click at [829, 571] on button "Save" at bounding box center [826, 580] width 476 height 33
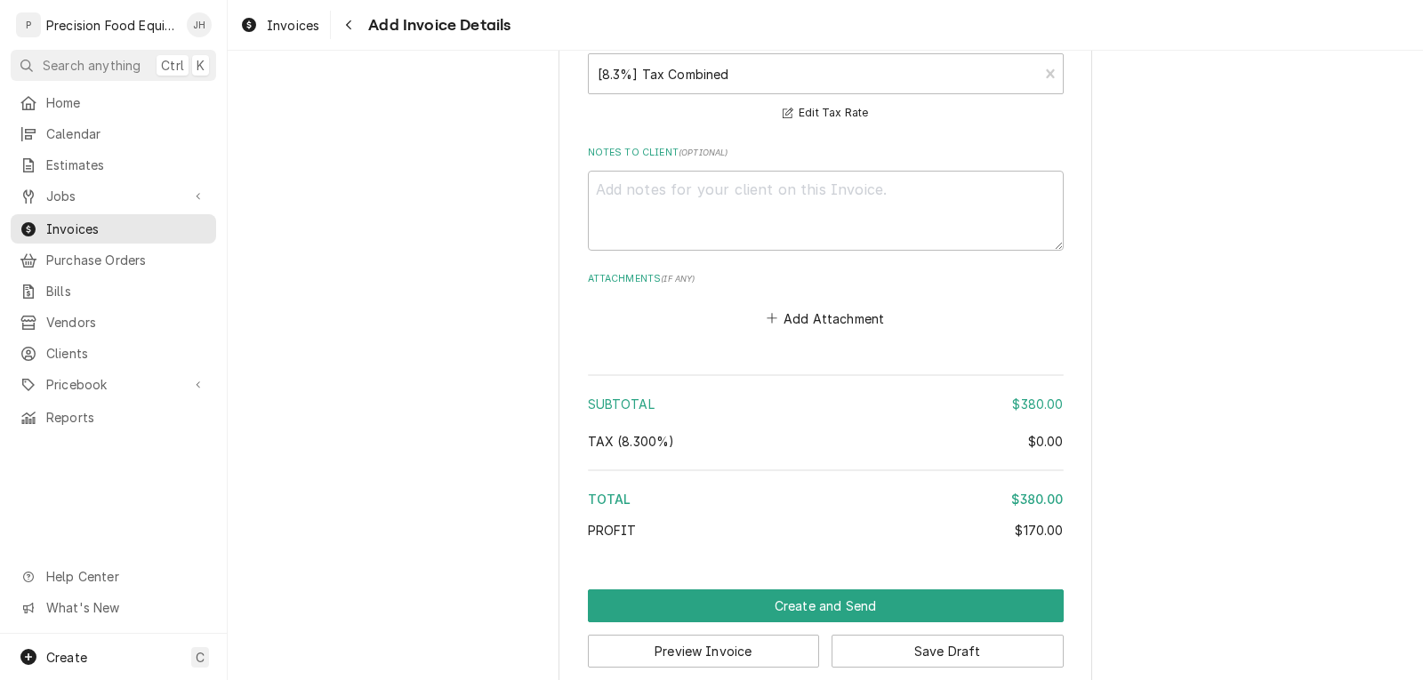
scroll to position [2187, 0]
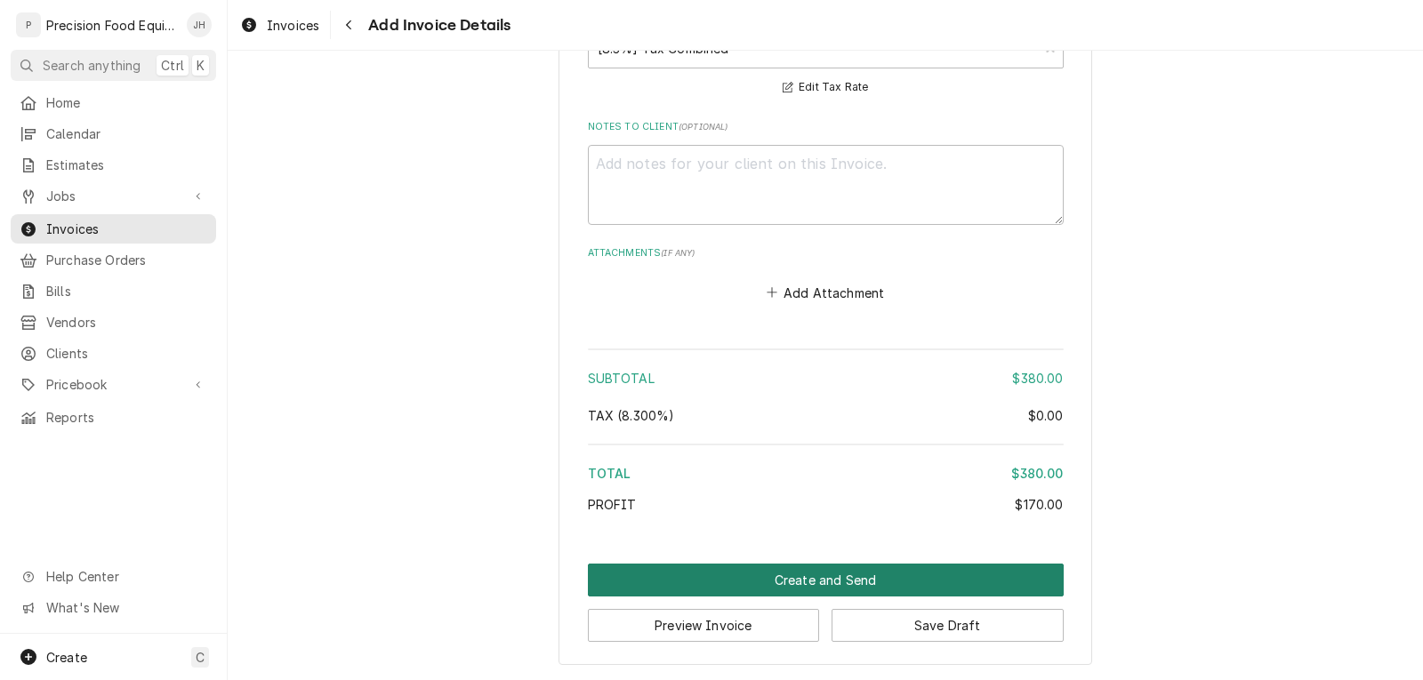
click at [815, 583] on button "Create and Send" at bounding box center [826, 580] width 476 height 33
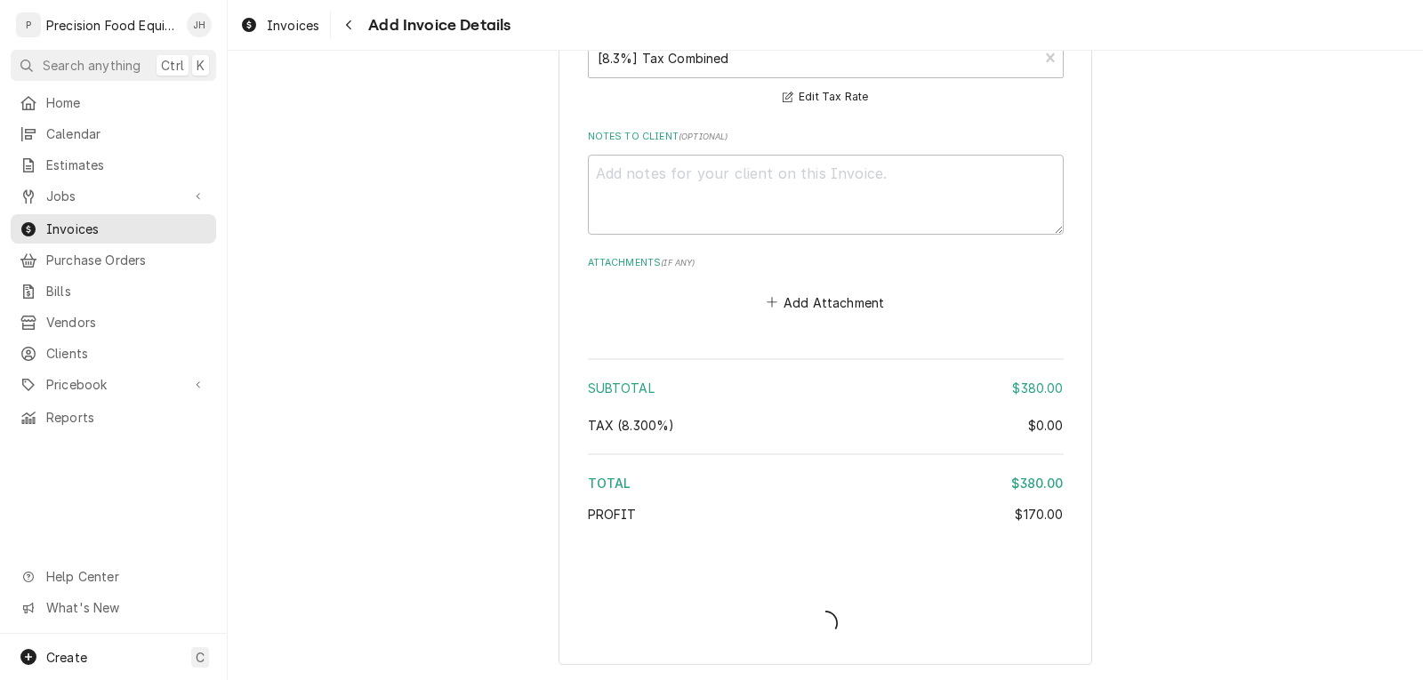
type textarea "x"
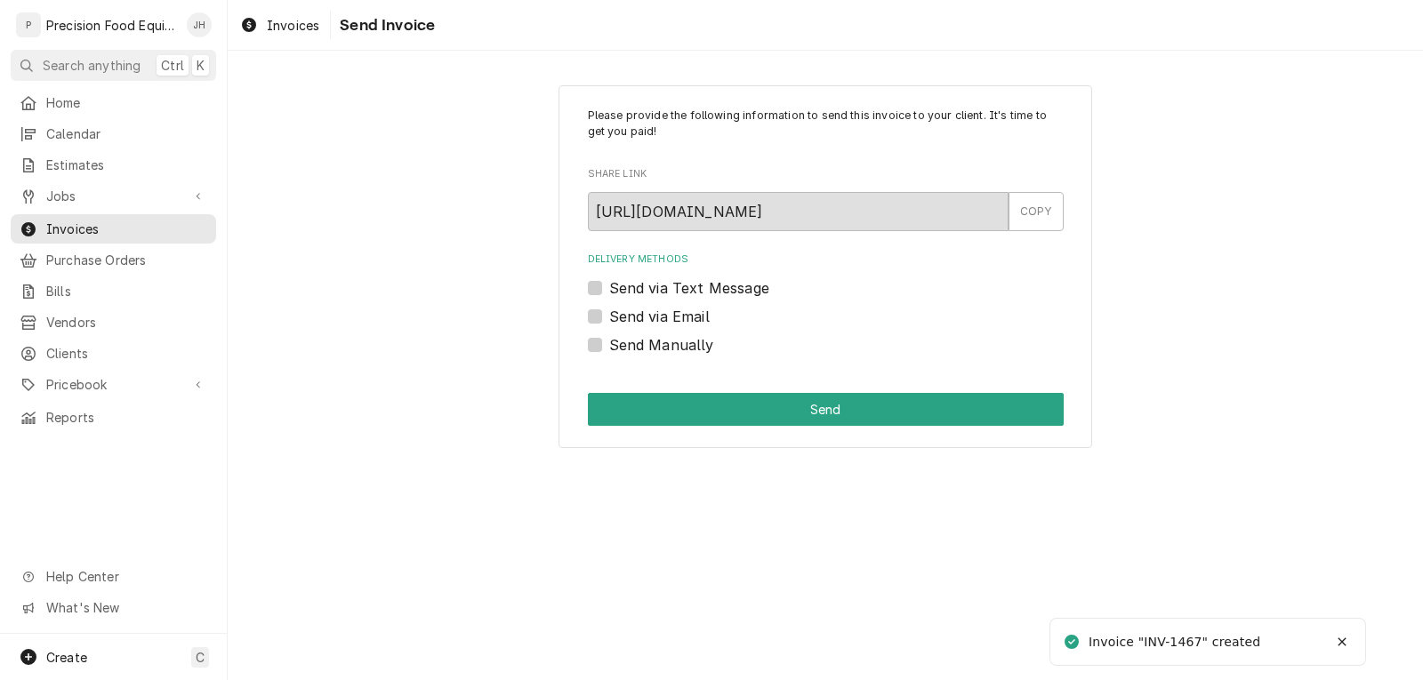
click at [678, 317] on label "Send via Email" at bounding box center [659, 316] width 100 height 21
click at [678, 317] on input "Send via Email" at bounding box center [847, 325] width 476 height 39
checkbox input "true"
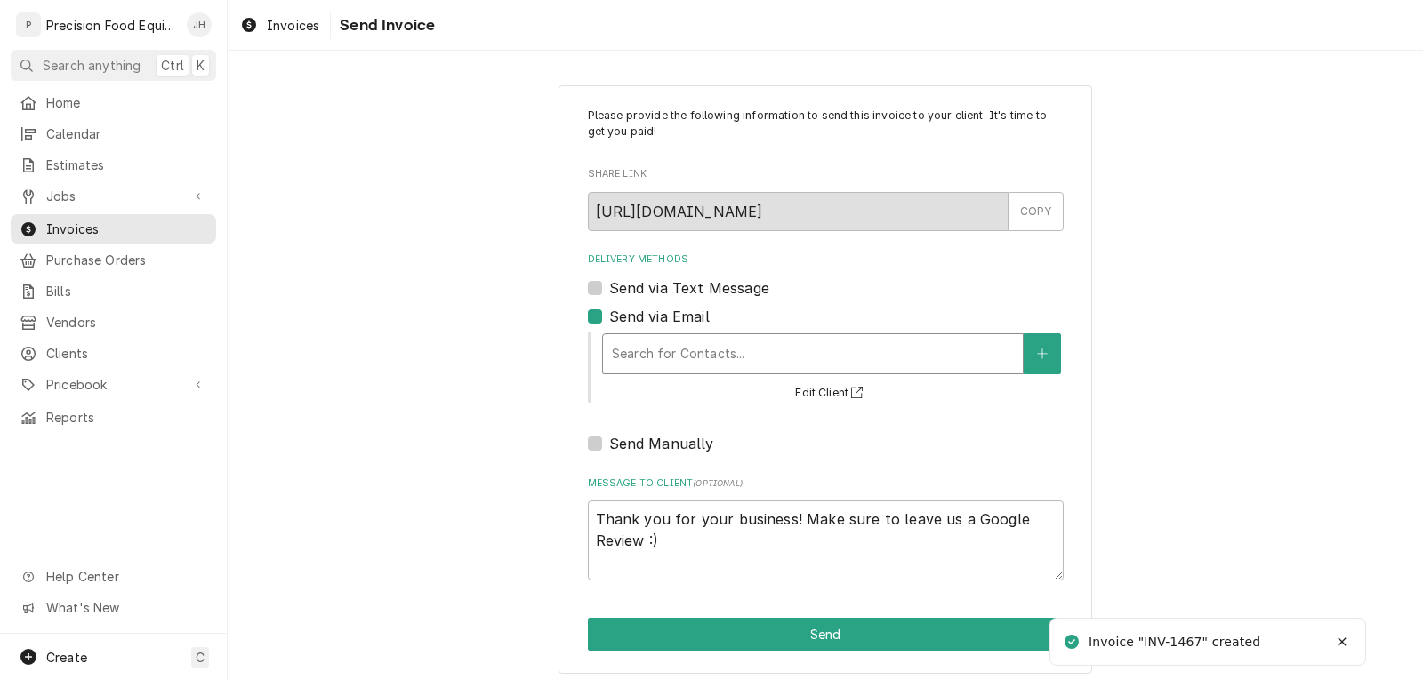
click at [699, 351] on div "Delivery Methods" at bounding box center [813, 354] width 402 height 32
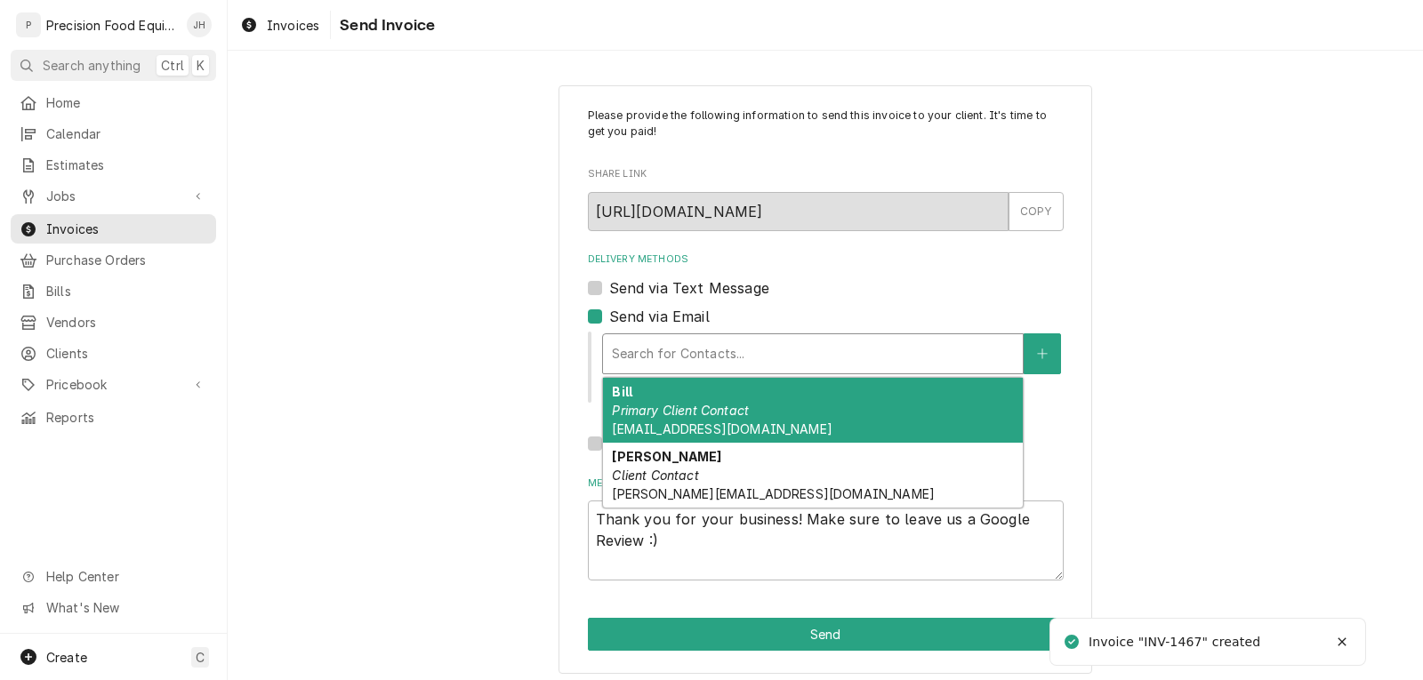
click at [710, 428] on span "[EMAIL_ADDRESS][DOMAIN_NAME]" at bounding box center [722, 428] width 220 height 15
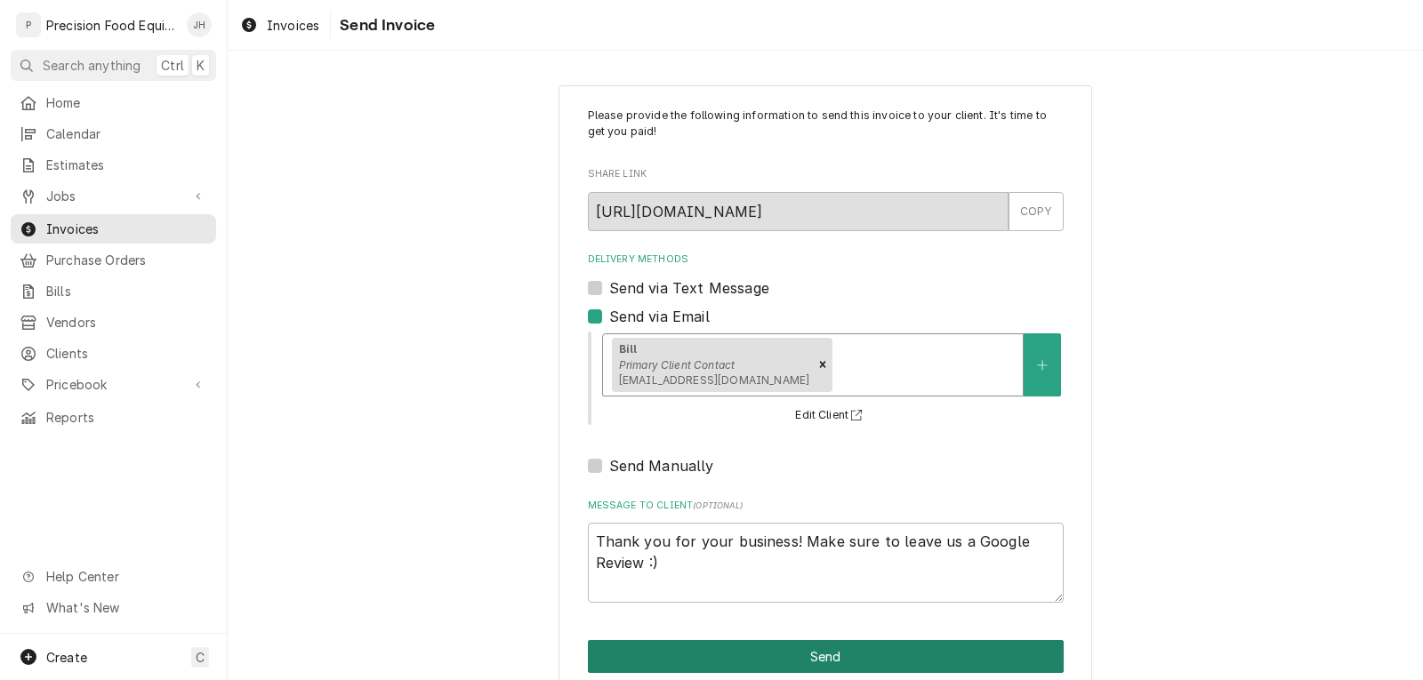
click at [822, 660] on button "Send" at bounding box center [826, 656] width 476 height 33
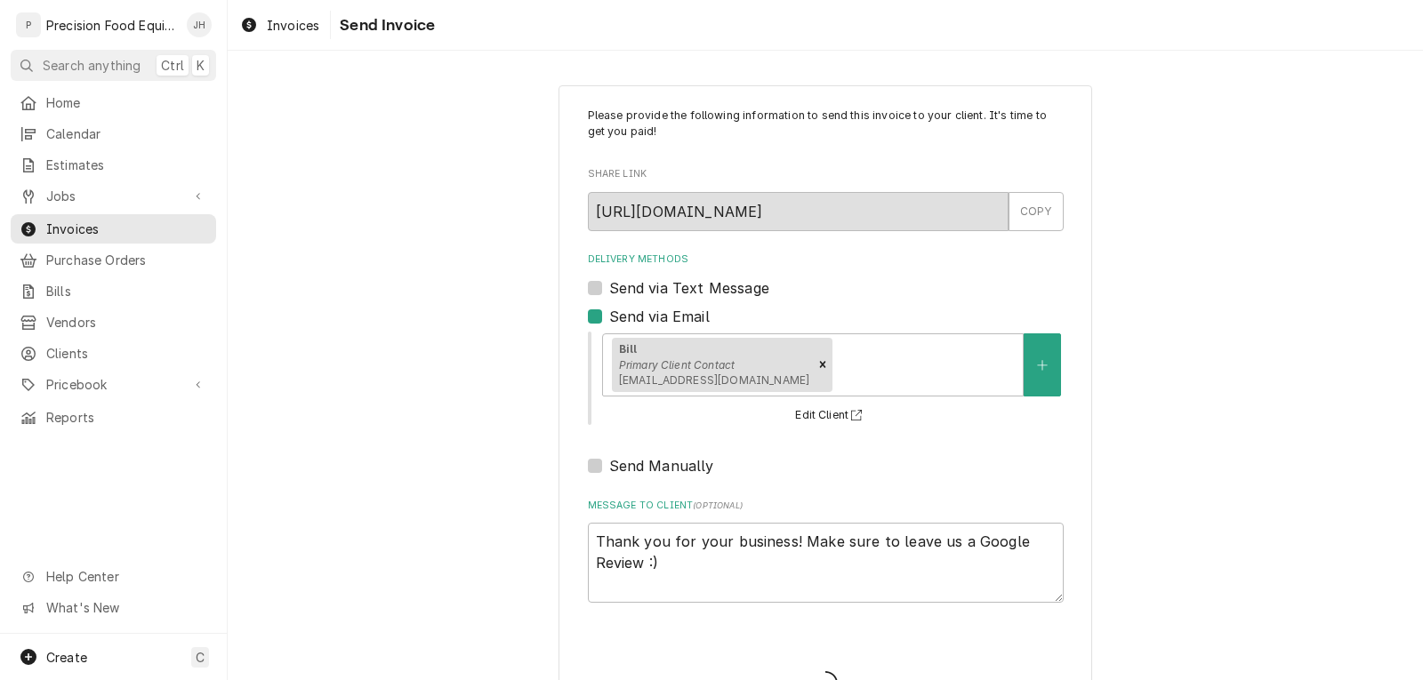
type textarea "x"
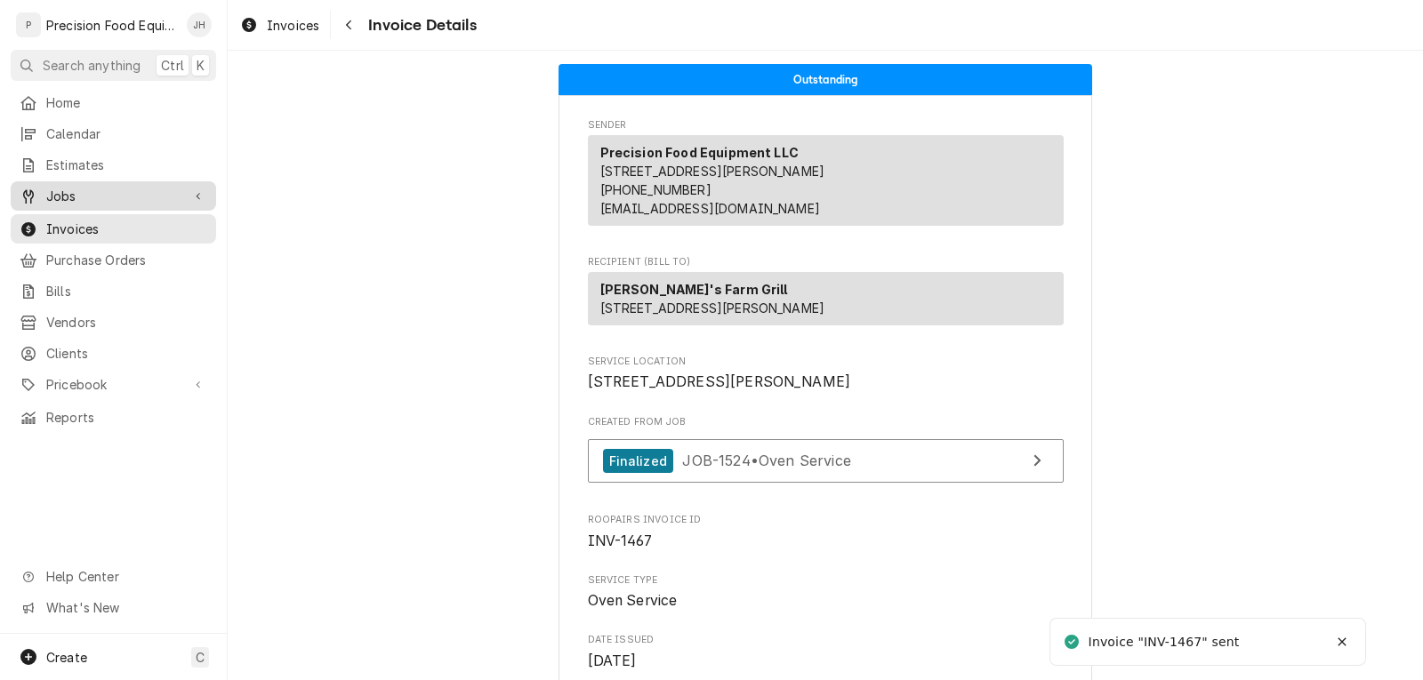
click at [80, 187] on span "Jobs" at bounding box center [113, 196] width 134 height 19
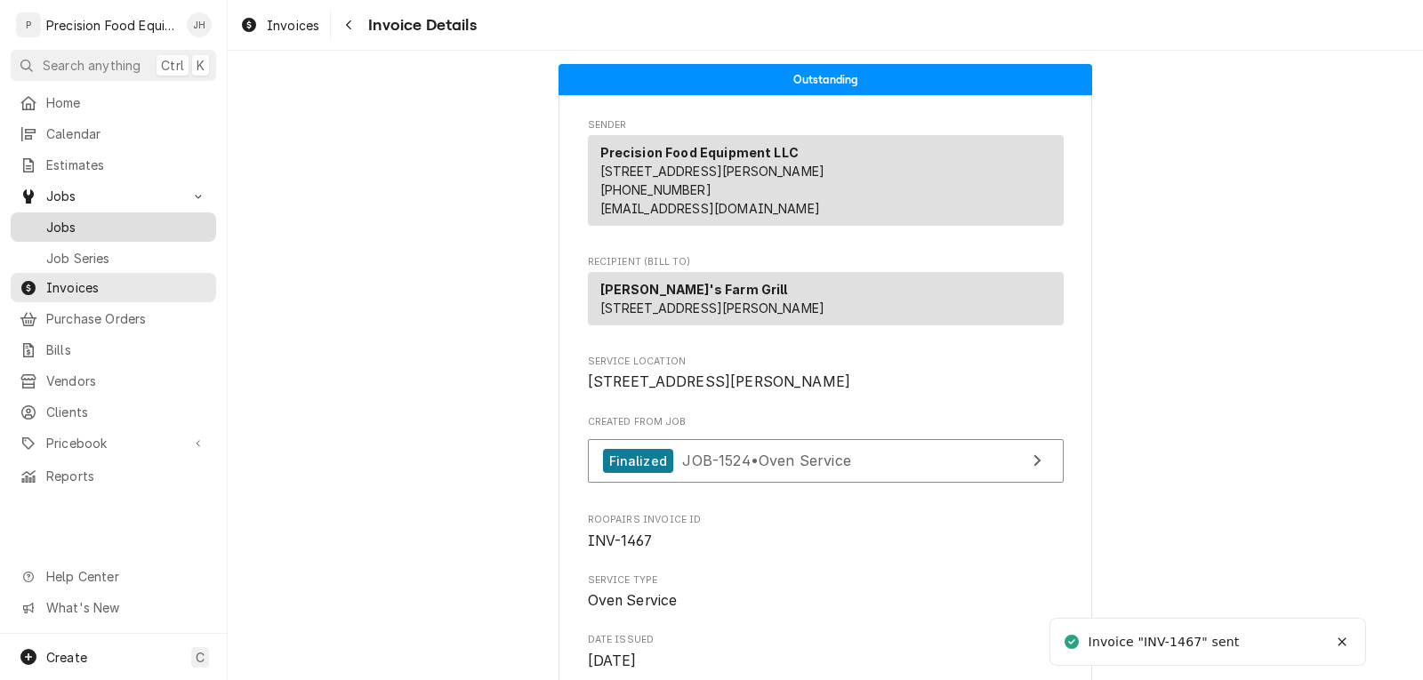
click at [88, 224] on span "Jobs" at bounding box center [126, 227] width 161 height 19
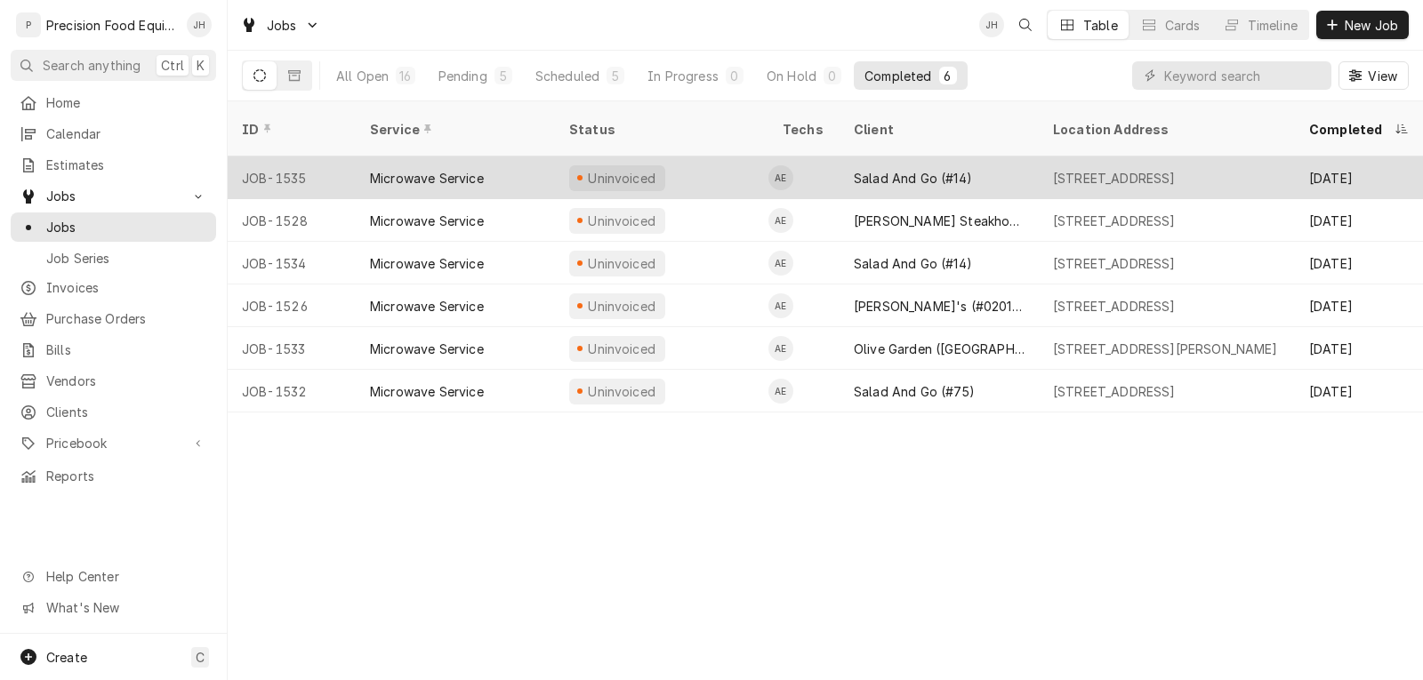
click at [469, 169] on div "Microwave Service" at bounding box center [427, 178] width 114 height 19
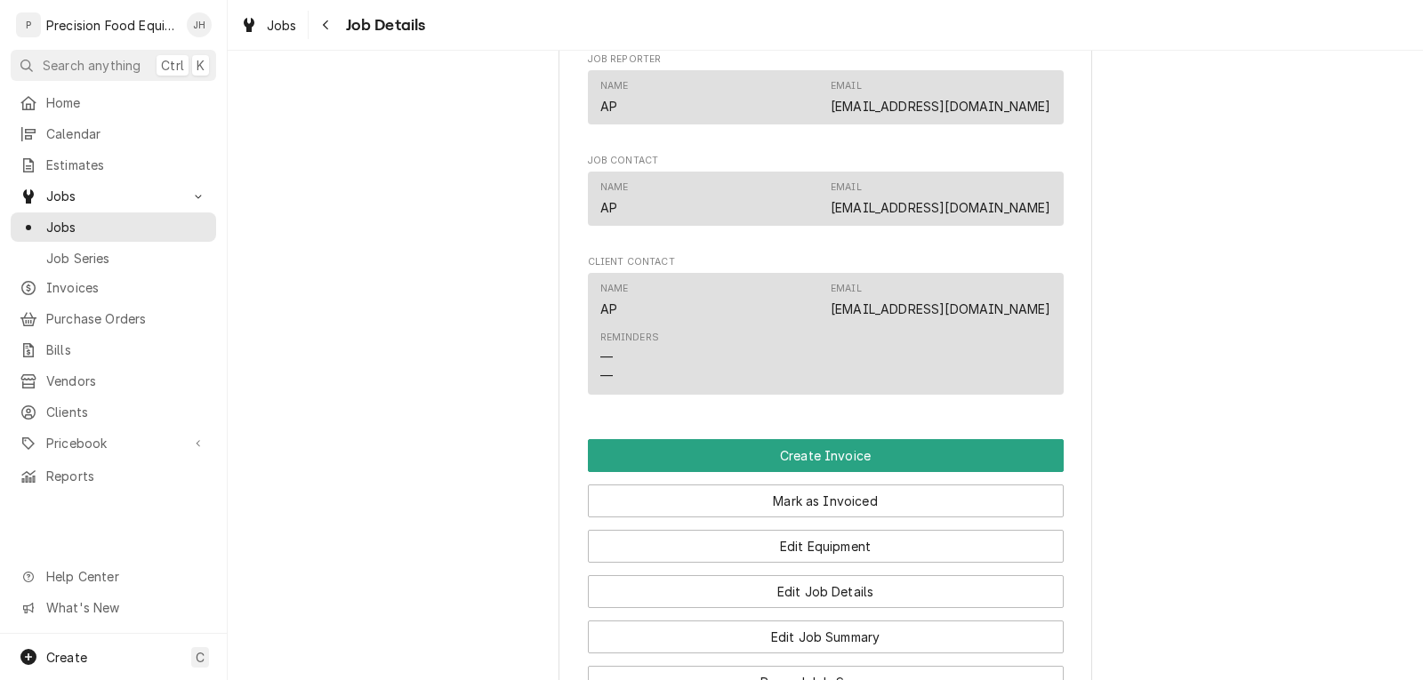
scroll to position [1245, 0]
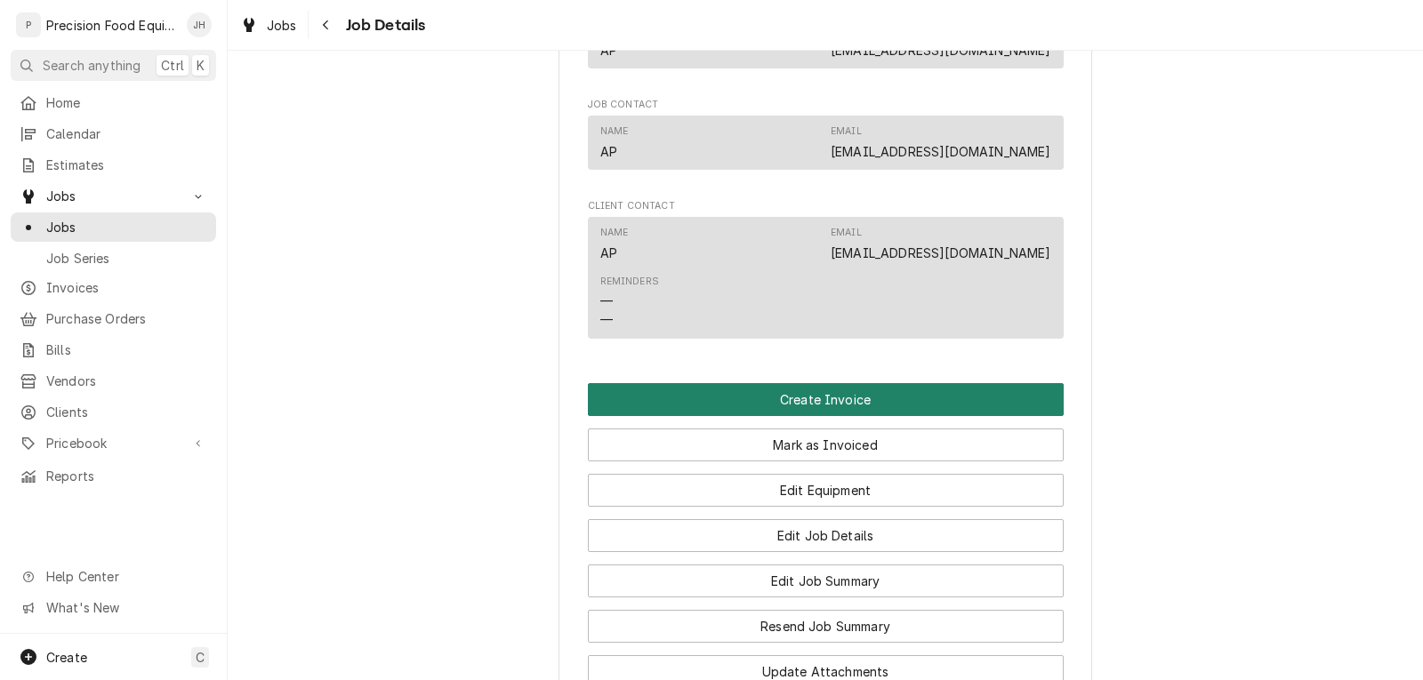
click at [823, 416] on button "Create Invoice" at bounding box center [826, 399] width 476 height 33
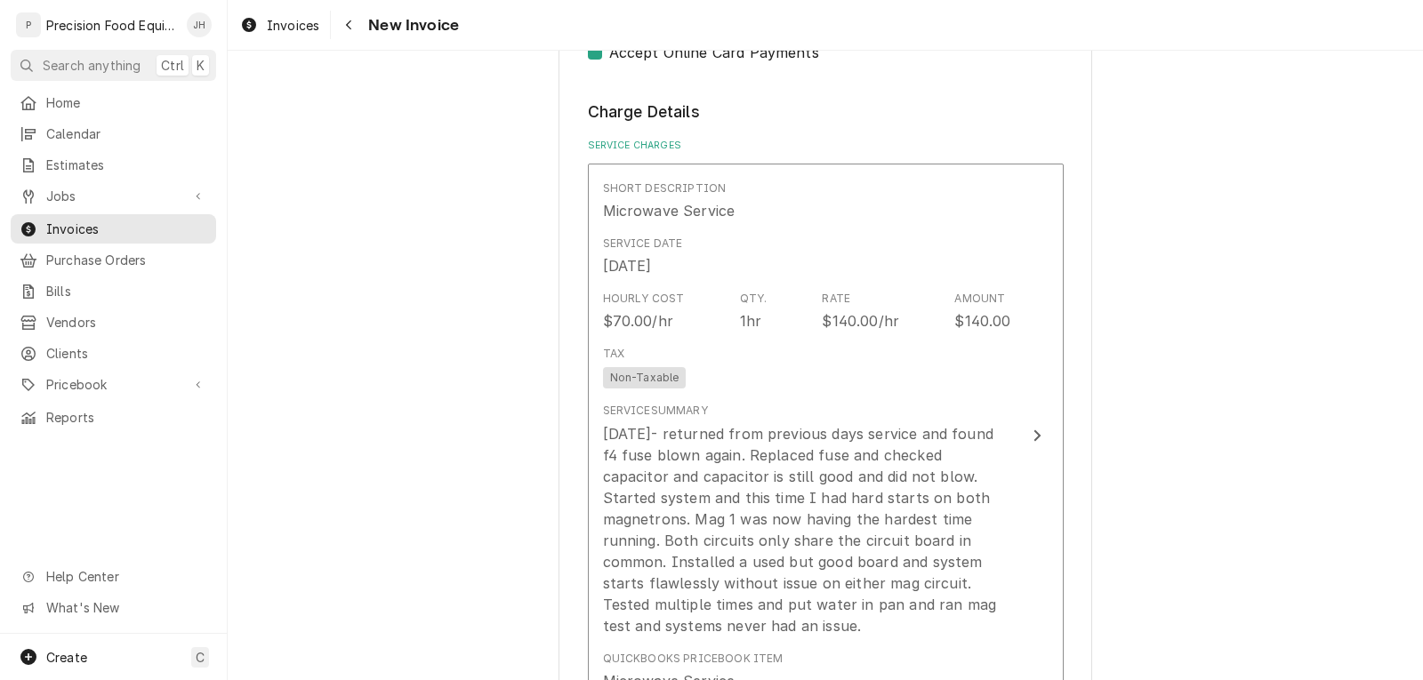
scroll to position [1423, 0]
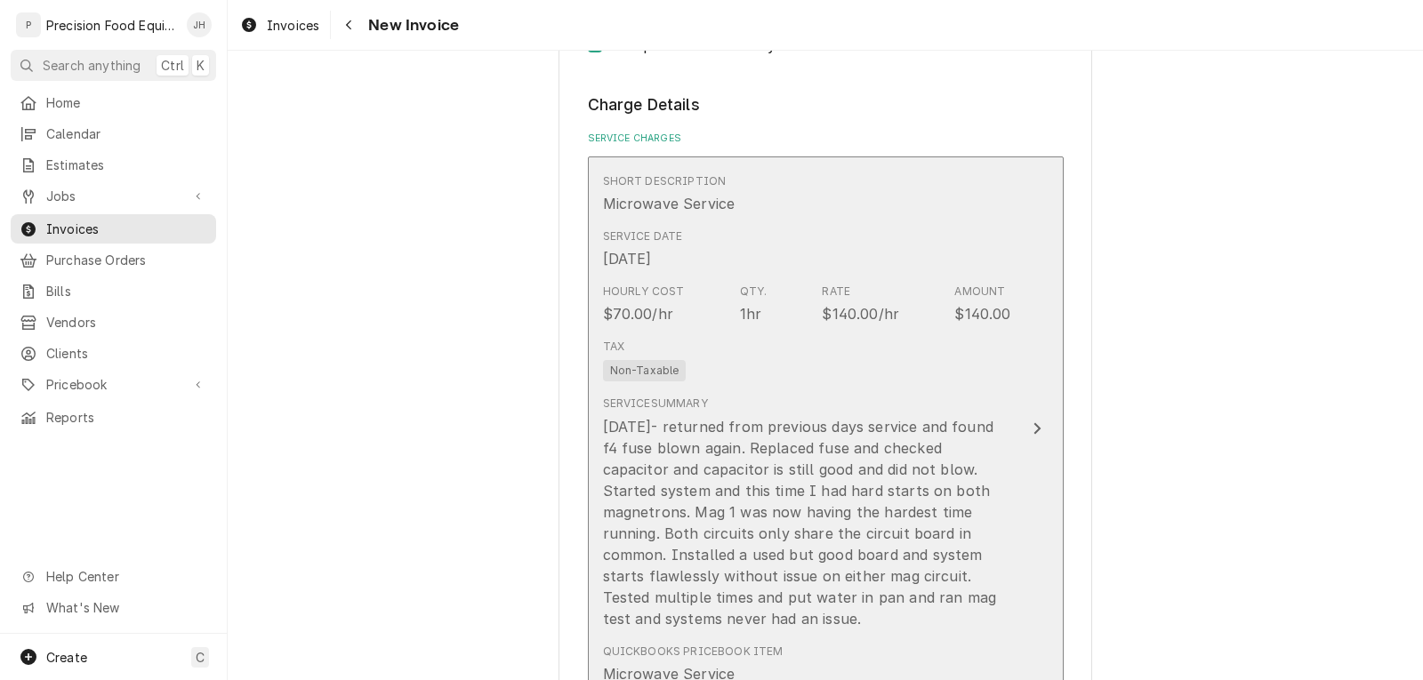
click at [843, 377] on div "Tax Non-Taxable" at bounding box center [807, 360] width 408 height 57
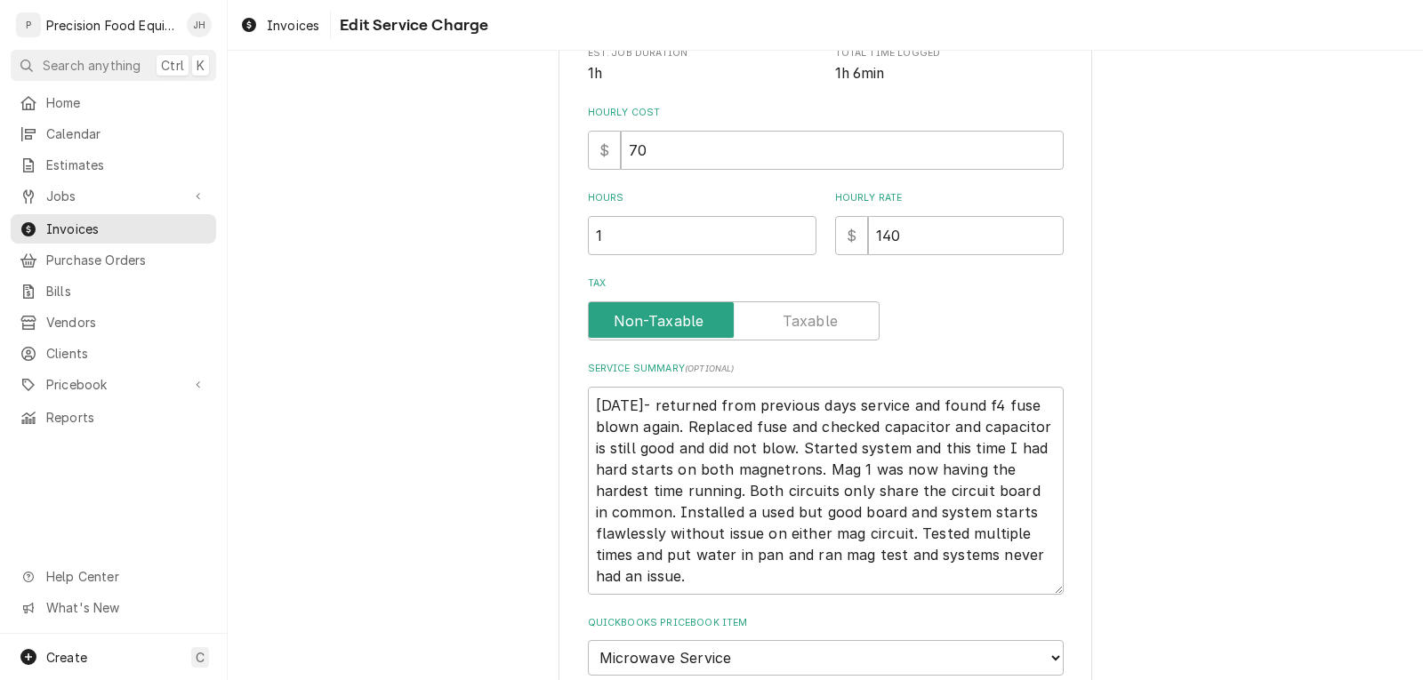
type textarea "x"
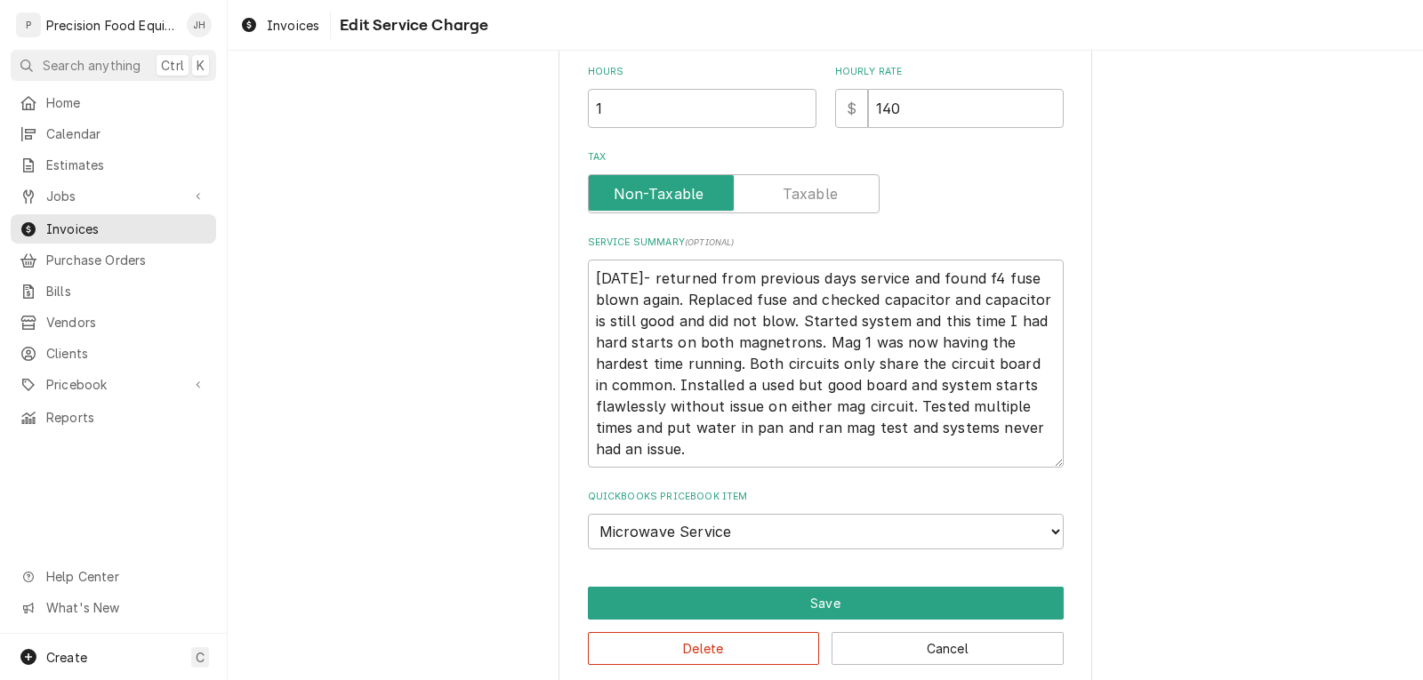
scroll to position [535, 0]
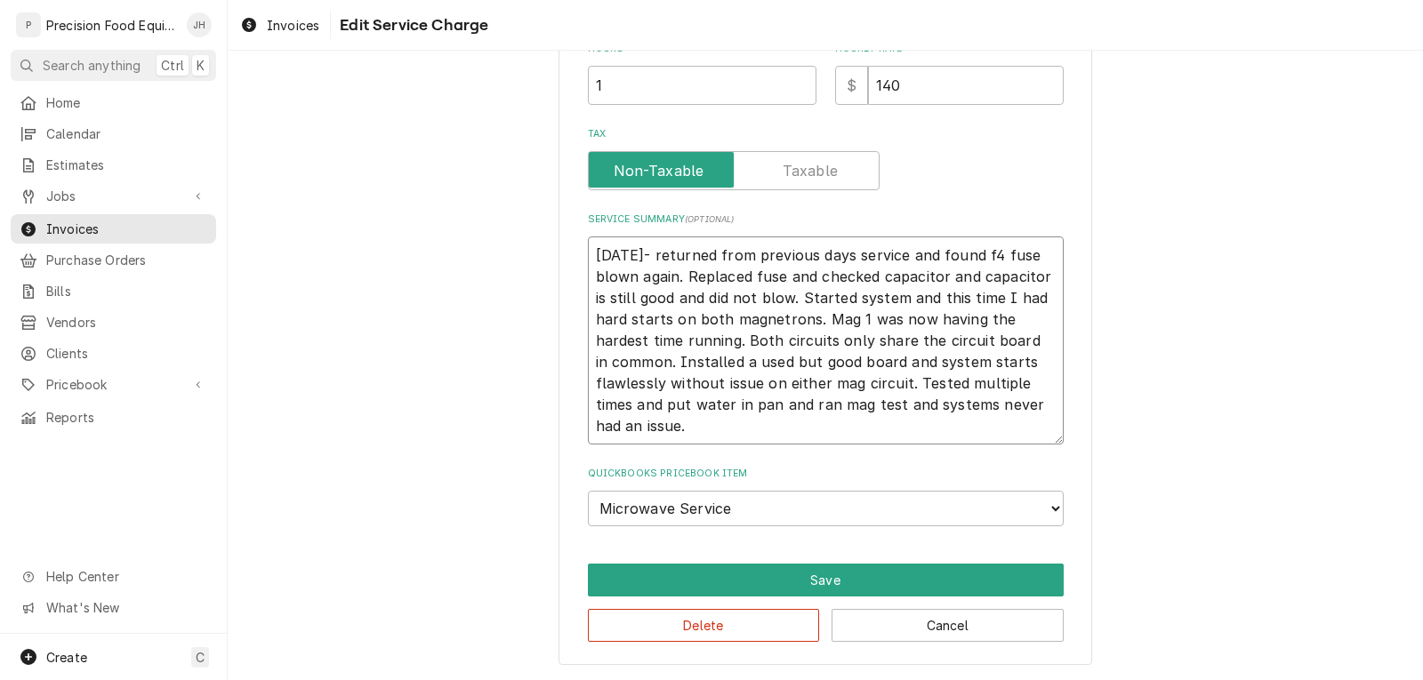
drag, startPoint x: 588, startPoint y: 254, endPoint x: 682, endPoint y: 429, distance: 198.1
click at [682, 429] on textarea "10/2/25- returned from previous days service and found f4 fuse blown again. Rep…" at bounding box center [826, 341] width 476 height 208
click at [69, 222] on span "Invoices" at bounding box center [126, 229] width 161 height 19
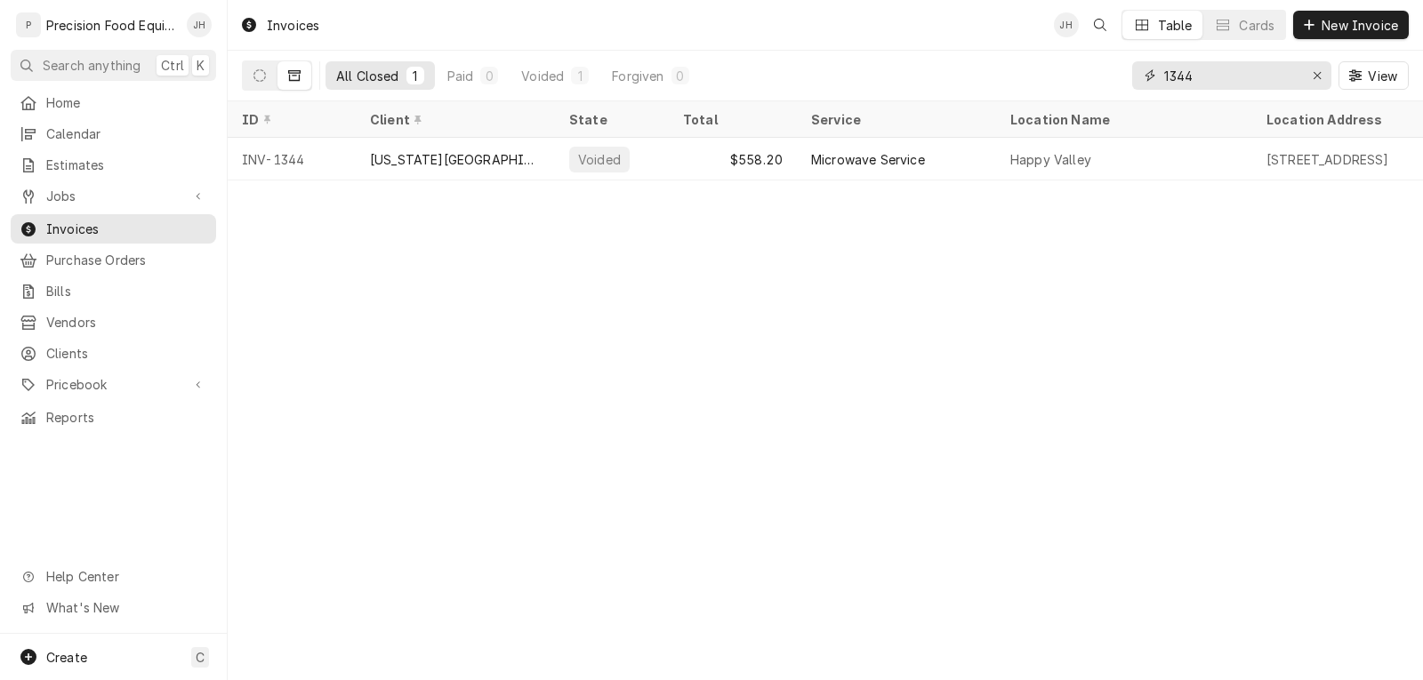
drag, startPoint x: 1204, startPoint y: 80, endPoint x: 1044, endPoint y: 80, distance: 160.0
click at [1044, 80] on div "All Closed 1 Paid 0 Voided 1 Forgiven 0 1344 View" at bounding box center [825, 76] width 1167 height 50
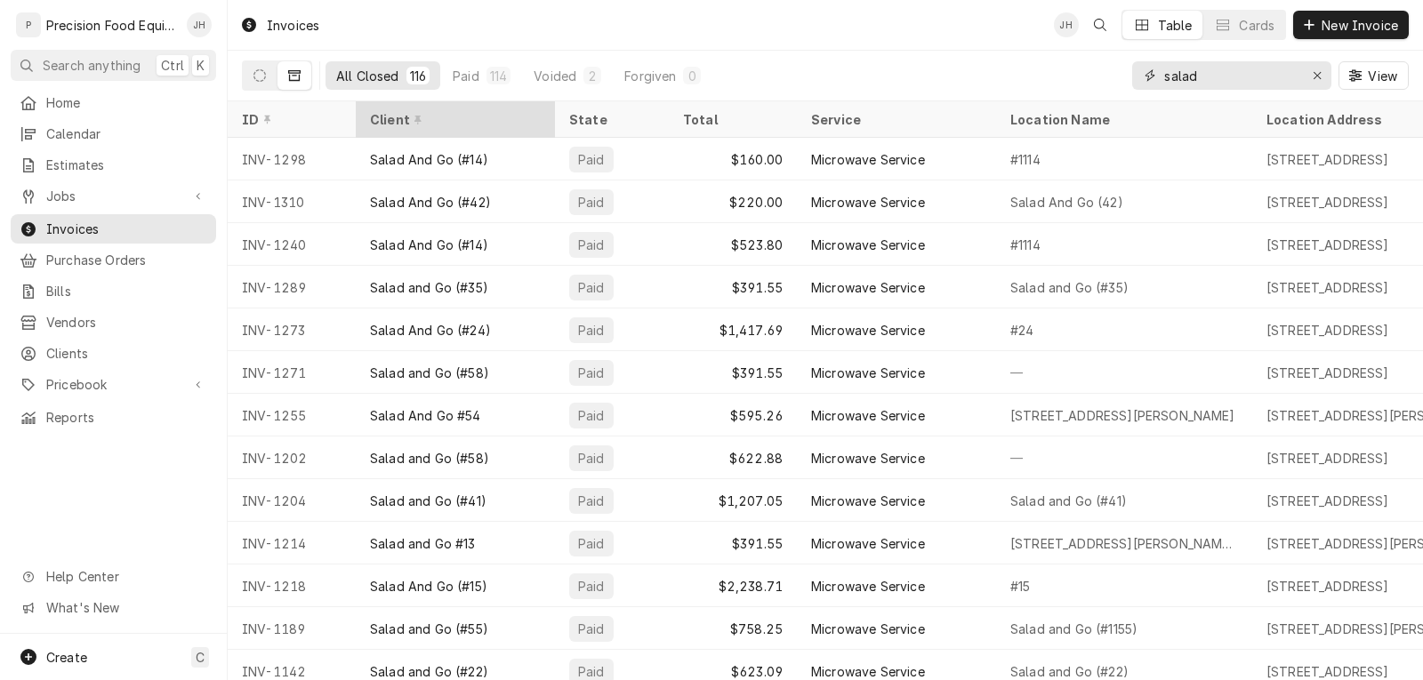
type input "salad"
click at [421, 124] on div "Client" at bounding box center [453, 119] width 167 height 19
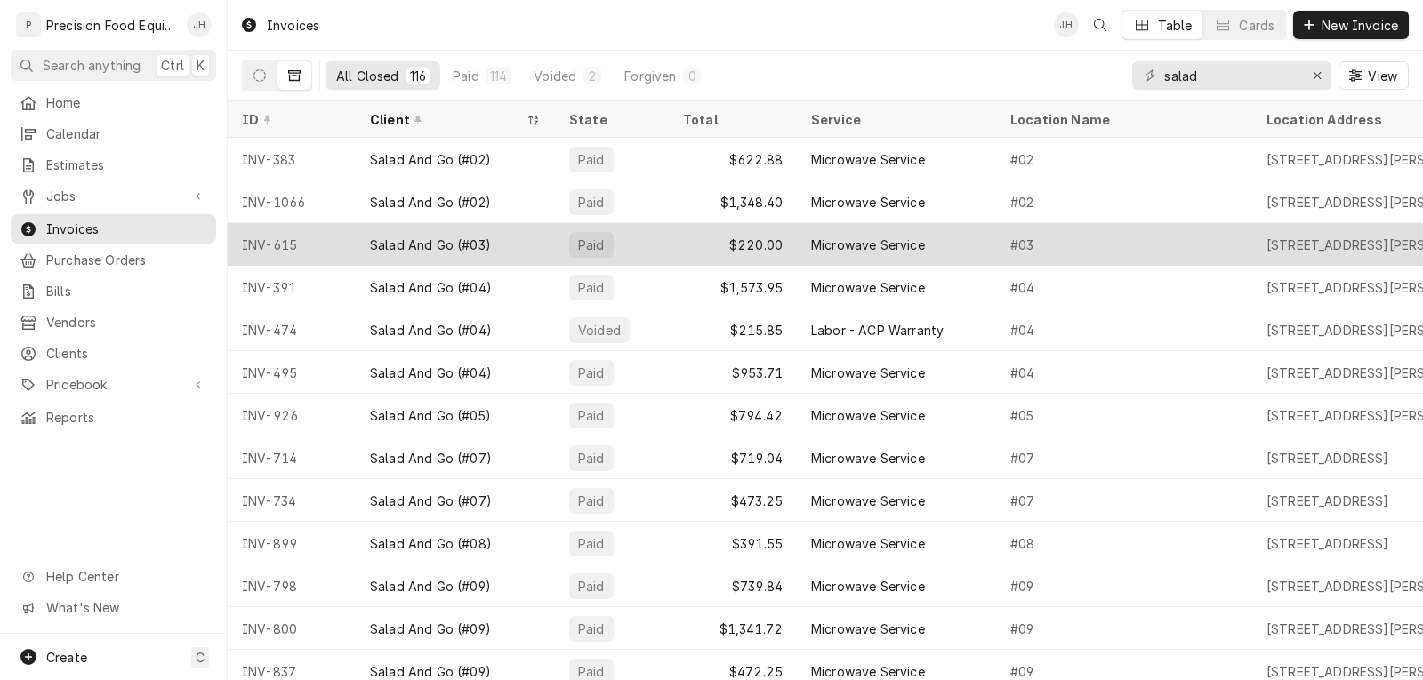
scroll to position [151, 0]
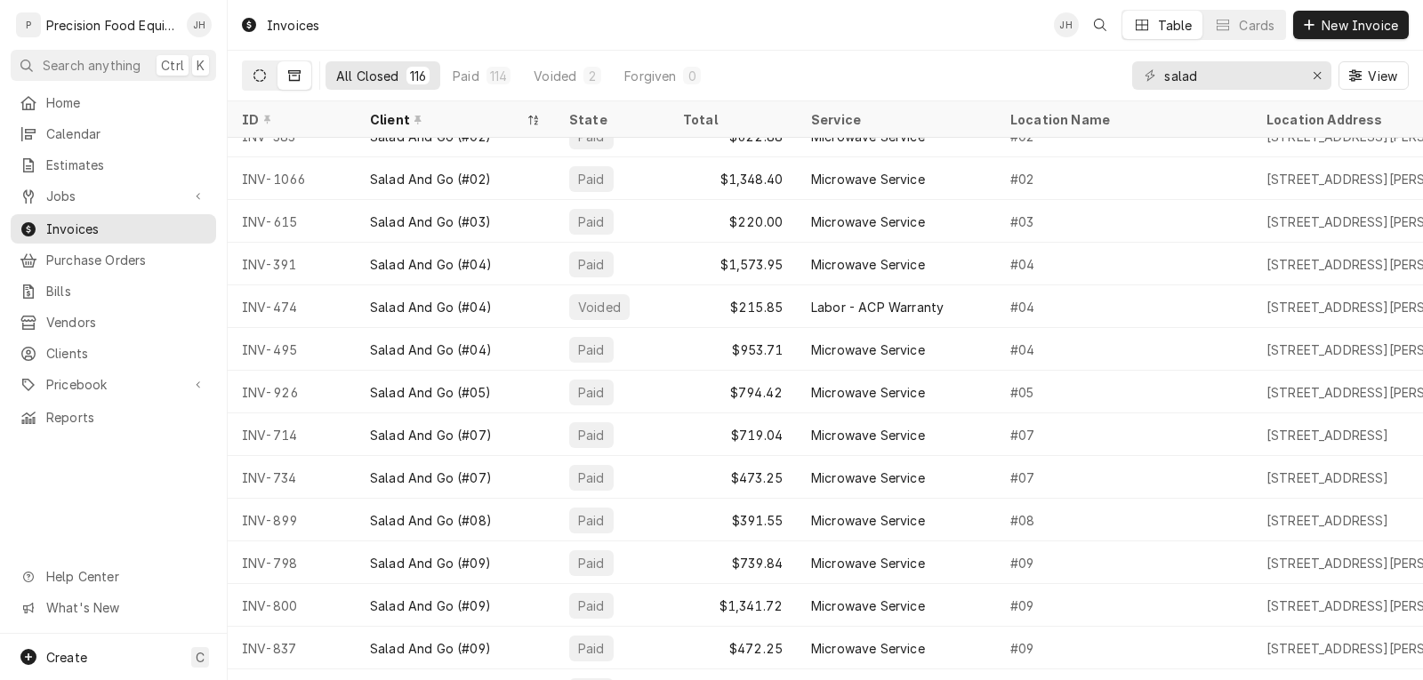
click at [268, 73] on button "Dynamic Content Wrapper" at bounding box center [260, 75] width 34 height 28
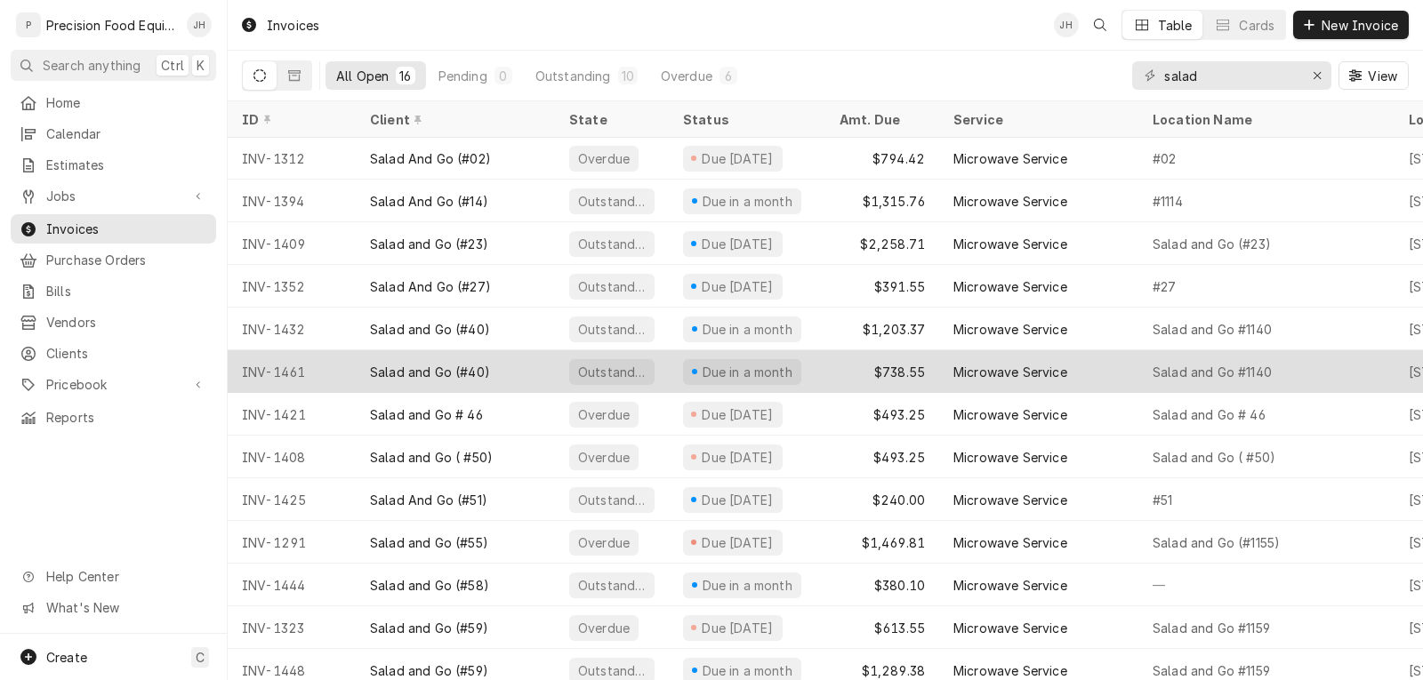
scroll to position [0, 0]
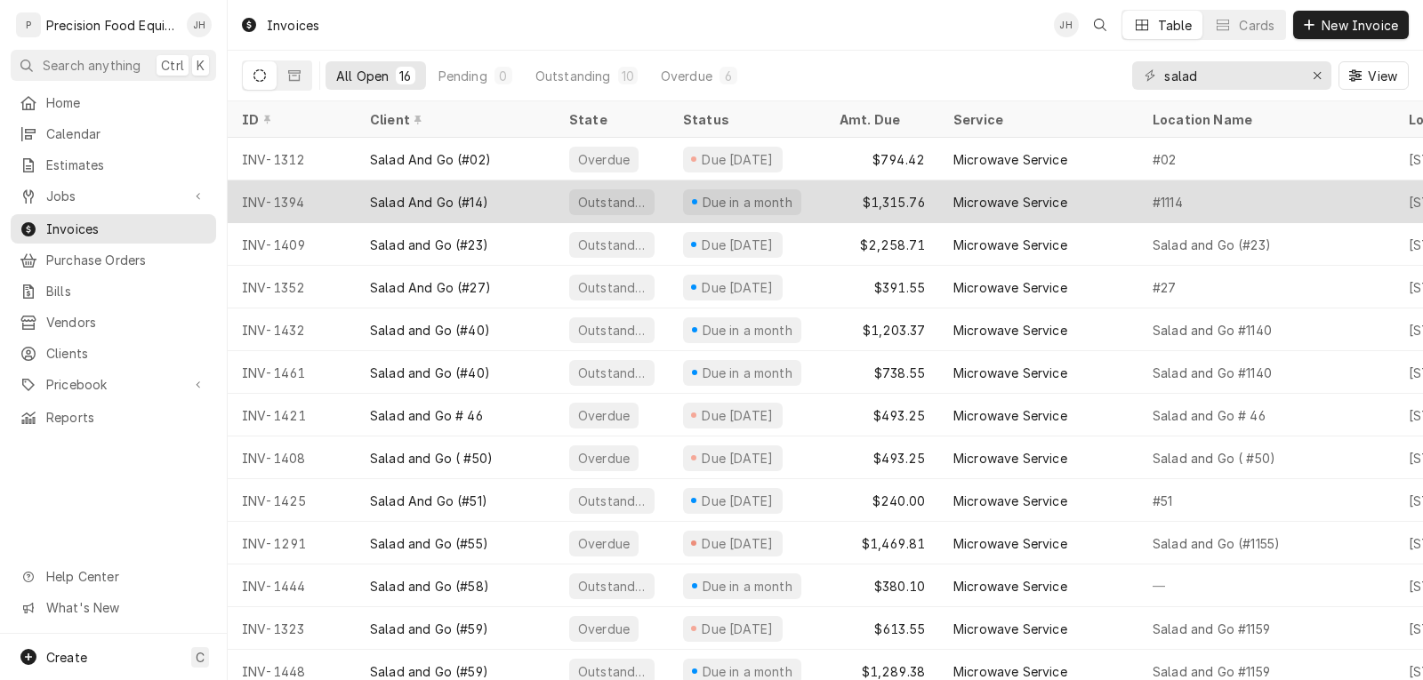
click at [500, 198] on div "Salad And Go (#14)" at bounding box center [455, 201] width 199 height 43
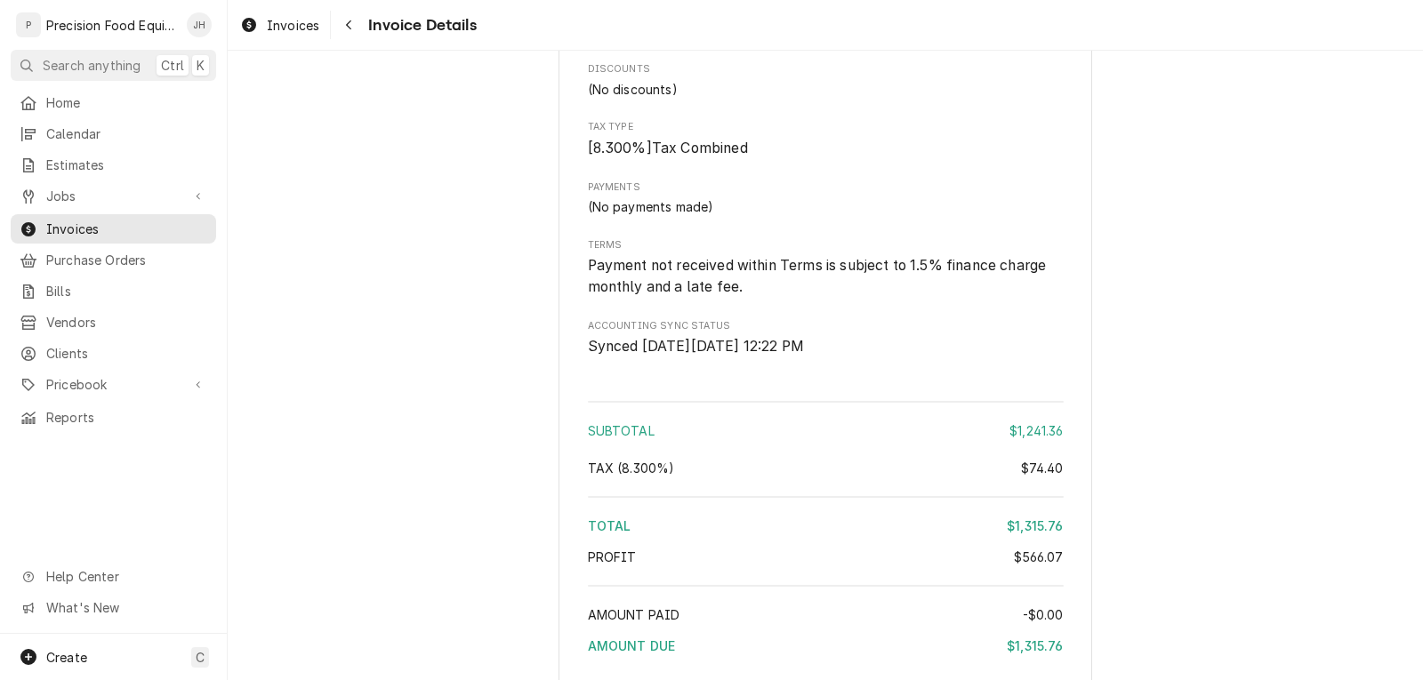
scroll to position [3023, 0]
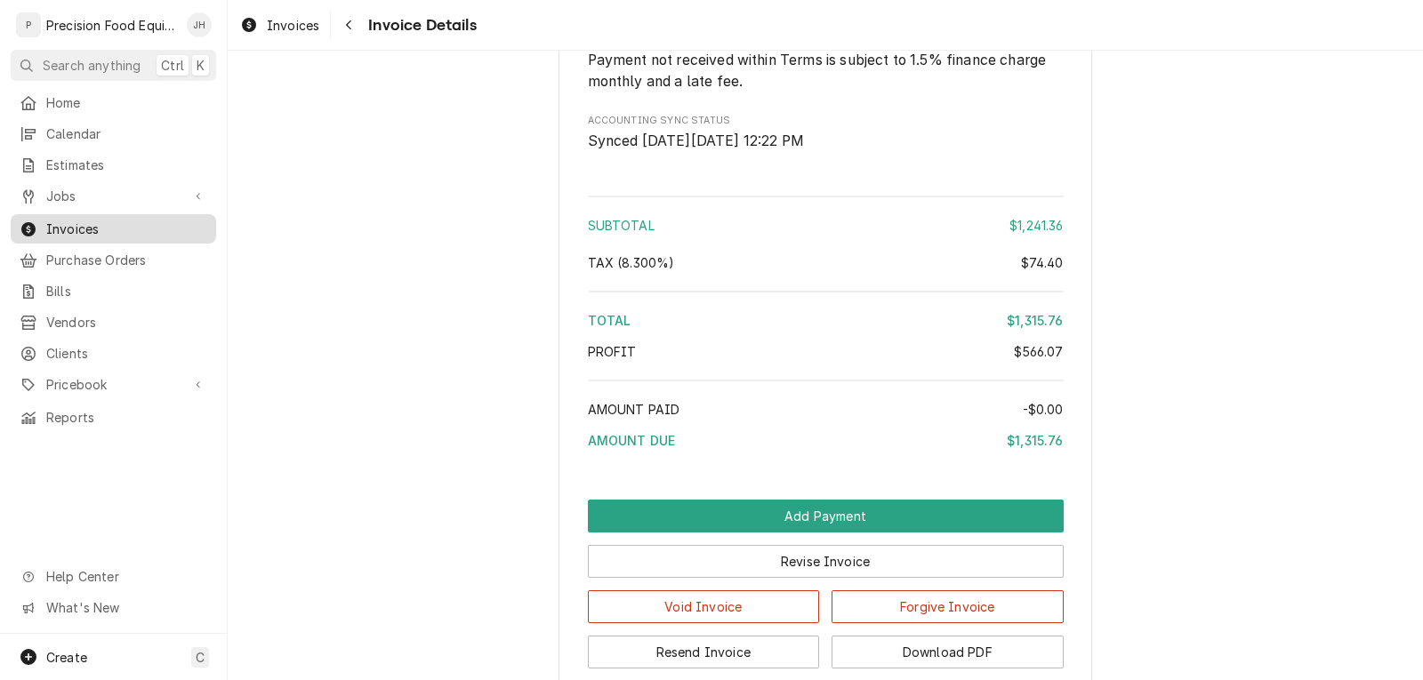
click at [73, 220] on span "Invoices" at bounding box center [126, 229] width 161 height 19
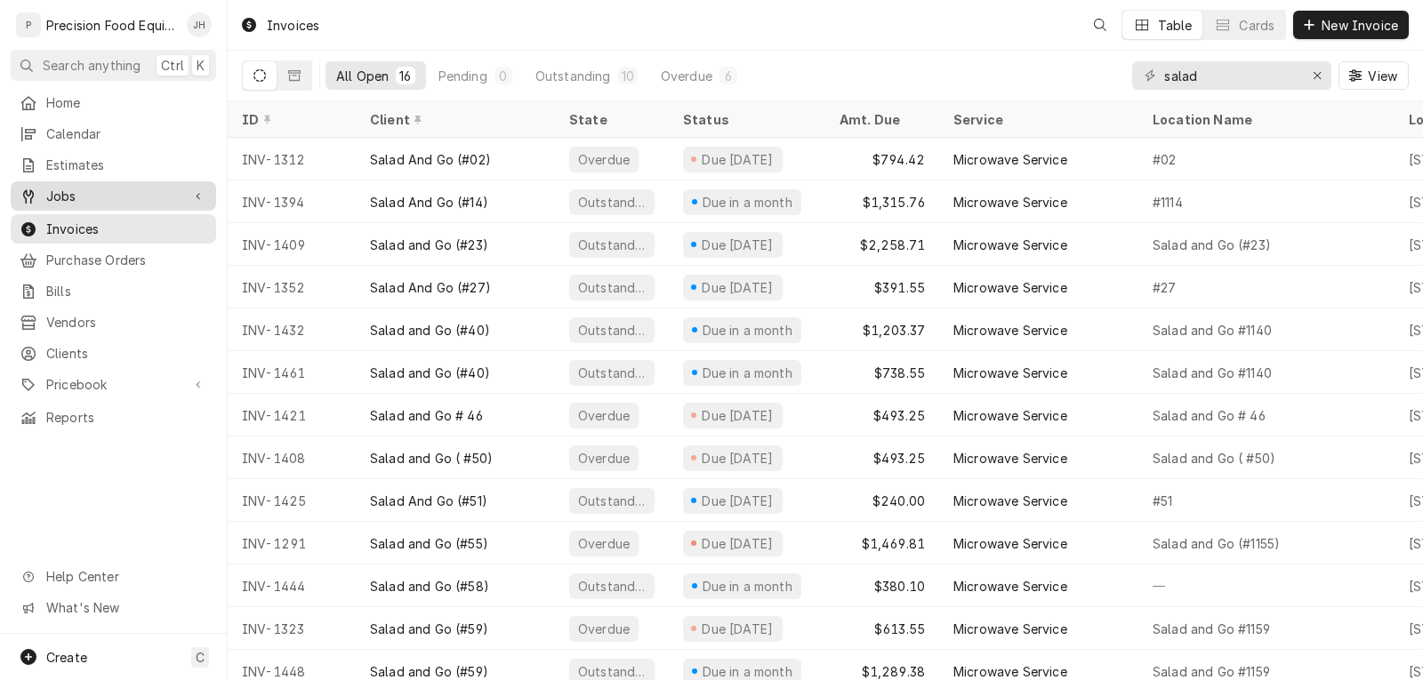
click at [101, 191] on span "Jobs" at bounding box center [113, 196] width 134 height 19
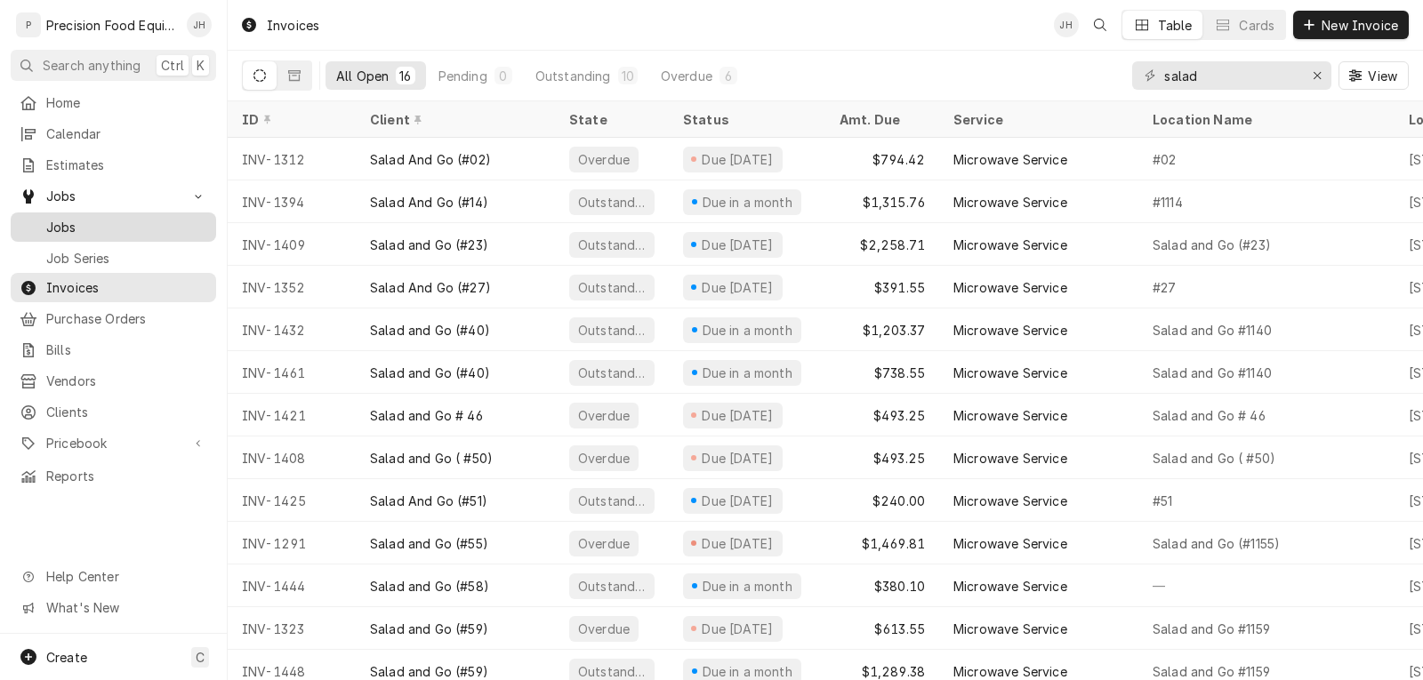
click at [72, 218] on span "Jobs" at bounding box center [126, 227] width 161 height 19
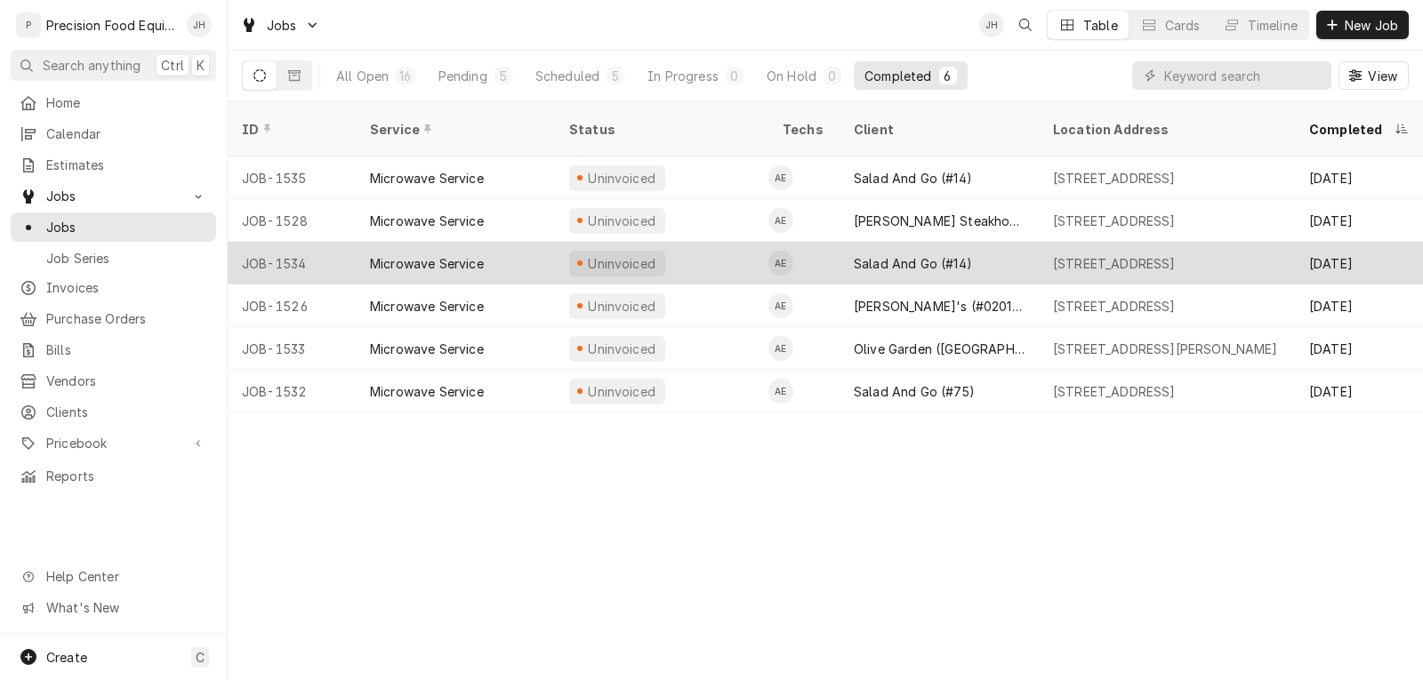
click at [881, 254] on div "Salad And Go (#14)" at bounding box center [913, 263] width 118 height 19
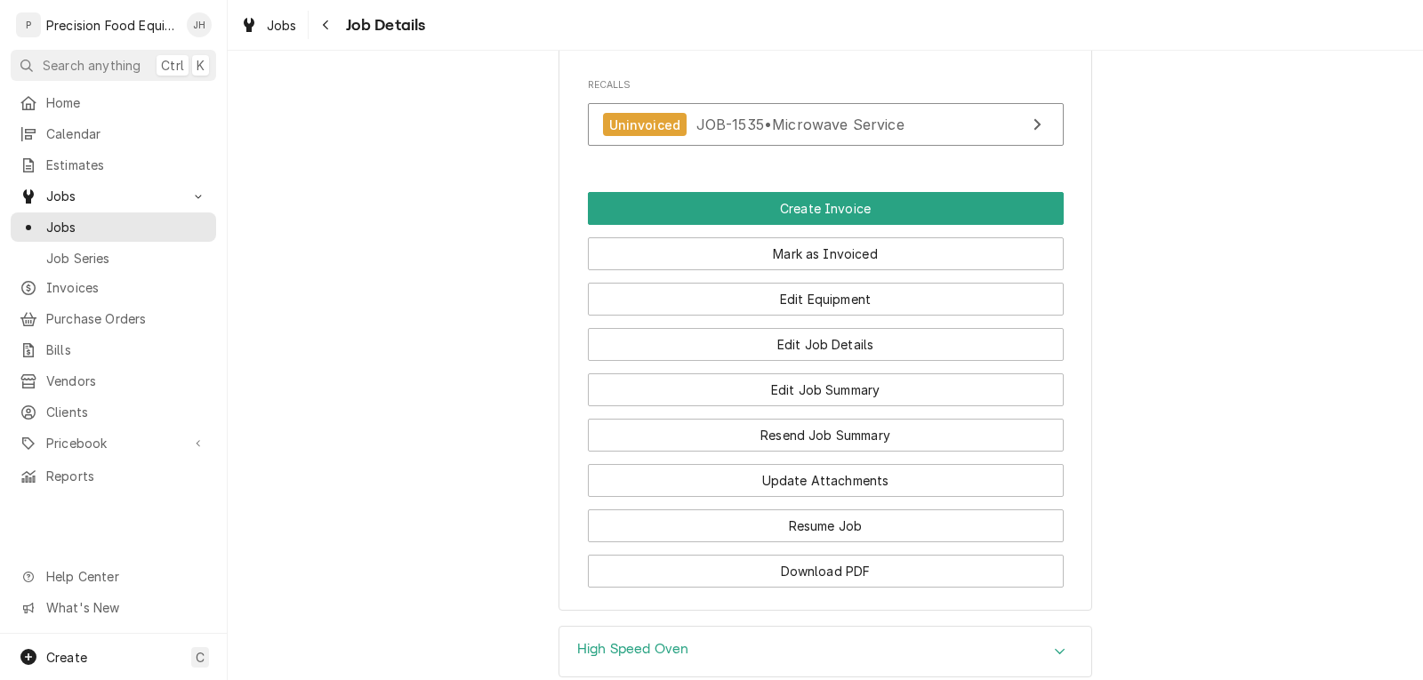
scroll to position [1512, 0]
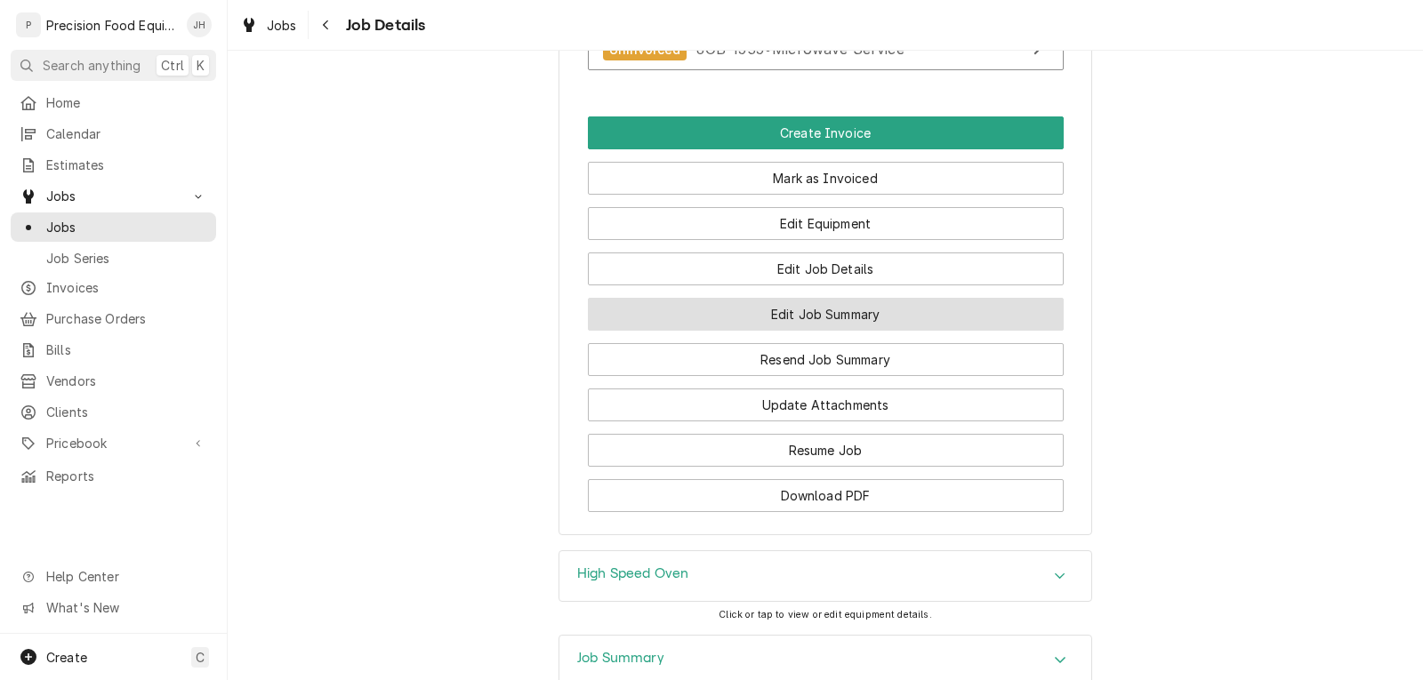
click at [842, 331] on button "Edit Job Summary" at bounding box center [826, 314] width 476 height 33
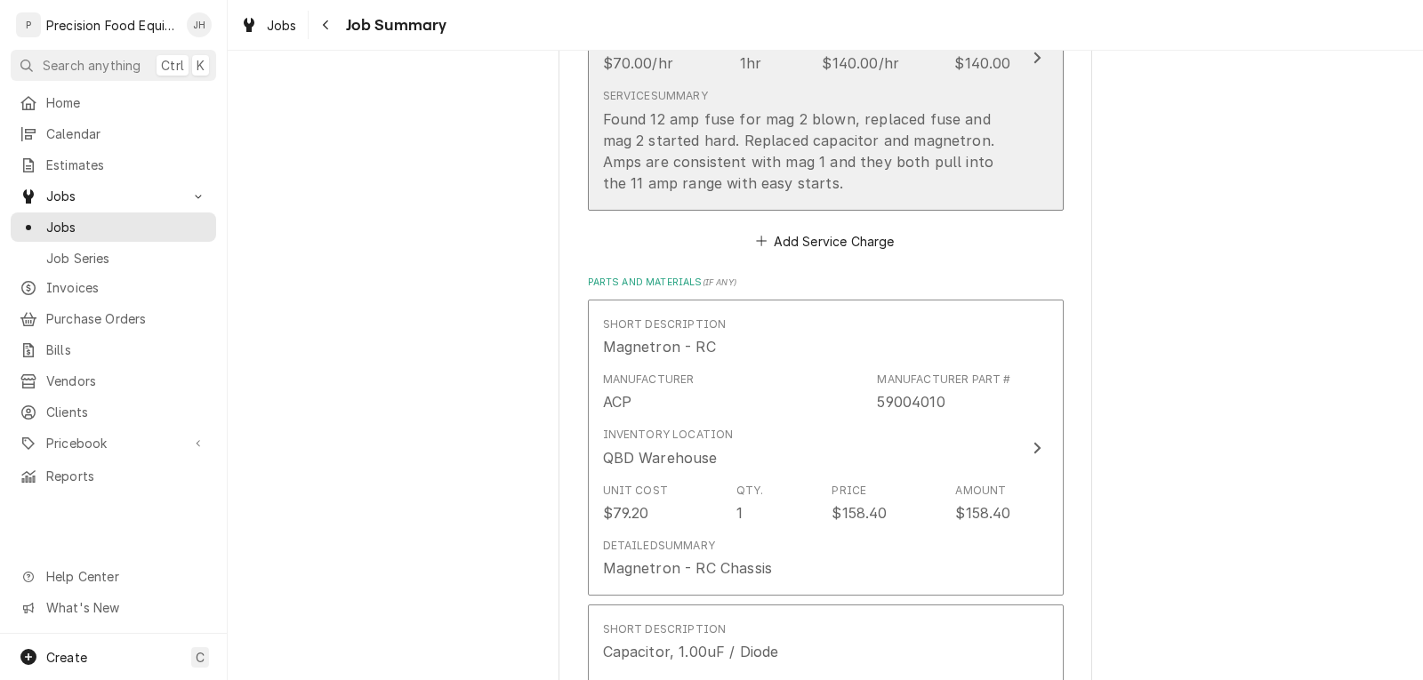
scroll to position [622, 0]
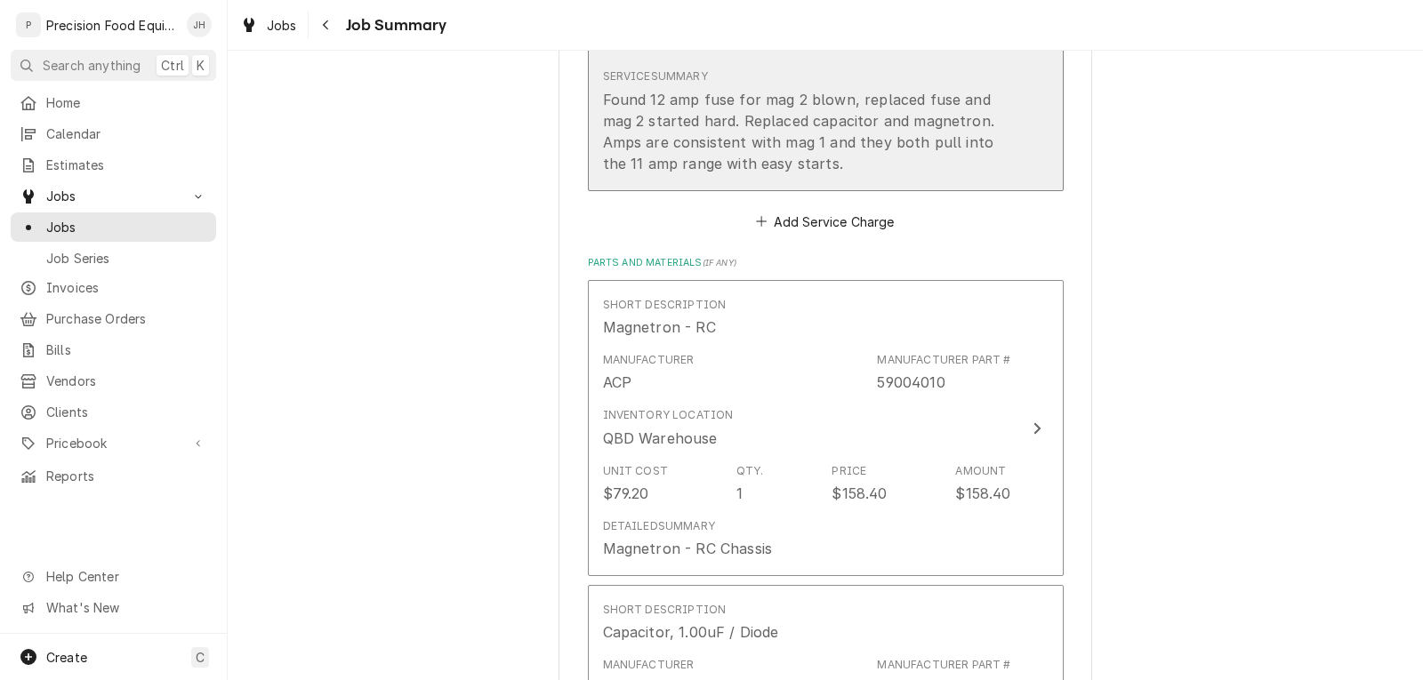
click at [849, 165] on div "Found 12 amp fuse for mag 2 blown, replaced fuse and mag 2 started hard. Replac…" at bounding box center [807, 131] width 408 height 85
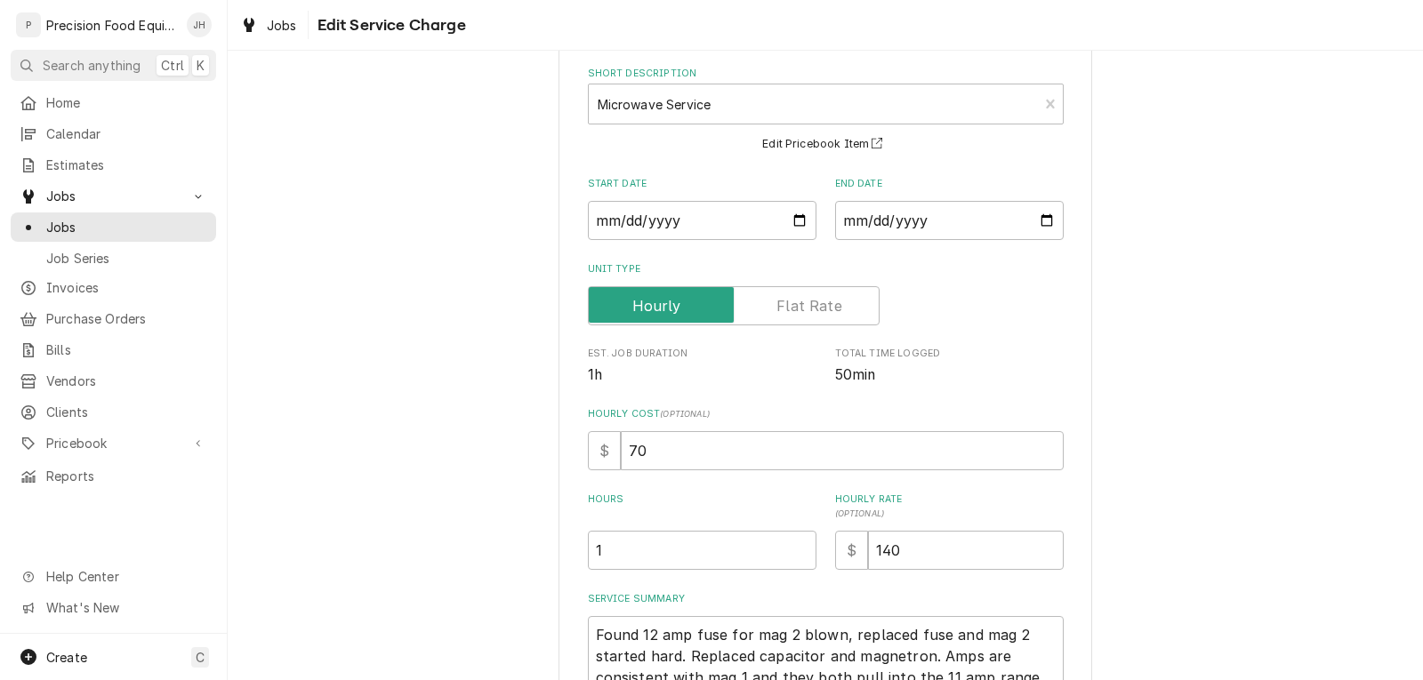
scroll to position [276, 0]
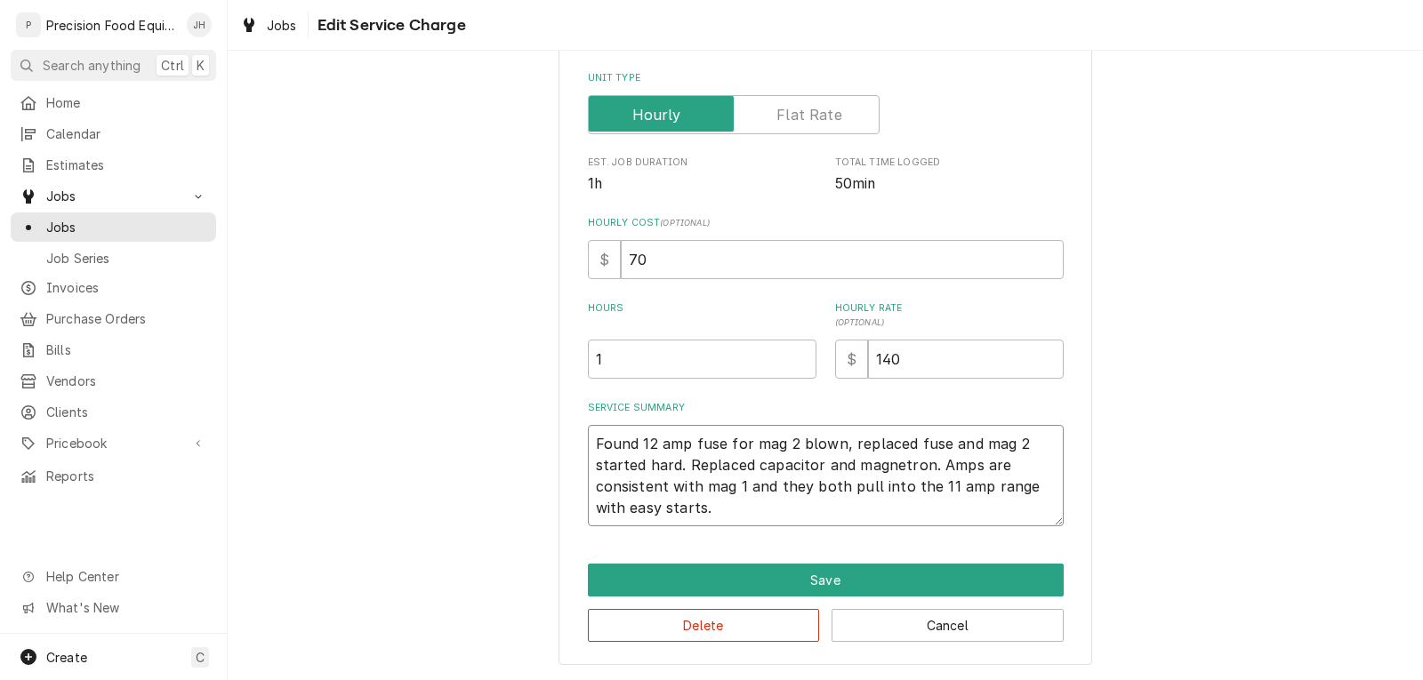
click at [716, 519] on textarea "Found 12 amp fuse for mag 2 blown, replaced fuse and mag 2 started hard. Replac…" at bounding box center [826, 475] width 476 height 101
type textarea "x"
type textarea "Found 12 amp fuse for mag 2 blown, replaced fuse and mag 2 started hard. Replac…"
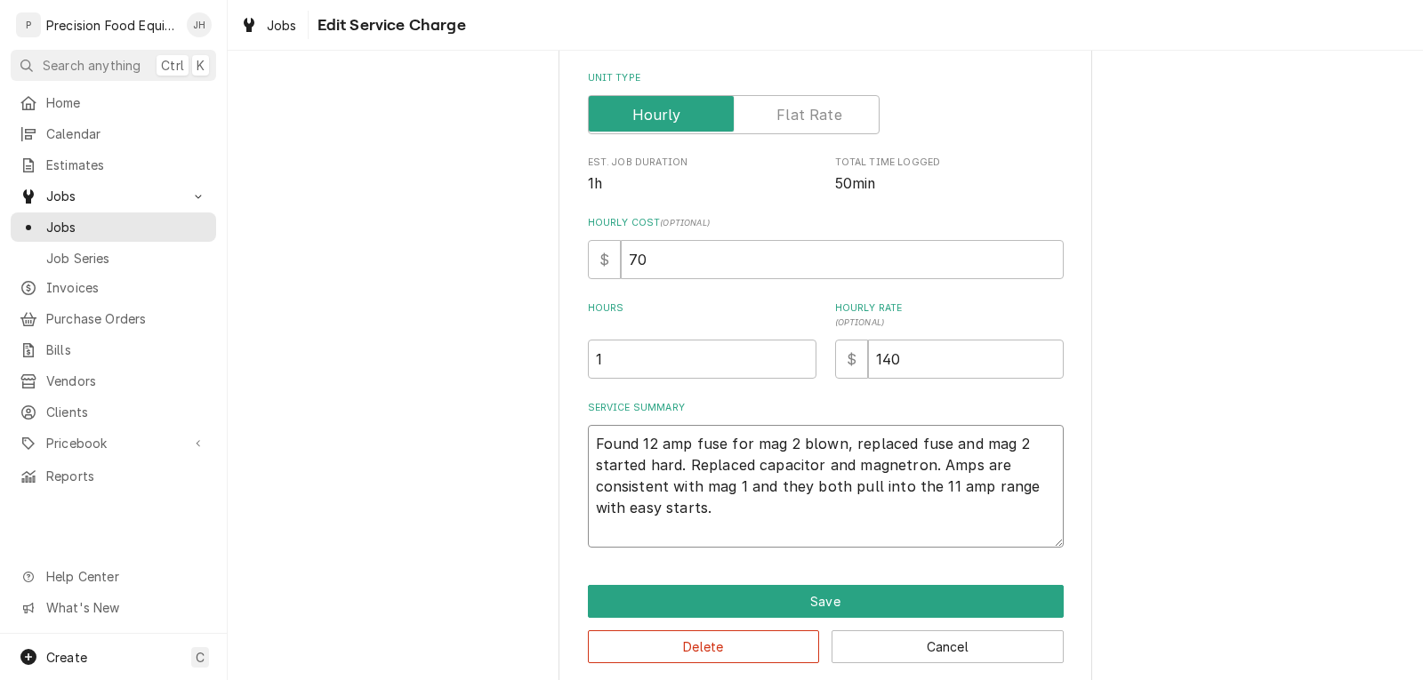
type textarea "x"
type textarea "1Found 12 amp fuse for mag 2 blown, replaced fuse and mag 2 started hard. Repla…"
type textarea "x"
type textarea "10Found 12 amp fuse for mag 2 blown, replaced fuse and mag 2 started hard. Repl…"
type textarea "x"
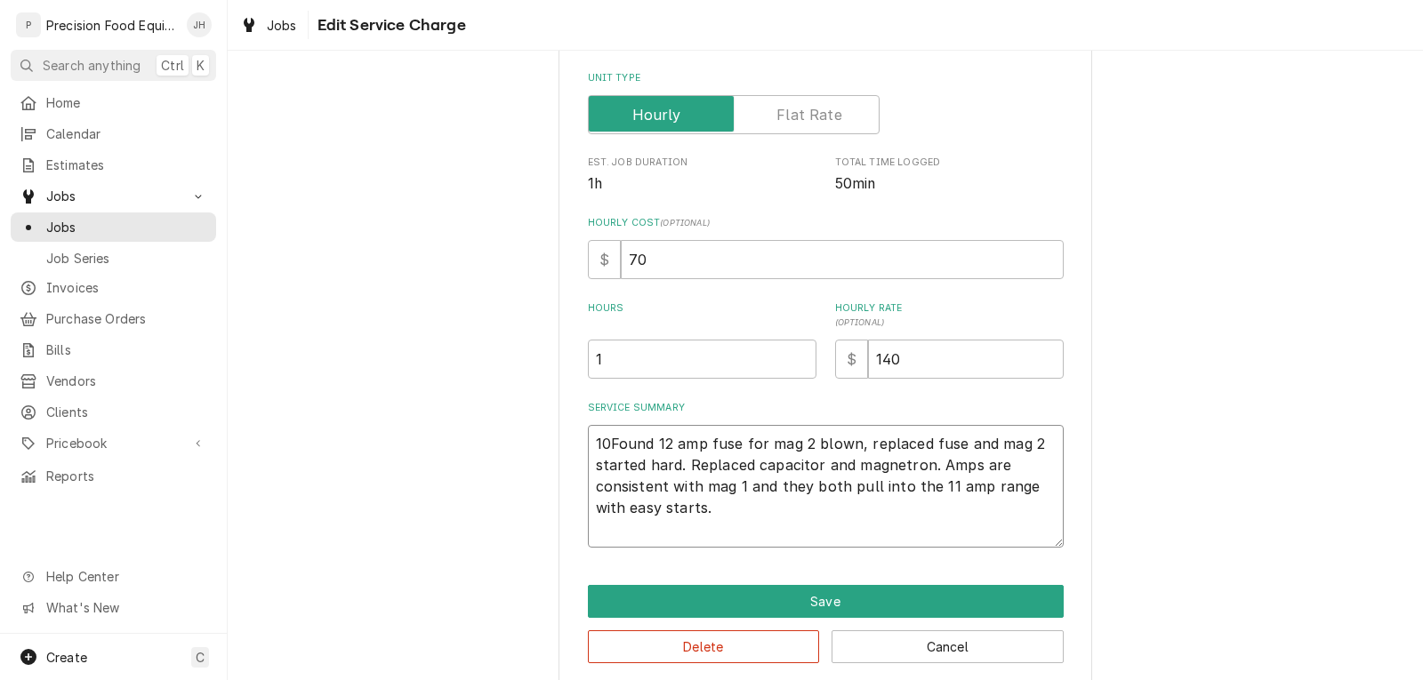
type textarea "10/Found 12 amp fuse for mag 2 blown, replaced fuse and mag 2 started hard. Rep…"
type textarea "x"
type textarea "10/0Found 12 amp fuse for mag 2 blown, replaced fuse and mag 2 started hard. Re…"
type textarea "x"
type textarea "10/01Found 12 amp fuse for mag 2 blown, replaced fuse and mag 2 started hard. R…"
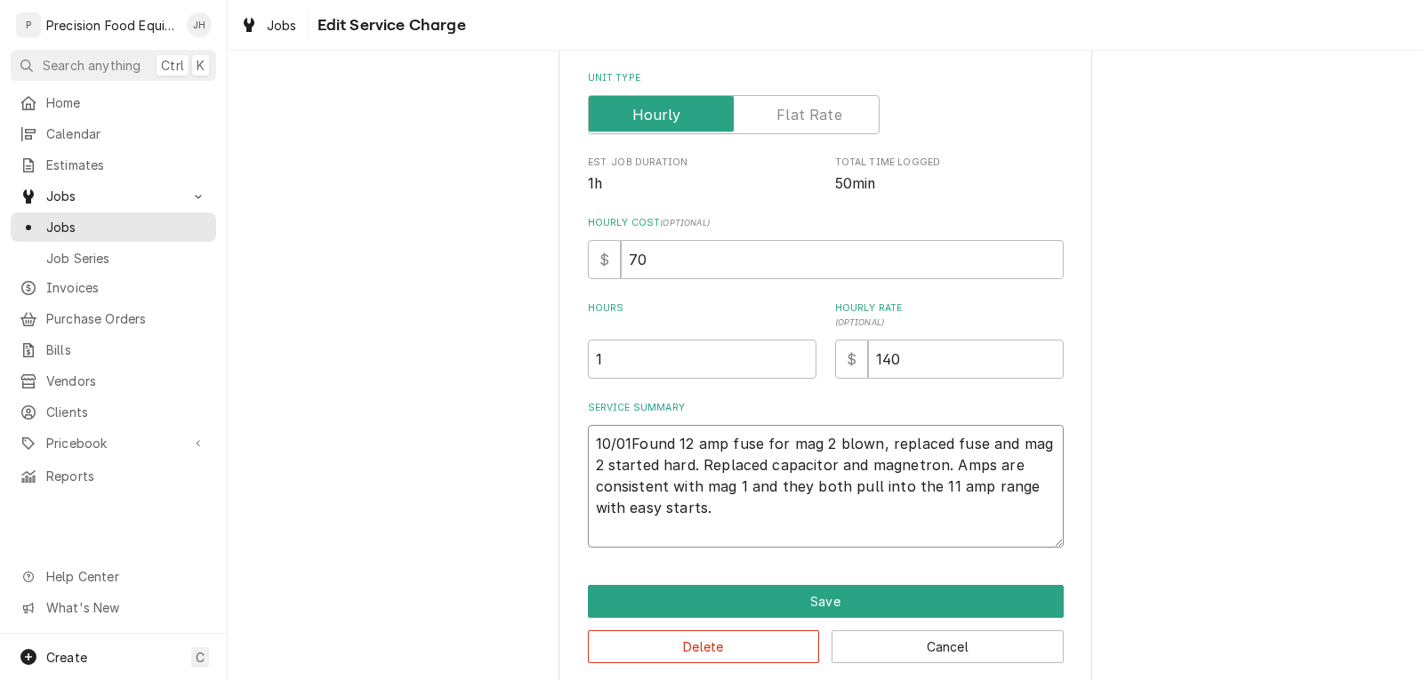
type textarea "x"
type textarea "10/01/Found 12 amp fuse for mag 2 blown, replaced fuse and mag 2 started hard. …"
type textarea "x"
type textarea "10/01/2Found 12 amp fuse for mag 2 blown, replaced fuse and mag 2 started hard.…"
type textarea "x"
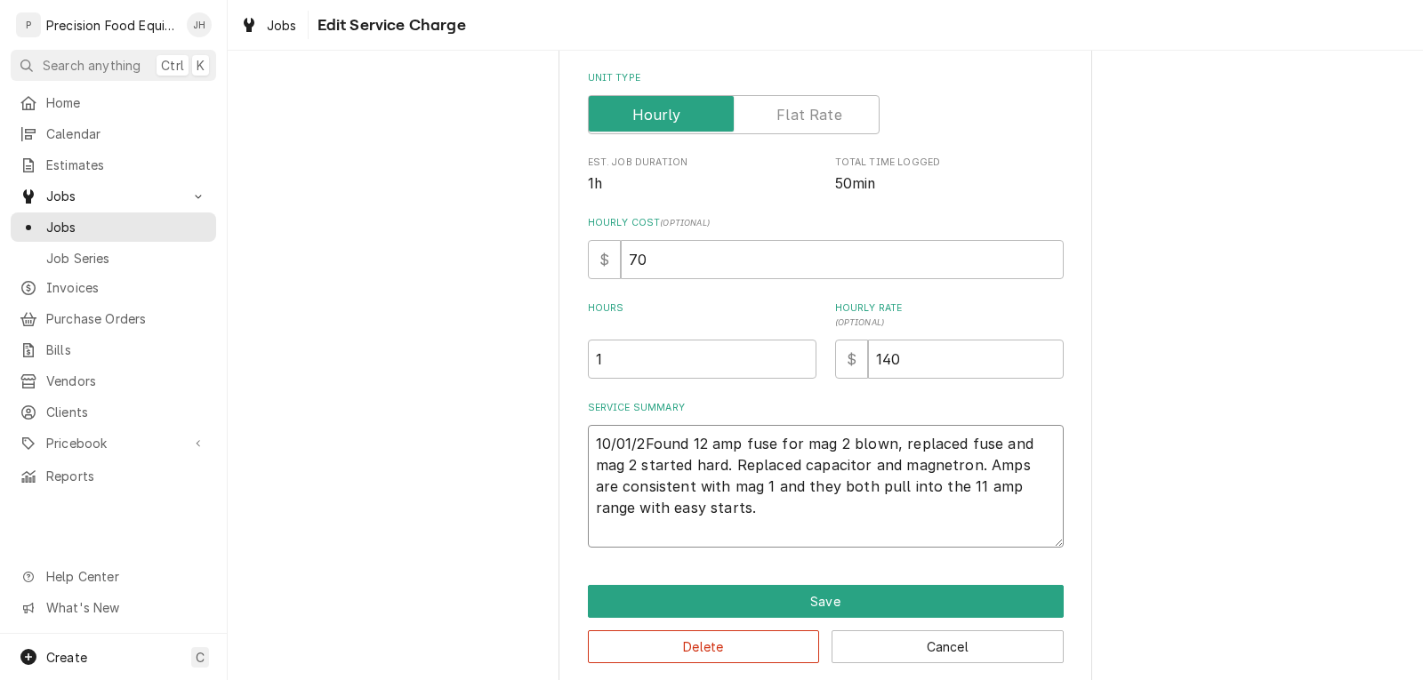
type textarea "10/01/25Found 12 amp fuse for mag 2 blown, replaced fuse and mag 2 started hard…"
type textarea "x"
type textarea "10/01/25 Found 12 amp fuse for mag 2 blown, replaced fuse and mag 2 started har…"
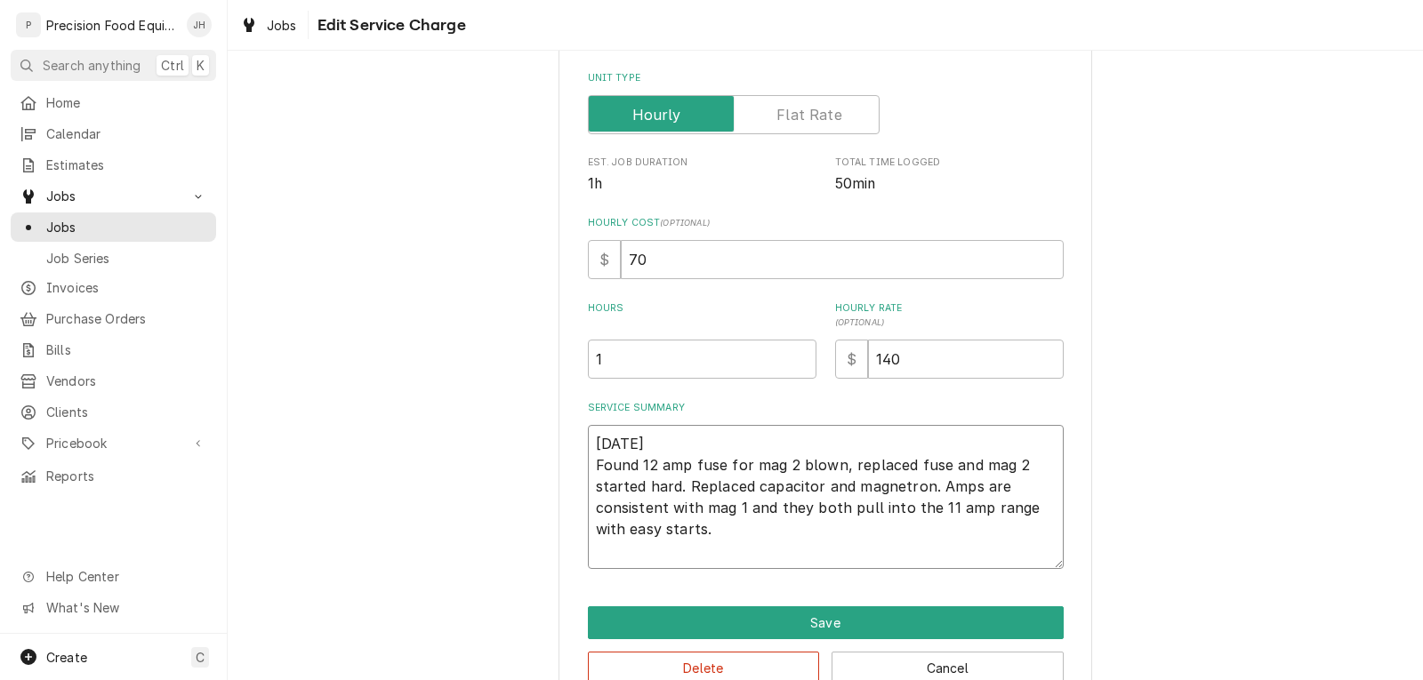
type textarea "x"
type textarea "10/01/25 Found 12 amp fuse for magn 2 blown, replaced fuse and mag 2 started ha…"
type textarea "x"
type textarea "10/01/25 Found 12 amp fuse for magne 2 blown, replaced fuse and mag 2 started h…"
type textarea "x"
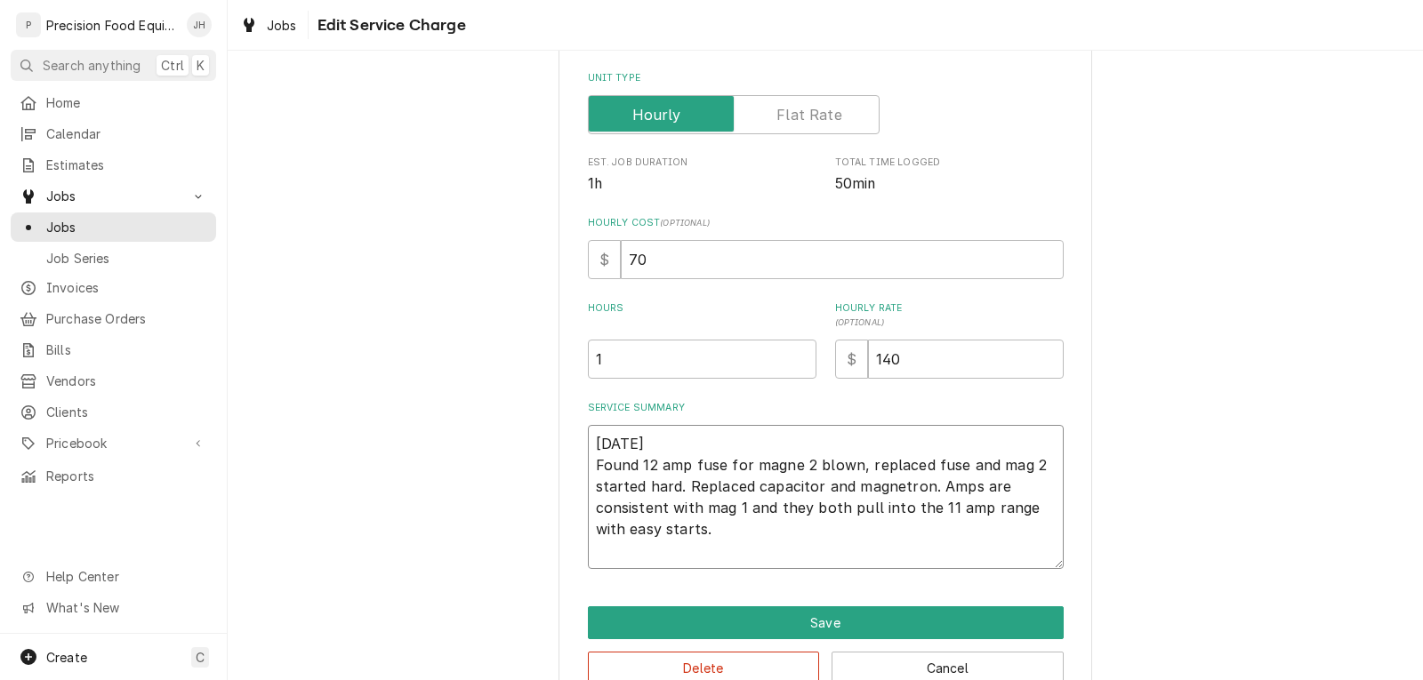
type textarea "10/01/25 Found 12 amp fuse for magnet 2 blown, replaced fuse and mag 2 started …"
type textarea "x"
type textarea "10/01/25 Found 12 amp fuse for magnetr 2 blown, replaced fuse and mag 2 started…"
type textarea "x"
type textarea "10/01/25 Found 12 amp fuse for magnetro 2 blown, replaced fuse and mag 2 starte…"
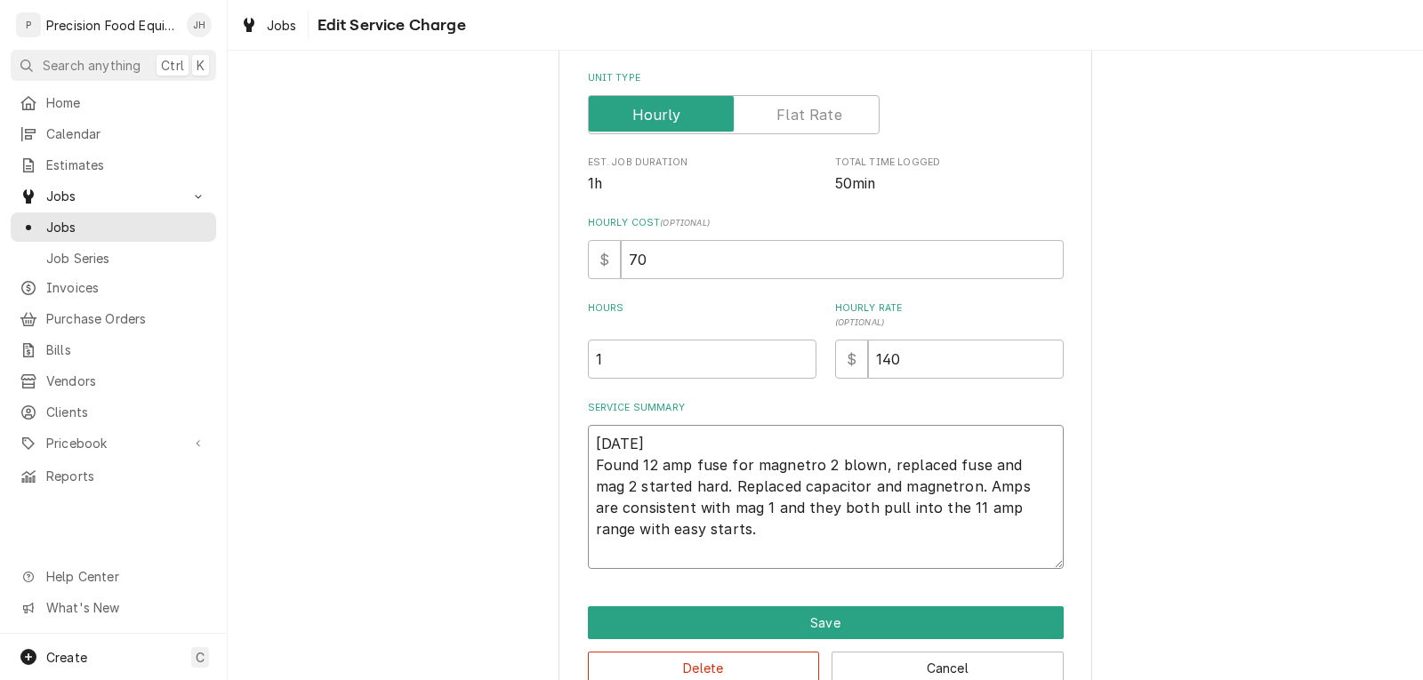
type textarea "x"
type textarea "10/01/25 Found 12 amp fuse for magnetron 2 blown, replaced fuse and mag 2 start…"
type textarea "x"
type textarea "10/01/25 Found 12 amp fuse for magnetron #2 blown, replaced fuse and mag 2 star…"
type textarea "x"
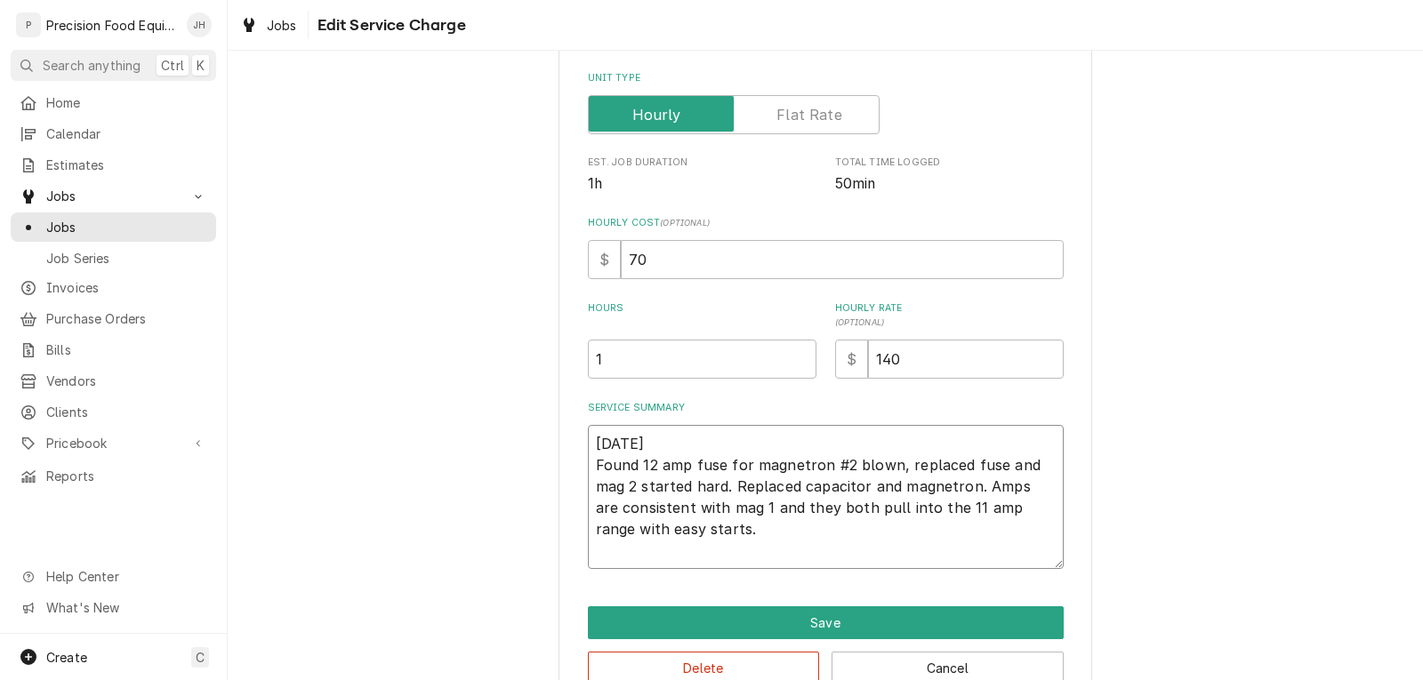
type textarea "10/01/25 Found 12 amp fuse for magnetron #2 blown, replaced fuse and magn 2 sta…"
type textarea "x"
type textarea "10/01/25 Found 12 amp fuse for magnetron #2 blown, replaced fuse and magne 2 st…"
type textarea "x"
type textarea "10/01/25 Found 12 amp fuse for magnetron #2 blown, replaced fuse and magnet 2 s…"
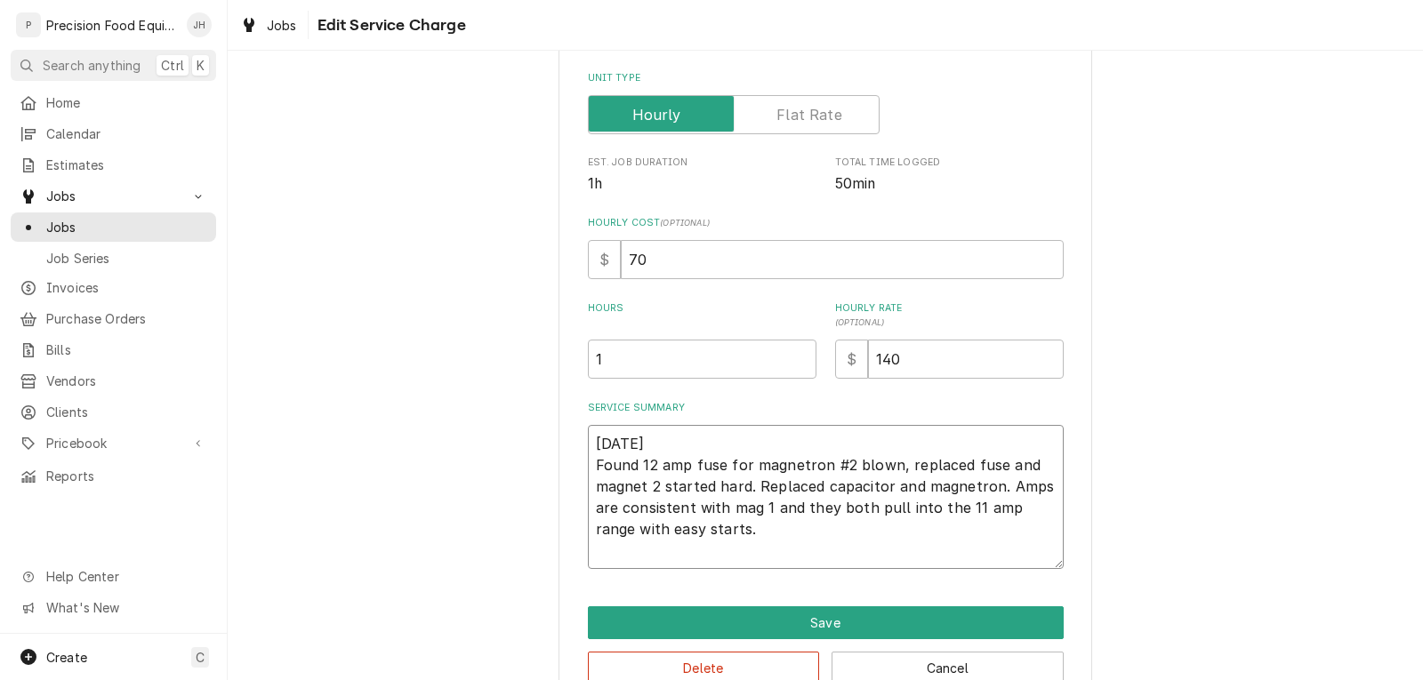
type textarea "x"
type textarea "10/01/25 Found 12 amp fuse for magnetron #2 blown, replaced fuse and magnetr 2 …"
type textarea "x"
type textarea "10/01/25 Found 12 amp fuse for magnetron #2 blown, replaced fuse and magnetro 2…"
type textarea "x"
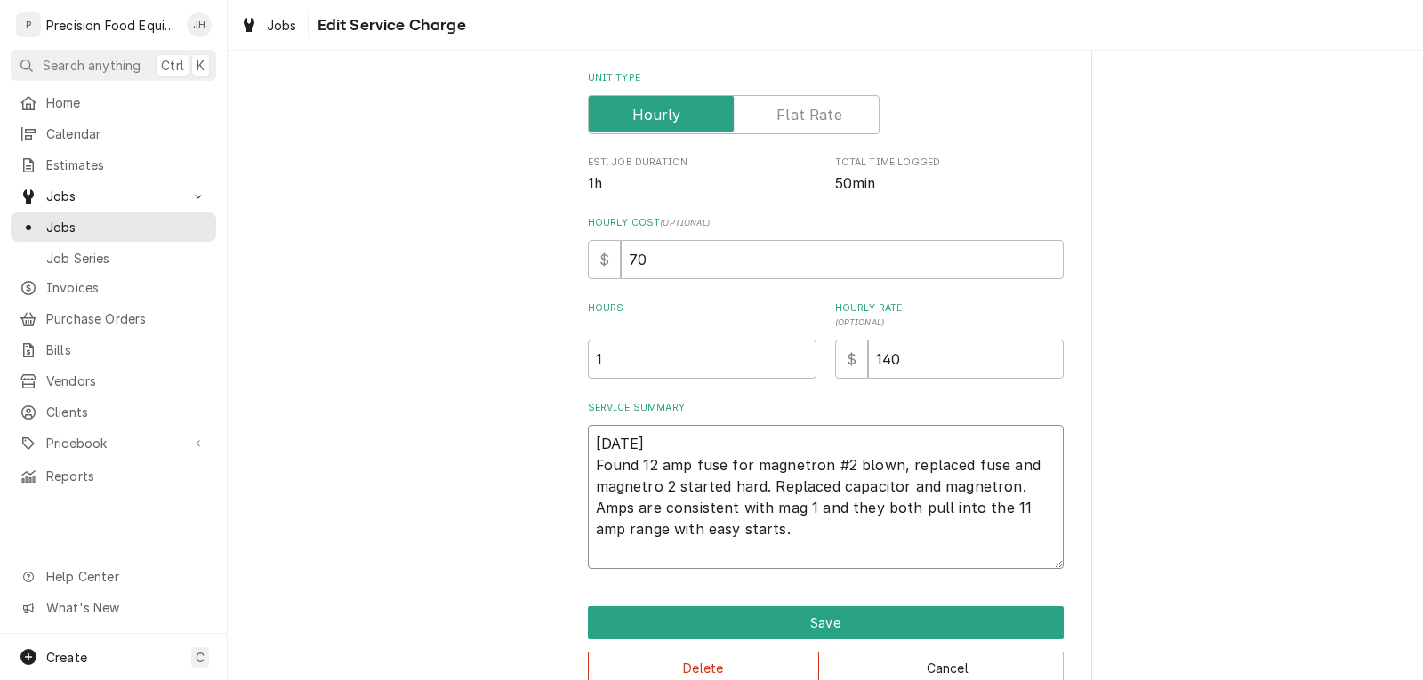
type textarea "10/01/25 Found 12 amp fuse for magnetron #2 blown, replaced fuse and magnetron …"
drag, startPoint x: 910, startPoint y: 485, endPoint x: 1010, endPoint y: 488, distance: 99.6
click at [1010, 488] on textarea "10/01/25 Found 12 amp fuse for magnetron #2 blown, replaced fuse and magnetron …" at bounding box center [826, 497] width 476 height 144
type textarea "x"
type textarea "10/01/25 Found 12 amp fuse for magnetron #2 blown, replaced fuse and magnetron …"
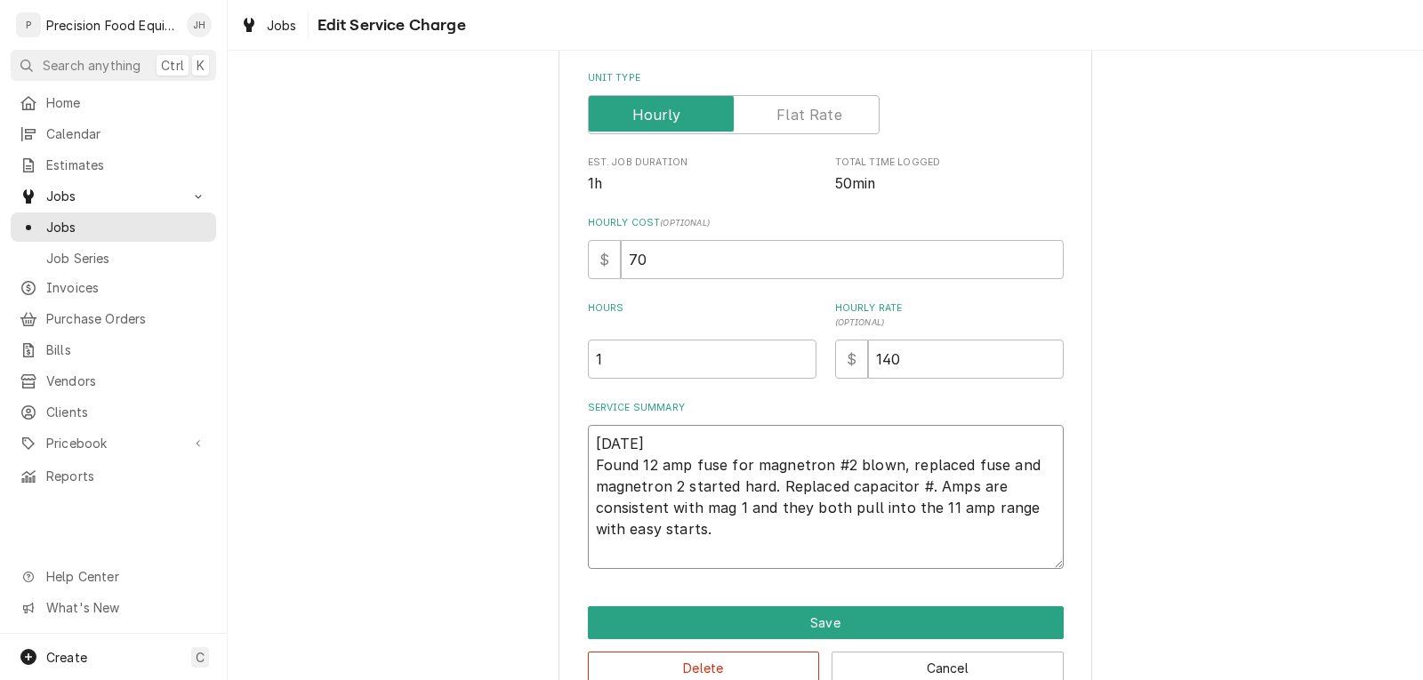
type textarea "x"
type textarea "10/01/25 Found 12 amp fuse for magnetron #2 blown, replaced fuse and magnetron …"
type textarea "x"
type textarea "10/01/25 Found 12 amp fuse for magnetron #2 blown, replaced fuse and magnetron …"
type textarea "x"
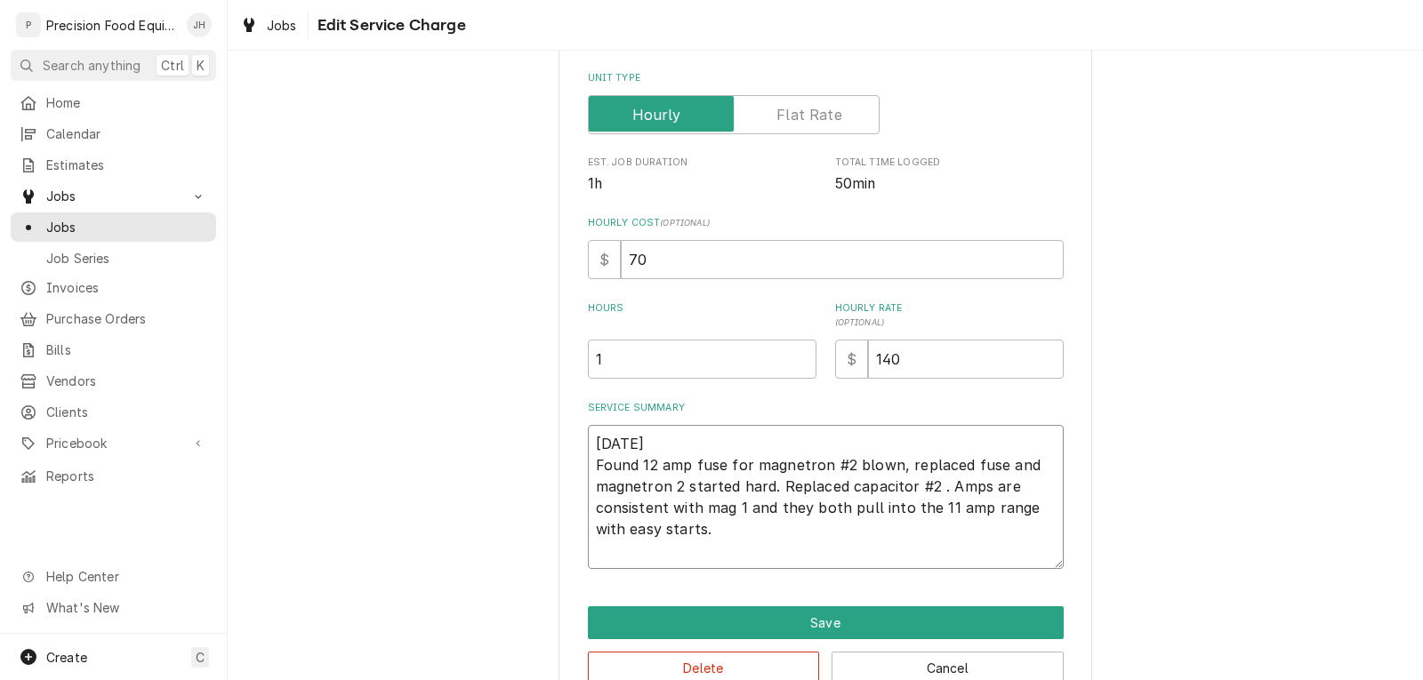
type textarea "10/01/25 Found 12 amp fuse for magnetron #2 blown, replaced fuse and magnetron …"
type textarea "x"
type textarea "10/01/25 Found 12 amp fuse for magnetron #2 blown, replaced fuse and magnetron …"
type textarea "x"
type textarea "10/01/25 Found 12 amp fuse for magnetron #2 blown, replaced fuse and magnetron …"
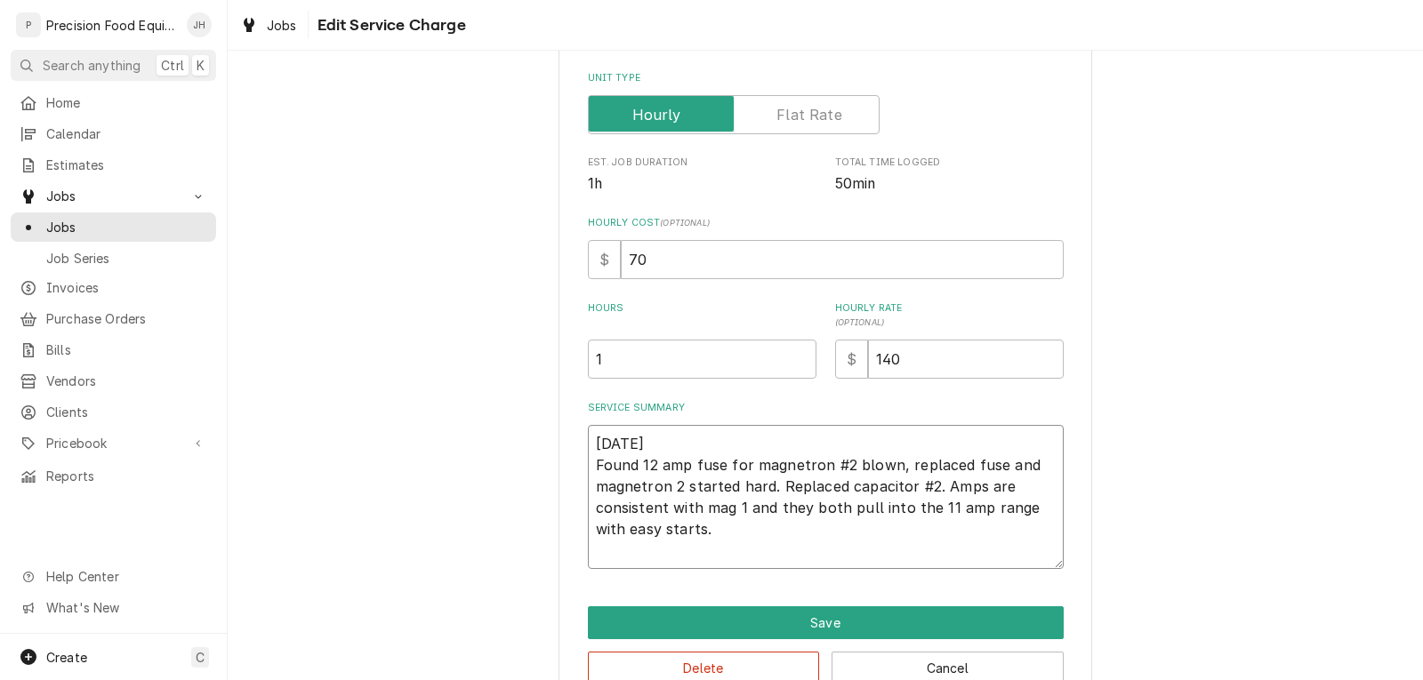
type textarea "x"
type textarea "10/01/25 Found 12 amp fuse for magnetron #2 blown, replaced fuse and magnetron …"
type textarea "x"
type textarea "10/01/25 Found 12 amp fuse for magnetron #2 blown, replaced fuse and magnetron …"
type textarea "x"
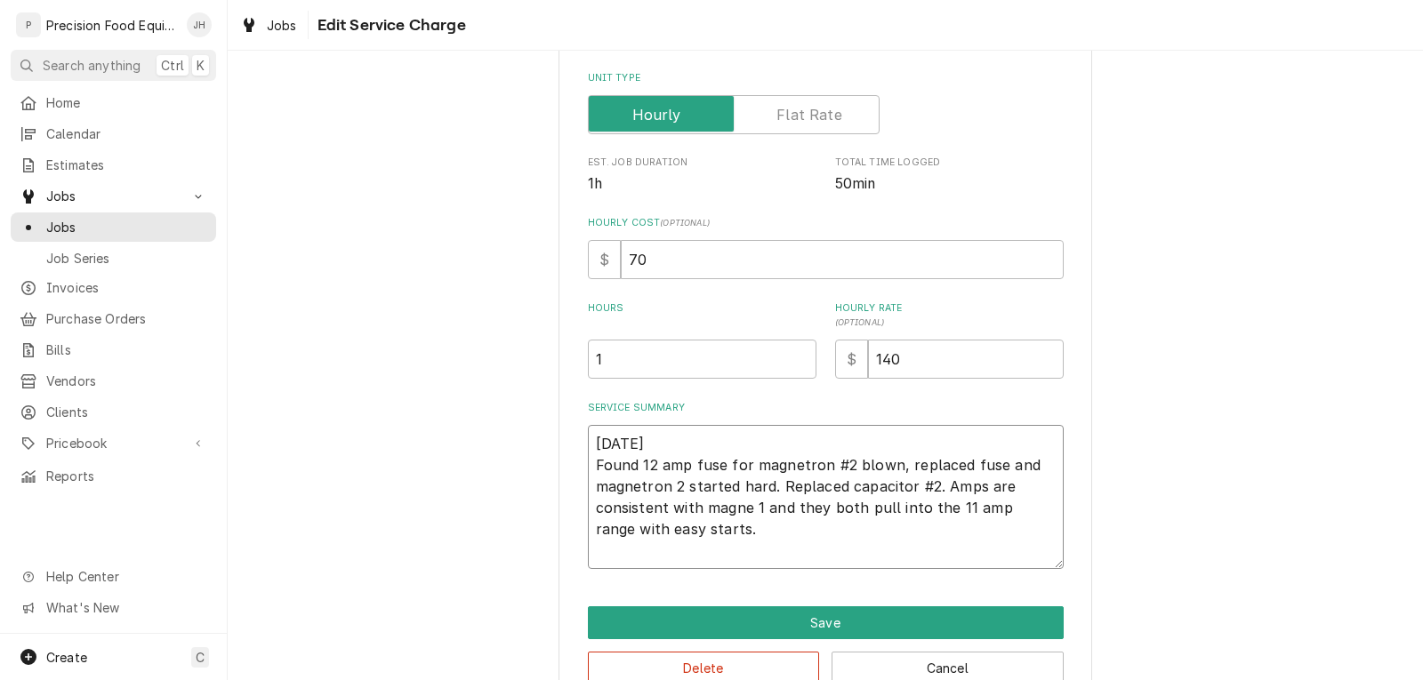
type textarea "10/01/25 Found 12 amp fuse for magnetron #2 blown, replaced fuse and magnetron …"
type textarea "x"
type textarea "10/01/25 Found 12 amp fuse for magnetron #2 blown, replaced fuse and magnetron …"
type textarea "x"
type textarea "10/01/25 Found 12 amp fuse for magnetron #2 blown, replaced fuse and magnetron …"
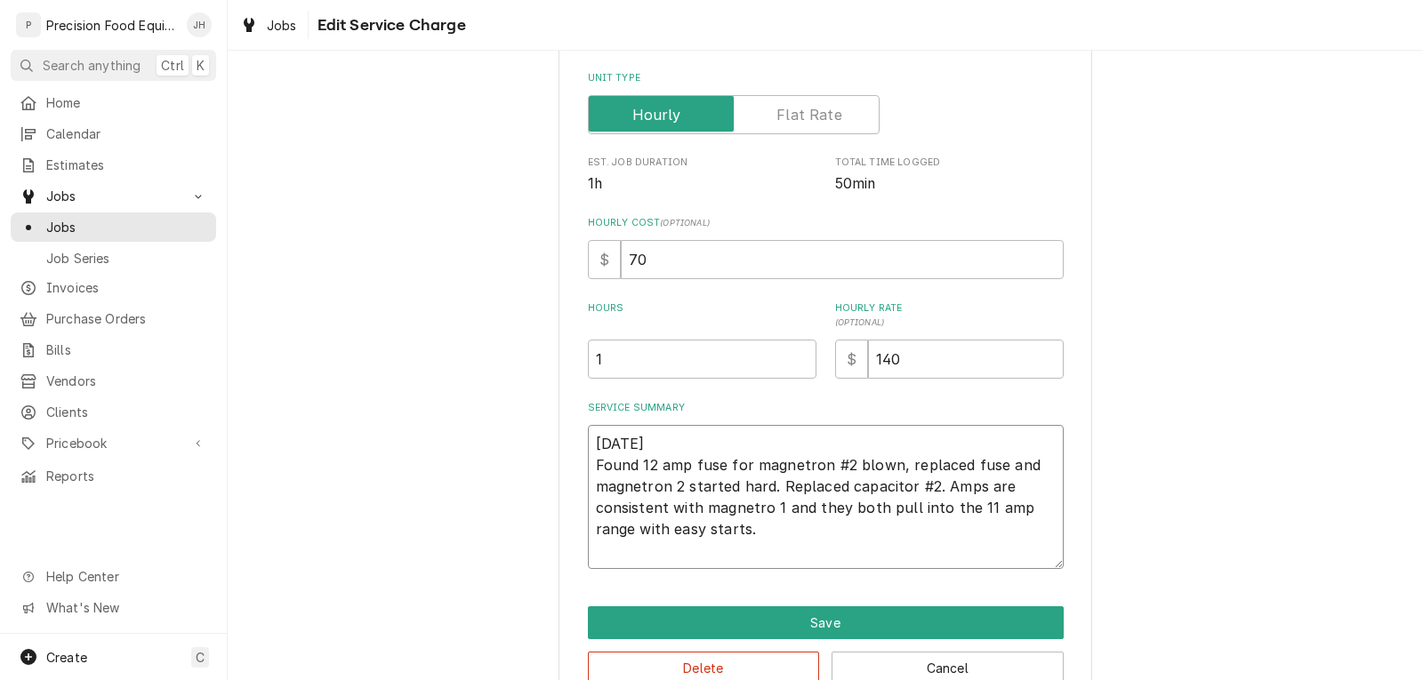
type textarea "x"
type textarea "10/01/25 Found 12 amp fuse for magnetron #2 blown, replaced fuse and magnetron …"
type textarea "x"
type textarea "10/01/25 Found 12 amp fuse for magnetron #2 blown, replaced fuse and magnetron …"
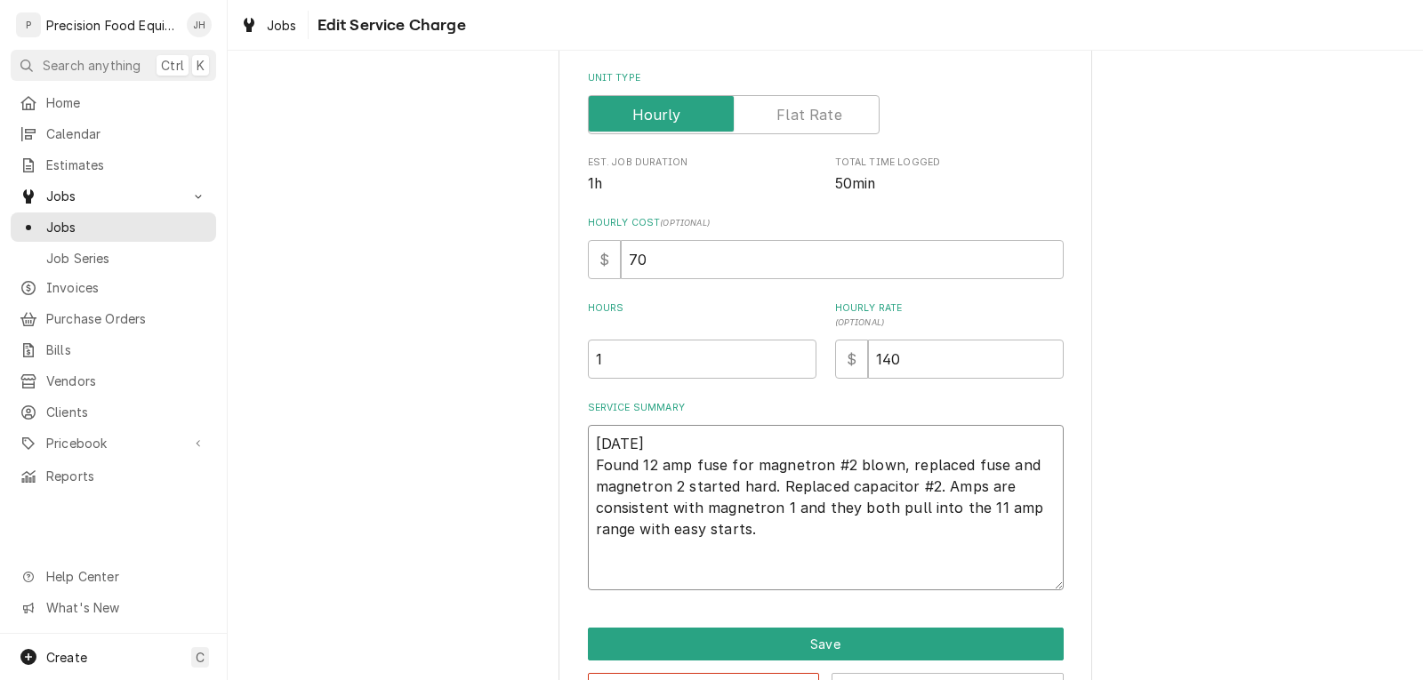
type textarea "x"
type textarea "10/01/25 Found 12 amp fuse for magnetron #2 blown, replaced fuse and magnetron …"
type textarea "x"
type textarea "10/01/25 Found 12 amp fuse for magnetron #2 blown, replaced fuse and magnetron …"
type textarea "x"
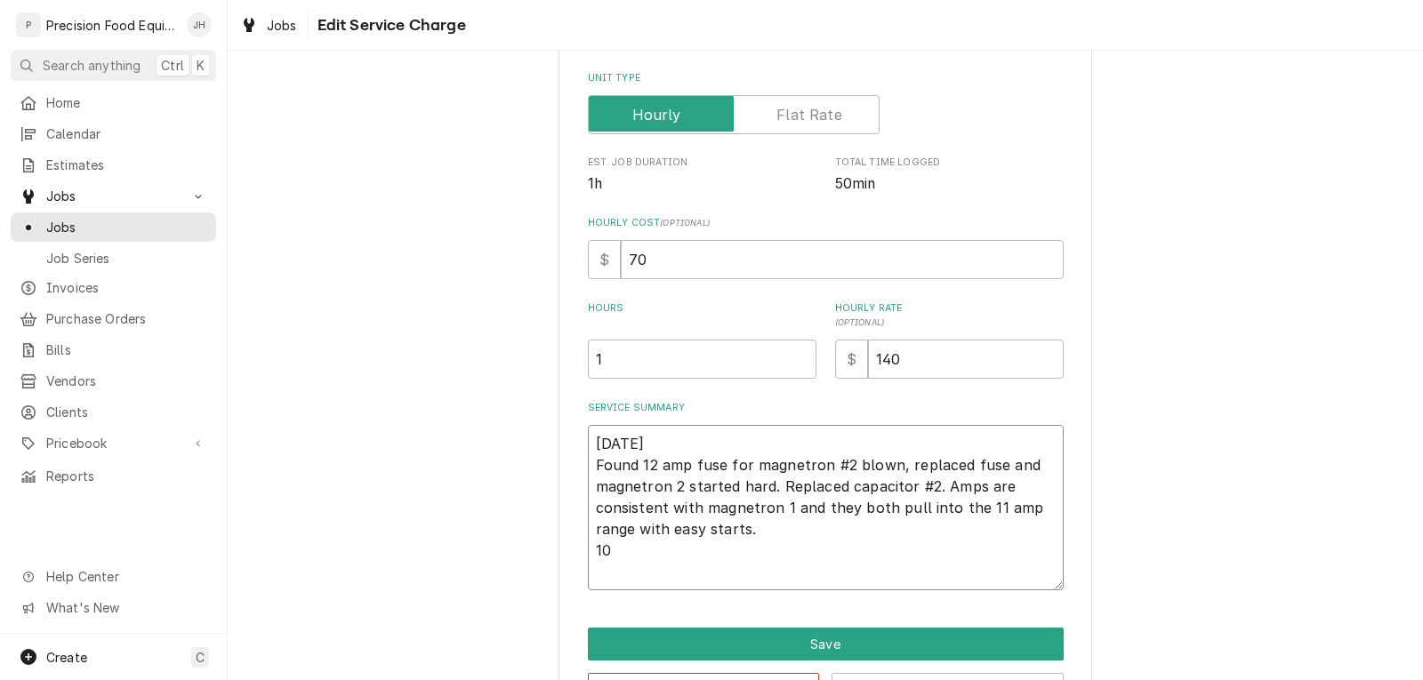
type textarea "10/01/25 Found 12 amp fuse for magnetron #2 blown, replaced fuse and magnetron …"
type textarea "x"
type textarea "10/01/25 Found 12 amp fuse for magnetron #2 blown, replaced fuse and magnetron …"
type textarea "x"
type textarea "10/01/25 Found 12 amp fuse for magnetron #2 blown, replaced fuse and magnetron …"
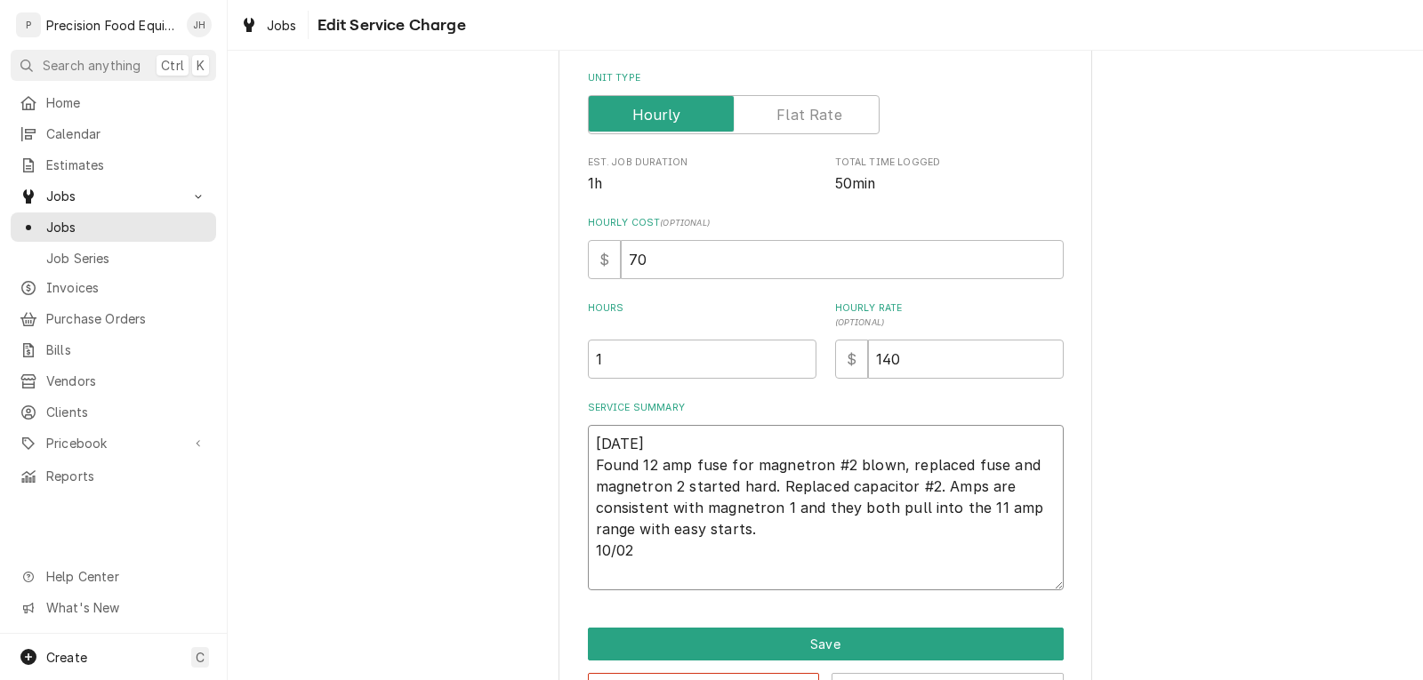
type textarea "x"
type textarea "10/01/25 Found 12 amp fuse for magnetron #2 blown, replaced fuse and magnetron …"
type textarea "x"
type textarea "10/01/25 Found 12 amp fuse for magnetron #2 blown, replaced fuse and magnetron …"
type textarea "x"
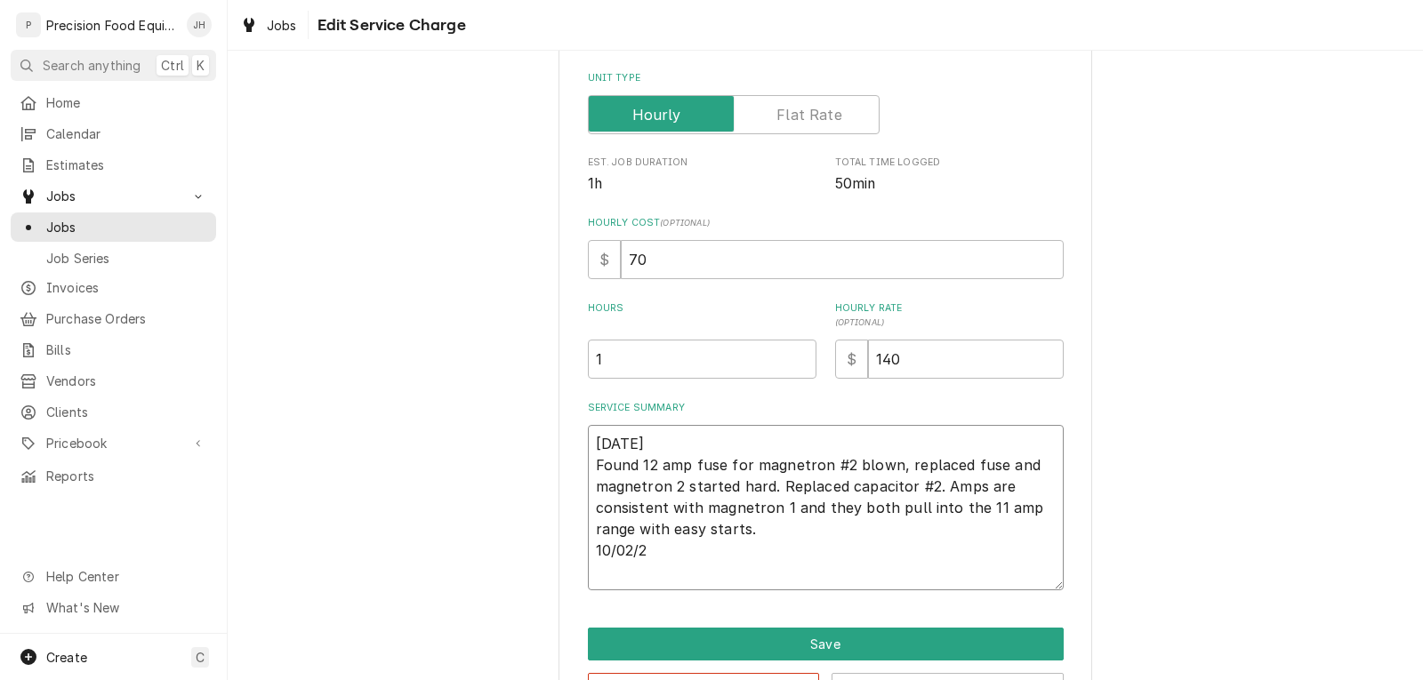
type textarea "10/01/25 Found 12 amp fuse for magnetron #2 blown, replaced fuse and magnetron …"
type textarea "x"
type textarea "10/01/25 Found 12 amp fuse for magnetron #2 blown, replaced fuse and magnetron …"
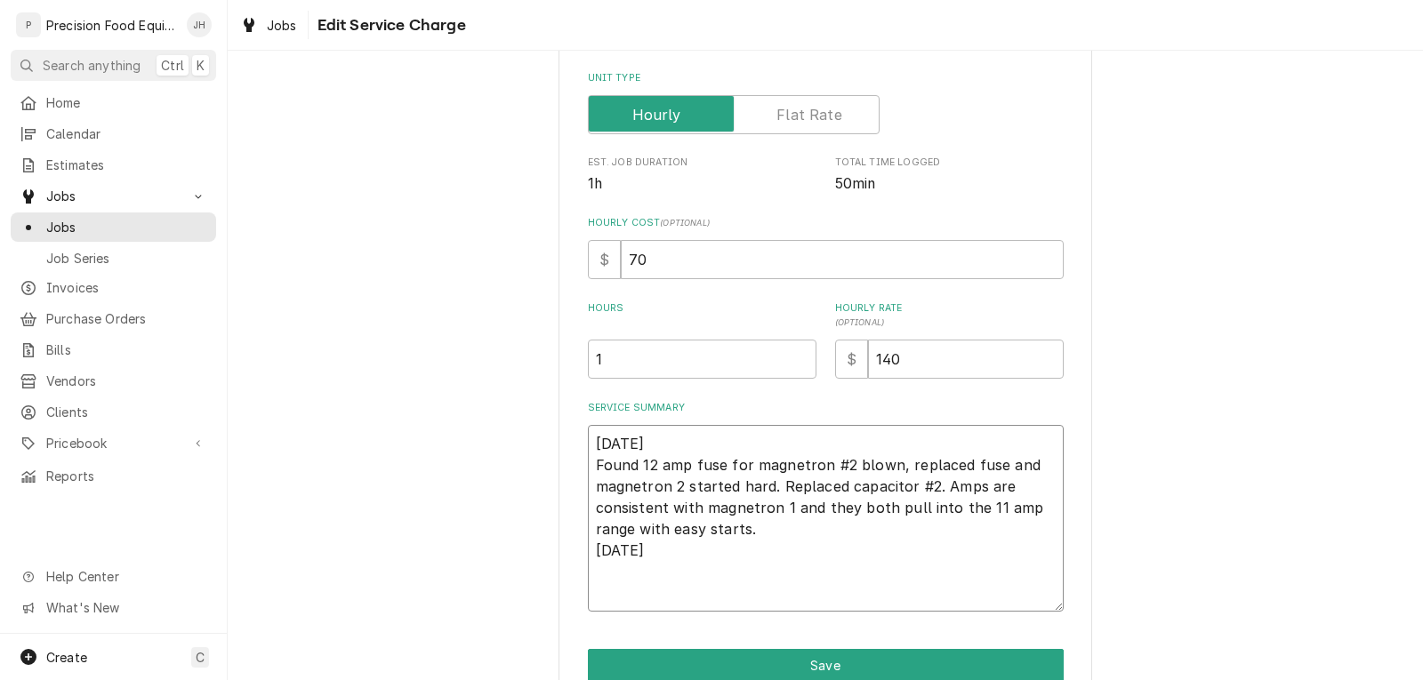
paste textarea "10/2/25- returned from previous days service and found f4 fuse blown again. Rep…"
type textarea "x"
type textarea "10/01/25 Found 12 amp fuse for magnetron #2 blown, replaced fuse and magnetron …"
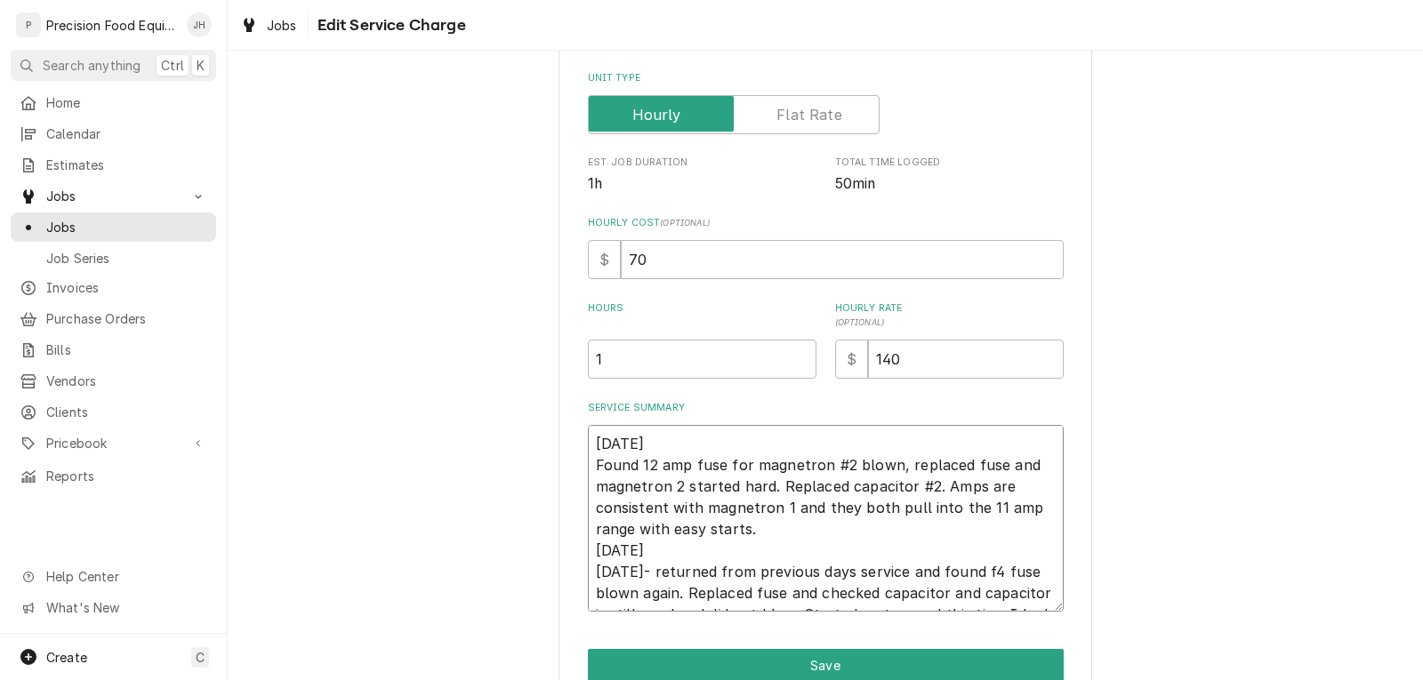
scroll to position [348, 0]
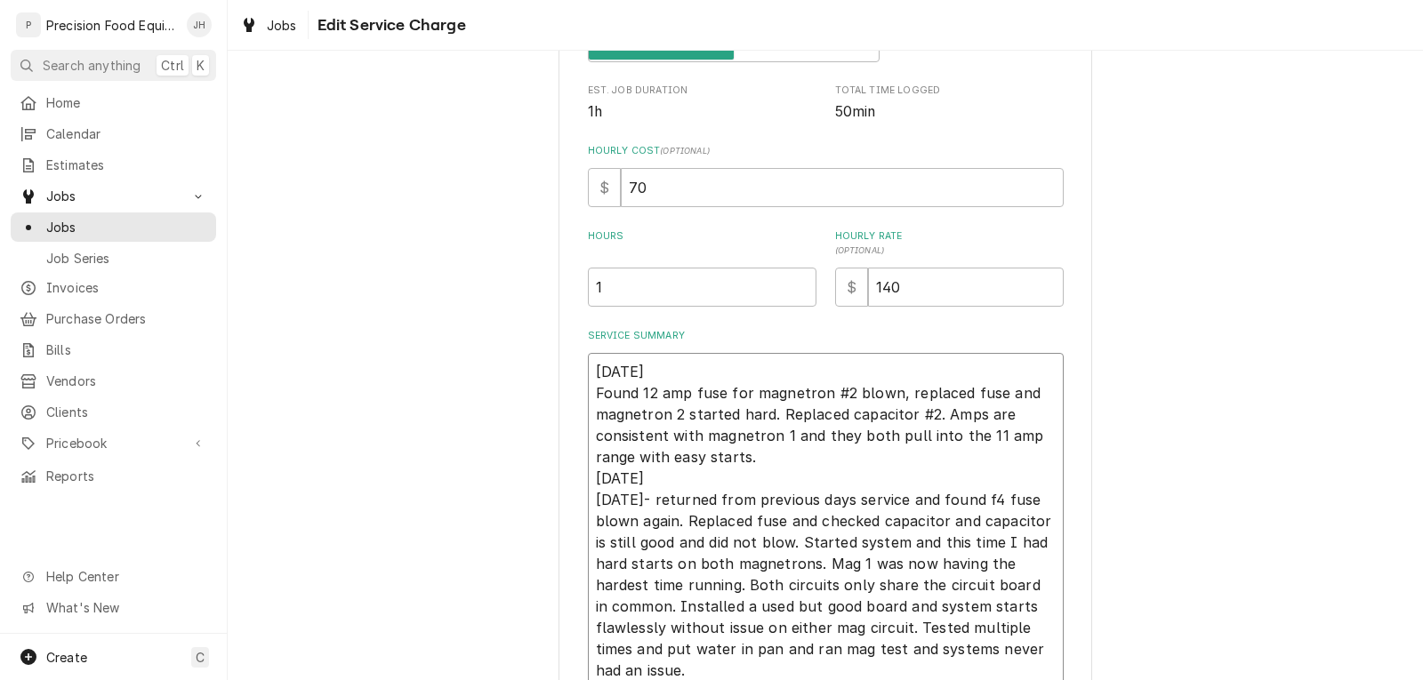
click at [643, 502] on textarea "10/01/25 Found 12 amp fuse for magnetron #2 blown, replaced fuse and magnetron …" at bounding box center [826, 531] width 476 height 357
type textarea "x"
type textarea "10/01/25 Found 12 amp fuse for magnetron #2 blown, replaced fuse and magnetron …"
type textarea "x"
type textarea "10/01/25 Found 12 amp fuse for magnetron #2 blown, replaced fuse and magnetron …"
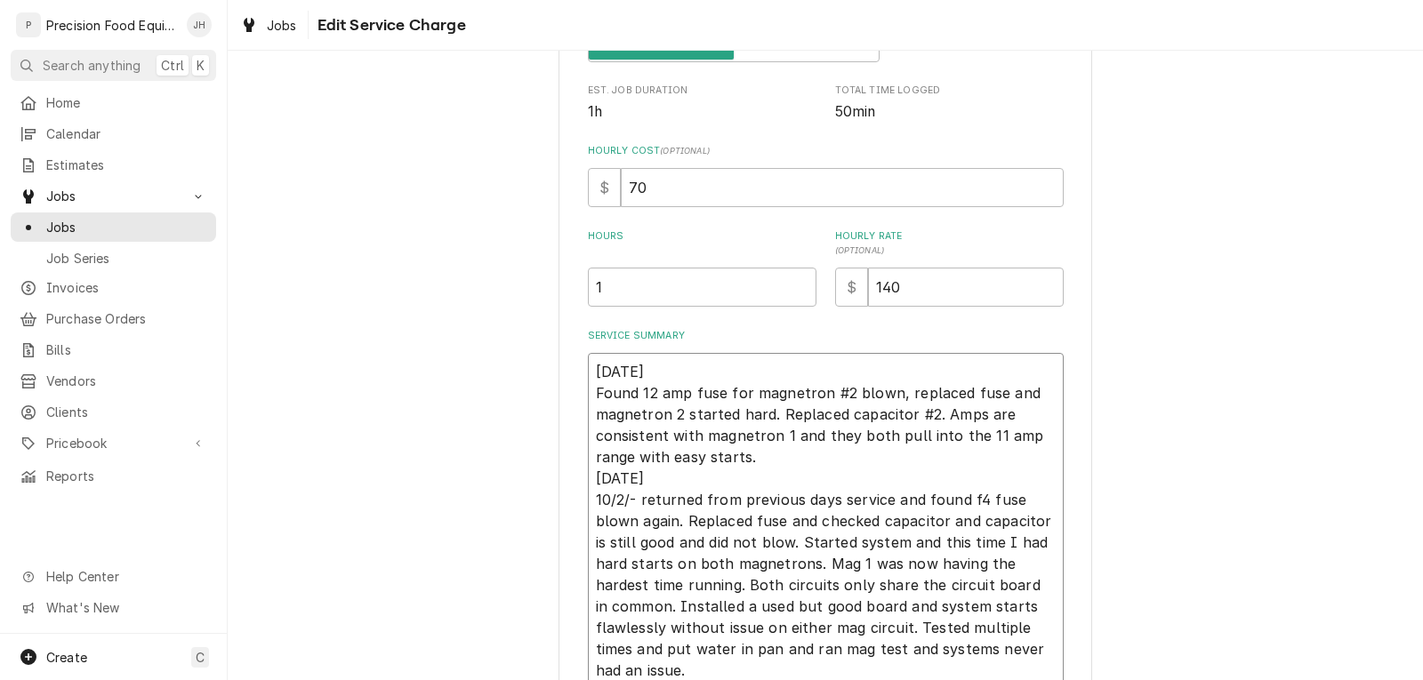
type textarea "x"
type textarea "10/01/25 Found 12 amp fuse for magnetron #2 blown, replaced fuse and magnetron …"
type textarea "x"
type textarea "10/01/25 Found 12 amp fuse for magnetron #2 blown, replaced fuse and magnetron …"
type textarea "x"
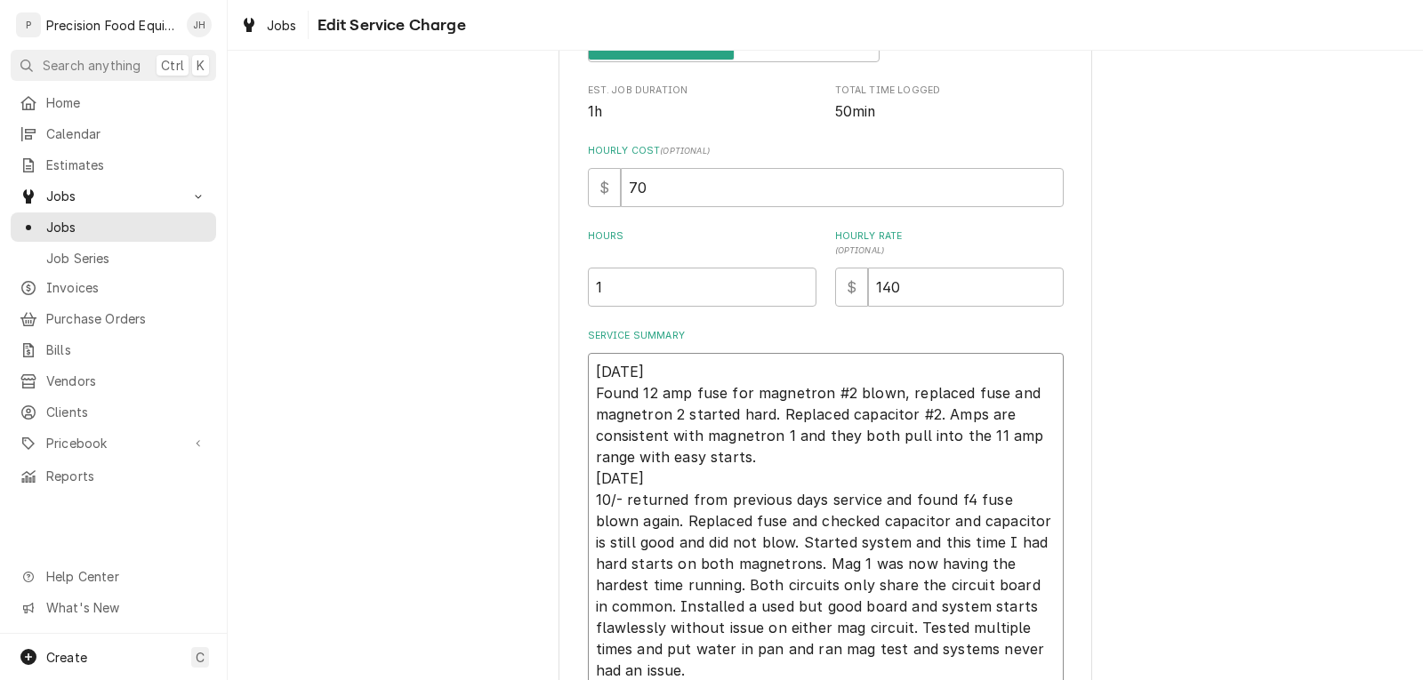
type textarea "10/01/25 Found 12 amp fuse for magnetron #2 blown, replaced fuse and magnetron …"
type textarea "x"
type textarea "10/01/25 Found 12 amp fuse for magnetron #2 blown, replaced fuse and magnetron …"
type textarea "x"
type textarea "10/01/25 Found 12 amp fuse for magnetron #2 blown, replaced fuse and magnetron …"
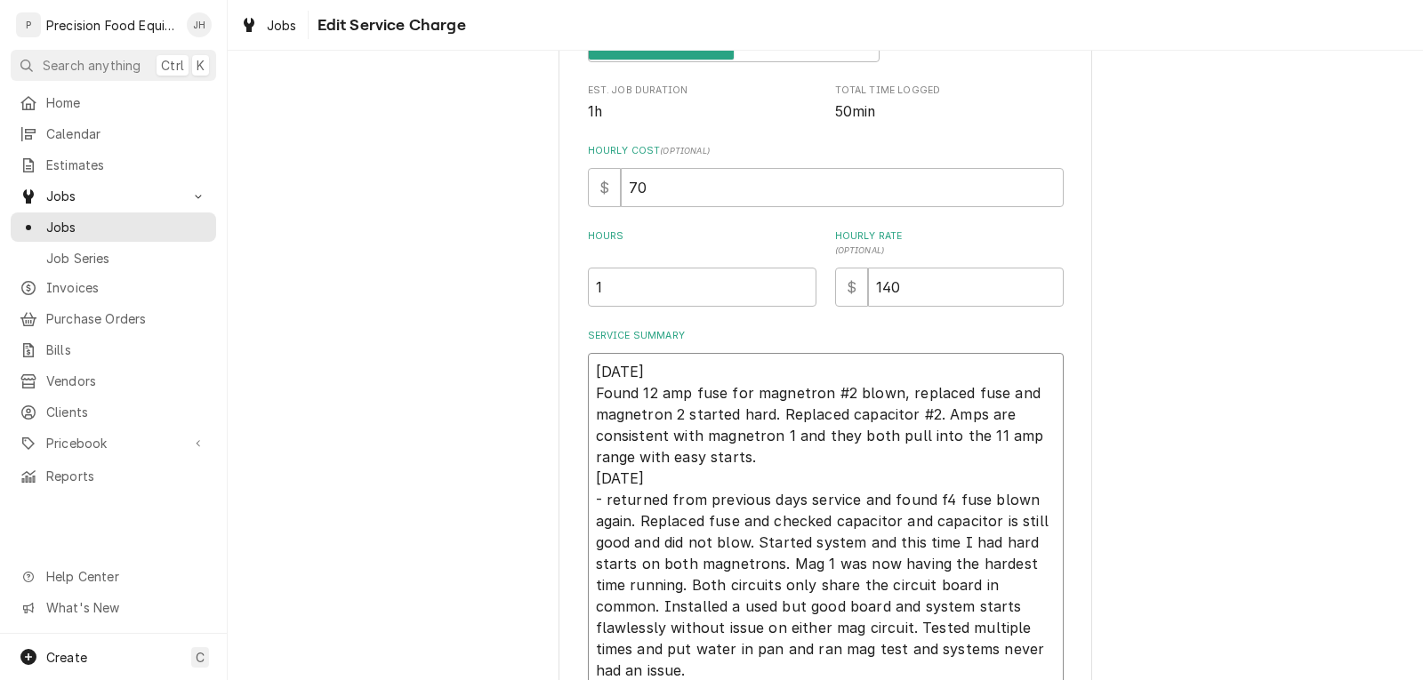
type textarea "x"
type textarea "10/01/25 Found 12 amp fuse for magnetron #2 blown, replaced fuse and magnetron …"
type textarea "x"
type textarea "10/01/25 Found 12 amp fuse for magnetron #2 blown, replaced fuse and magnetron …"
type textarea "x"
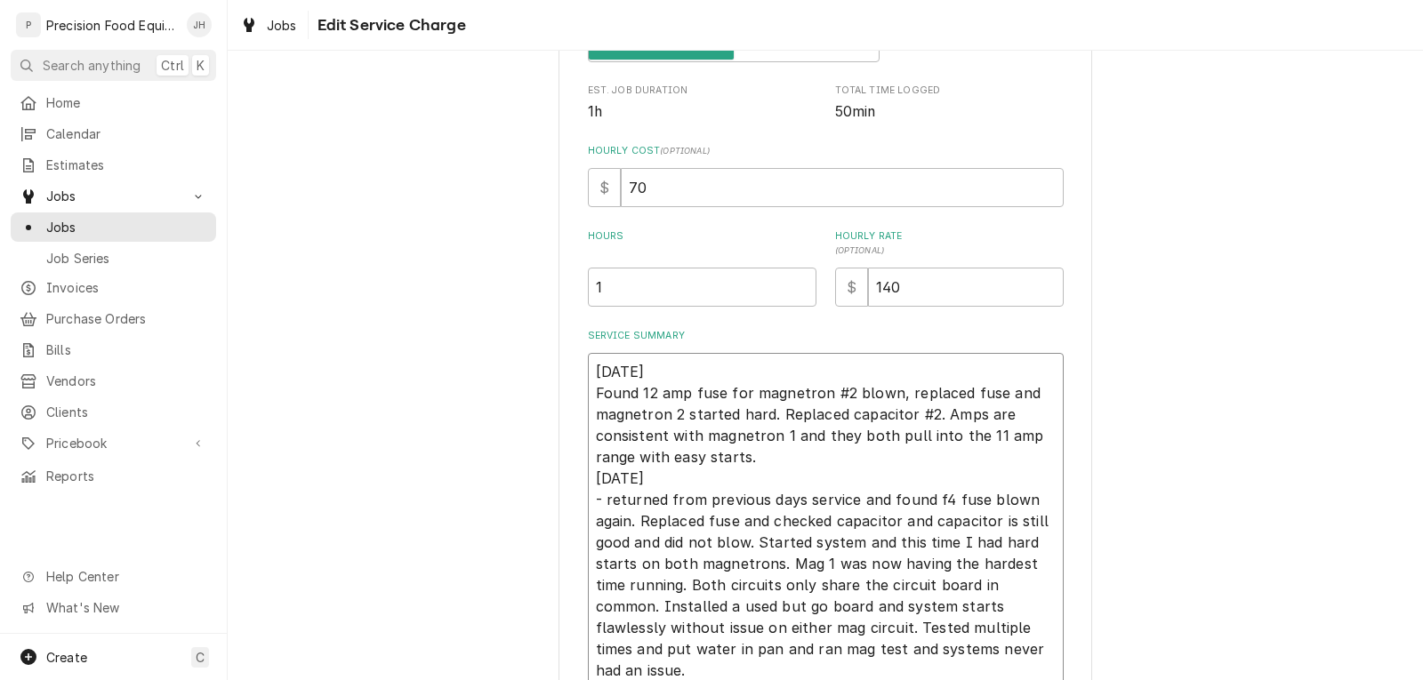
type textarea "10/01/25 Found 12 amp fuse for magnetron #2 blown, replaced fuse and magnetron …"
type textarea "x"
type textarea "10/01/25 Found 12 amp fuse for magnetron #2 blown, replaced fuse and magnetron …"
type textarea "x"
type textarea "10/01/25 Found 12 amp fuse for magnetron #2 blown, replaced fuse and magnetron …"
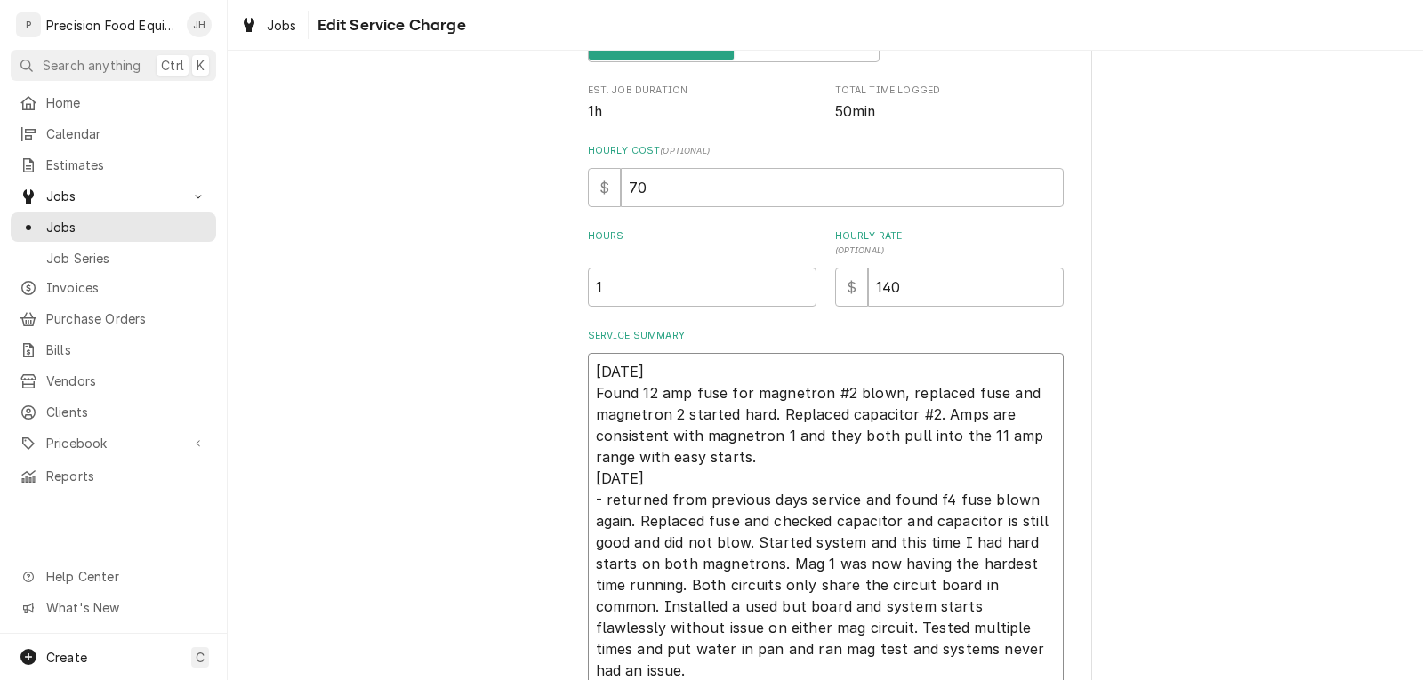
type textarea "x"
type textarea "10/01/25 Found 12 amp fuse for magnetron #2 blown, replaced fuse and magnetron …"
type textarea "x"
type textarea "10/01/25 Found 12 amp fuse for magnetron #2 blown, replaced fuse and magnetron …"
type textarea "x"
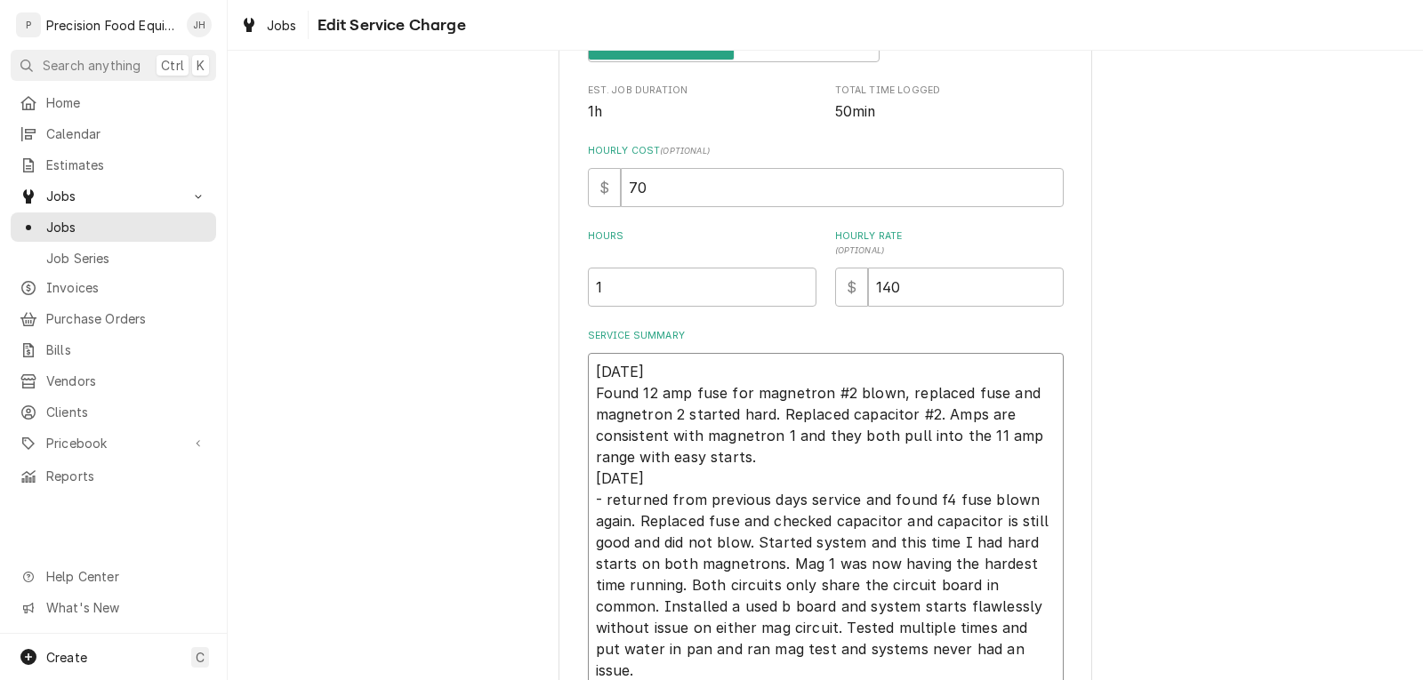
type textarea "10/01/25 Found 12 amp fuse for magnetron #2 blown, replaced fuse and magnetron …"
type textarea "x"
type textarea "10/01/25 Found 12 amp fuse for magnetron #2 blown, replaced fuse and magnetron …"
type textarea "x"
type textarea "10/01/25 Found 12 amp fuse for magnetron #2 blown, replaced fuse and magnetron …"
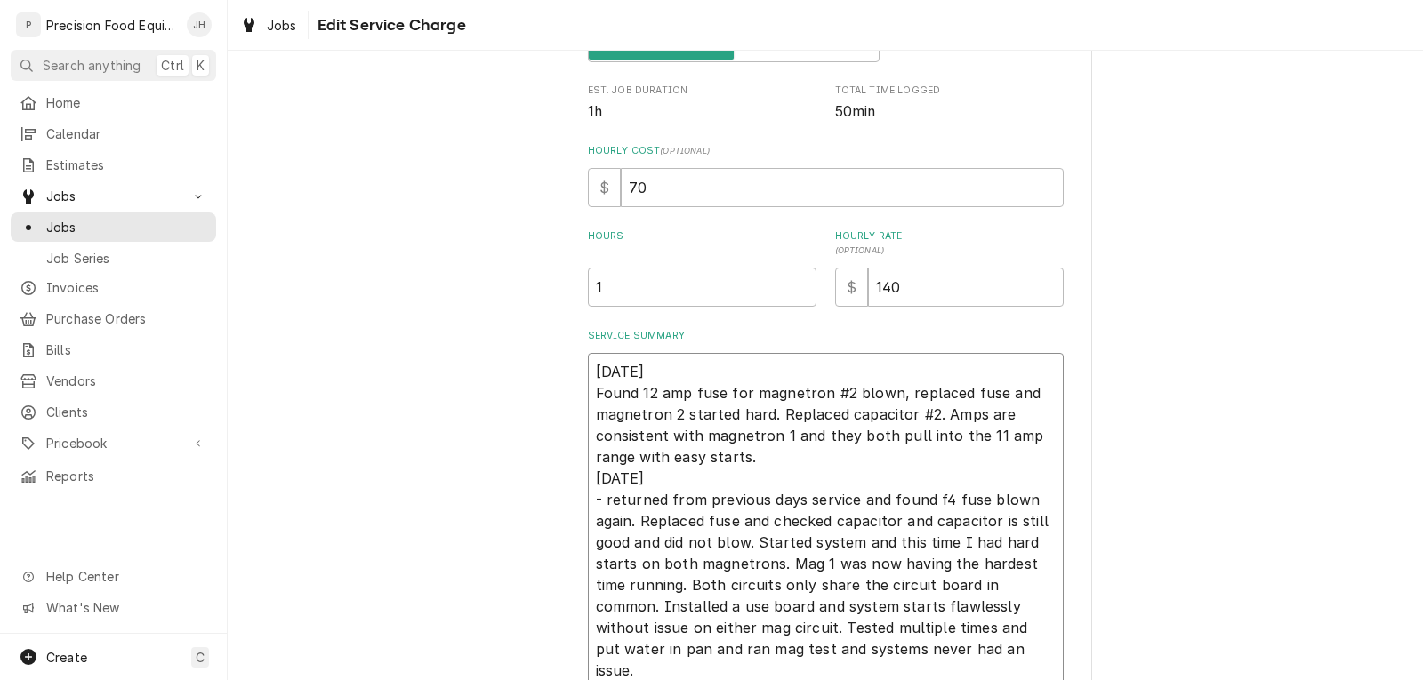
type textarea "x"
type textarea "10/01/25 Found 12 amp fuse for magnetron #2 blown, replaced fuse and magnetron …"
type textarea "x"
type textarea "10/01/25 Found 12 amp fuse for magnetron #2 blown, replaced fuse and magnetron …"
type textarea "x"
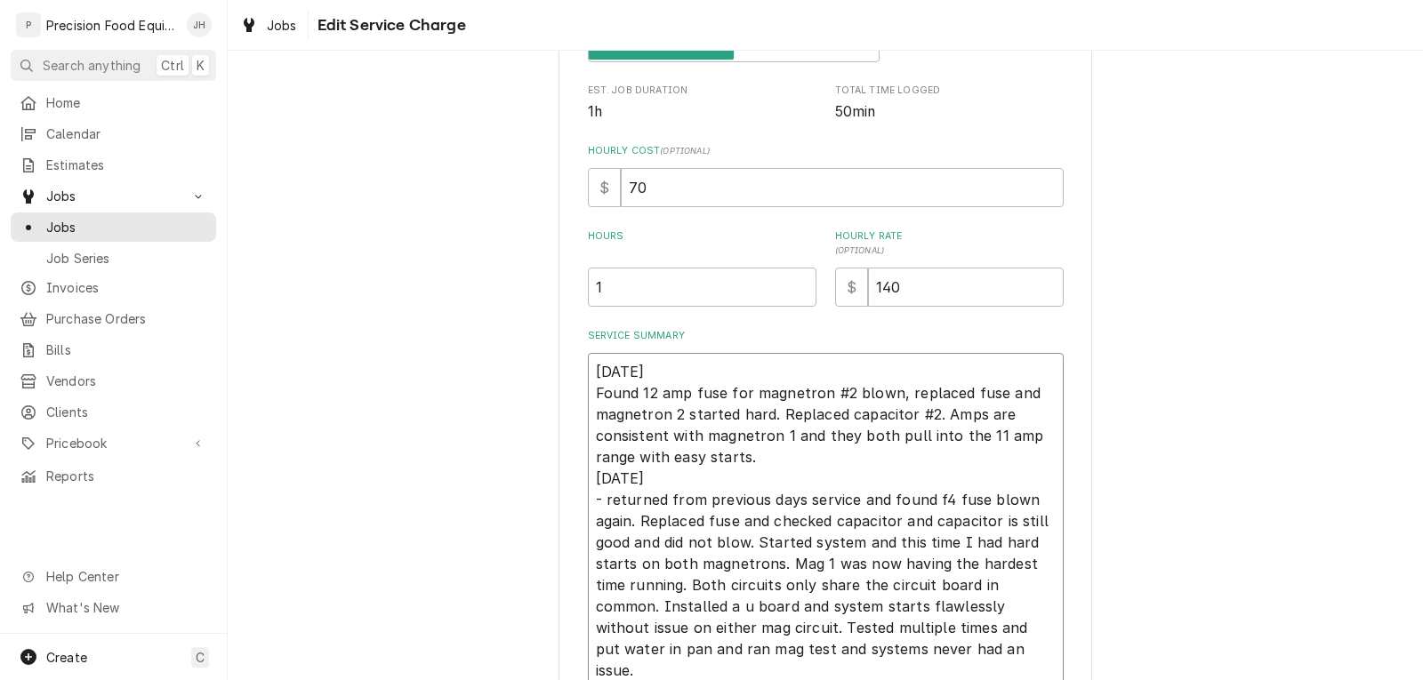
type textarea "10/01/25 Found 12 amp fuse for magnetron #2 blown, replaced fuse and magnetron …"
type textarea "x"
type textarea "10/01/25 Found 12 amp fuse for magnetron #2 blown, replaced fuse and magnetron …"
type textarea "x"
type textarea "10/01/25 Found 12 amp fuse for magnetron #2 blown, replaced fuse and magnetron …"
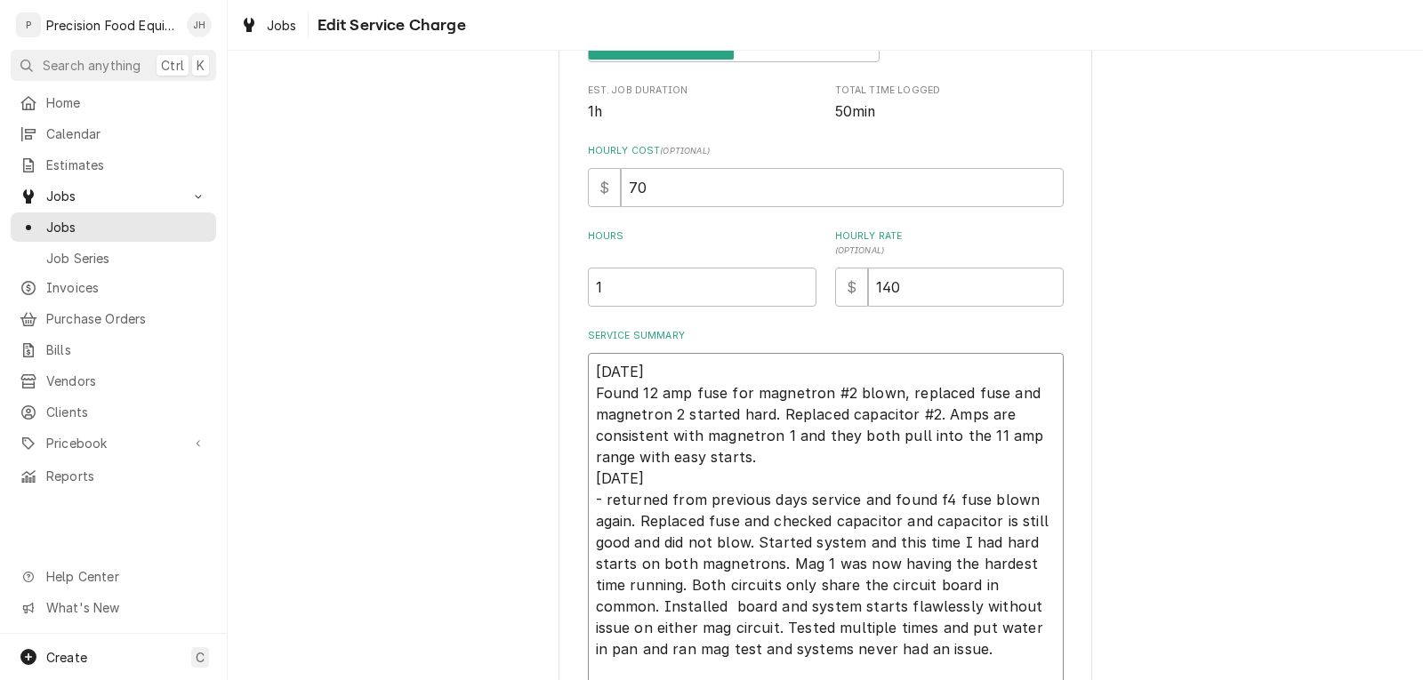
type textarea "x"
type textarea "10/01/25 Found 12 amp fuse for magnetron #2 blown, replaced fuse and magnetron …"
type textarea "x"
type textarea "10/01/25 Found 12 amp fuse for magnetron #2 blown, replaced fuse and magnetron …"
type textarea "x"
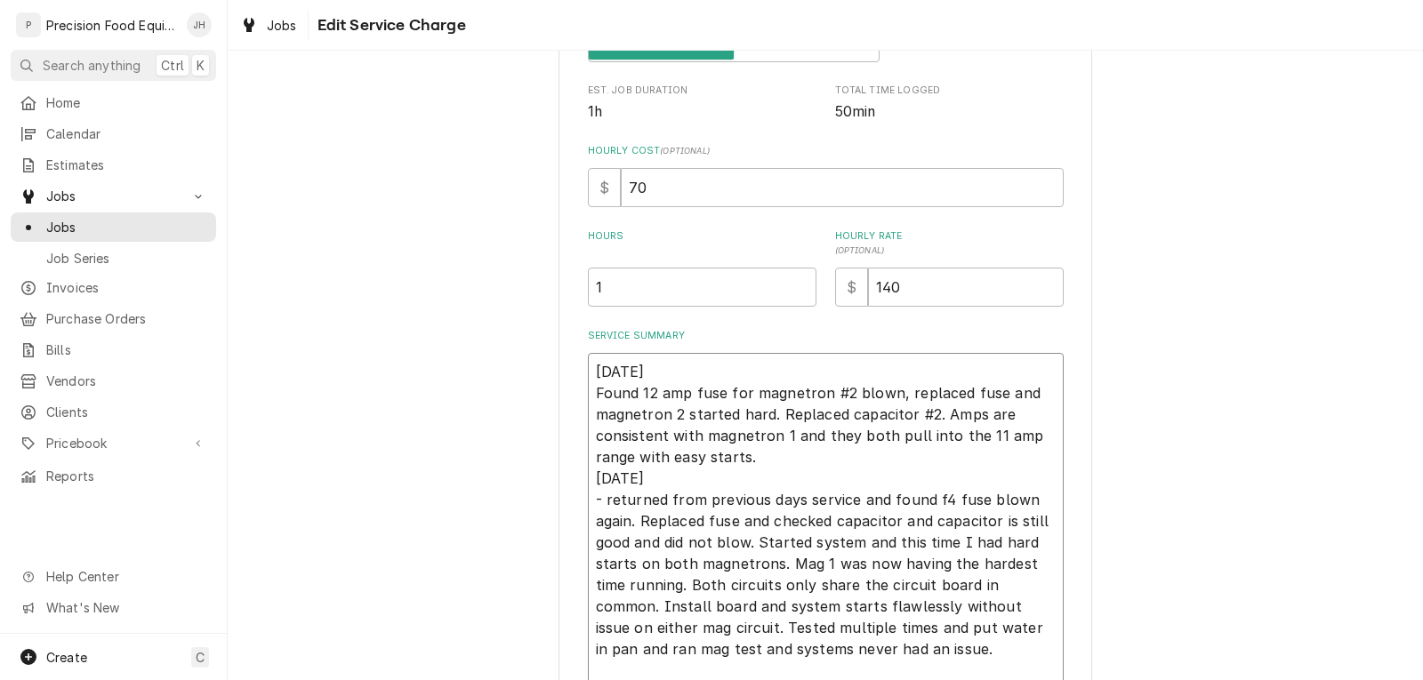
type textarea "10/01/25 Found 12 amp fuse for magnetron #2 blown, replaced fuse and magnetron …"
type textarea "x"
type textarea "10/01/25 Found 12 amp fuse for magnetron #2 blown, replaced fuse and magnetron …"
type textarea "x"
type textarea "10/01/25 Found 12 amp fuse for magnetron #2 blown, replaced fuse and magnetron …"
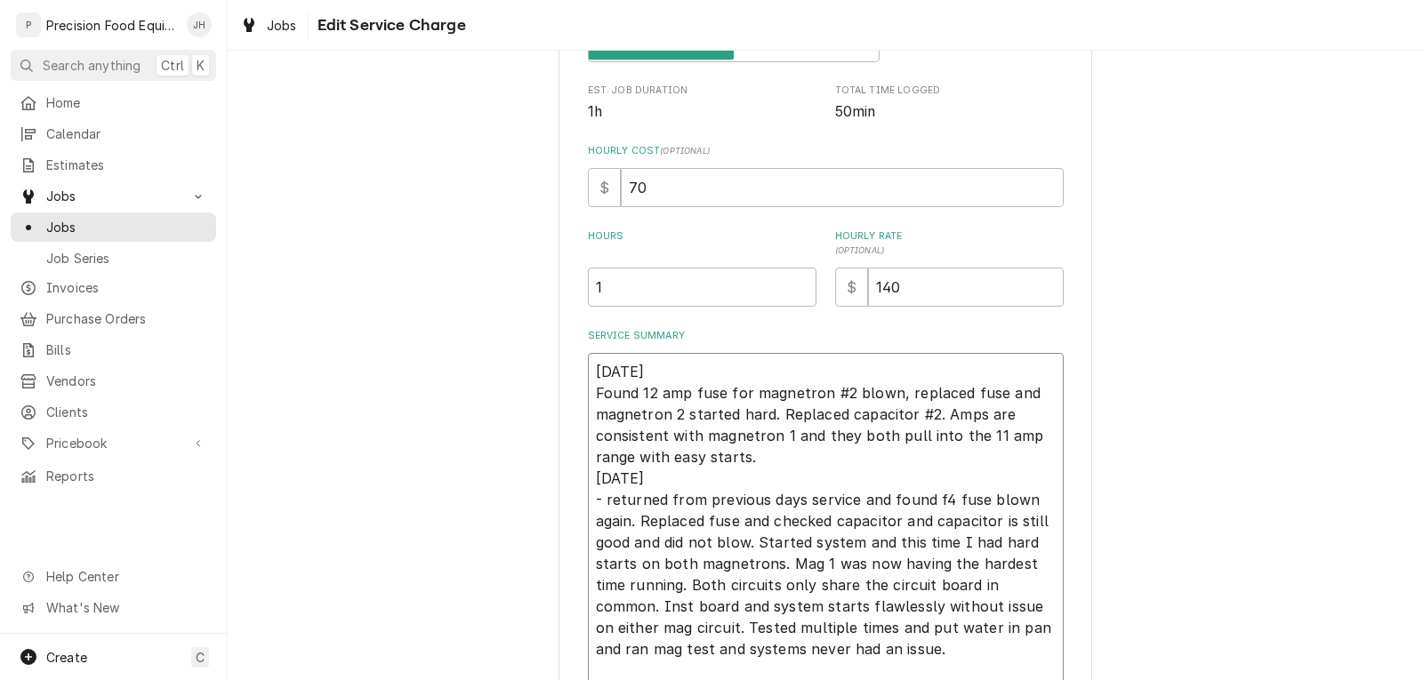
type textarea "x"
type textarea "10/01/25 Found 12 amp fuse for magnetron #2 blown, replaced fuse and magnetron …"
type textarea "x"
type textarea "10/01/25 Found 12 amp fuse for magnetron #2 blown, replaced fuse and magnetron …"
type textarea "x"
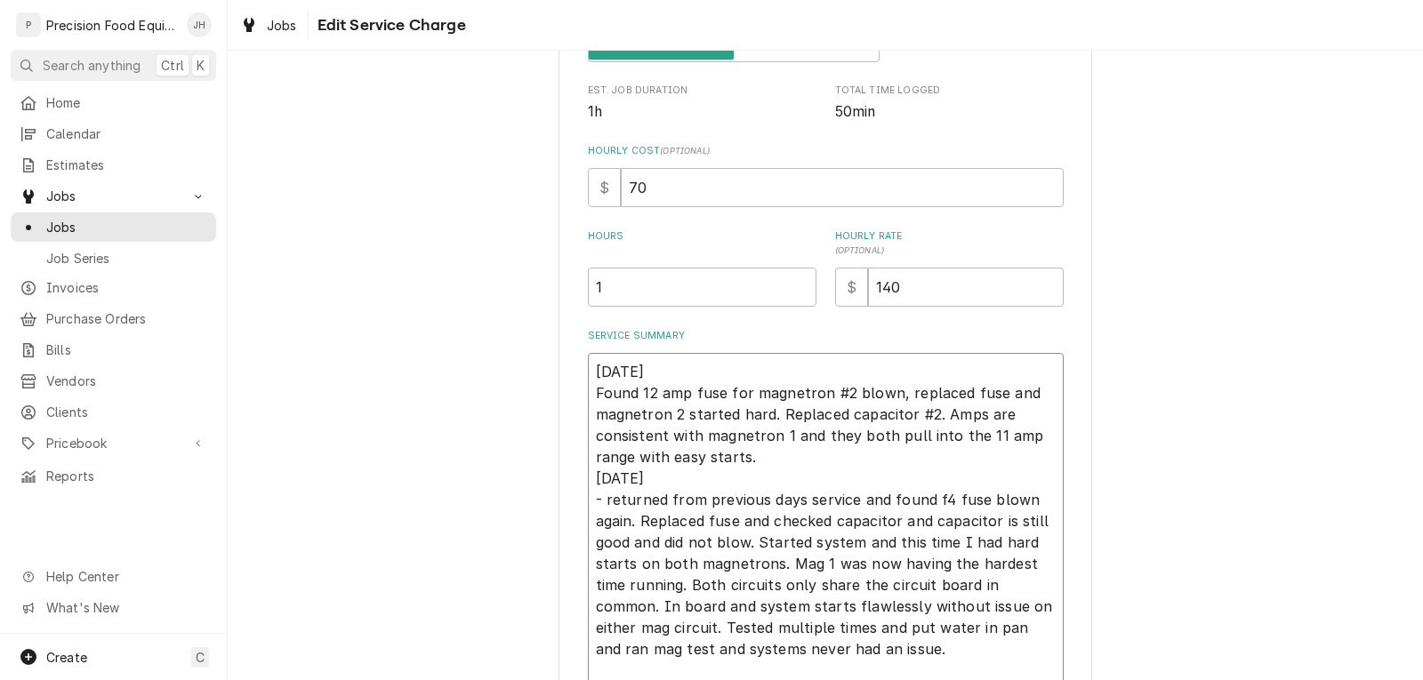
type textarea "10/01/25 Found 12 amp fuse for magnetron #2 blown, replaced fuse and magnetron …"
type textarea "x"
type textarea "10/01/25 Found 12 amp fuse for magnetron #2 blown, replaced fuse and magnetron …"
type textarea "x"
type textarea "10/01/25 Found 12 amp fuse for magnetron #2 blown, replaced fuse and magnetron …"
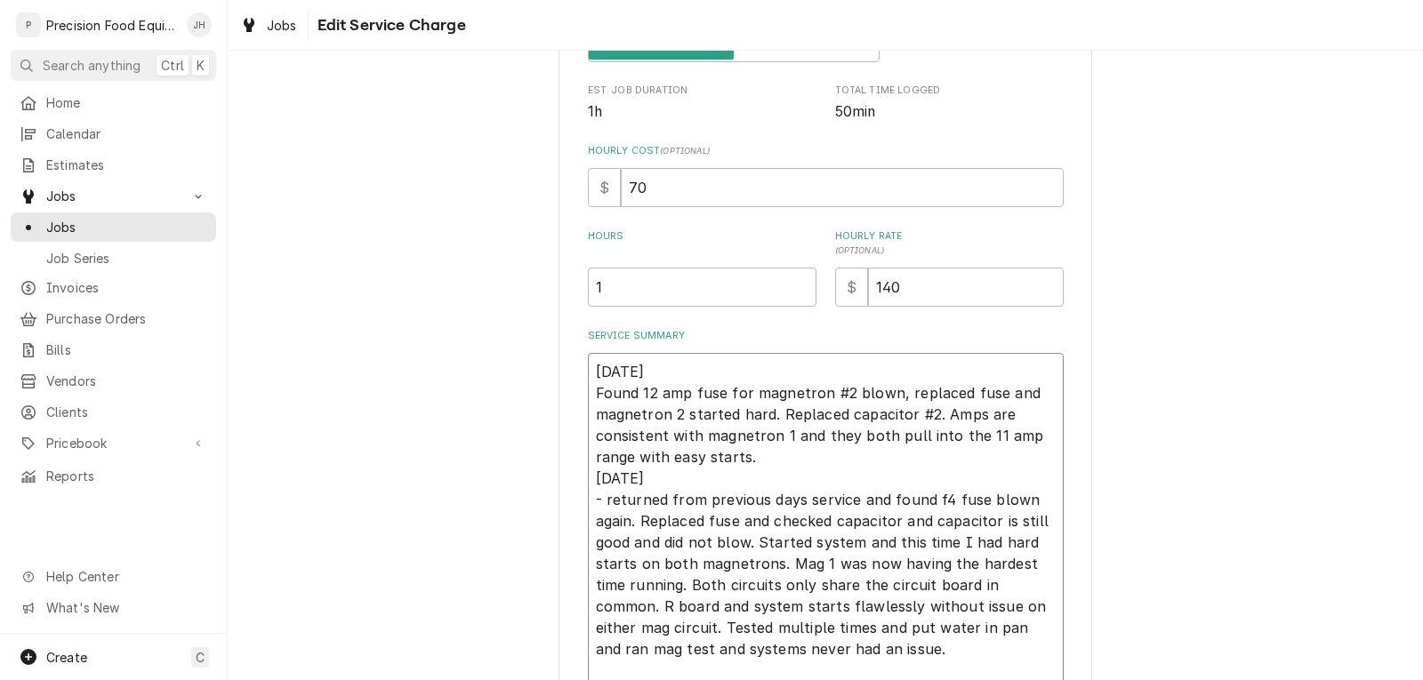
type textarea "x"
type textarea "10/01/25 Found 12 amp fuse for magnetron #2 blown, replaced fuse and magnetron …"
type textarea "x"
type textarea "10/01/25 Found 12 amp fuse for magnetron #2 blown, replaced fuse and magnetron …"
type textarea "x"
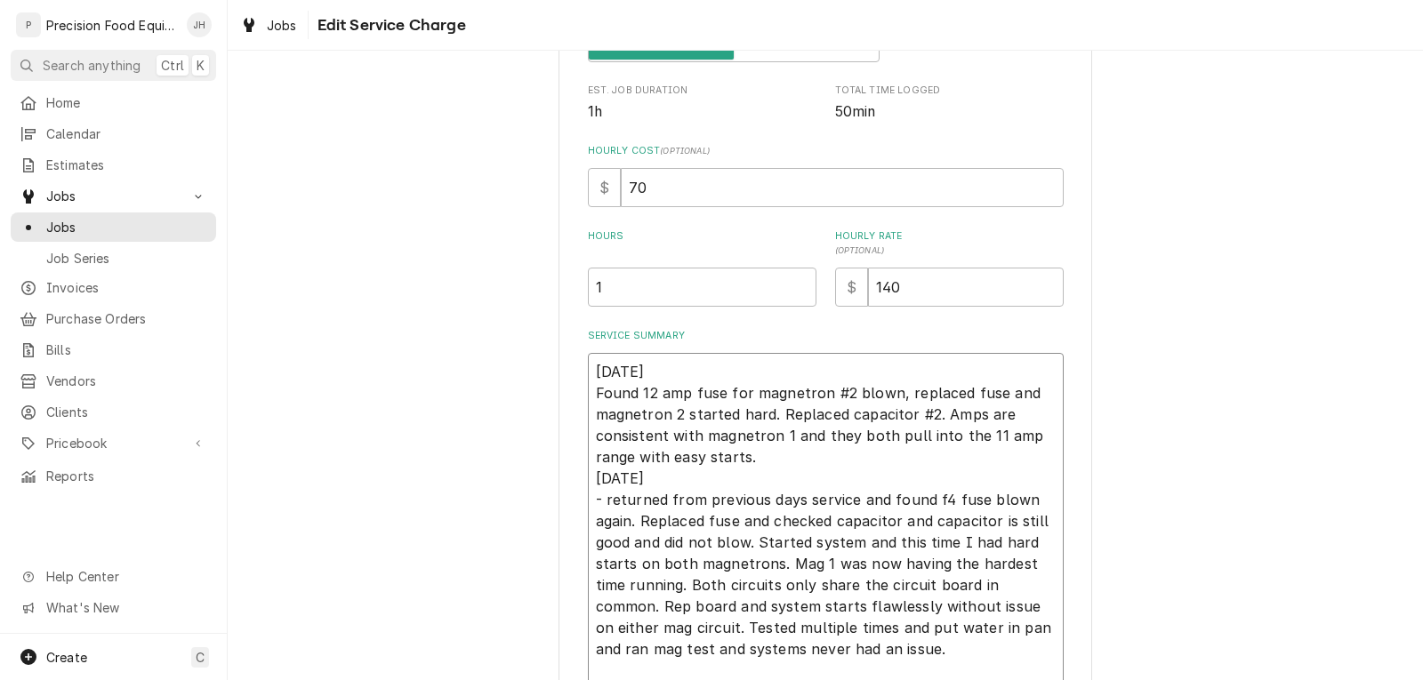
type textarea "10/01/25 Found 12 amp fuse for magnetron #2 blown, replaced fuse and magnetron …"
type textarea "x"
type textarea "10/01/25 Found 12 amp fuse for magnetron #2 blown, replaced fuse and magnetron …"
type textarea "x"
type textarea "10/01/25 Found 12 amp fuse for magnetron #2 blown, replaced fuse and magnetron …"
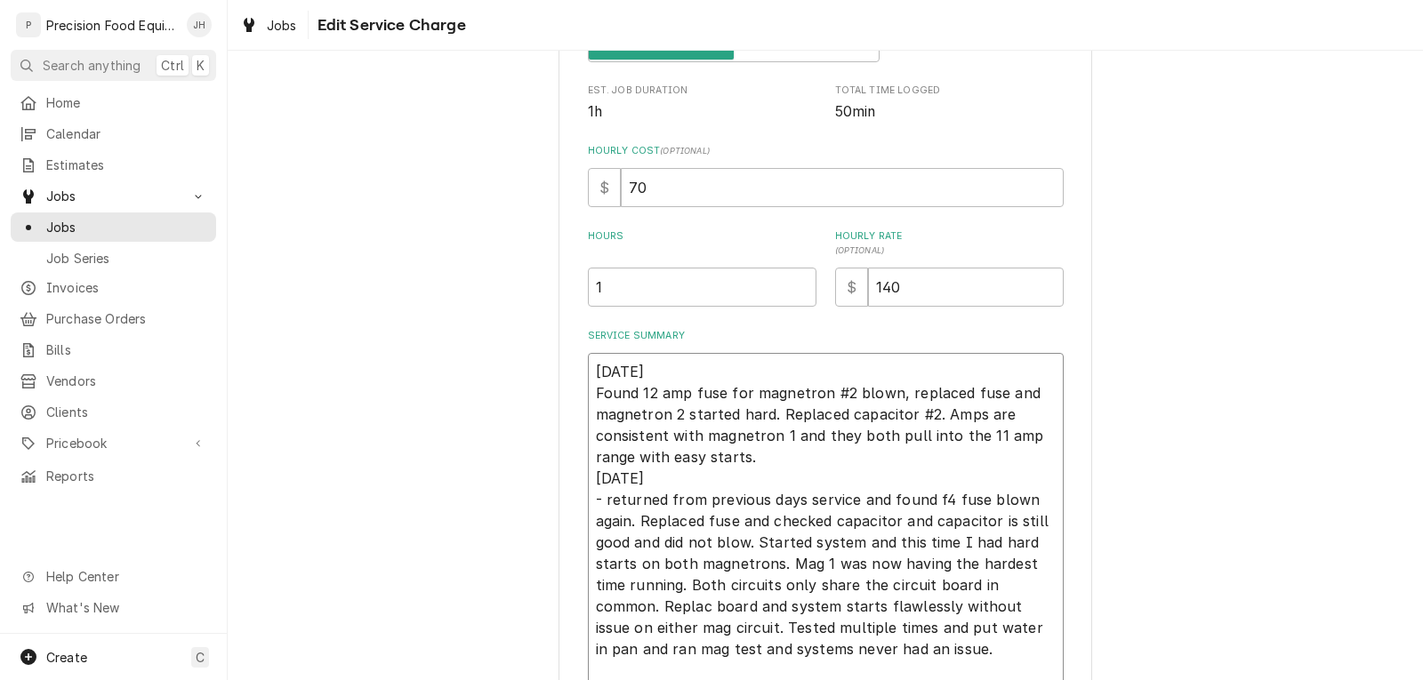
type textarea "x"
type textarea "10/01/25 Found 12 amp fuse for magnetron #2 blown, replaced fuse and magnetron …"
type textarea "x"
type textarea "10/01/25 Found 12 amp fuse for magnetron #2 blown, replaced fuse and magnetron …"
type textarea "x"
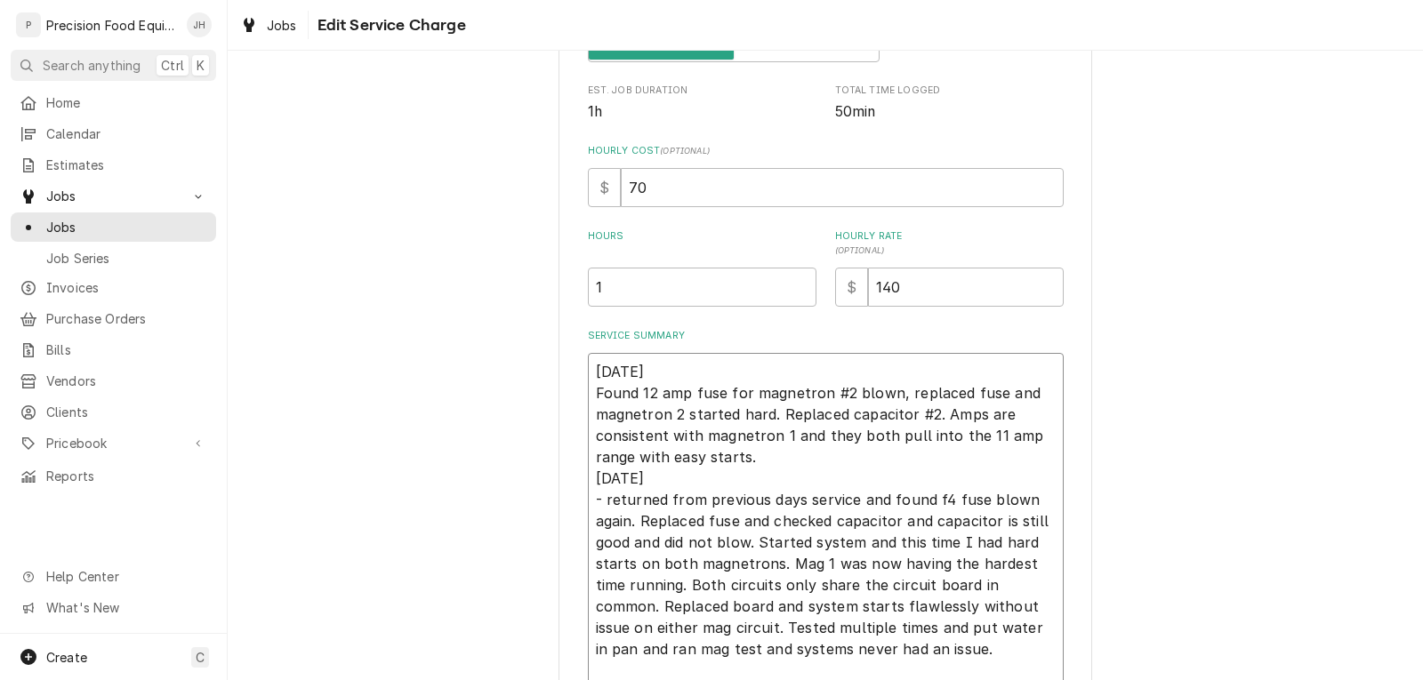
type textarea "10/01/25 Found 12 amp fuse for magnetron #2 blown, replaced fuse and magnetron …"
type textarea "x"
type textarea "10/01/25 Found 12 amp fuse for magnetron #2 blown, replaced fuse and magnetron …"
type textarea "x"
type textarea "10/01/25 Found 12 amp fuse for magnetron #2 blown, replaced fuse and magnetron …"
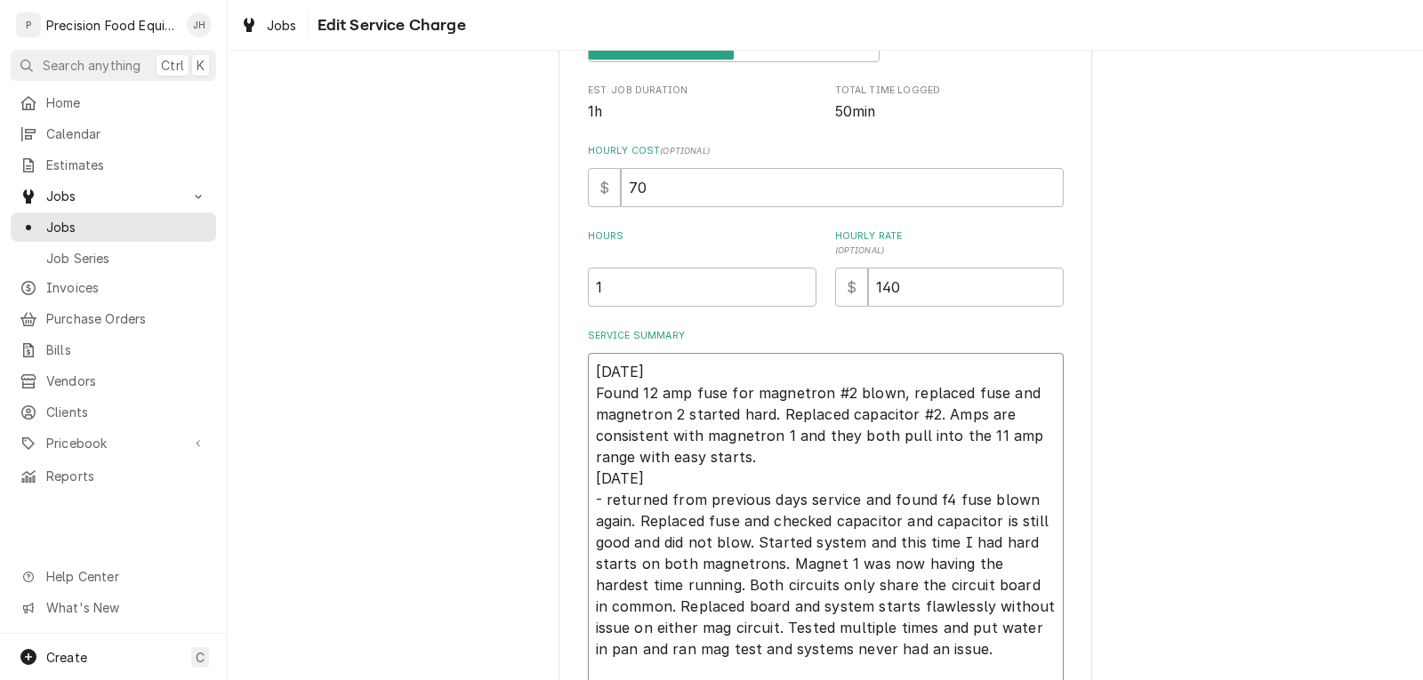
type textarea "x"
type textarea "10/01/25 Found 12 amp fuse for magnetron #2 blown, replaced fuse and magnetron …"
type textarea "x"
type textarea "10/01/25 Found 12 amp fuse for magnetron #2 blown, replaced fuse and magnetron …"
type textarea "x"
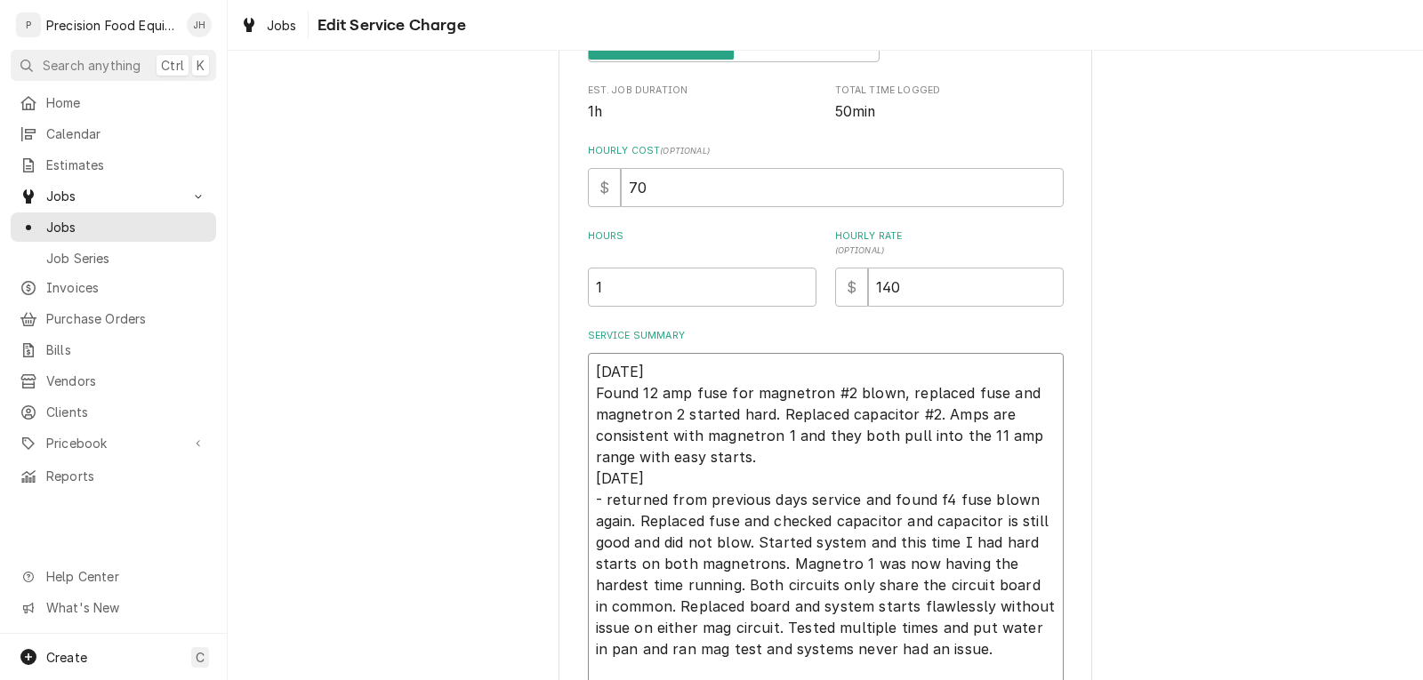
type textarea "10/01/25 Found 12 amp fuse for magnetron #2 blown, replaced fuse and magnetron …"
type textarea "x"
type textarea "10/01/25 Found 12 amp fuse for magnetron #2 blown, replaced fuse and magnetron …"
type textarea "x"
type textarea "10/01/25 Found 12 amp fuse for magnetron #2 blown, replaced fuse and magnetron …"
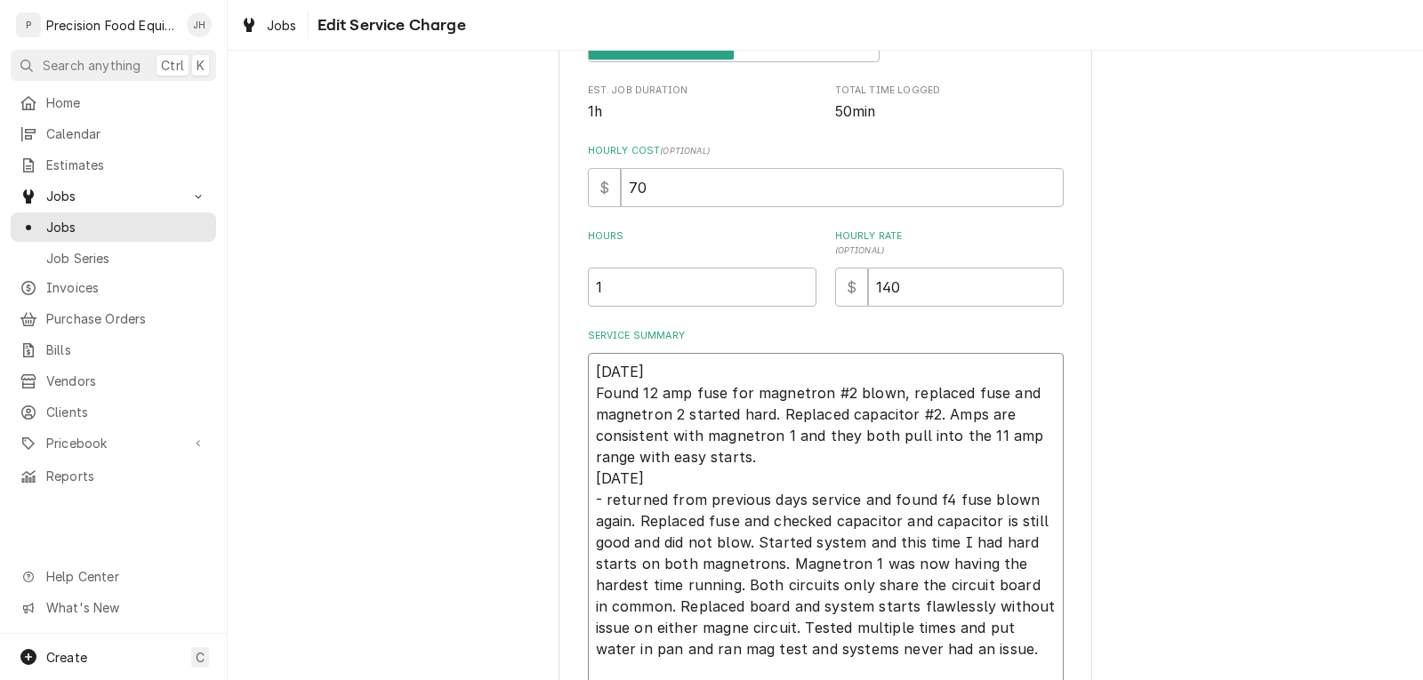
type textarea "x"
type textarea "10/01/25 Found 12 amp fuse for magnetron #2 blown, replaced fuse and magnetron …"
type textarea "x"
type textarea "10/01/25 Found 12 amp fuse for magnetron #2 blown, replaced fuse and magnetron …"
type textarea "x"
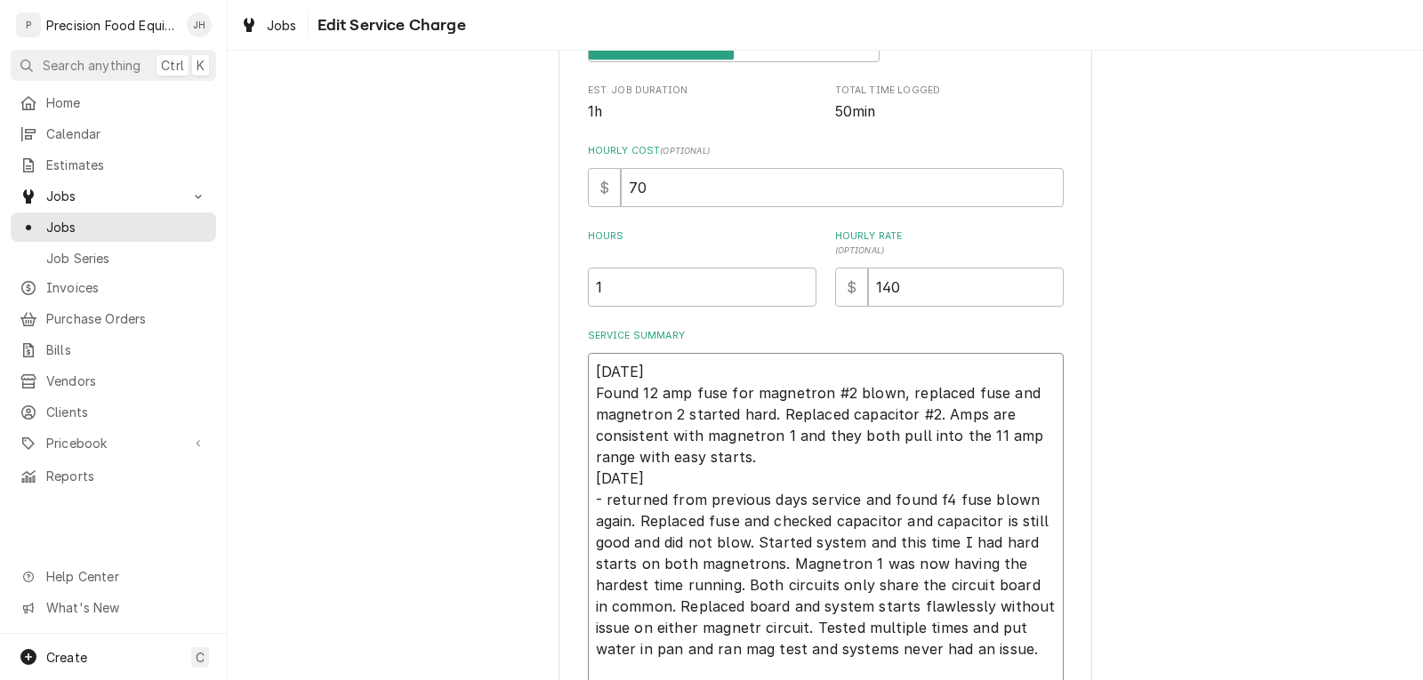
type textarea "10/01/25 Found 12 amp fuse for magnetron #2 blown, replaced fuse and magnetron …"
type textarea "x"
type textarea "10/01/25 Found 12 amp fuse for magnetron #2 blown, replaced fuse and magnetron …"
type textarea "x"
type textarea "10/01/25 Found 12 amp fuse for magnetron #2 blown, replaced fuse and magnetron …"
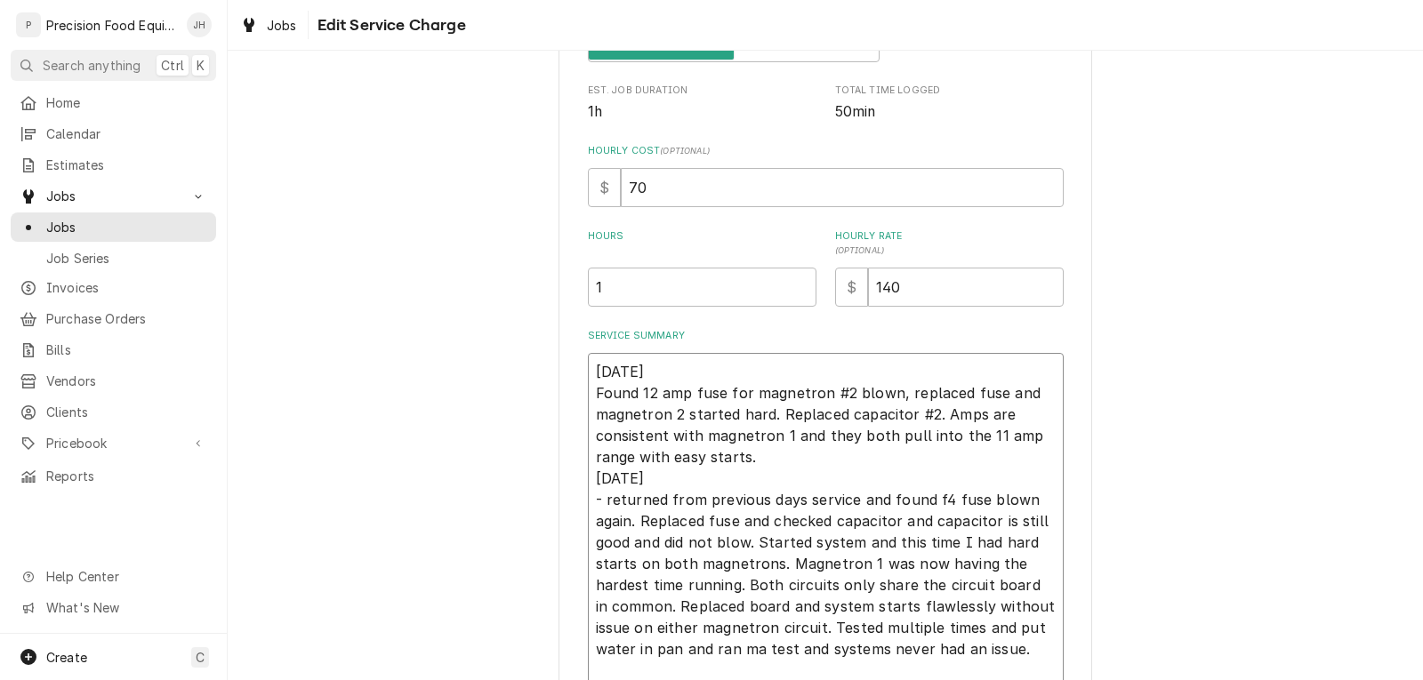
type textarea "x"
type textarea "10/01/25 Found 12 amp fuse for magnetron #2 blown, replaced fuse and magnetron …"
type textarea "x"
type textarea "10/01/25 Found 12 amp fuse for magnetron #2 blown, replaced fuse and magnetron …"
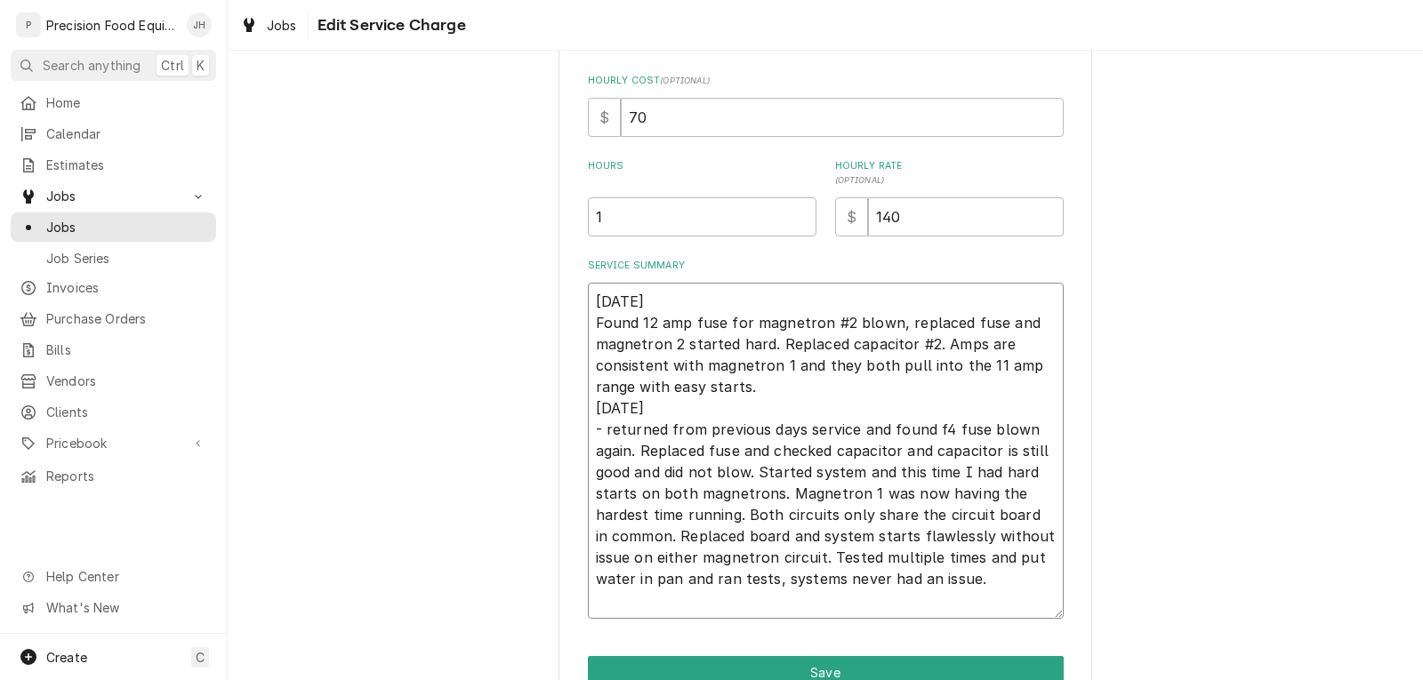
scroll to position [510, 0]
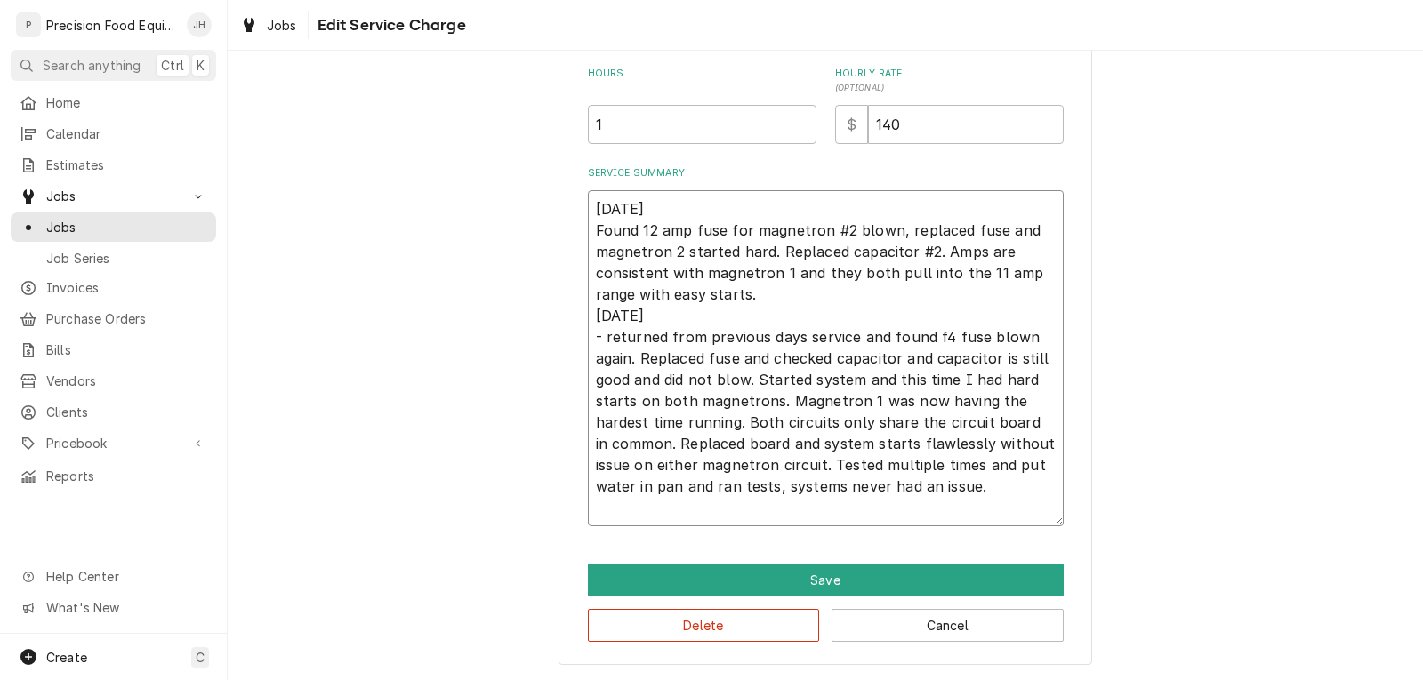
click at [589, 234] on textarea "10/01/25 Found 12 amp fuse for magnetron #2 blown, replaced fuse and magnetron …" at bounding box center [826, 358] width 476 height 336
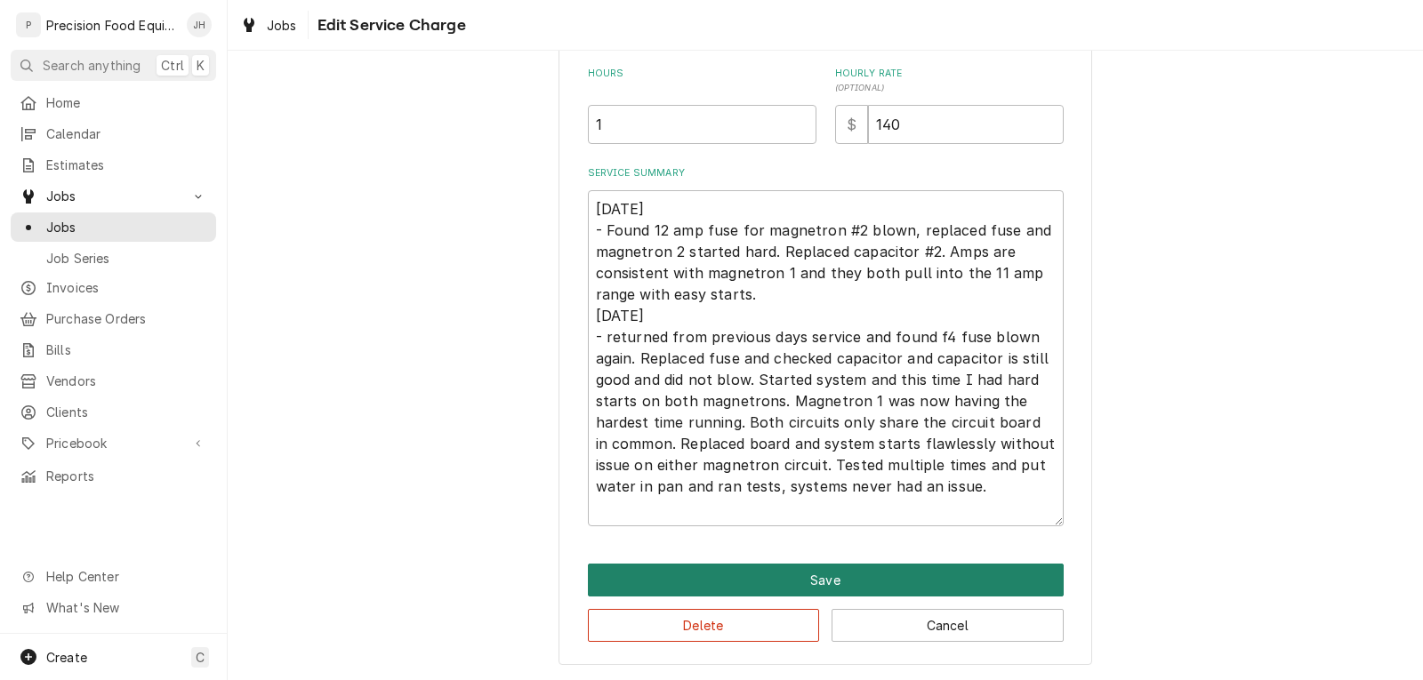
click at [793, 584] on button "Save" at bounding box center [826, 580] width 476 height 33
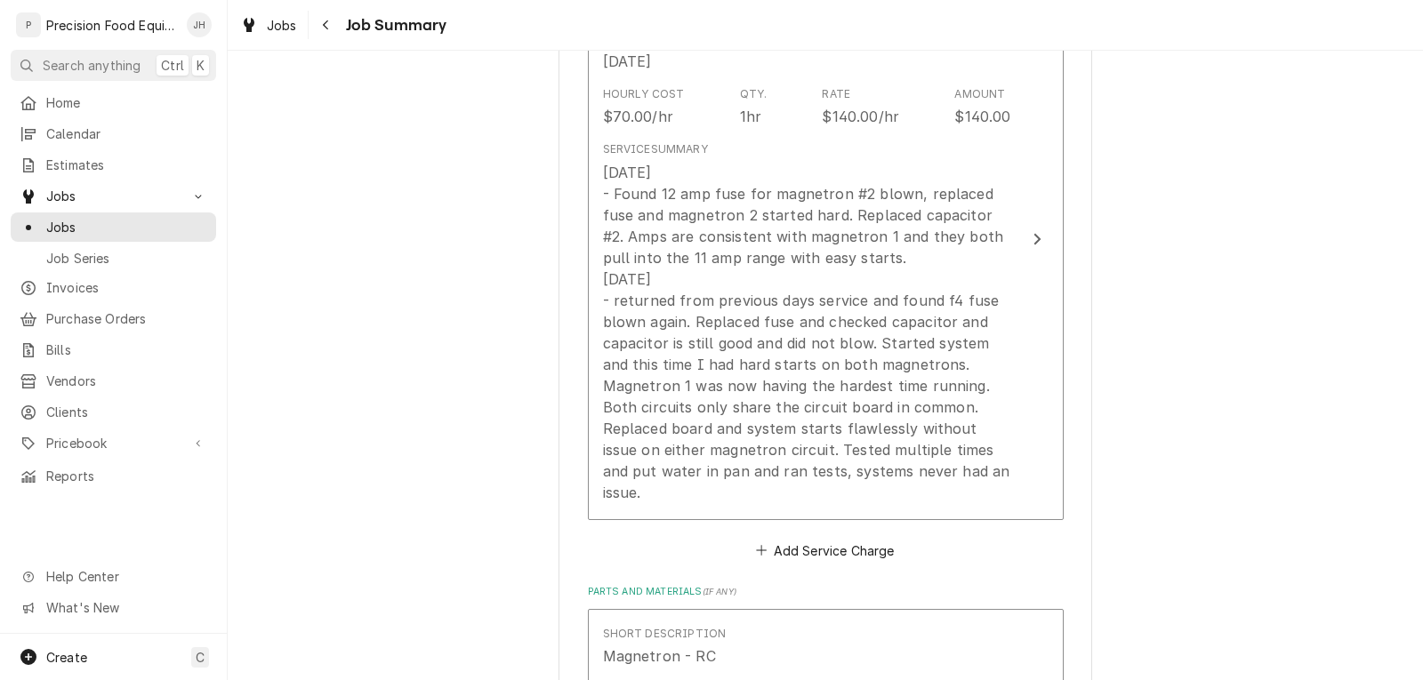
scroll to position [445, 0]
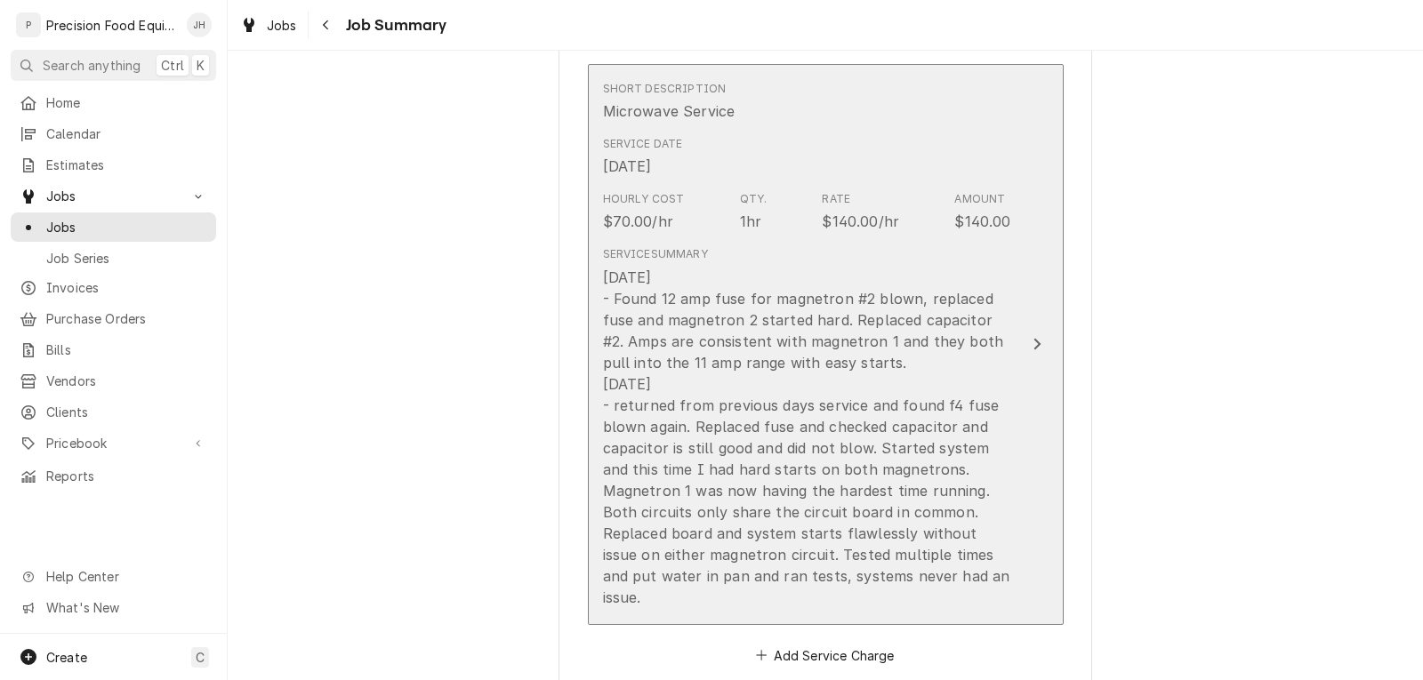
click at [893, 148] on div "Service Date Oct 1, 2025" at bounding box center [807, 156] width 408 height 55
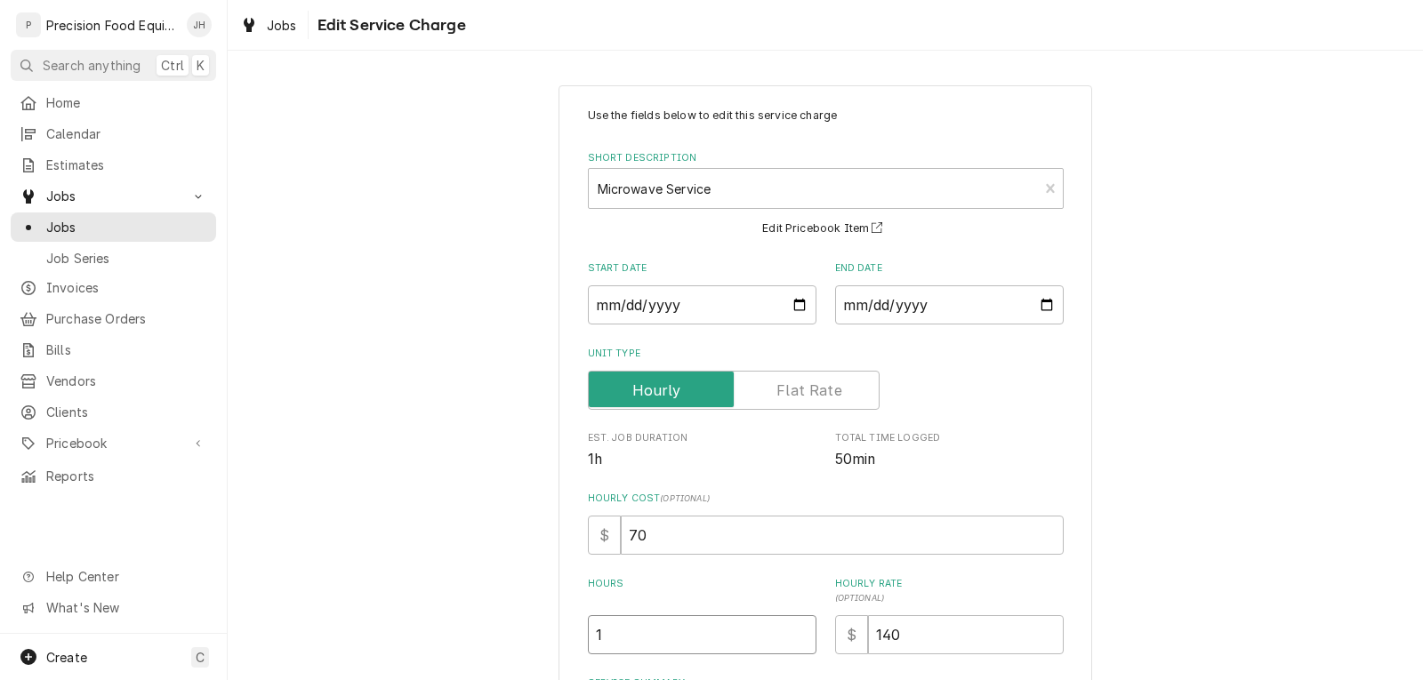
drag, startPoint x: 622, startPoint y: 626, endPoint x: 580, endPoint y: 644, distance: 46.2
click at [580, 644] on div "Use the fields below to edit this service charge Short Description Microwave Se…" at bounding box center [824, 630] width 533 height 1090
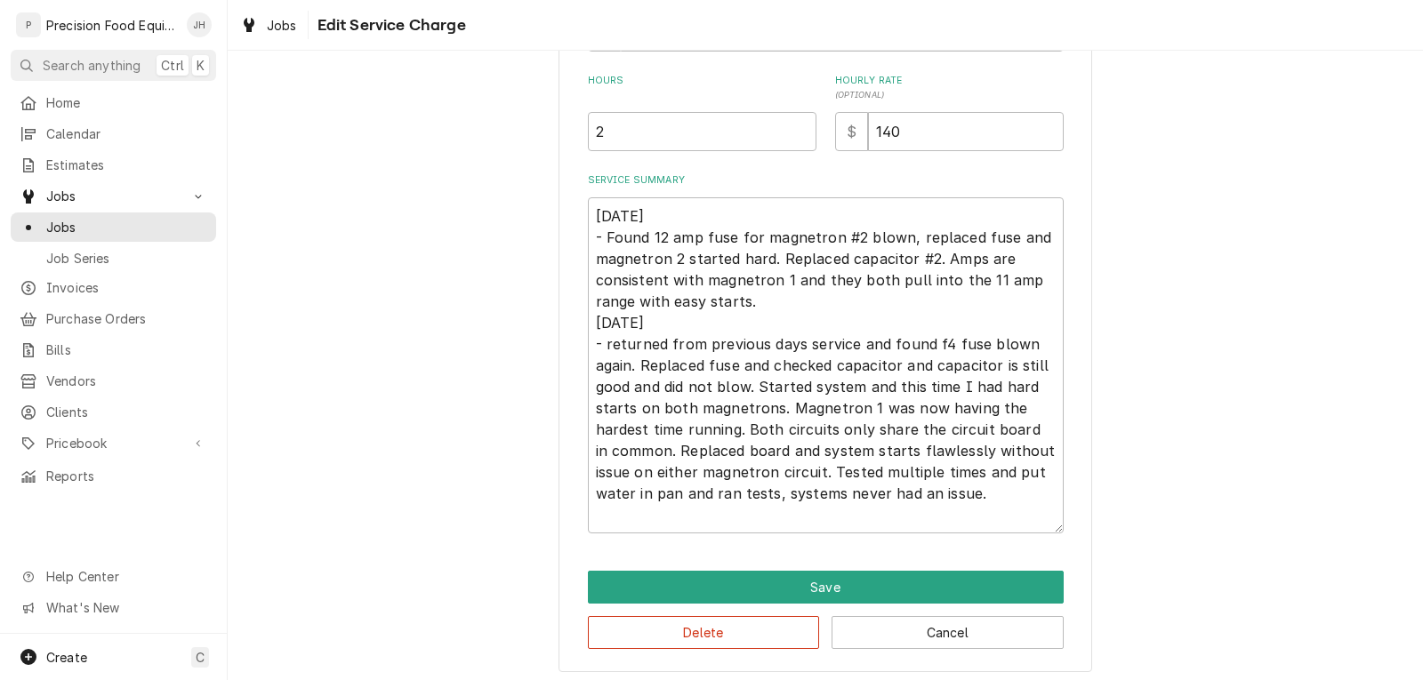
scroll to position [510, 0]
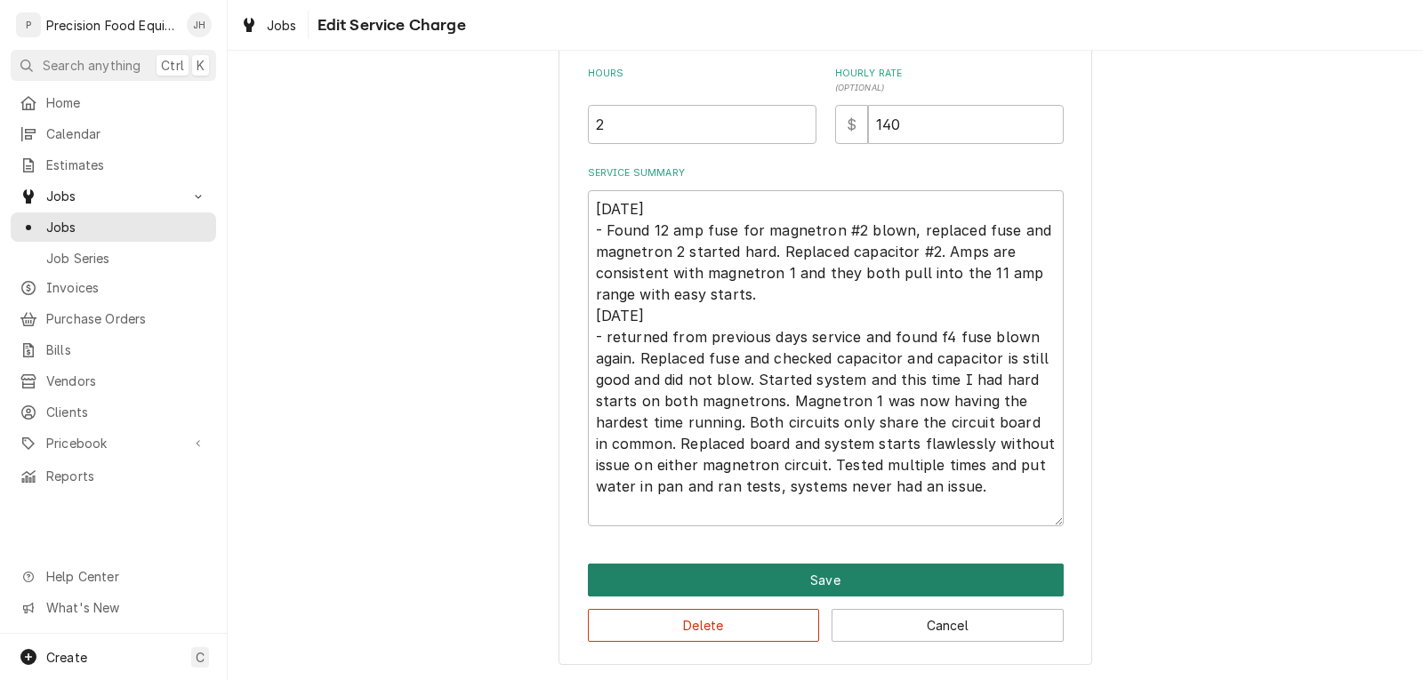
click at [790, 585] on button "Save" at bounding box center [826, 580] width 476 height 33
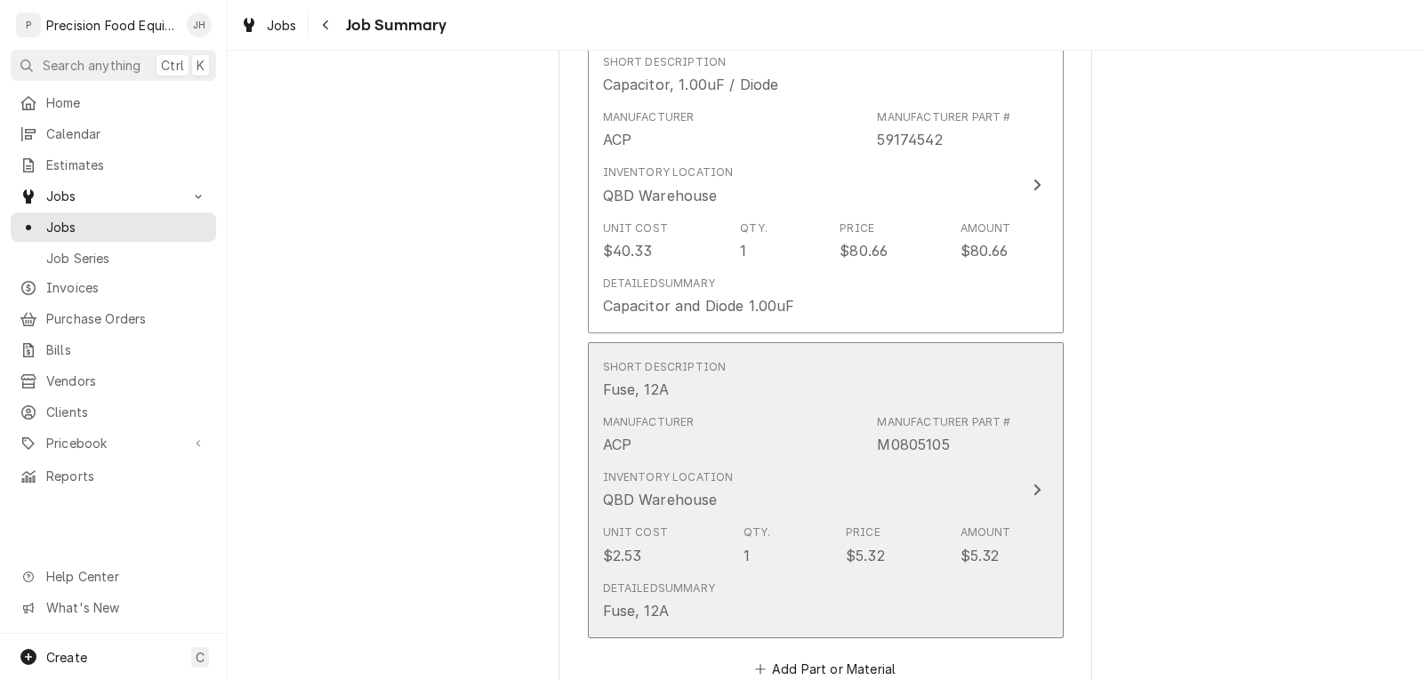
scroll to position [1600, 0]
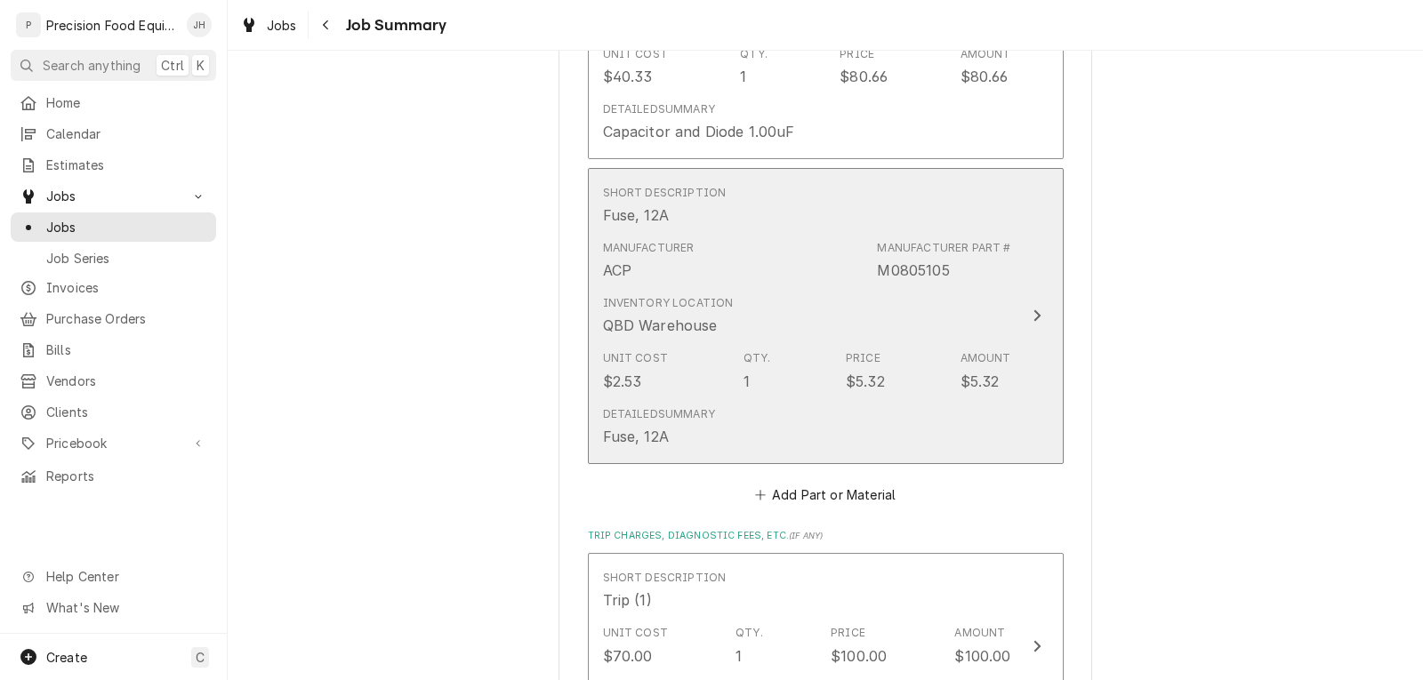
click at [851, 288] on div "Inventory Location QBD Warehouse" at bounding box center [807, 315] width 408 height 55
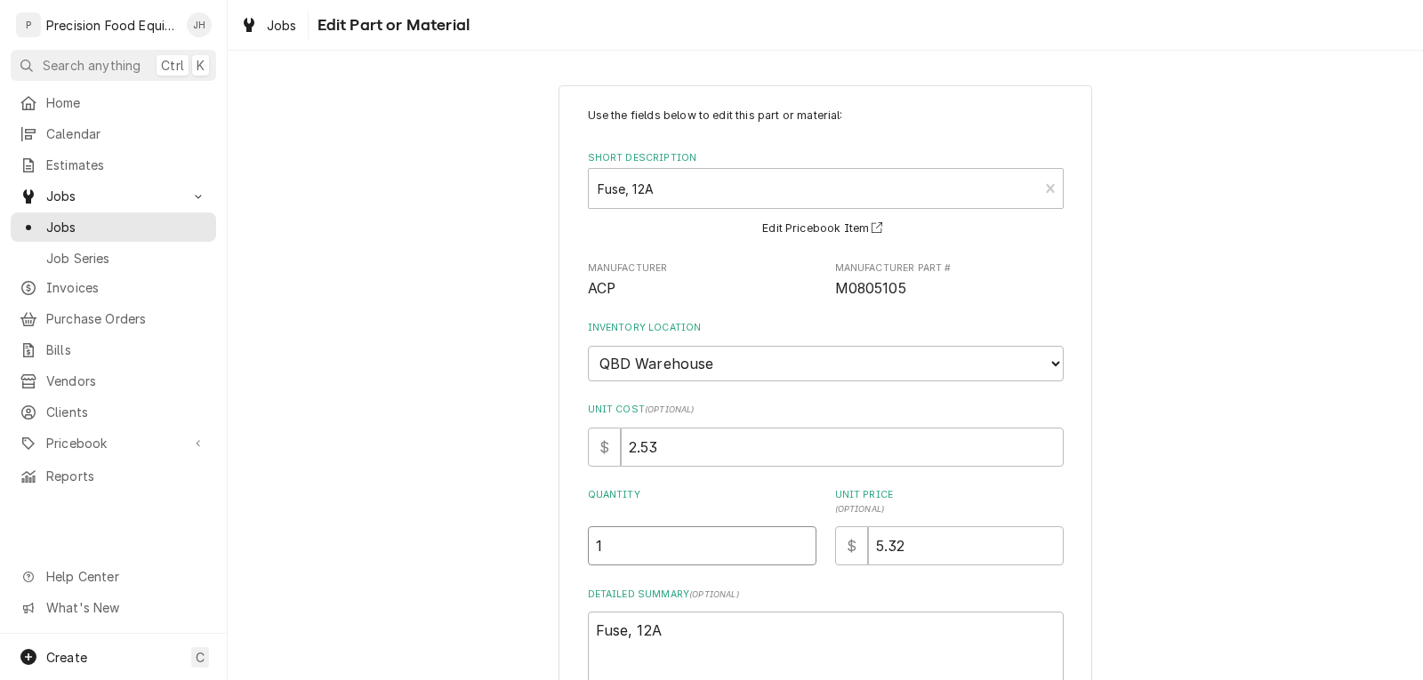
drag, startPoint x: 597, startPoint y: 545, endPoint x: 547, endPoint y: 558, distance: 51.5
click at [558, 557] on div "Use the fields below to edit this part or material: Short Description Fuse, 12A…" at bounding box center [824, 457] width 533 height 745
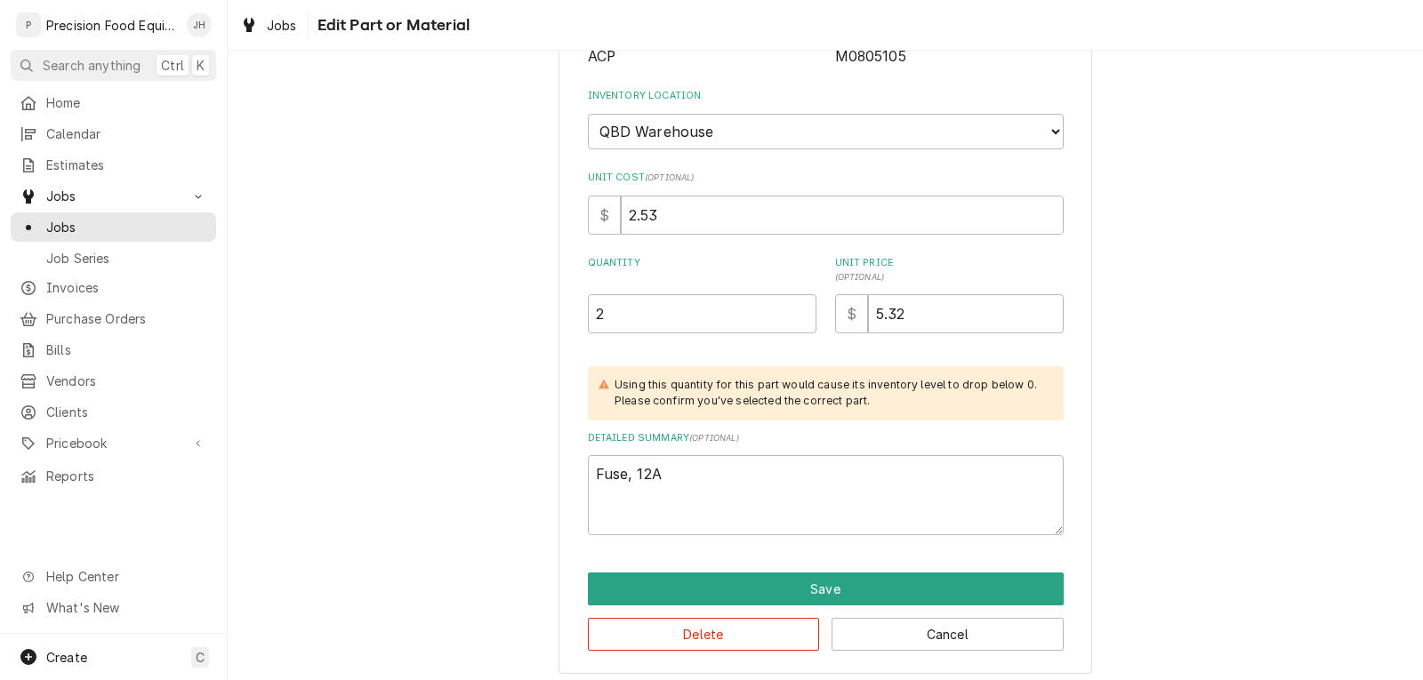
scroll to position [241, 0]
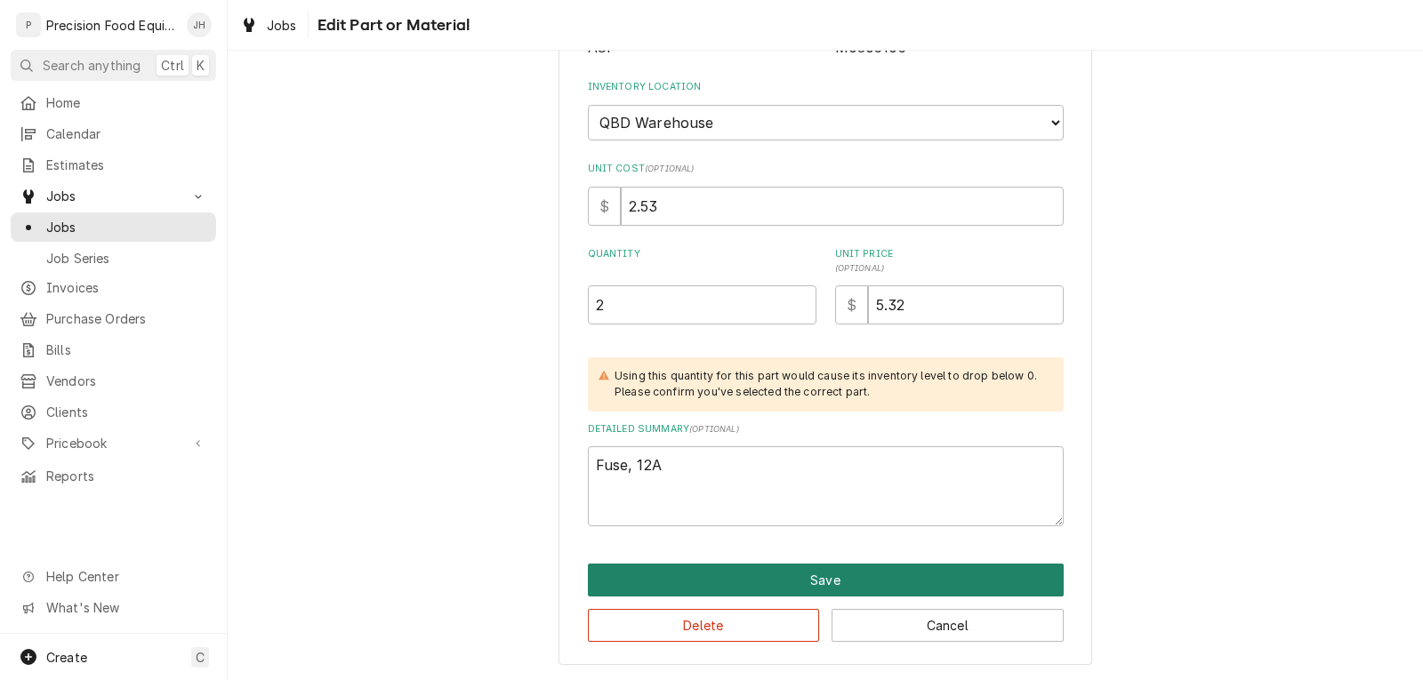
click at [757, 582] on button "Save" at bounding box center [826, 580] width 476 height 33
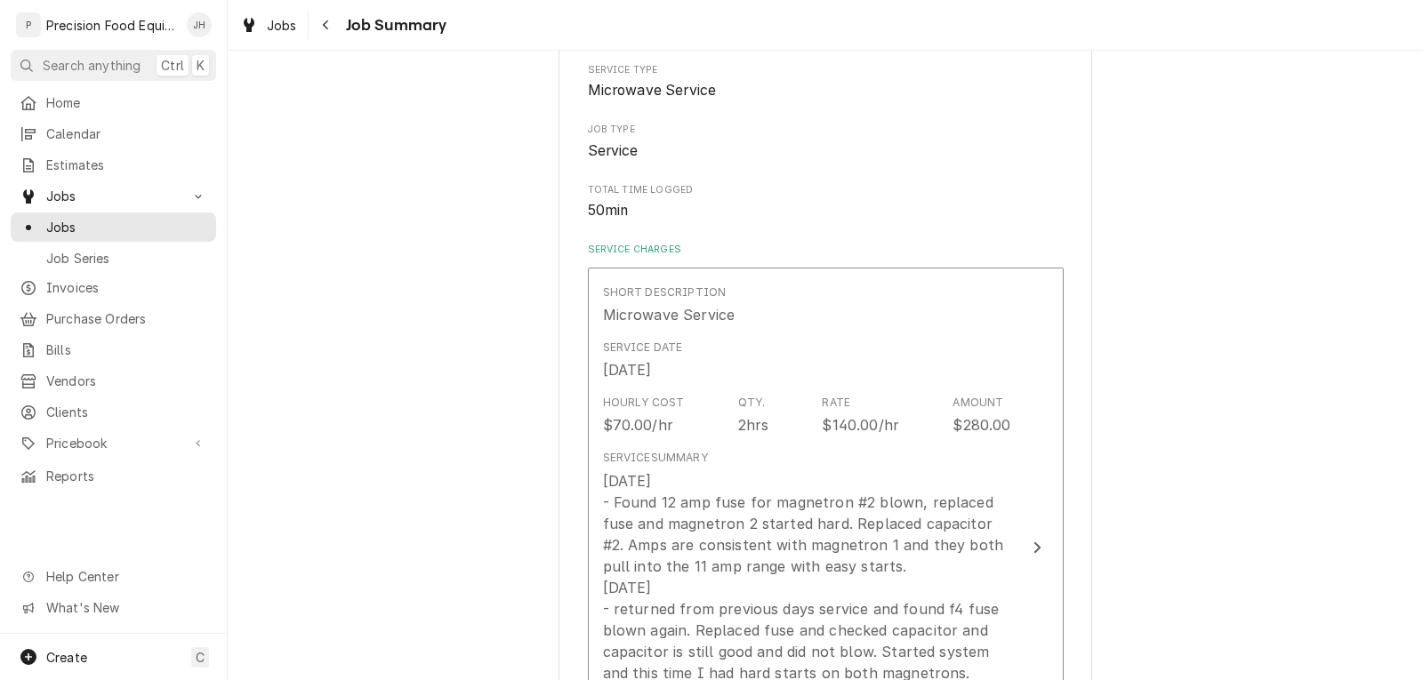
scroll to position [1600, 0]
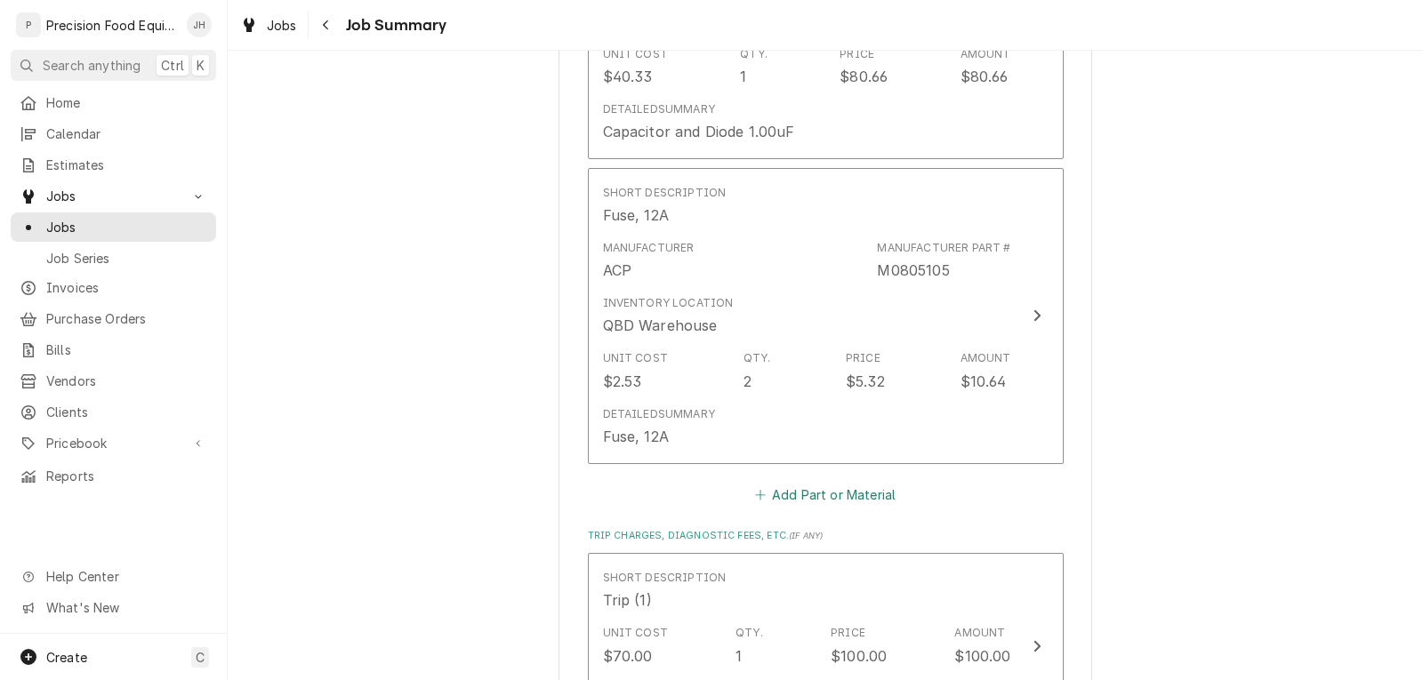
click at [863, 482] on button "Add Part or Material" at bounding box center [824, 494] width 147 height 25
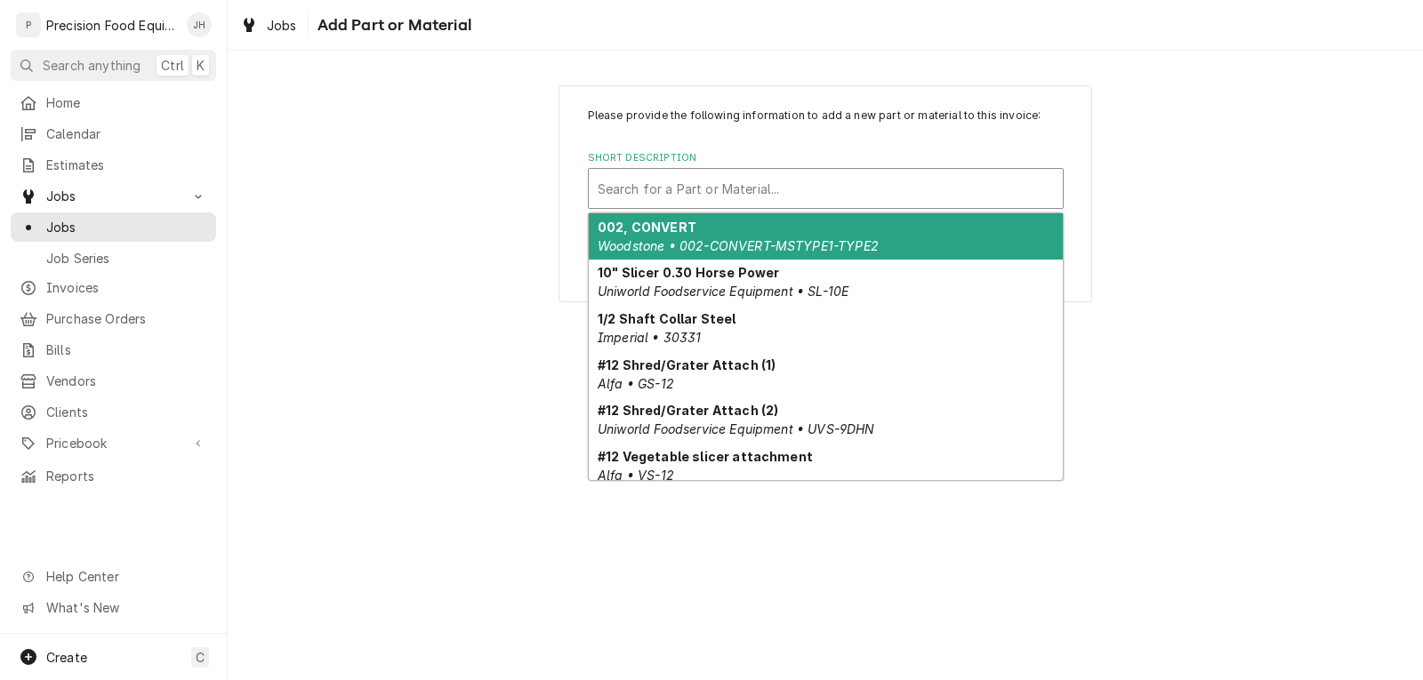
click at [673, 196] on div "Short Description" at bounding box center [825, 188] width 456 height 32
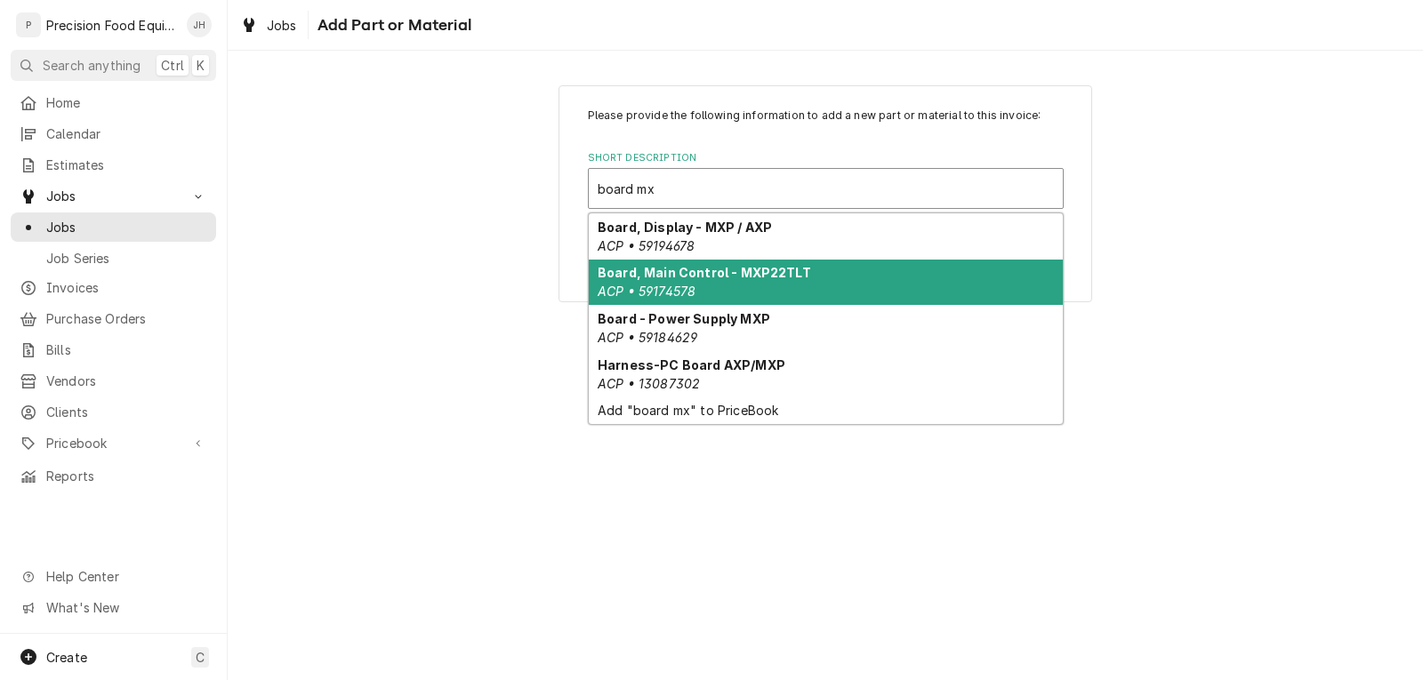
click at [762, 280] on strong "Board, Main Control - MXP22TLT" at bounding box center [703, 272] width 213 height 15
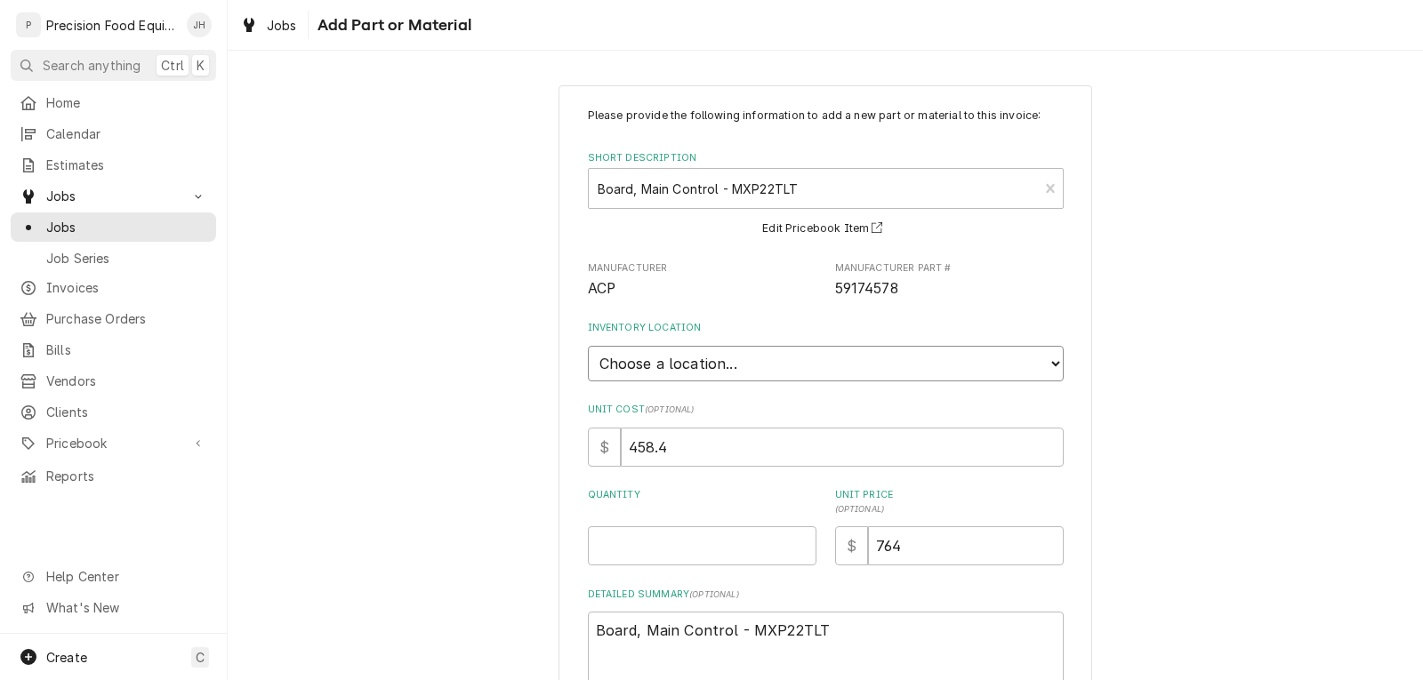
click at [745, 348] on select "Choose a location... QBD Warehouse" at bounding box center [826, 364] width 476 height 36
click at [588, 346] on select "Choose a location... QBD Warehouse" at bounding box center [826, 364] width 476 height 36
click at [671, 547] on input "Quantity" at bounding box center [702, 545] width 229 height 39
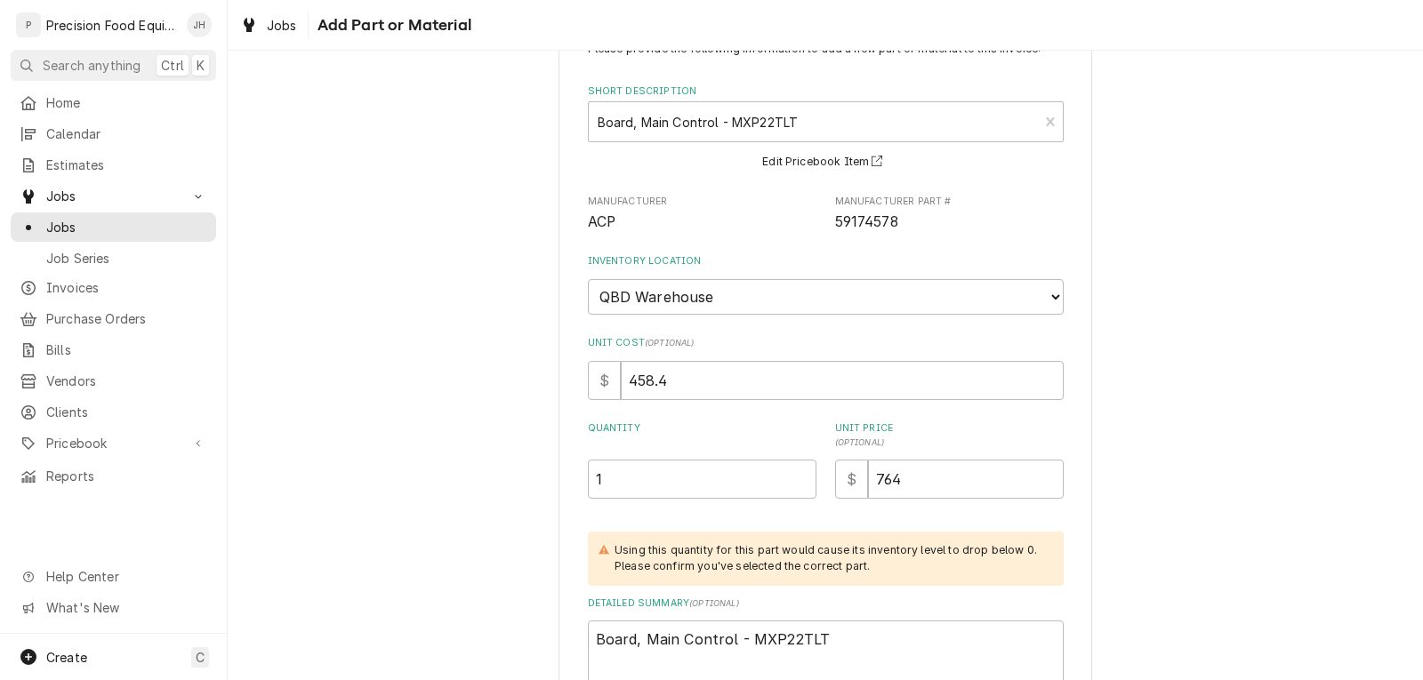
scroll to position [196, 0]
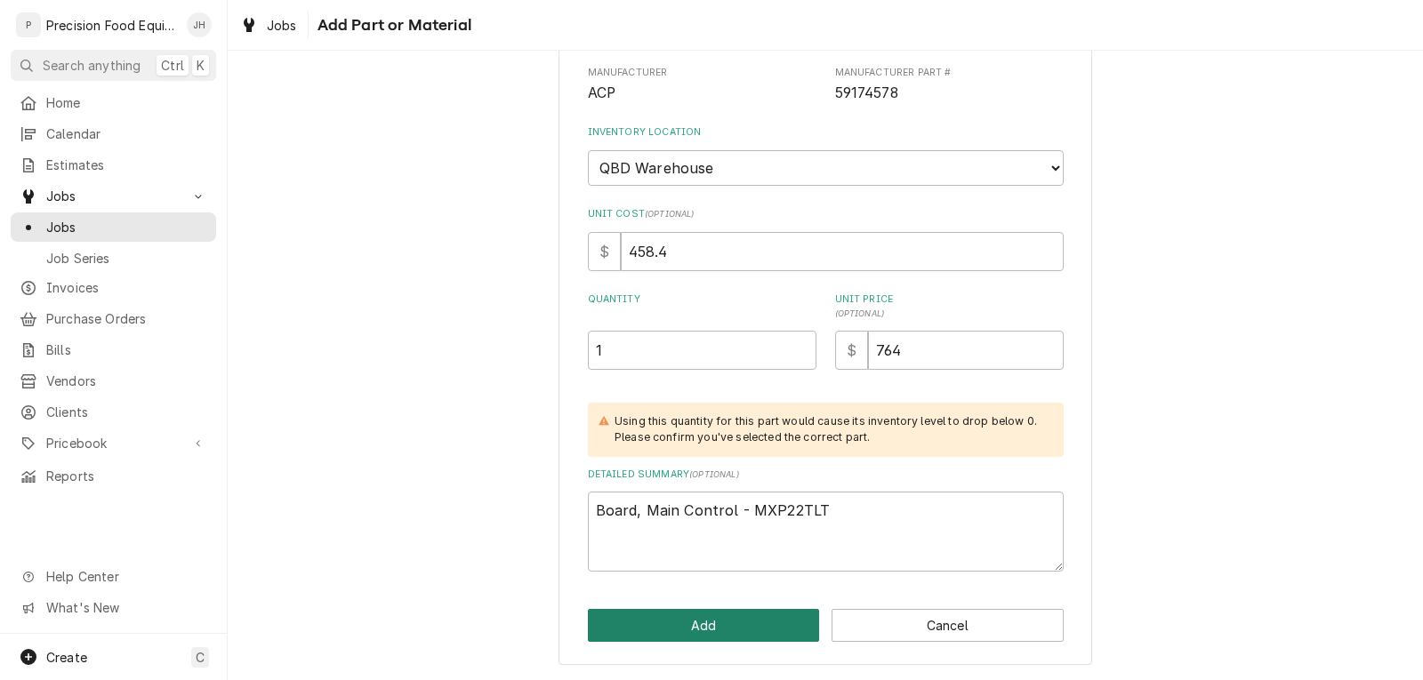
click at [705, 632] on button "Add" at bounding box center [704, 625] width 232 height 33
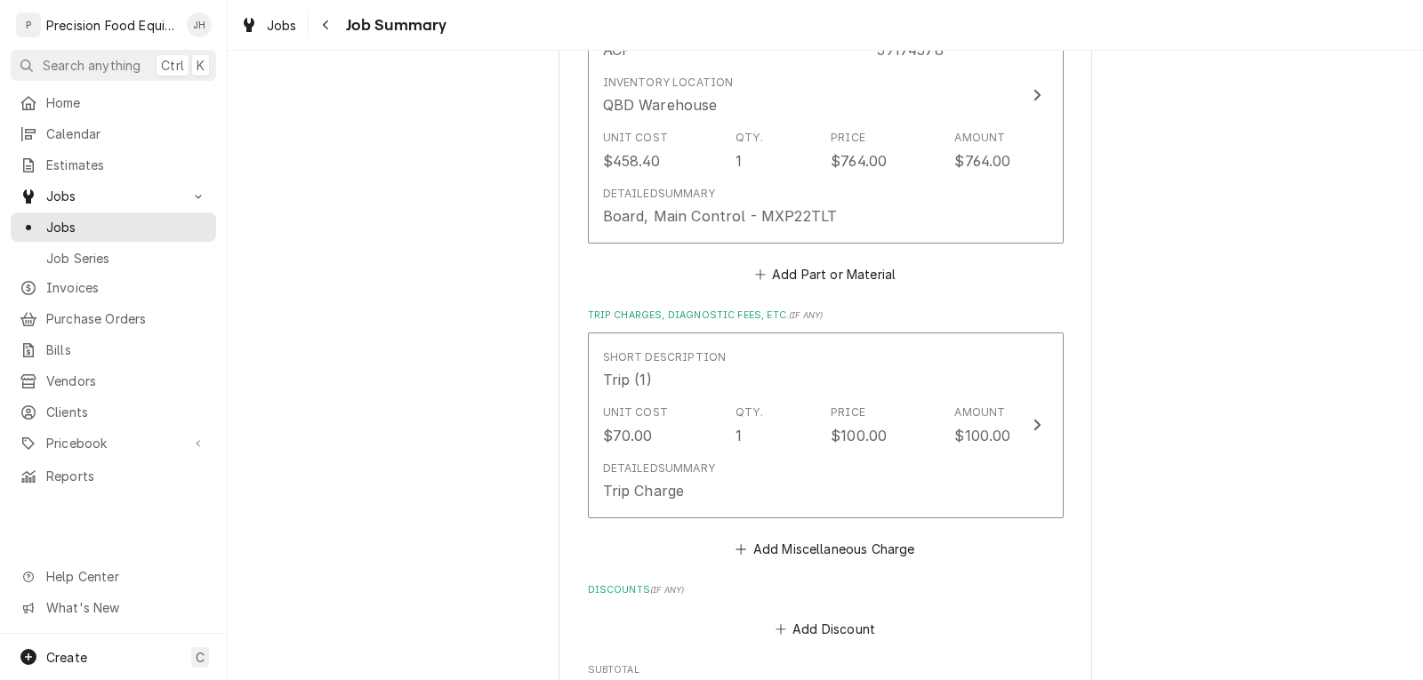
scroll to position [2134, 0]
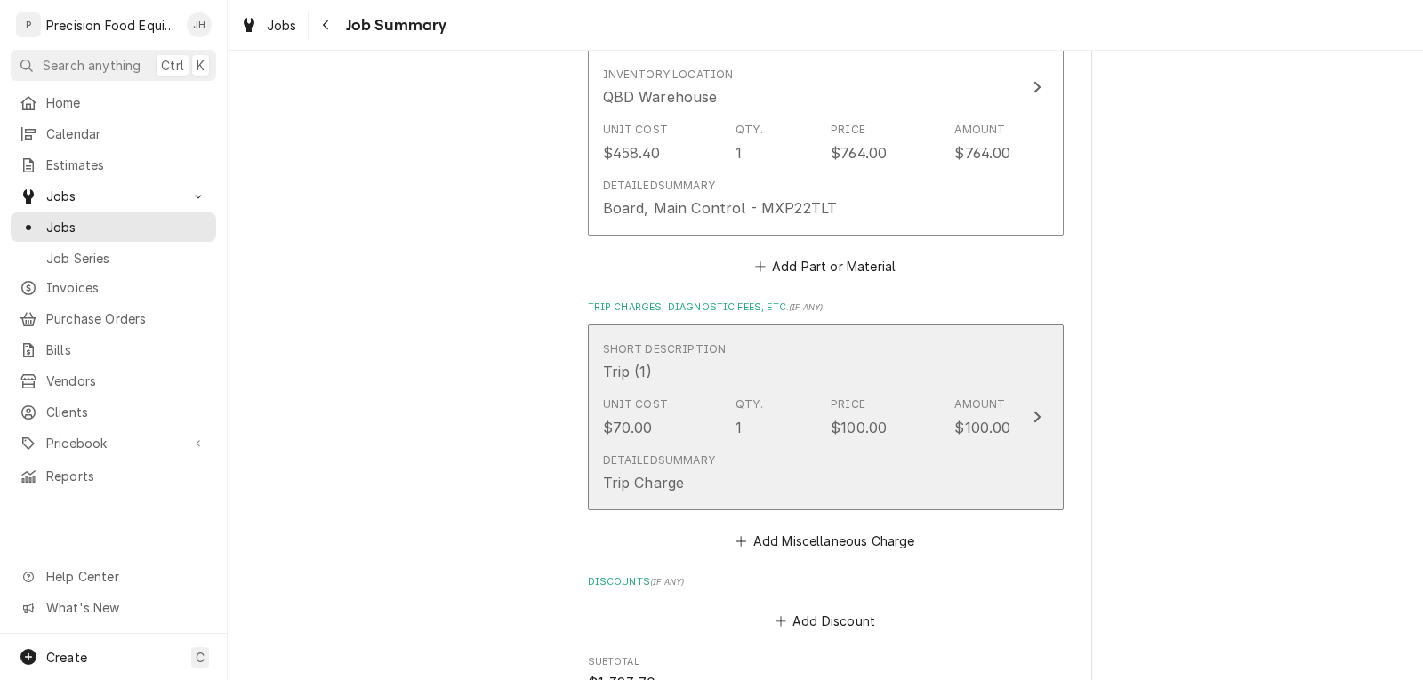
click at [927, 421] on div "Unit Cost $70.00 Qty. 1 Price $100.00 Amount $100.00" at bounding box center [807, 416] width 408 height 55
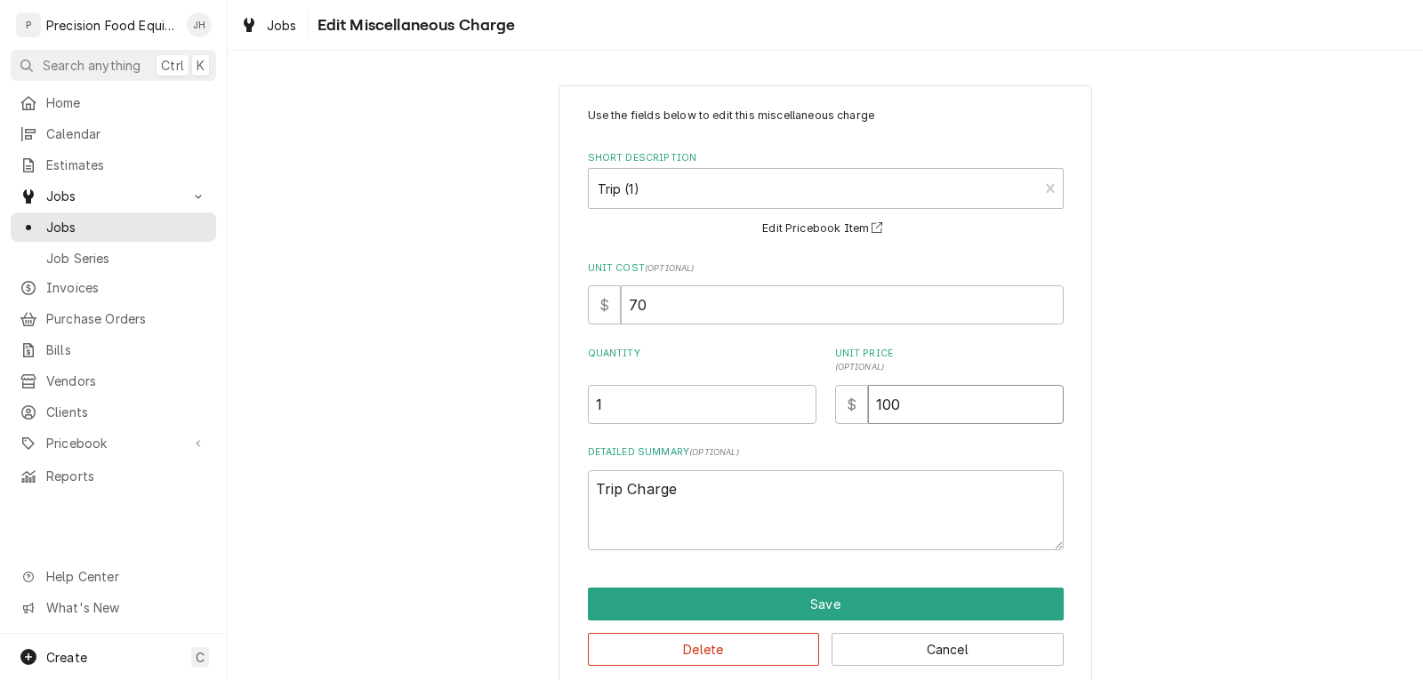
drag, startPoint x: 875, startPoint y: 407, endPoint x: 917, endPoint y: 407, distance: 41.8
click at [917, 407] on input "100" at bounding box center [966, 404] width 196 height 39
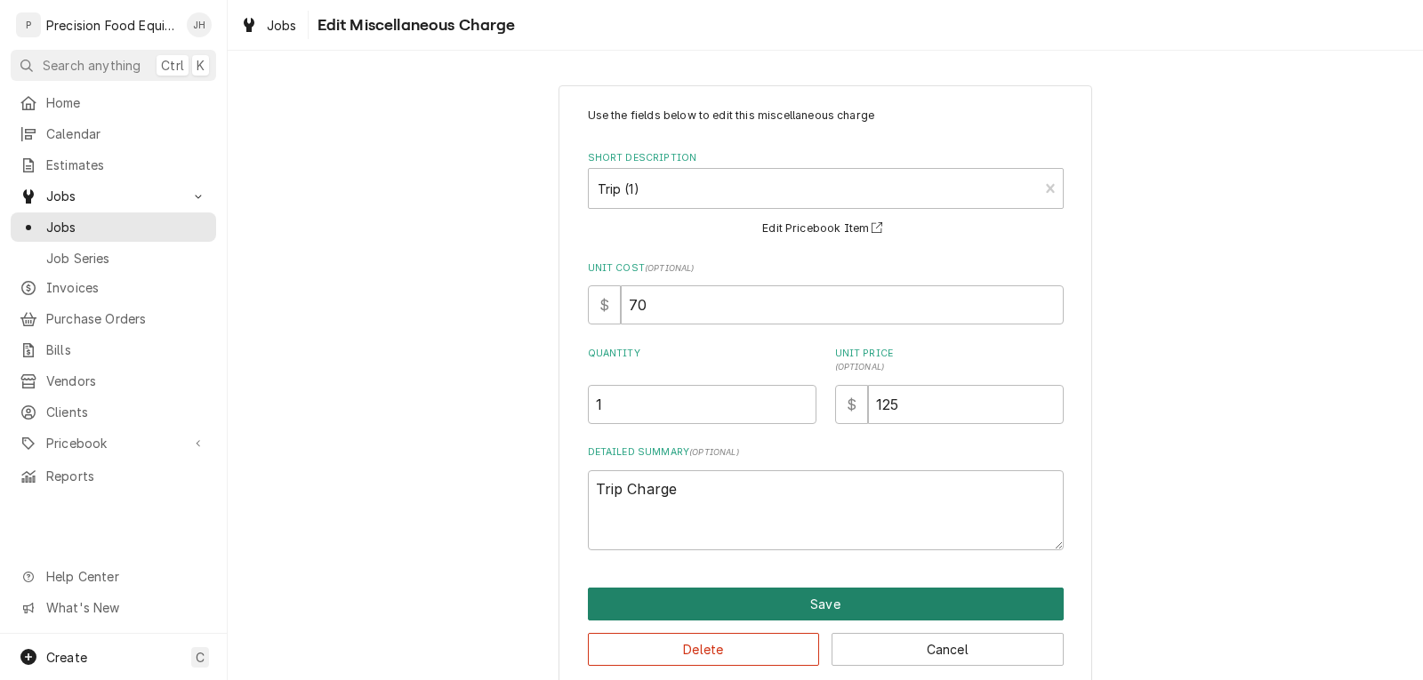
click at [808, 611] on button "Save" at bounding box center [826, 604] width 476 height 33
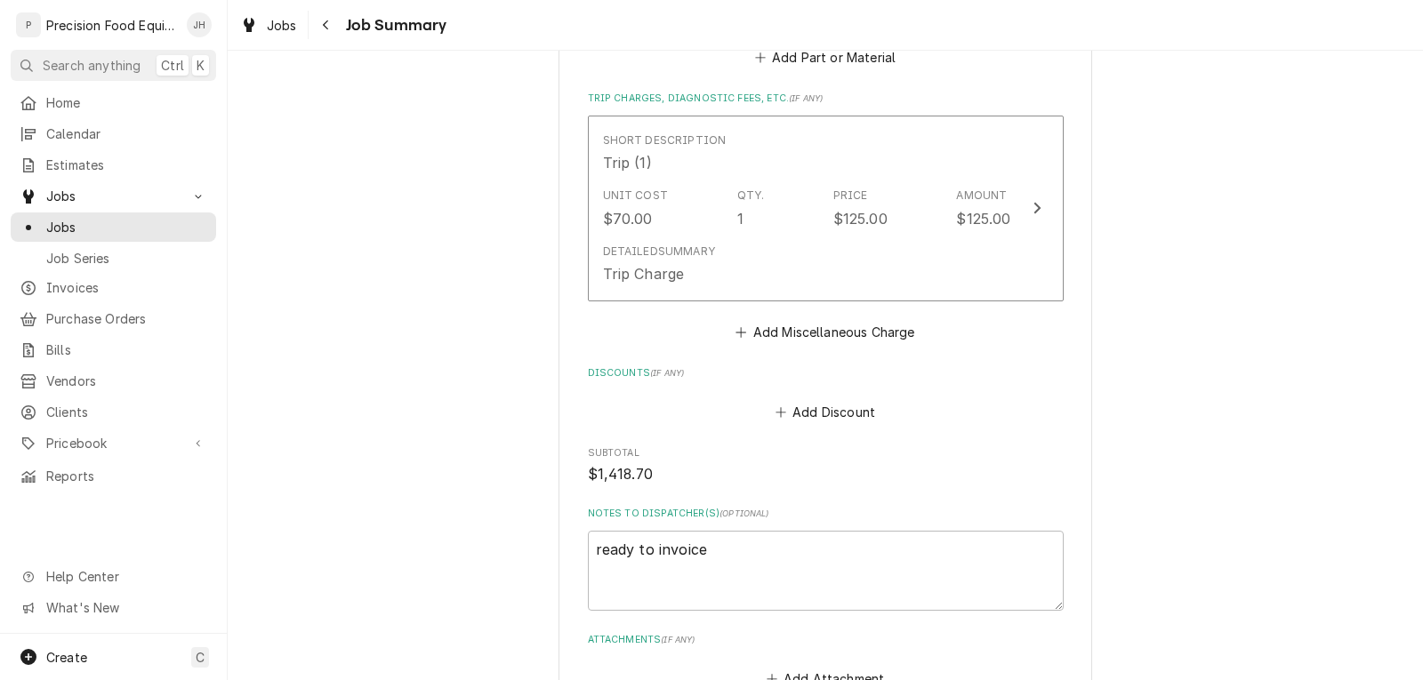
scroll to position [2312, 0]
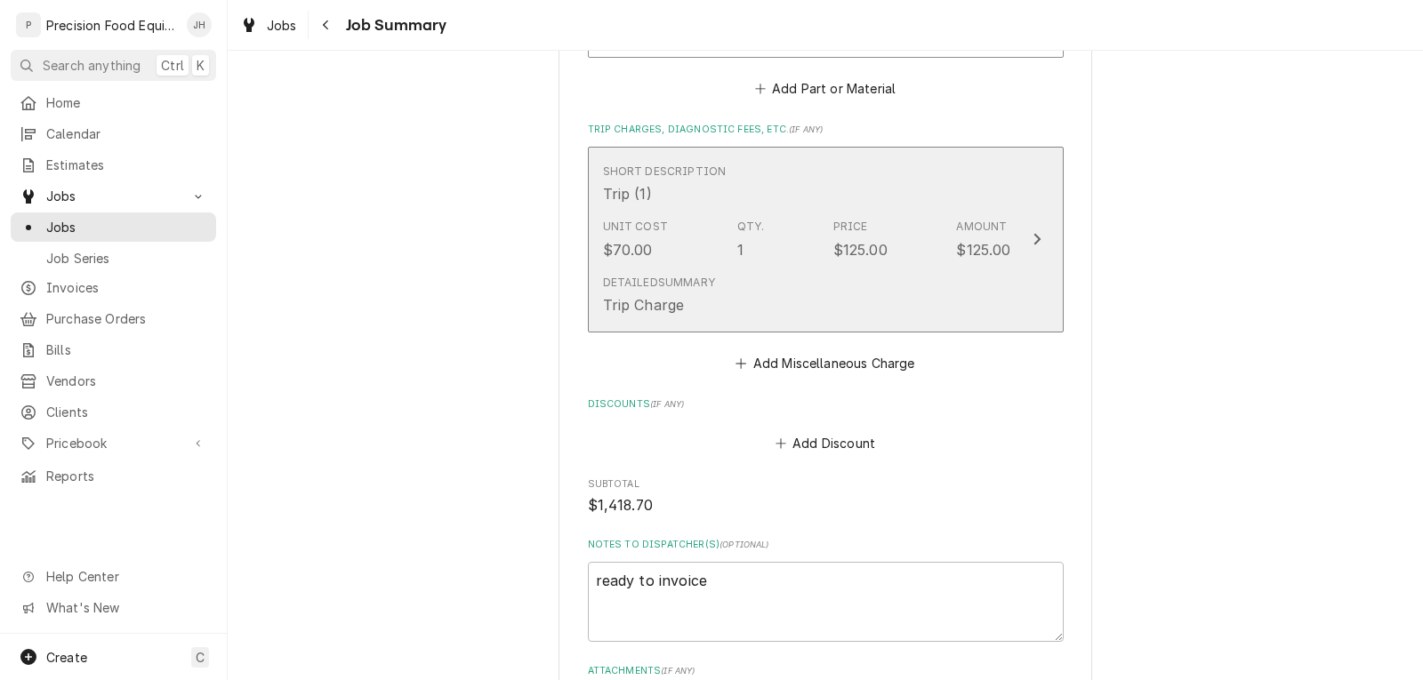
click at [806, 269] on div "Detailed Summary Trip Charge" at bounding box center [807, 295] width 408 height 55
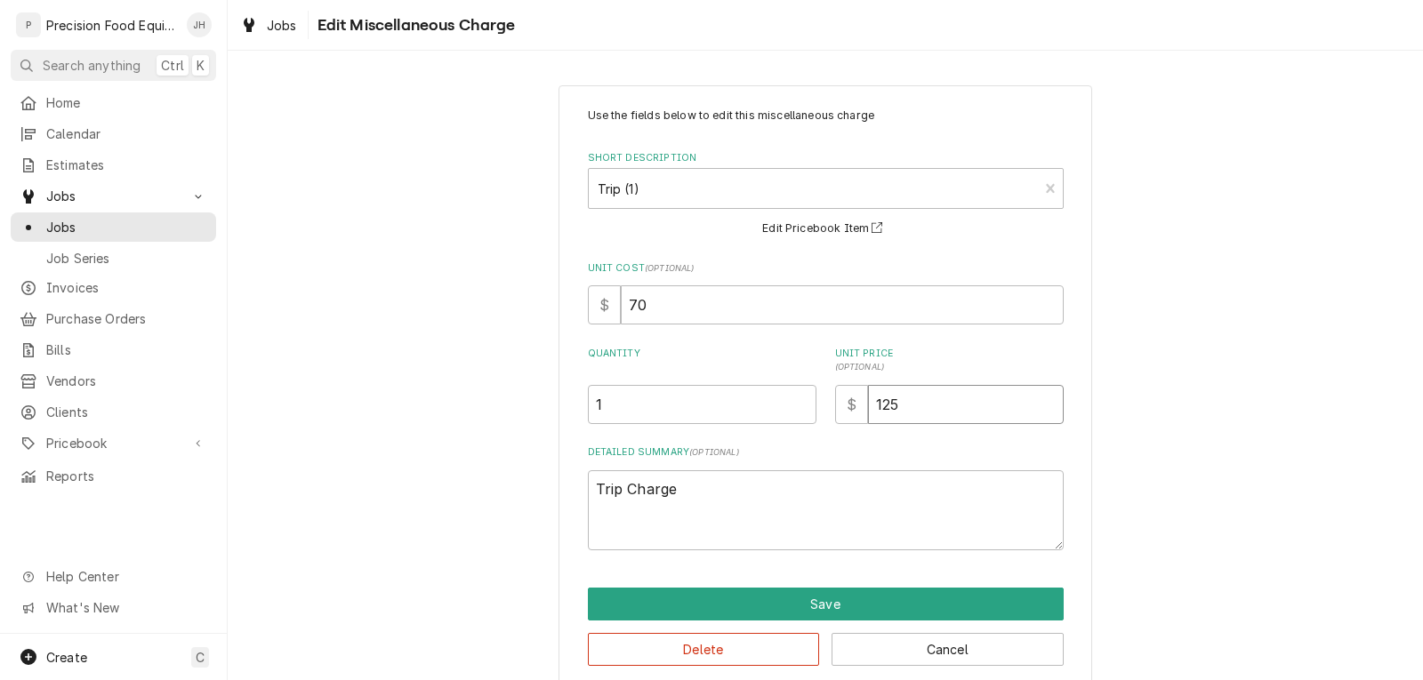
drag, startPoint x: 877, startPoint y: 405, endPoint x: 916, endPoint y: 406, distance: 39.1
click at [916, 406] on input "125" at bounding box center [966, 404] width 196 height 39
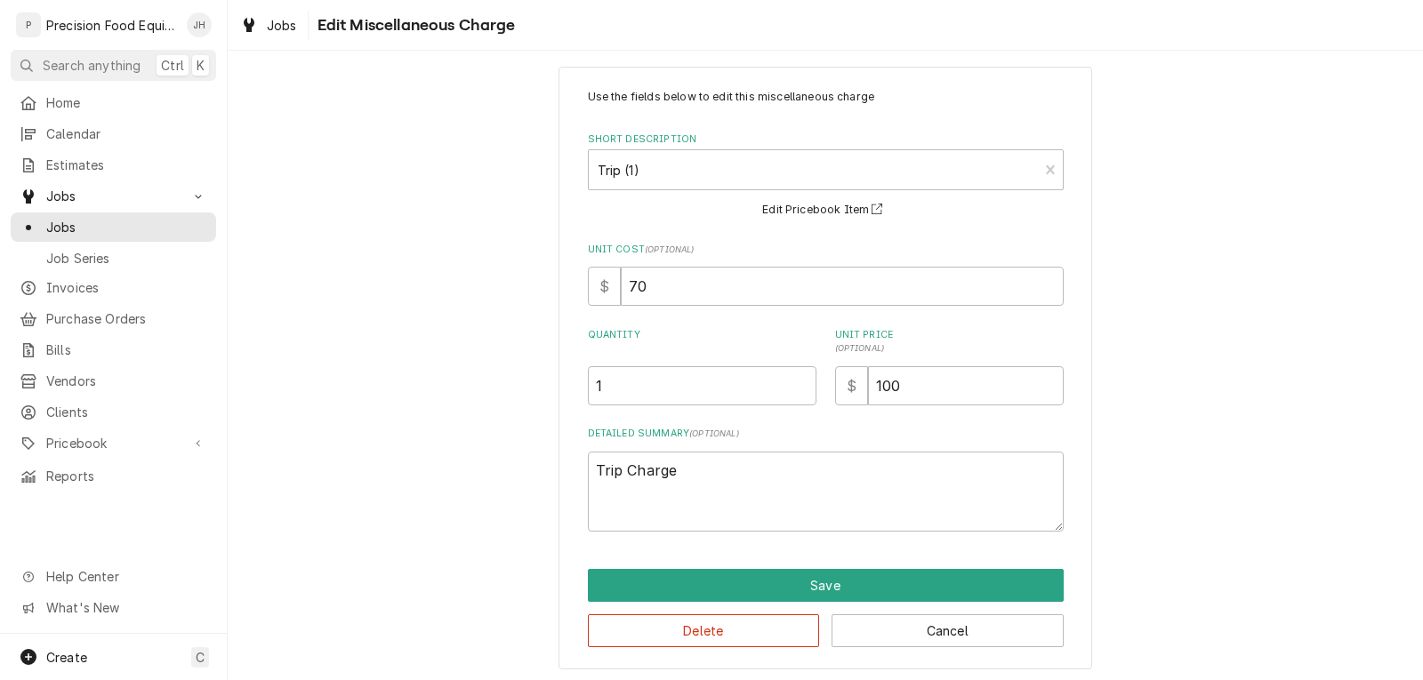
scroll to position [24, 0]
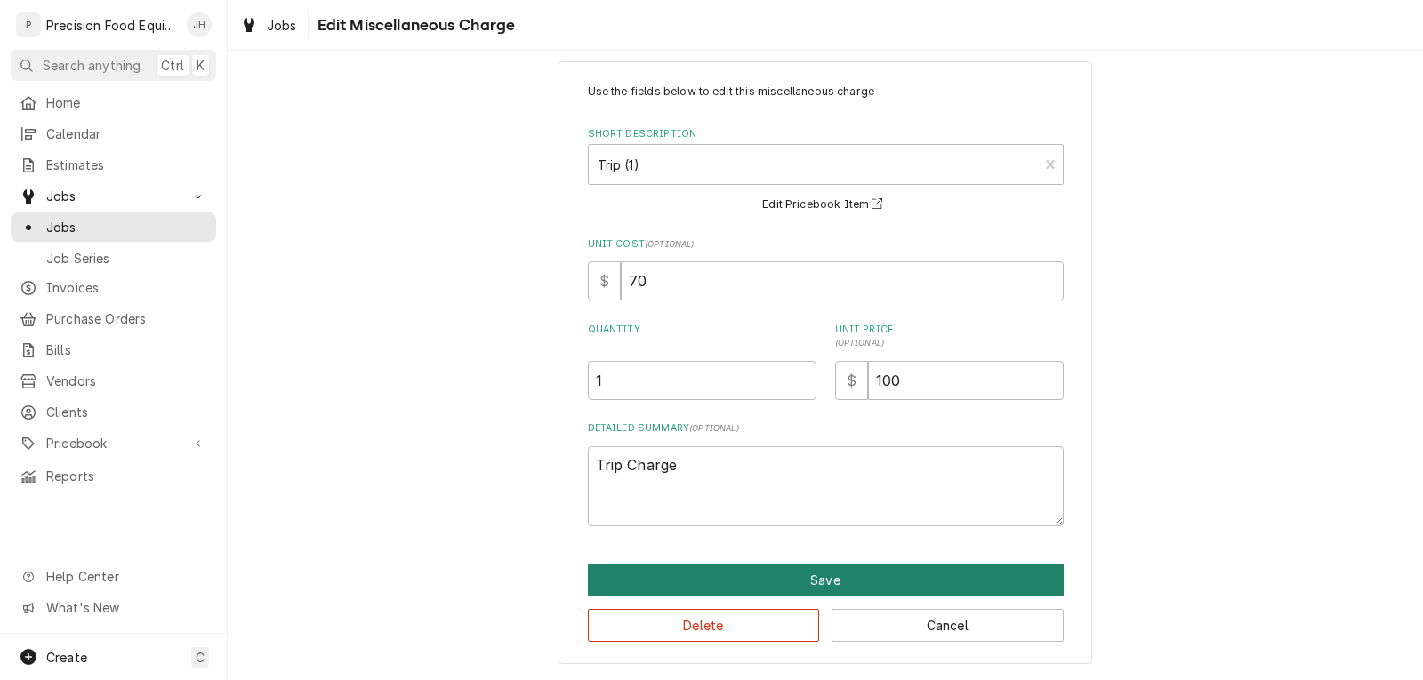
click at [829, 573] on button "Save" at bounding box center [826, 580] width 476 height 33
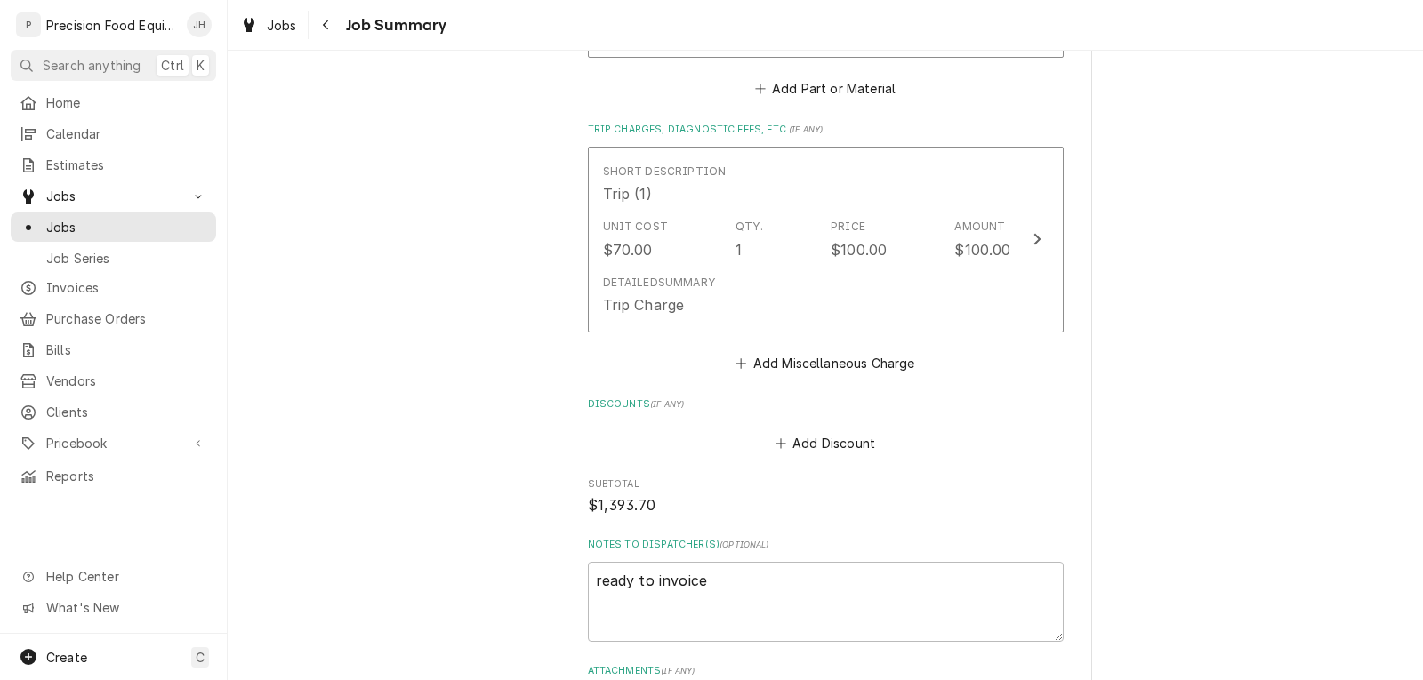
scroll to position [2490, 0]
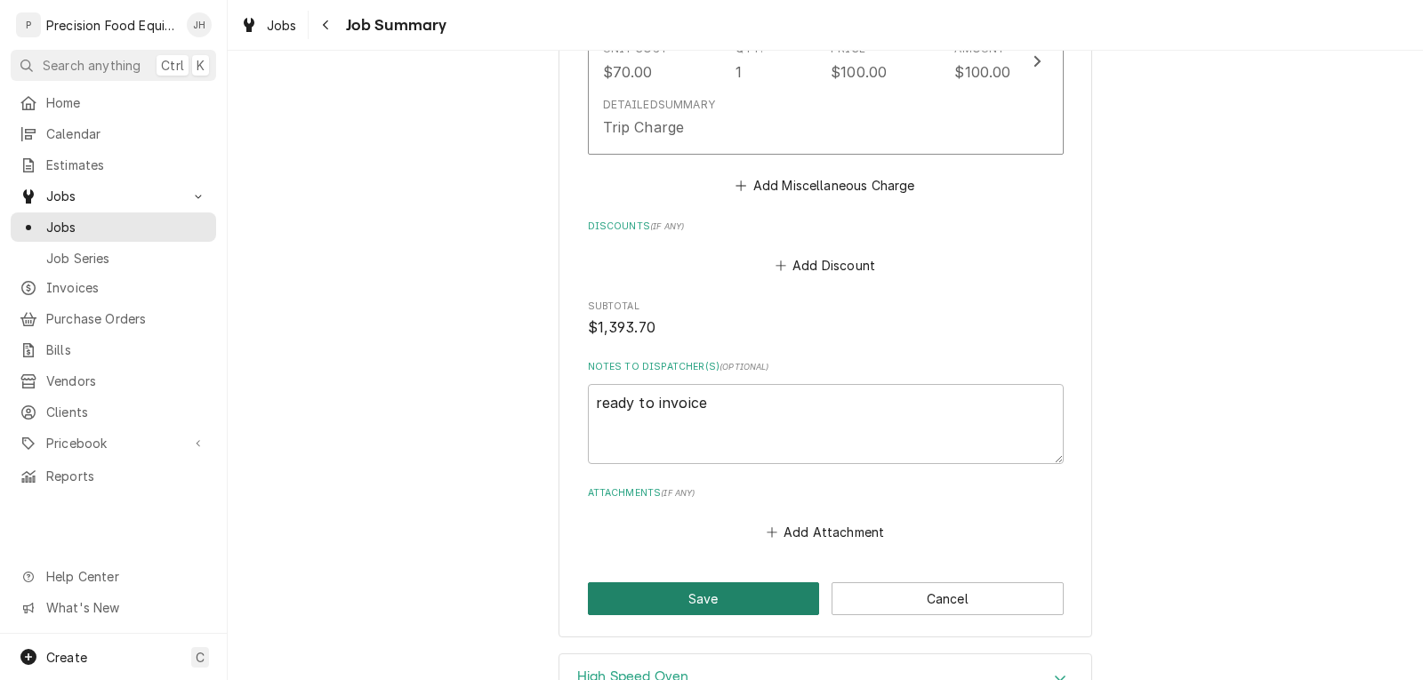
click at [729, 582] on button "Save" at bounding box center [704, 598] width 232 height 33
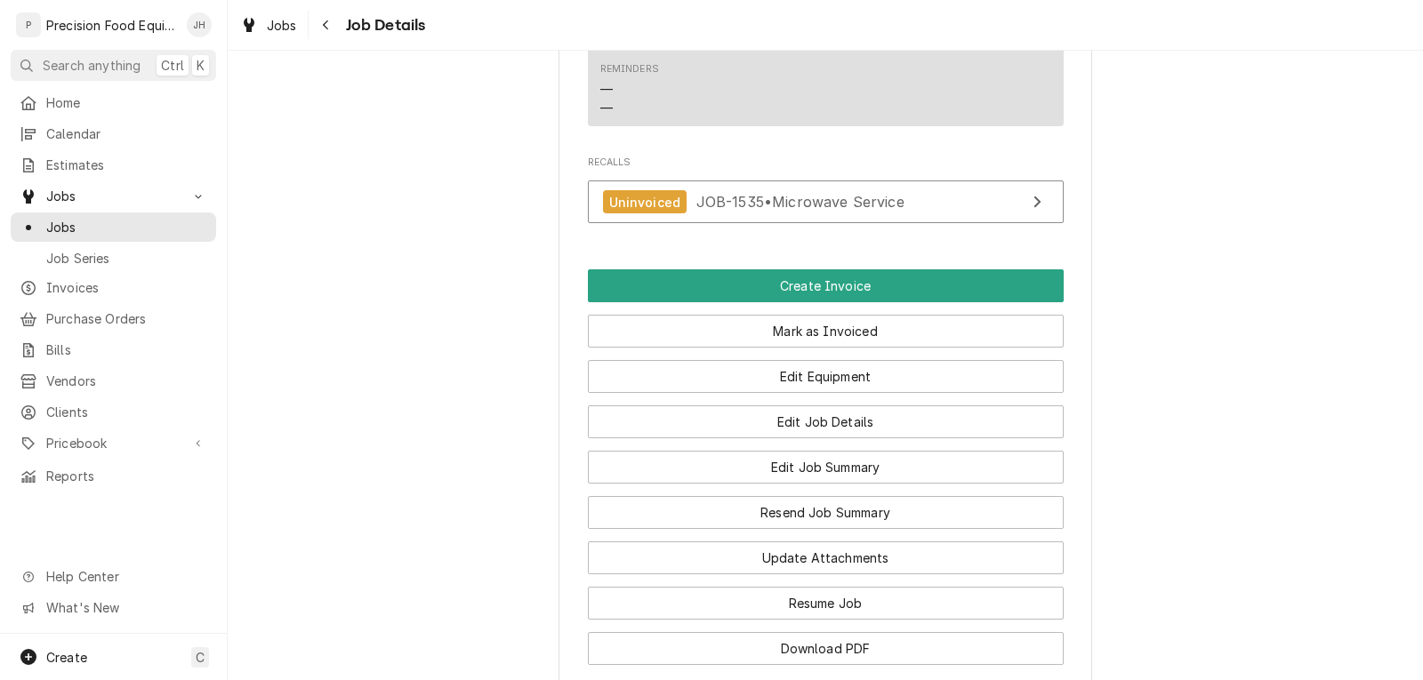
scroll to position [1334, 0]
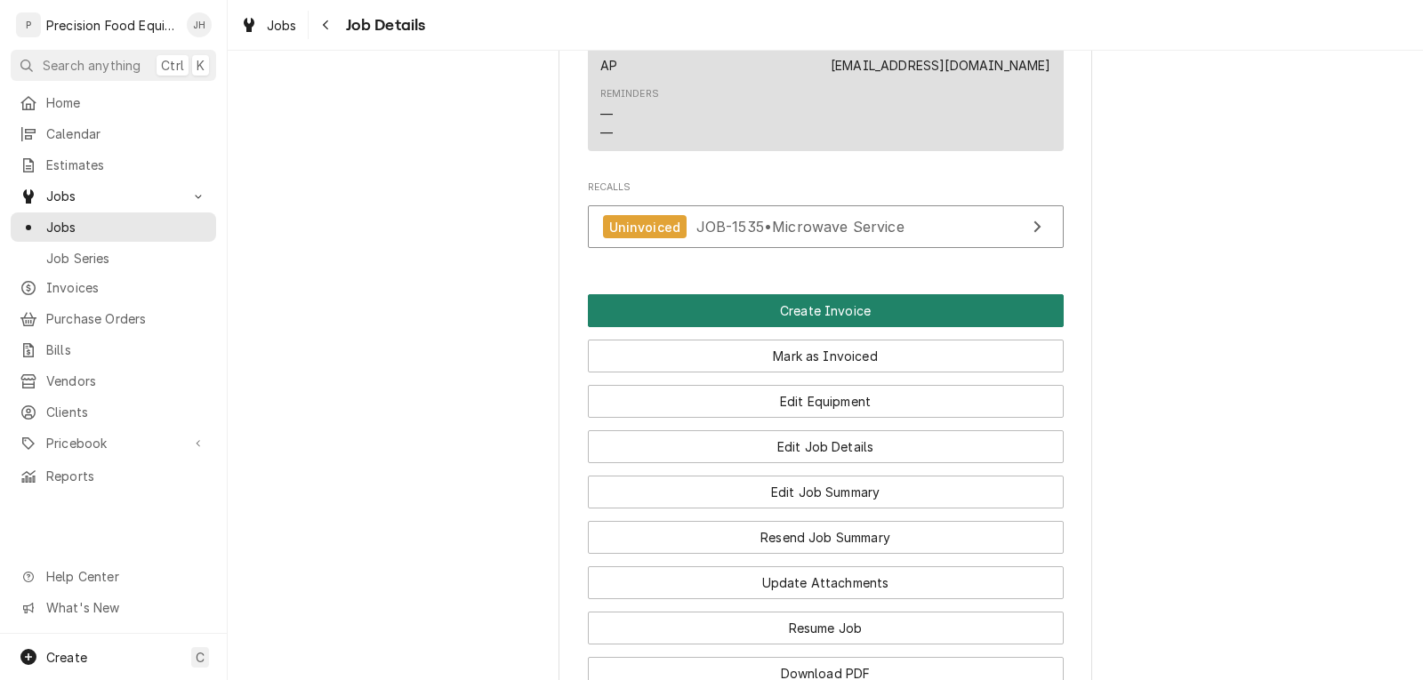
click at [805, 327] on button "Create Invoice" at bounding box center [826, 310] width 476 height 33
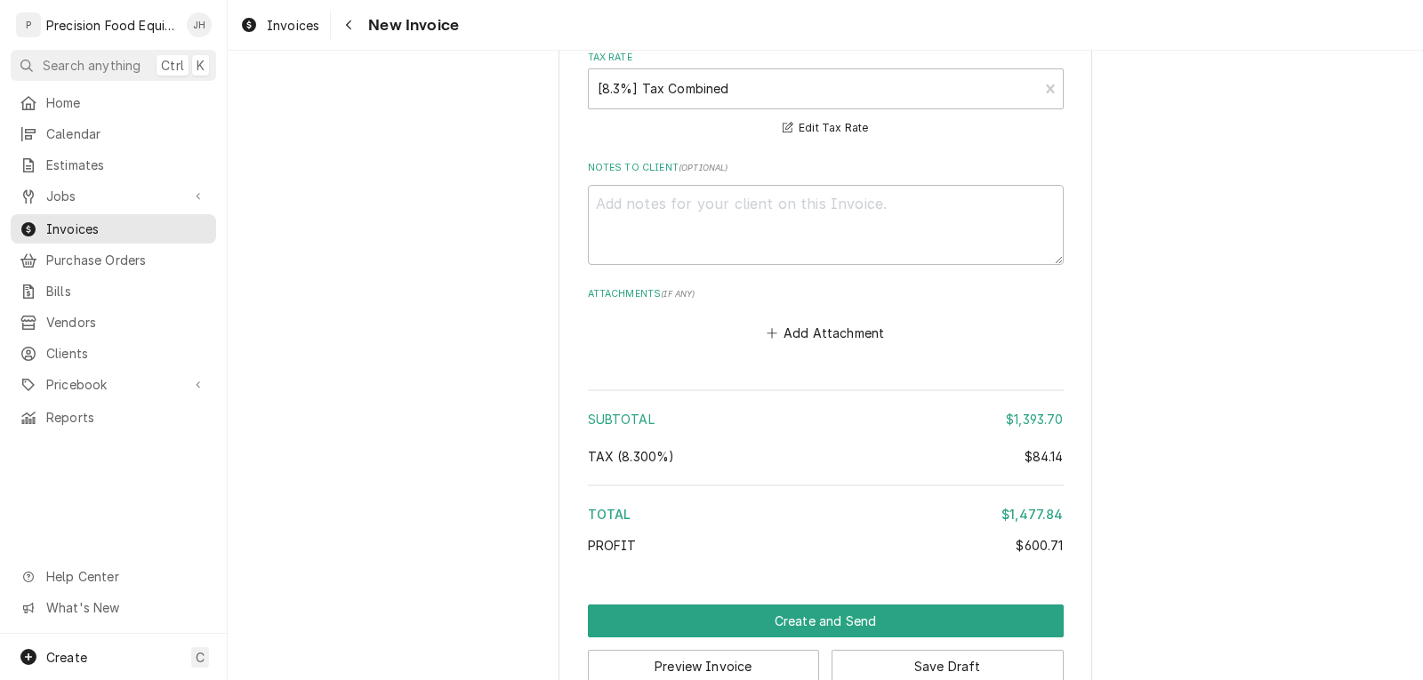
scroll to position [4503, 0]
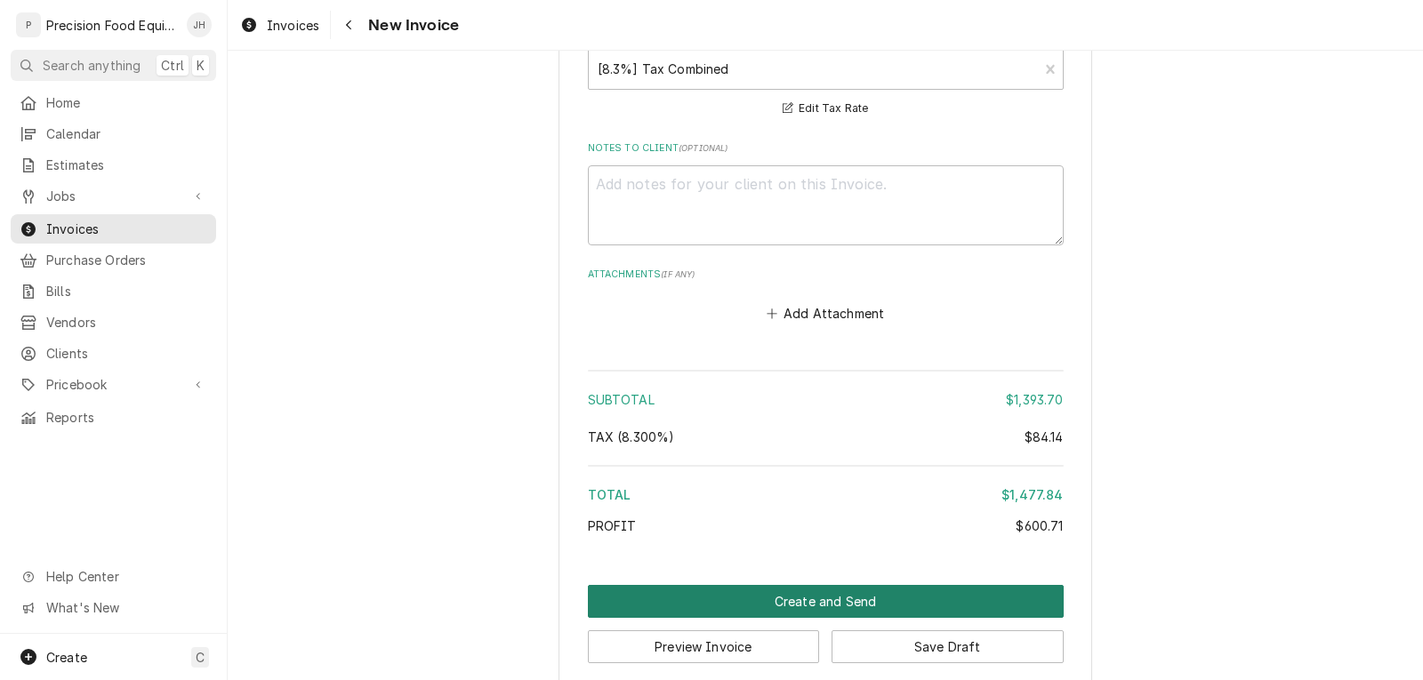
click at [838, 585] on button "Create and Send" at bounding box center [826, 601] width 476 height 33
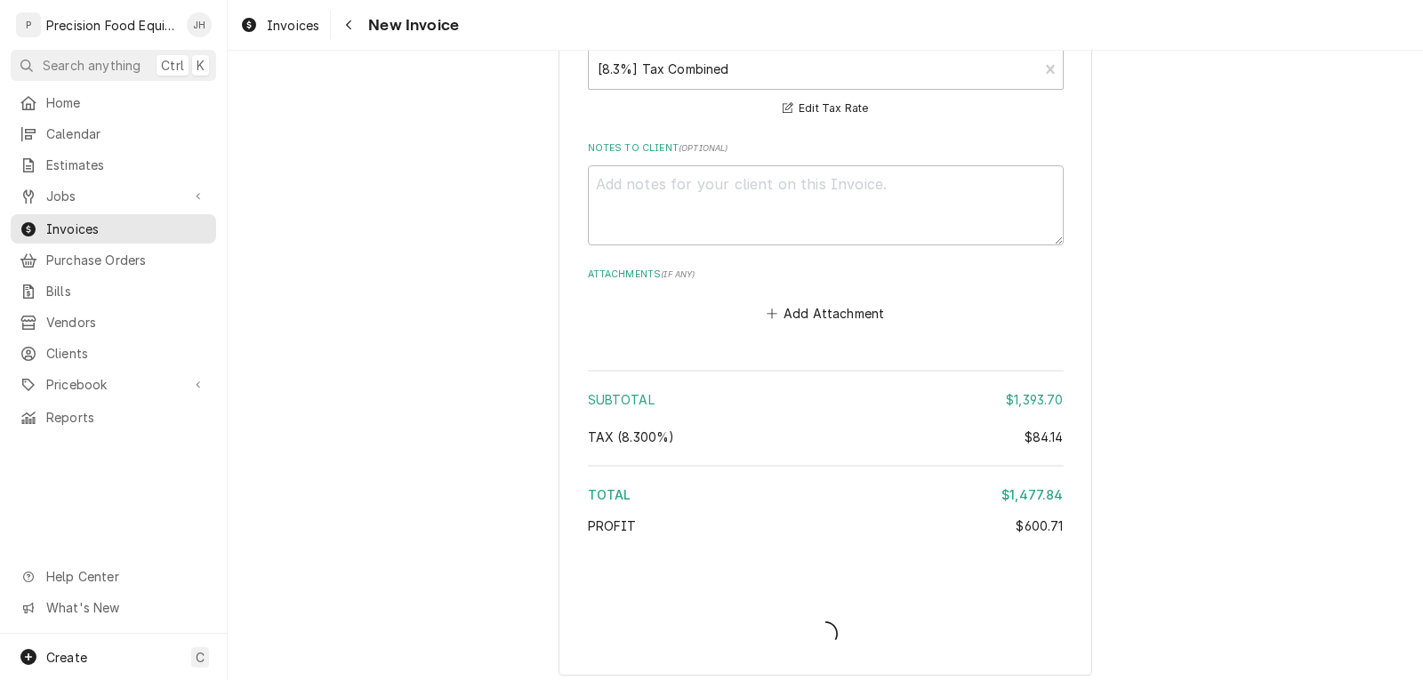
scroll to position [4493, 0]
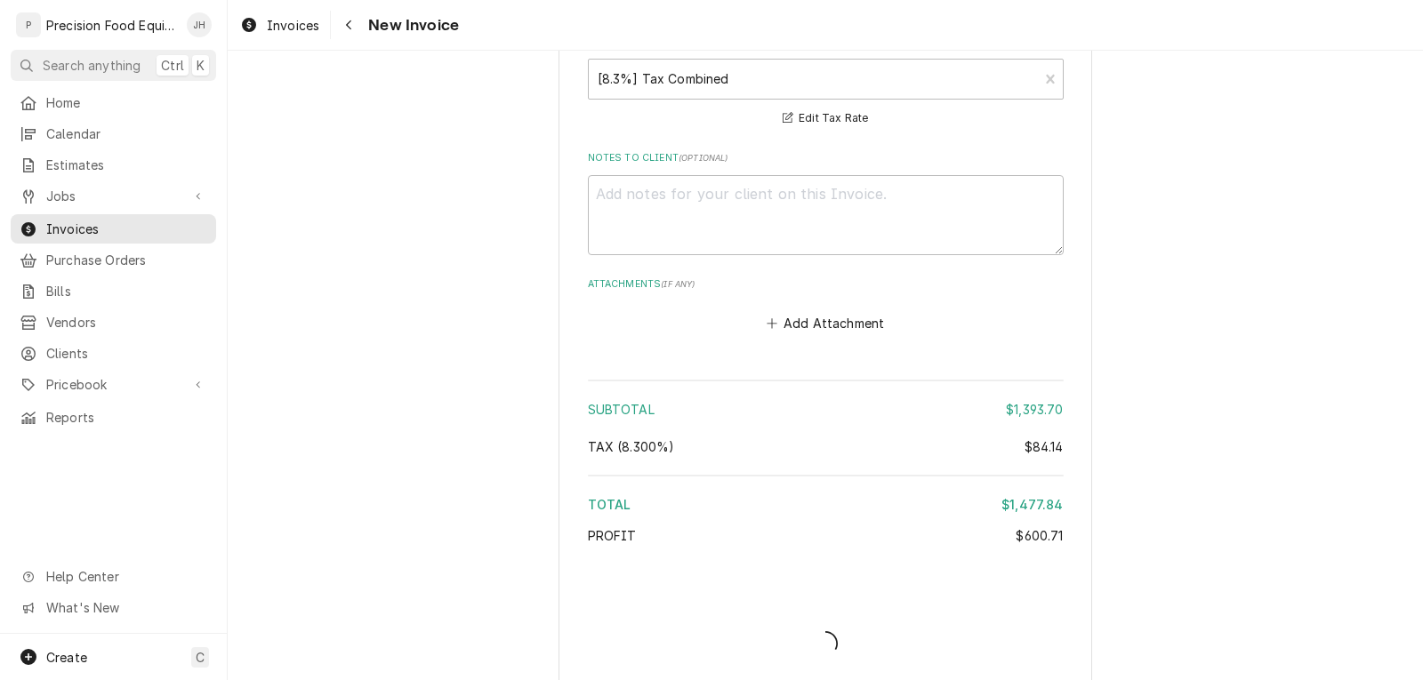
type textarea "x"
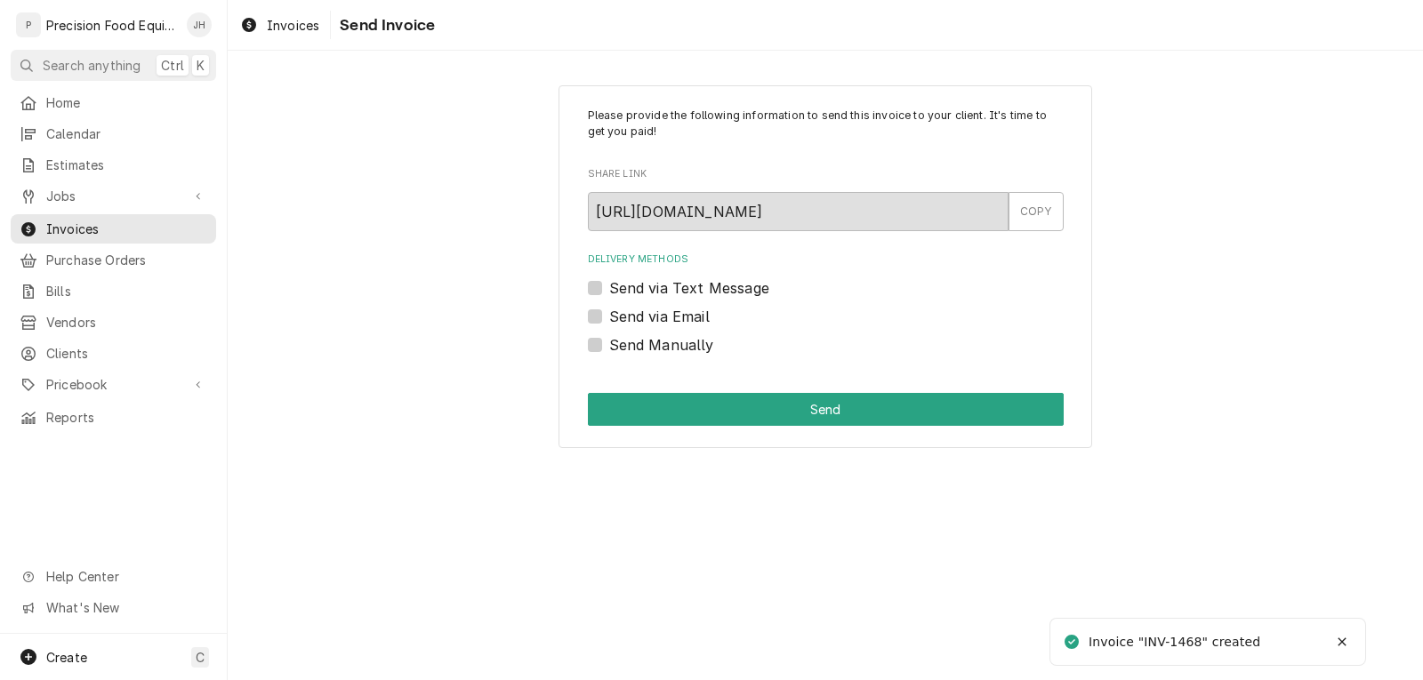
click at [616, 347] on label "Send Manually" at bounding box center [661, 344] width 105 height 21
click at [616, 347] on input "Send Manually" at bounding box center [847, 353] width 476 height 39
checkbox input "true"
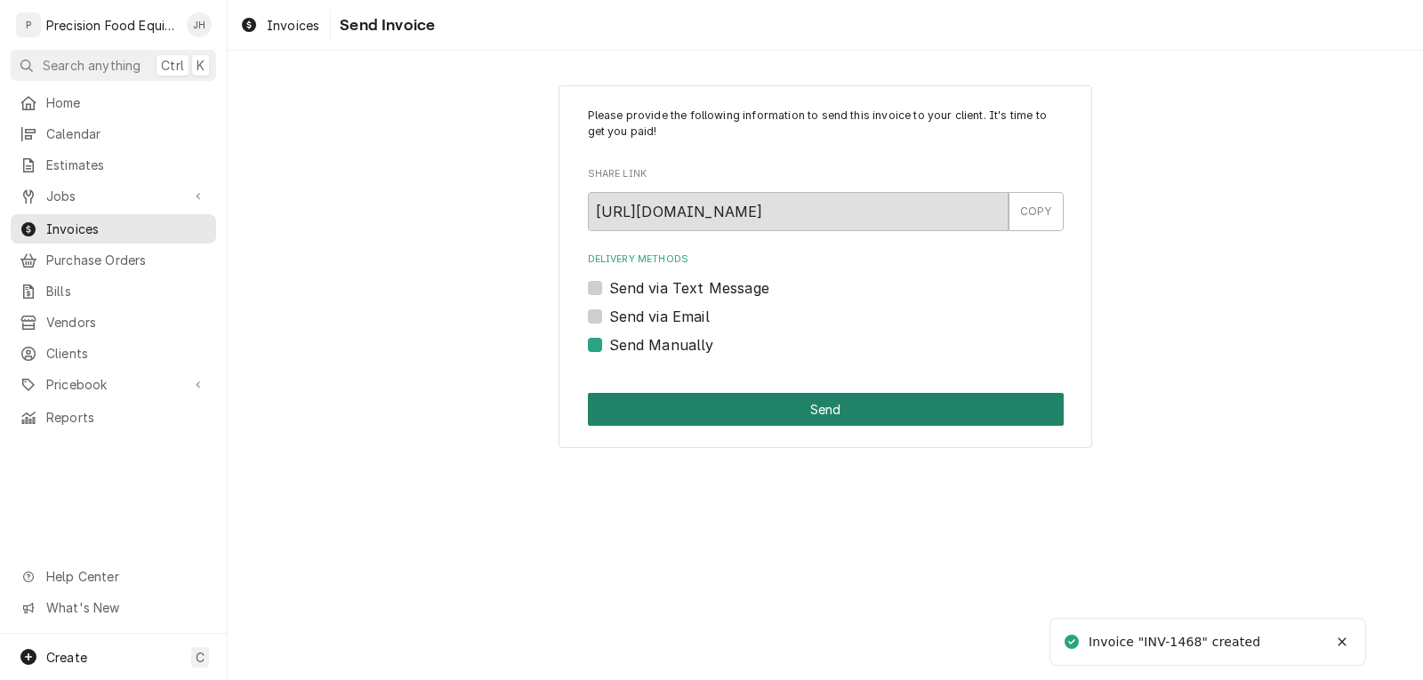
click at [636, 408] on button "Send" at bounding box center [826, 409] width 476 height 33
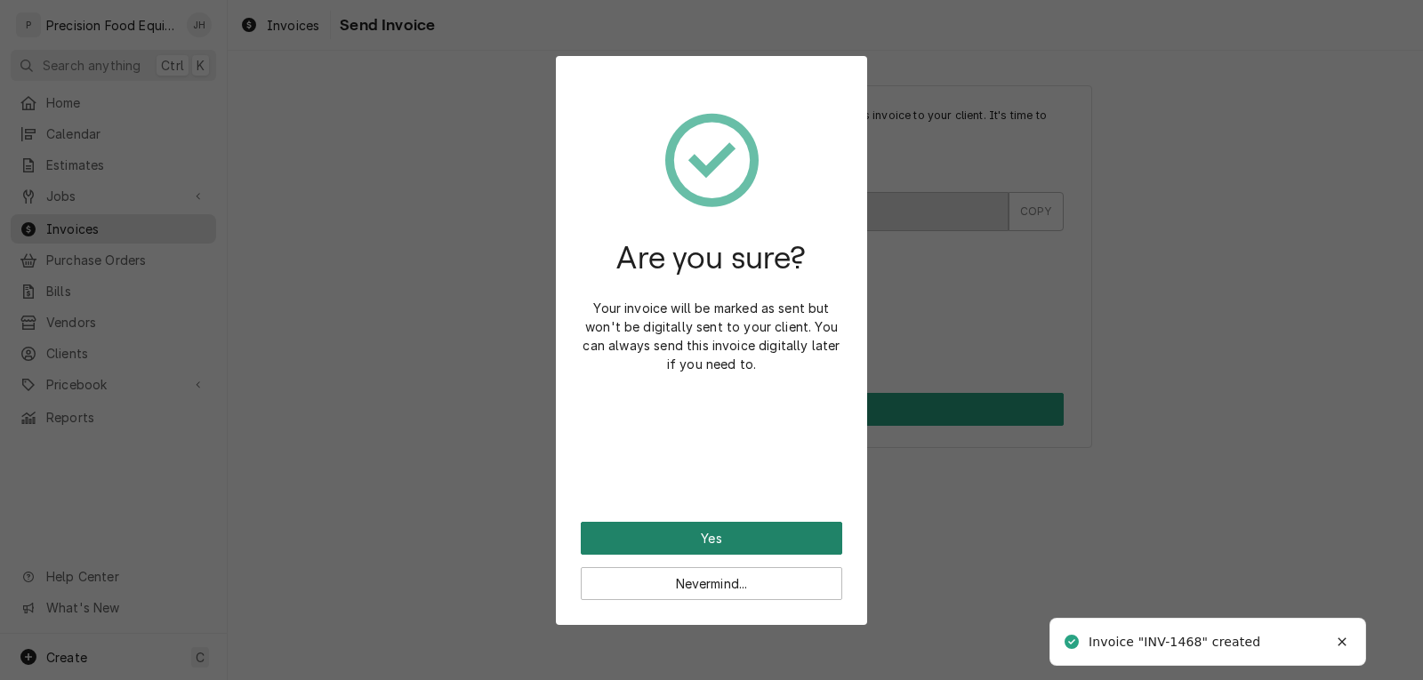
click at [701, 536] on button "Yes" at bounding box center [711, 538] width 261 height 33
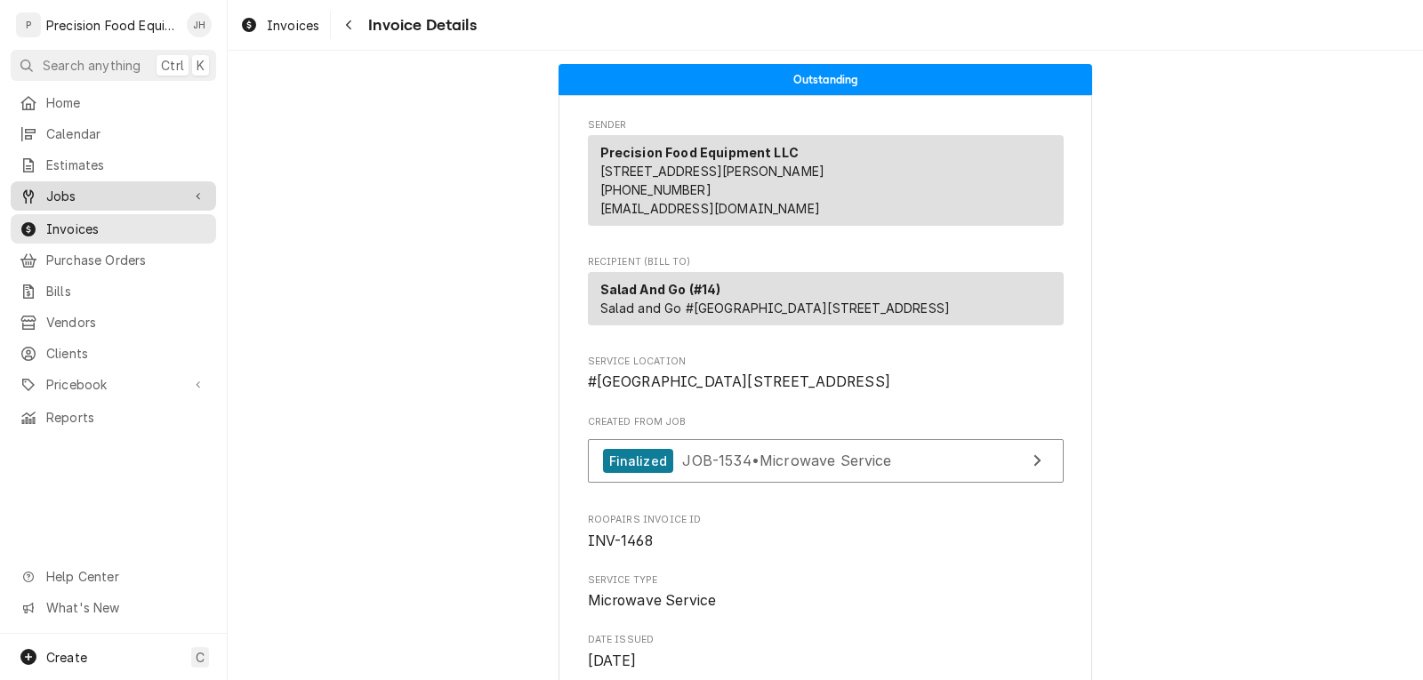
click at [73, 188] on span "Jobs" at bounding box center [113, 196] width 134 height 19
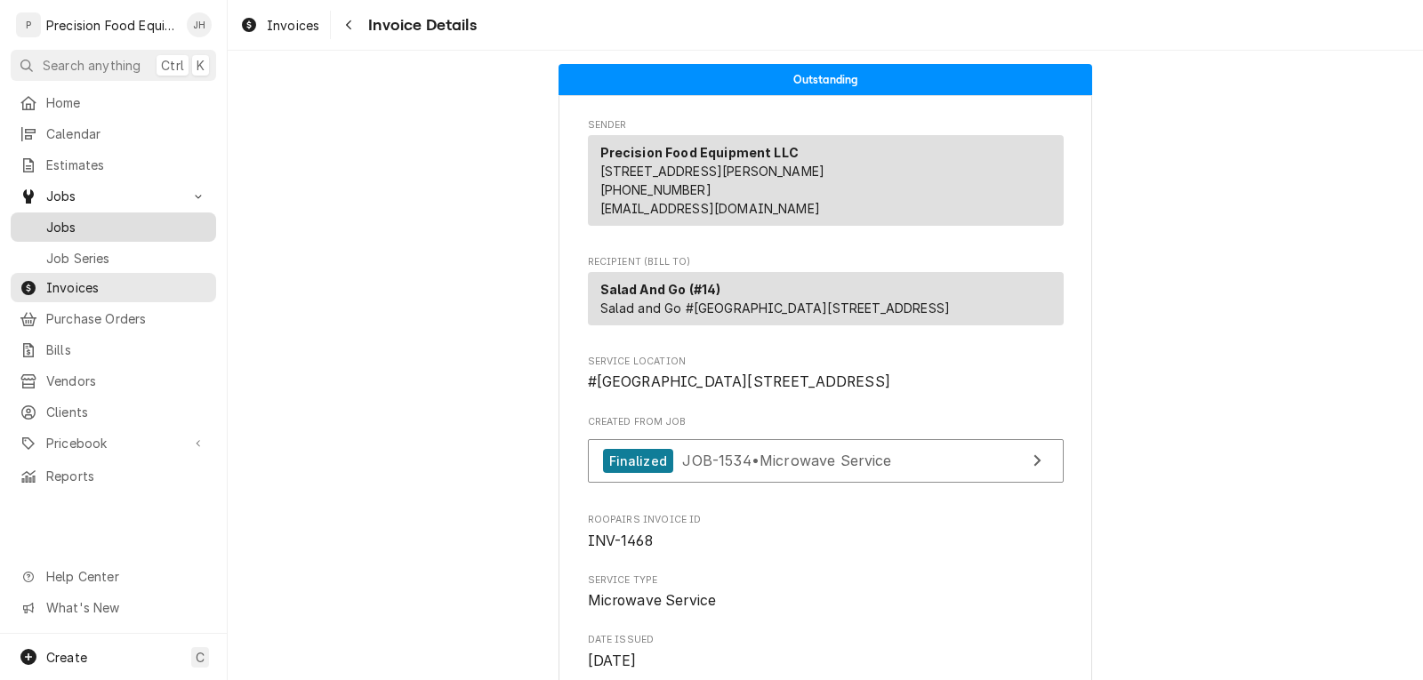
click at [76, 218] on span "Jobs" at bounding box center [126, 227] width 161 height 19
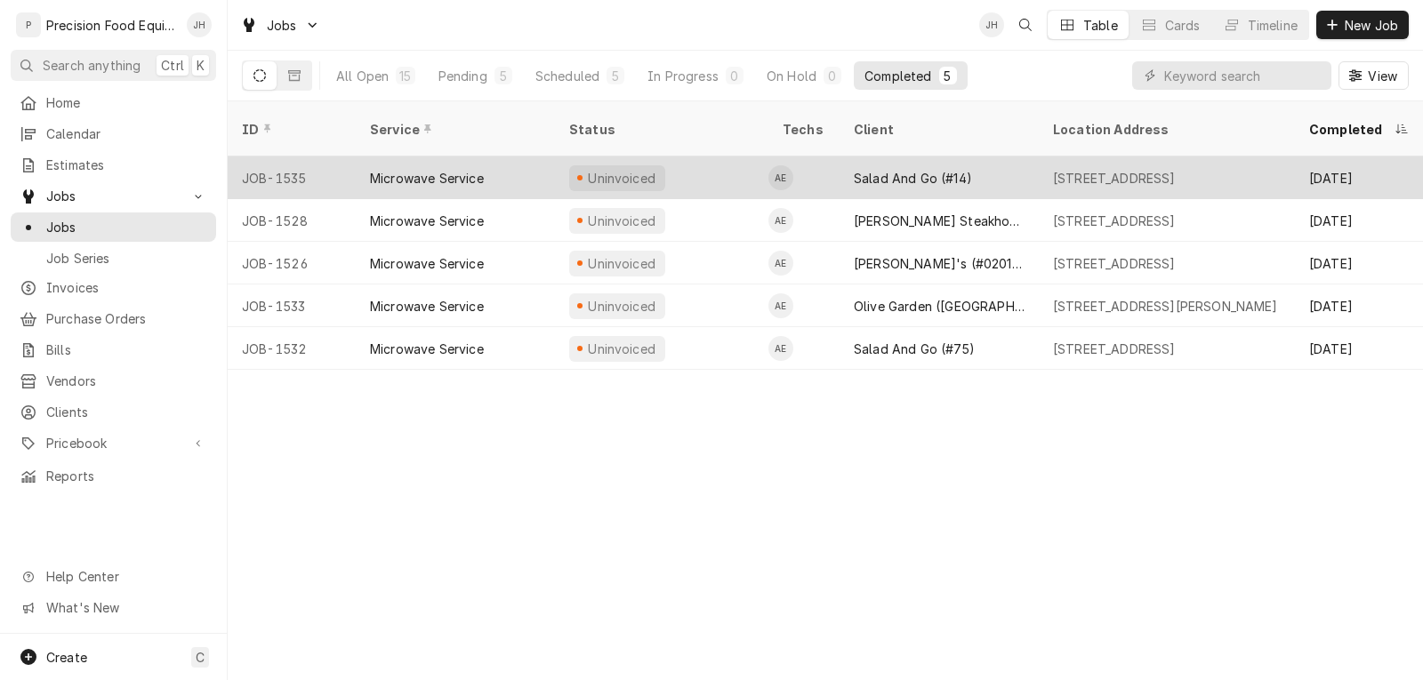
click at [719, 156] on div "Uninvoiced" at bounding box center [661, 177] width 213 height 43
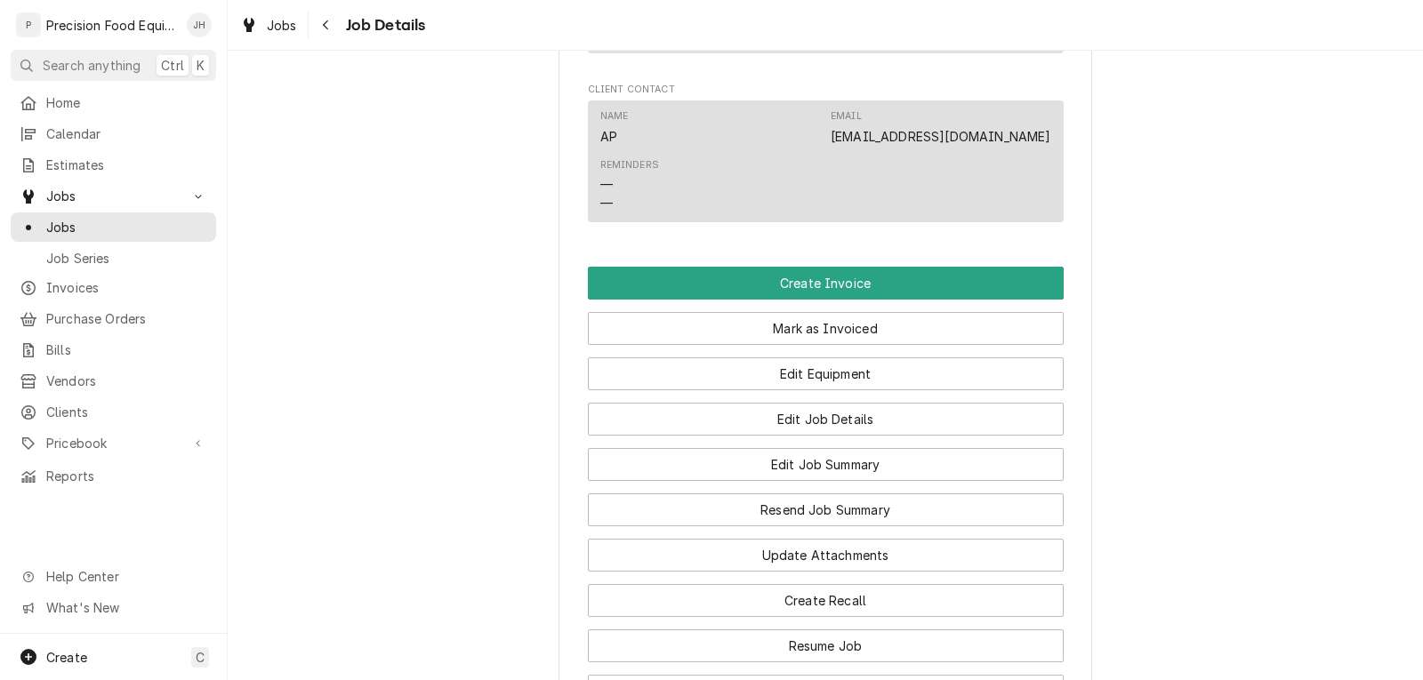
scroll to position [1360, 0]
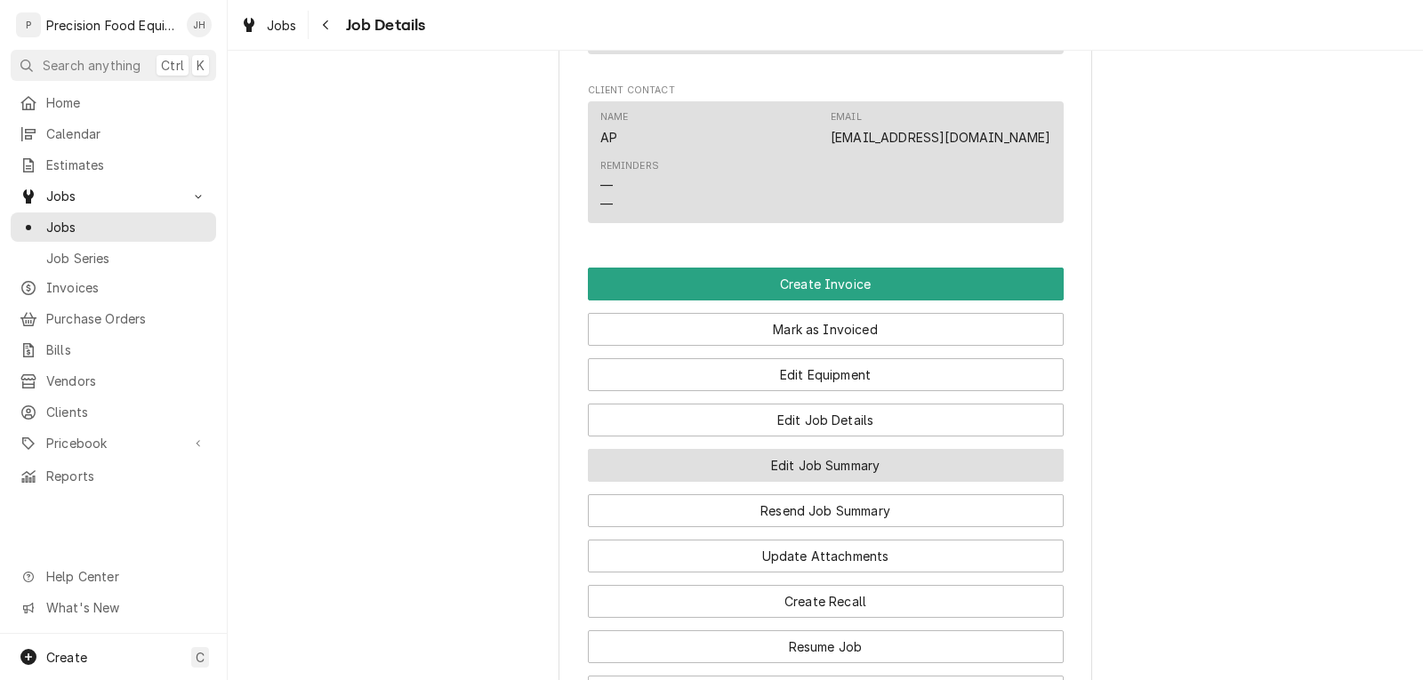
click at [812, 482] on button "Edit Job Summary" at bounding box center [826, 465] width 476 height 33
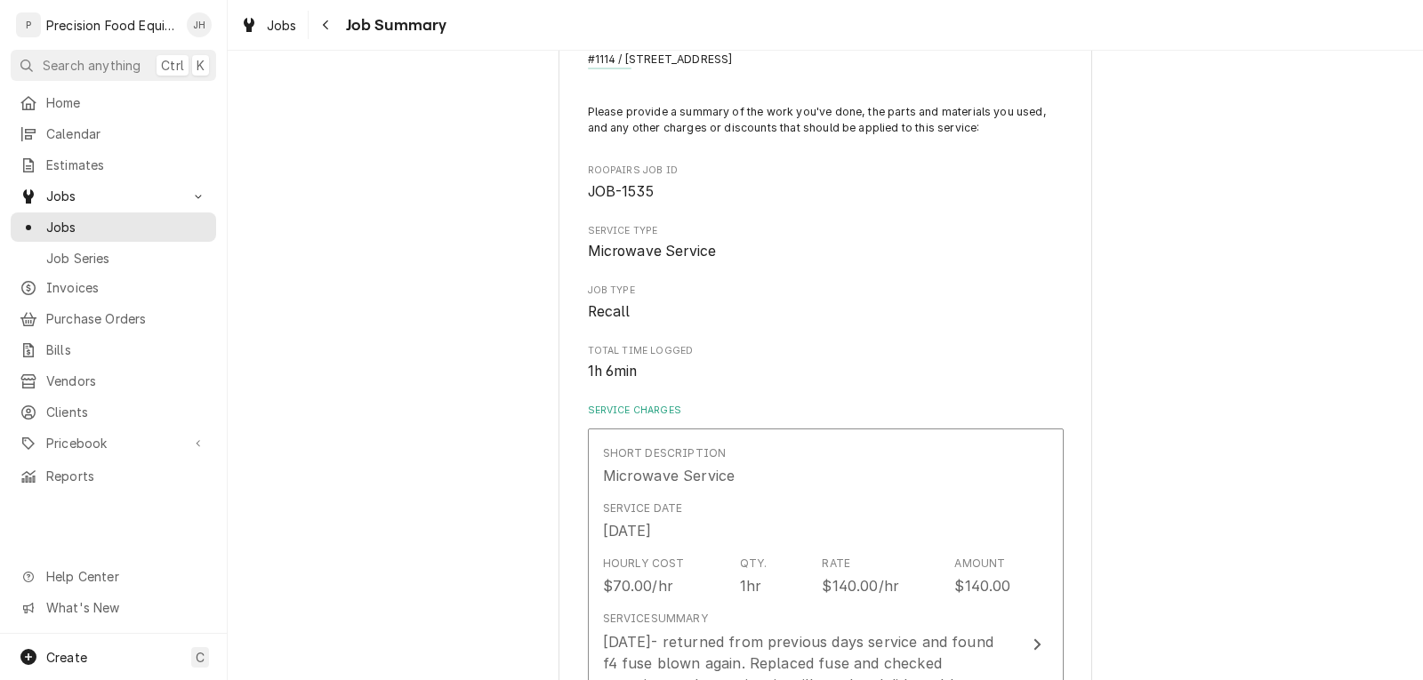
scroll to position [267, 0]
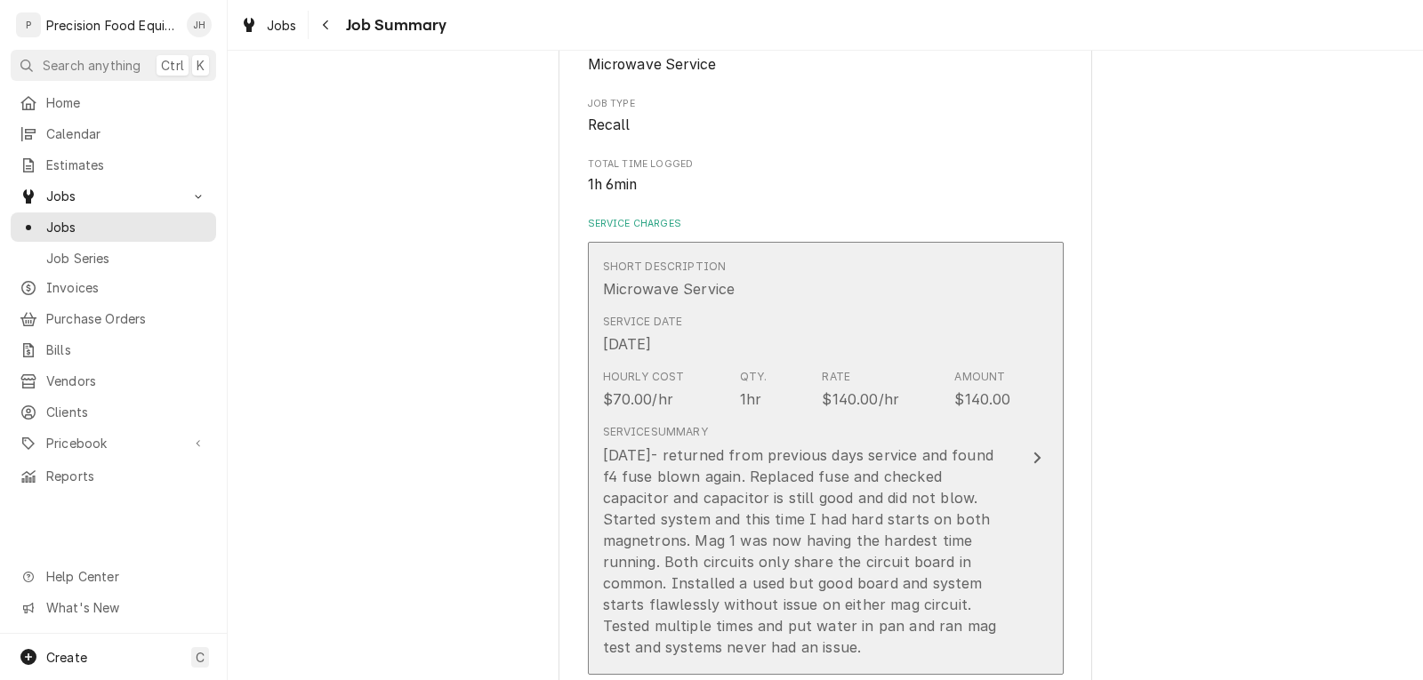
click at [841, 440] on div "Service Summary [DATE]- returned from previous days service and found f4 fuse b…" at bounding box center [807, 540] width 408 height 233
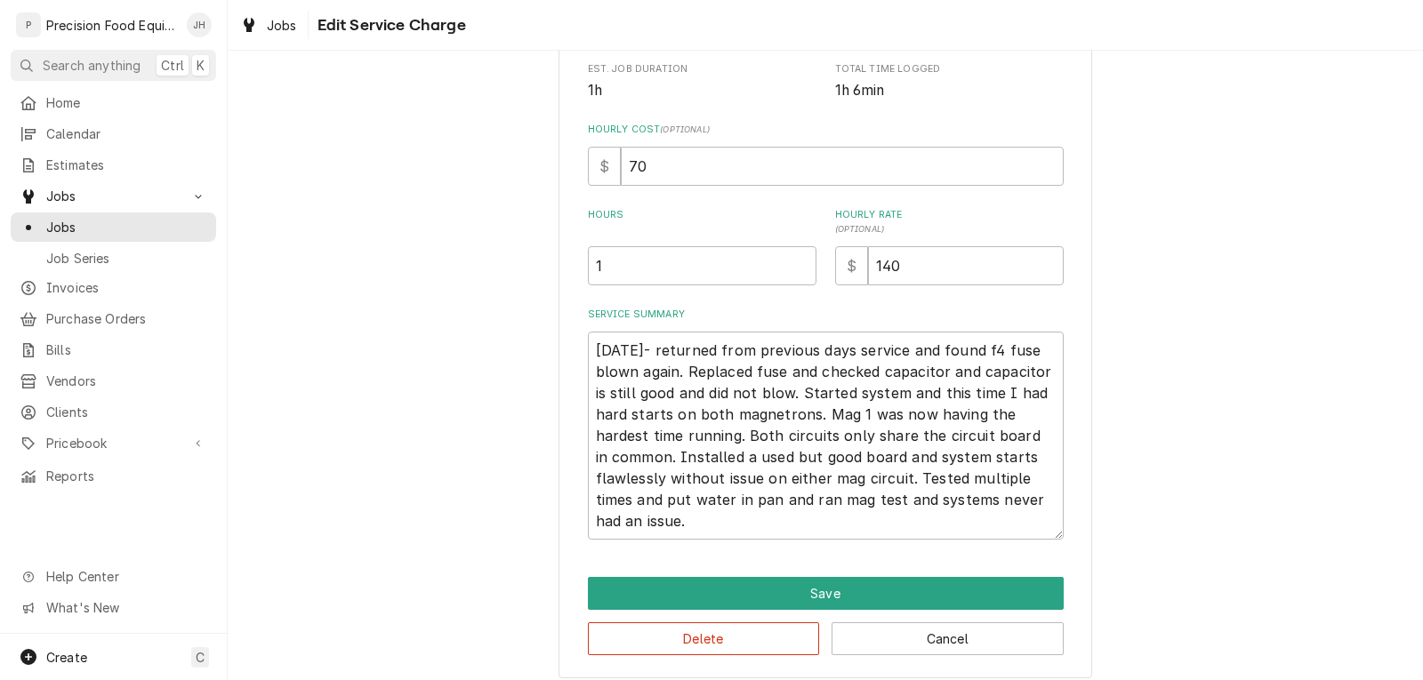
scroll to position [382, 0]
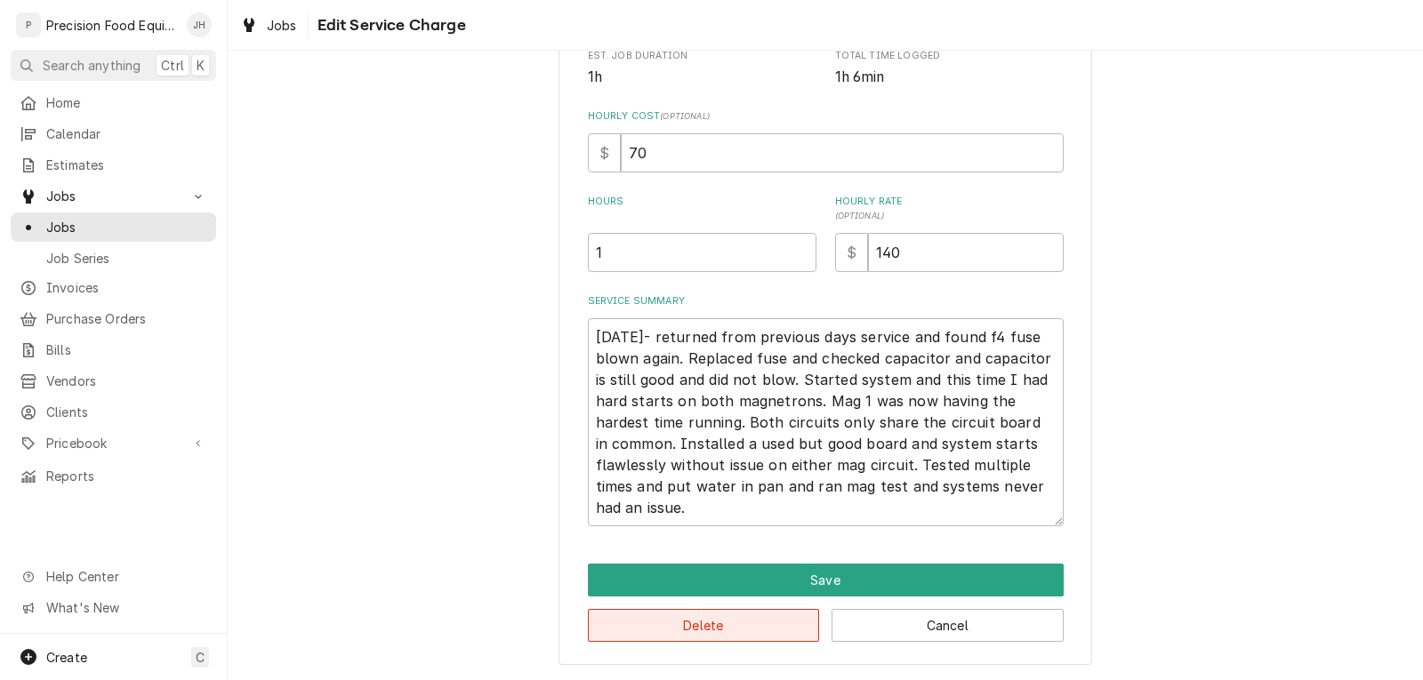
click at [744, 625] on button "Delete" at bounding box center [704, 625] width 232 height 33
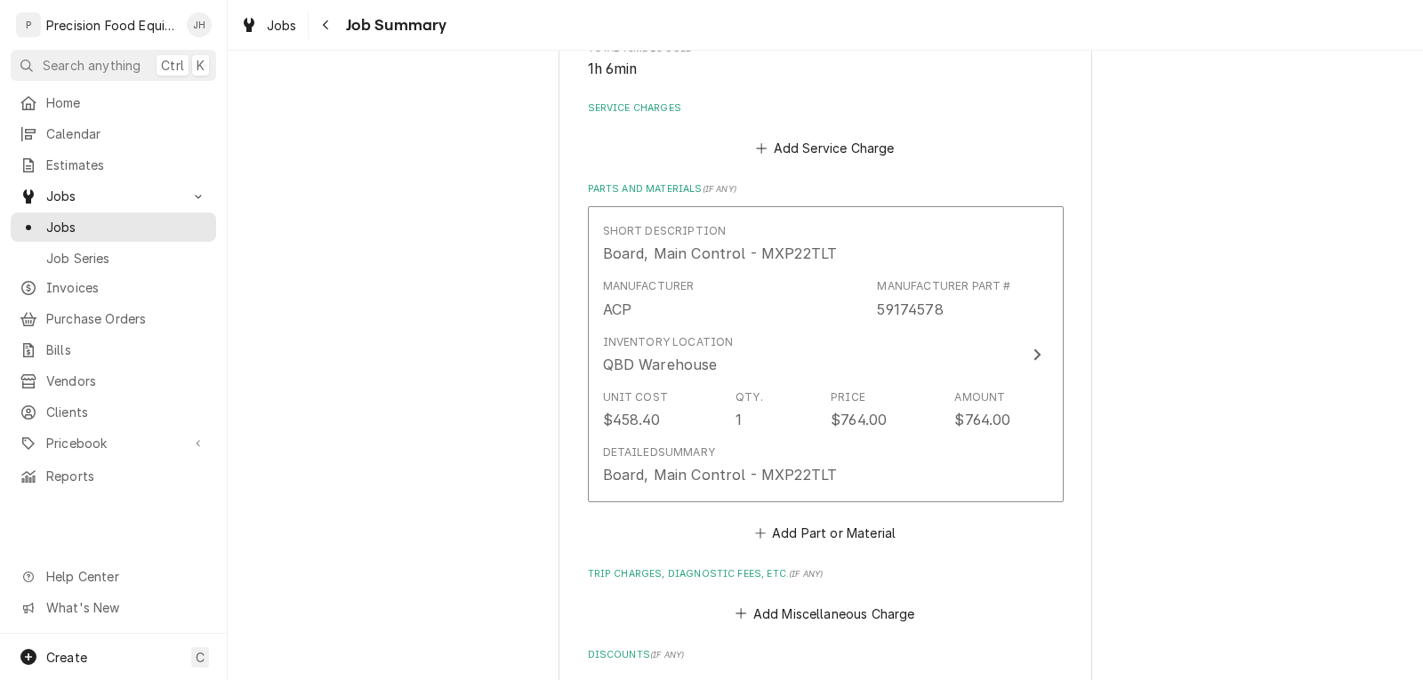
scroll to position [267, 0]
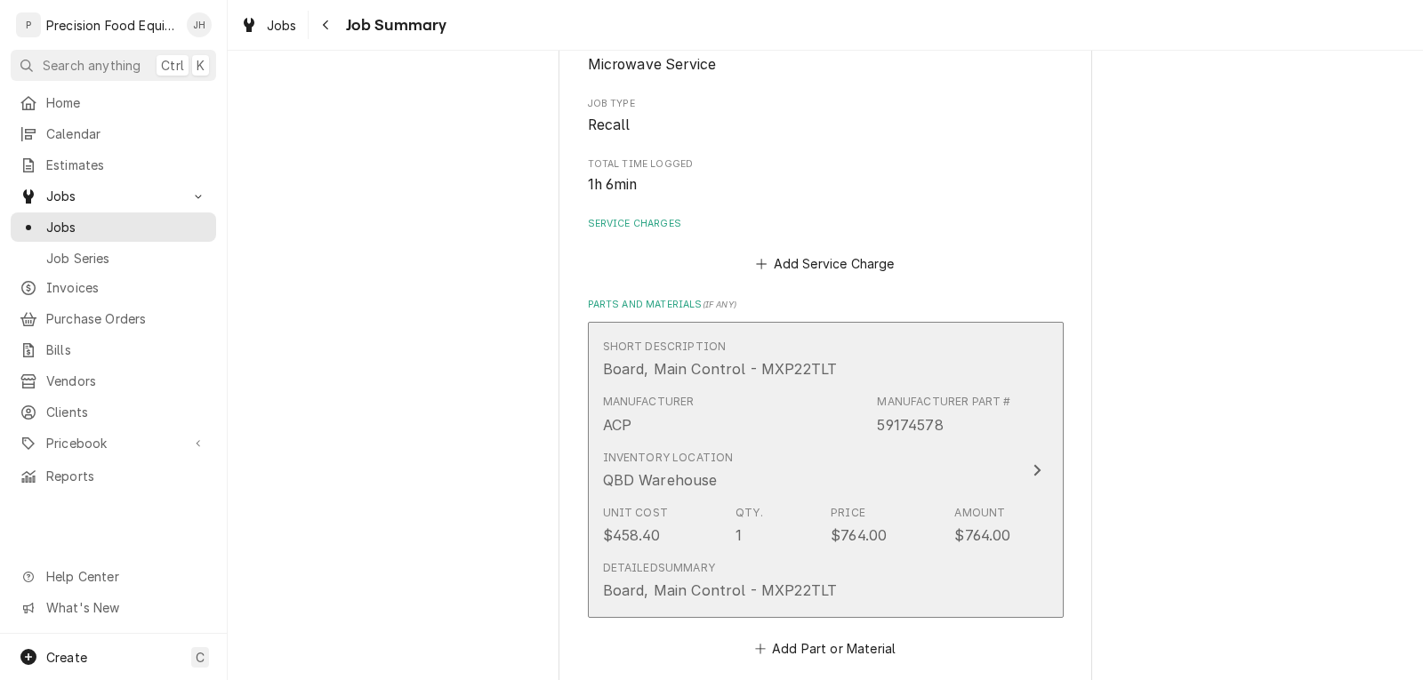
click at [838, 452] on div "Inventory Location QBD Warehouse" at bounding box center [807, 470] width 408 height 55
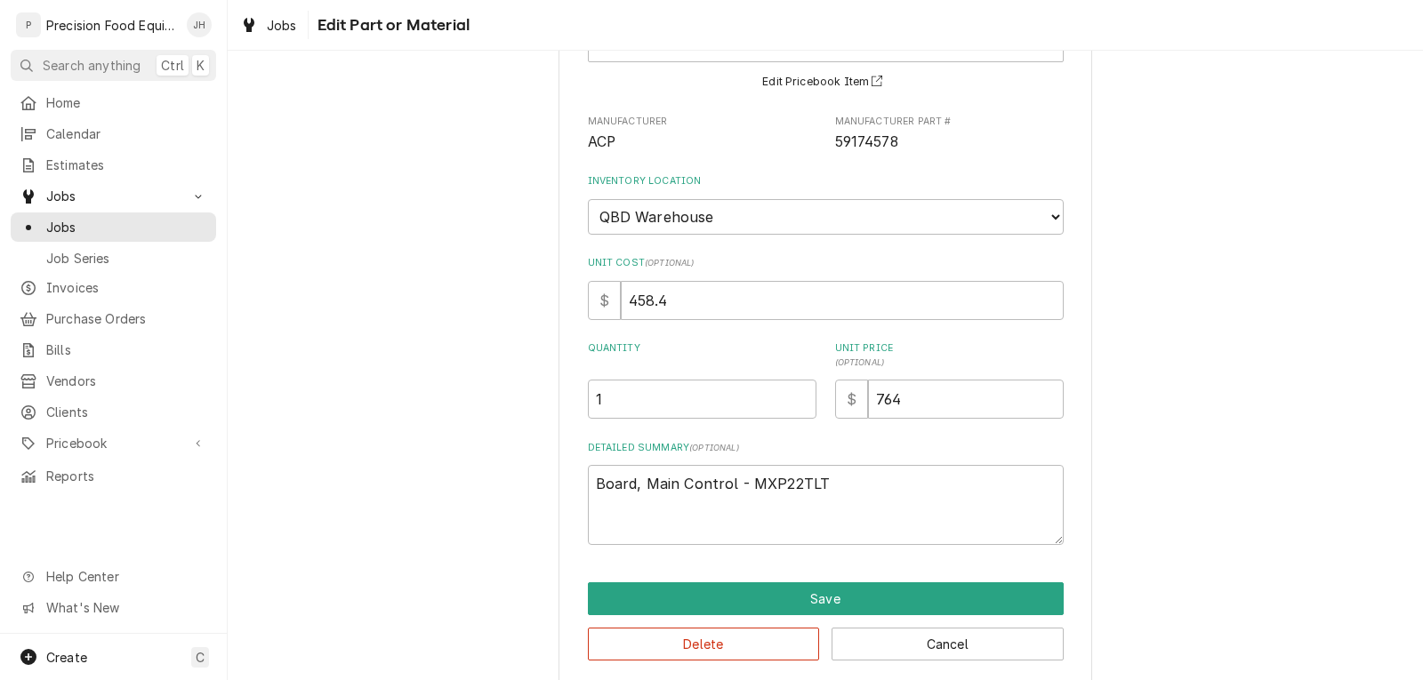
scroll to position [165, 0]
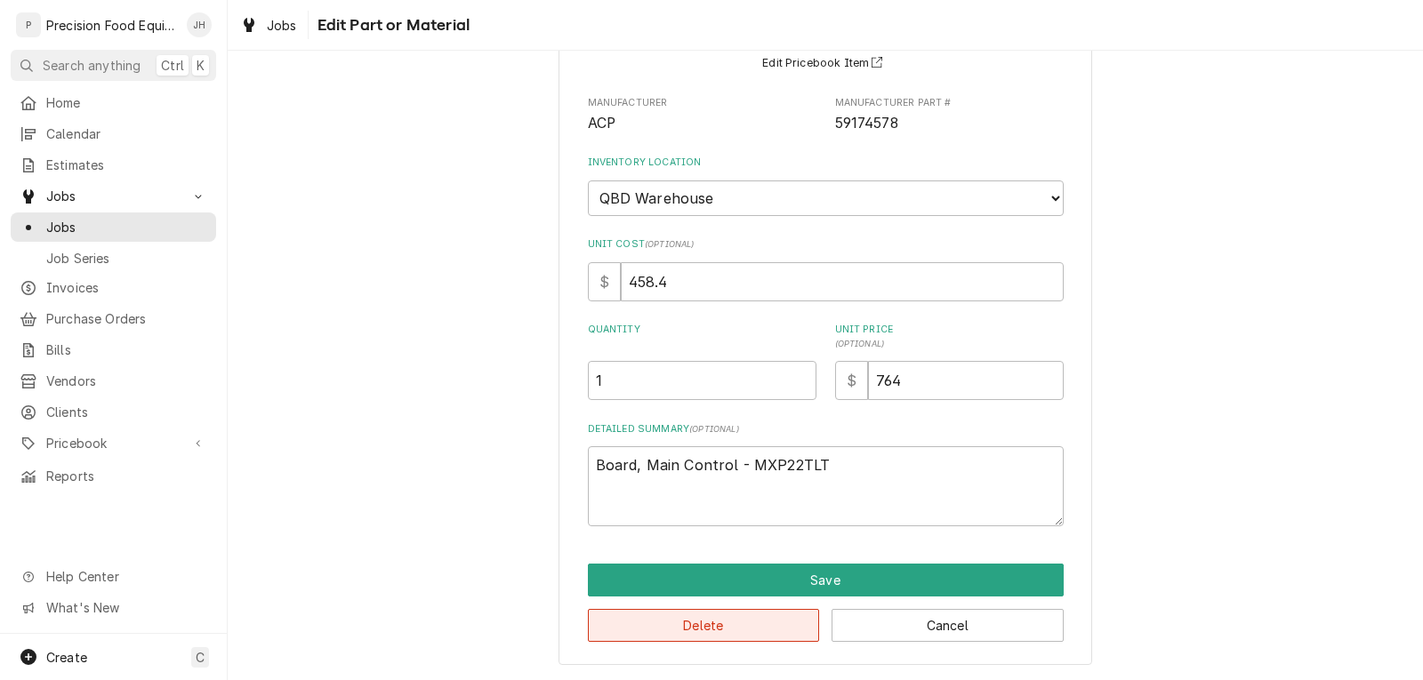
click at [736, 620] on button "Delete" at bounding box center [704, 625] width 232 height 33
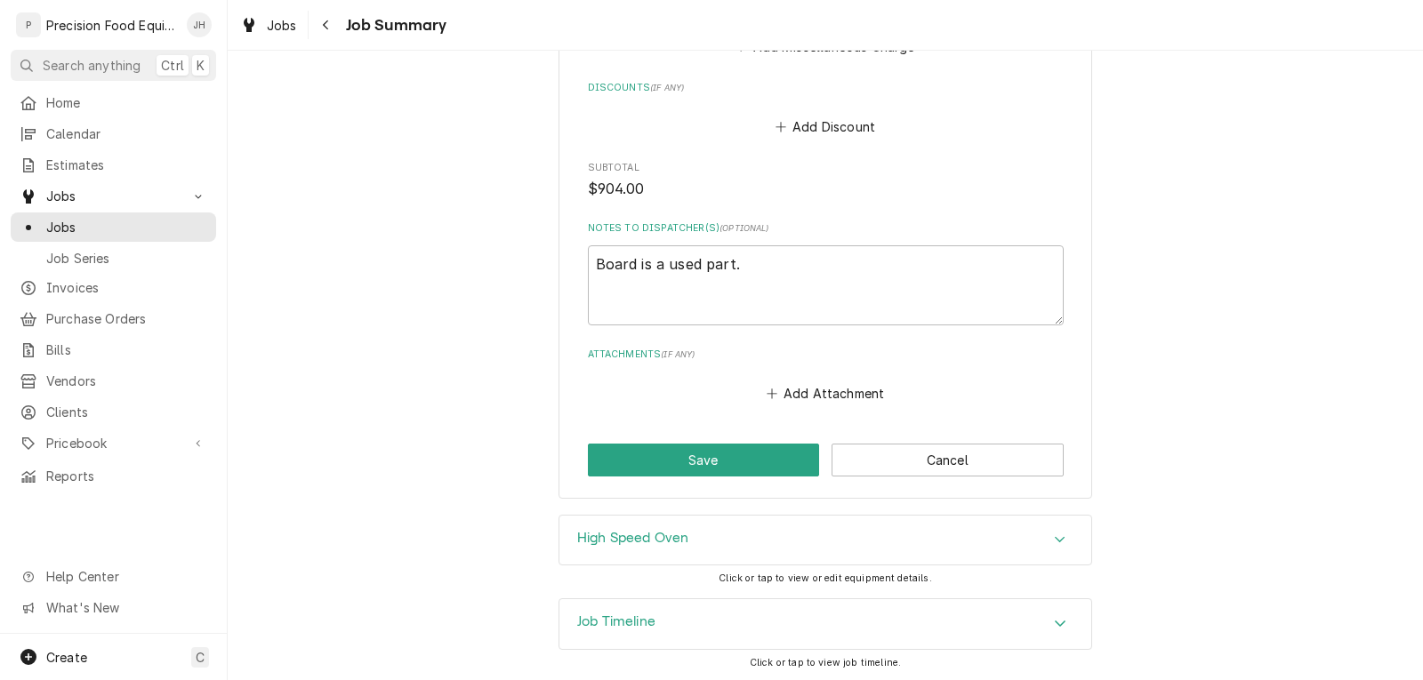
scroll to position [646, 0]
drag, startPoint x: 753, startPoint y: 273, endPoint x: 569, endPoint y: 280, distance: 184.2
type textarea "x"
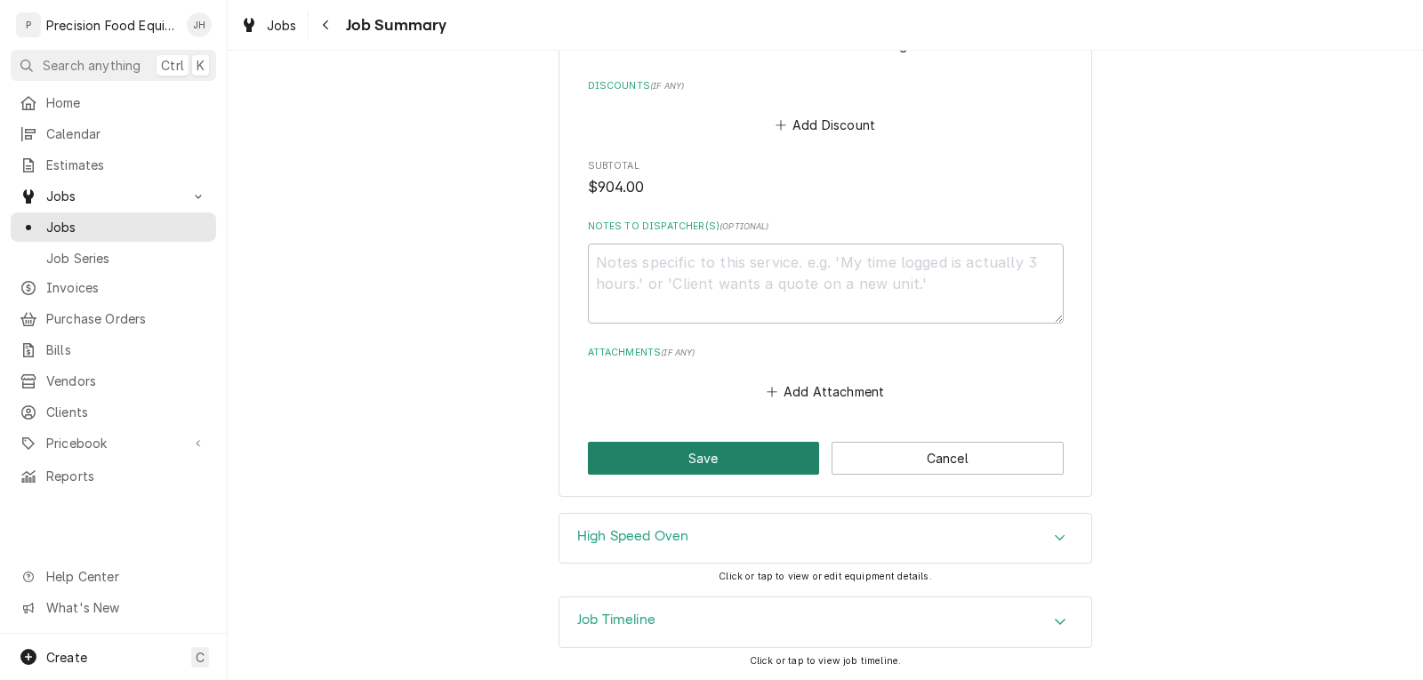
click at [762, 461] on button "Save" at bounding box center [704, 458] width 232 height 33
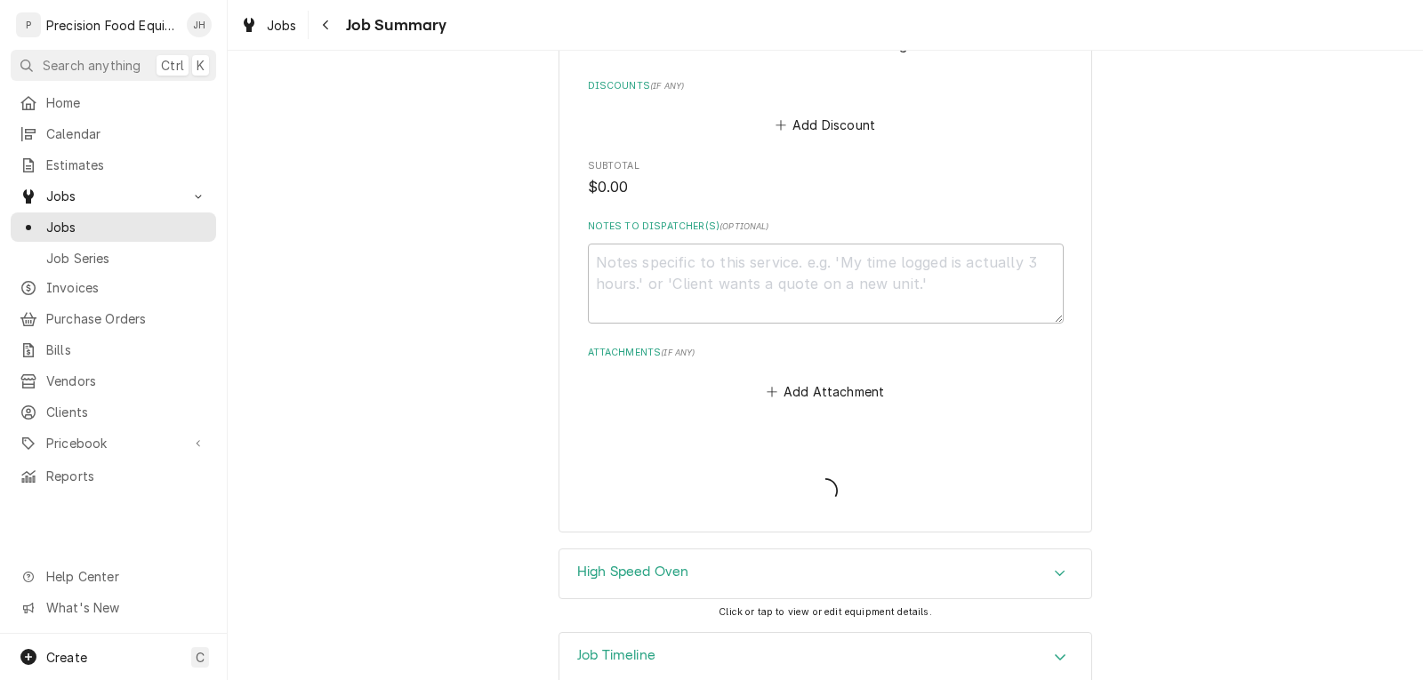
type textarea "x"
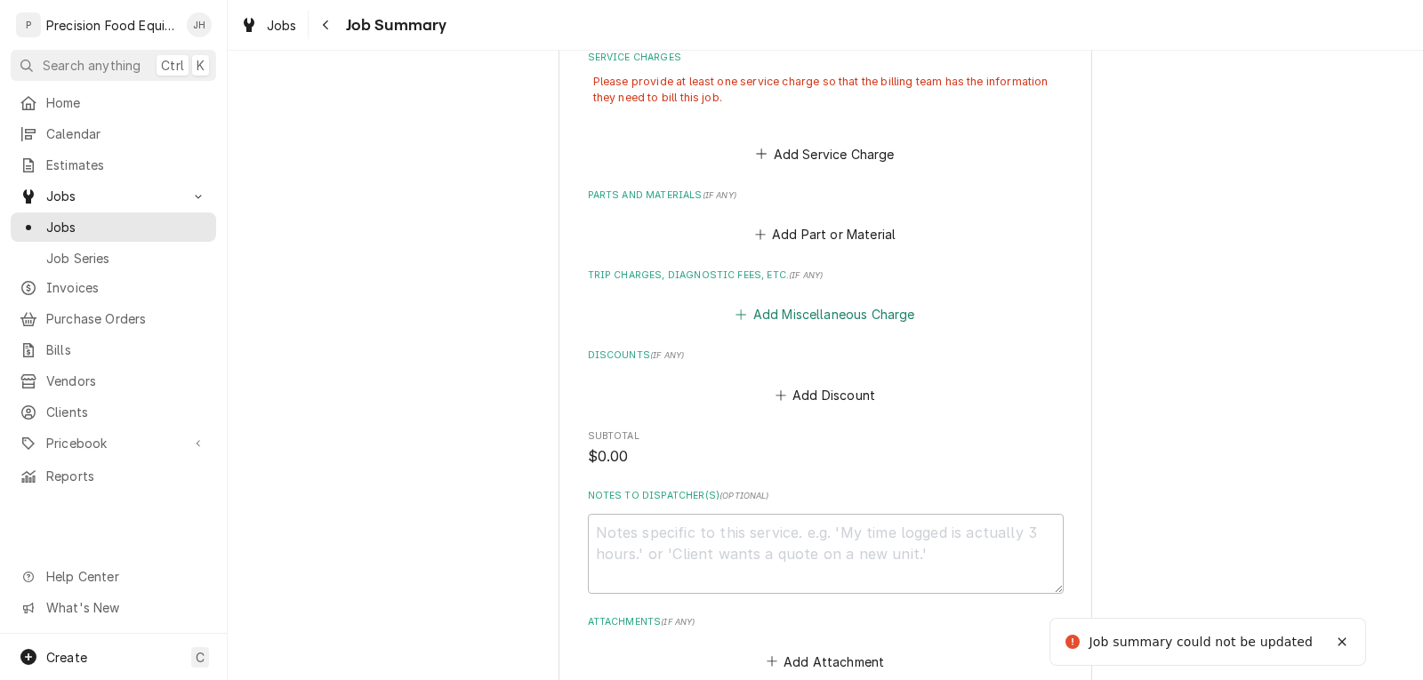
scroll to position [166, 0]
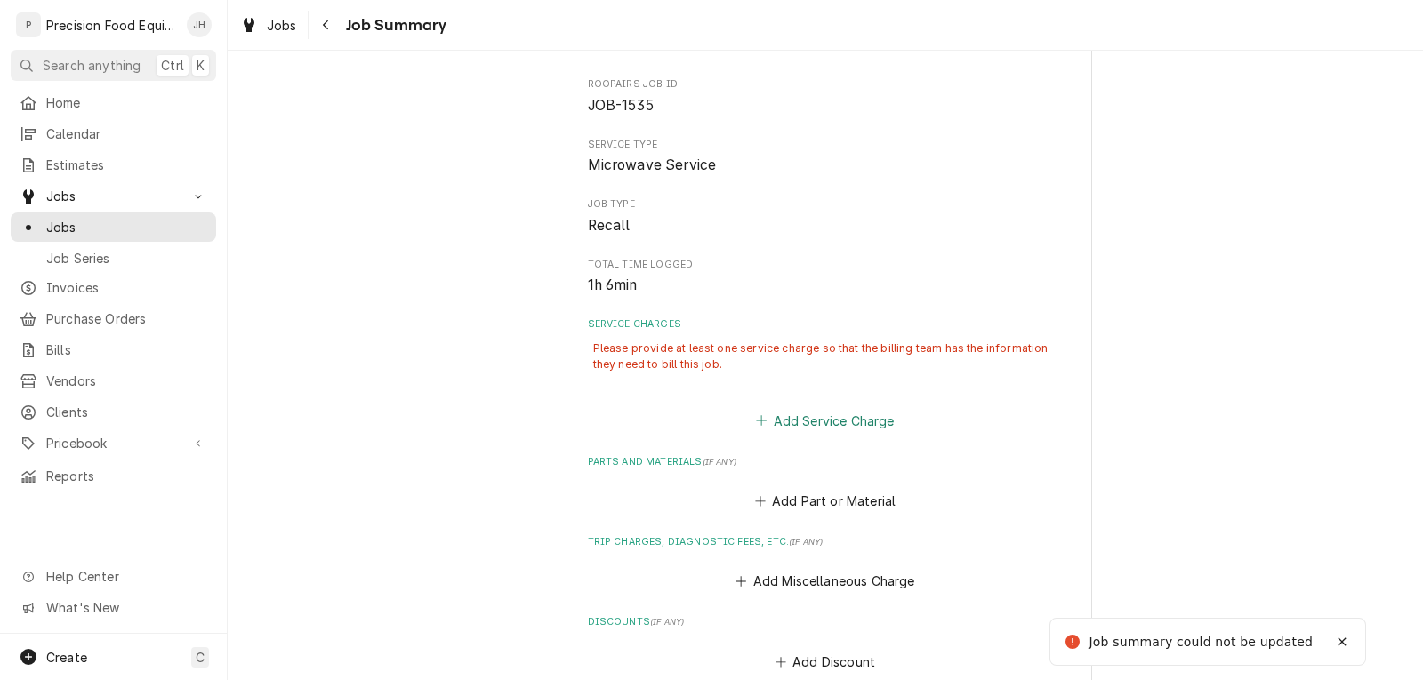
click at [814, 422] on button "Add Service Charge" at bounding box center [825, 420] width 144 height 25
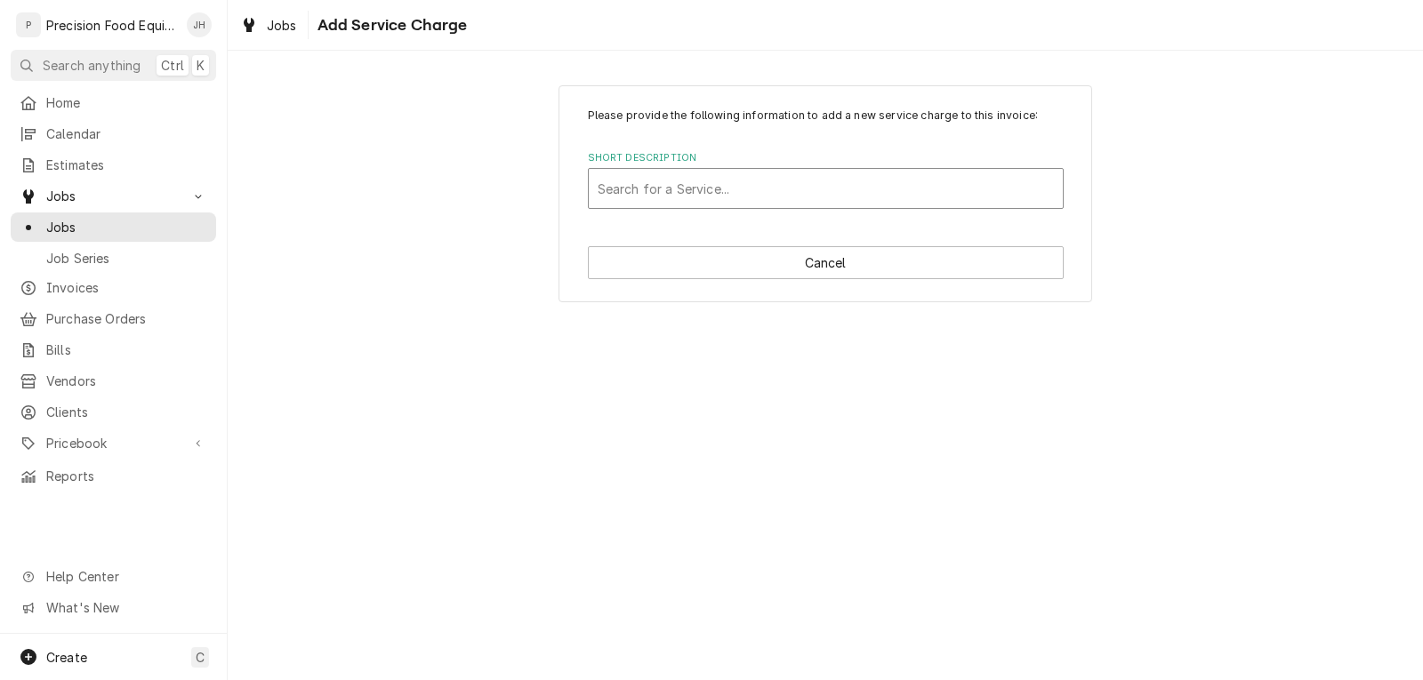
click at [661, 185] on div "Short Description" at bounding box center [825, 188] width 456 height 32
type input "war"
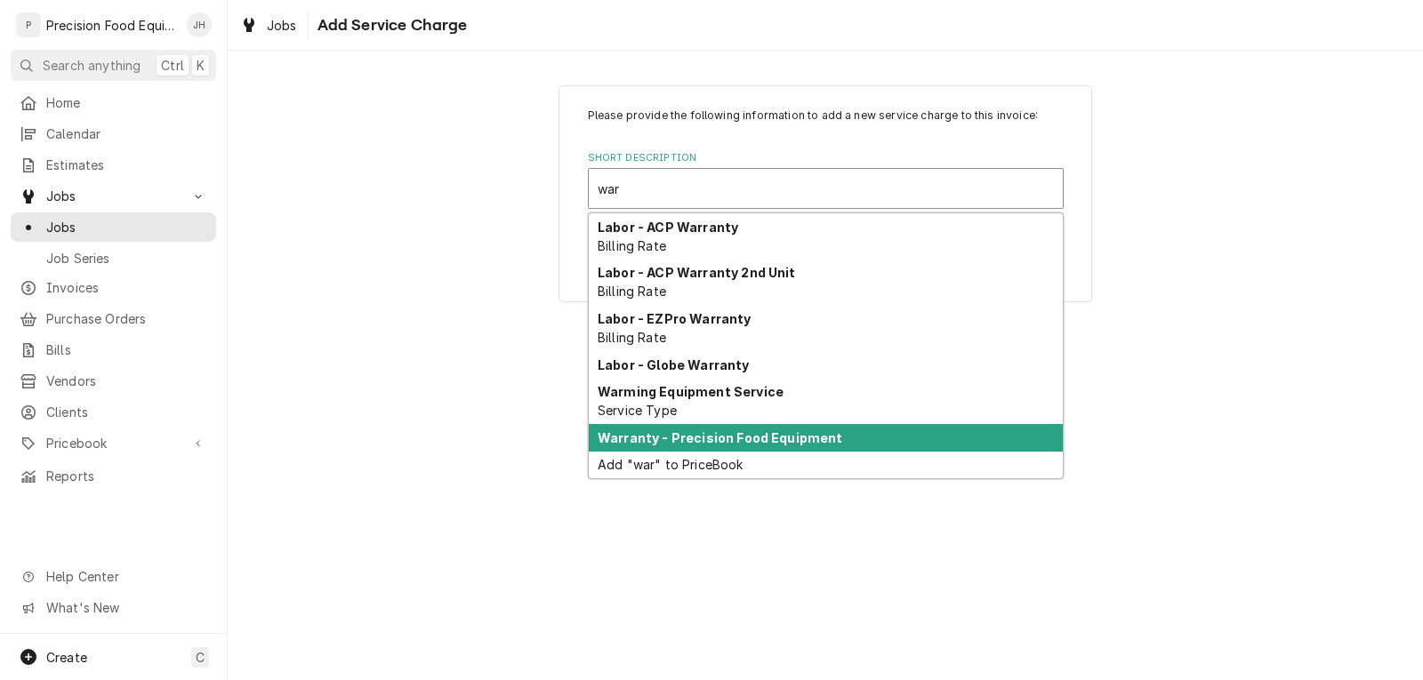
click at [708, 438] on strong "Warranty - Precision Food Equipment" at bounding box center [719, 437] width 245 height 15
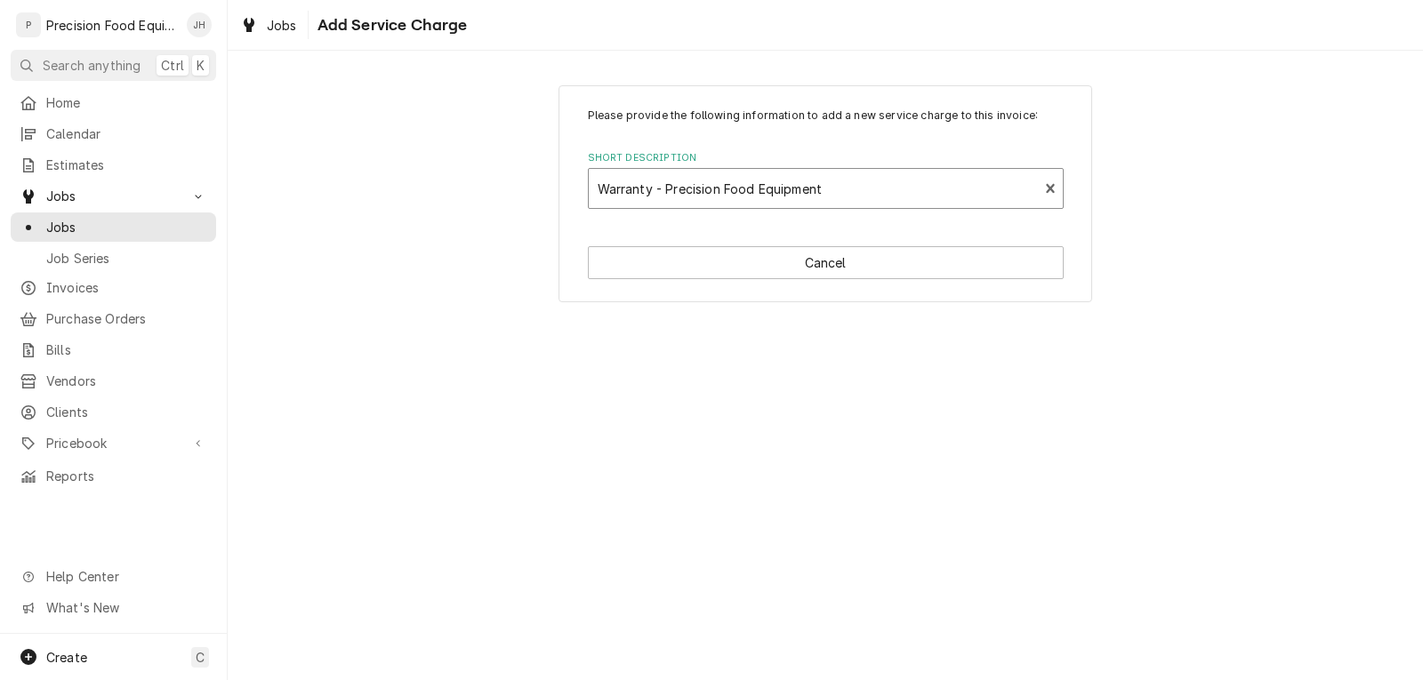
type textarea "x"
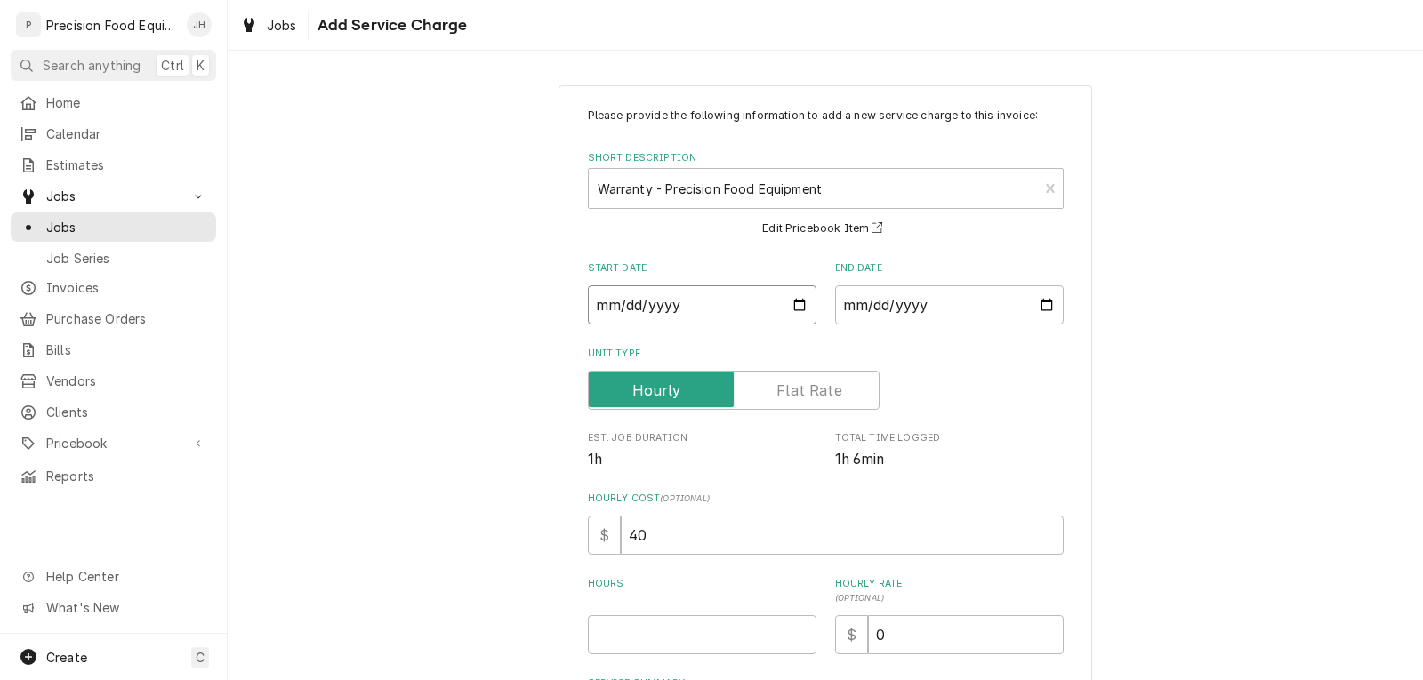
click at [789, 305] on input "Start Date" at bounding box center [702, 304] width 229 height 39
type input "[DATE]"
type textarea "x"
click at [935, 310] on input "End Date" at bounding box center [949, 304] width 229 height 39
click at [1038, 303] on input "End Date" at bounding box center [949, 304] width 229 height 39
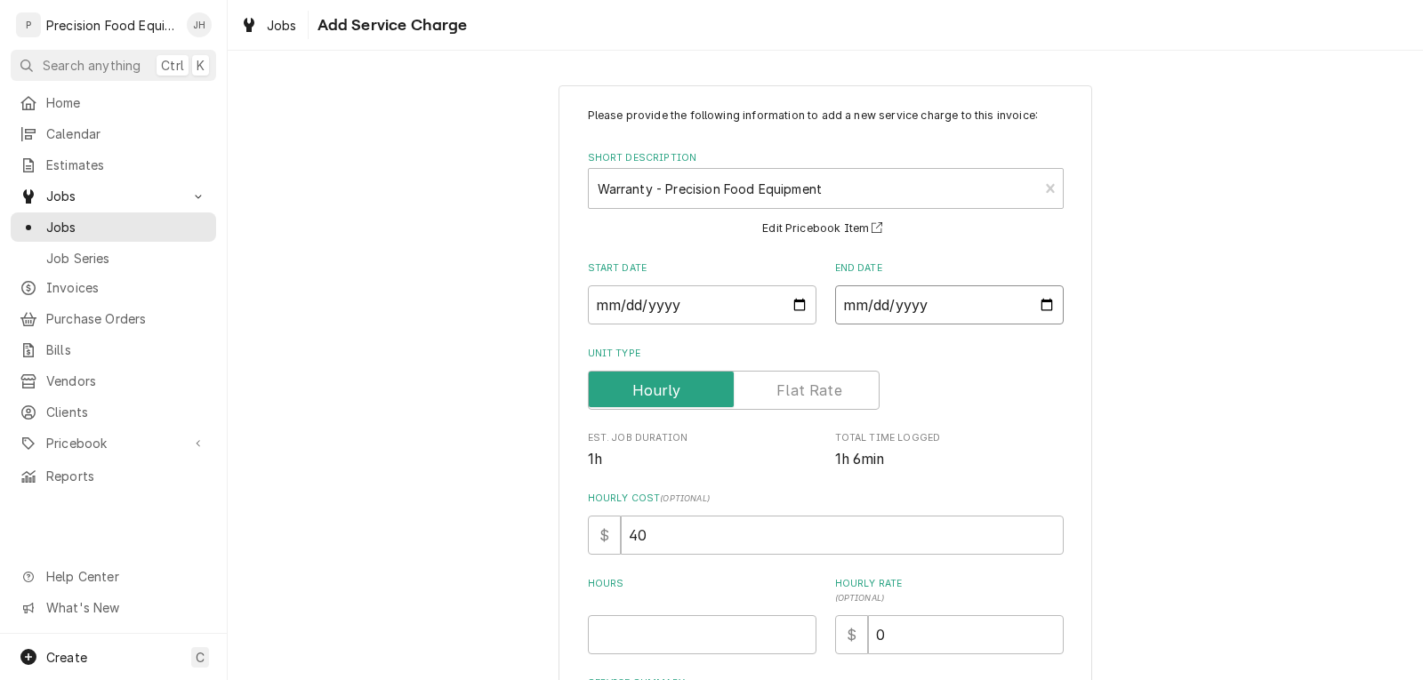
type input "[DATE]"
click at [676, 630] on input "Hours" at bounding box center [702, 634] width 229 height 39
type textarea "x"
type input "1"
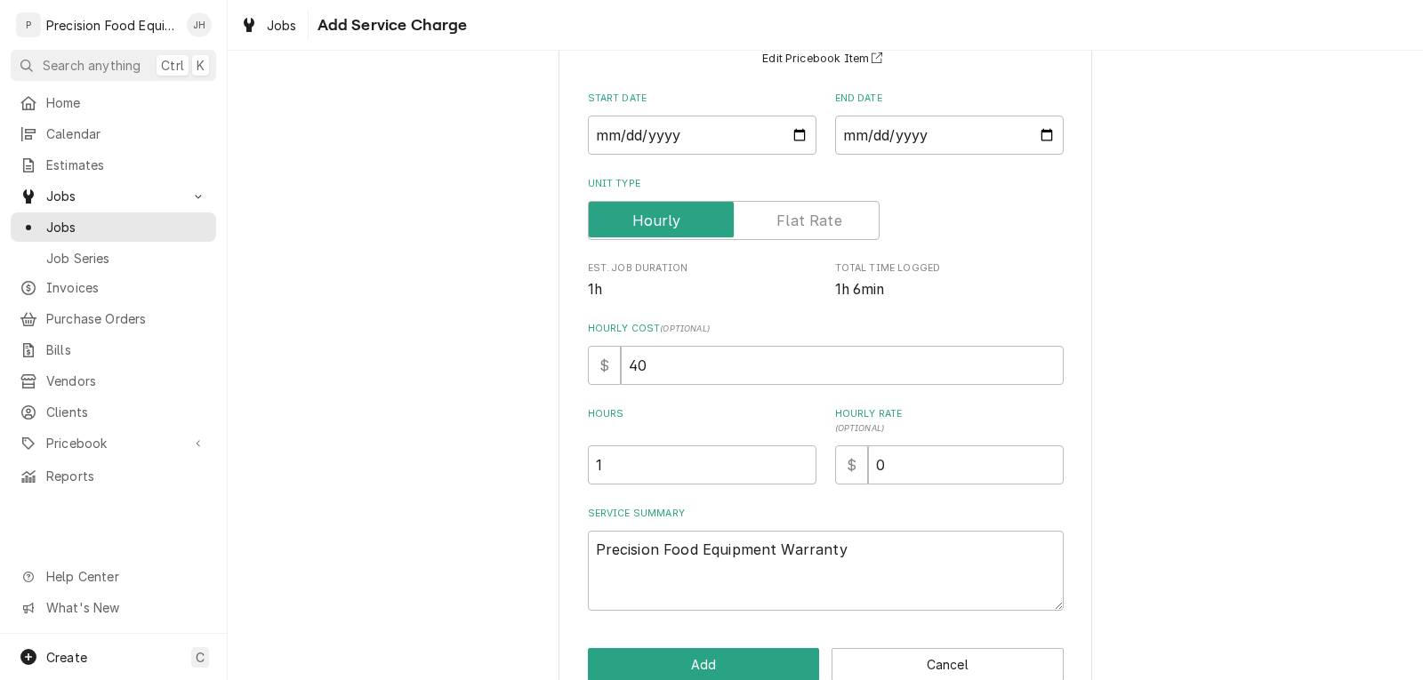
scroll to position [209, 0]
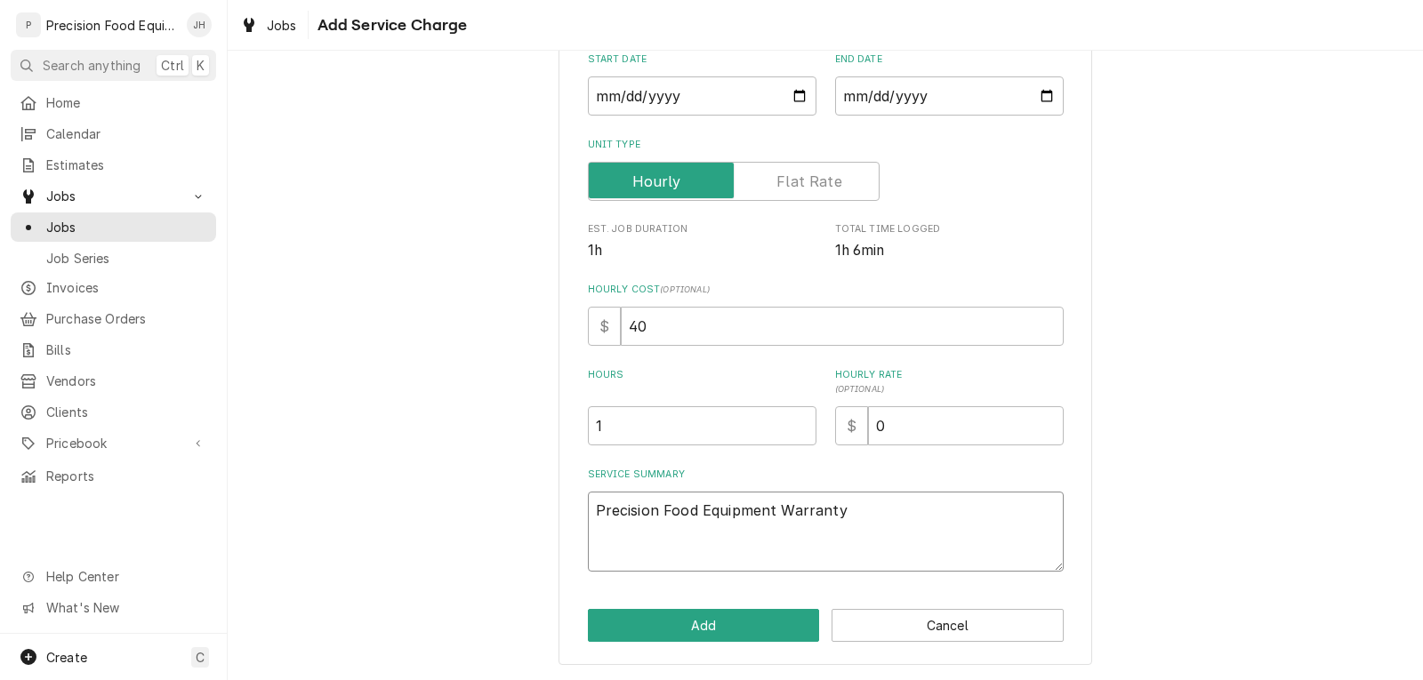
click at [767, 513] on textarea "Precision Food Equipment Warranty" at bounding box center [826, 532] width 476 height 80
type textarea "x"
type textarea "Precision Food Equipment Warranty"
type textarea "x"
type textarea "Precision Food Equipment S Warranty"
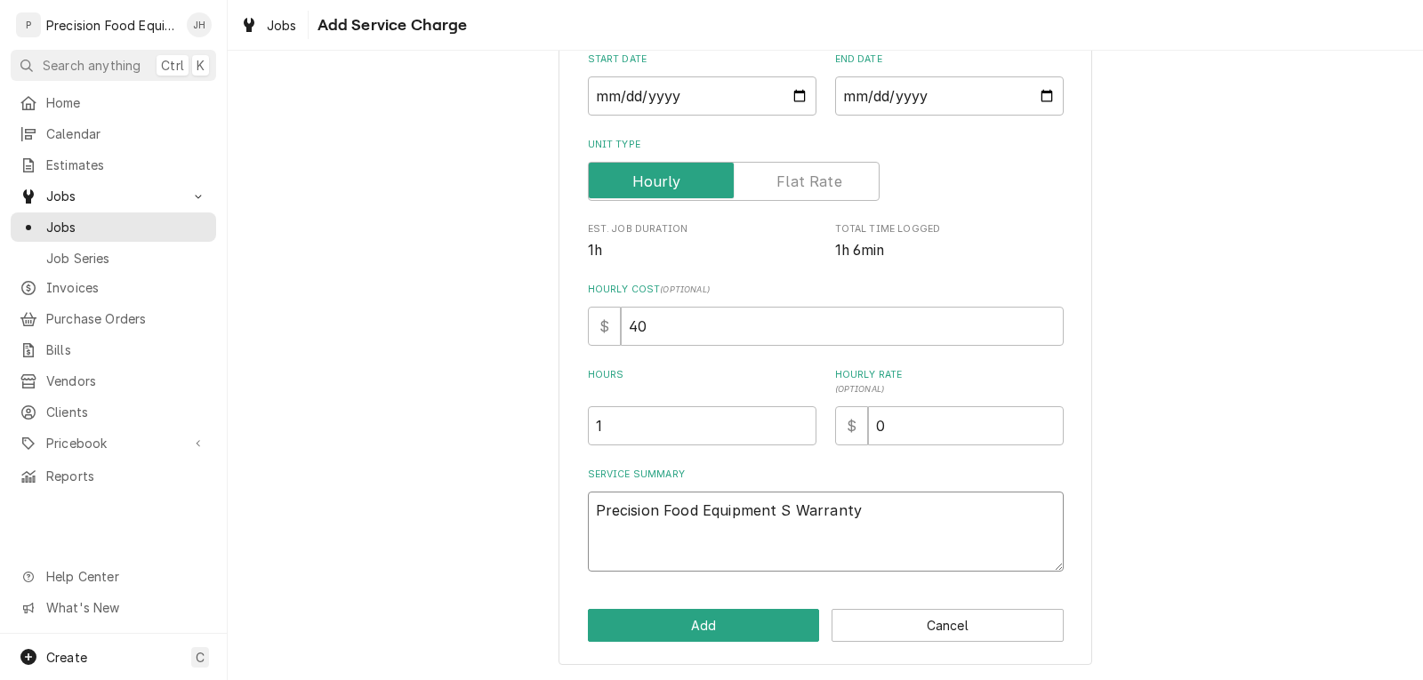
type textarea "x"
type textarea "Precision Food Equipment Se Warranty"
type textarea "x"
type textarea "Precision Food Equipment Ser Warranty"
type textarea "x"
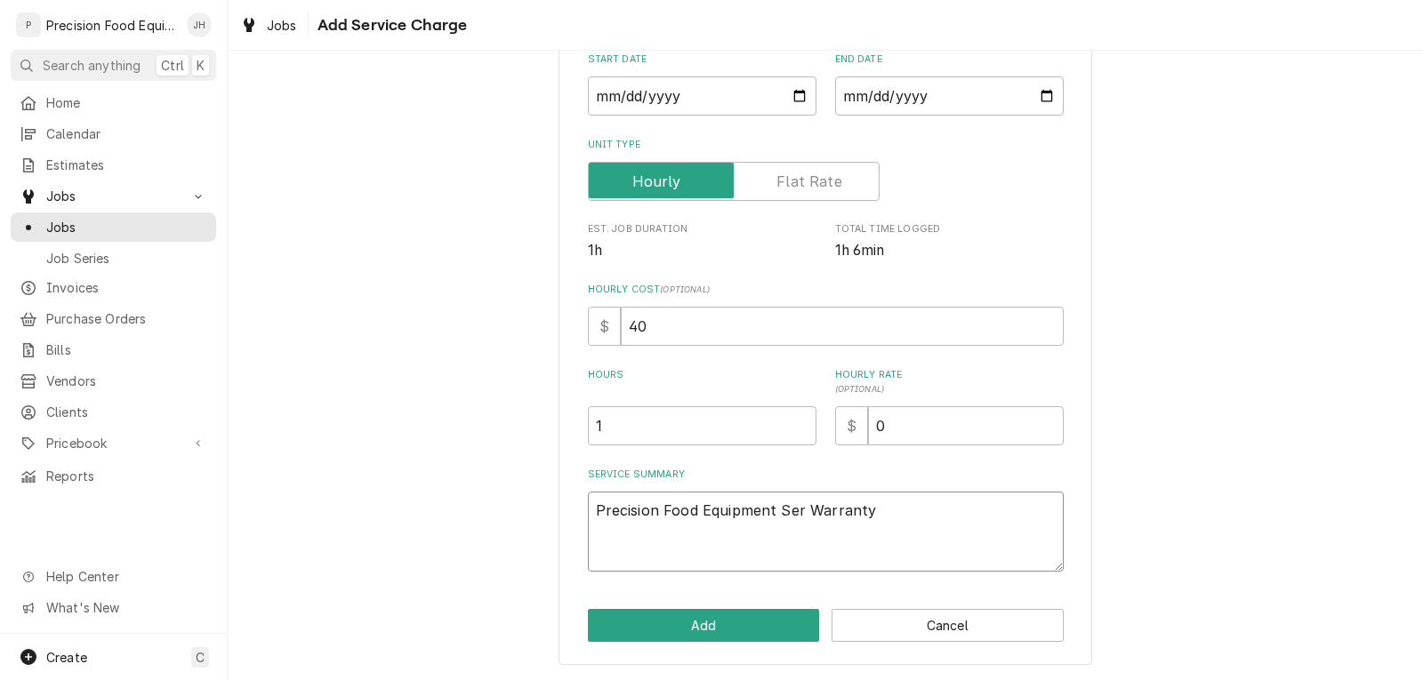
type textarea "Precision Food Equipment Serv Warranty"
type textarea "x"
type textarea "Precision Food Equipment Servi Warranty"
type textarea "x"
type textarea "Precision Food Equipment Servic Warranty"
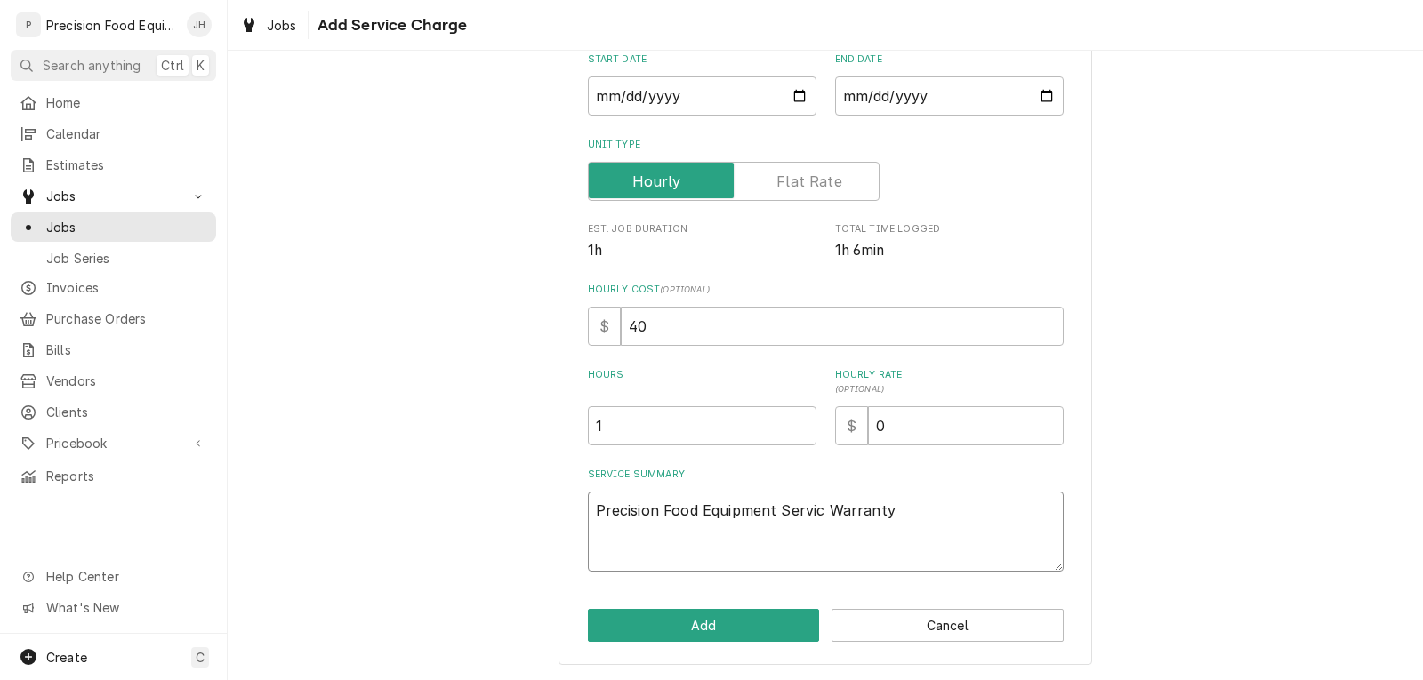
type textarea "x"
type textarea "Precision Food Equipment Service Warranty"
click at [689, 621] on button "Add" at bounding box center [704, 625] width 232 height 33
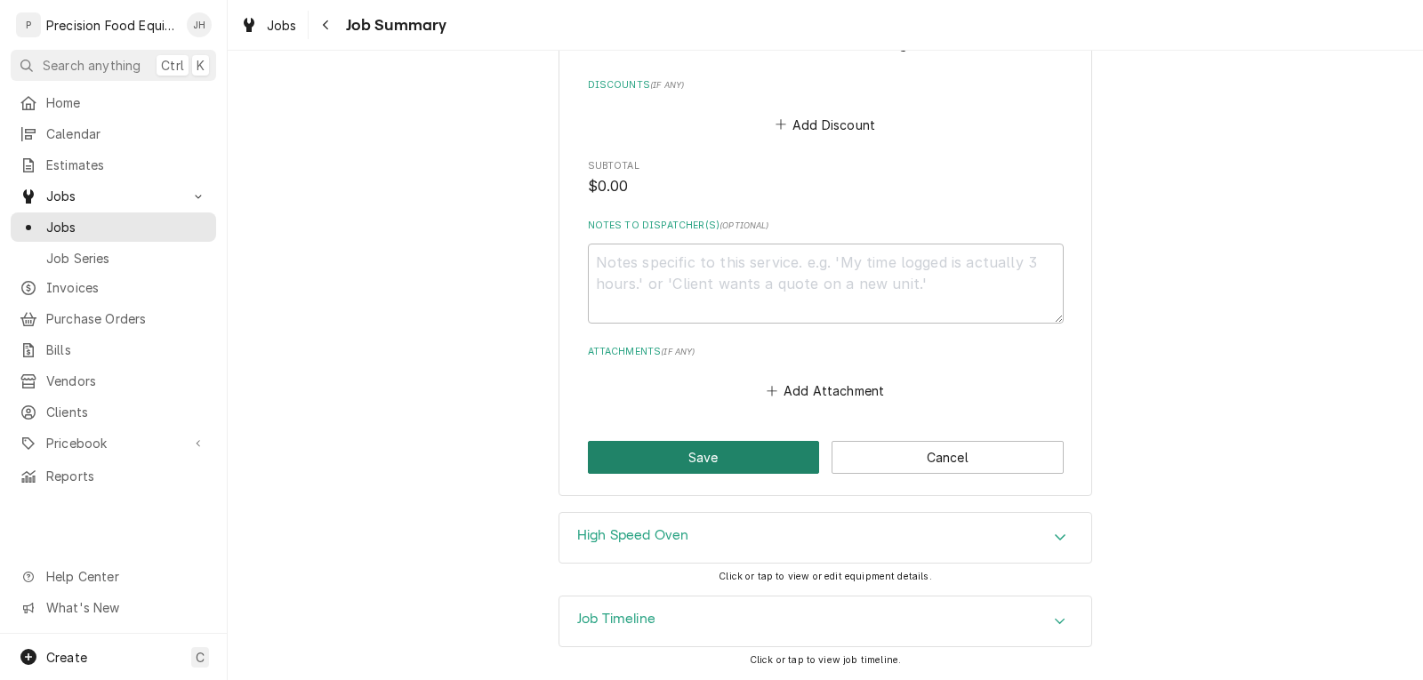
click at [750, 463] on button "Save" at bounding box center [704, 457] width 232 height 33
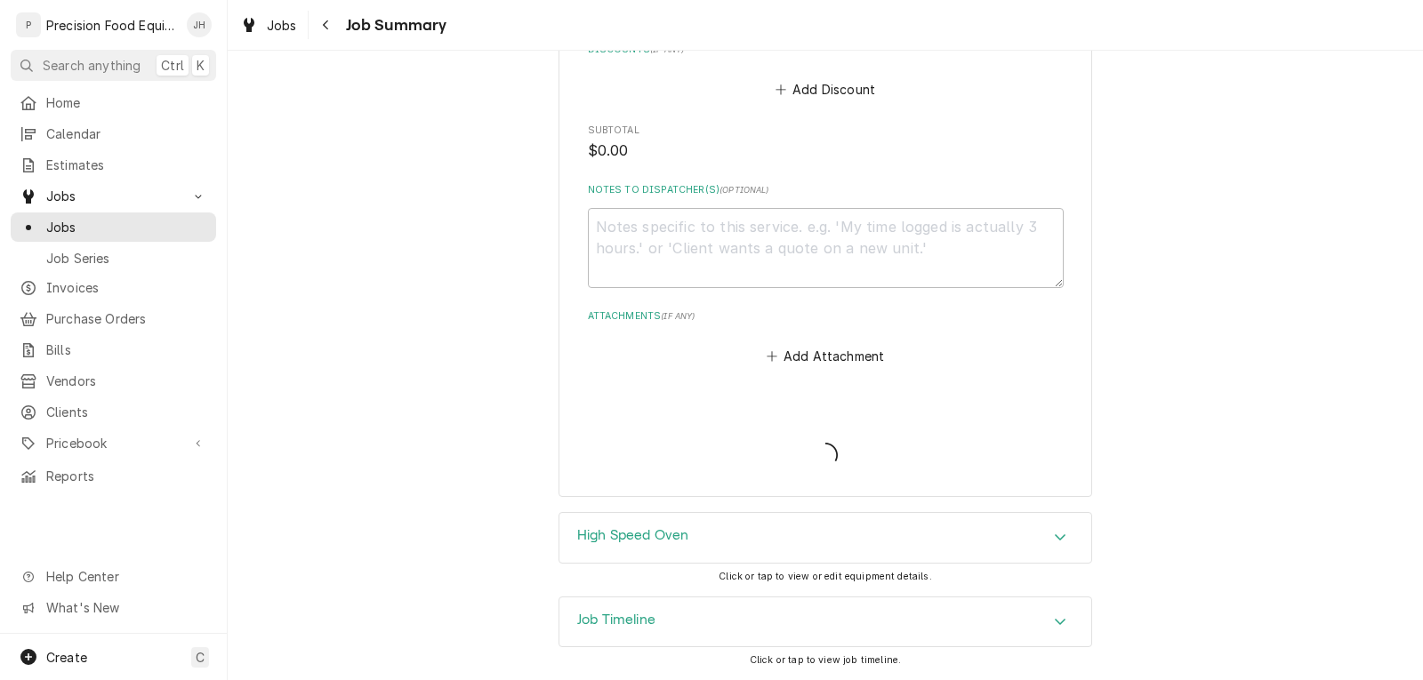
scroll to position [896, 0]
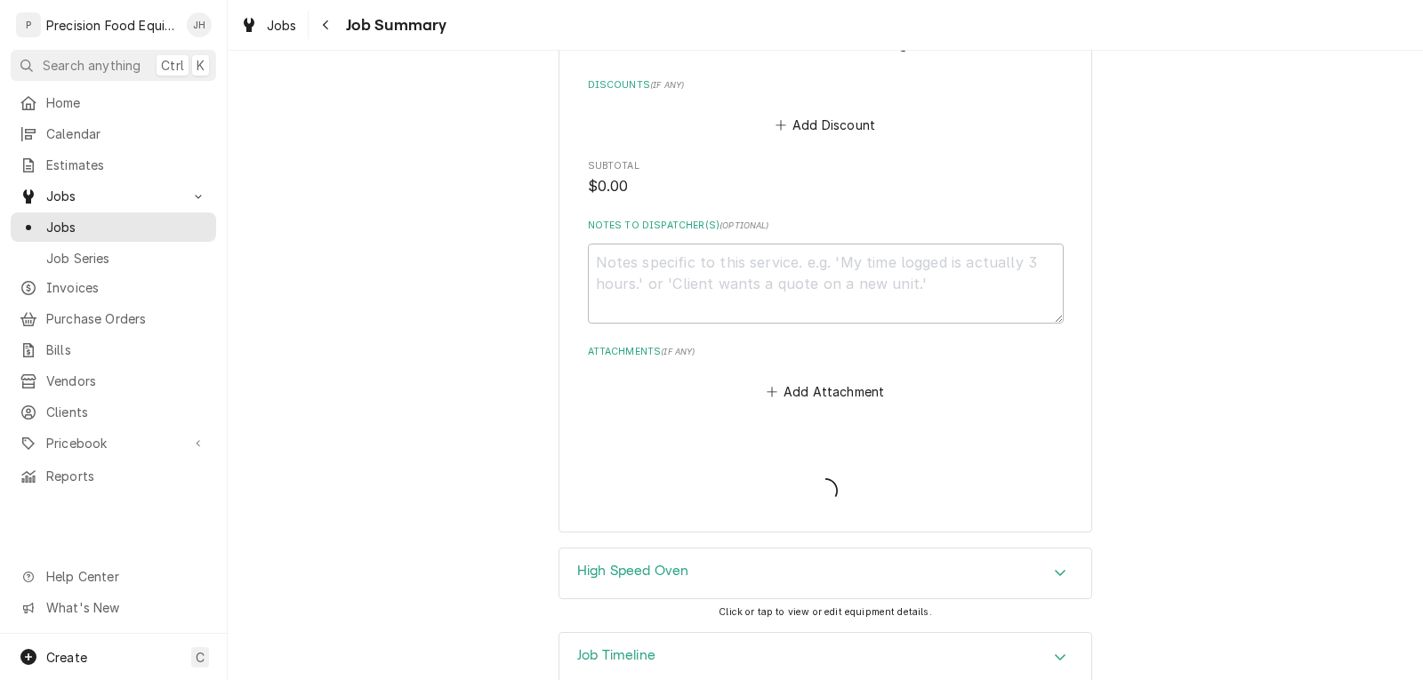
type textarea "x"
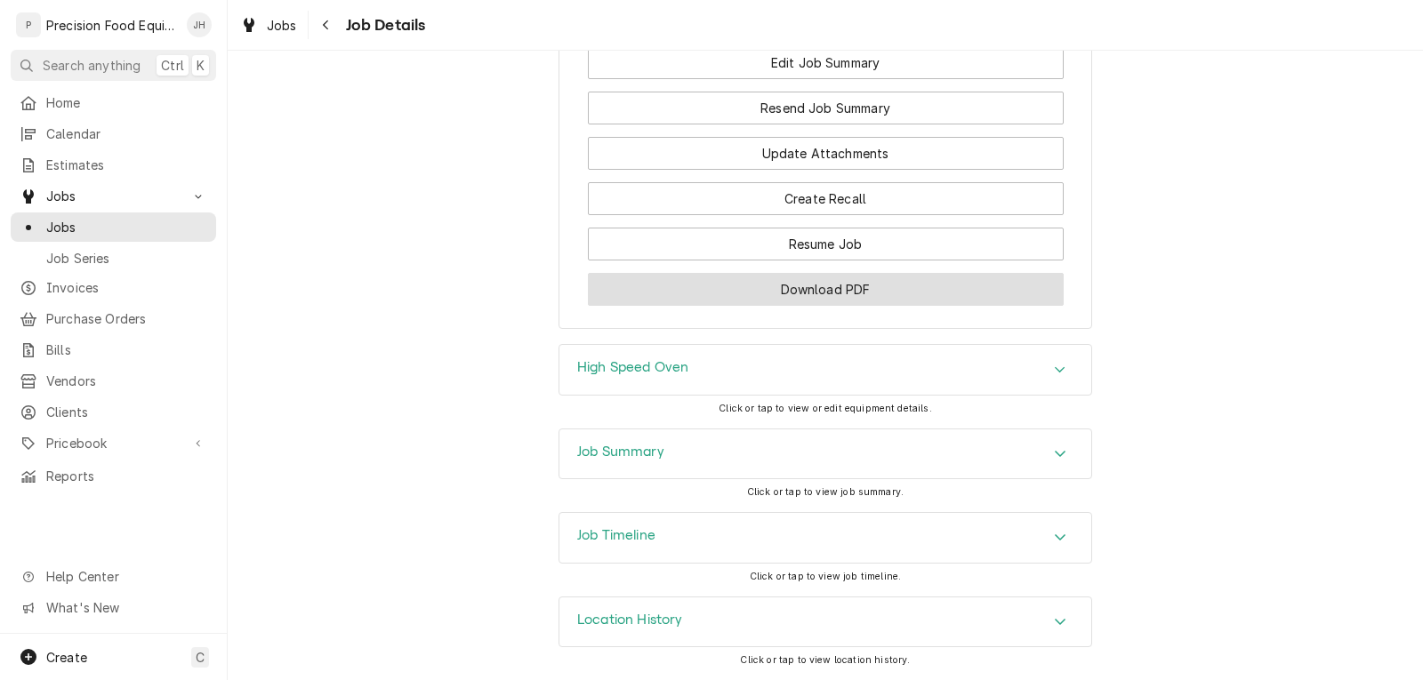
scroll to position [1271, 0]
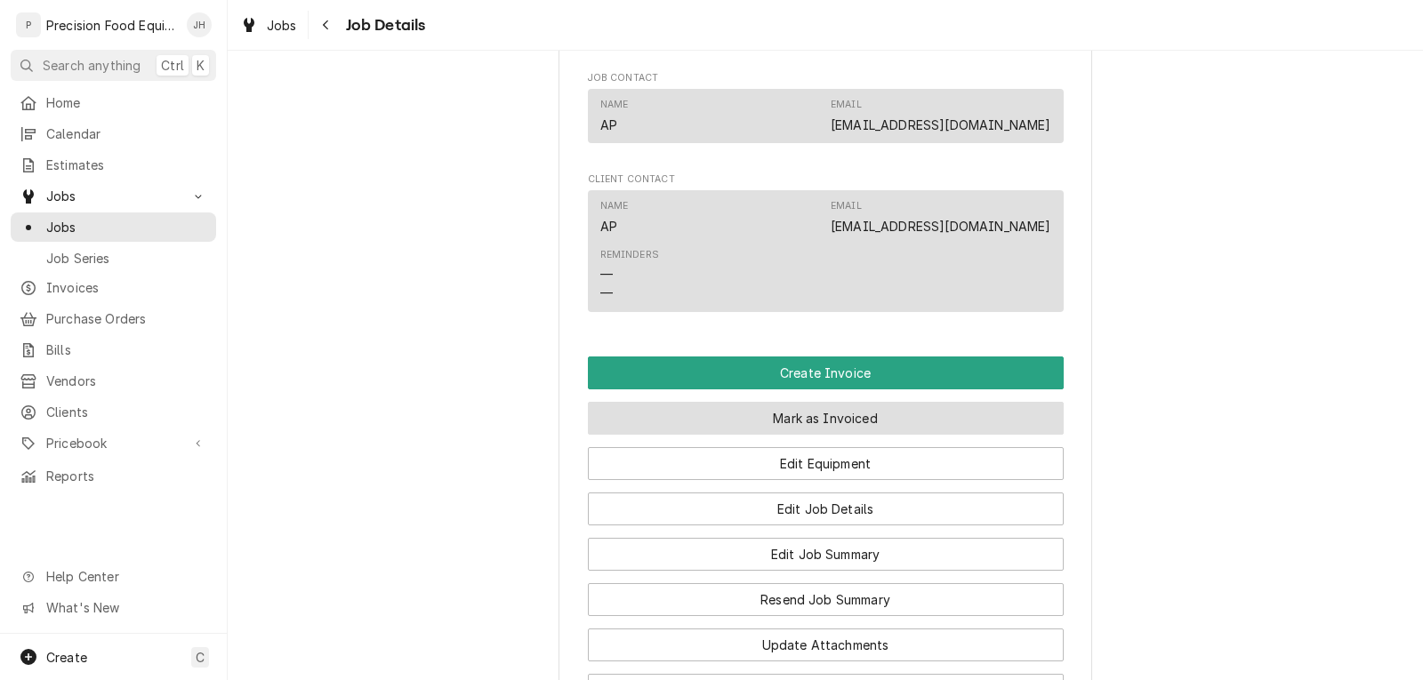
click at [809, 435] on button "Mark as Invoiced" at bounding box center [826, 418] width 476 height 33
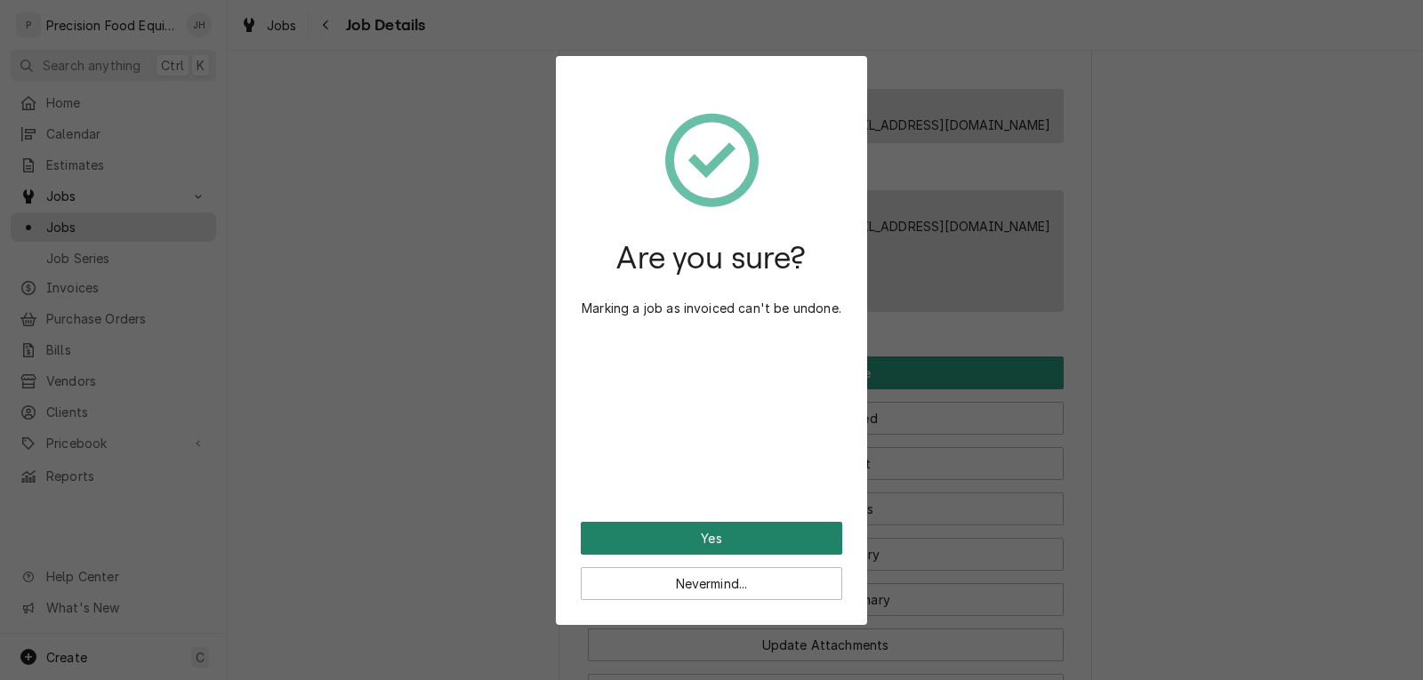
click at [735, 544] on button "Yes" at bounding box center [711, 538] width 261 height 33
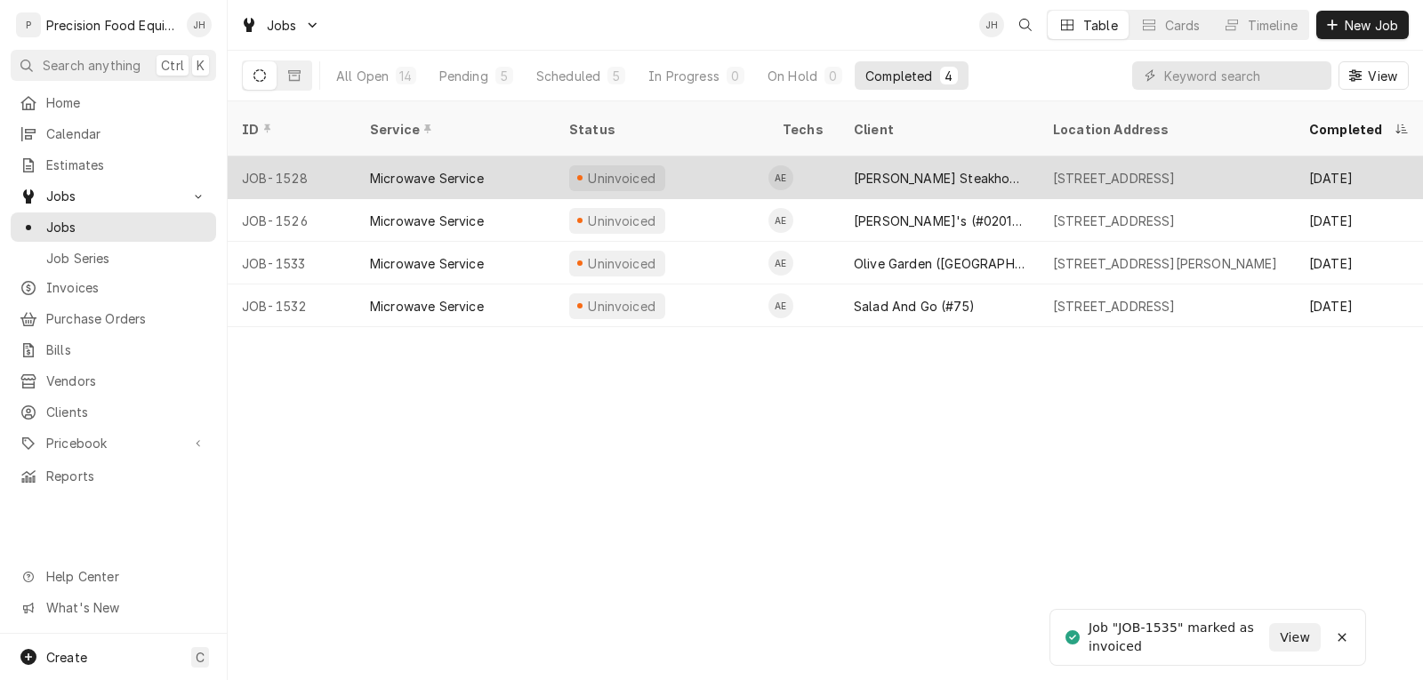
click at [694, 162] on div "Uninvoiced" at bounding box center [661, 177] width 213 height 43
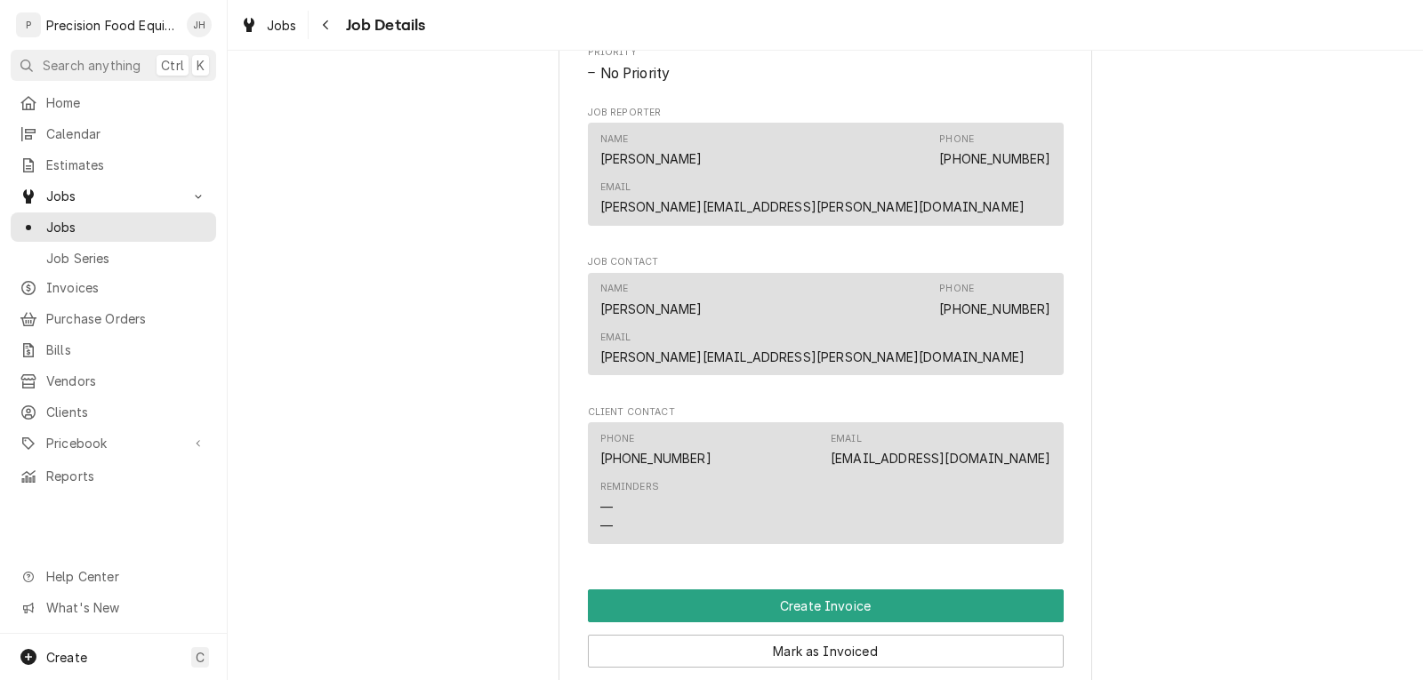
scroll to position [889, 0]
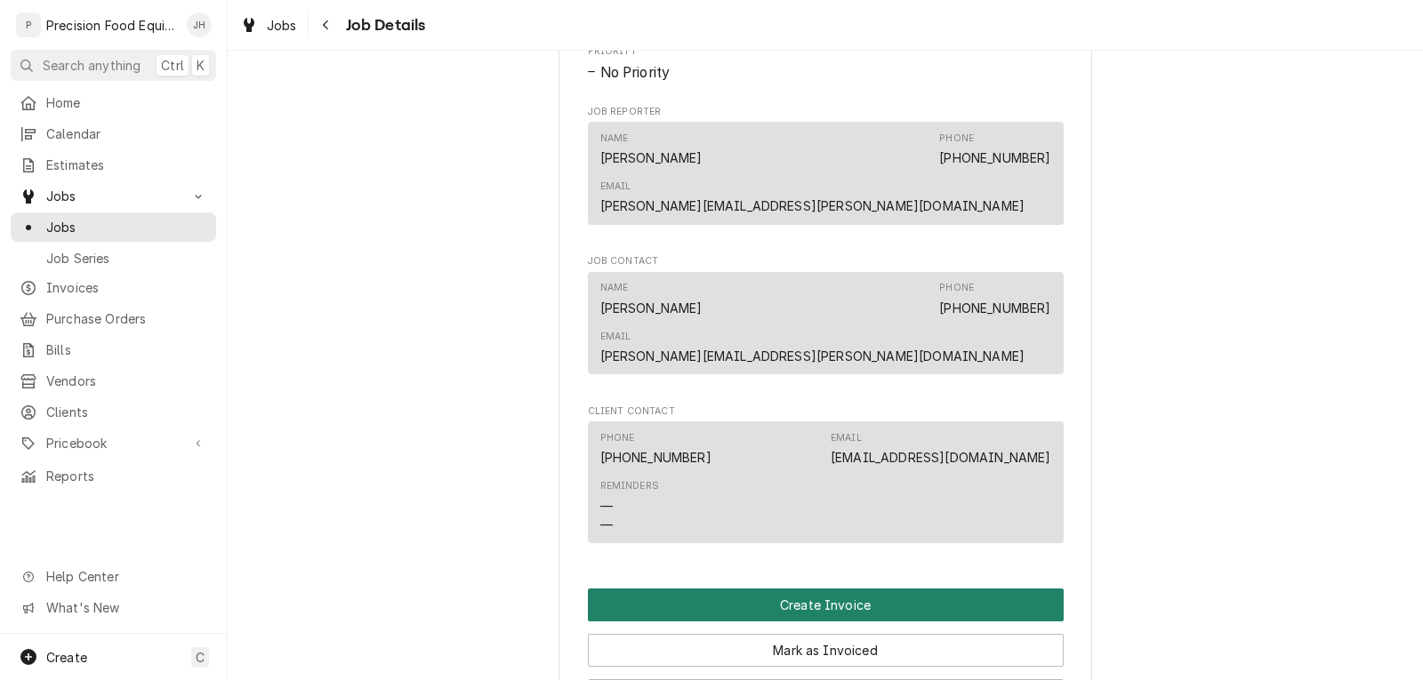
click at [838, 589] on button "Create Invoice" at bounding box center [826, 605] width 476 height 33
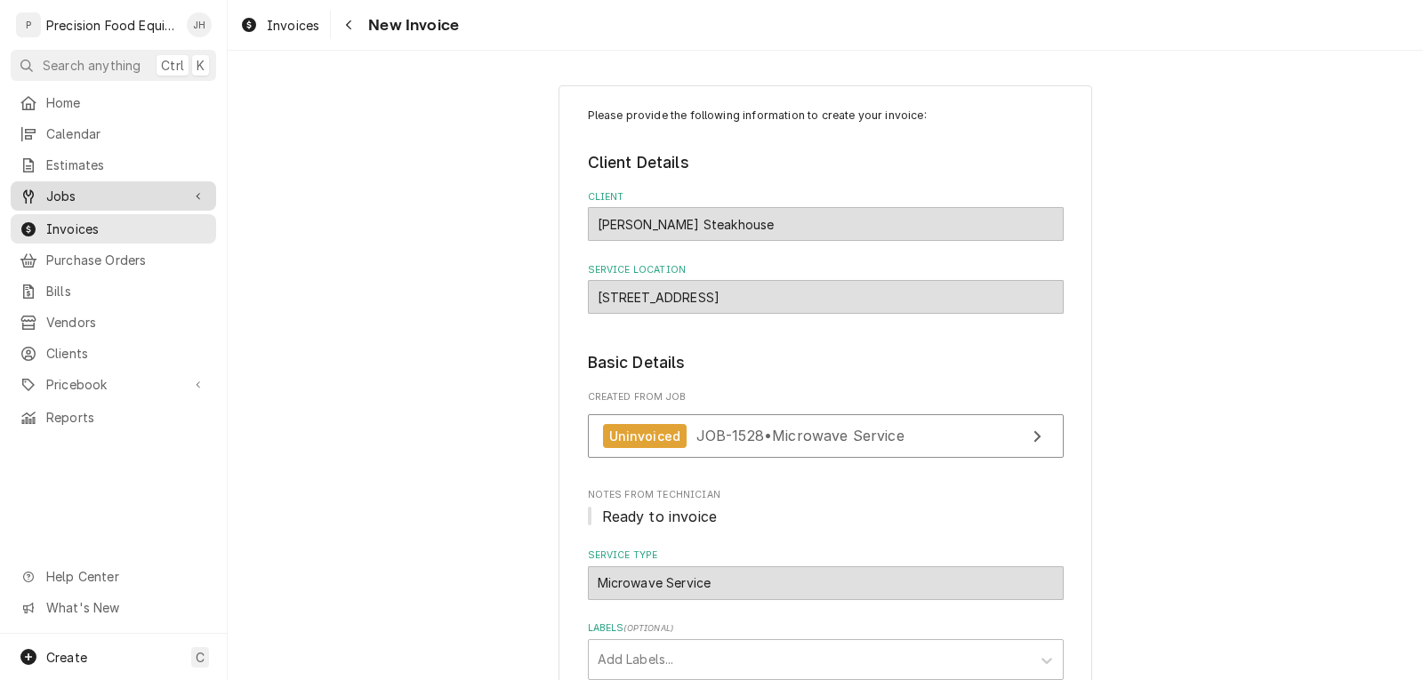
click at [114, 193] on span "Jobs" at bounding box center [113, 196] width 134 height 19
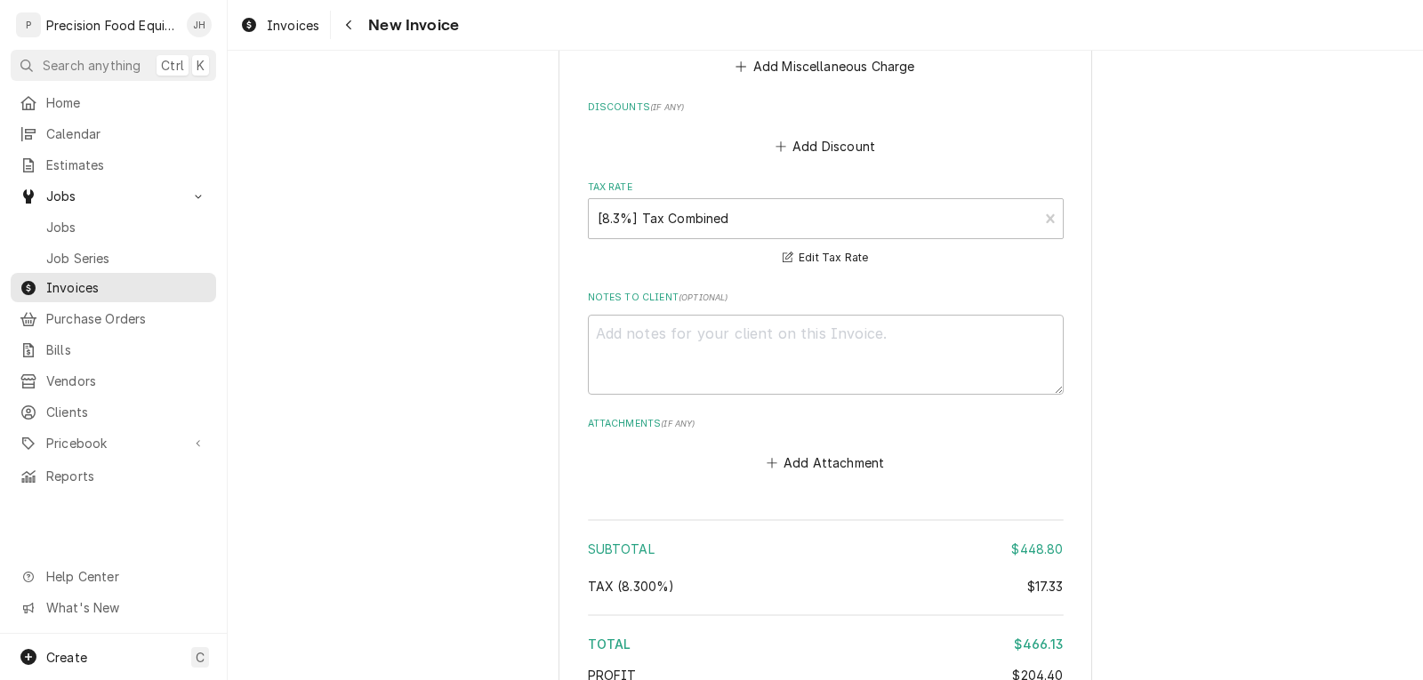
scroll to position [2995, 0]
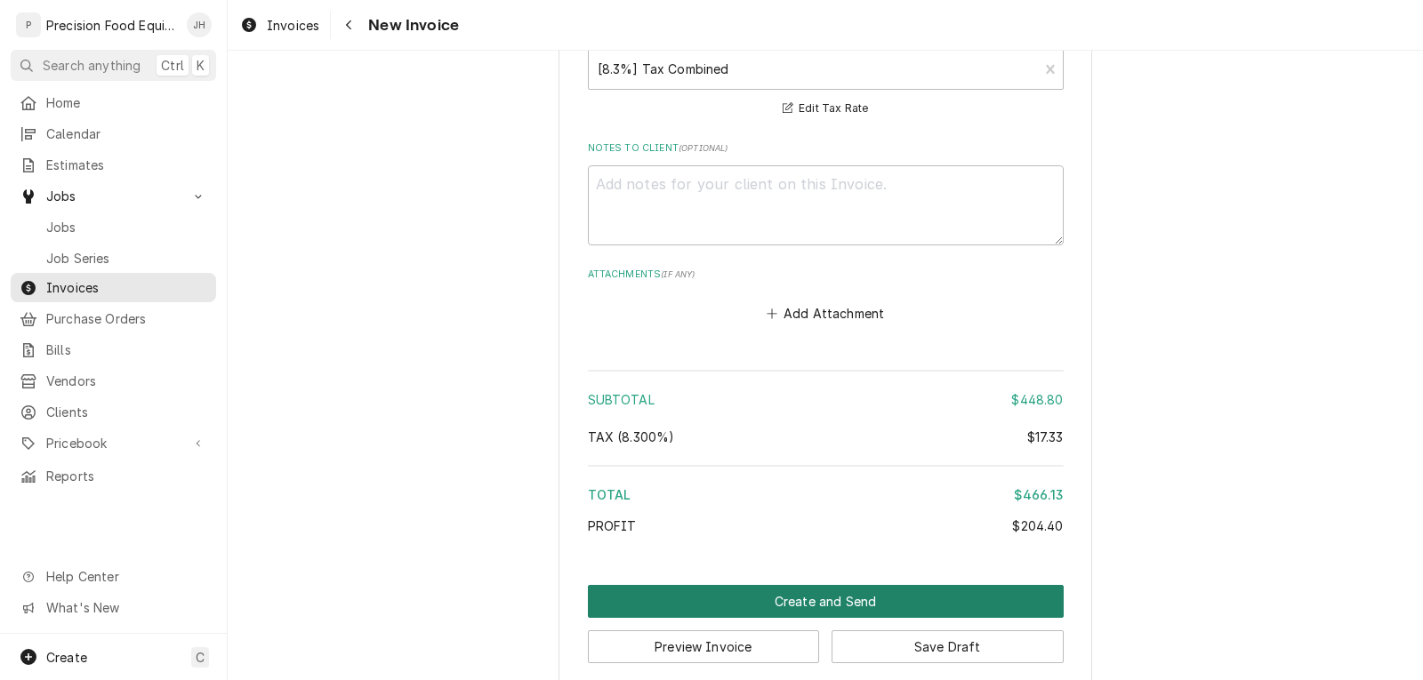
click at [783, 585] on button "Create and Send" at bounding box center [826, 601] width 476 height 33
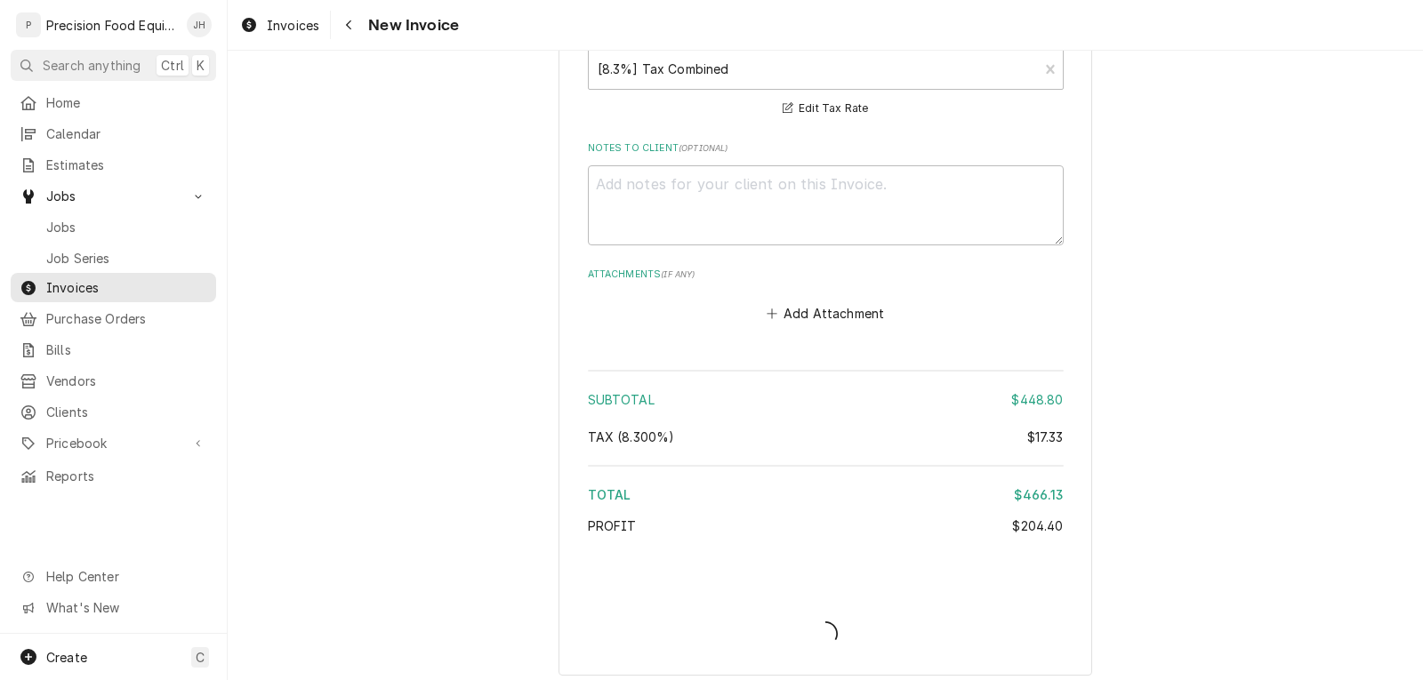
scroll to position [2985, 0]
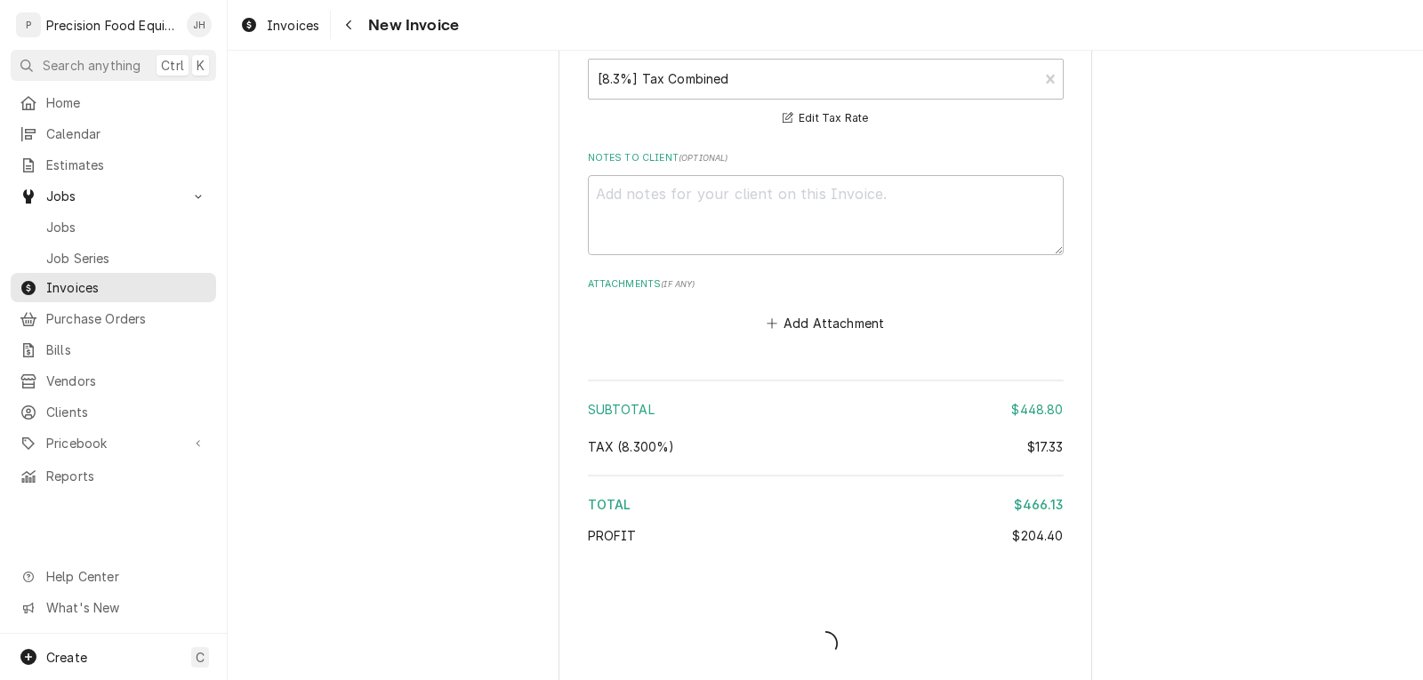
type textarea "x"
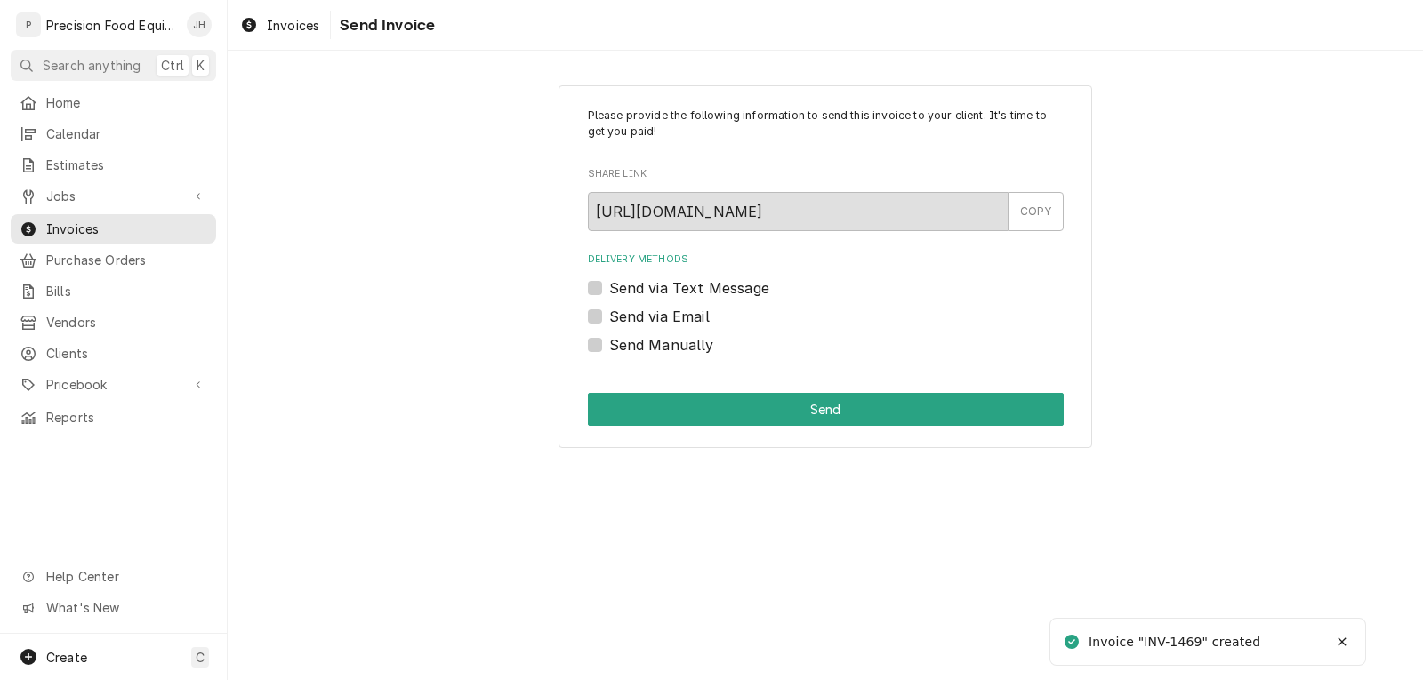
click at [674, 317] on label "Send via Email" at bounding box center [659, 316] width 100 height 21
click at [674, 317] on input "Send via Email" at bounding box center [847, 325] width 476 height 39
checkbox input "true"
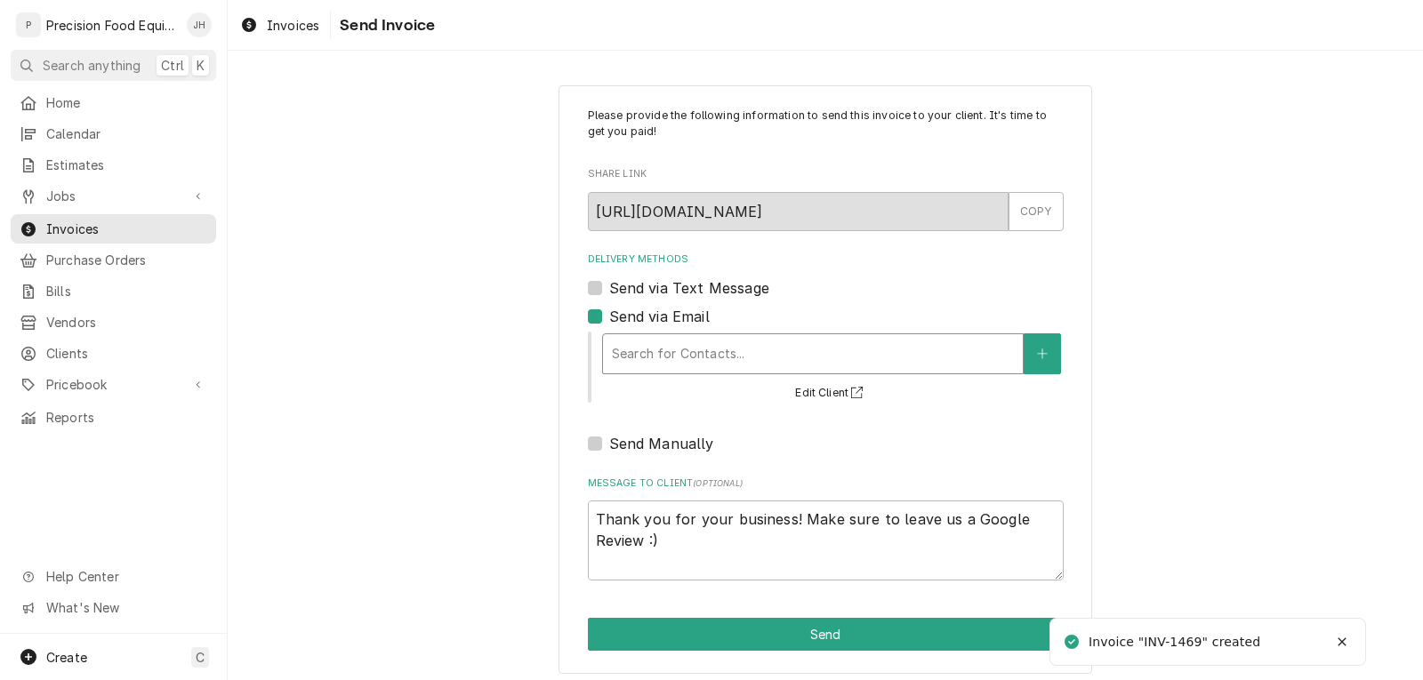
click at [675, 358] on div "Delivery Methods" at bounding box center [813, 354] width 402 height 32
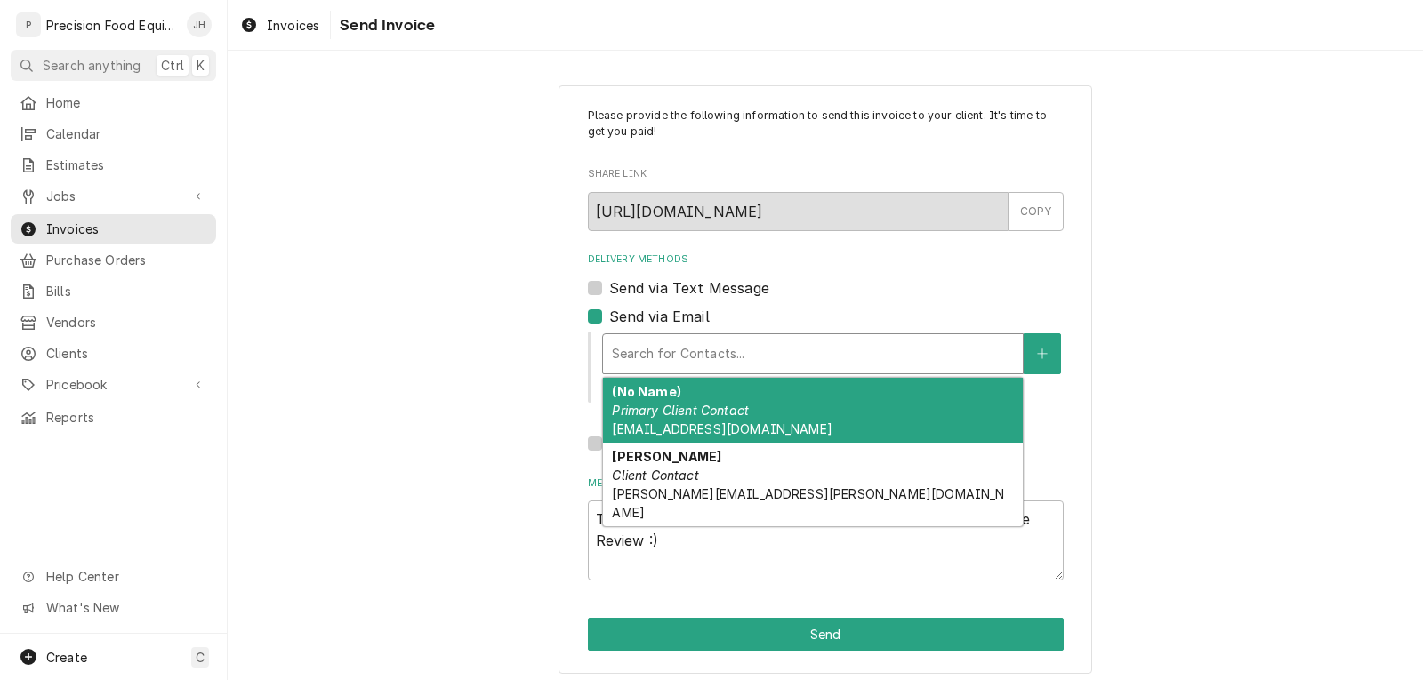
click at [697, 420] on div "(No Name) Primary Client Contact masdoffice@ldry.com" at bounding box center [813, 410] width 420 height 65
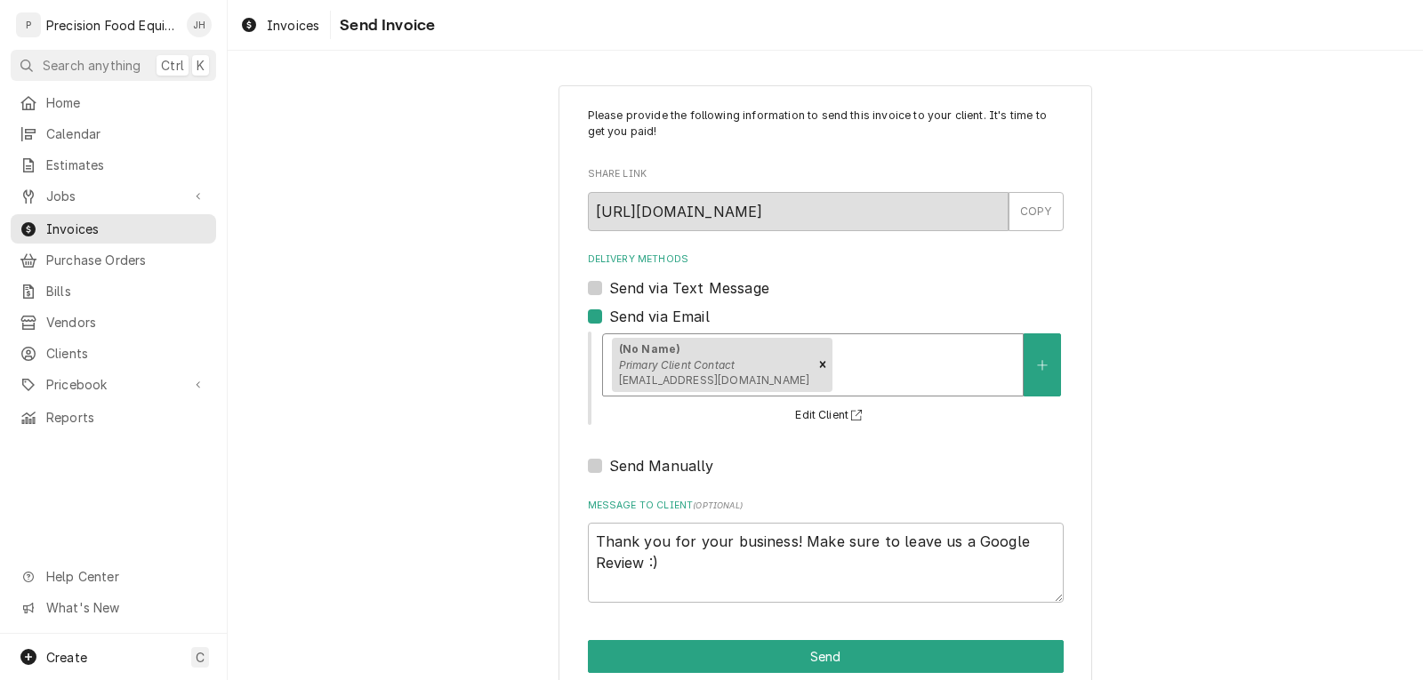
click at [836, 370] on div "Delivery Methods" at bounding box center [925, 365] width 178 height 32
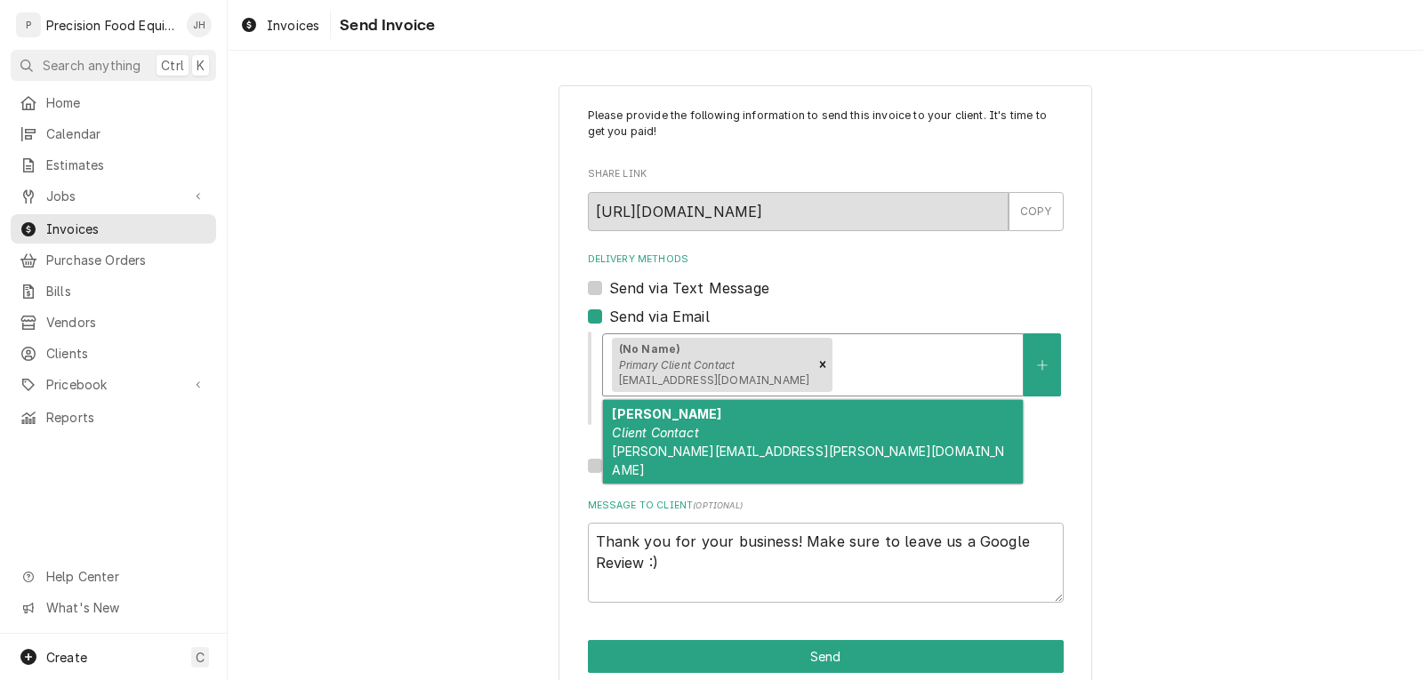
click at [747, 458] on span "michael.goldsmith@ldry.com" at bounding box center [808, 461] width 392 height 34
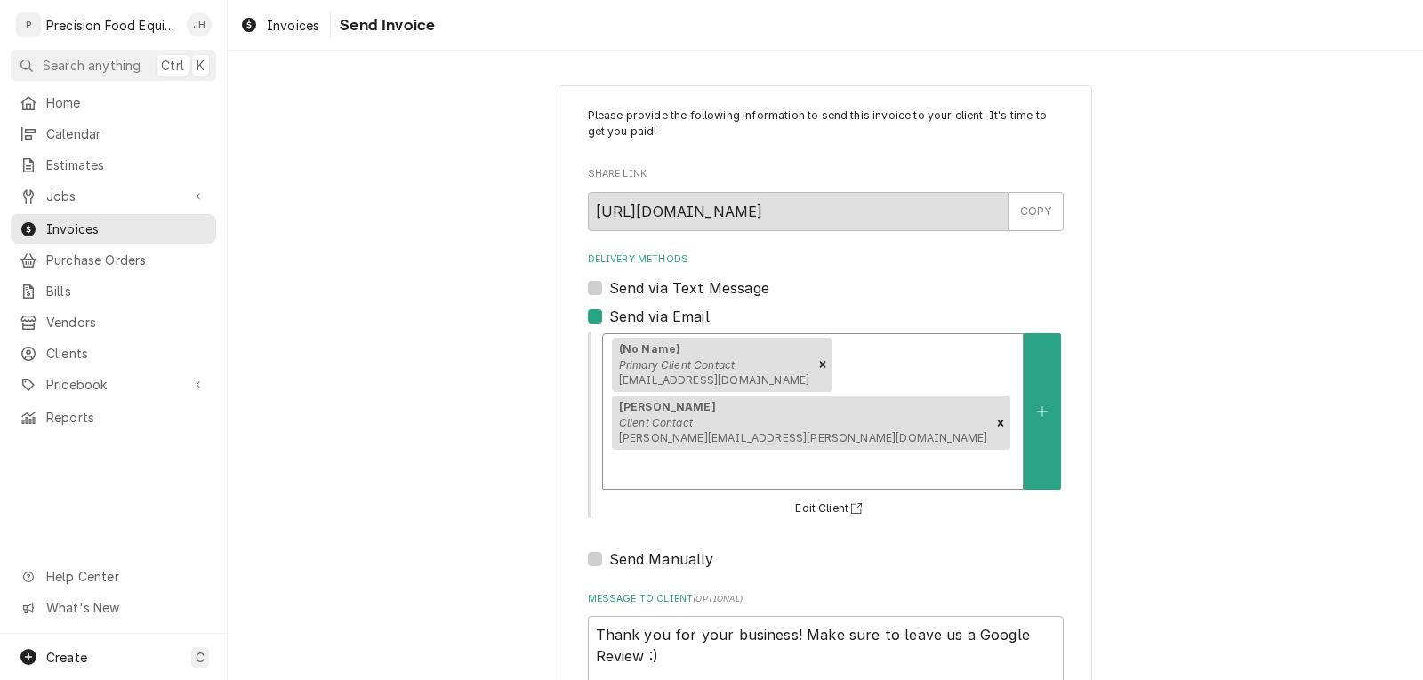
scroll to position [31, 0]
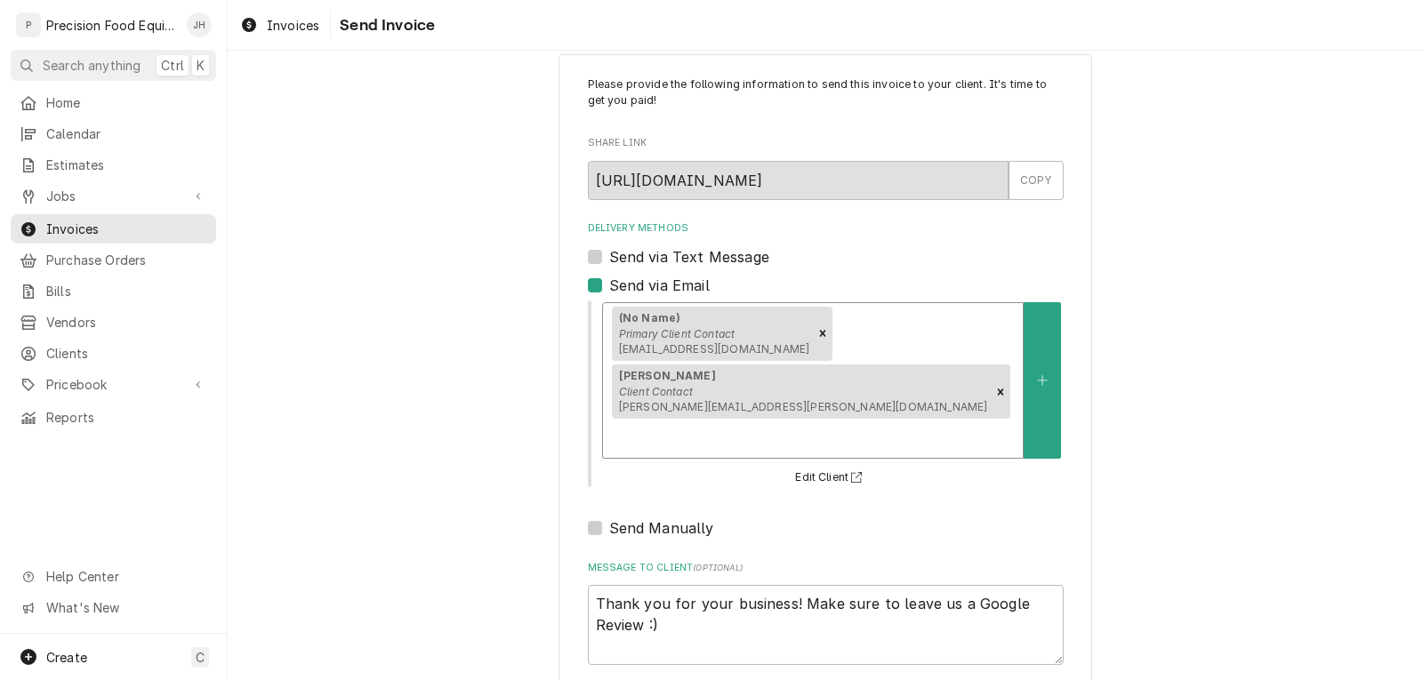
type textarea "x"
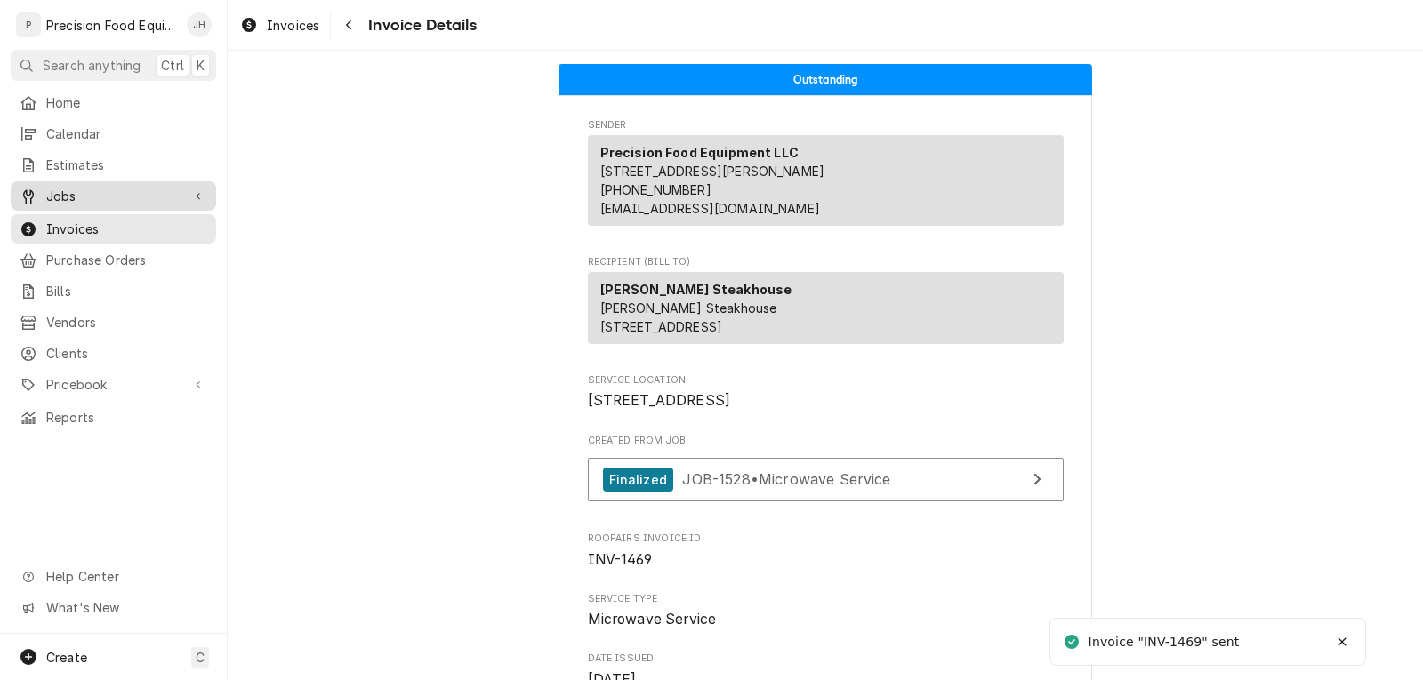
click at [89, 195] on span "Jobs" at bounding box center [113, 196] width 134 height 19
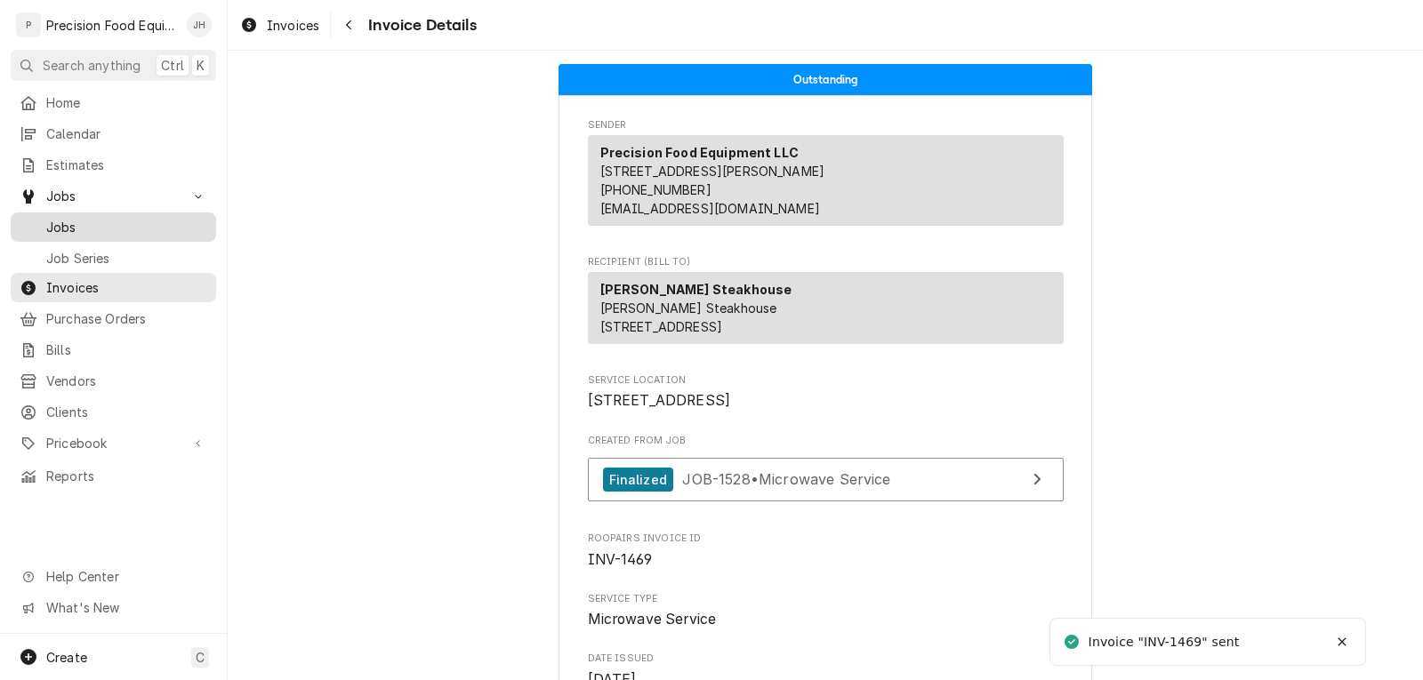
click at [95, 218] on span "Jobs" at bounding box center [126, 227] width 161 height 19
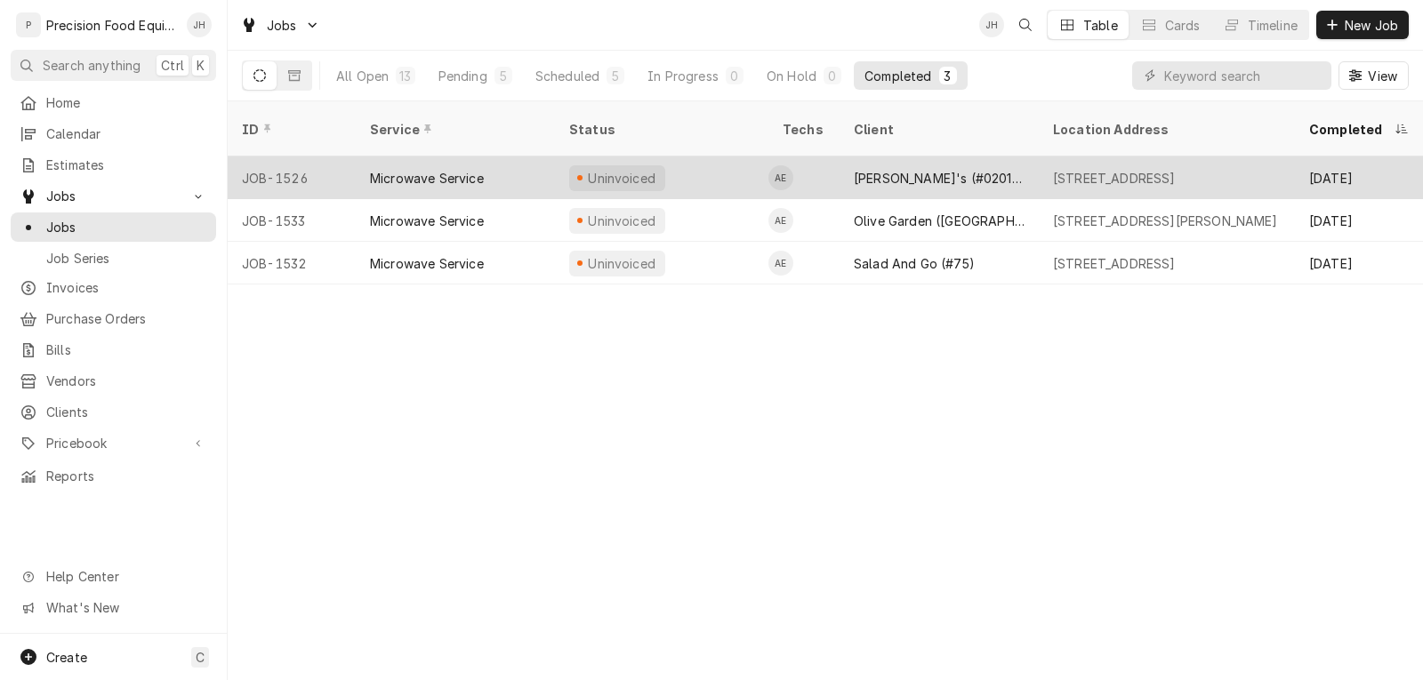
click at [703, 156] on div "Uninvoiced" at bounding box center [661, 177] width 213 height 43
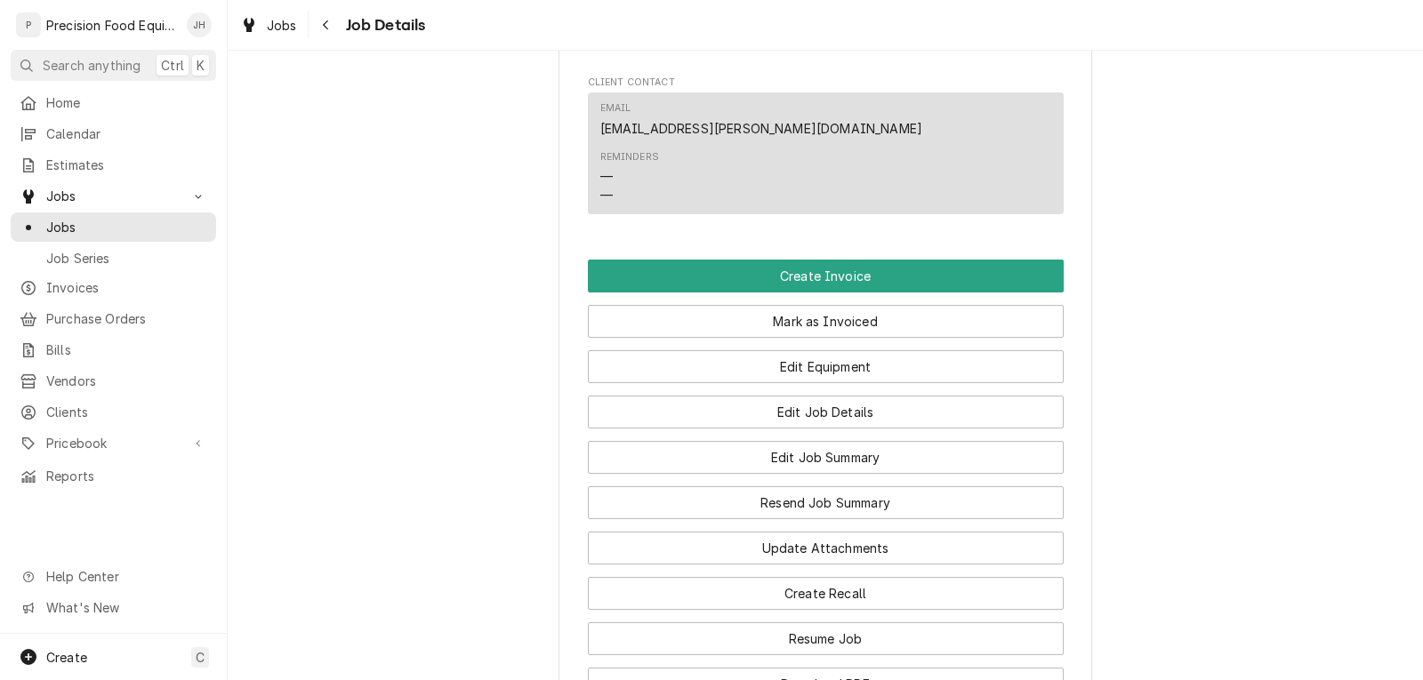
scroll to position [1156, 0]
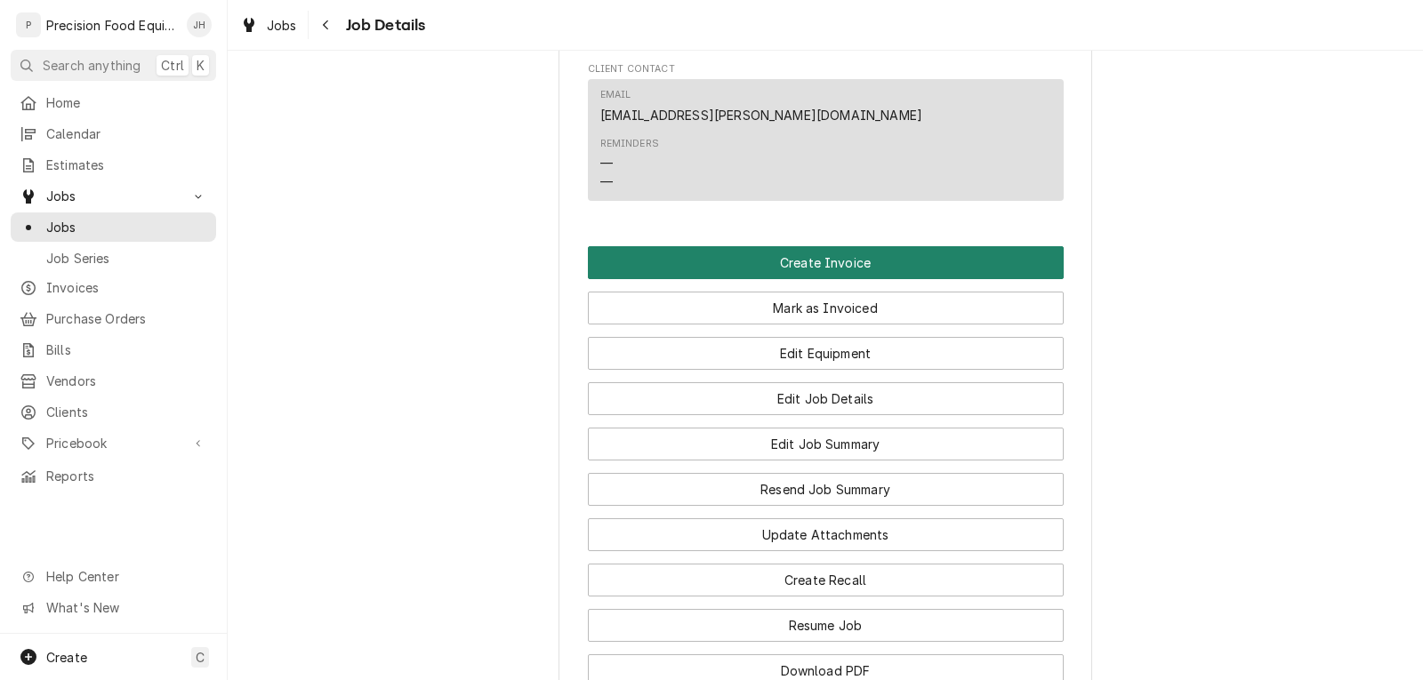
click at [823, 279] on button "Create Invoice" at bounding box center [826, 262] width 476 height 33
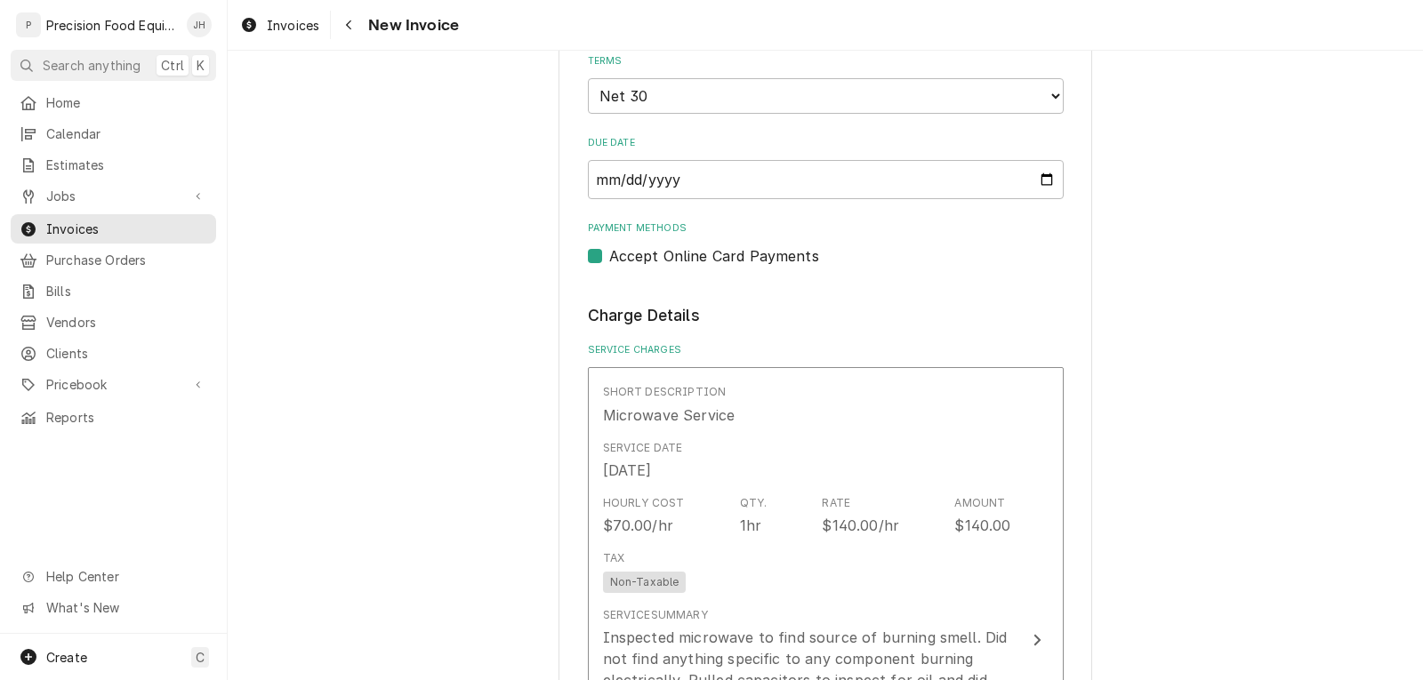
scroll to position [978, 0]
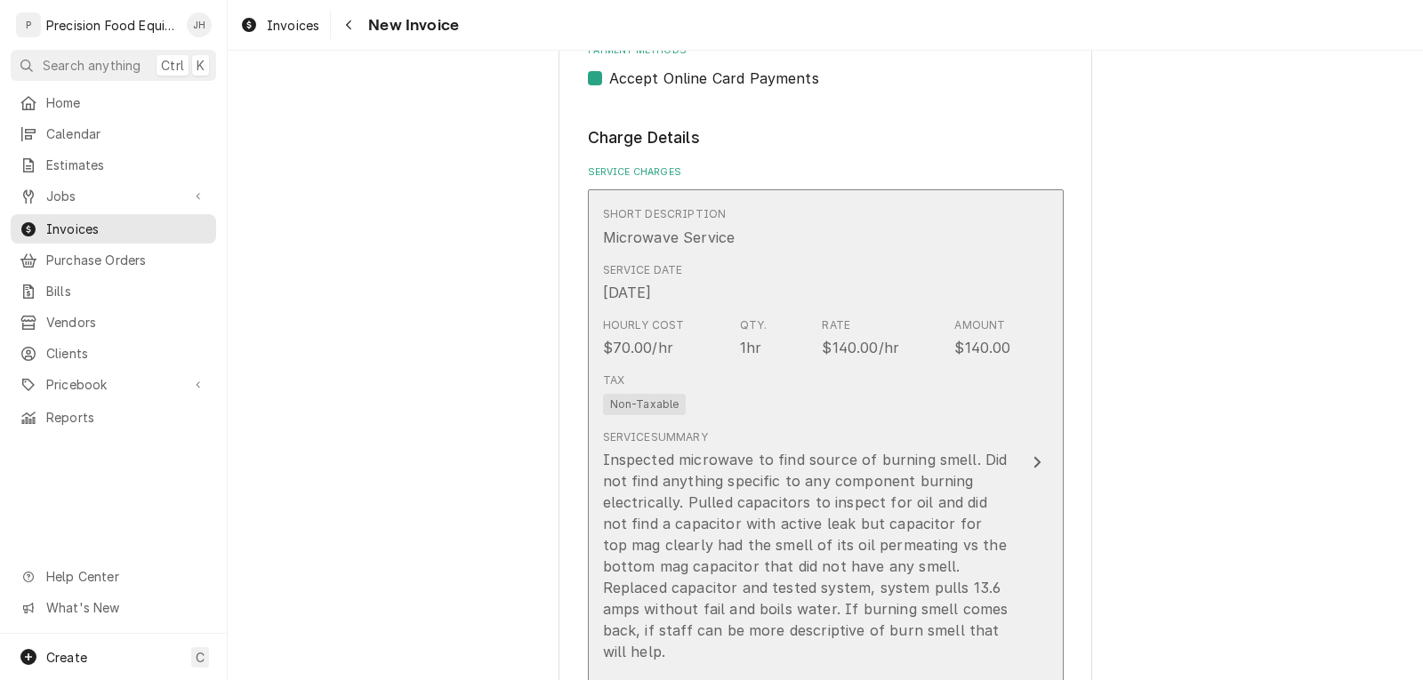
click at [760, 385] on div "Tax Non-Taxable" at bounding box center [807, 393] width 408 height 57
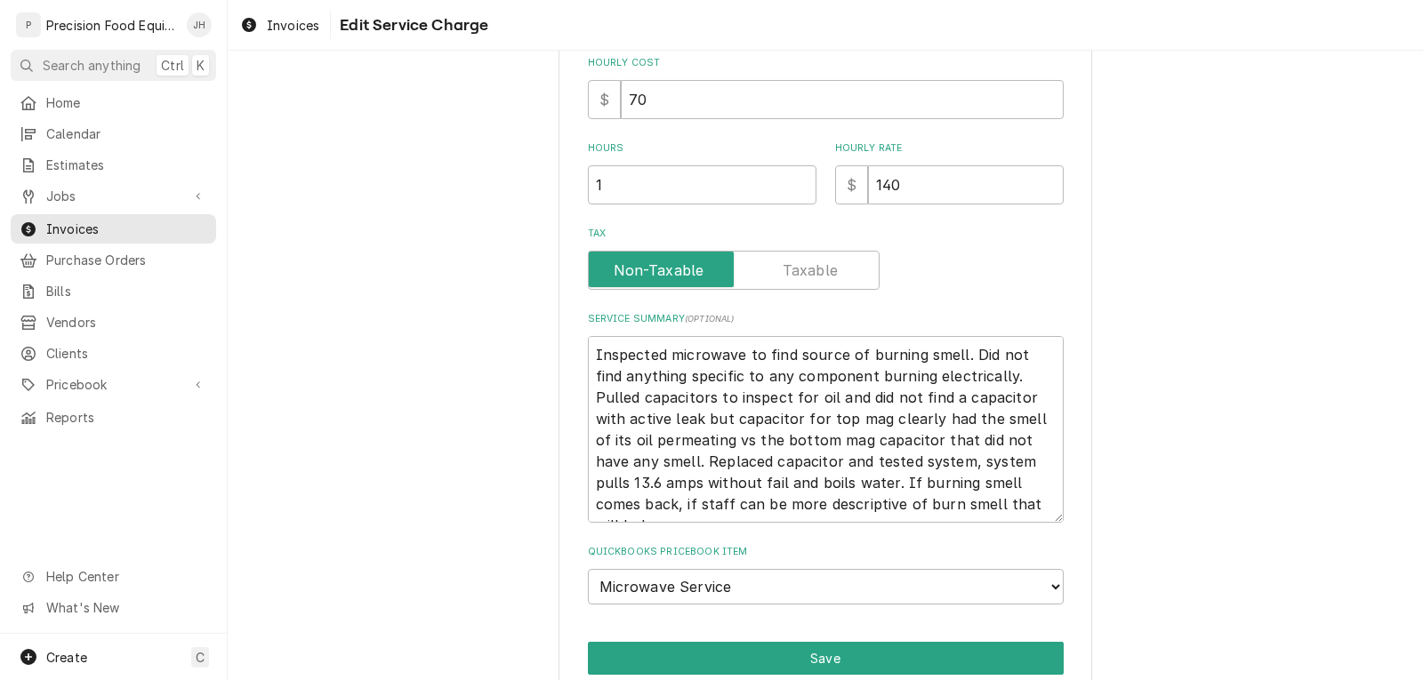
scroll to position [514, 0]
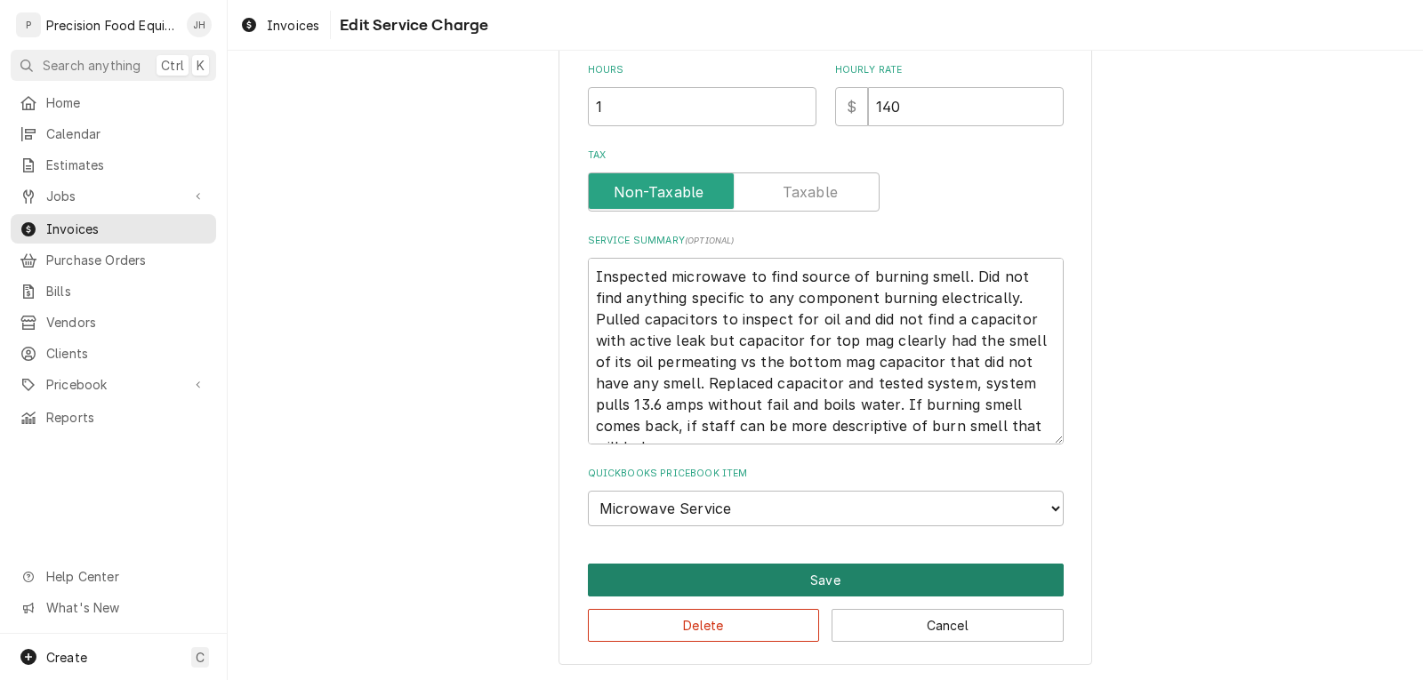
click at [854, 577] on button "Save" at bounding box center [826, 580] width 476 height 33
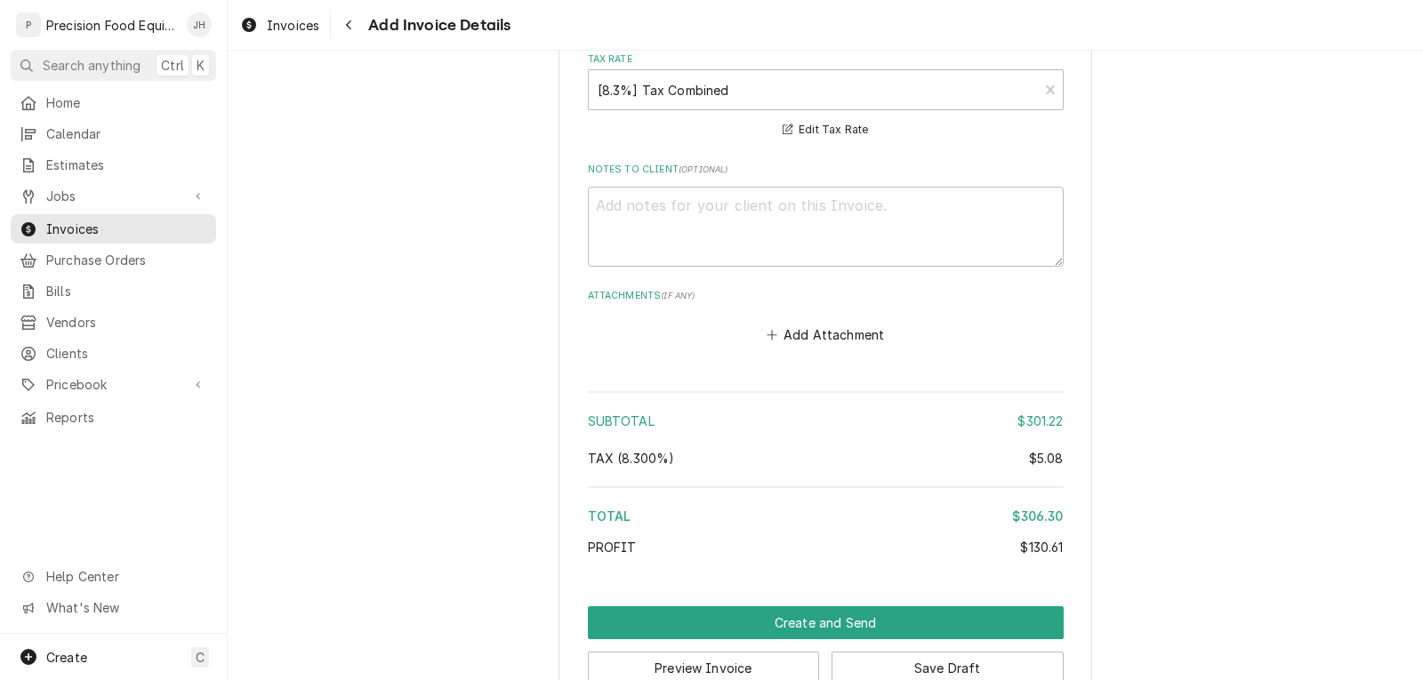
scroll to position [2712, 0]
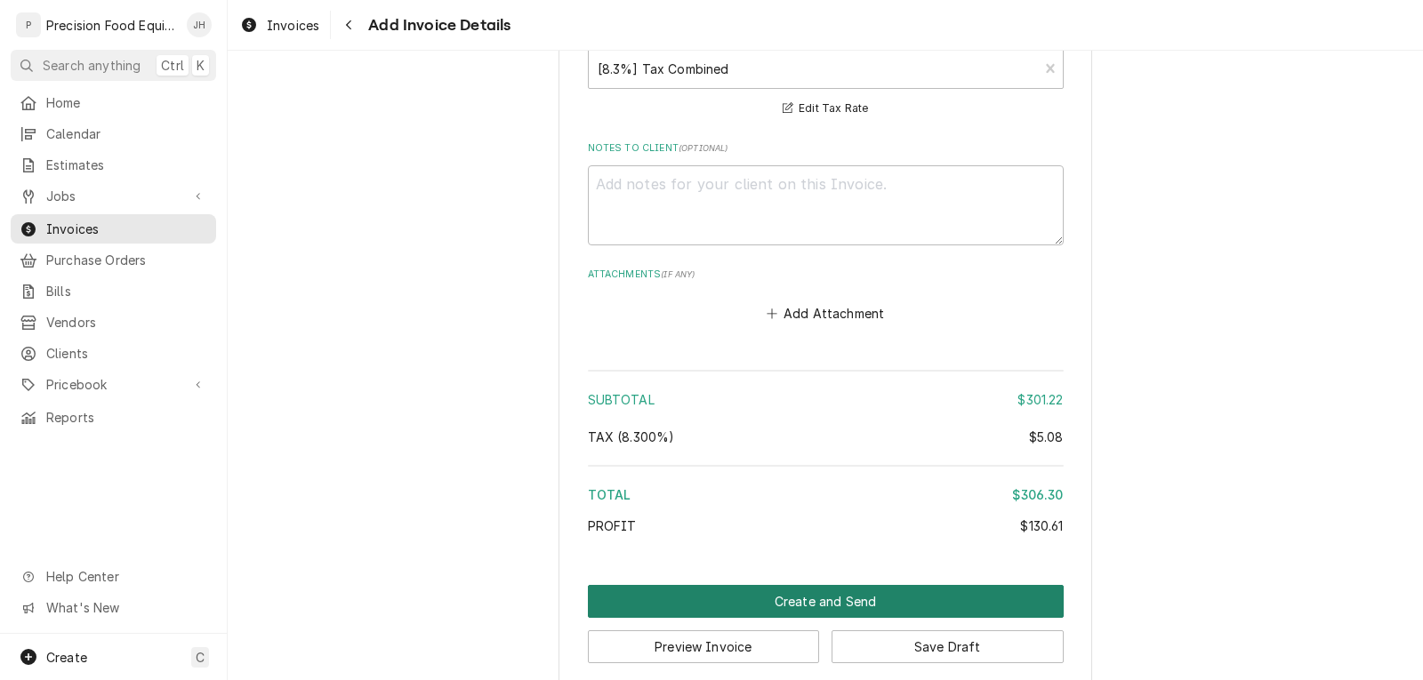
click at [852, 585] on button "Create and Send" at bounding box center [826, 601] width 476 height 33
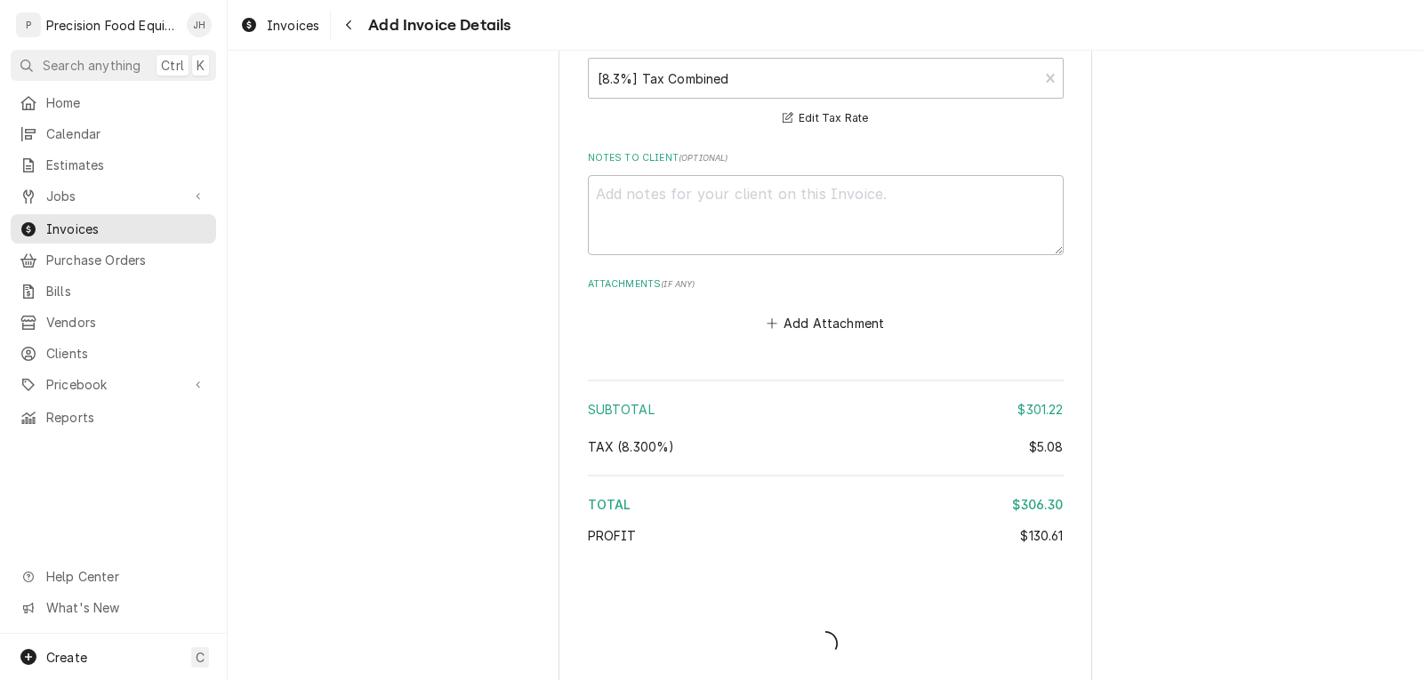
type textarea "x"
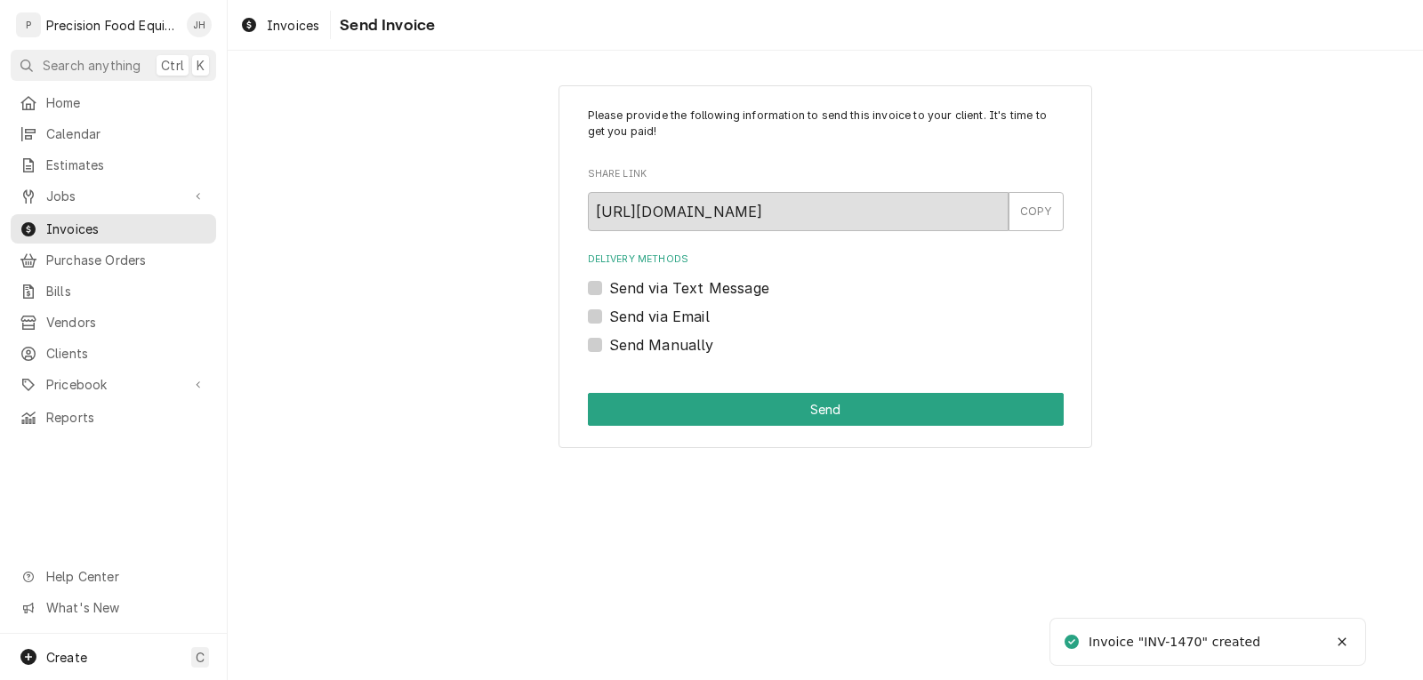
click at [619, 320] on label "Send via Email" at bounding box center [659, 316] width 100 height 21
click at [619, 320] on input "Send via Email" at bounding box center [847, 325] width 476 height 39
checkbox input "true"
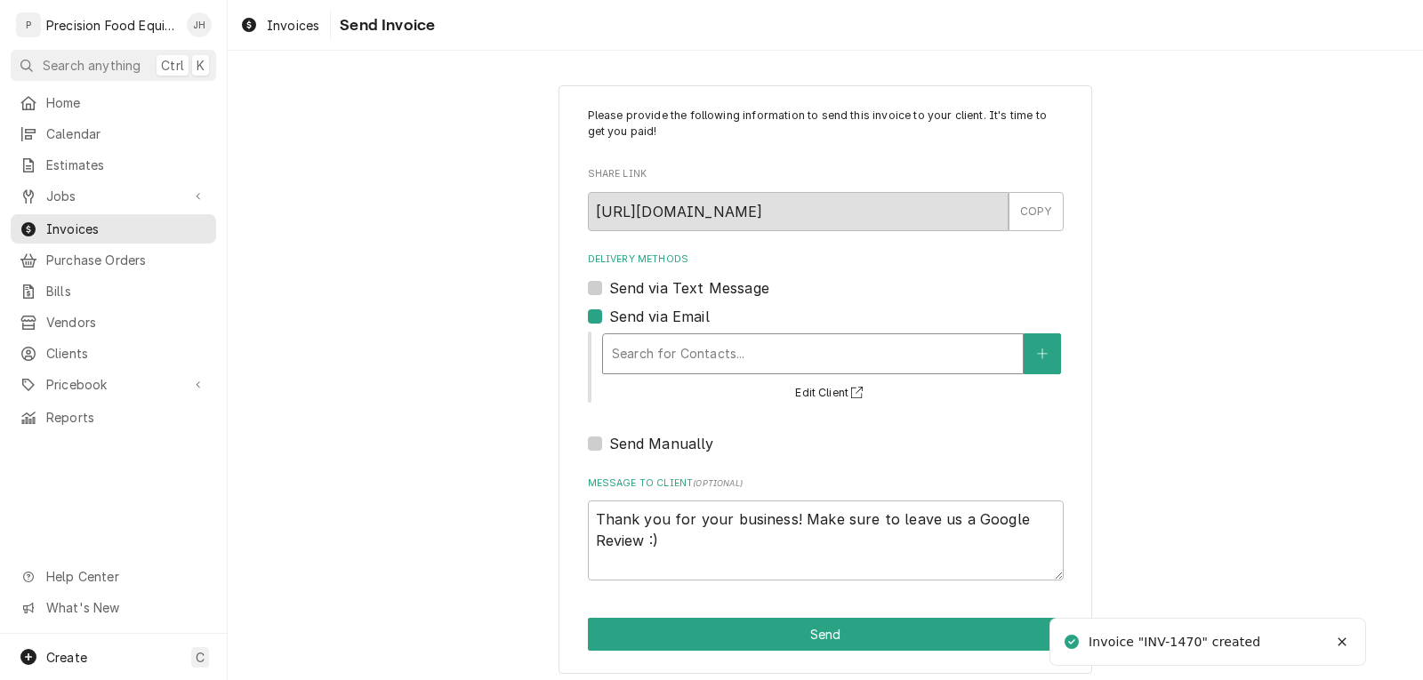
click at [612, 347] on div "Delivery Methods" at bounding box center [813, 354] width 402 height 32
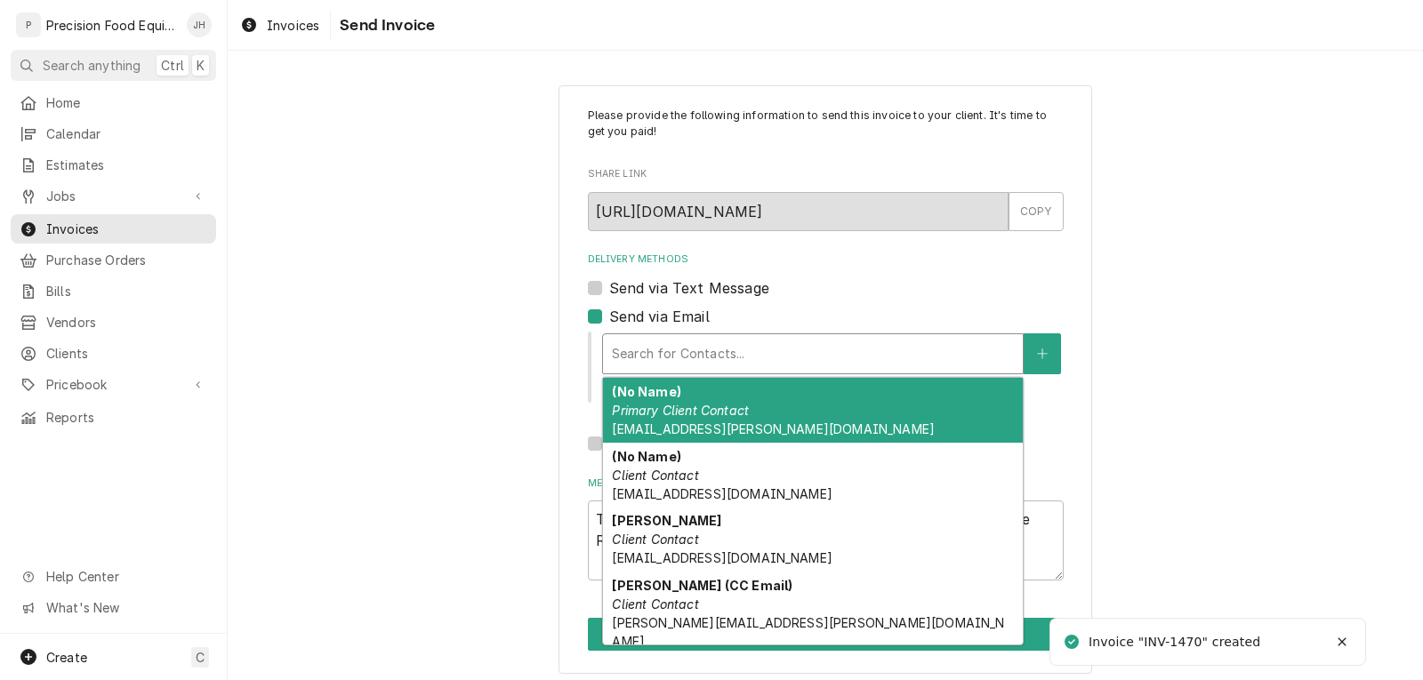
click at [708, 423] on span "wenjoy1@cox.net" at bounding box center [773, 428] width 323 height 15
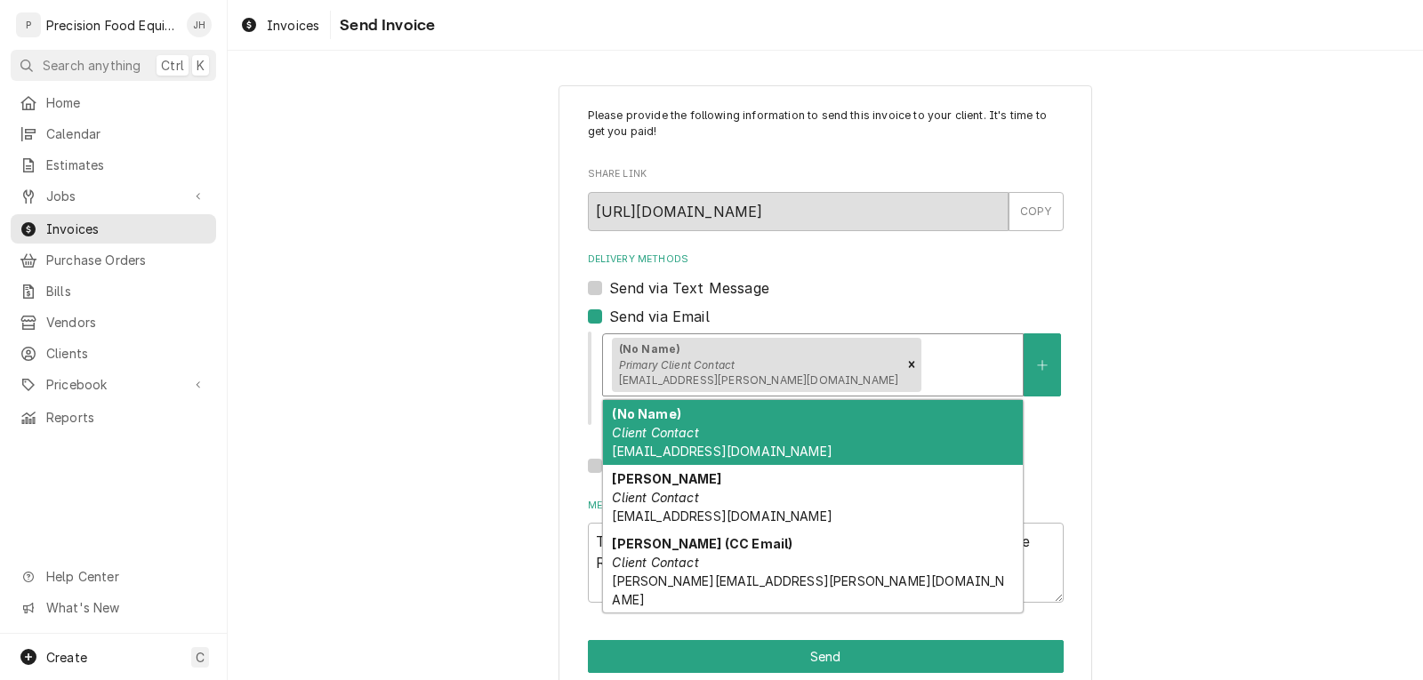
click at [925, 354] on div "Delivery Methods" at bounding box center [969, 365] width 89 height 32
click at [706, 445] on span "wenjoy2017@gmail.com" at bounding box center [722, 451] width 220 height 15
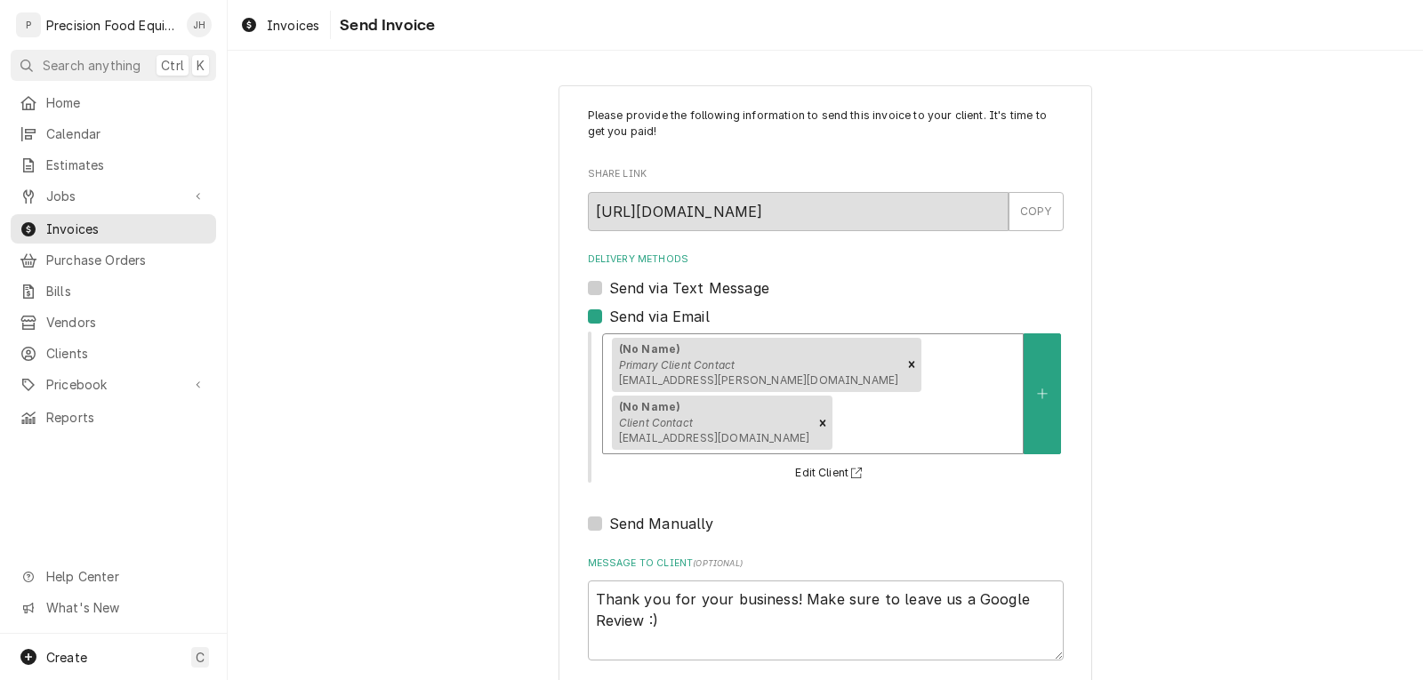
click at [701, 365] on em "Primary Client Contact" at bounding box center [677, 364] width 116 height 13
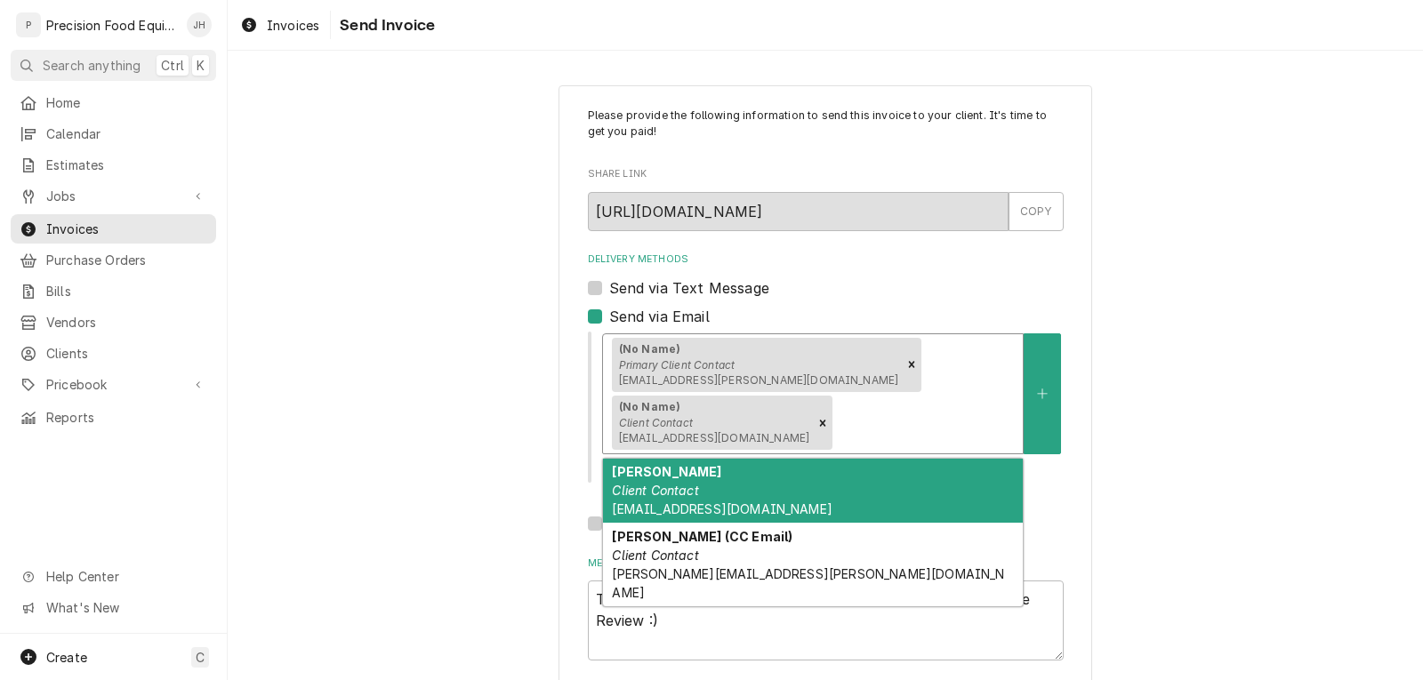
click at [667, 483] on em "Client Contact" at bounding box center [655, 490] width 86 height 15
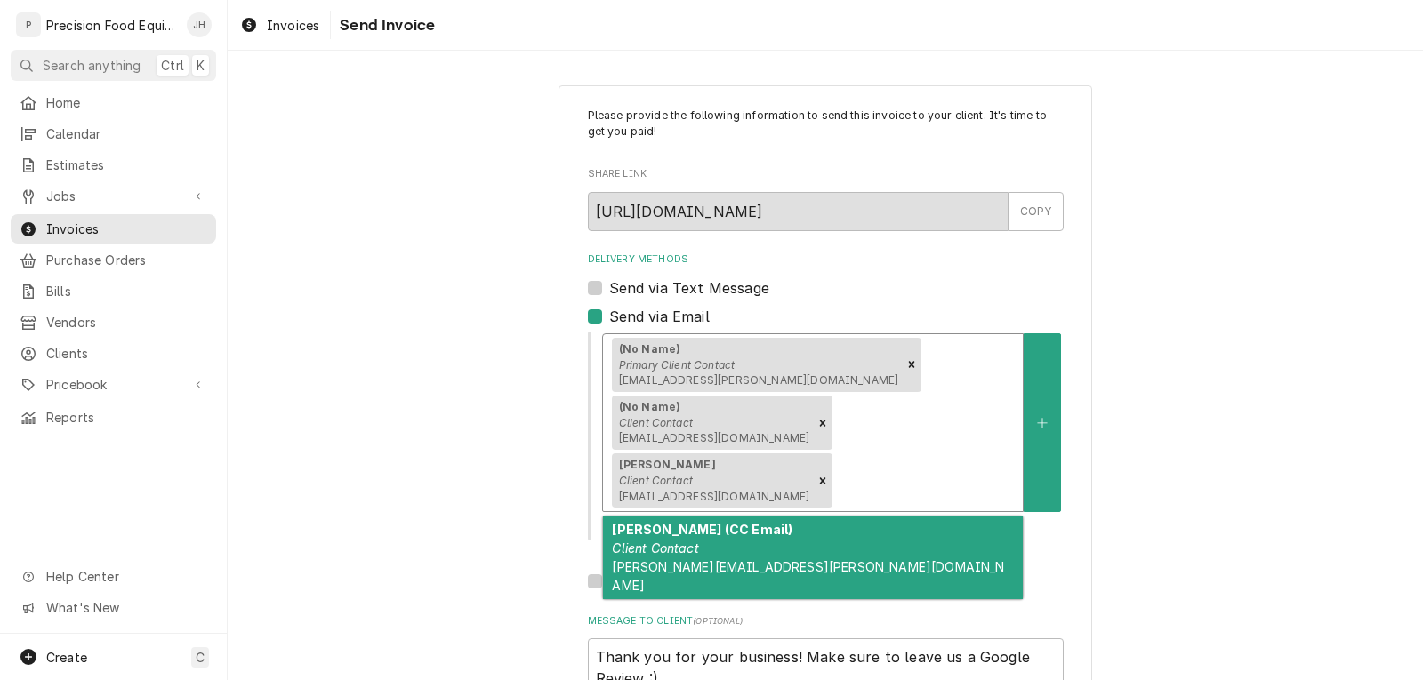
click at [677, 361] on em "Primary Client Contact" at bounding box center [677, 364] width 116 height 13
click at [679, 541] on em "Client Contact" at bounding box center [655, 548] width 86 height 15
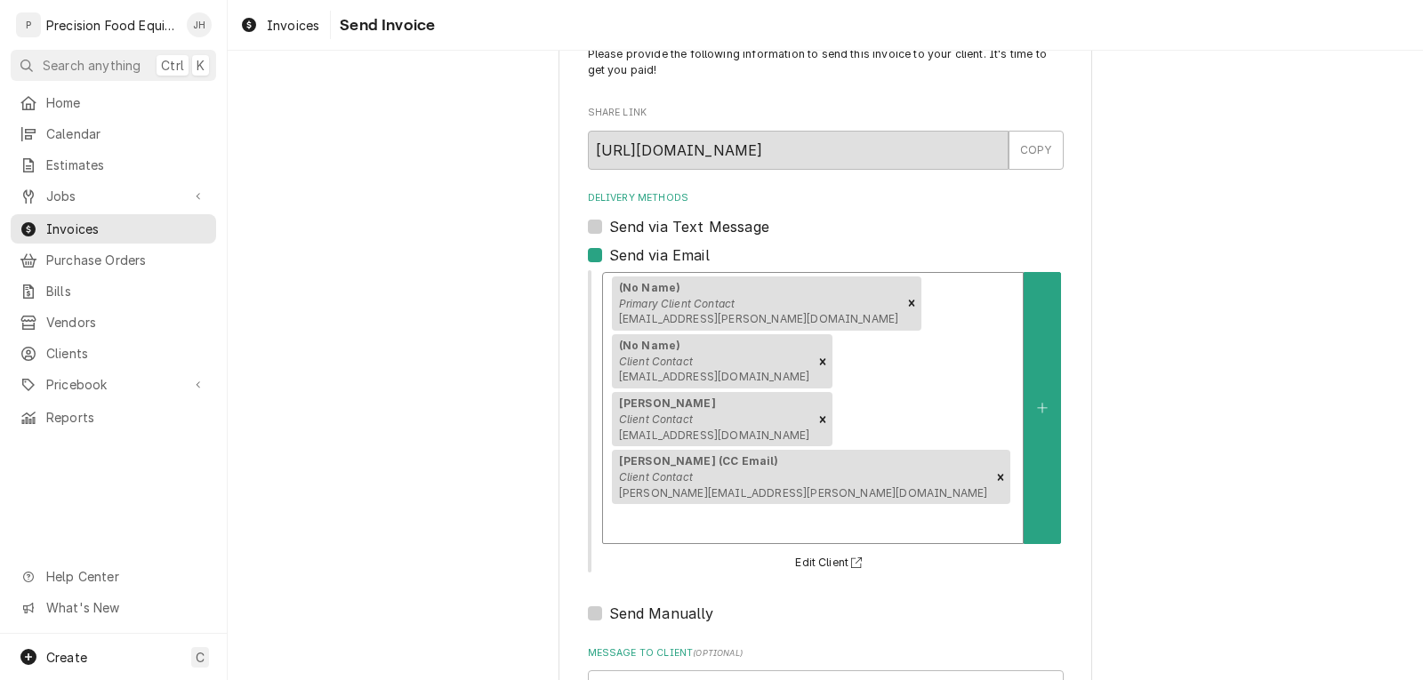
scroll to position [89, 0]
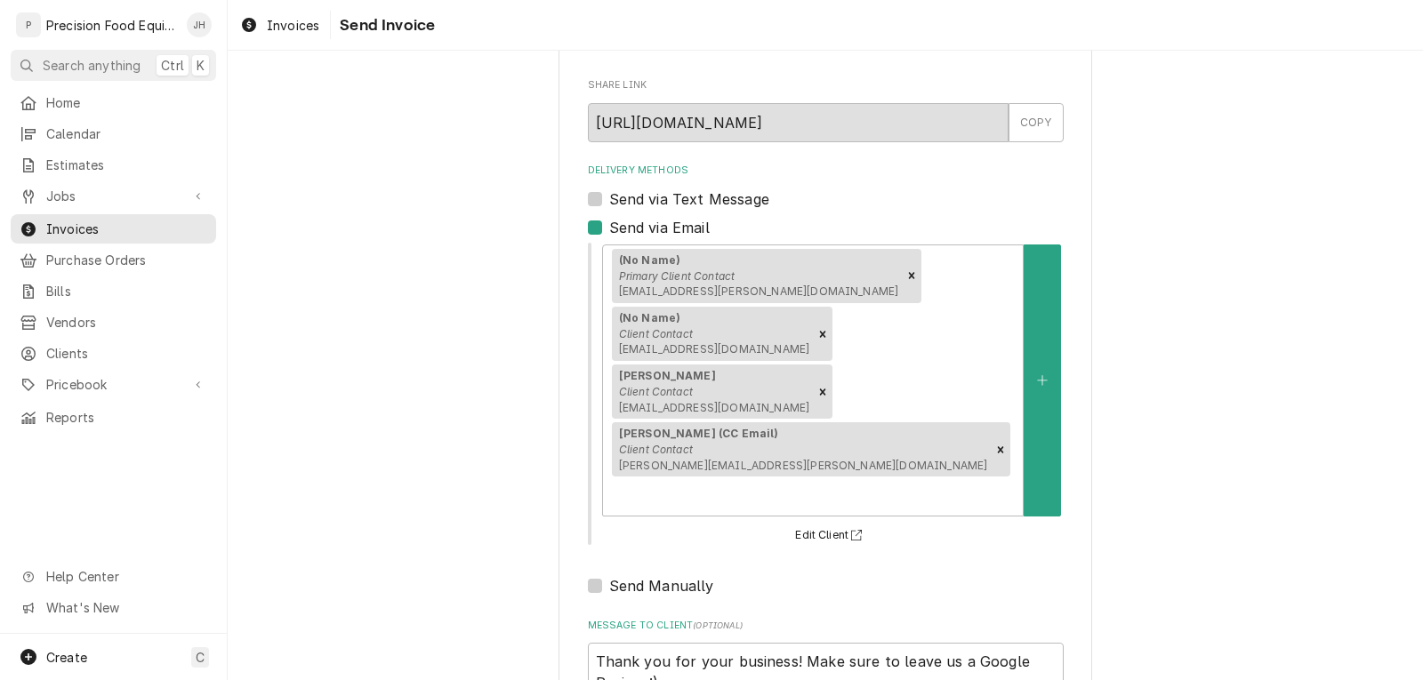
drag, startPoint x: 803, startPoint y: 625, endPoint x: 803, endPoint y: 614, distance: 10.7
type textarea "x"
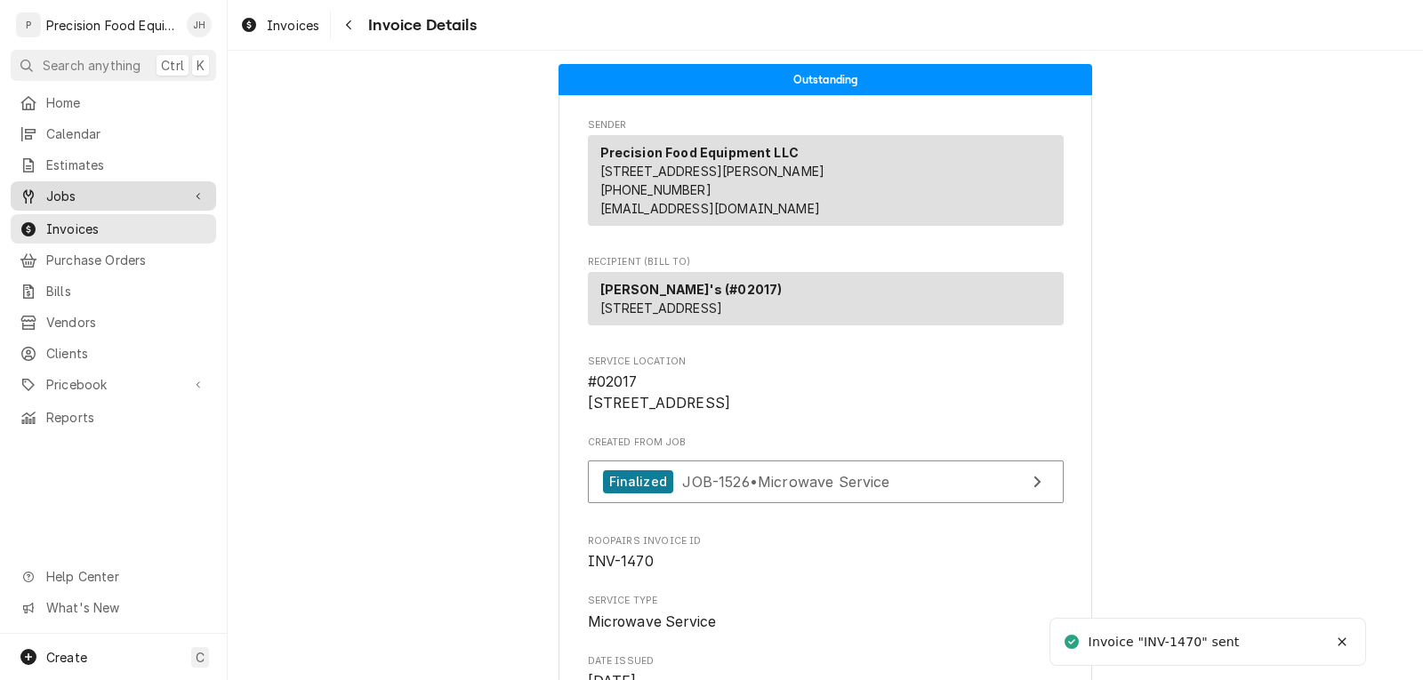
click at [73, 196] on span "Jobs" at bounding box center [113, 196] width 134 height 19
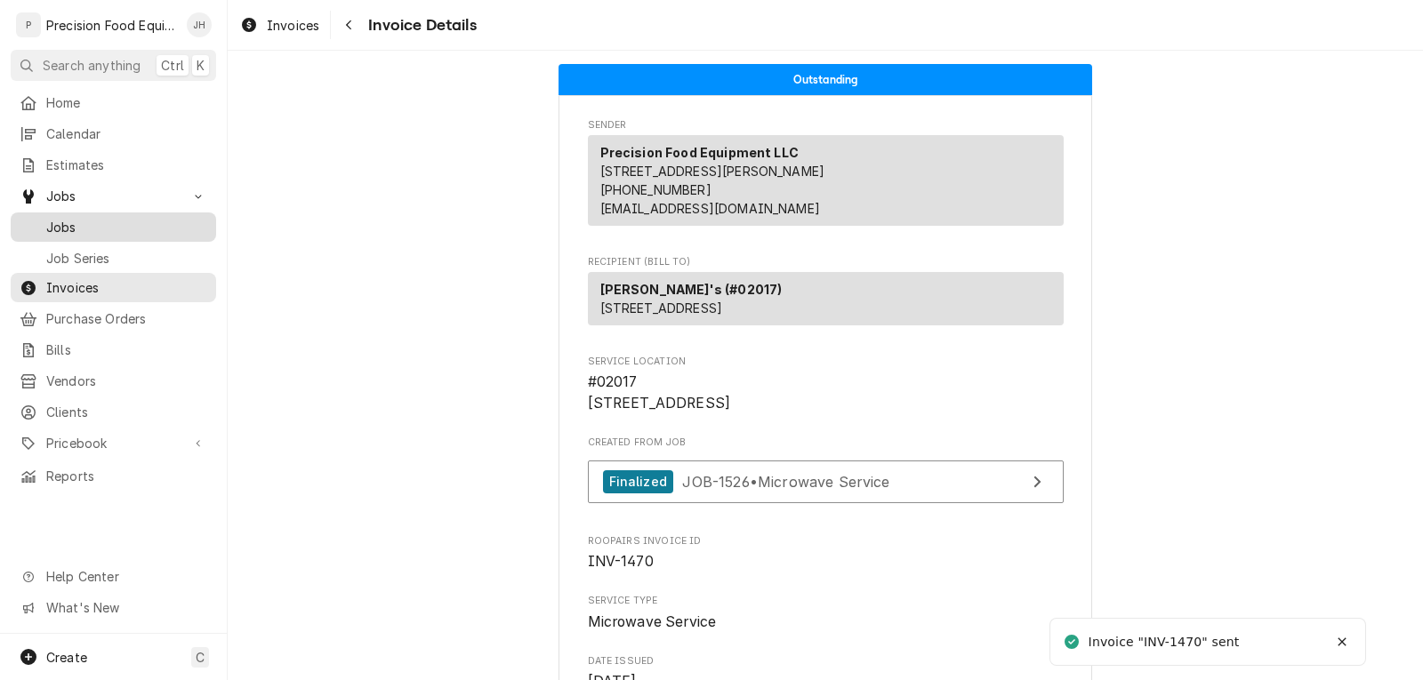
click at [76, 222] on span "Jobs" at bounding box center [126, 227] width 161 height 19
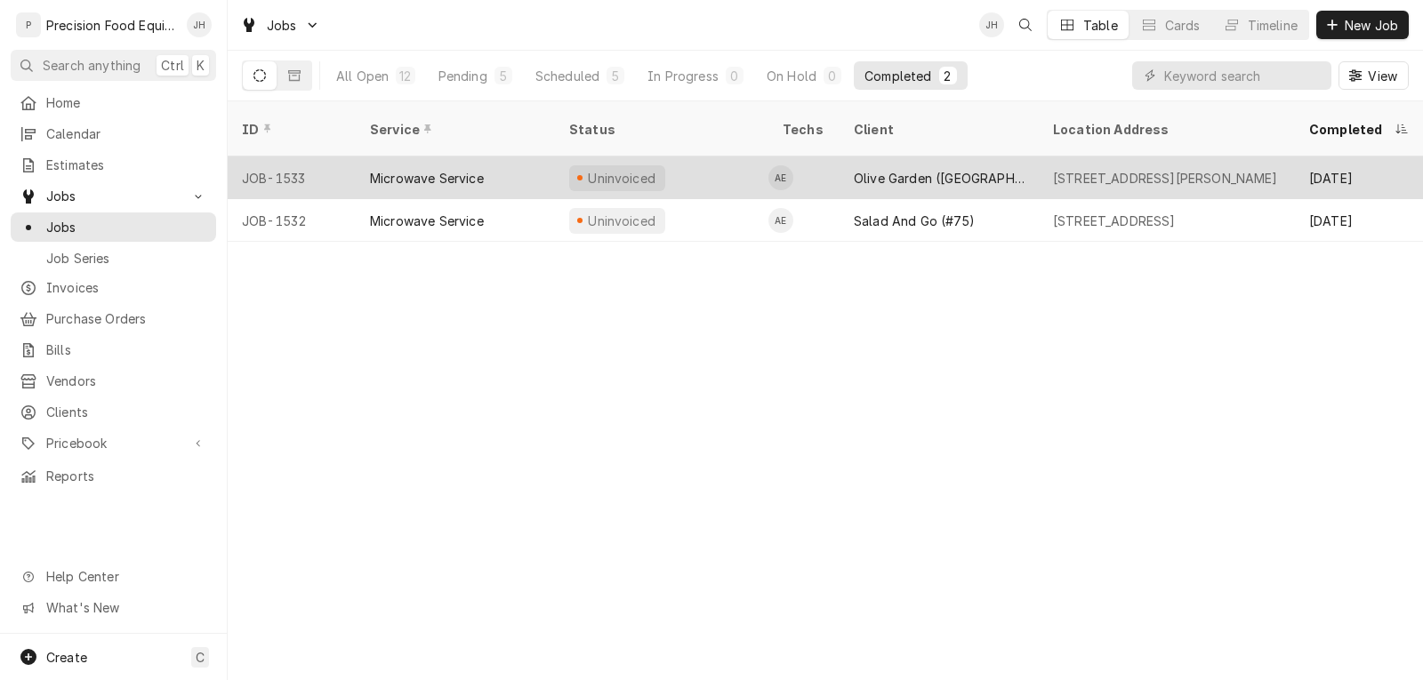
click at [621, 169] on div "Uninvoiced" at bounding box center [622, 178] width 72 height 19
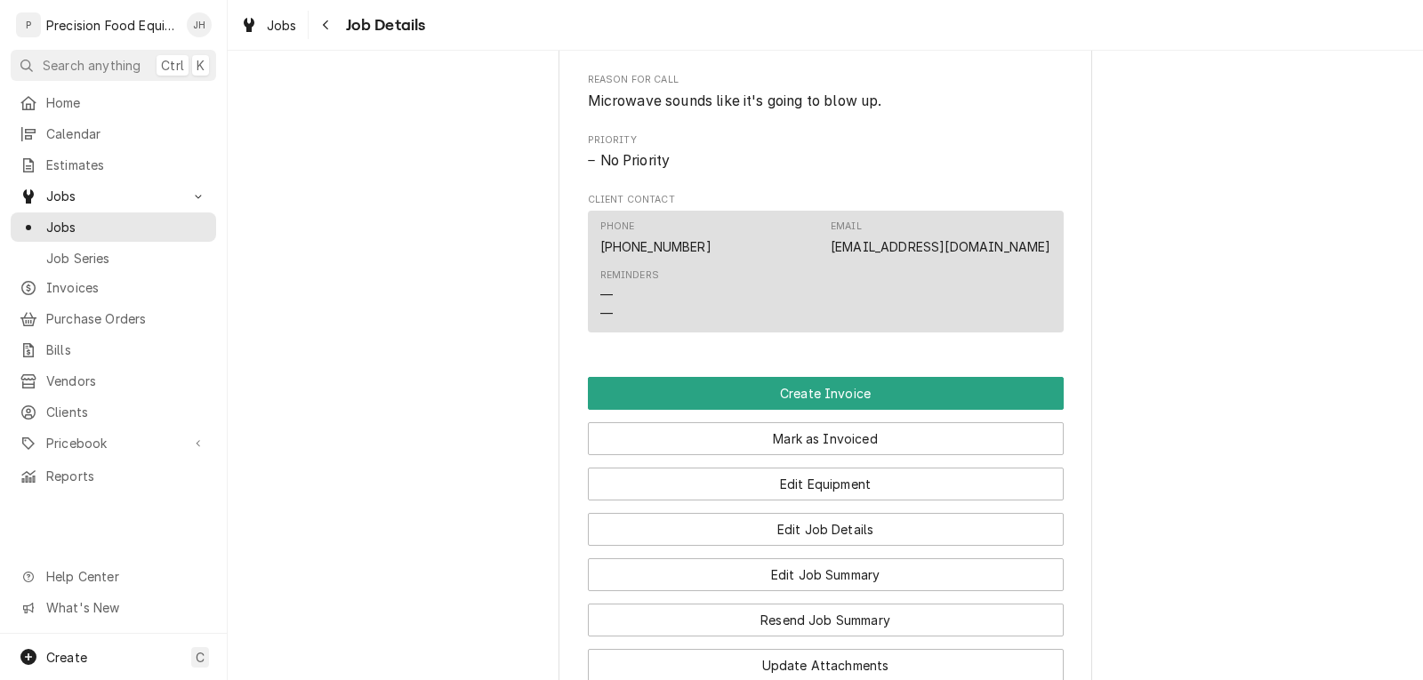
scroll to position [1067, 0]
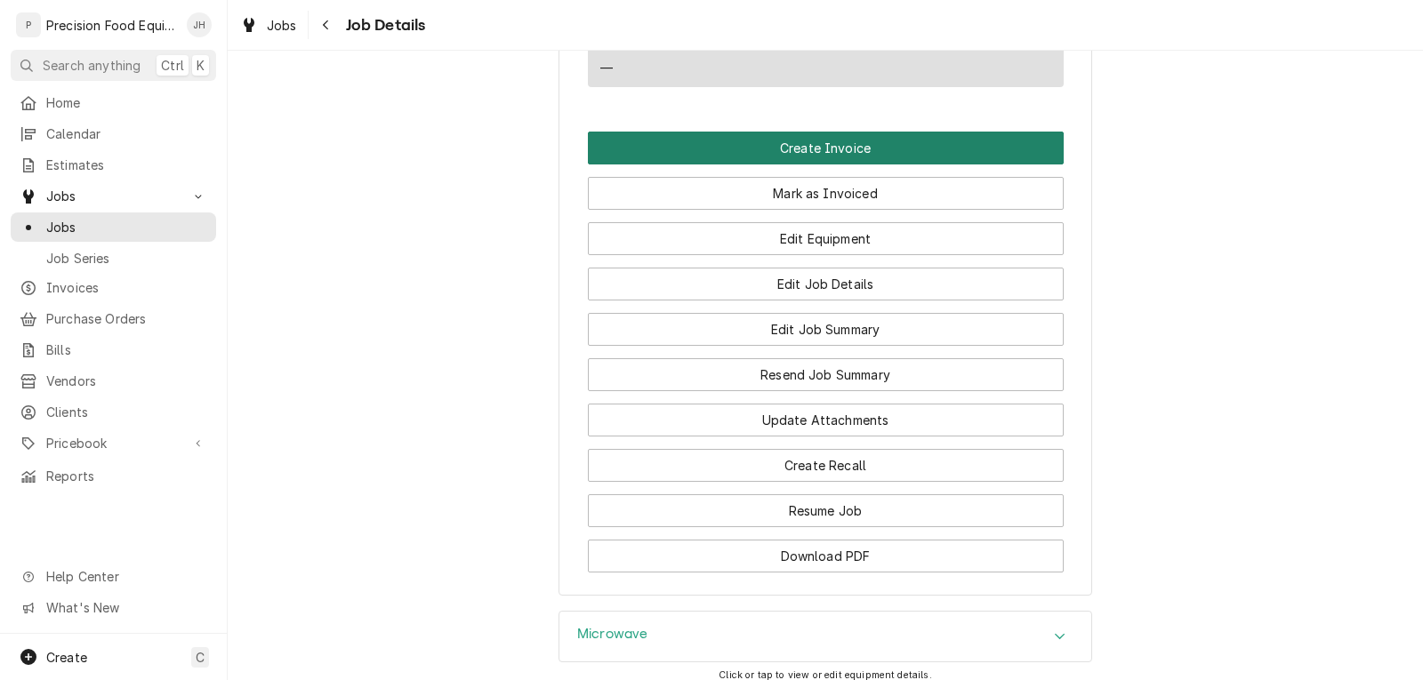
click at [814, 164] on button "Create Invoice" at bounding box center [826, 148] width 476 height 33
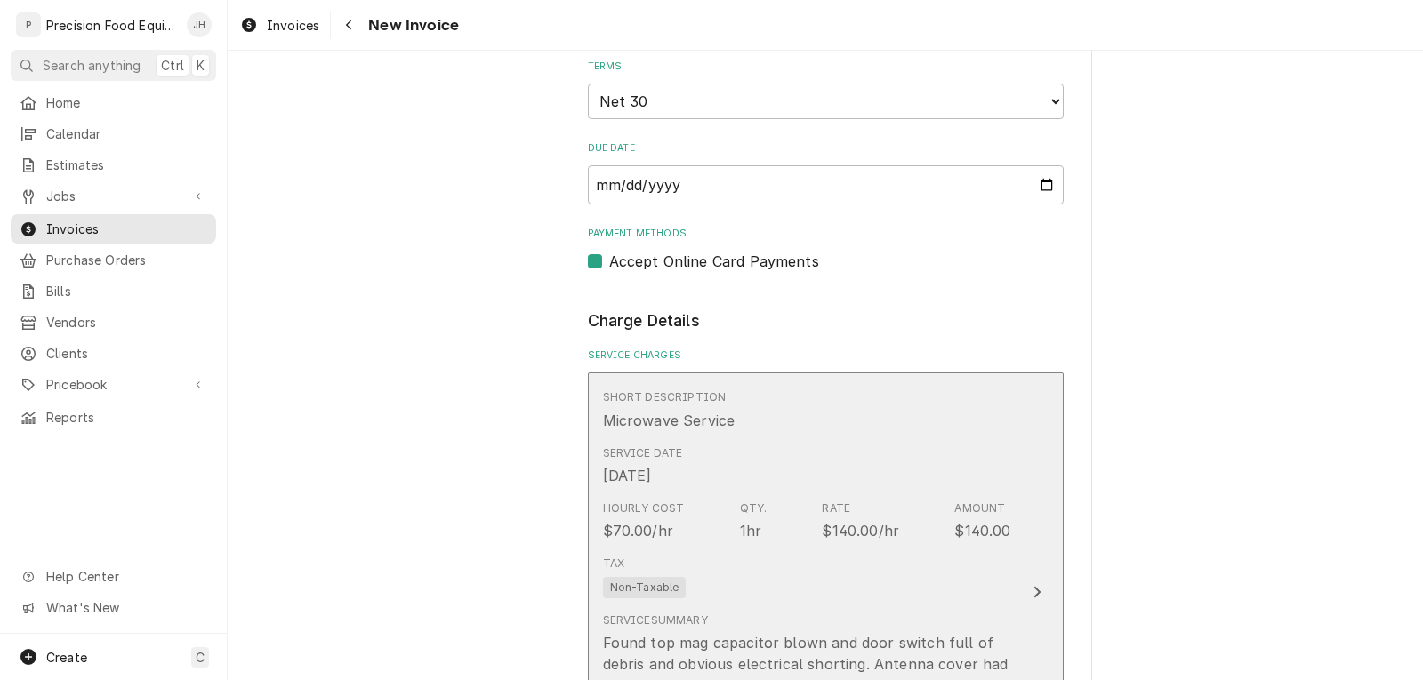
scroll to position [1067, 0]
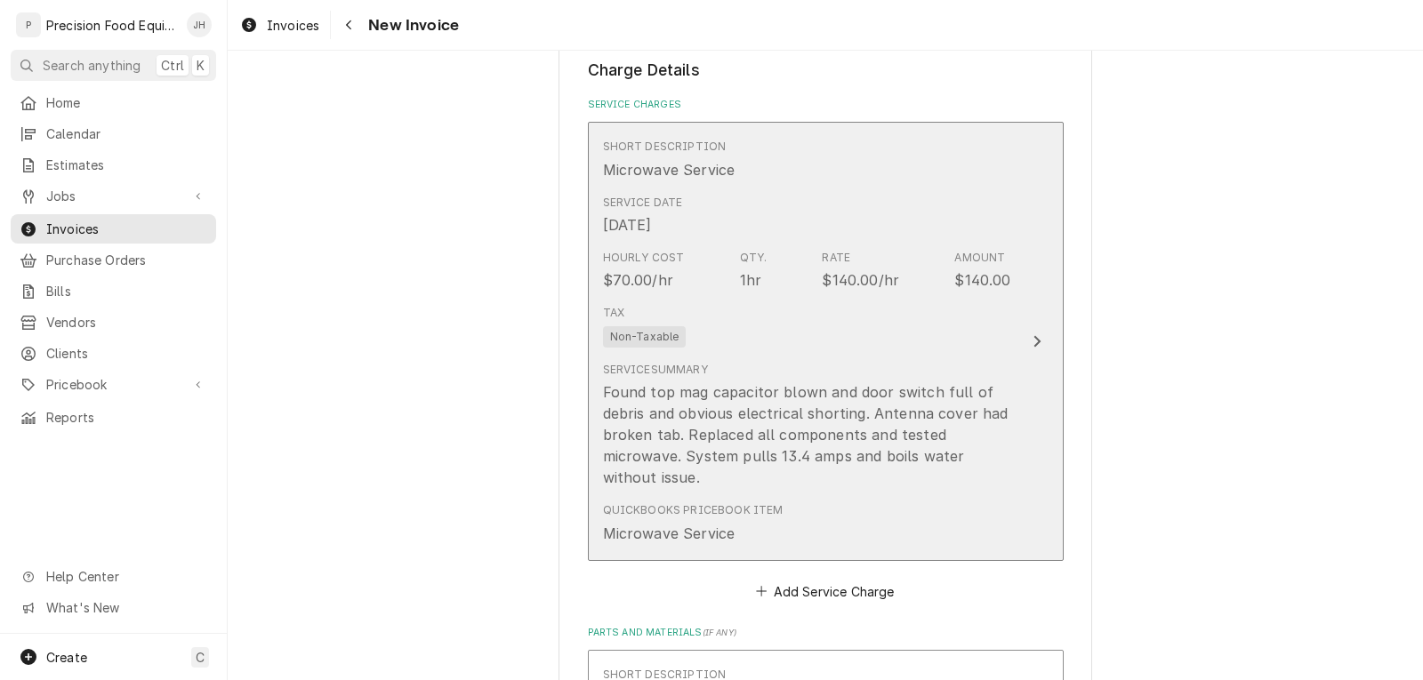
click at [851, 313] on div "Tax Non-Taxable" at bounding box center [807, 326] width 408 height 57
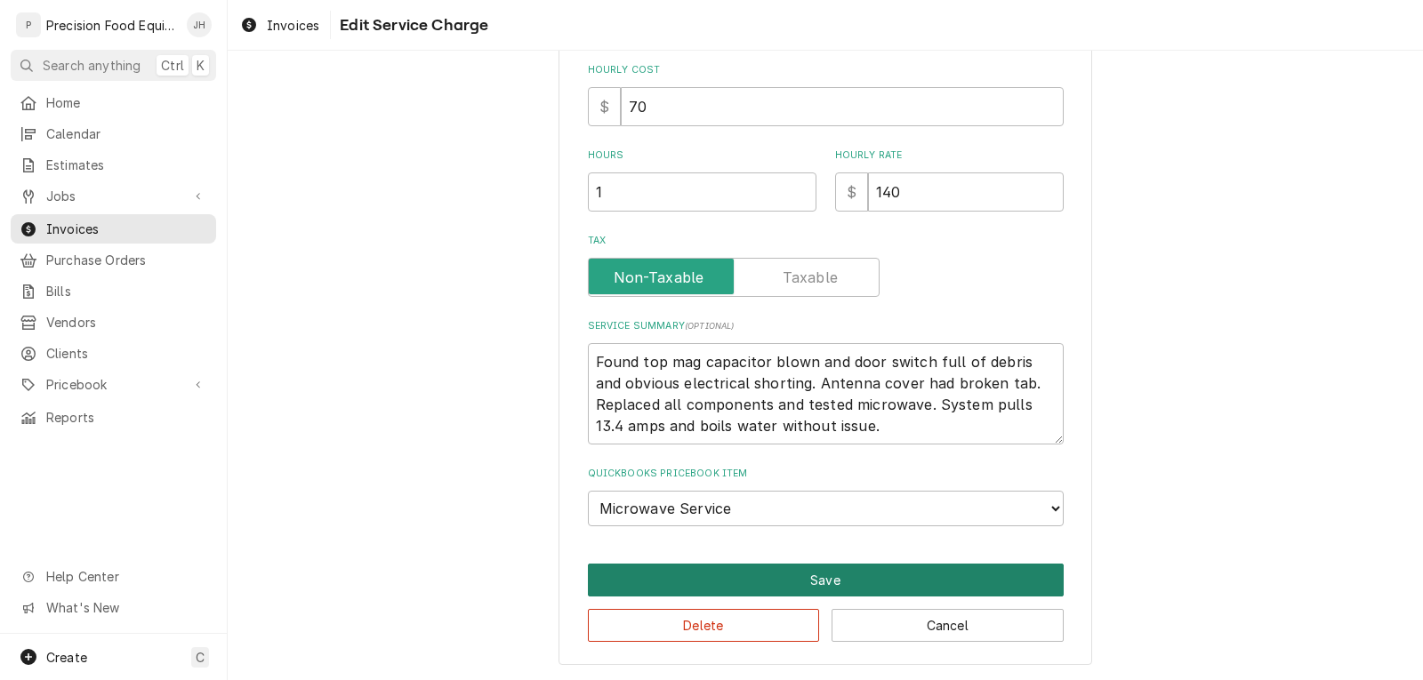
click at [806, 573] on button "Save" at bounding box center [826, 580] width 476 height 33
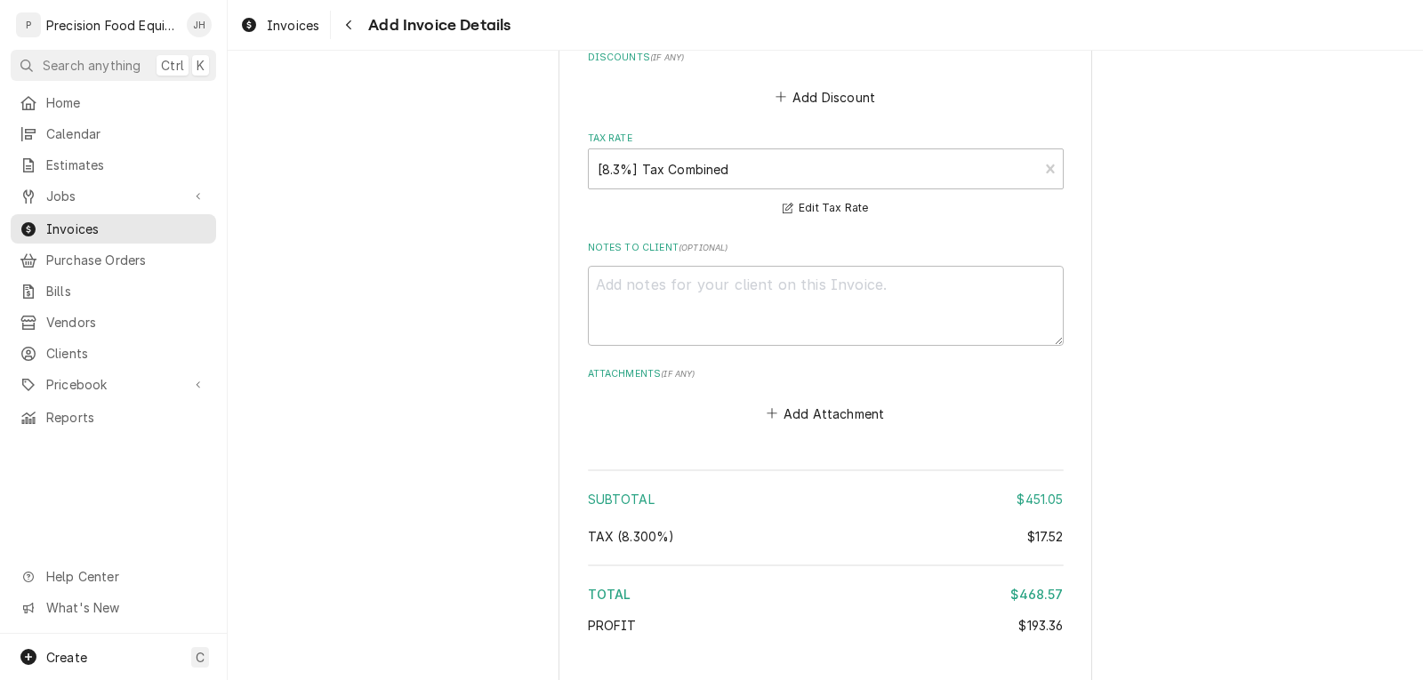
scroll to position [3482, 0]
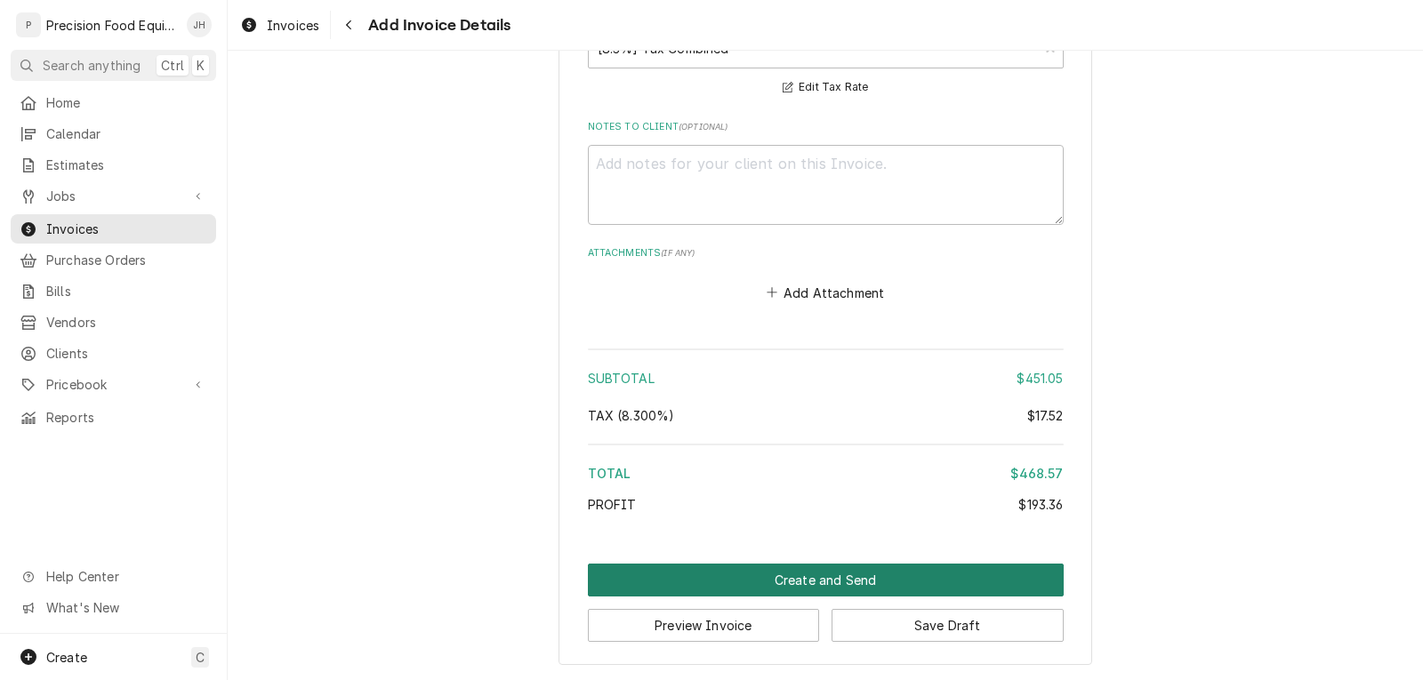
click at [817, 580] on button "Create and Send" at bounding box center [826, 580] width 476 height 33
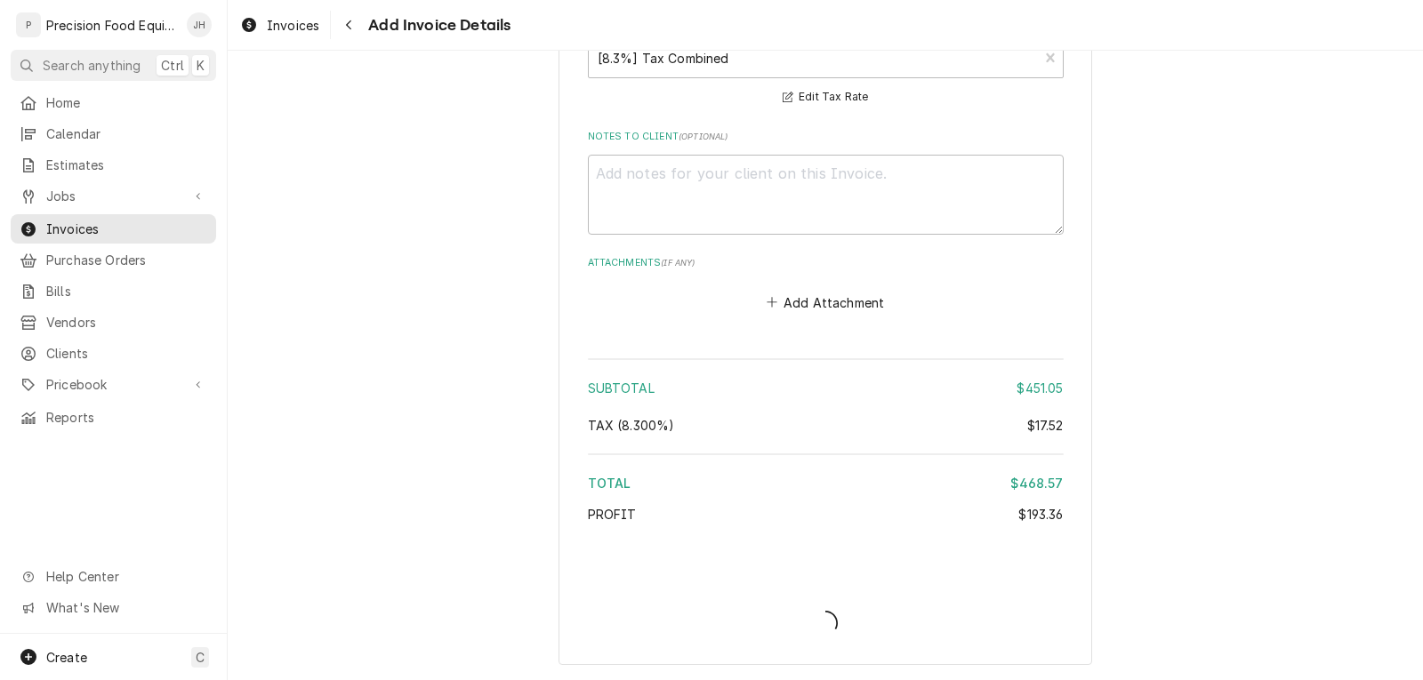
type textarea "x"
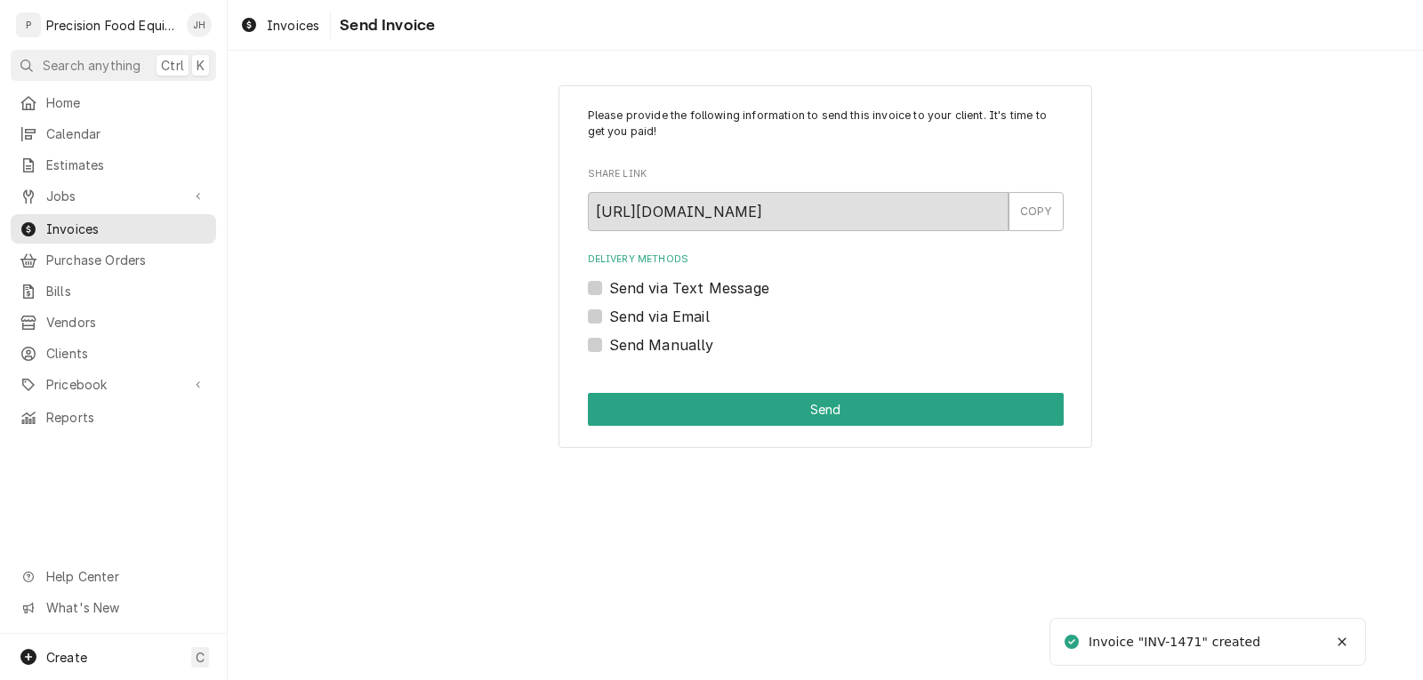
click at [668, 317] on label "Send via Email" at bounding box center [659, 316] width 100 height 21
click at [668, 317] on input "Send via Email" at bounding box center [847, 325] width 476 height 39
checkbox input "true"
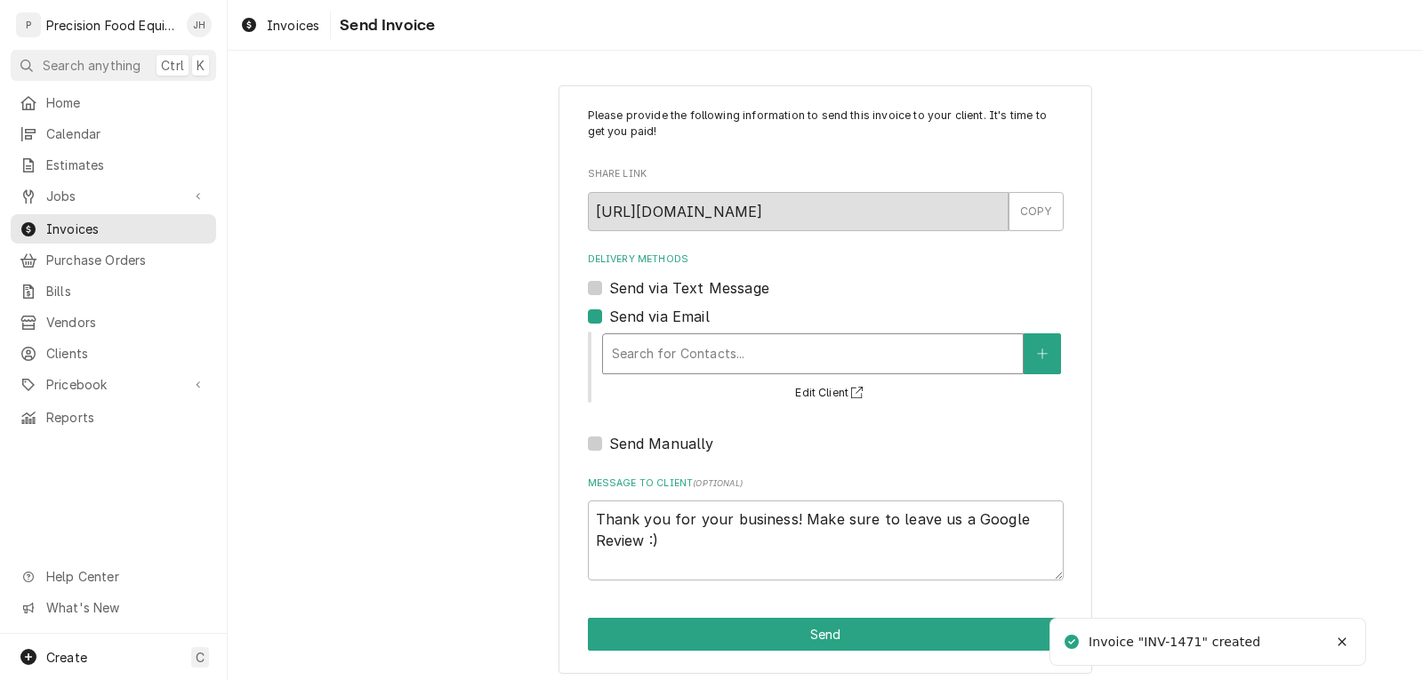
click at [754, 351] on div "Delivery Methods" at bounding box center [813, 354] width 402 height 32
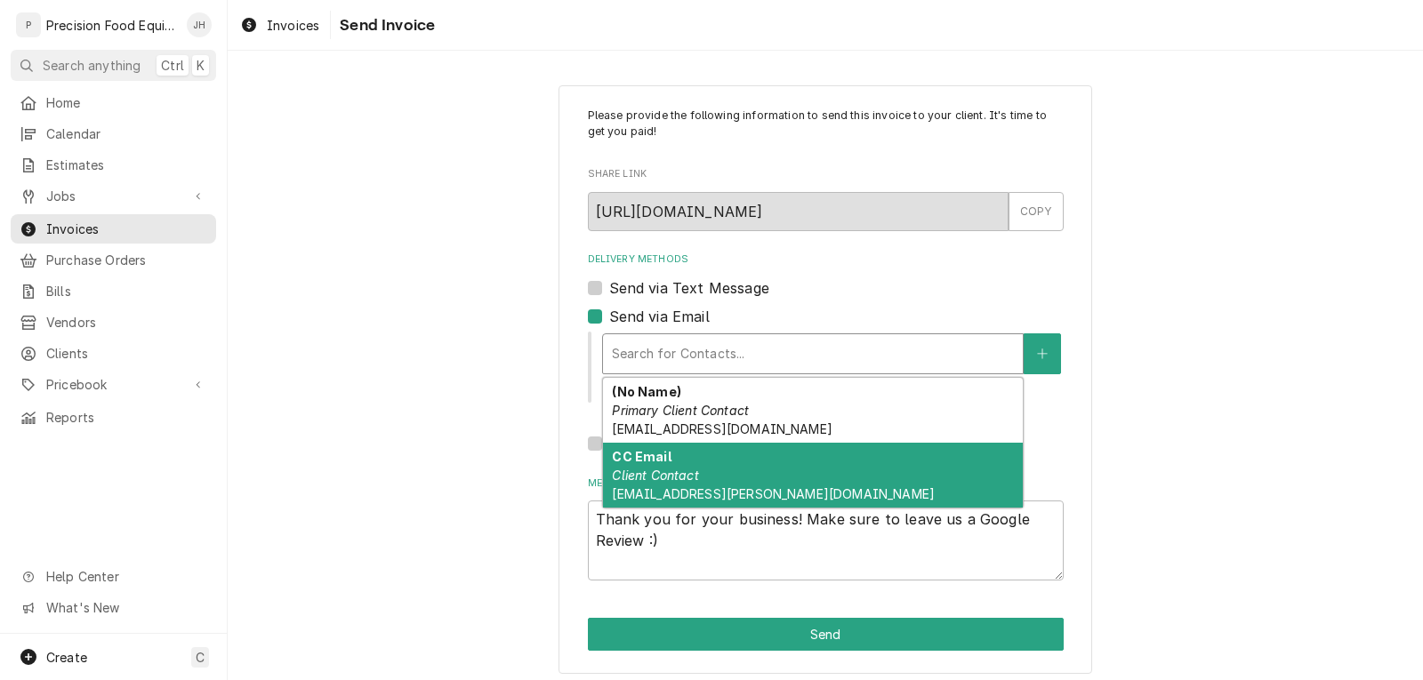
click at [687, 476] on em "Client Contact" at bounding box center [655, 475] width 86 height 15
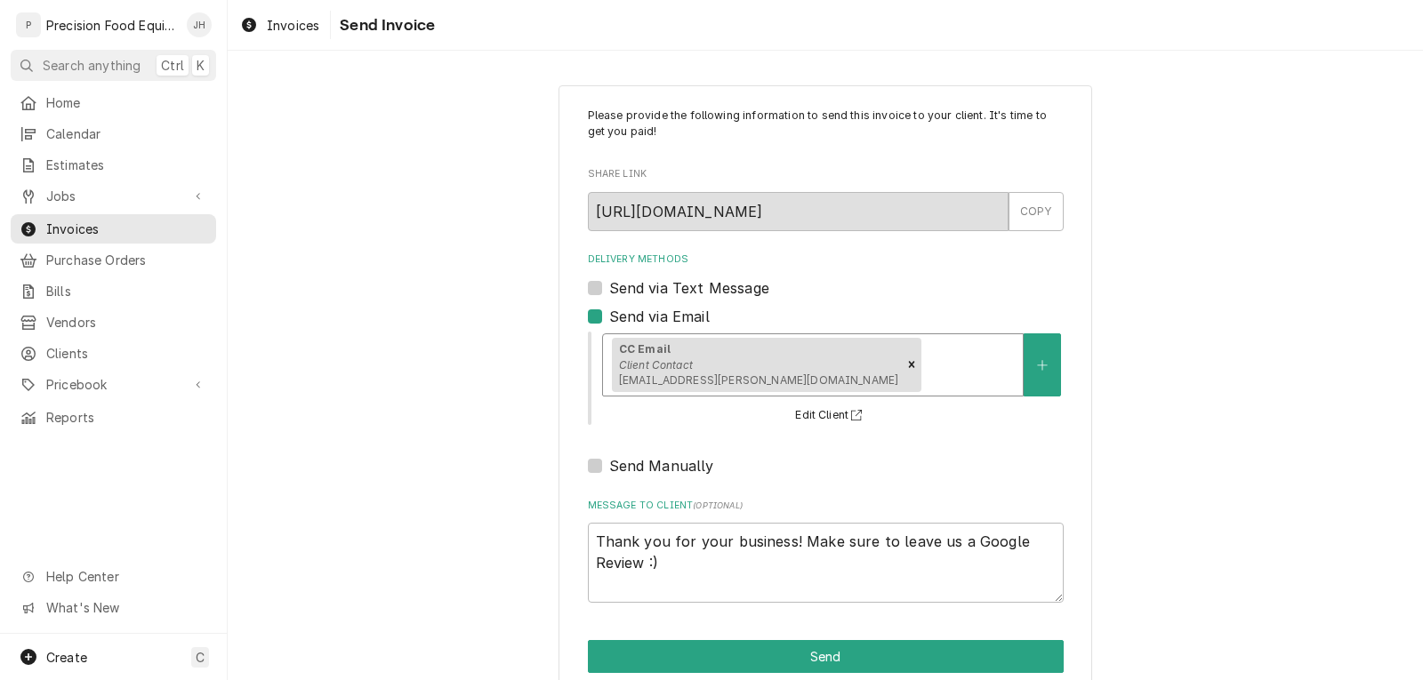
click at [925, 363] on div "Delivery Methods" at bounding box center [969, 365] width 89 height 32
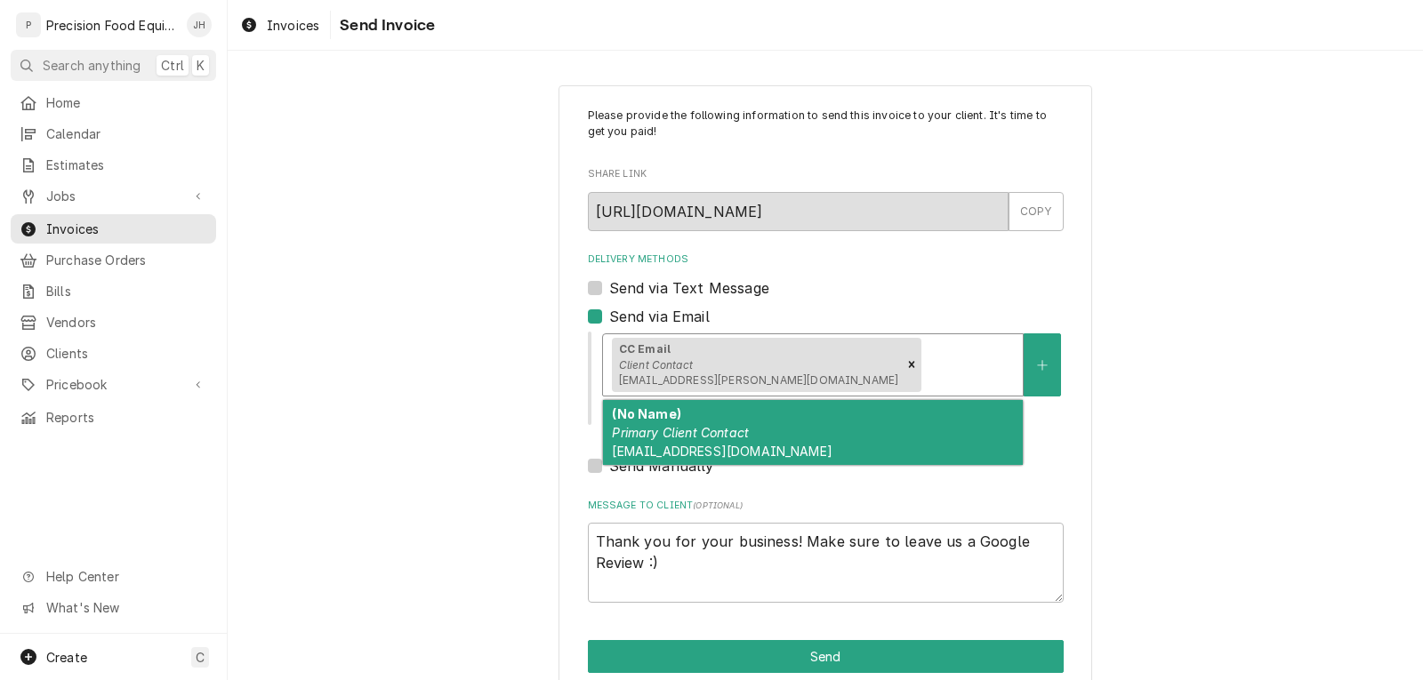
click at [716, 434] on em "Primary Client Contact" at bounding box center [680, 432] width 137 height 15
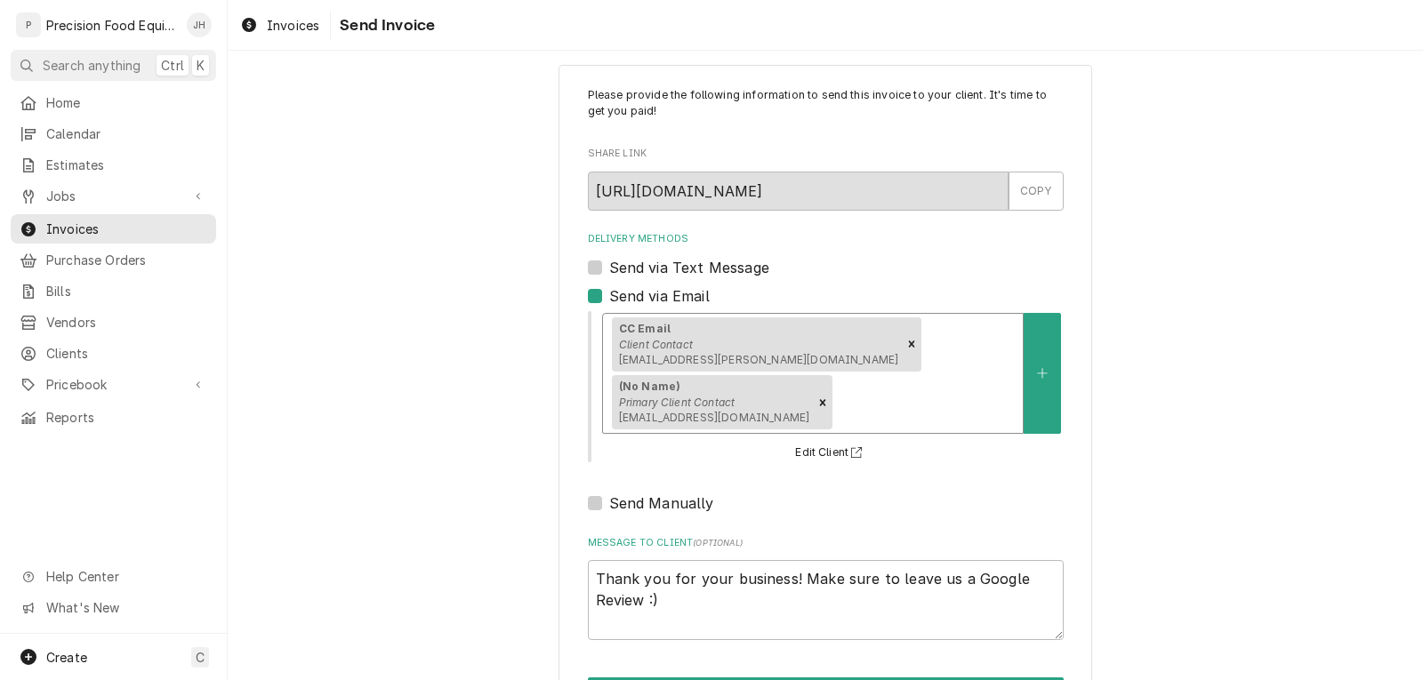
scroll to position [31, 0]
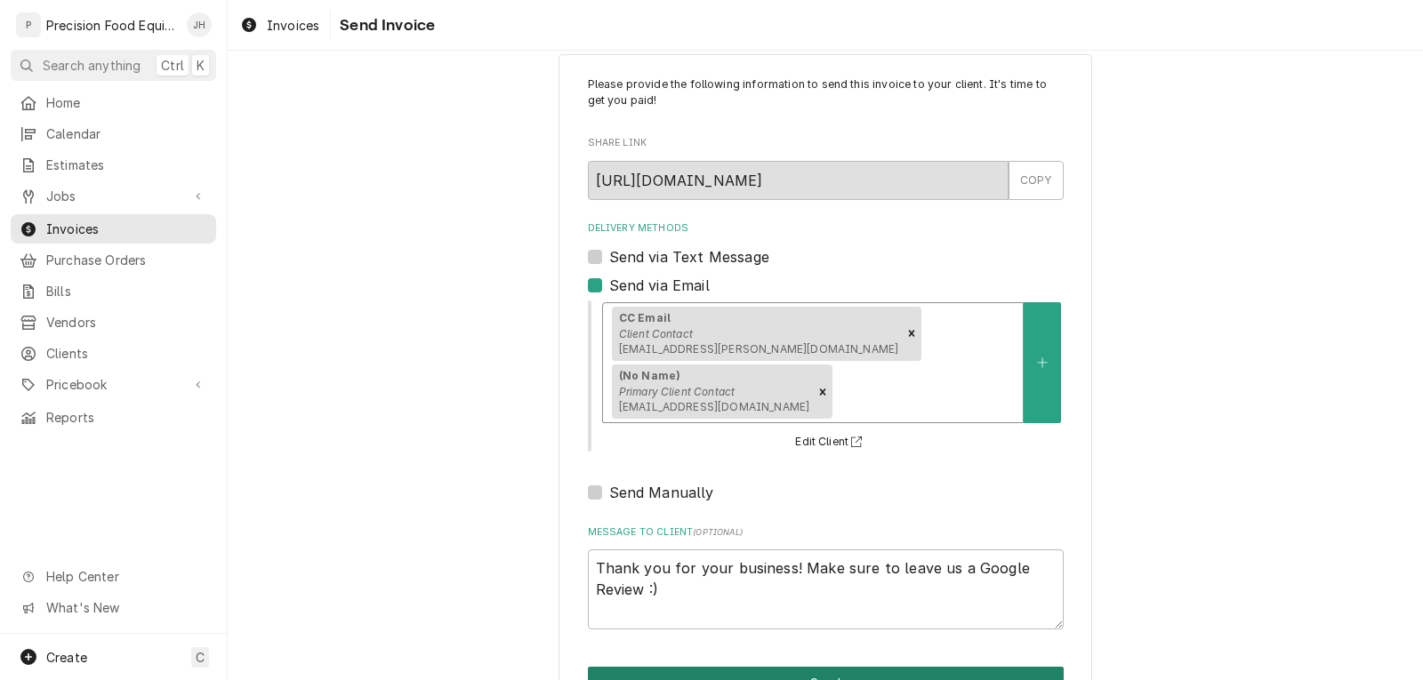
click at [734, 667] on button "Send" at bounding box center [826, 683] width 476 height 33
type textarea "x"
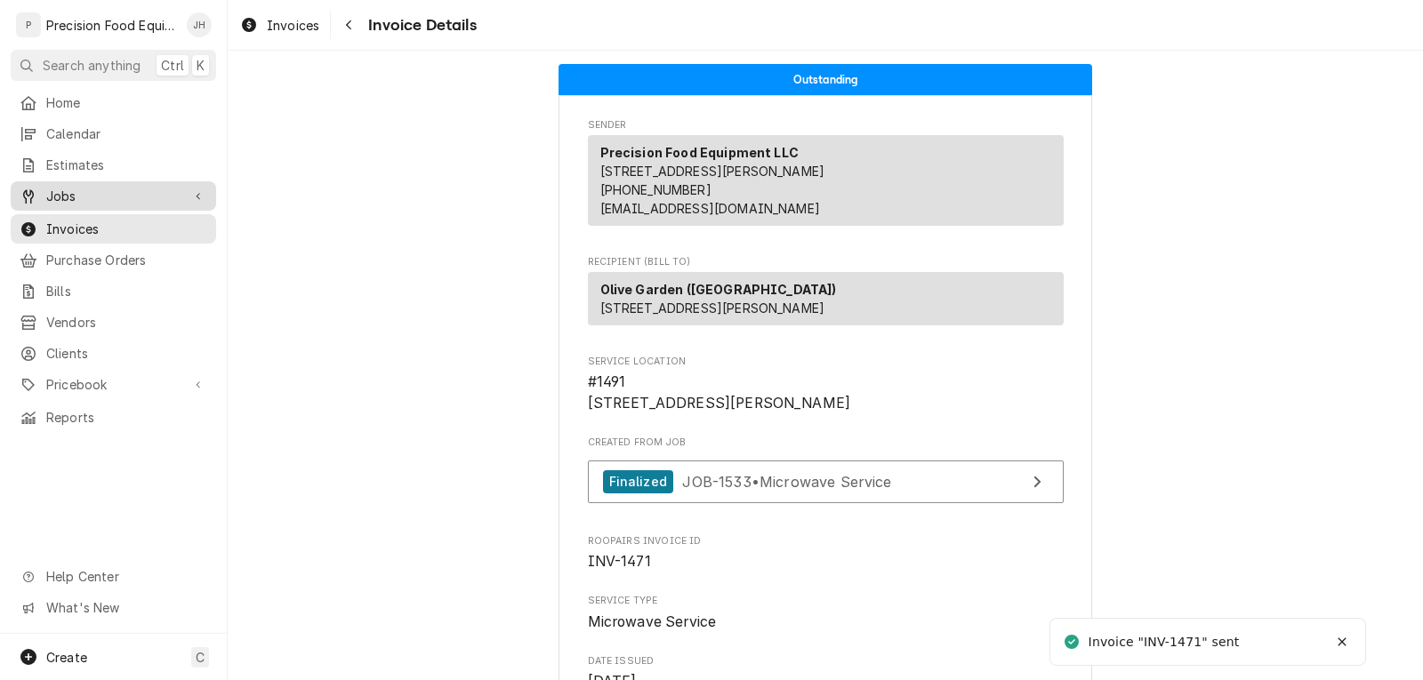
click at [89, 187] on span "Jobs" at bounding box center [113, 196] width 134 height 19
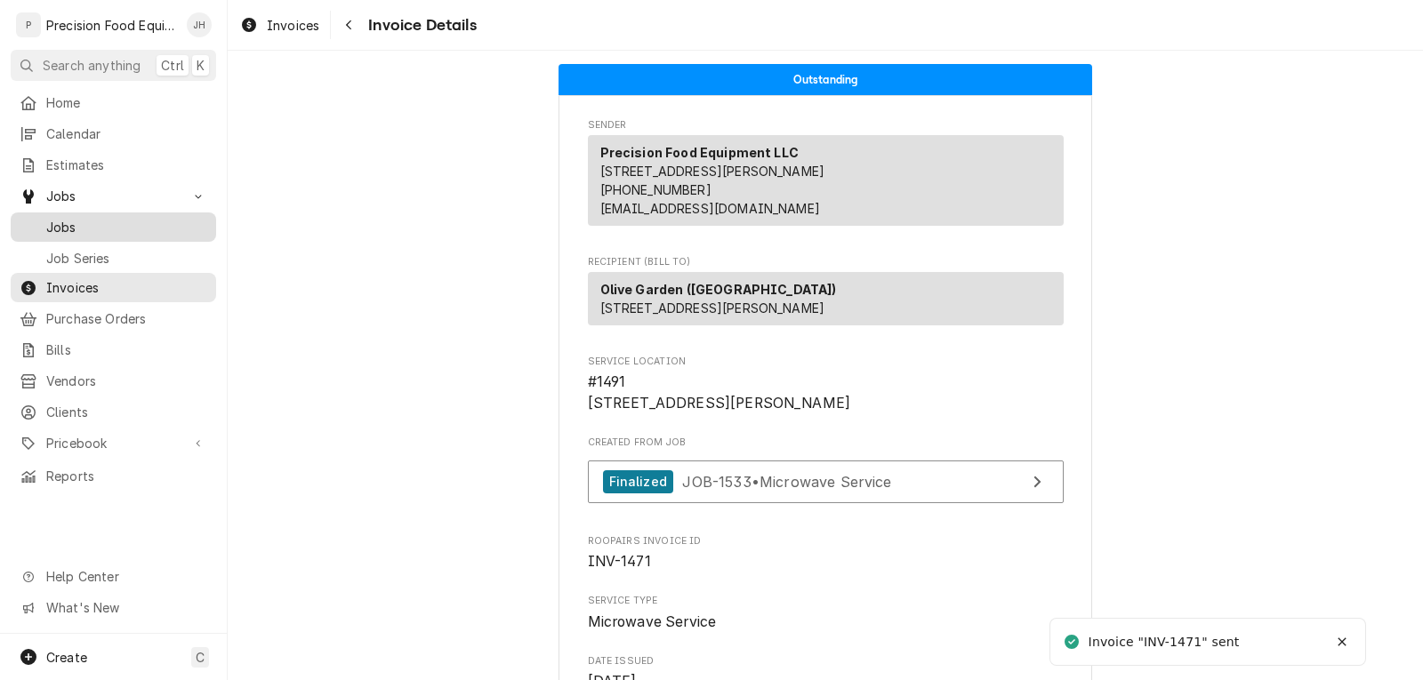
click at [93, 218] on span "Jobs" at bounding box center [126, 227] width 161 height 19
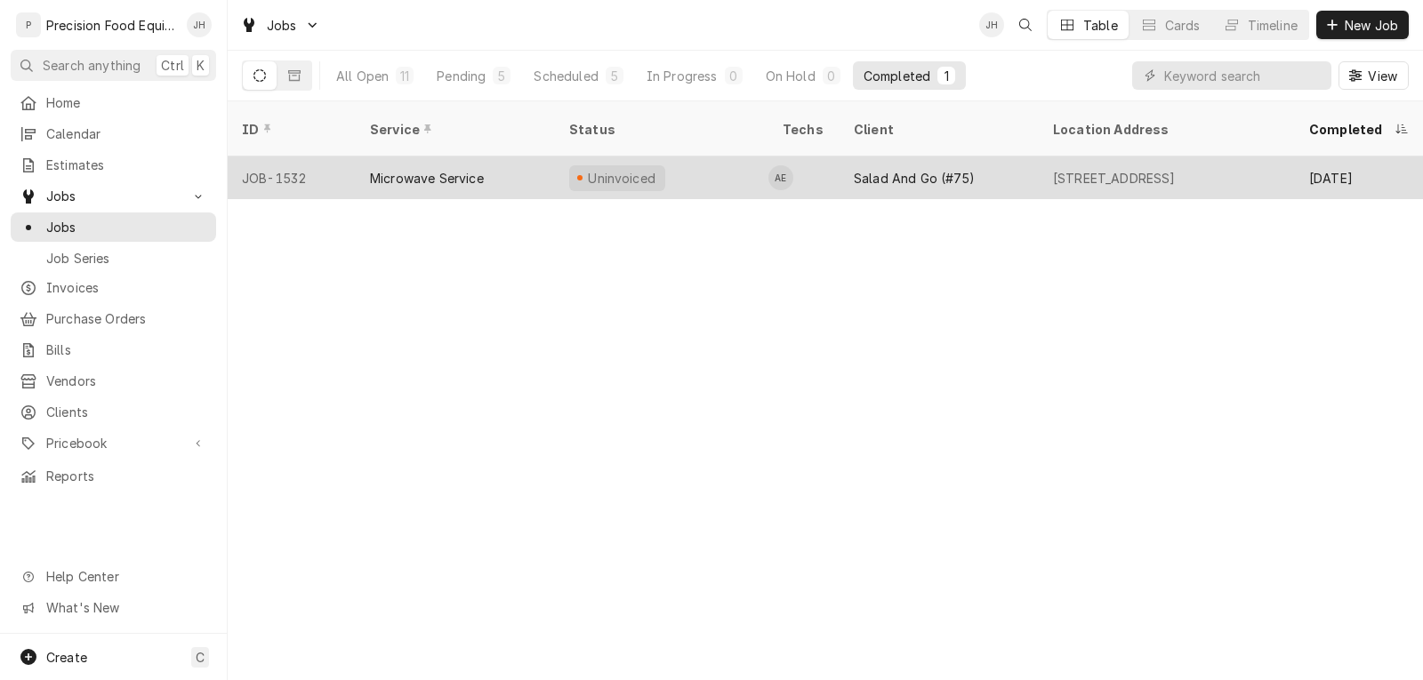
click at [488, 161] on div "Microwave Service" at bounding box center [455, 177] width 199 height 43
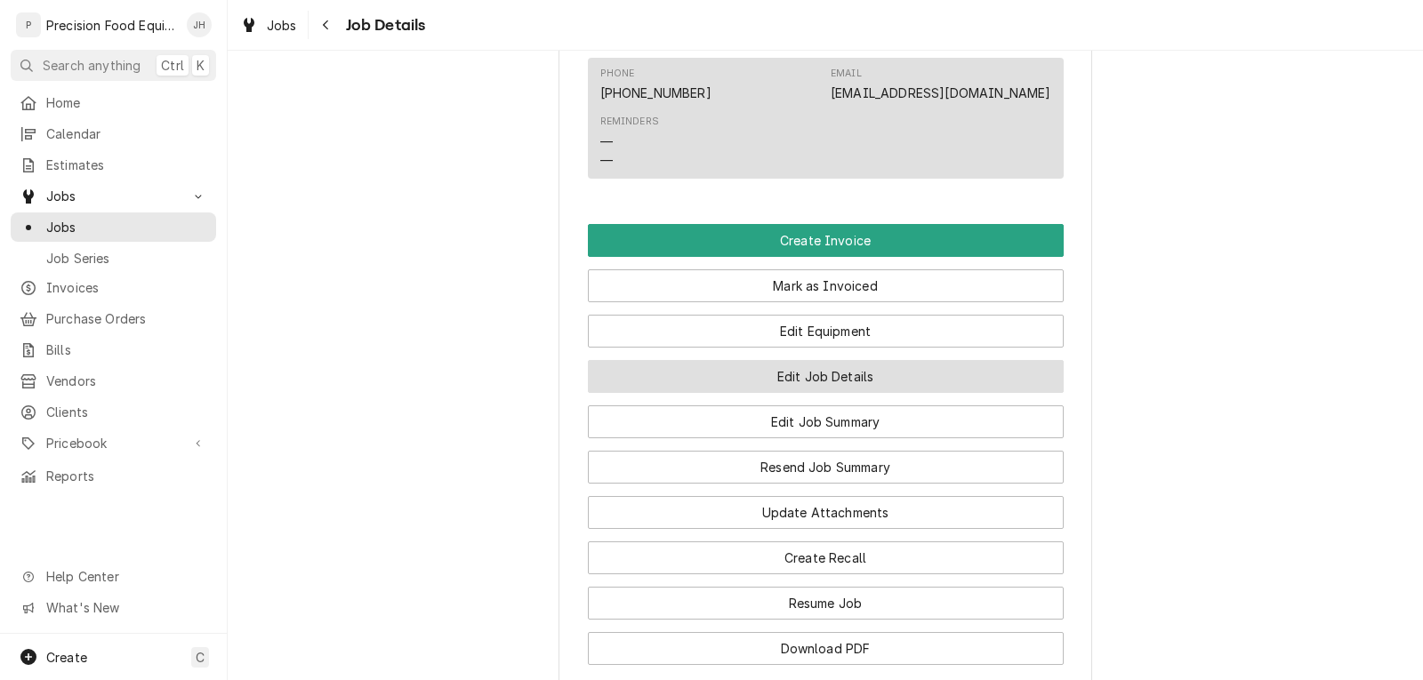
scroll to position [1156, 0]
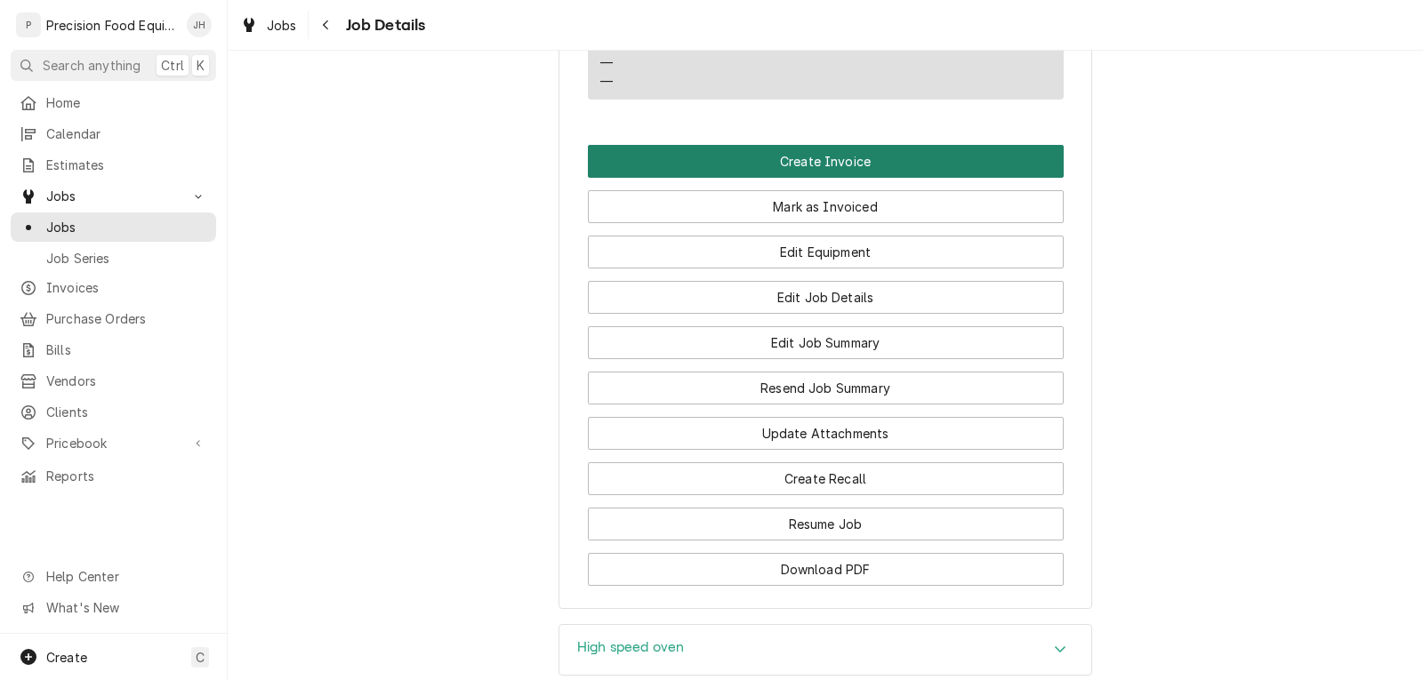
click at [865, 178] on button "Create Invoice" at bounding box center [826, 161] width 476 height 33
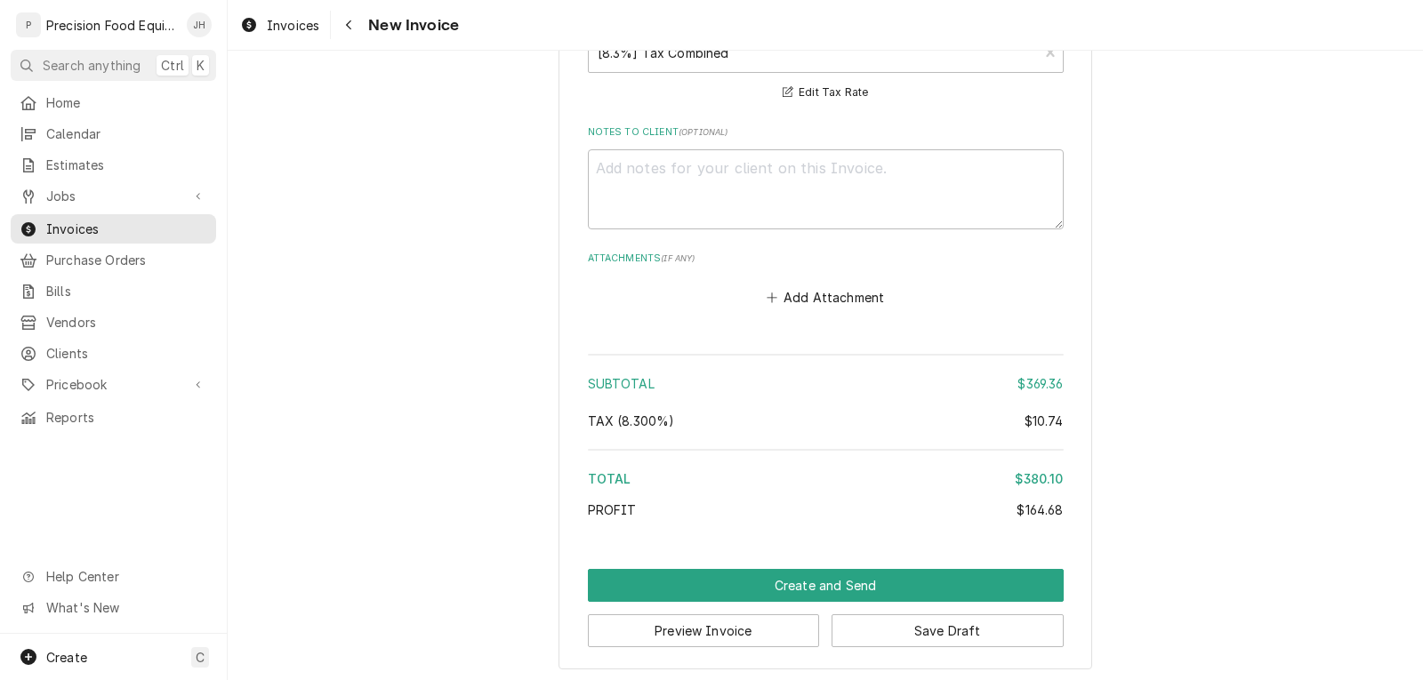
scroll to position [2562, 0]
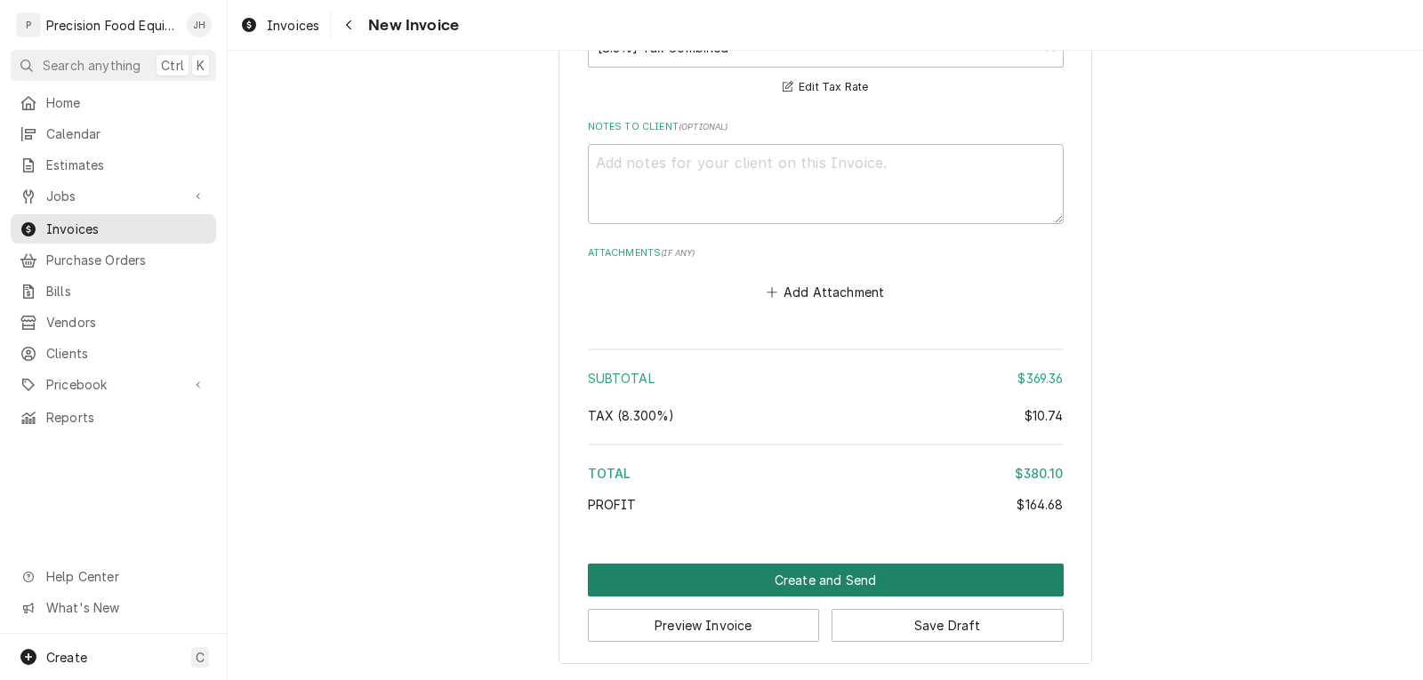
click at [809, 572] on button "Create and Send" at bounding box center [826, 580] width 476 height 33
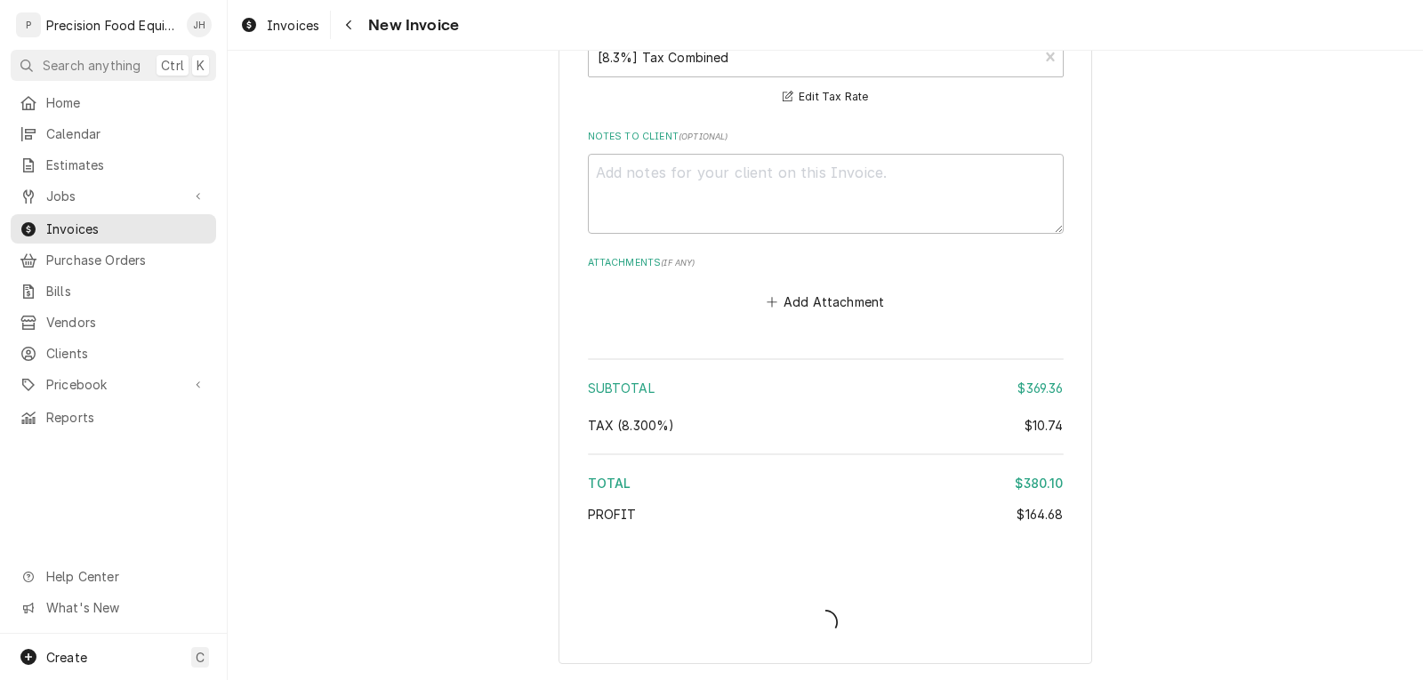
scroll to position [2553, 0]
type textarea "x"
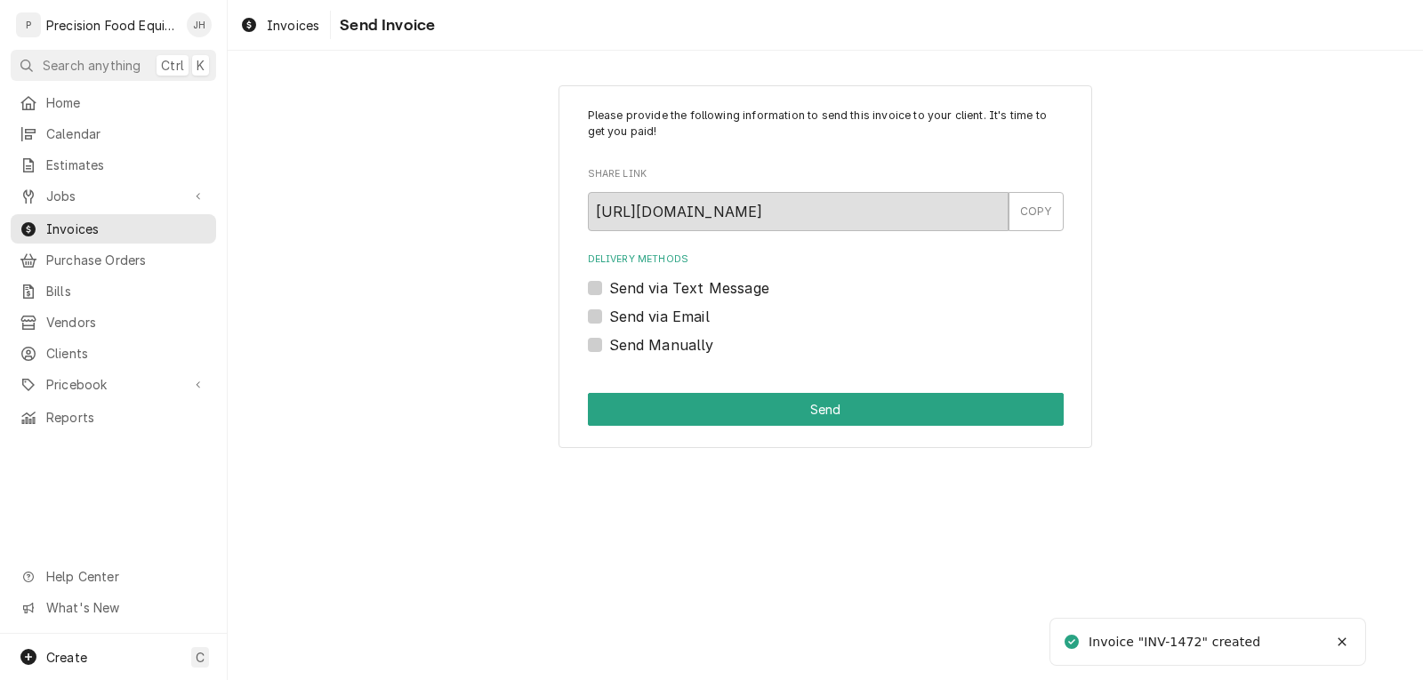
click at [694, 315] on label "Send via Email" at bounding box center [659, 316] width 100 height 21
click at [694, 315] on input "Send via Email" at bounding box center [847, 325] width 476 height 39
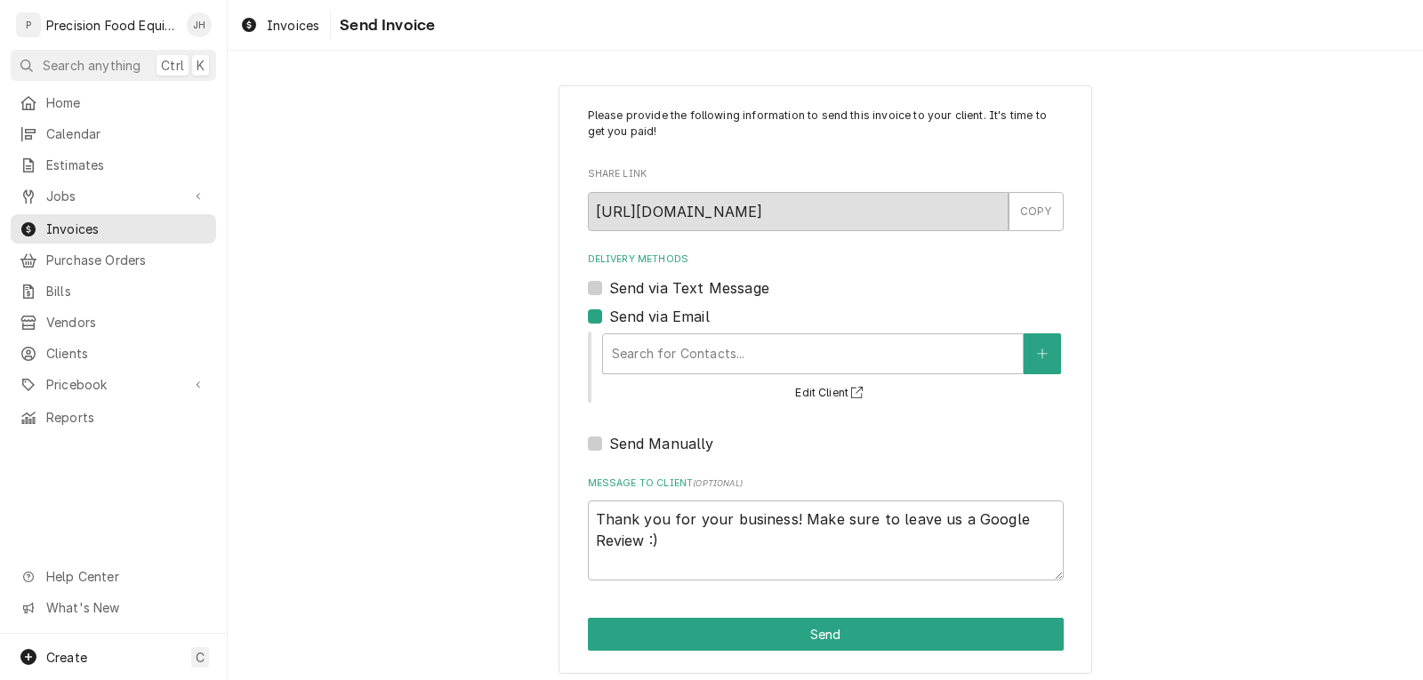
click at [686, 317] on label "Send via Email" at bounding box center [659, 316] width 100 height 21
click at [686, 317] on input "Send via Email" at bounding box center [847, 325] width 476 height 39
checkbox input "false"
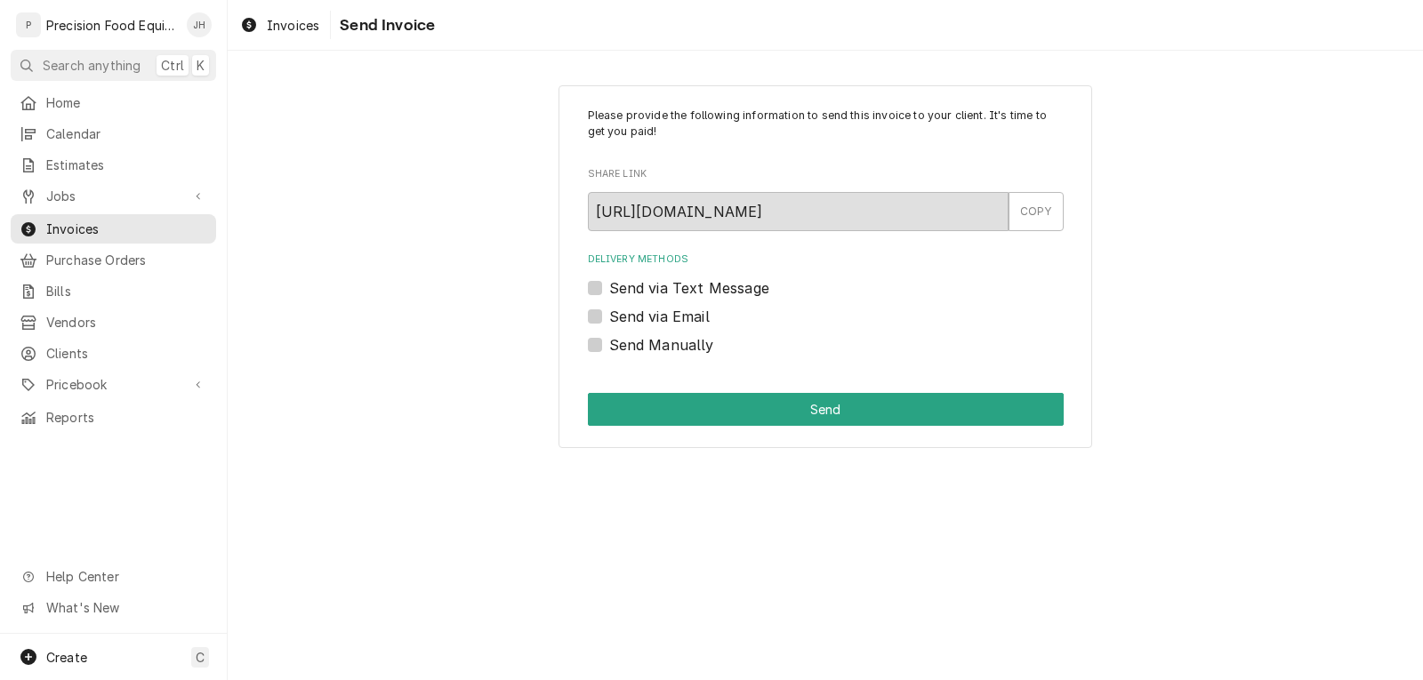
click at [697, 344] on label "Send Manually" at bounding box center [661, 344] width 105 height 21
click at [697, 344] on input "Send Manually" at bounding box center [847, 353] width 476 height 39
checkbox input "true"
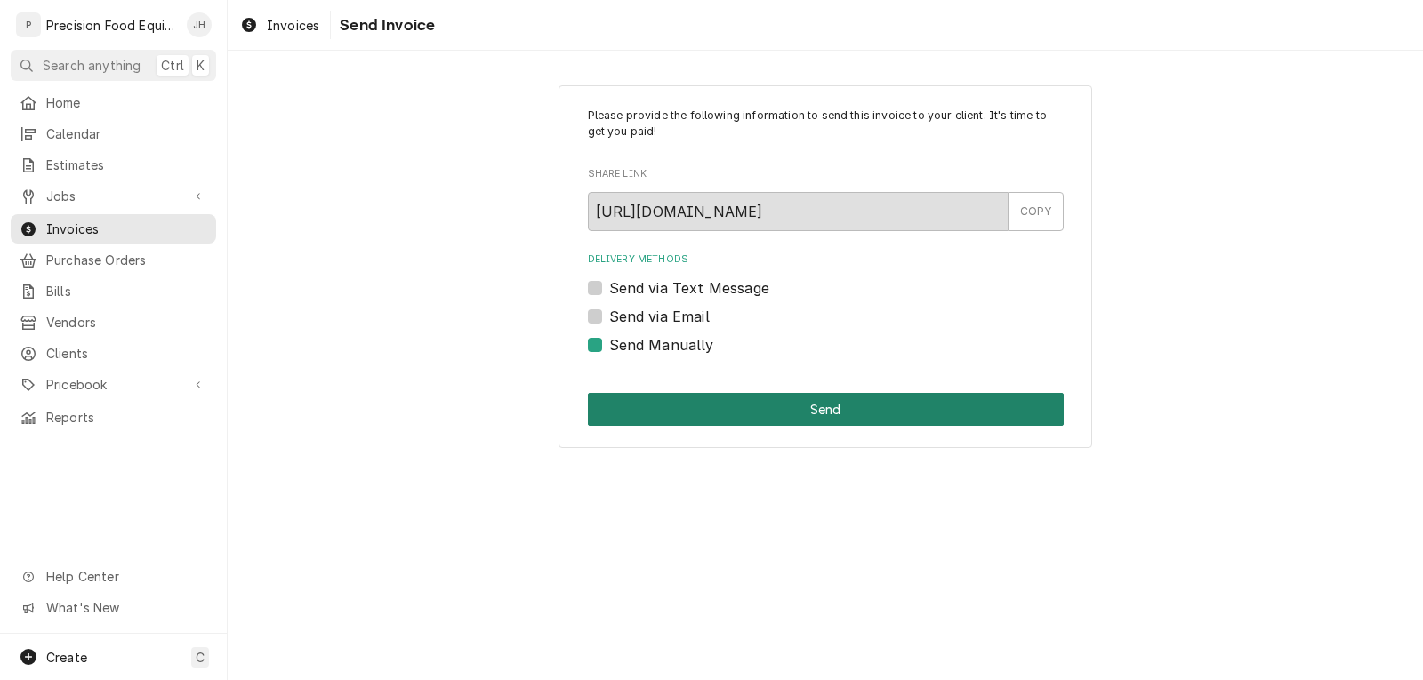
click at [697, 405] on button "Send" at bounding box center [826, 409] width 476 height 33
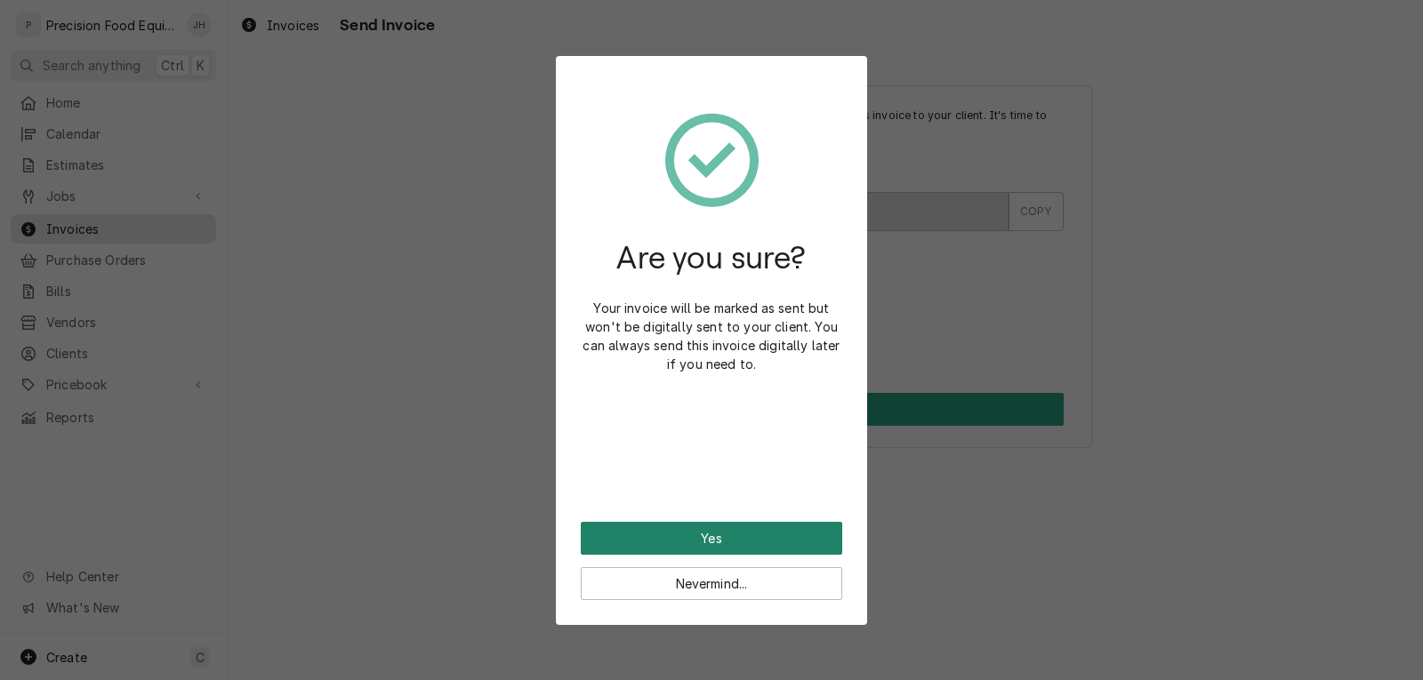
click at [710, 530] on button "Yes" at bounding box center [711, 538] width 261 height 33
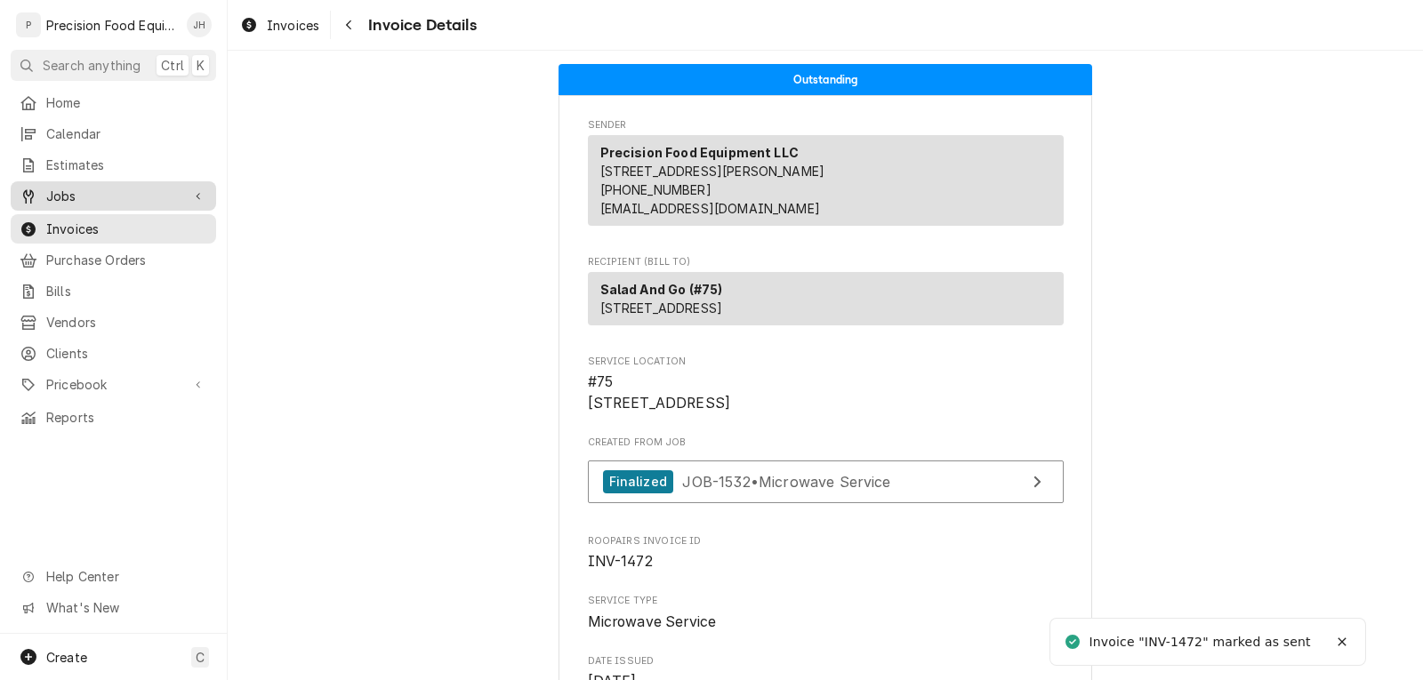
click at [106, 191] on span "Jobs" at bounding box center [113, 196] width 134 height 19
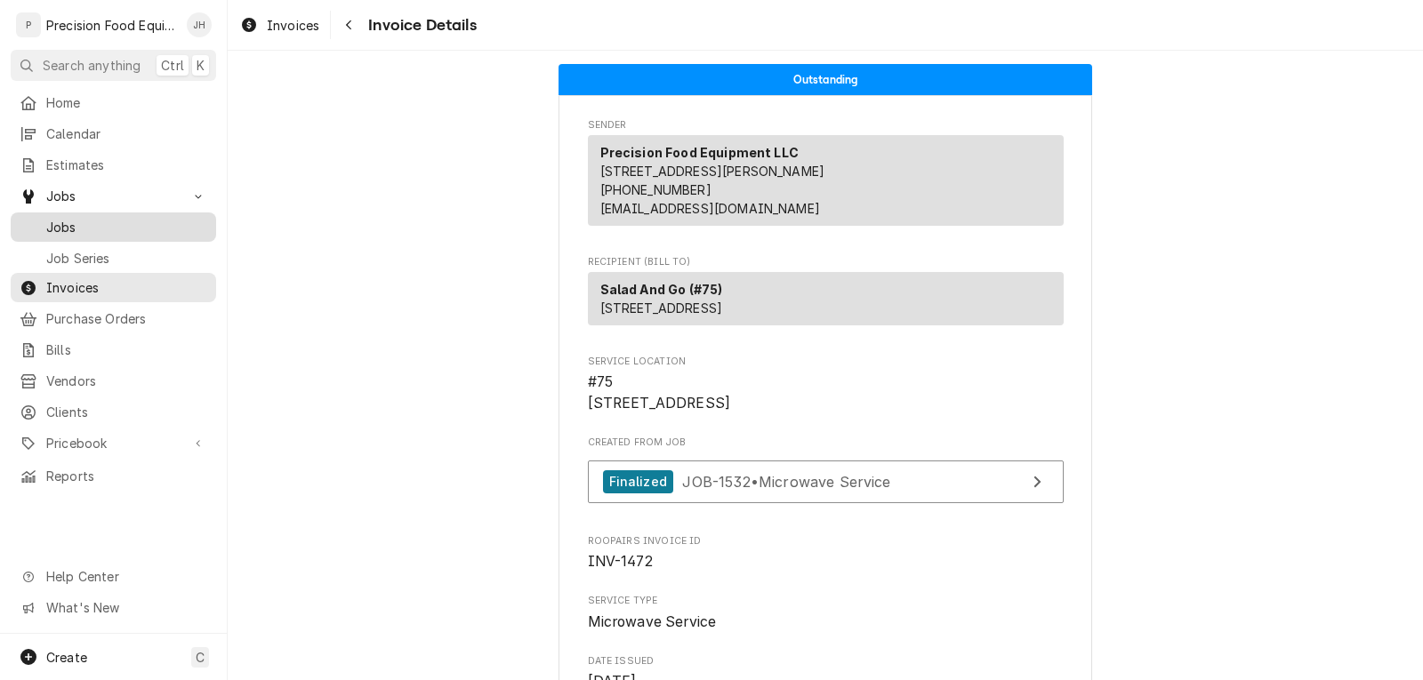
click at [124, 219] on span "Jobs" at bounding box center [126, 227] width 161 height 19
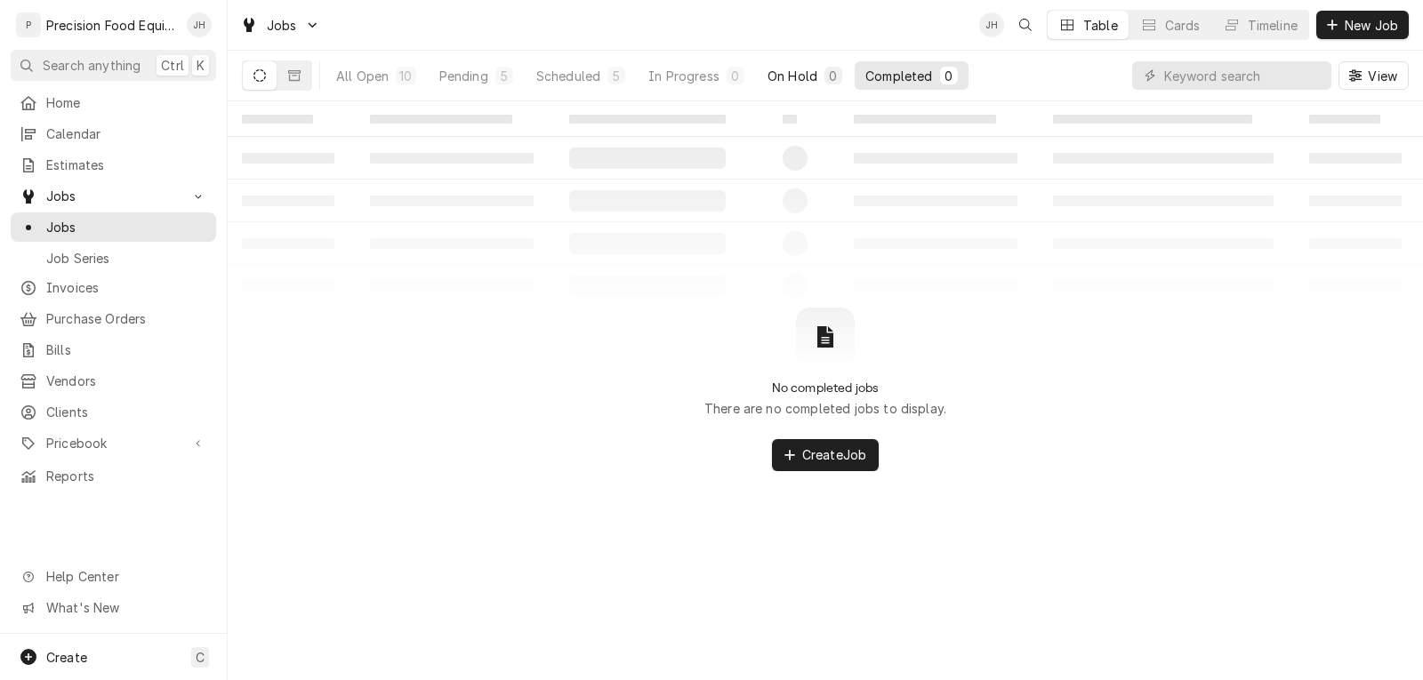
click at [799, 74] on div "On Hold" at bounding box center [792, 76] width 50 height 19
click at [560, 76] on div "Scheduled" at bounding box center [568, 76] width 64 height 19
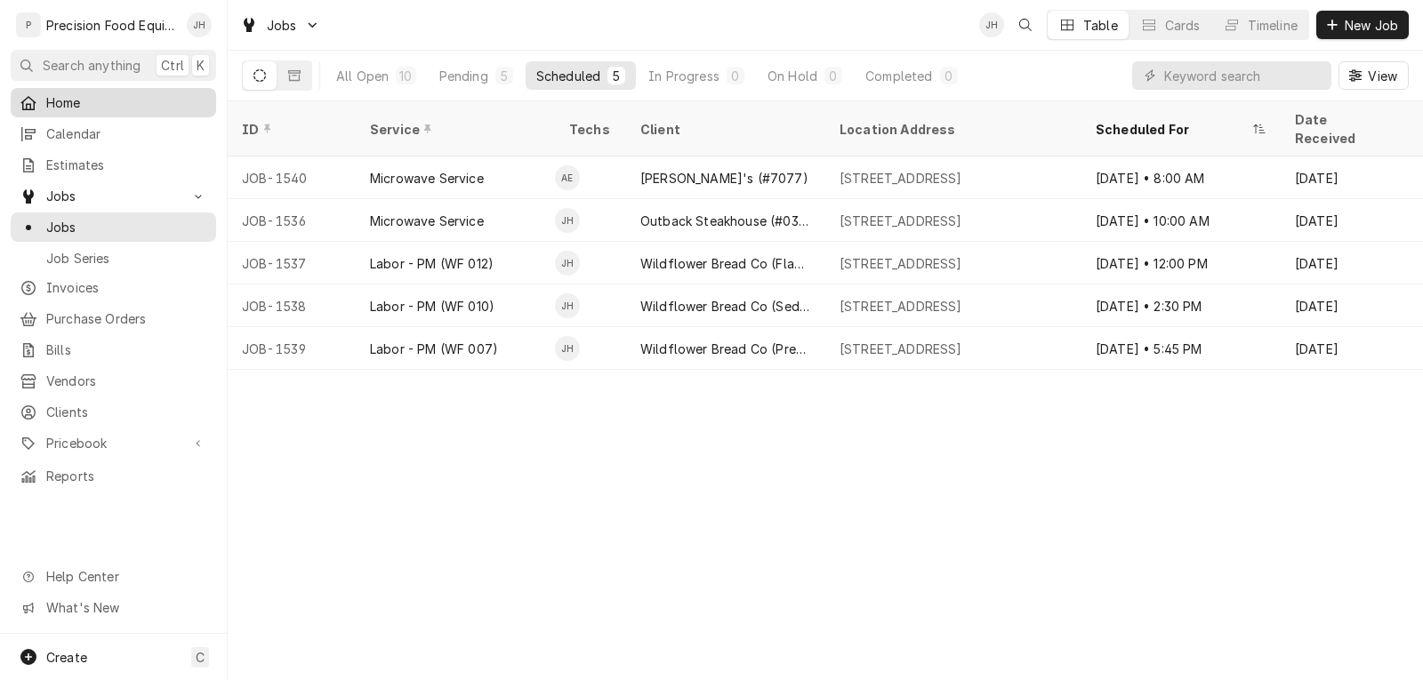
click at [116, 97] on span "Home" at bounding box center [126, 102] width 161 height 19
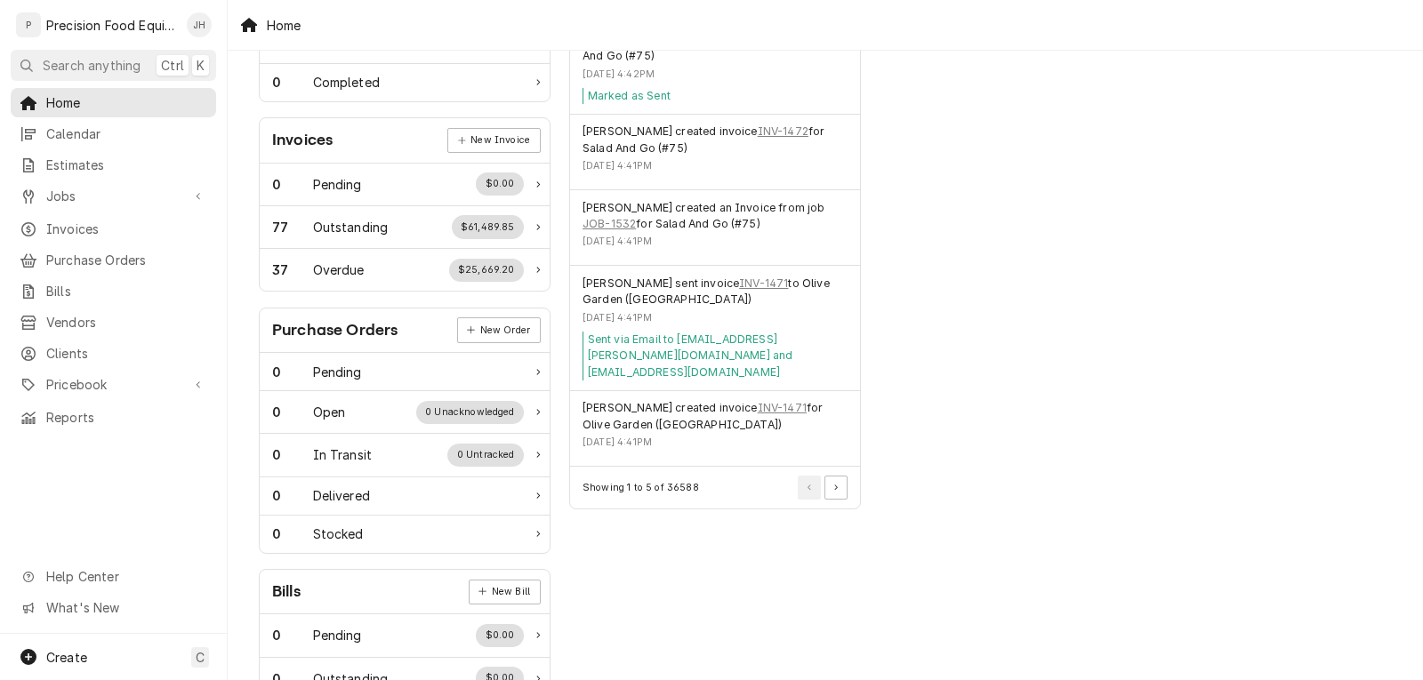
scroll to position [533, 0]
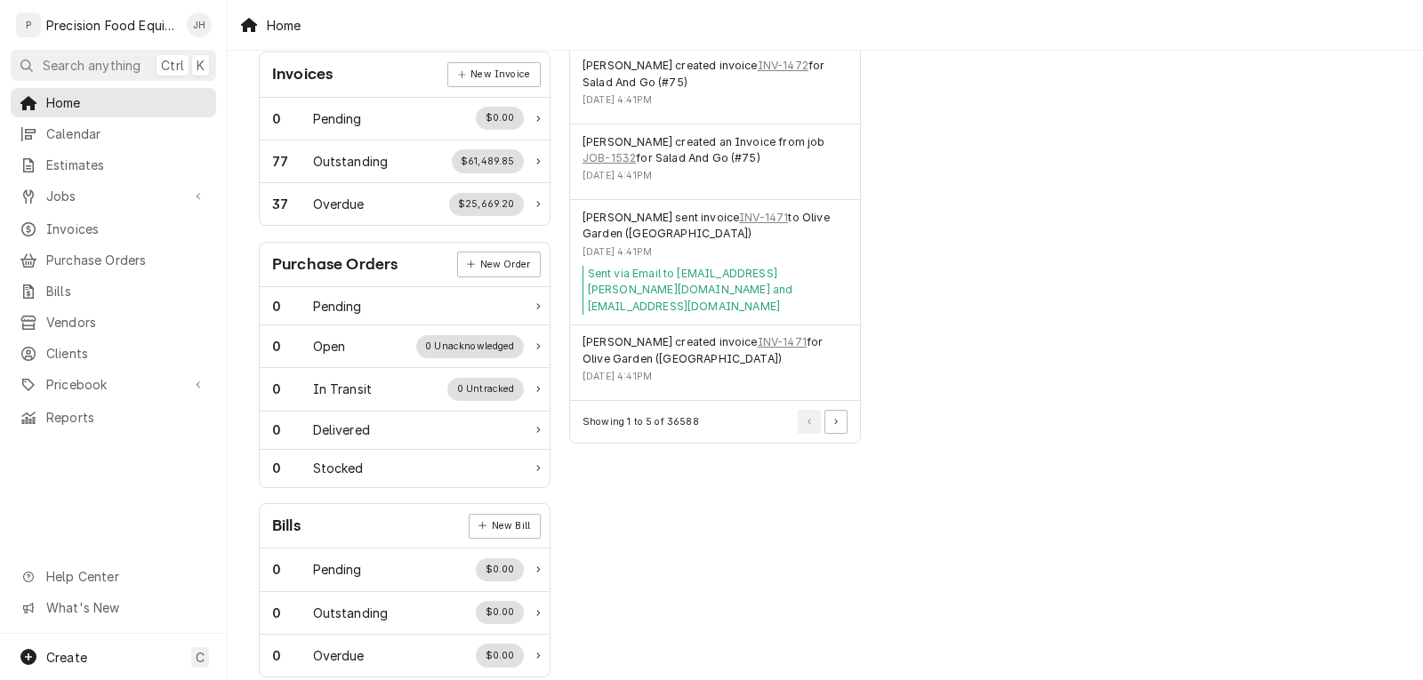
click at [1088, 325] on div "Performance Metrics Revenue Potential All 91% $907,011.12 91 % Collected $89,45…" at bounding box center [1025, 110] width 310 height 1154
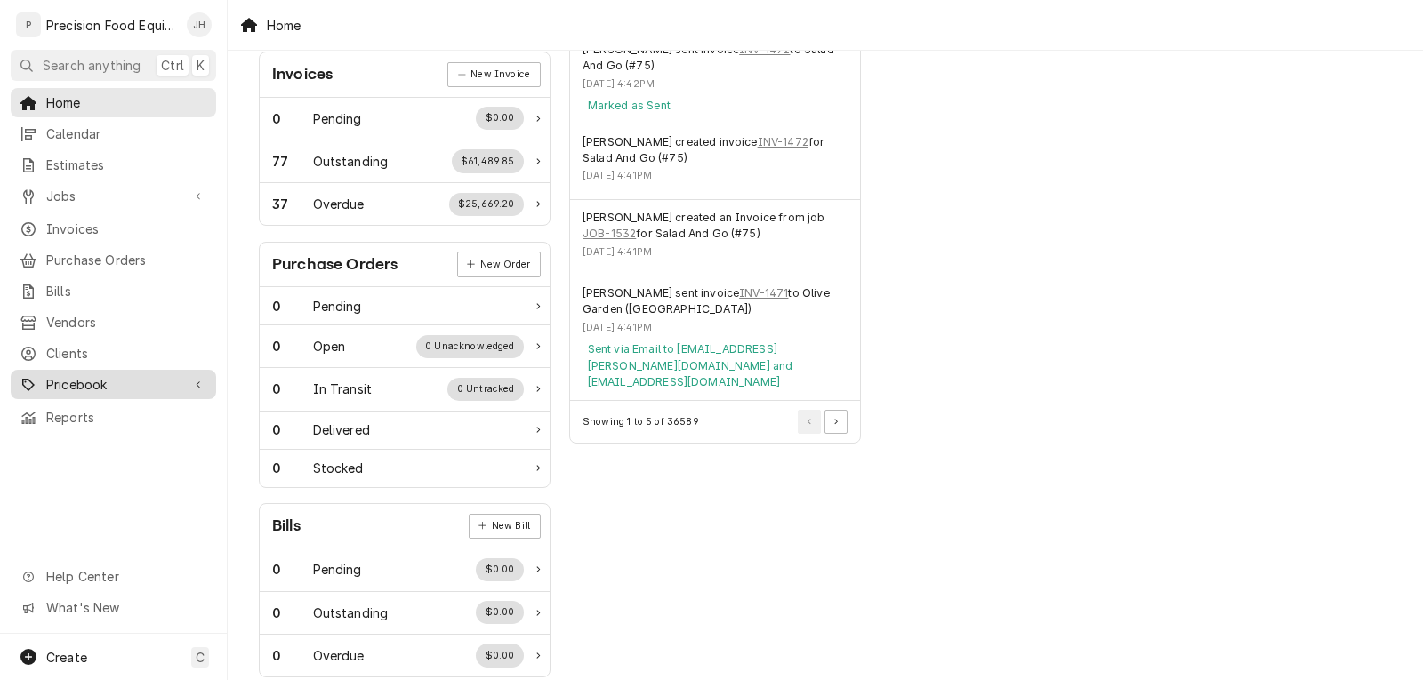
click at [77, 375] on span "Pricebook" at bounding box center [113, 384] width 134 height 19
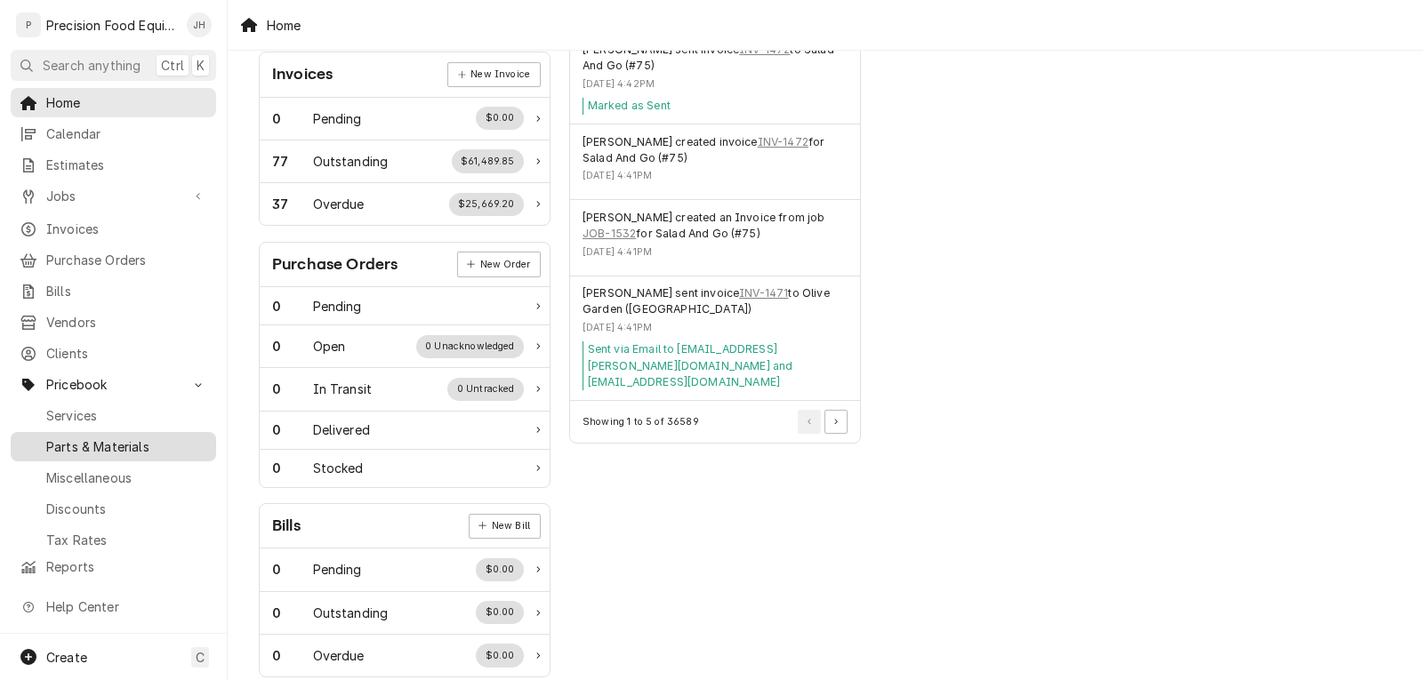
click at [68, 436] on div "Parts & Materials" at bounding box center [113, 447] width 198 height 22
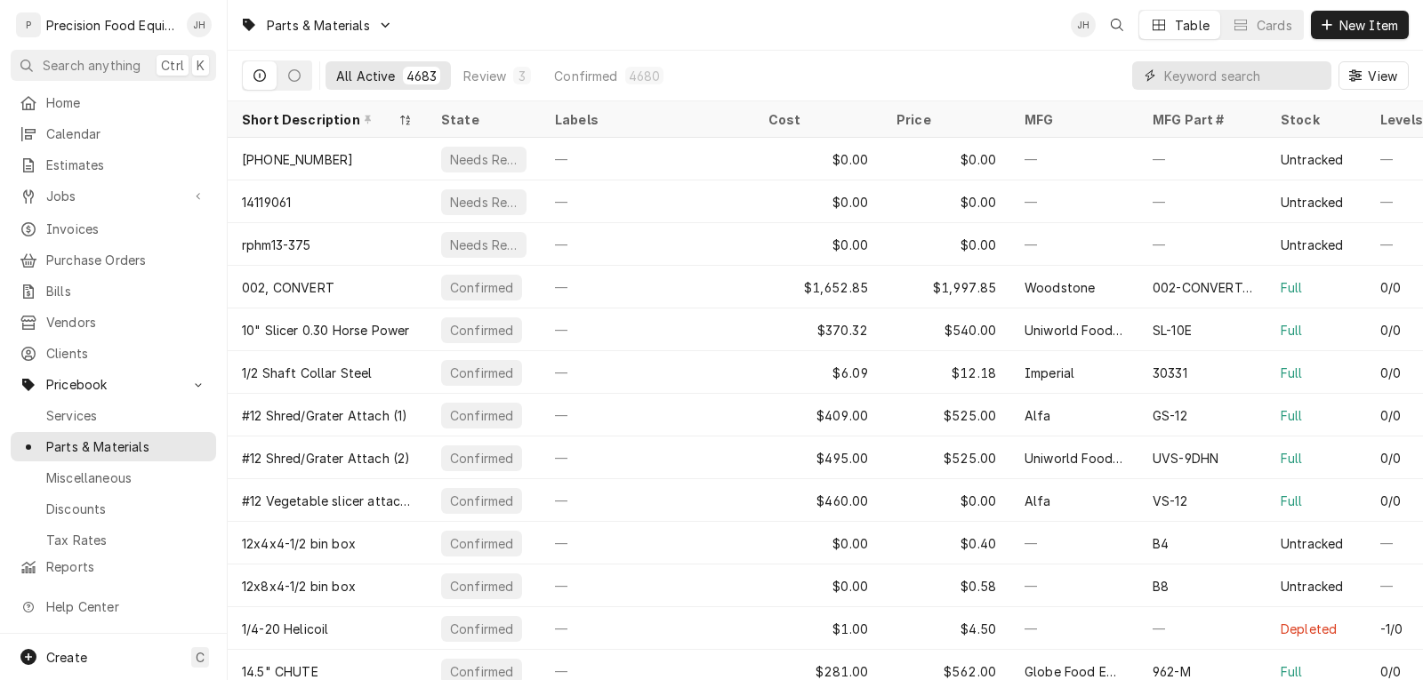
click at [1172, 74] on input "Dynamic Content Wrapper" at bounding box center [1243, 75] width 158 height 28
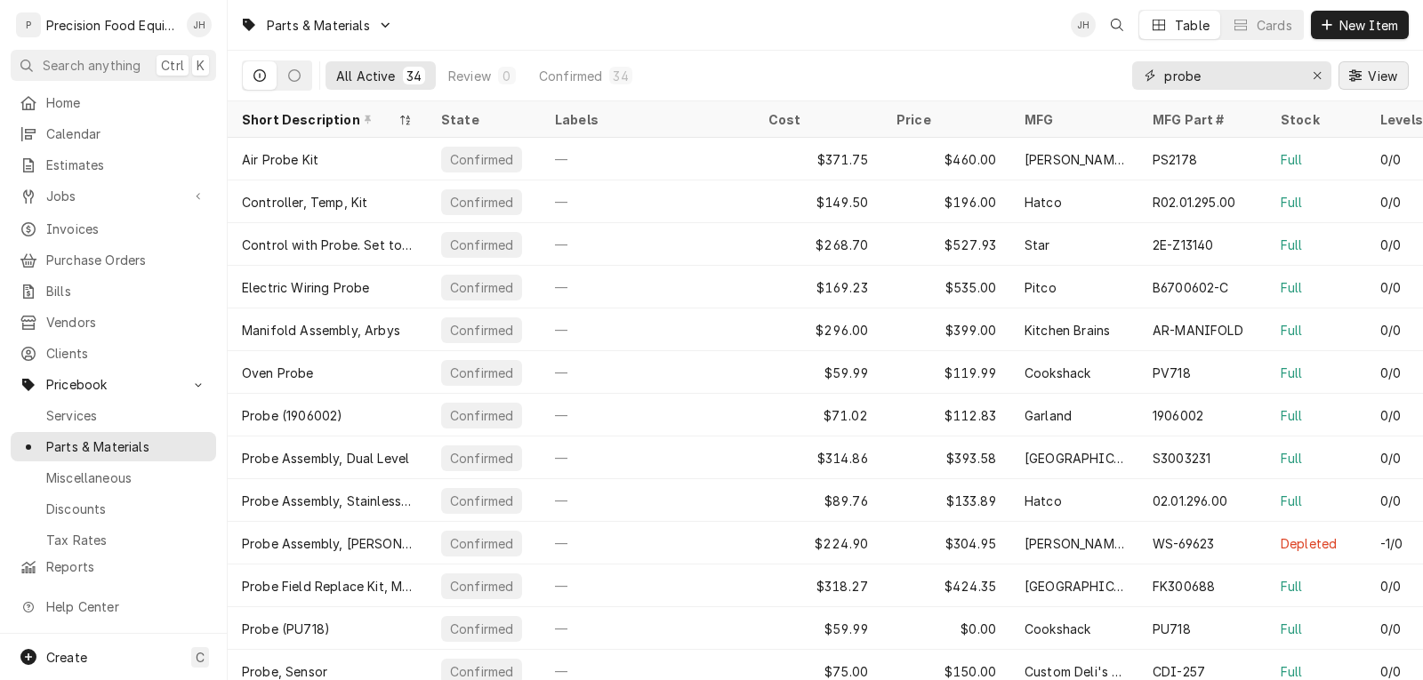
type input "probe"
click at [1370, 82] on span "View" at bounding box center [1382, 76] width 36 height 19
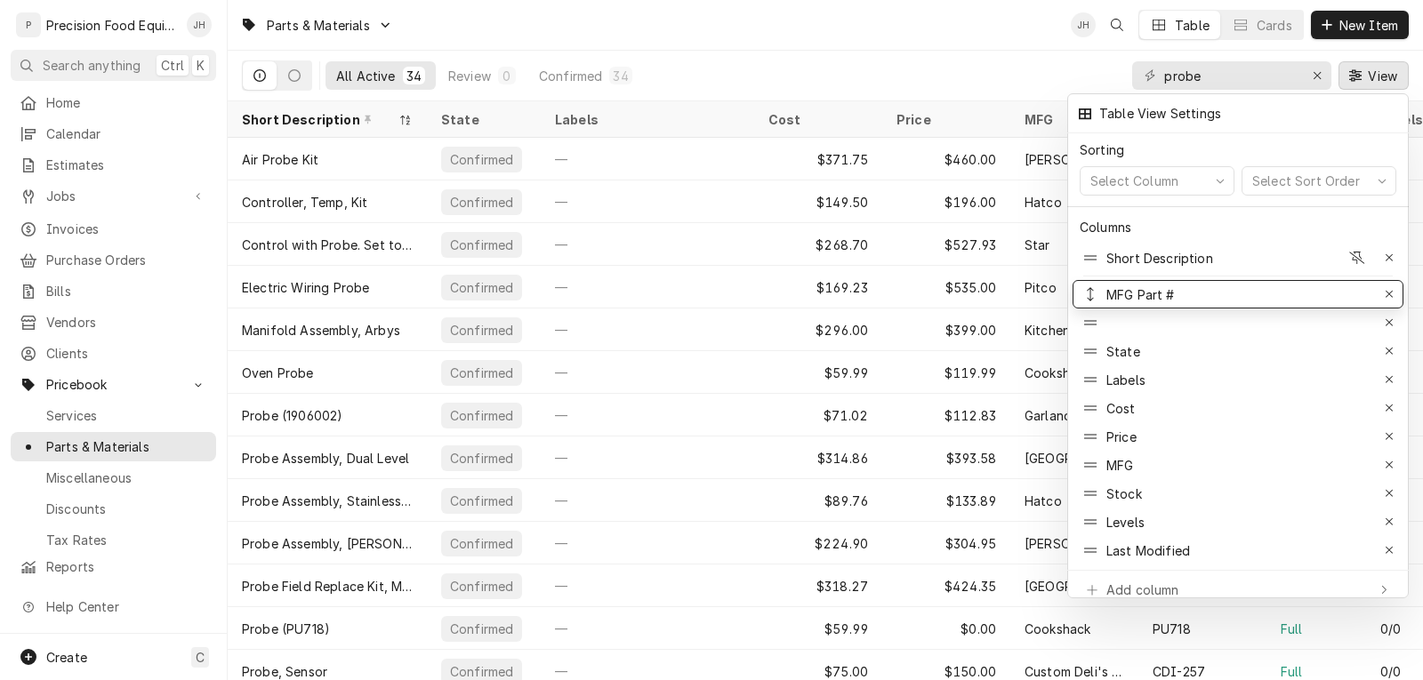
drag, startPoint x: 1149, startPoint y: 460, endPoint x: 1153, endPoint y: 279, distance: 180.5
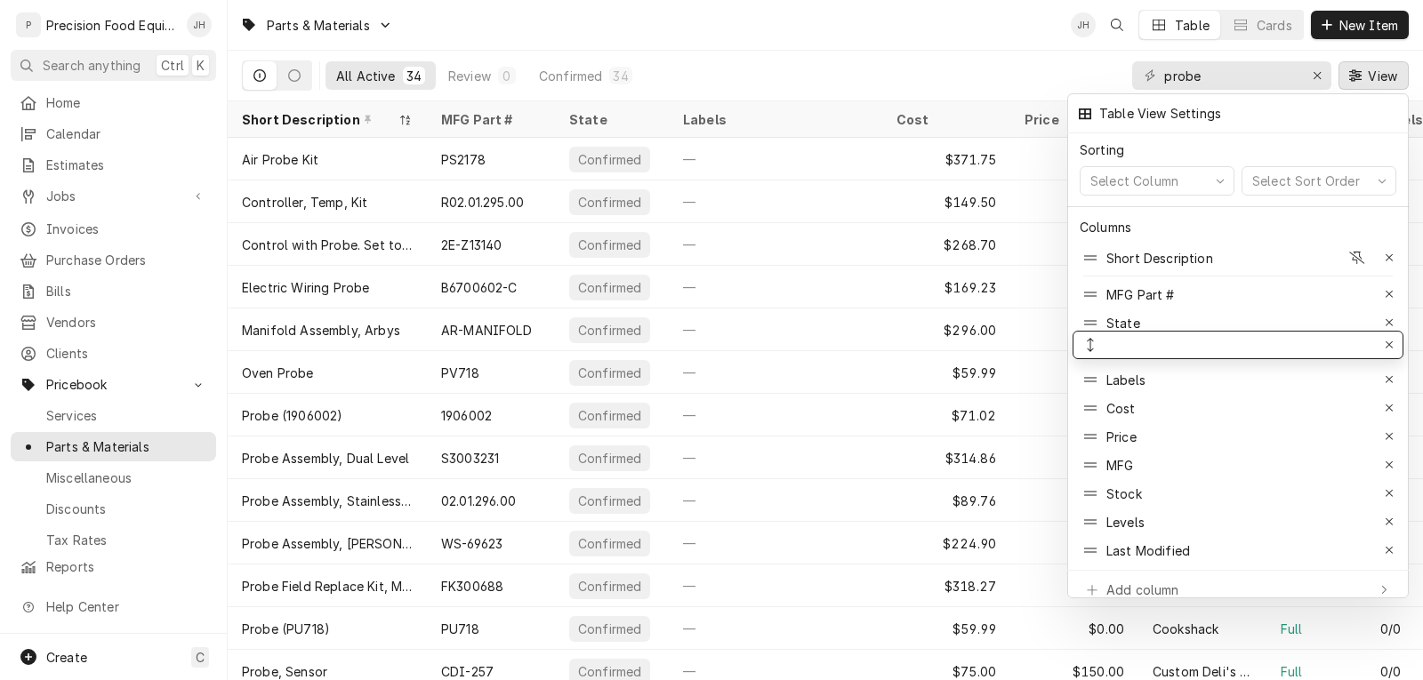
drag, startPoint x: 1158, startPoint y: 311, endPoint x: 1158, endPoint y: 333, distance: 22.2
click at [1386, 348] on icon "button" at bounding box center [1388, 351] width 7 height 7
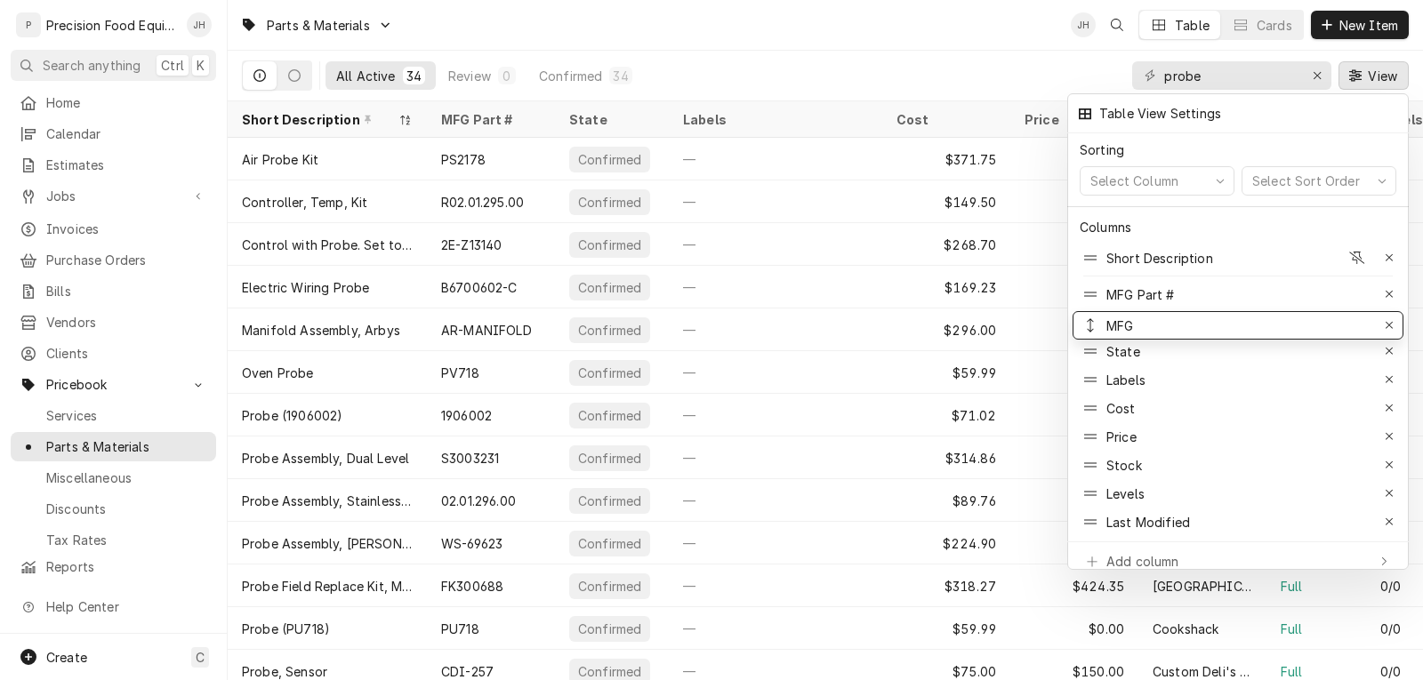
drag, startPoint x: 1132, startPoint y: 425, endPoint x: 1144, endPoint y: 314, distance: 111.8
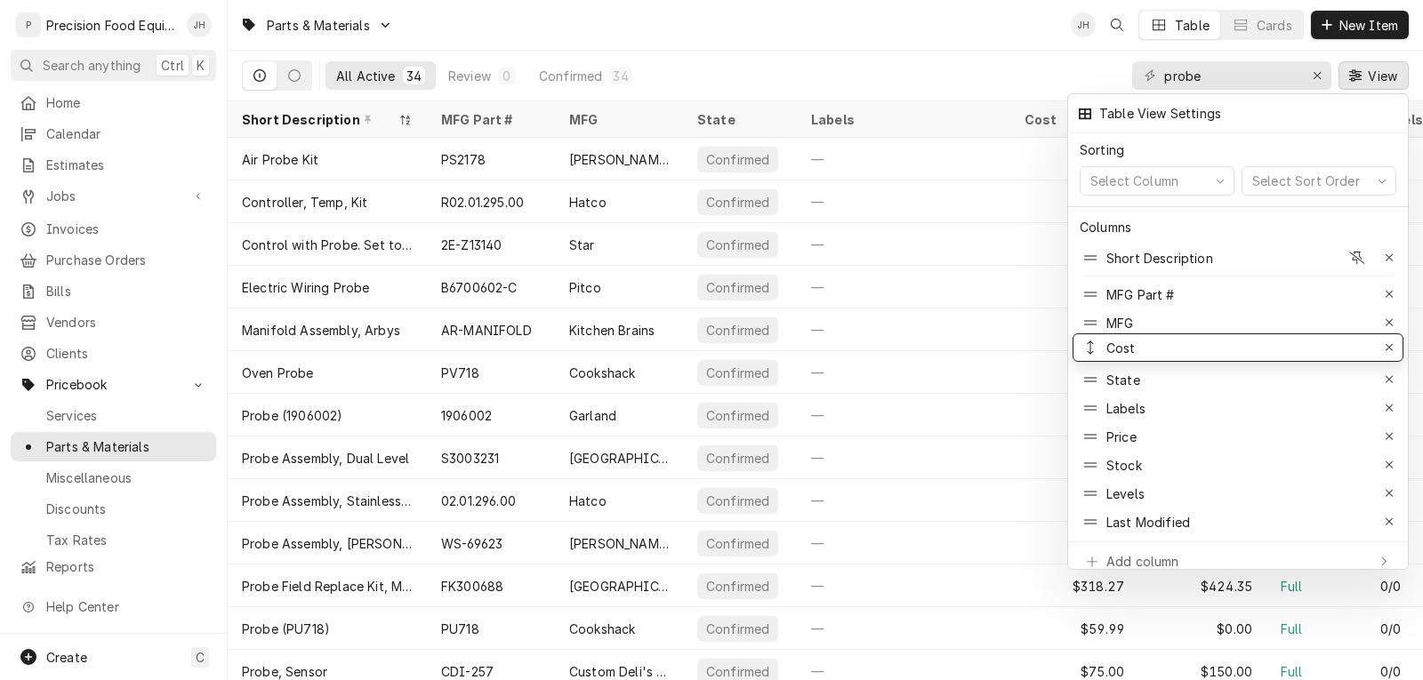
drag, startPoint x: 1131, startPoint y: 395, endPoint x: 1135, endPoint y: 334, distance: 60.6
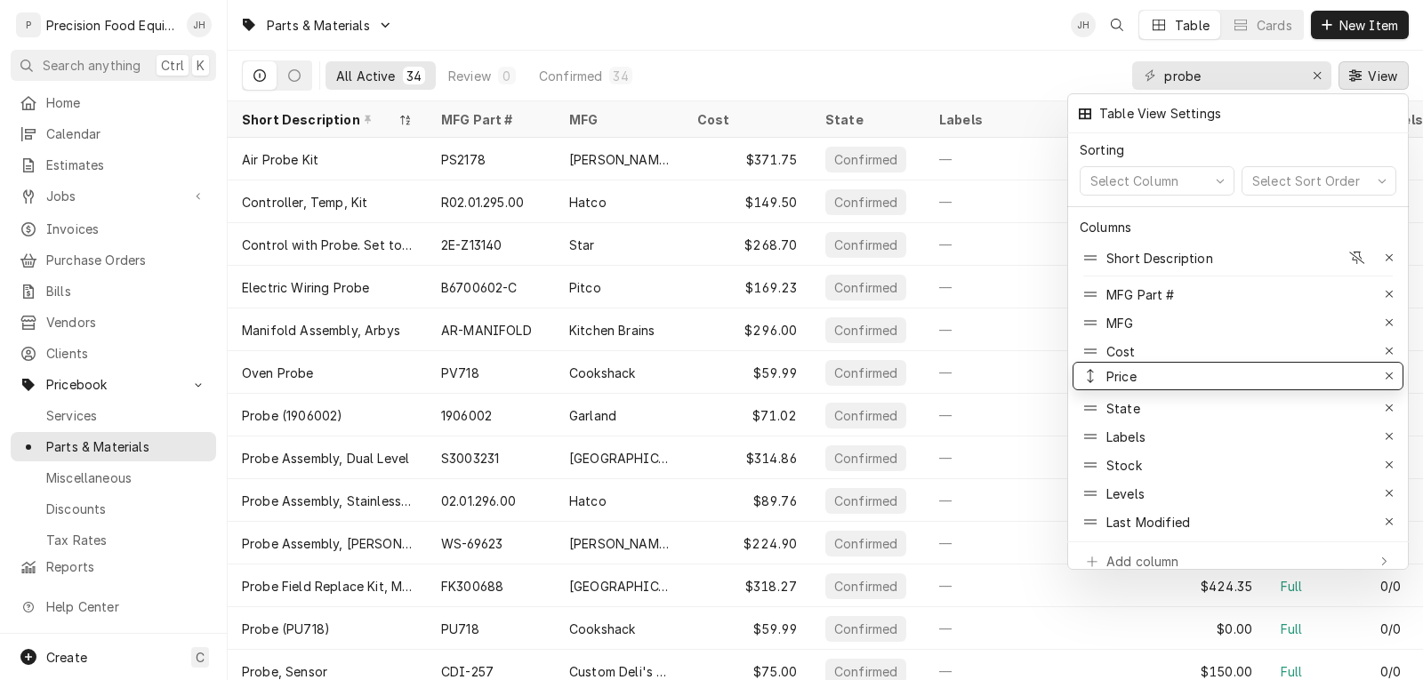
drag, startPoint x: 1135, startPoint y: 429, endPoint x: 1146, endPoint y: 368, distance: 61.4
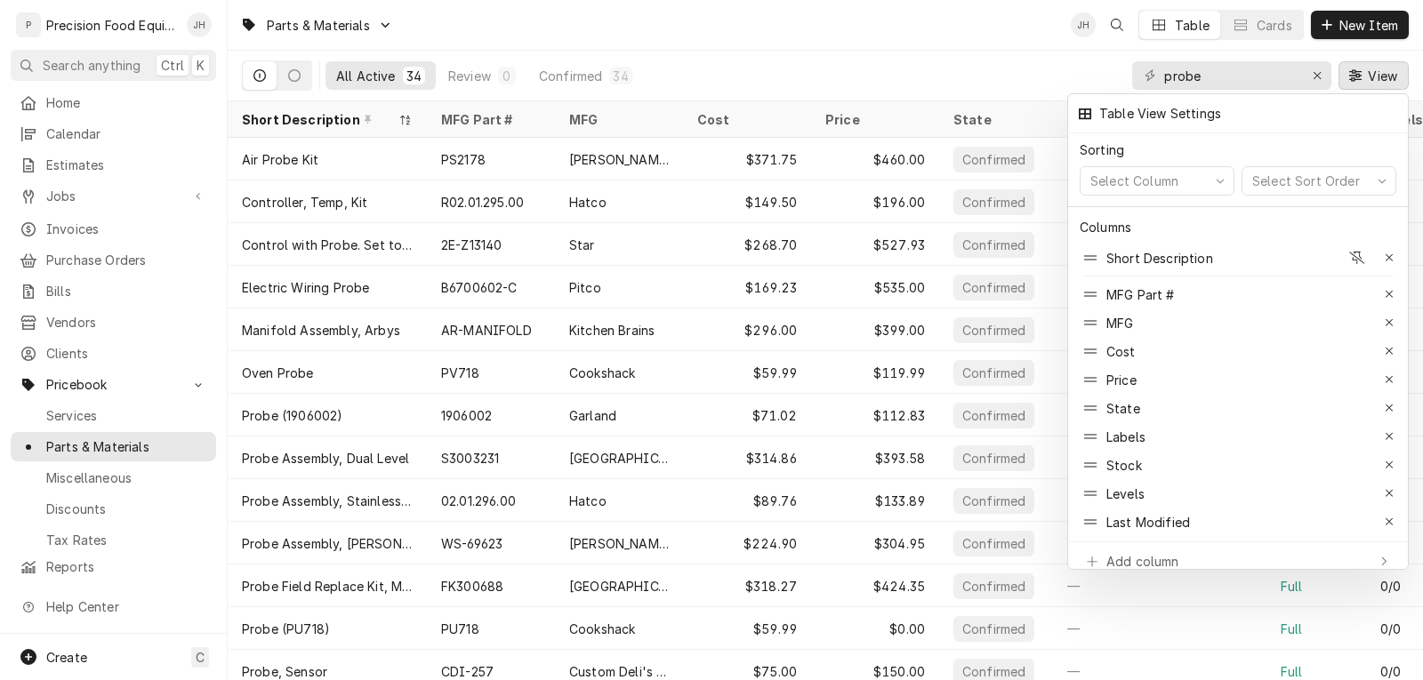
click at [469, 114] on div at bounding box center [711, 340] width 1423 height 680
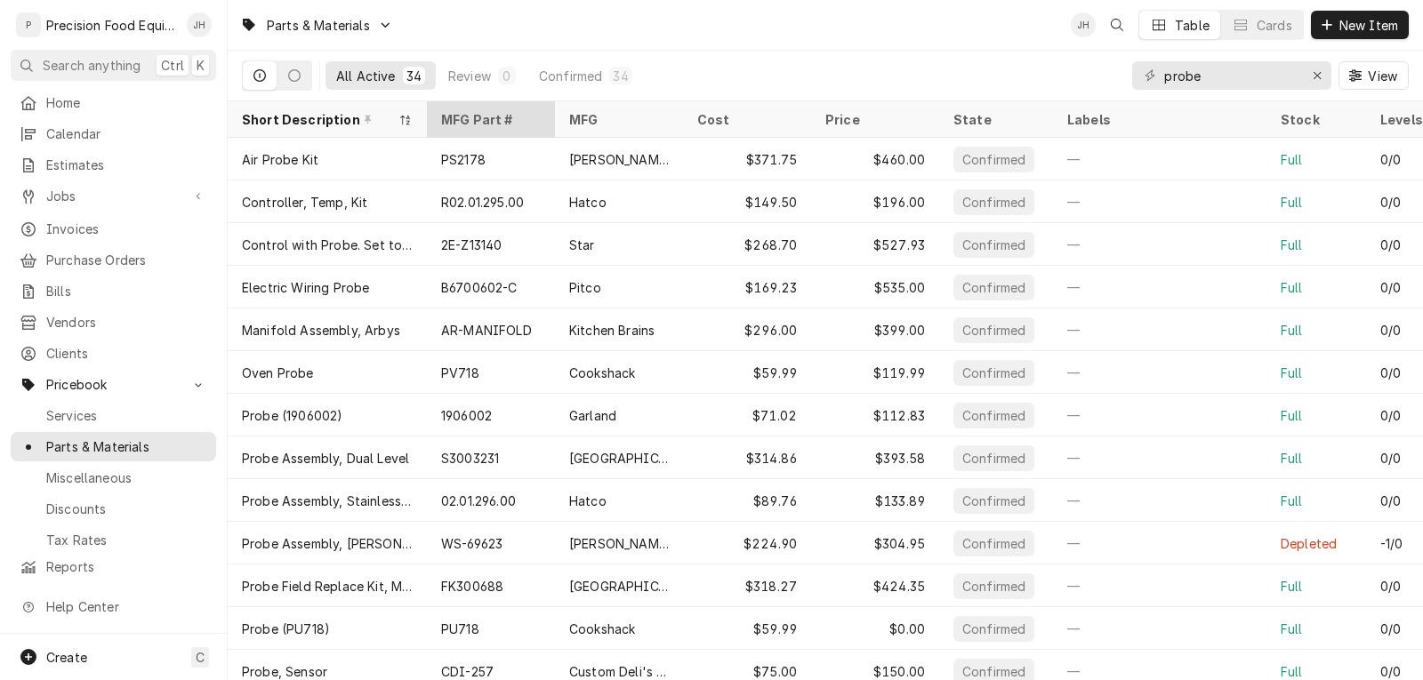
click at [469, 116] on div "MFG Part #" at bounding box center [489, 119] width 96 height 19
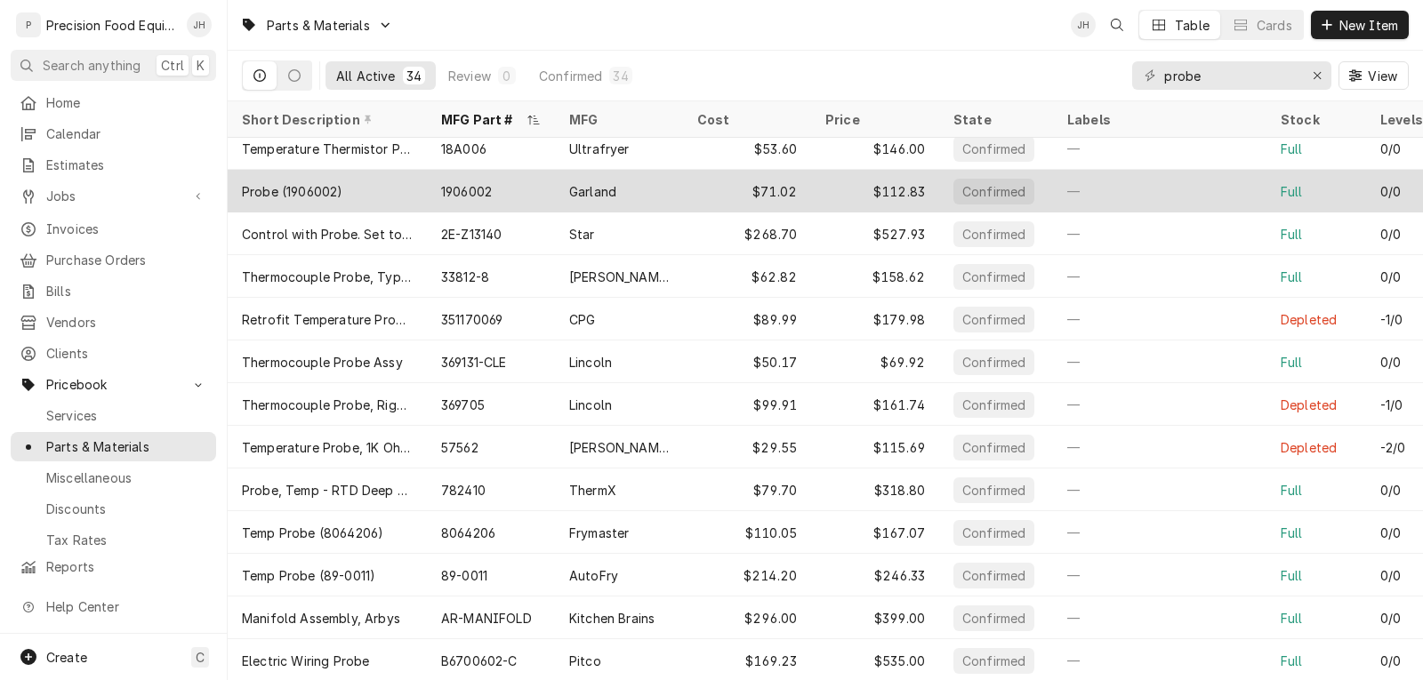
scroll to position [322, 0]
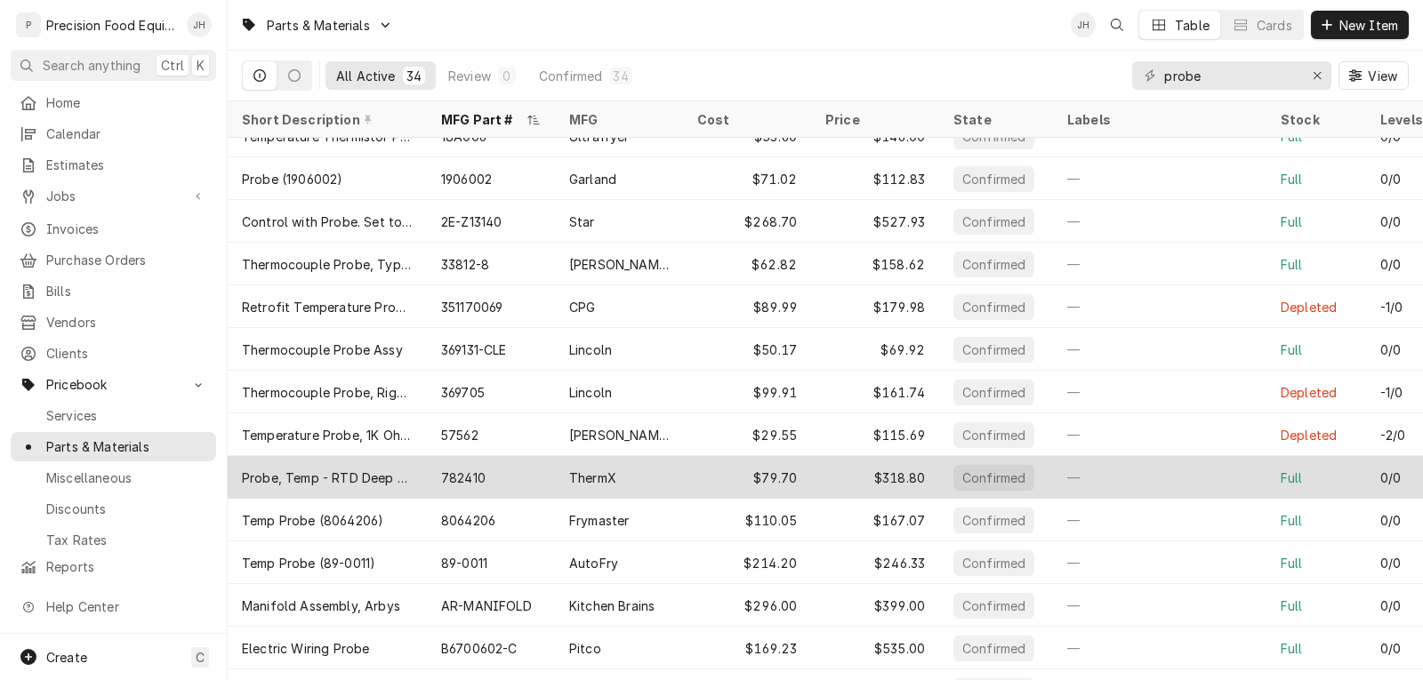
click at [330, 472] on div "Probe, Temp - RTD Deep Fryer" at bounding box center [327, 478] width 171 height 19
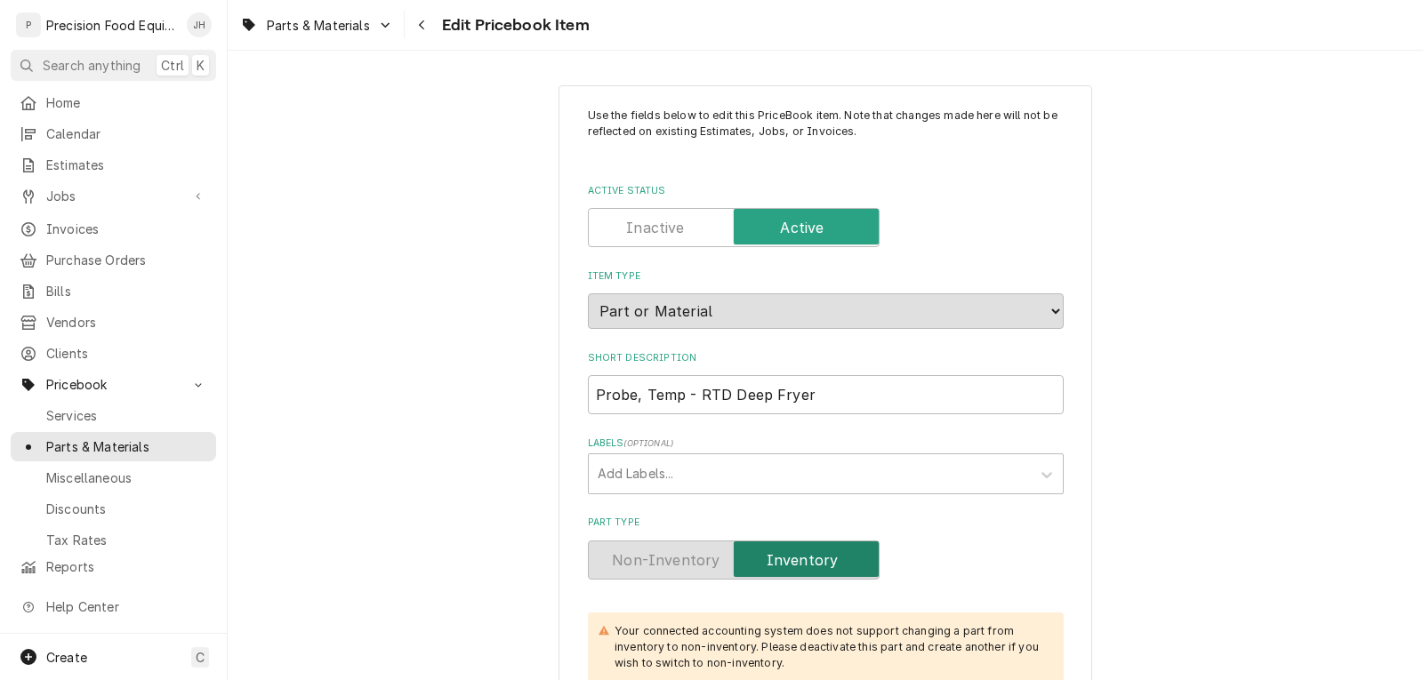
type textarea "x"
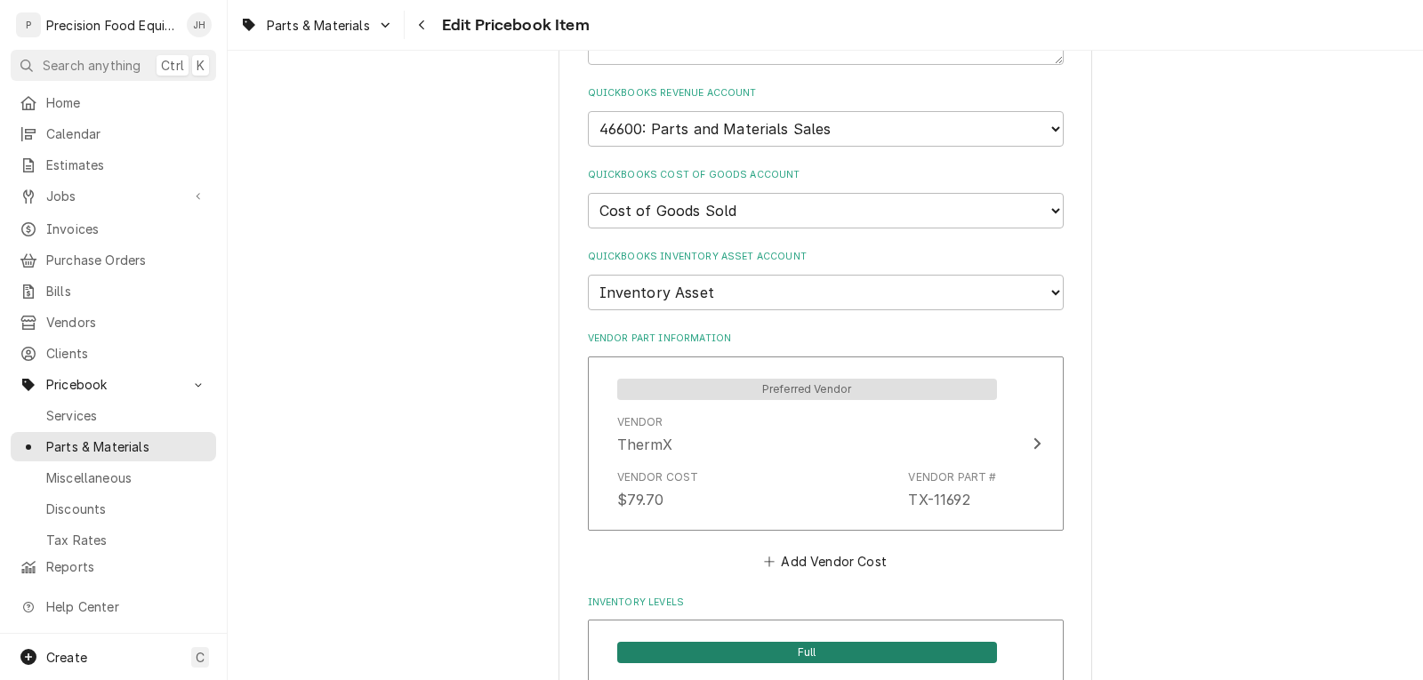
scroll to position [1245, 0]
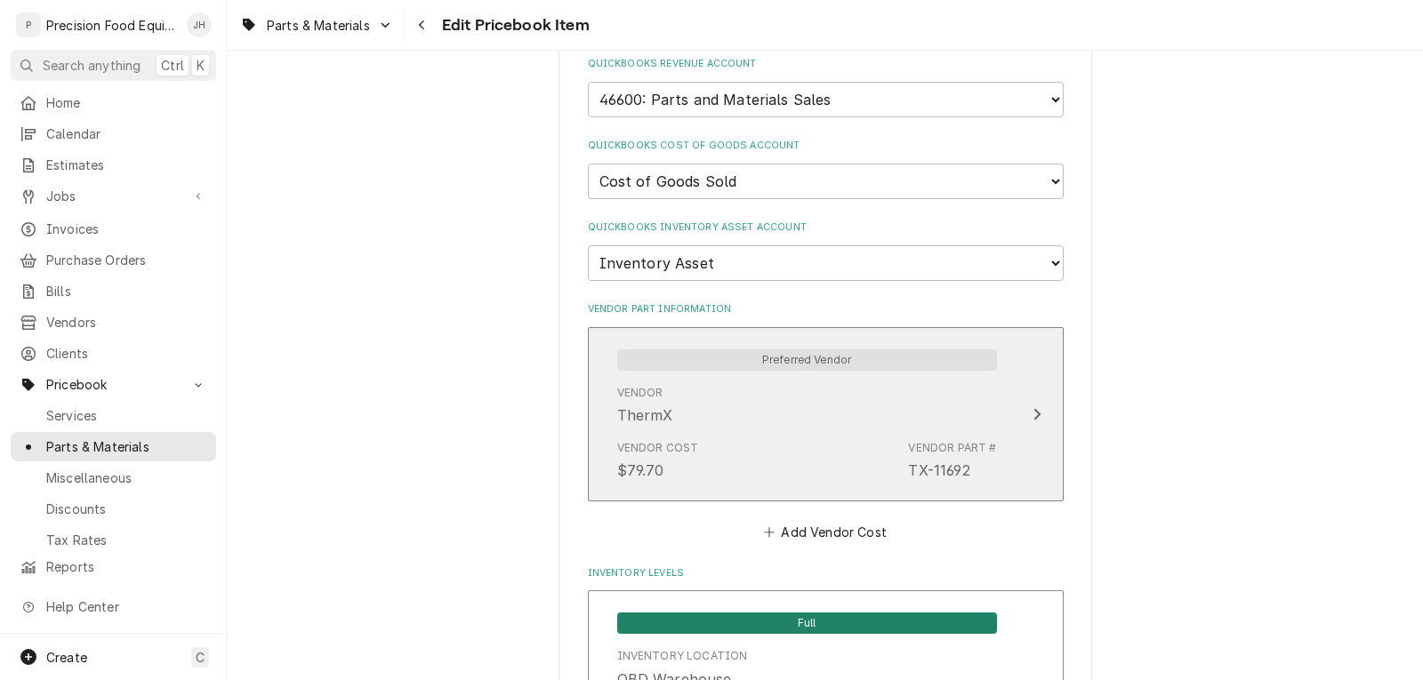
click at [845, 431] on div "Vendor ThermX" at bounding box center [807, 405] width 380 height 55
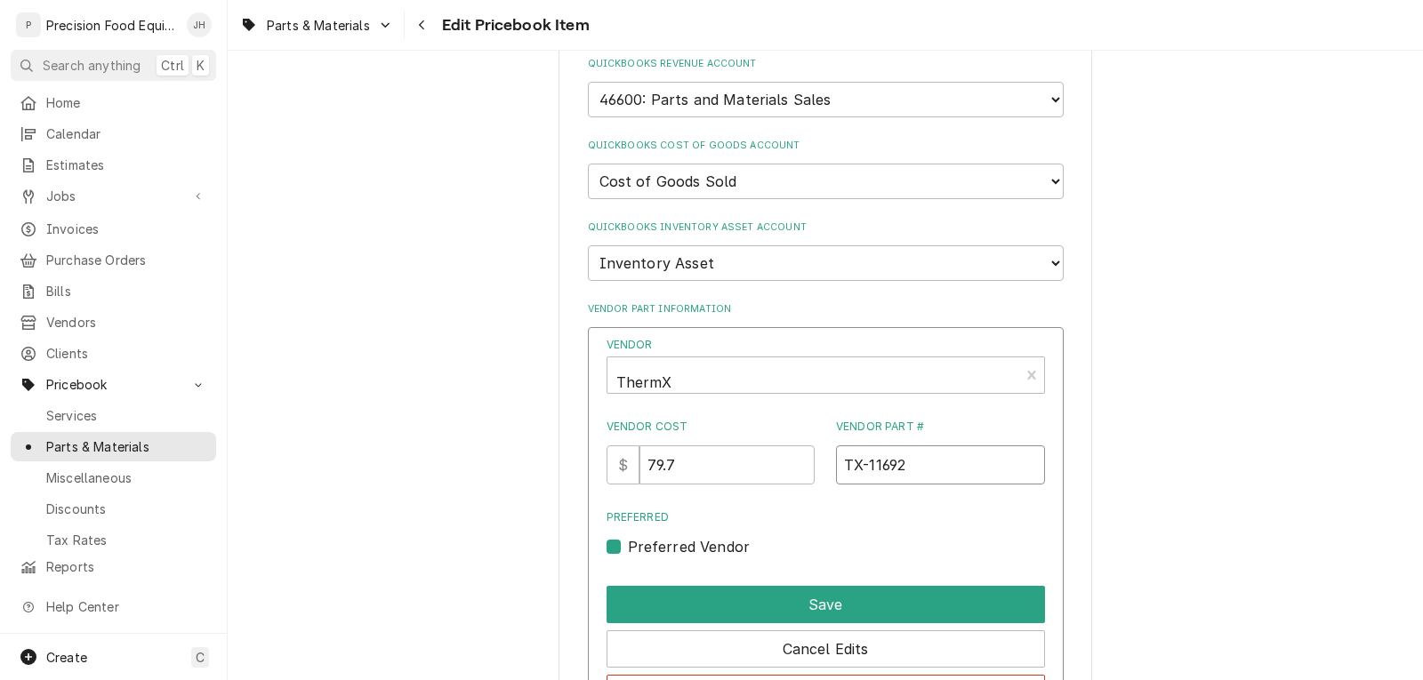
drag, startPoint x: 906, startPoint y: 469, endPoint x: 830, endPoint y: 469, distance: 76.5
click at [836, 469] on input "TX-11692" at bounding box center [940, 464] width 209 height 39
